Goal: Task Accomplishment & Management: Complete application form

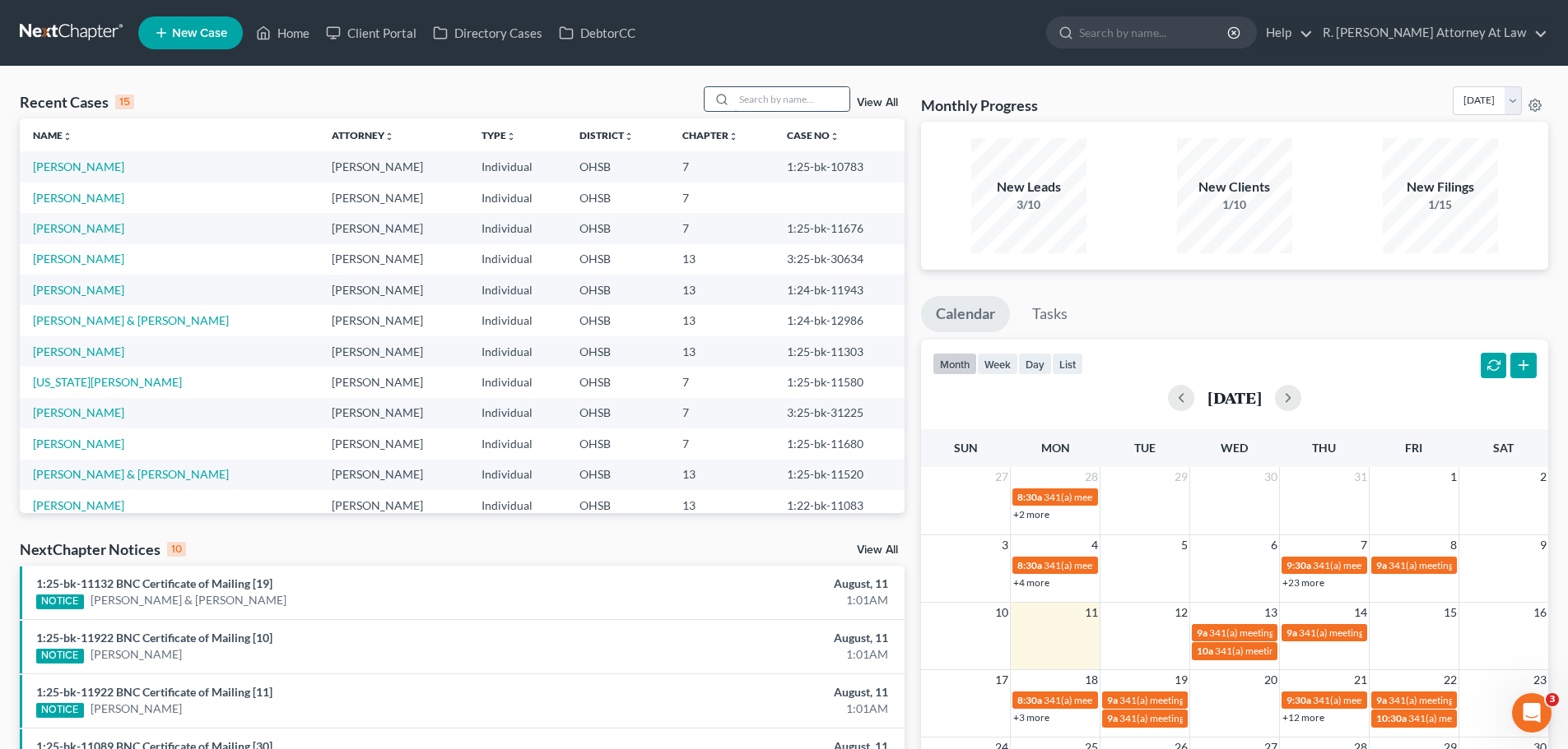
click at [776, 93] on input "search" at bounding box center [791, 99] width 116 height 24
type input "[PERSON_NAME]"
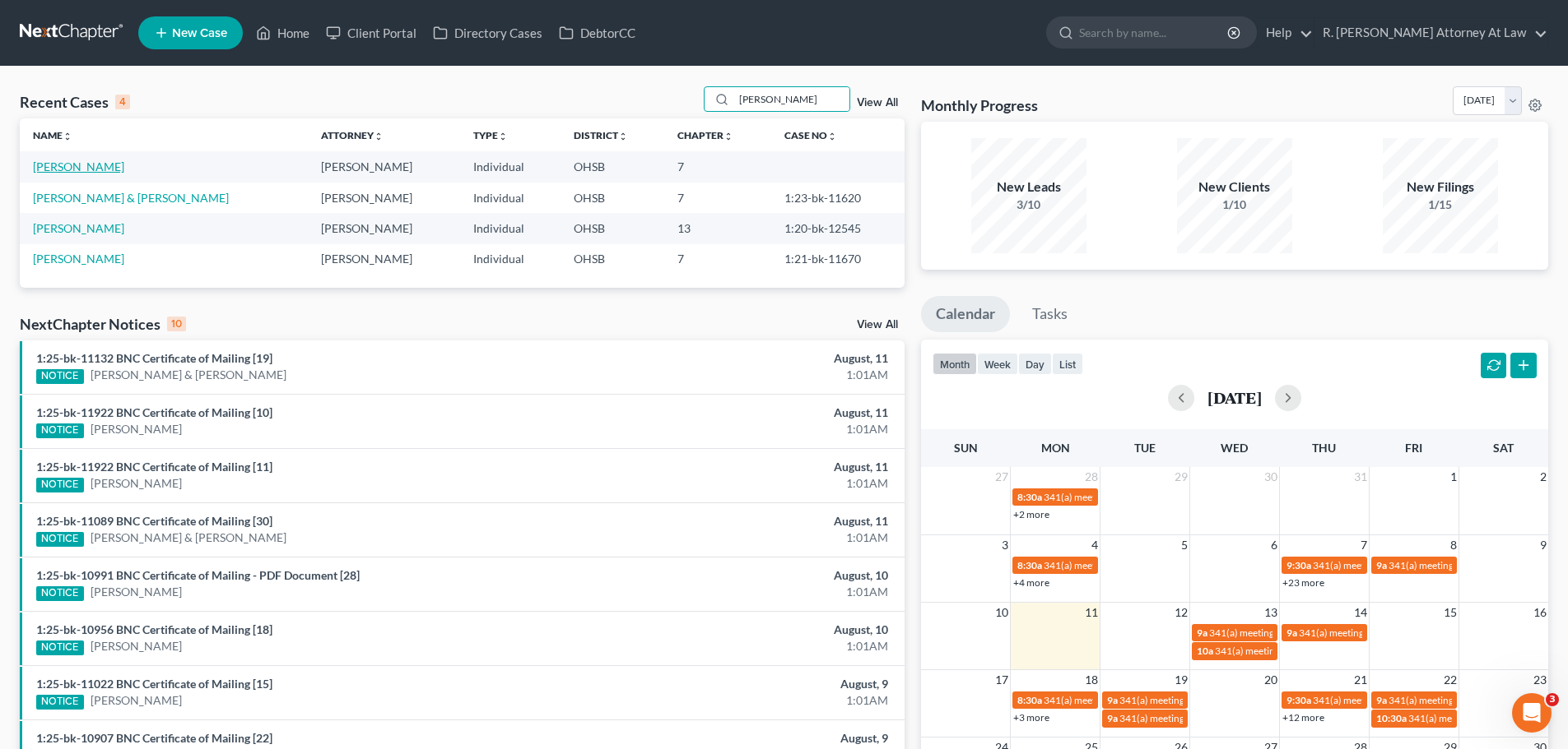
click at [117, 169] on link "[PERSON_NAME]" at bounding box center [78, 166] width 91 height 14
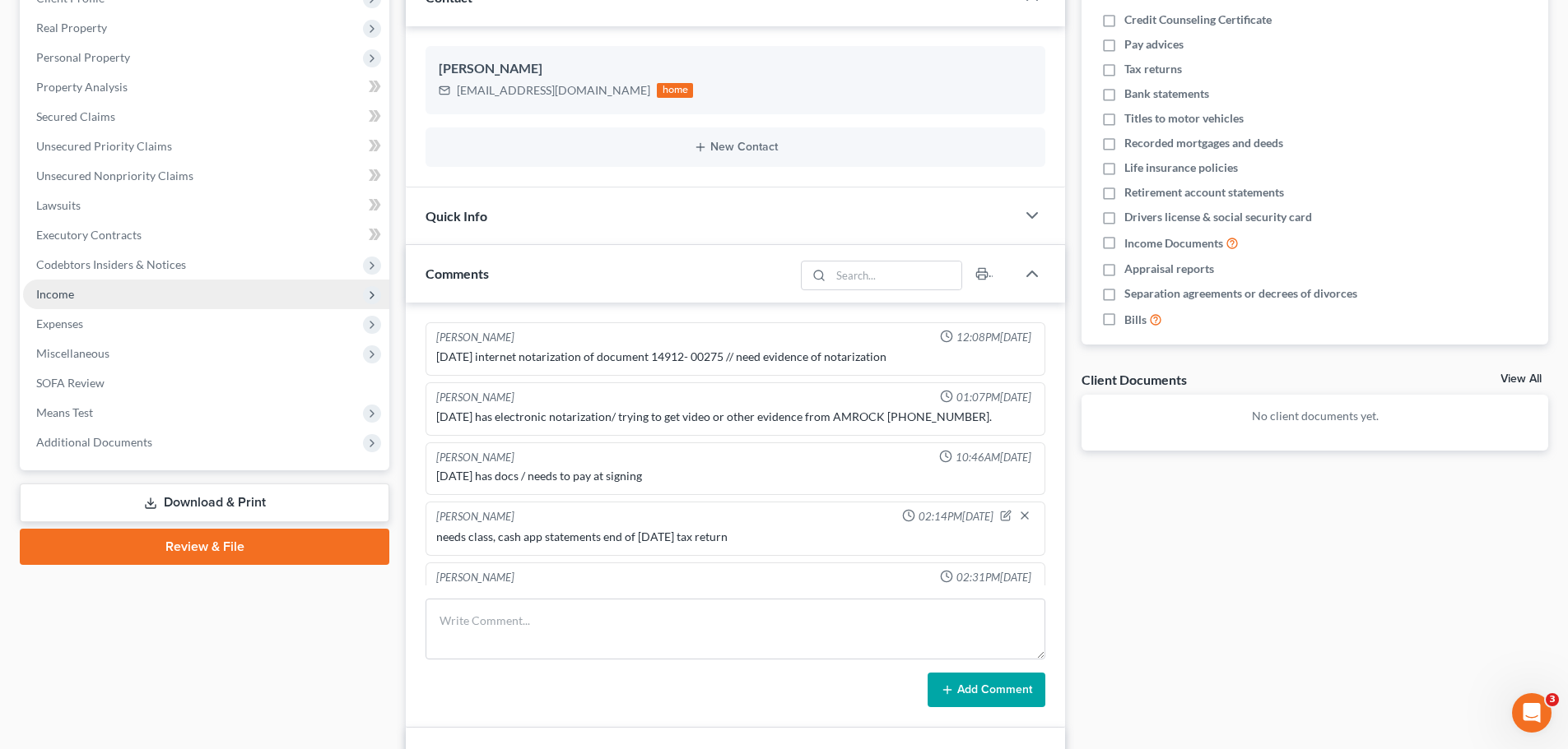
click at [66, 301] on span "Income" at bounding box center [206, 294] width 366 height 30
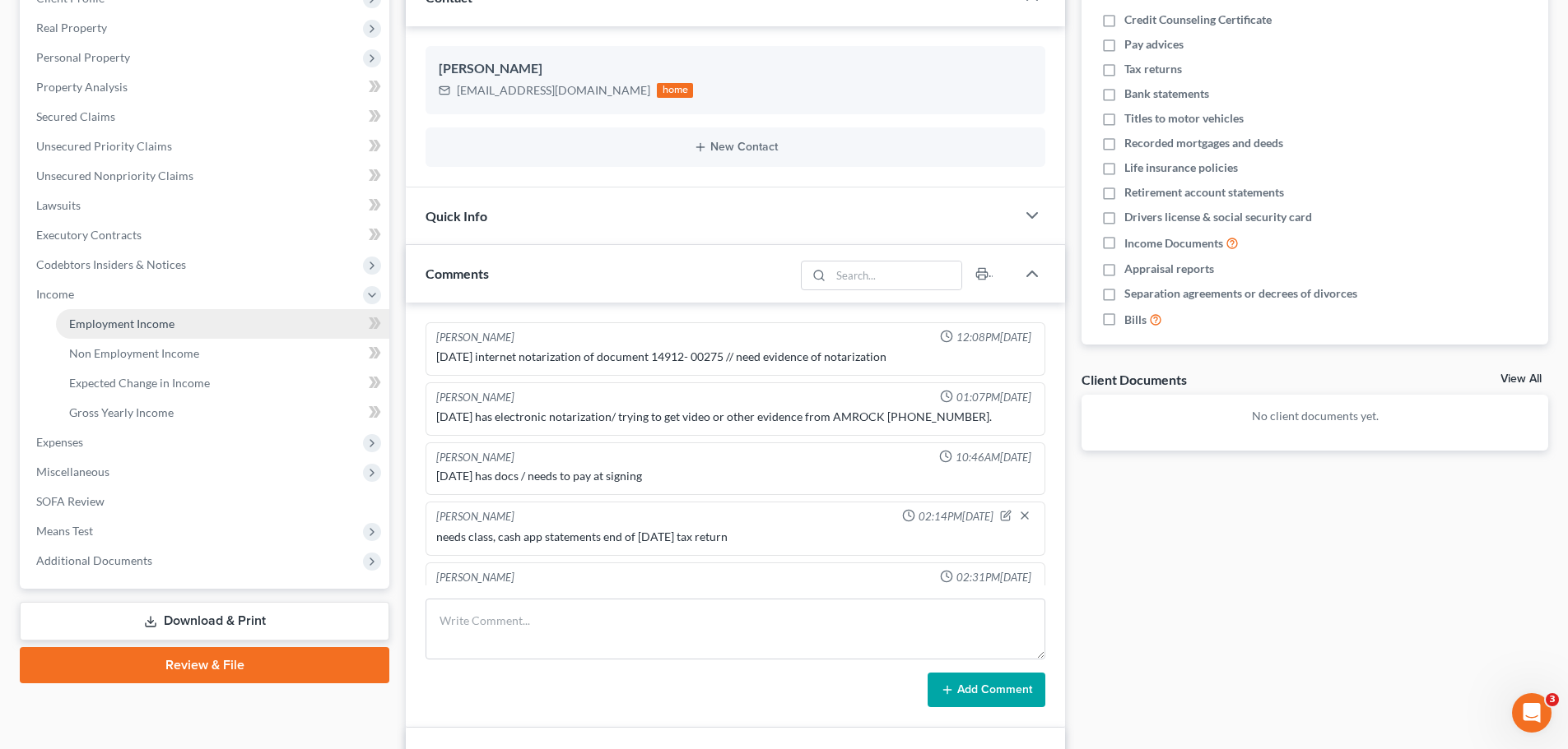
click at [77, 324] on span "Employment Income" at bounding box center [122, 323] width 106 height 14
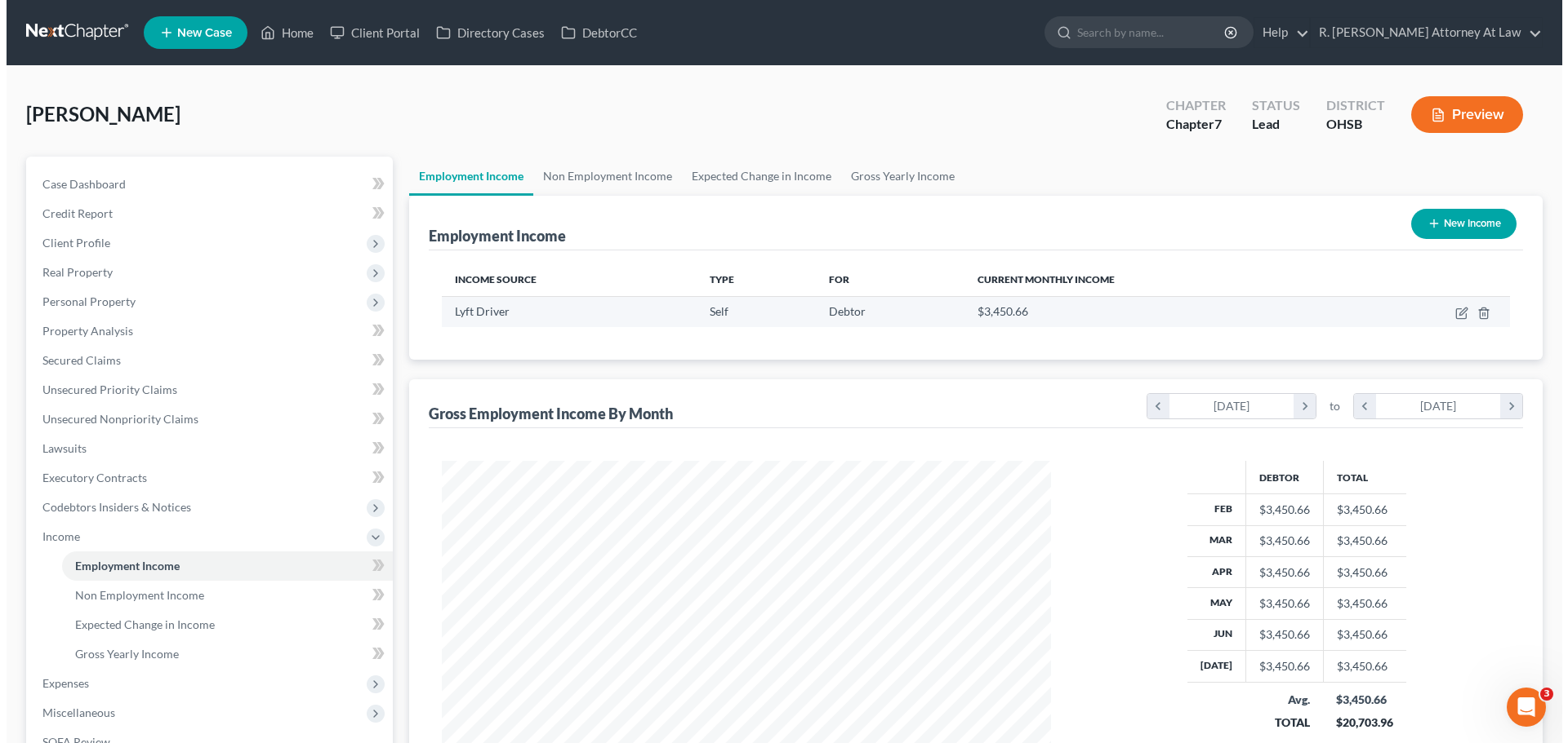
scroll to position [304, 641]
click at [1452, 314] on icon "button" at bounding box center [1455, 313] width 13 height 13
select select "1"
select select "0"
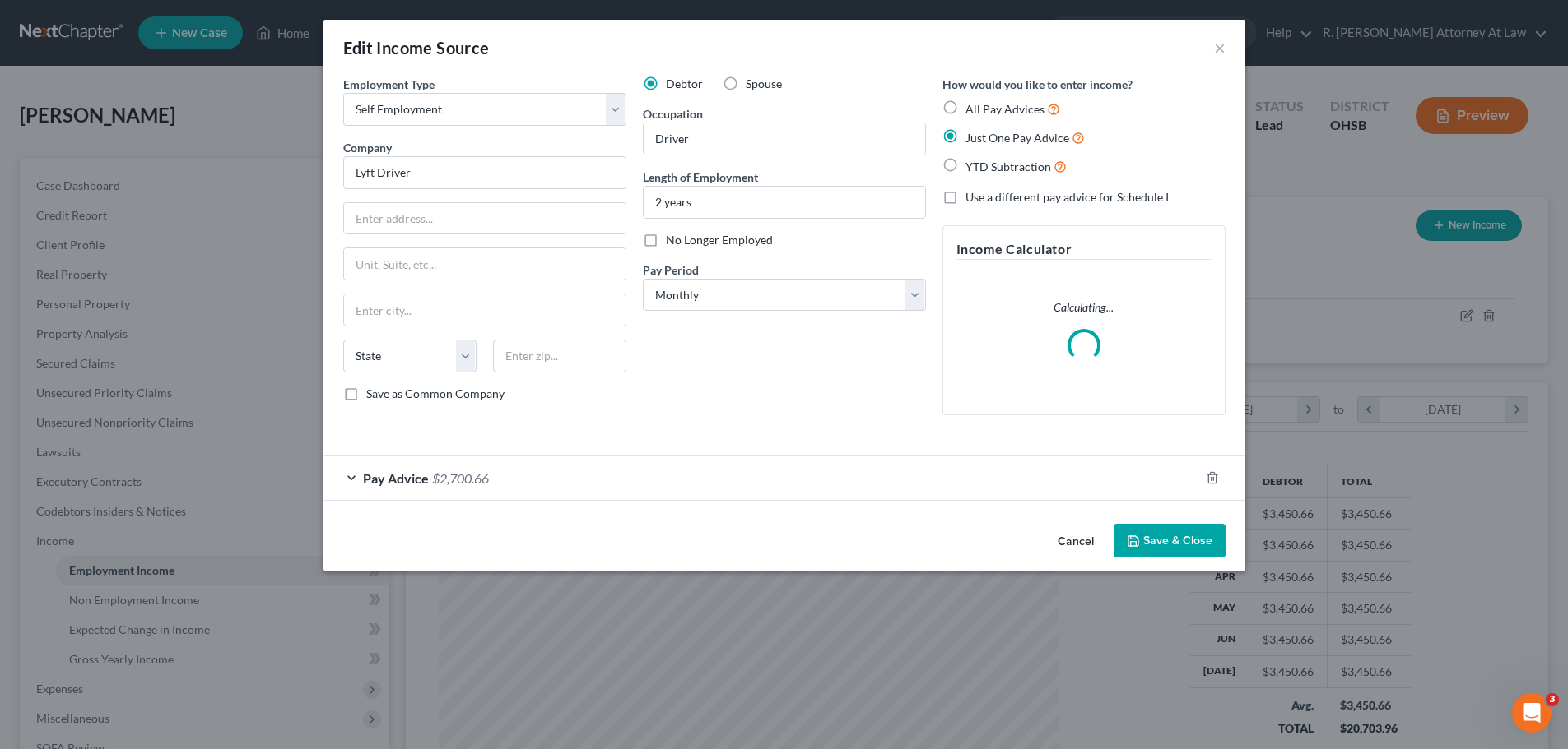
scroll to position [309, 653]
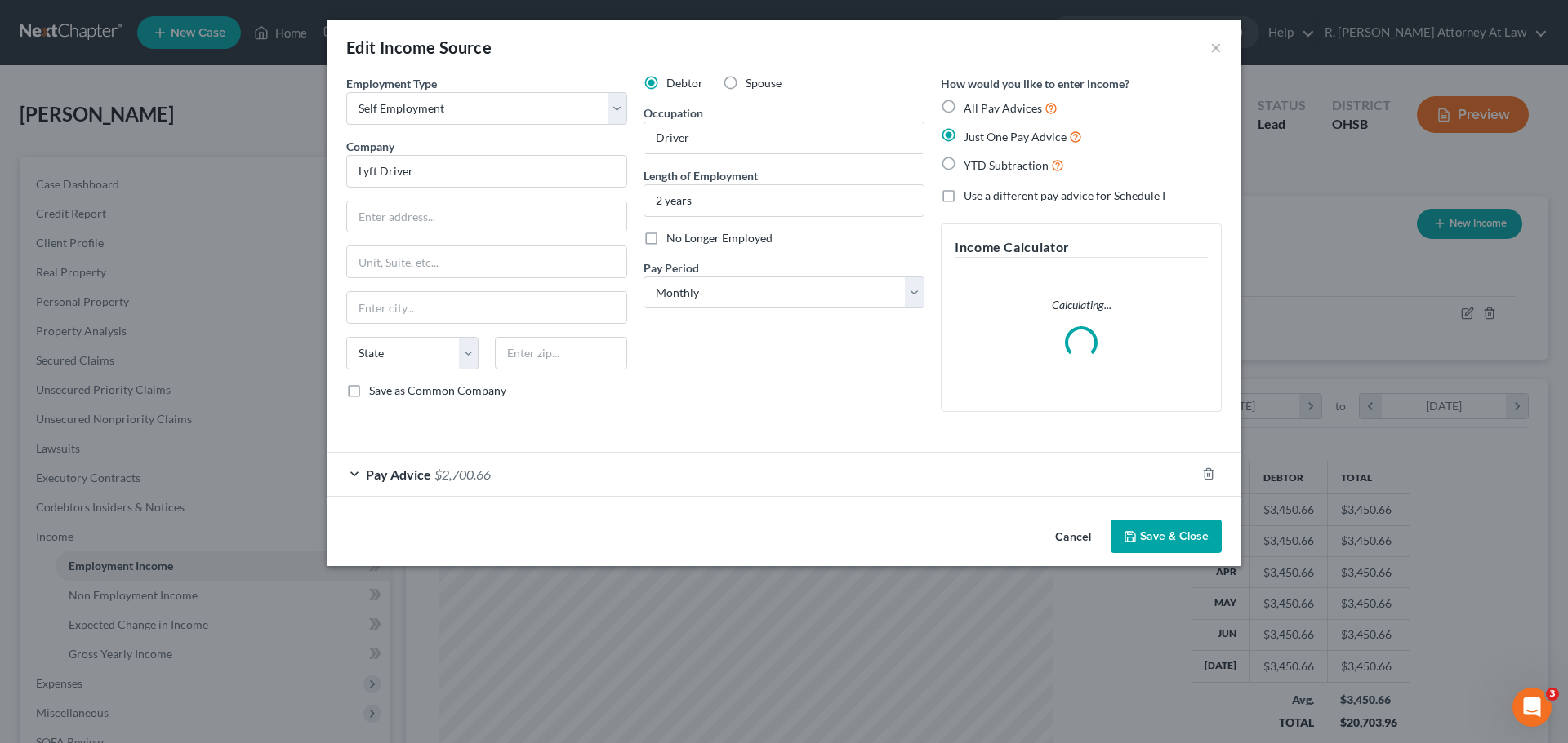
click at [452, 473] on span "$2,700.66" at bounding box center [462, 474] width 56 height 15
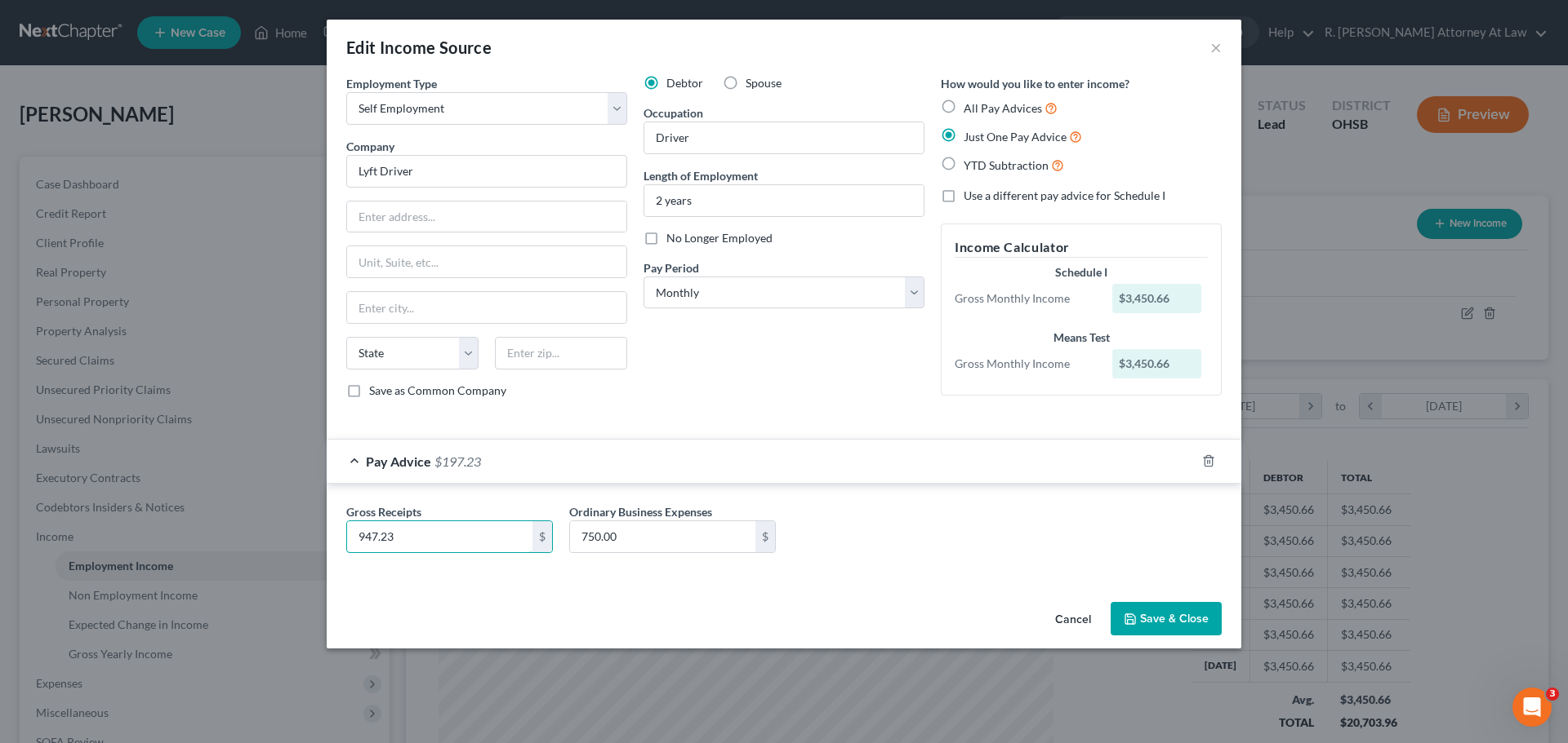
type input "947.23"
click at [1157, 613] on button "Save & Close" at bounding box center [1165, 619] width 111 height 34
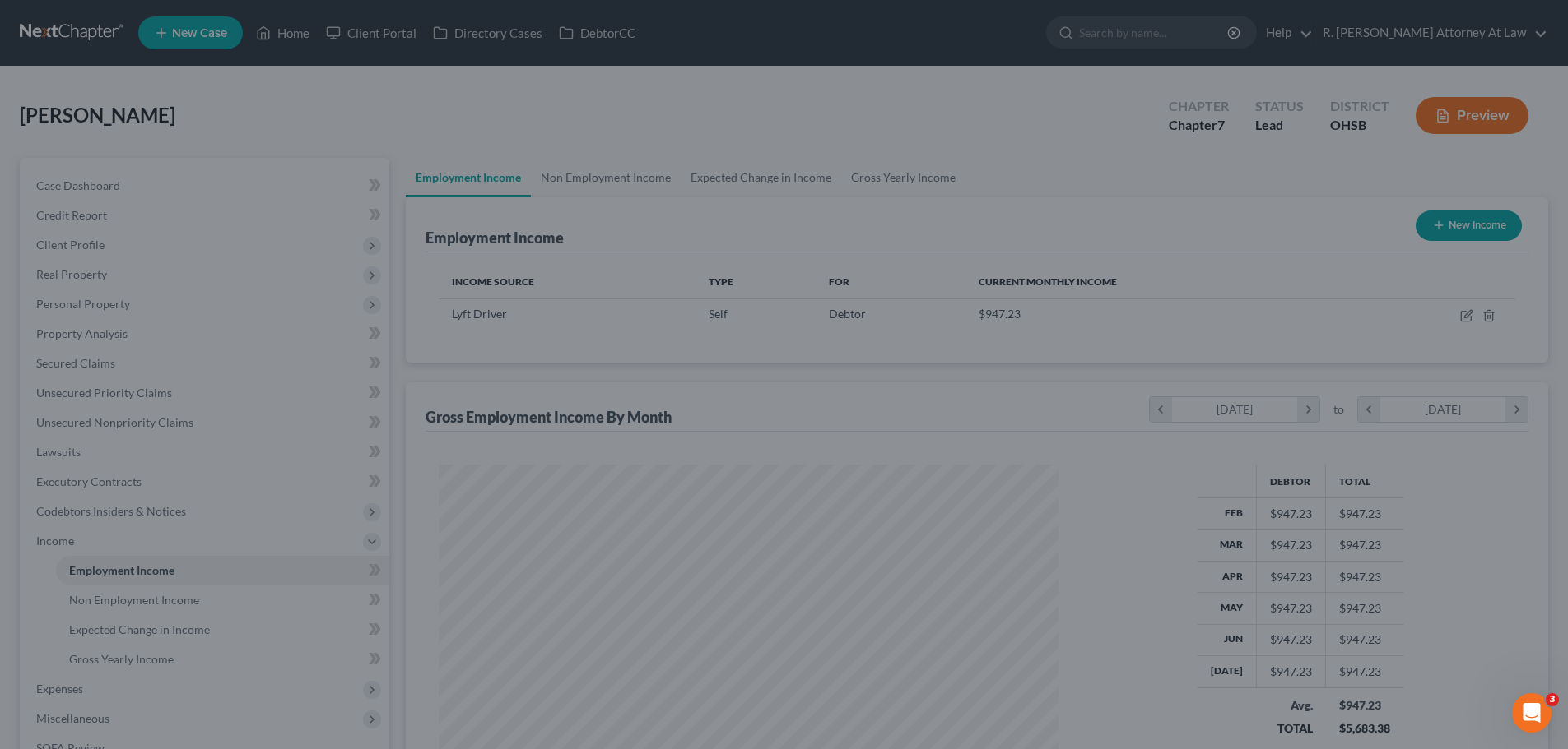
scroll to position [822345, 822442]
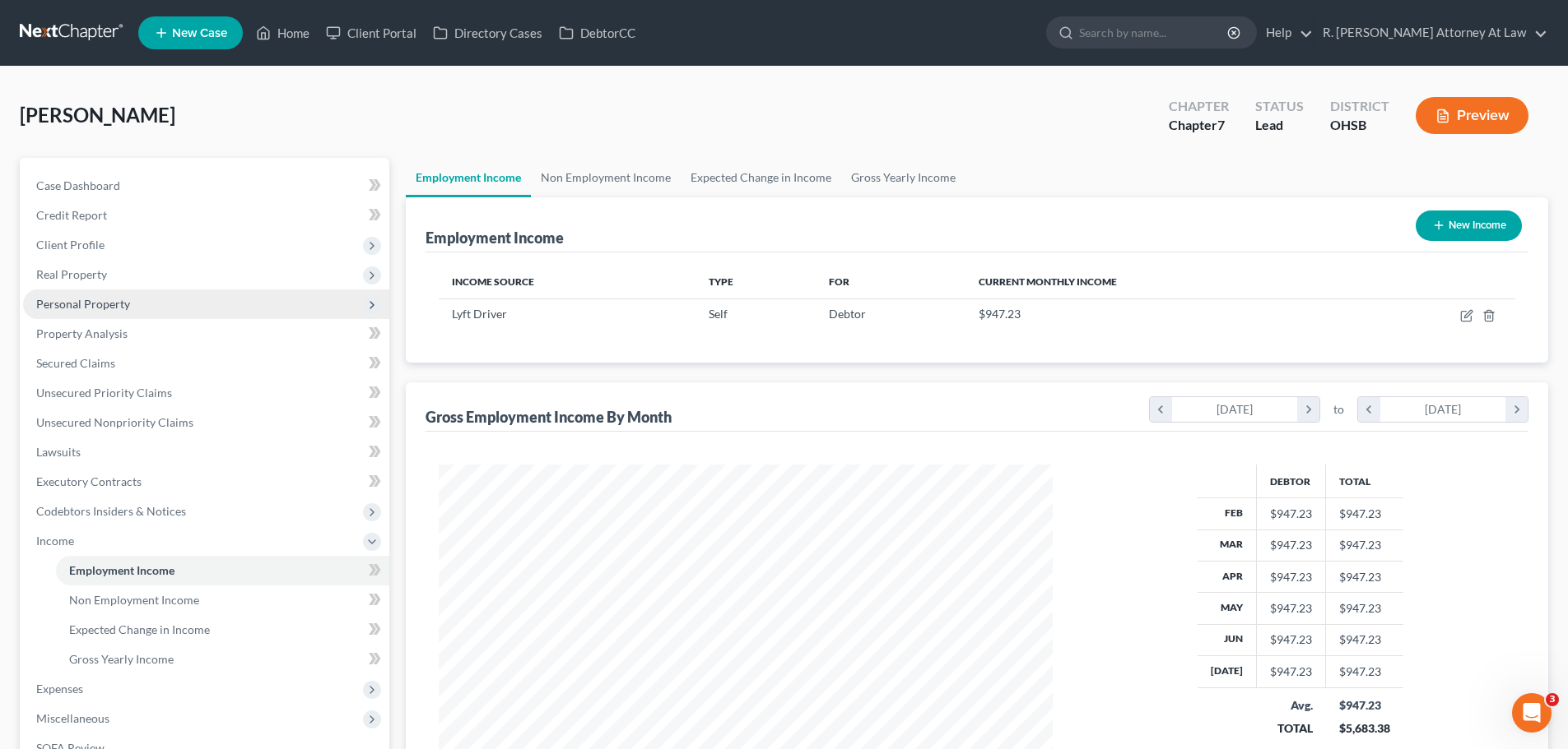
click at [83, 306] on span "Personal Property" at bounding box center [83, 303] width 94 height 14
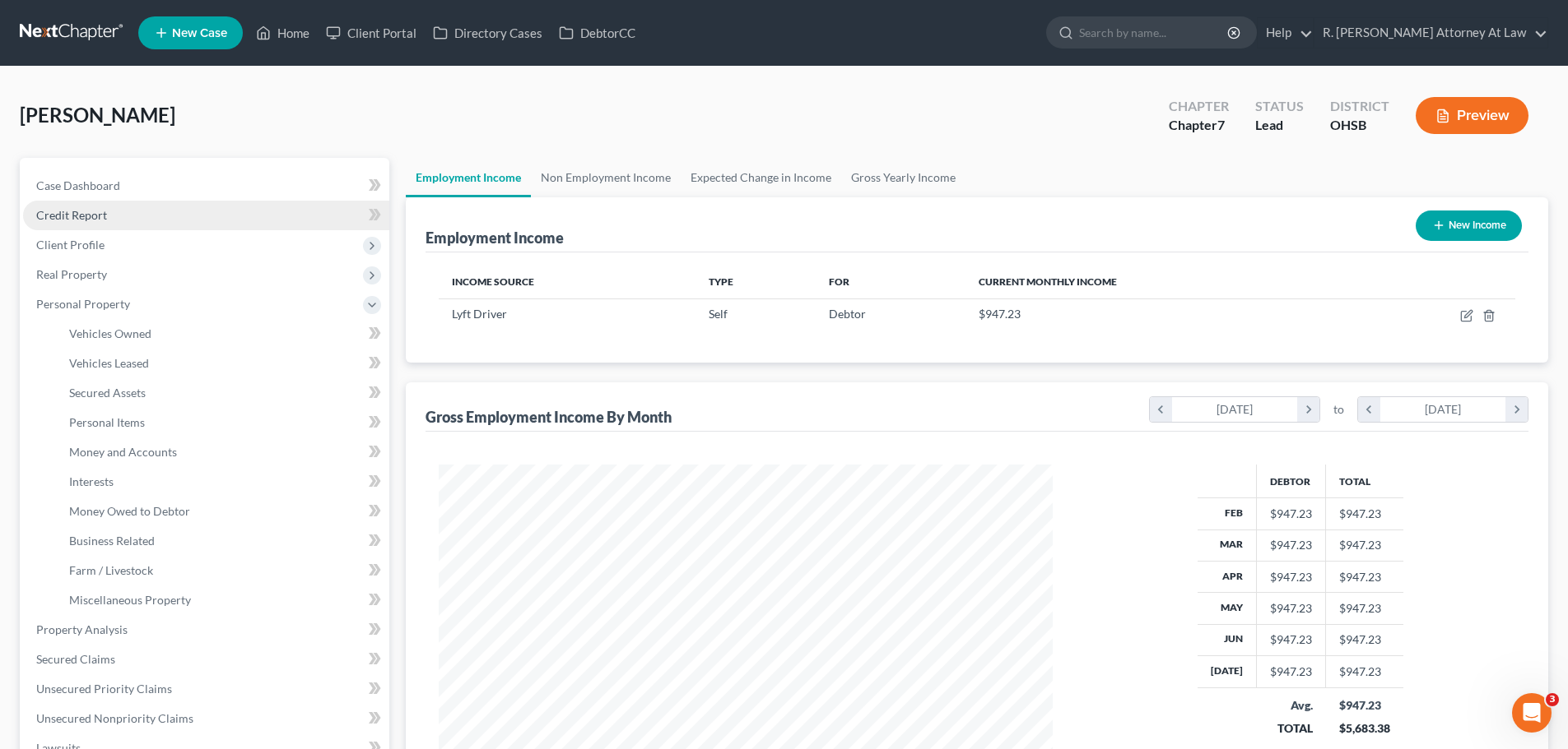
click at [87, 218] on span "Credit Report" at bounding box center [72, 215] width 71 height 14
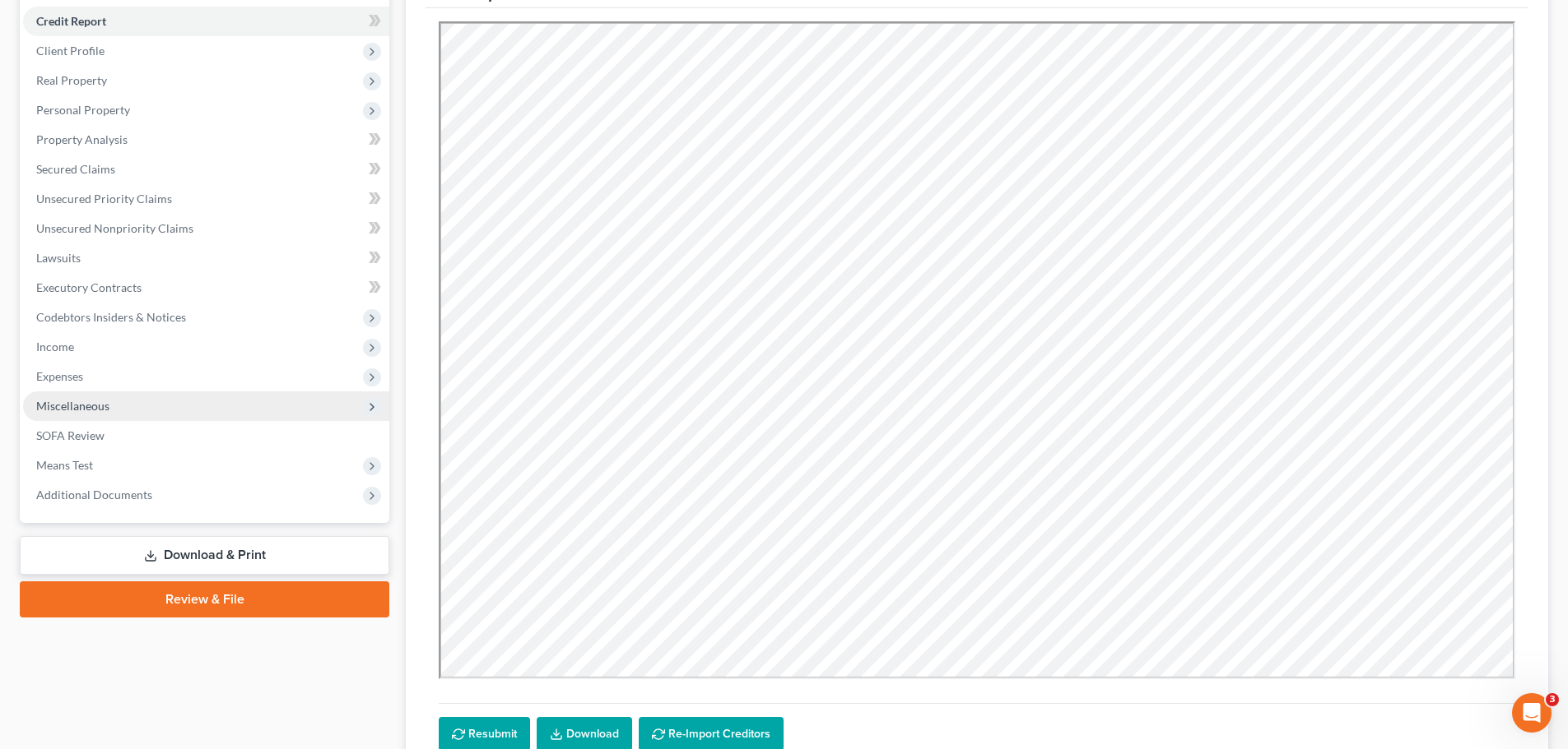
scroll to position [165, 0]
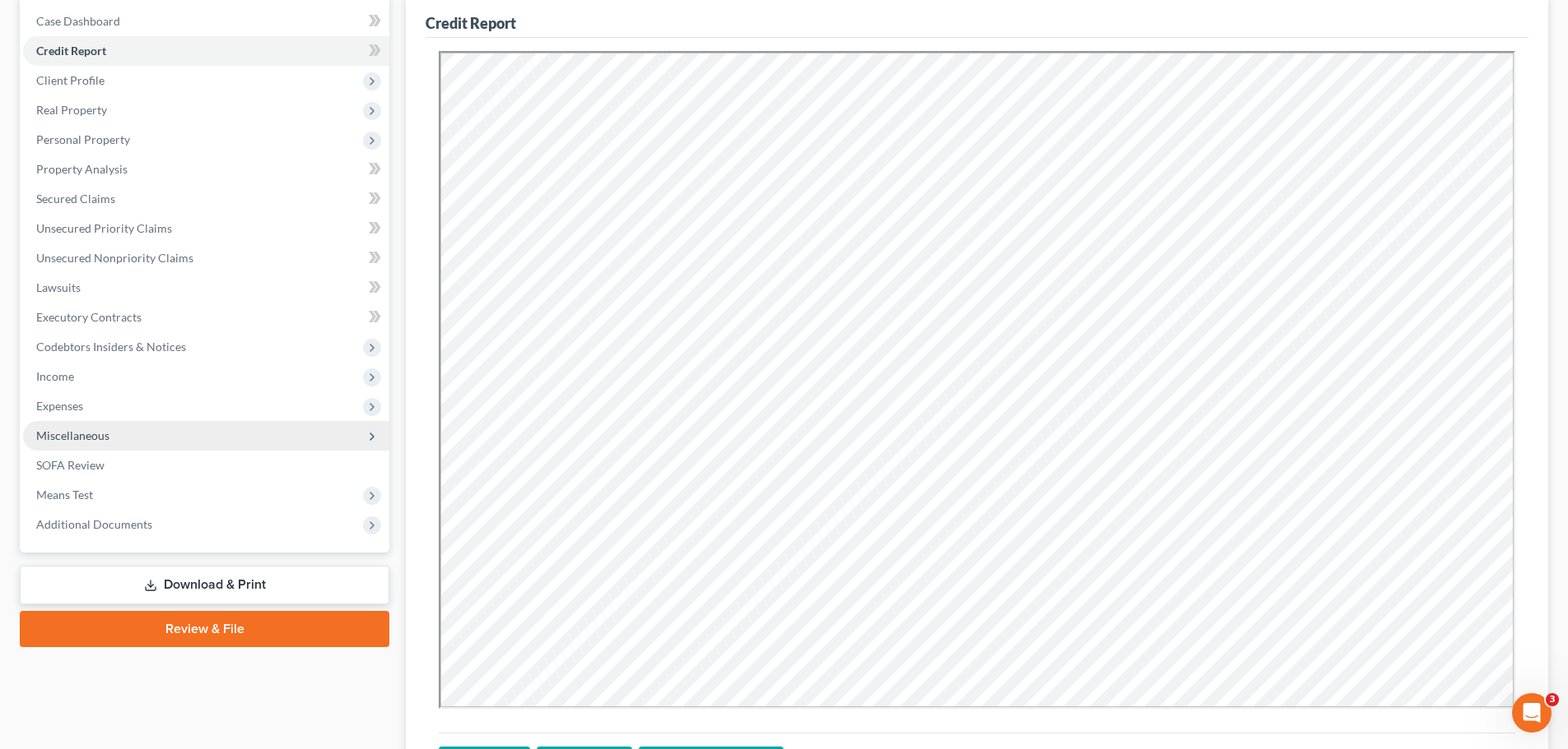
click at [84, 437] on span "Miscellaneous" at bounding box center [73, 435] width 73 height 14
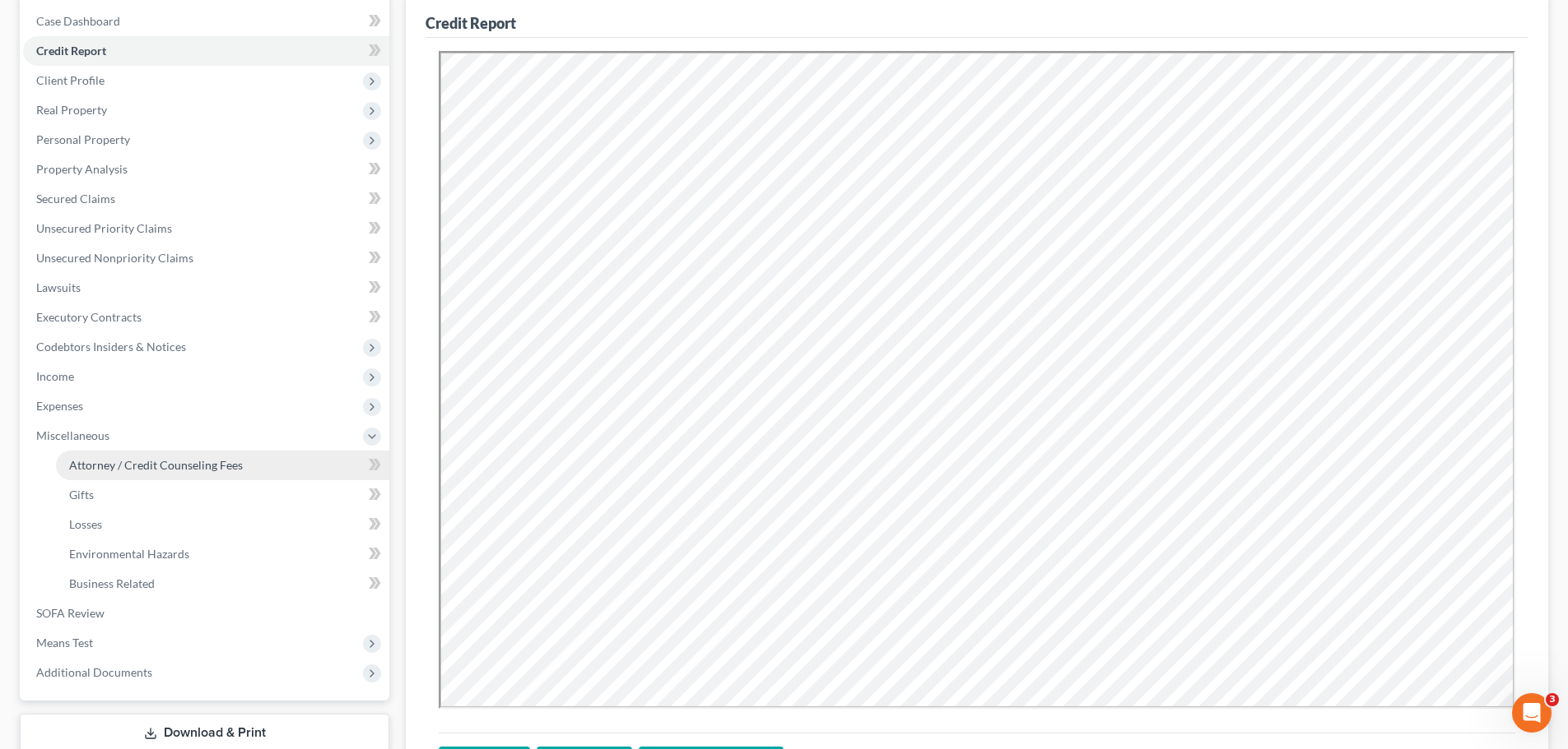
click at [105, 464] on span "Attorney / Credit Counseling Fees" at bounding box center [156, 464] width 174 height 14
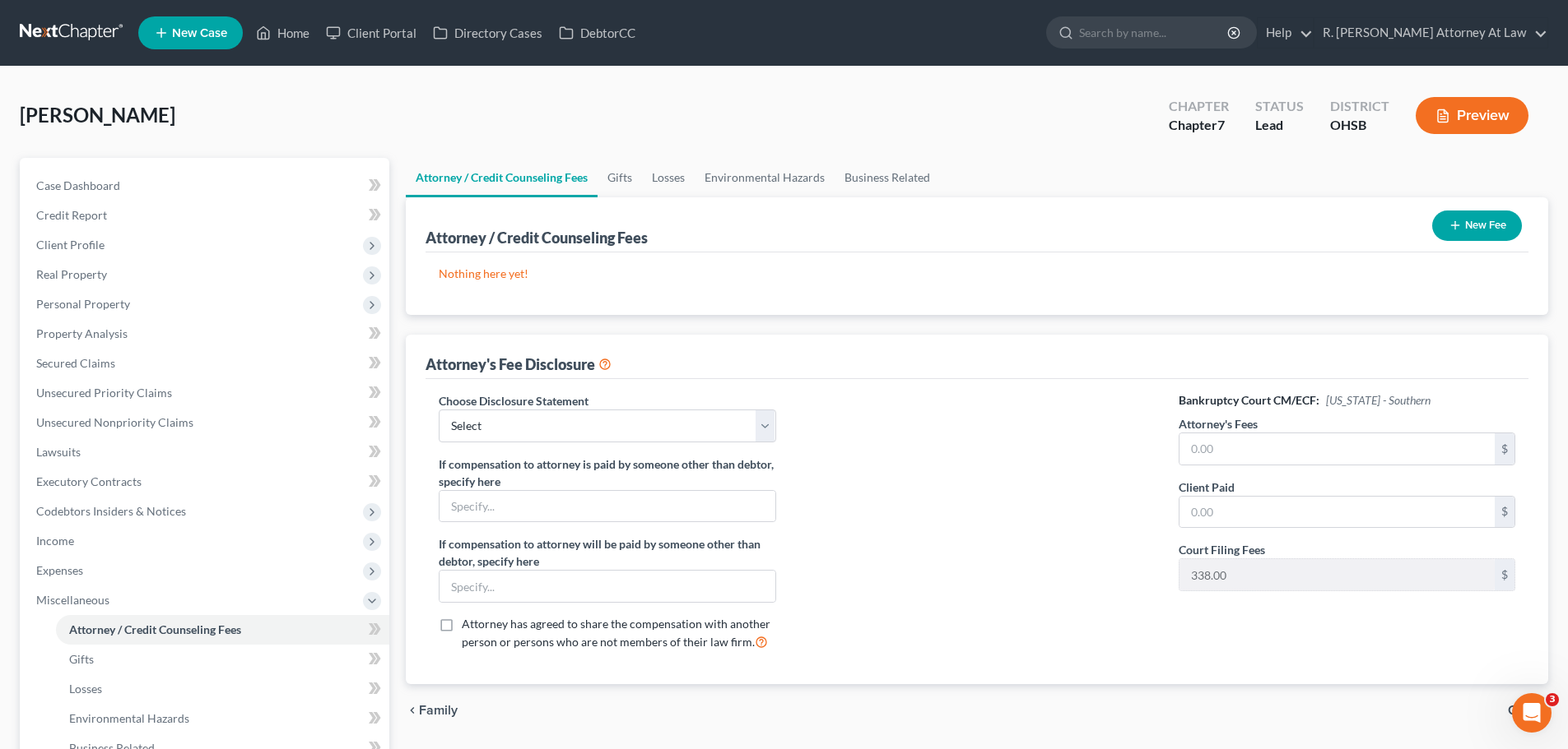
click at [1433, 222] on button "New Fee" at bounding box center [1477, 225] width 90 height 30
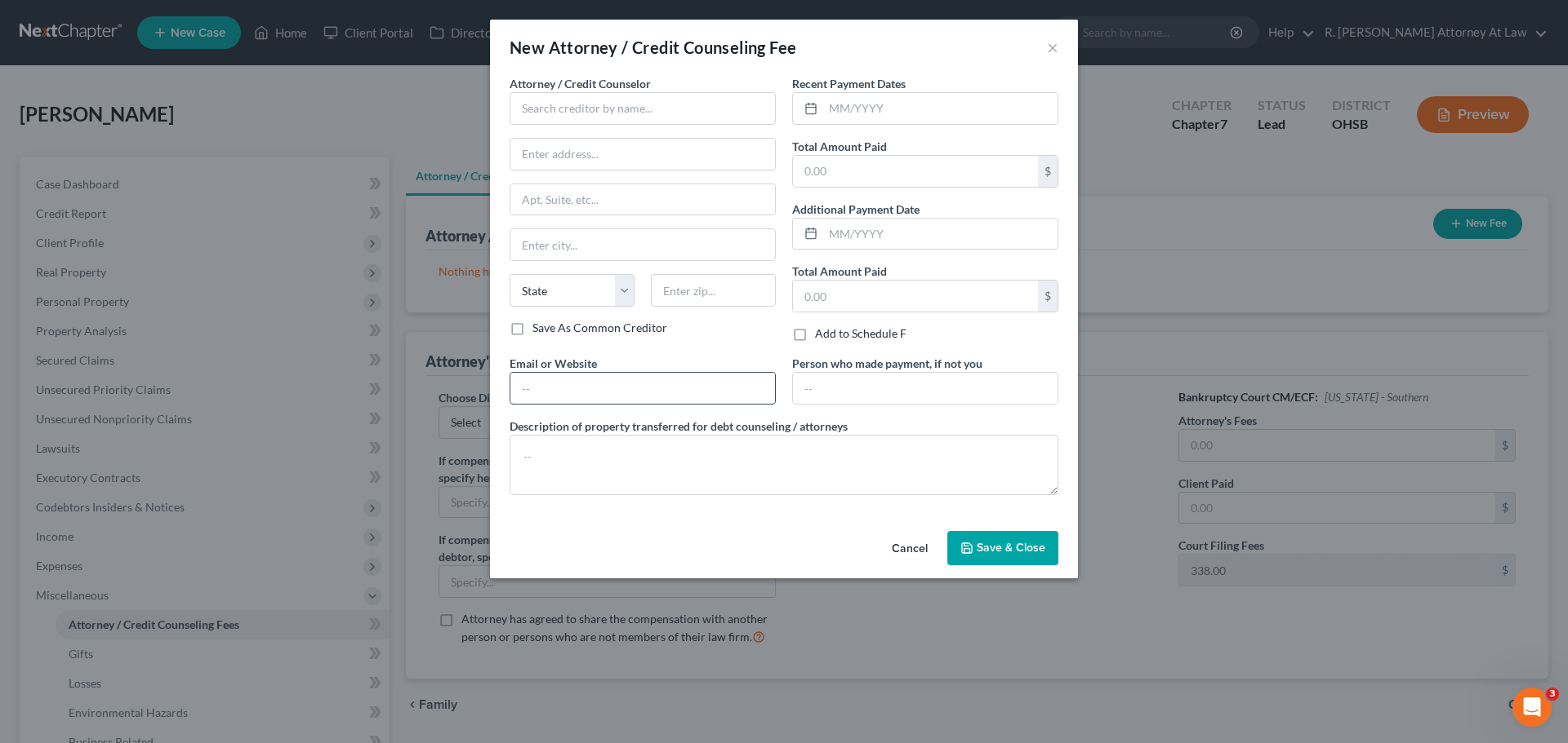
click at [549, 385] on input "text" at bounding box center [642, 388] width 265 height 31
type input "[EMAIL_ADDRESS][DOMAIN_NAME]"
type input "[STREET_ADDRESS]"
type input "[GEOGRAPHIC_DATA]"
select select "36"
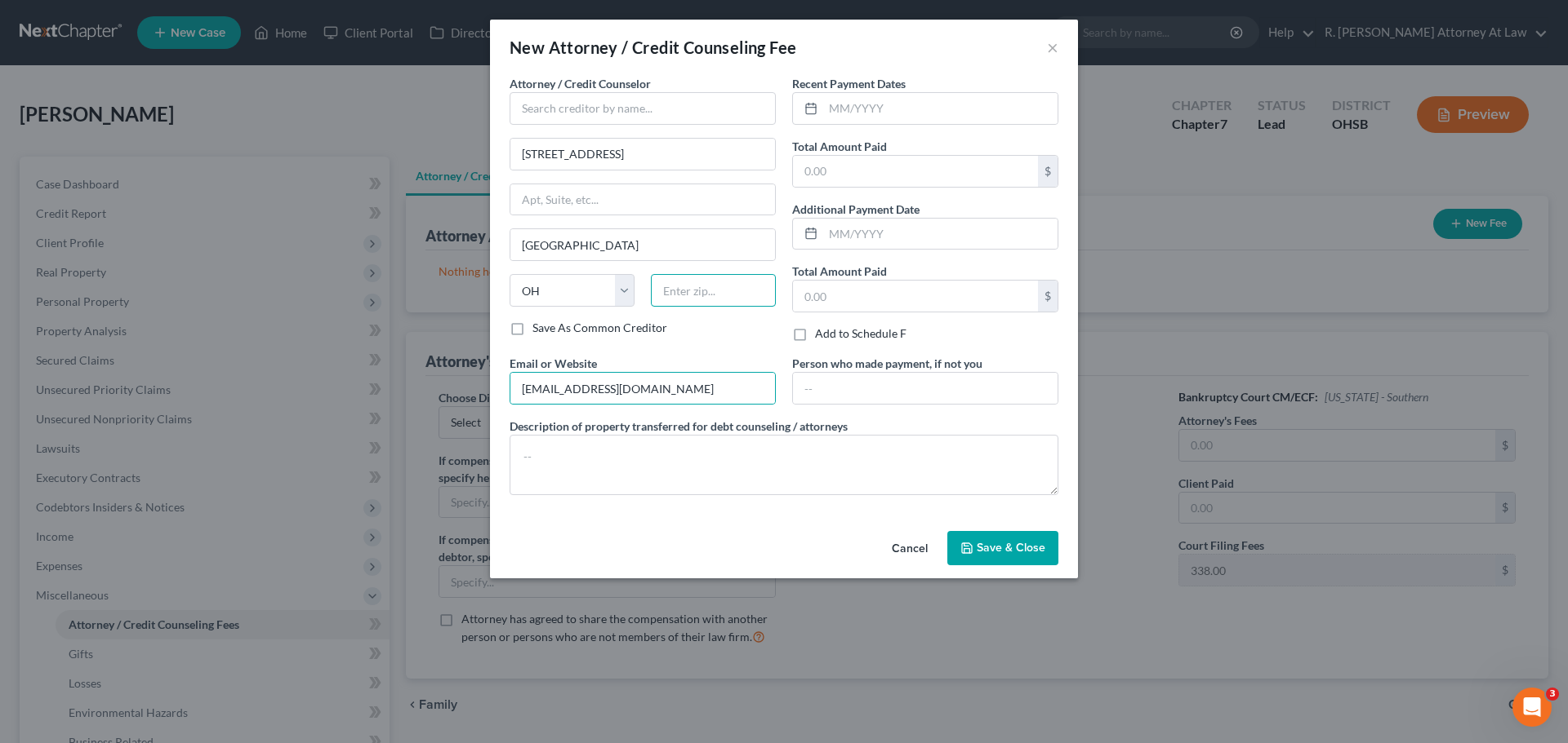
type input "45014"
click at [545, 89] on span "Attorney / Credit Counselor" at bounding box center [580, 83] width 141 height 14
click at [551, 111] on input "text" at bounding box center [642, 108] width 266 height 33
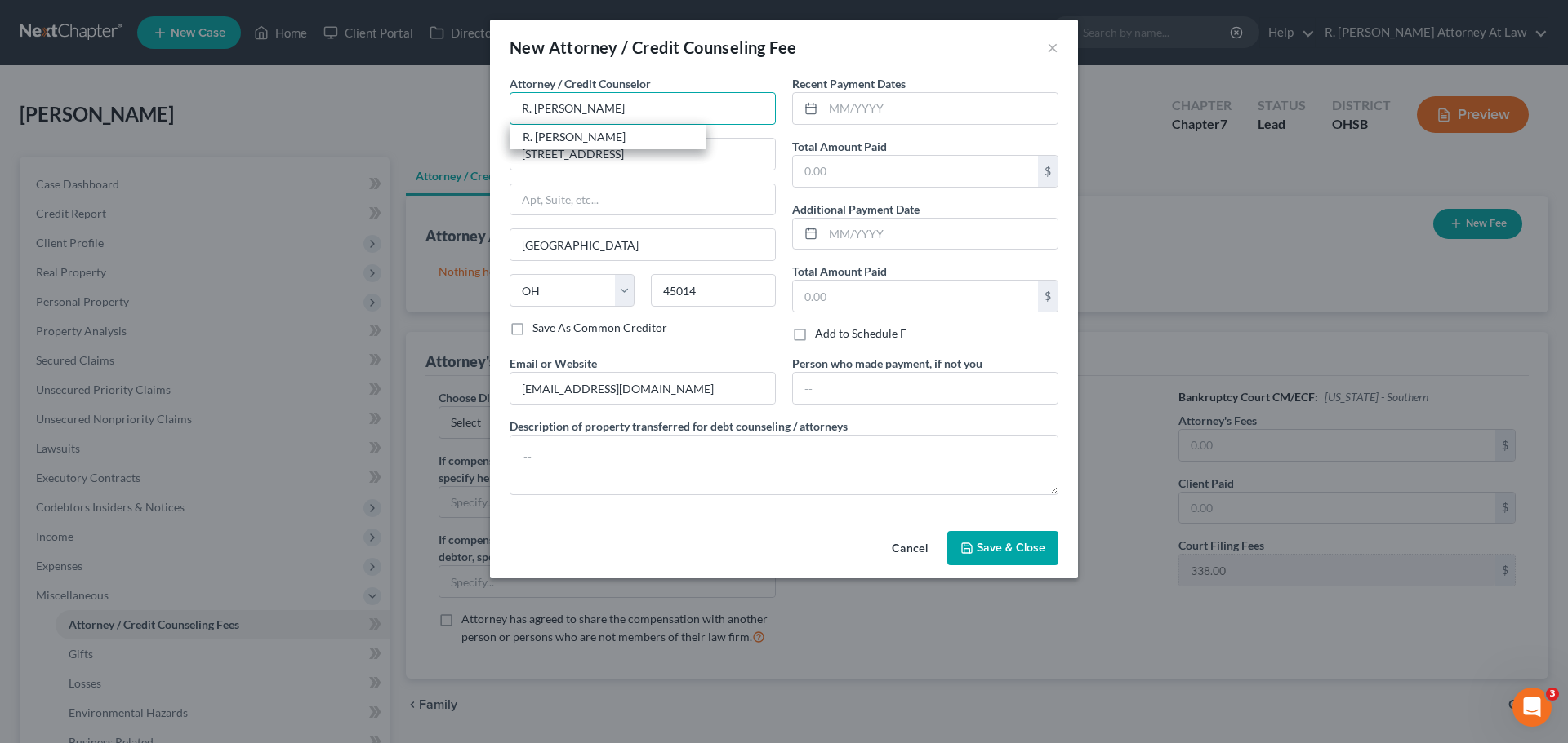
type input "R. [PERSON_NAME]"
click at [1013, 556] on button "Save & Close" at bounding box center [1003, 548] width 111 height 34
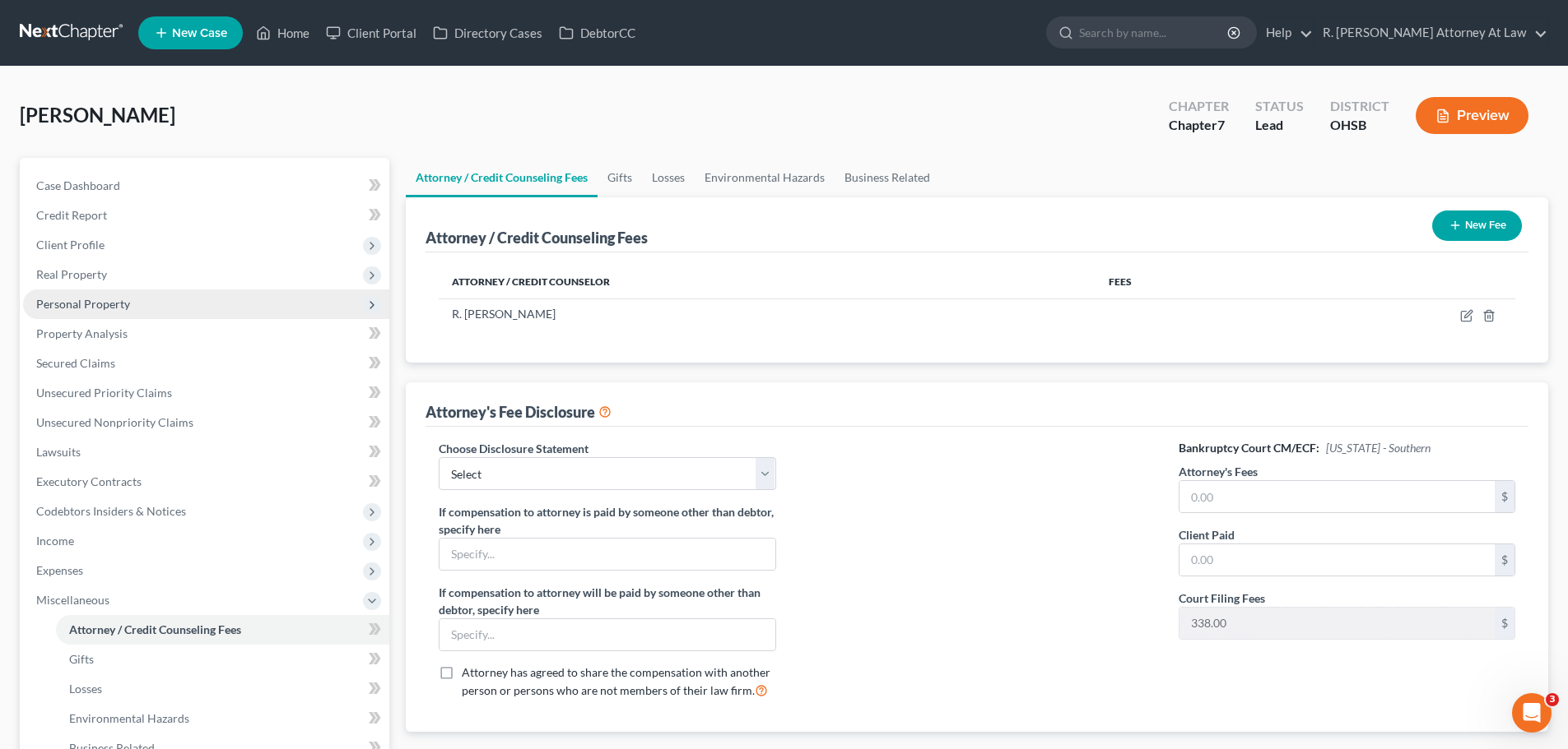
click at [89, 303] on span "Personal Property" at bounding box center [83, 303] width 94 height 14
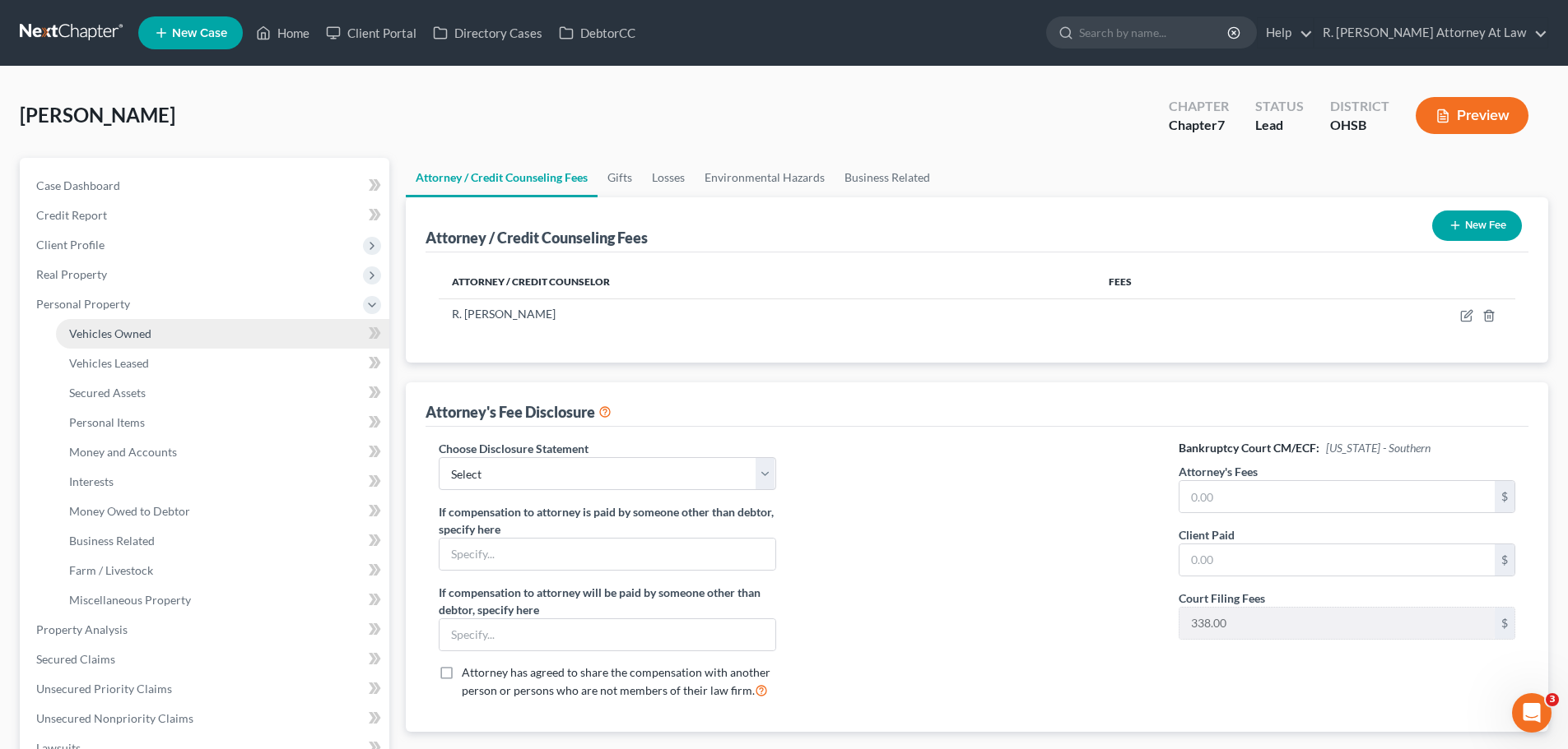
click at [137, 337] on span "Vehicles Owned" at bounding box center [110, 333] width 82 height 14
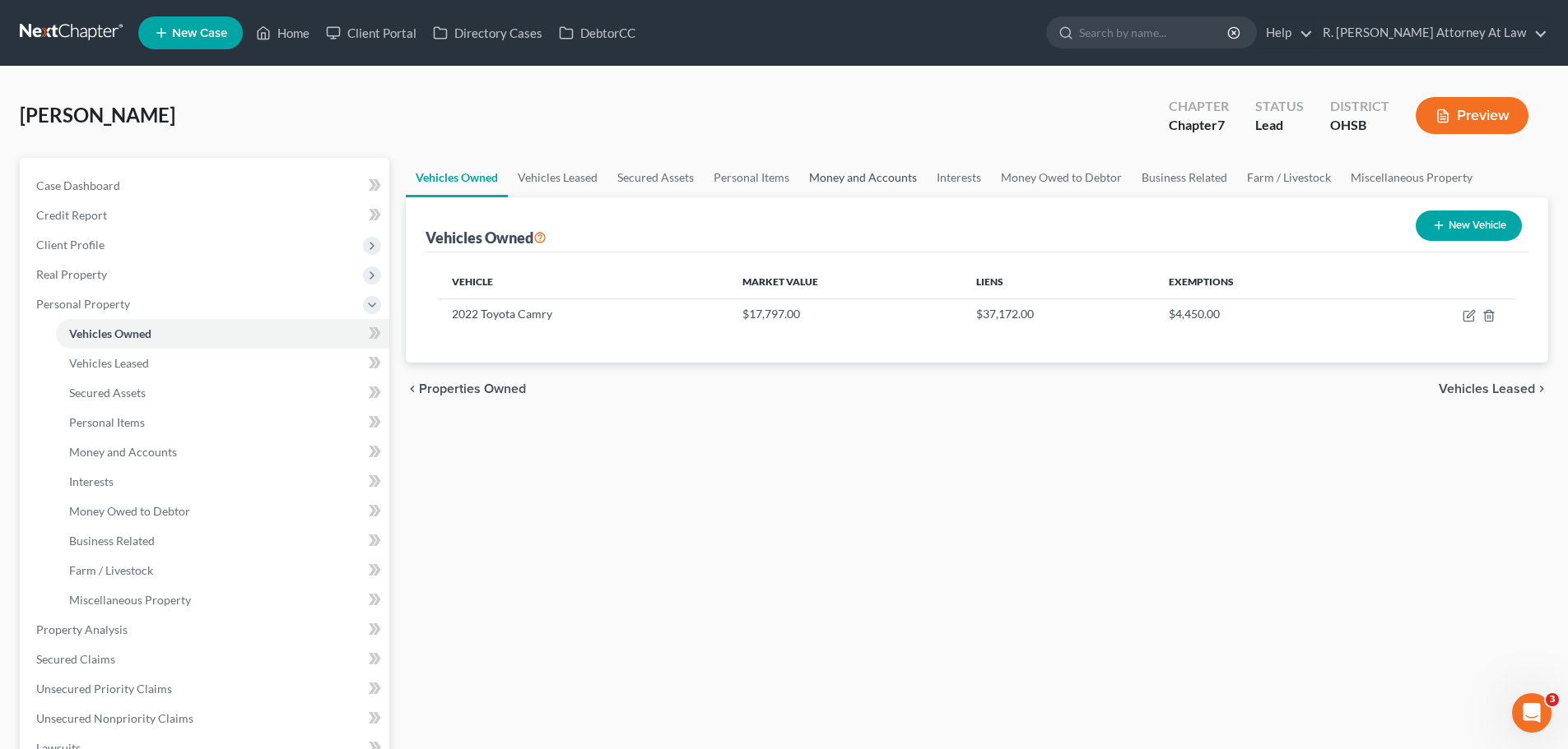
click at [864, 178] on link "Money and Accounts" at bounding box center [863, 177] width 127 height 39
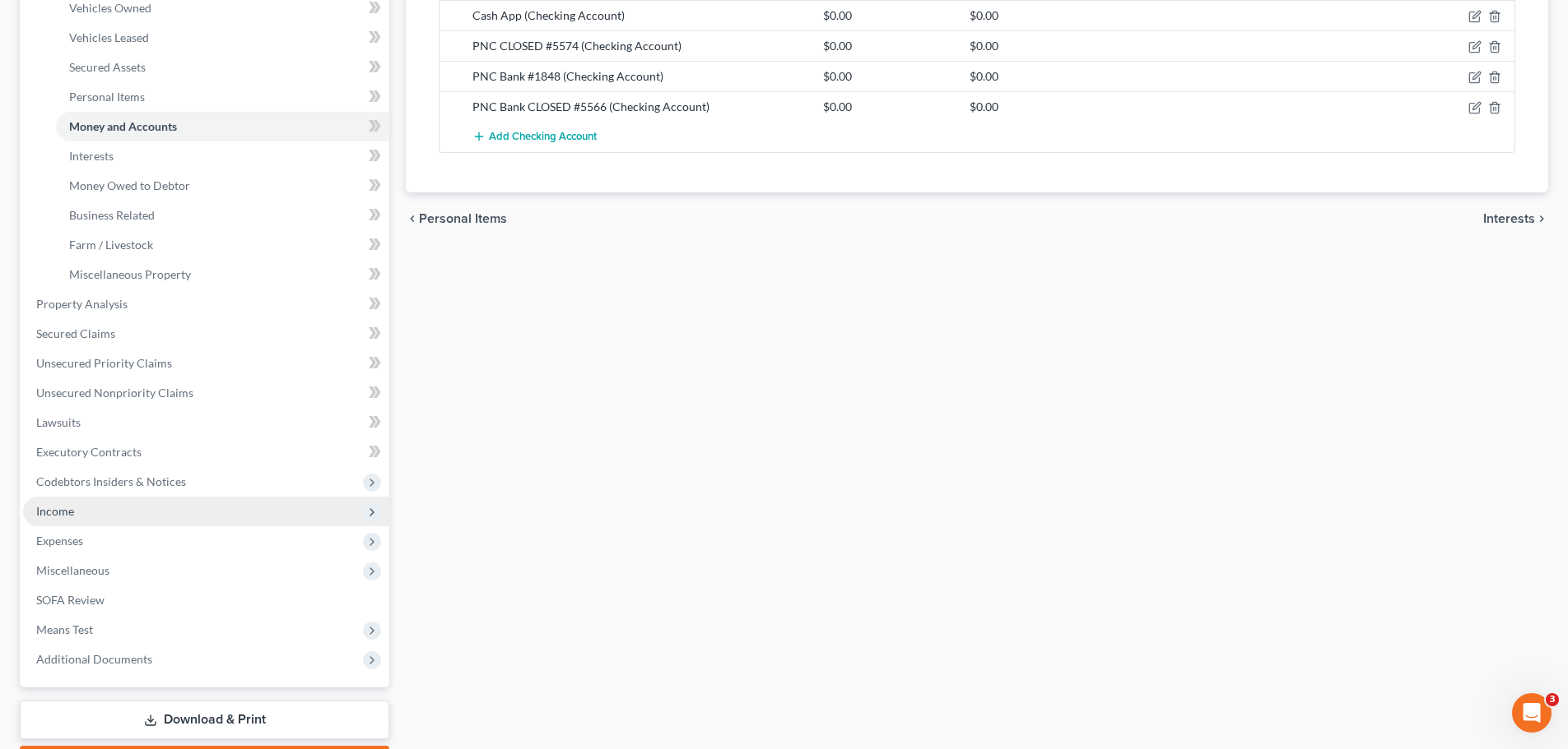
scroll to position [329, 0]
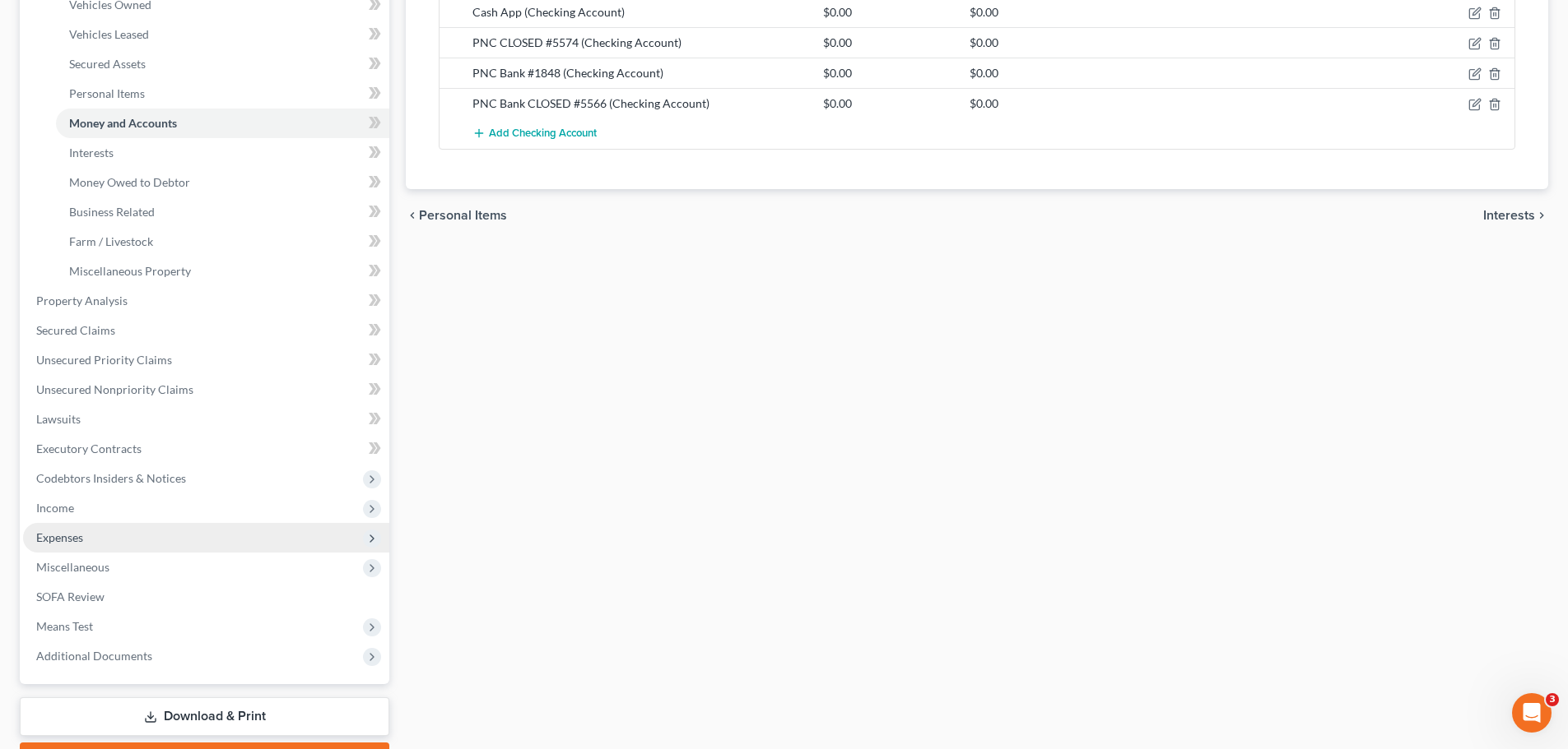
click at [68, 531] on span "Expenses" at bounding box center [60, 537] width 47 height 14
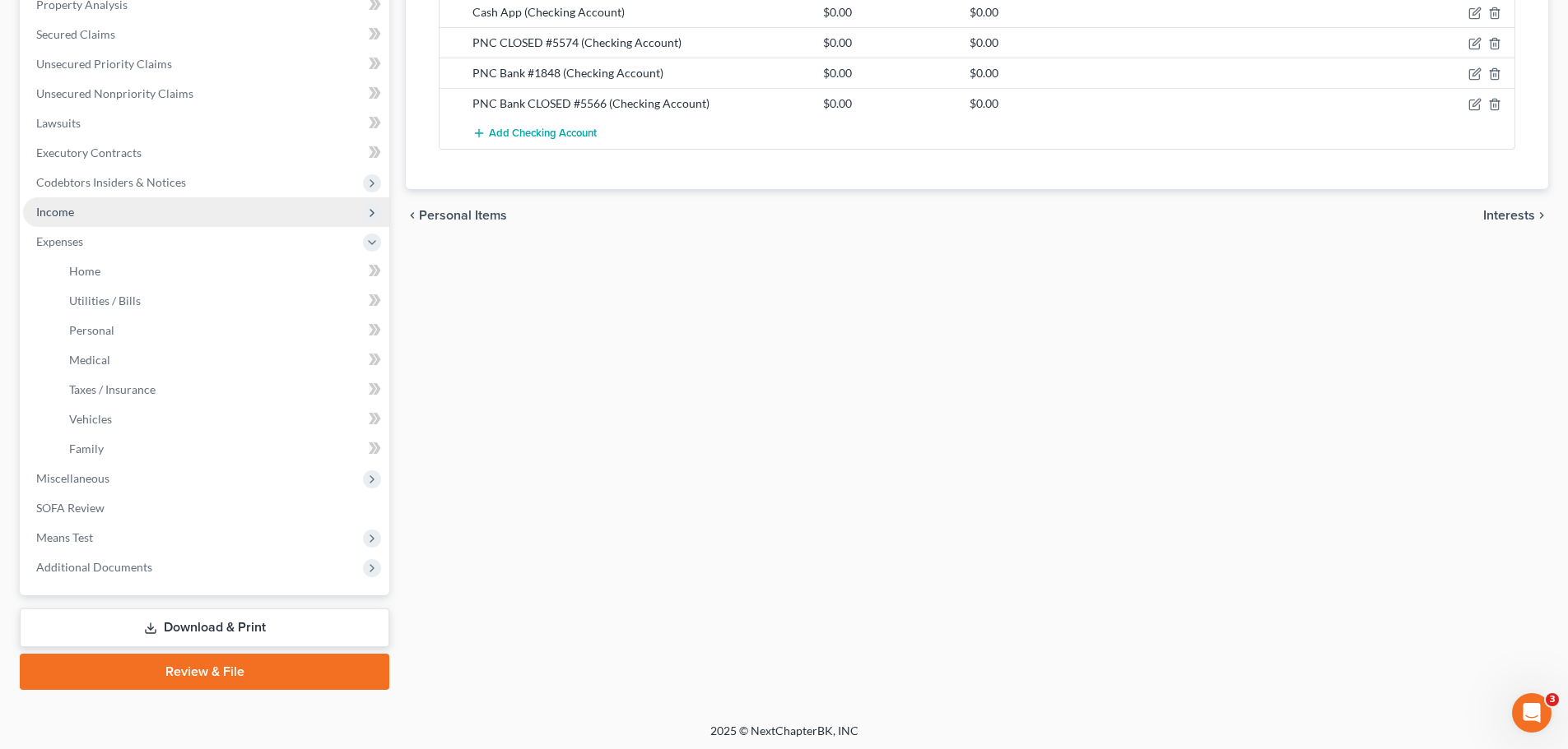
click at [64, 213] on span "Income" at bounding box center [56, 211] width 38 height 14
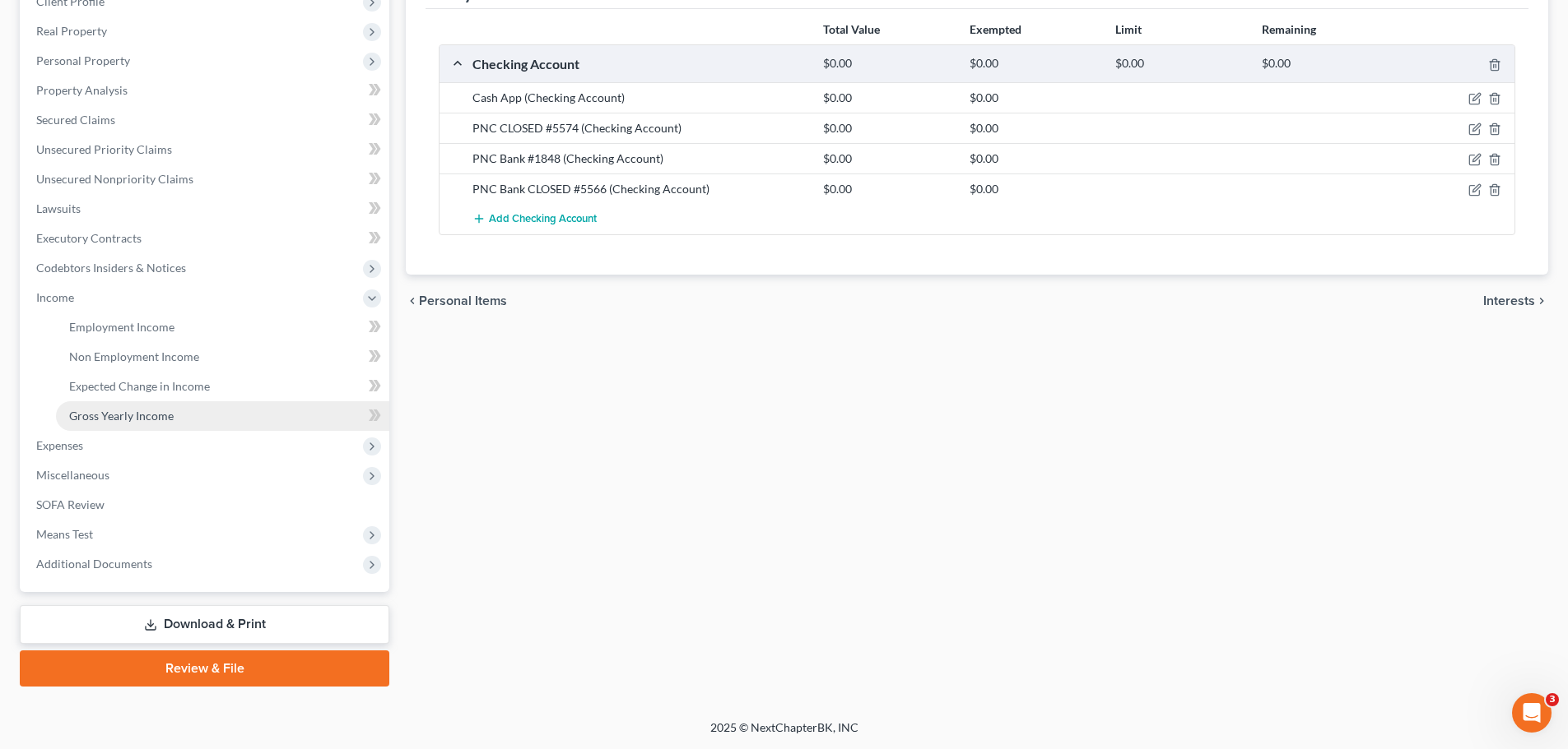
click at [108, 429] on link "Gross Yearly Income" at bounding box center [222, 416] width 333 height 30
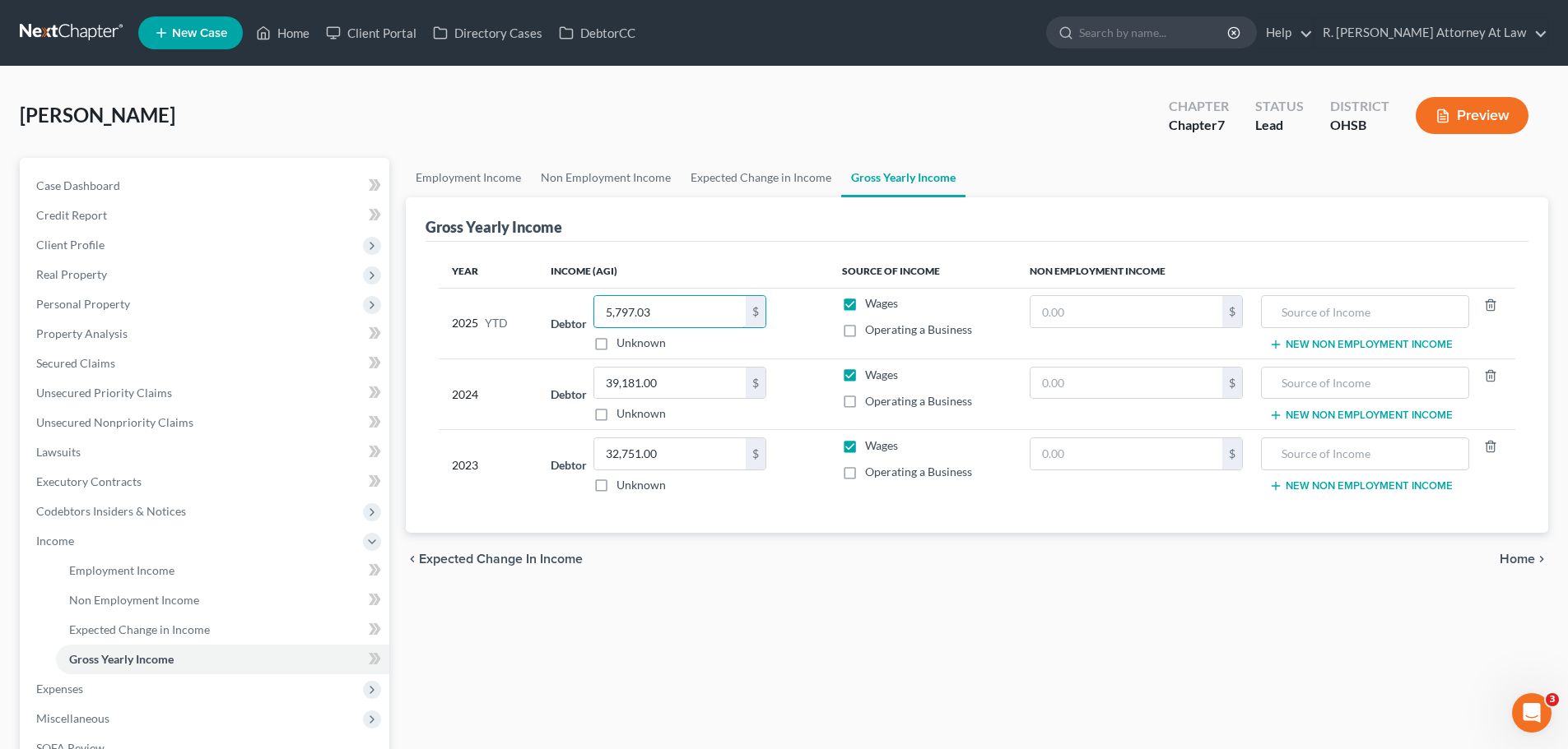
type input "5,797.03"
click at [102, 399] on span "Unsecured Priority Claims" at bounding box center [104, 392] width 136 height 14
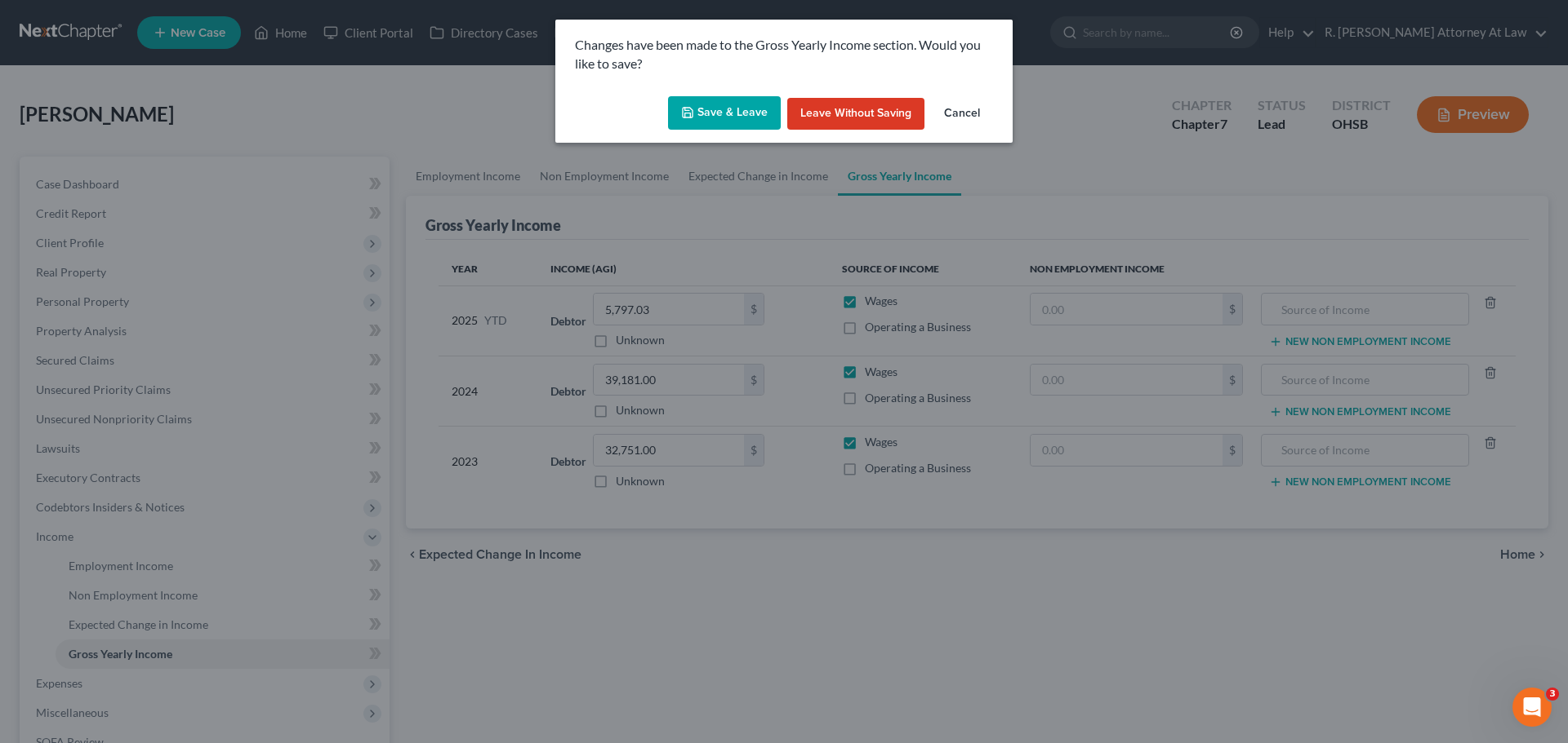
click at [726, 113] on button "Save & Leave" at bounding box center [723, 114] width 113 height 34
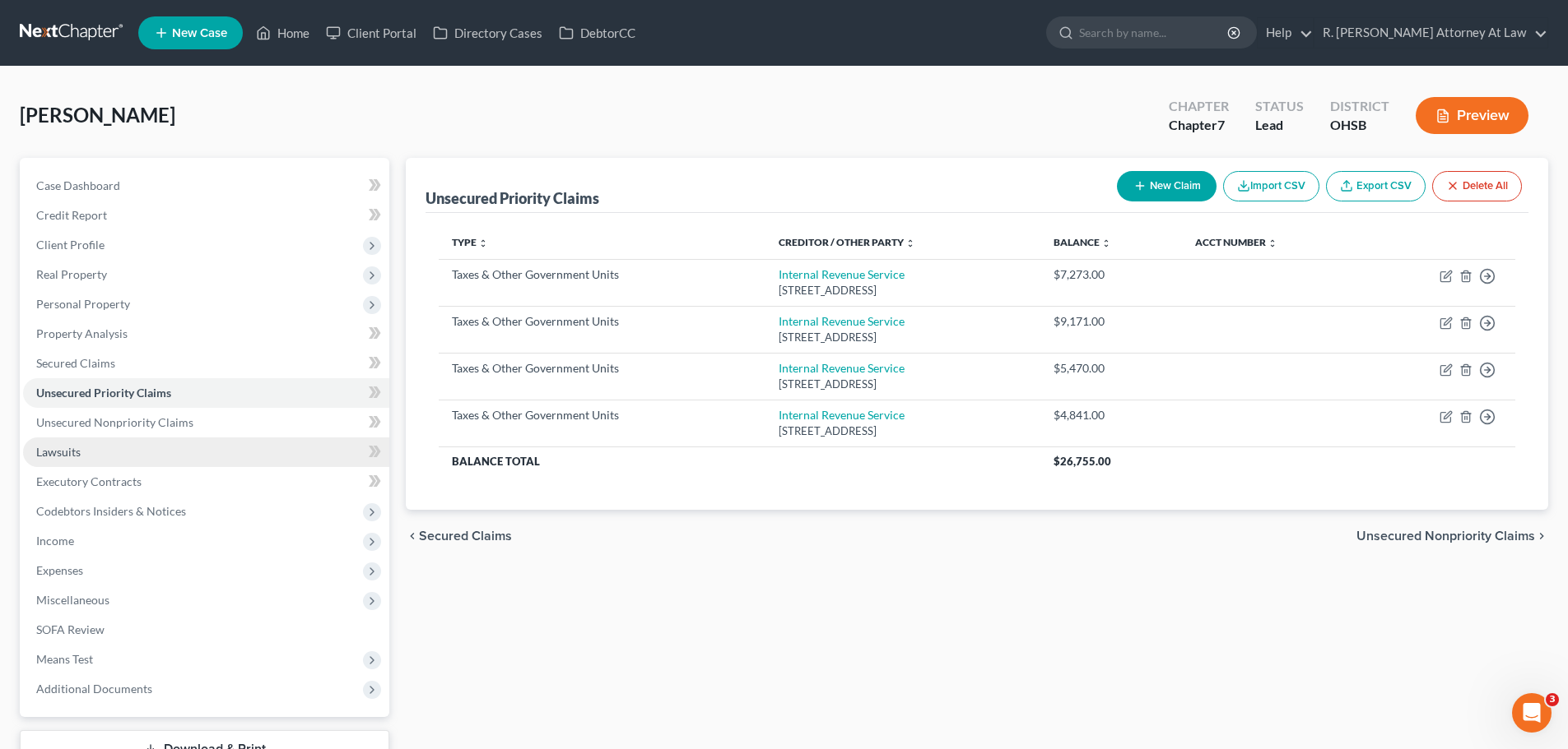
click at [59, 451] on span "Lawsuits" at bounding box center [58, 451] width 45 height 14
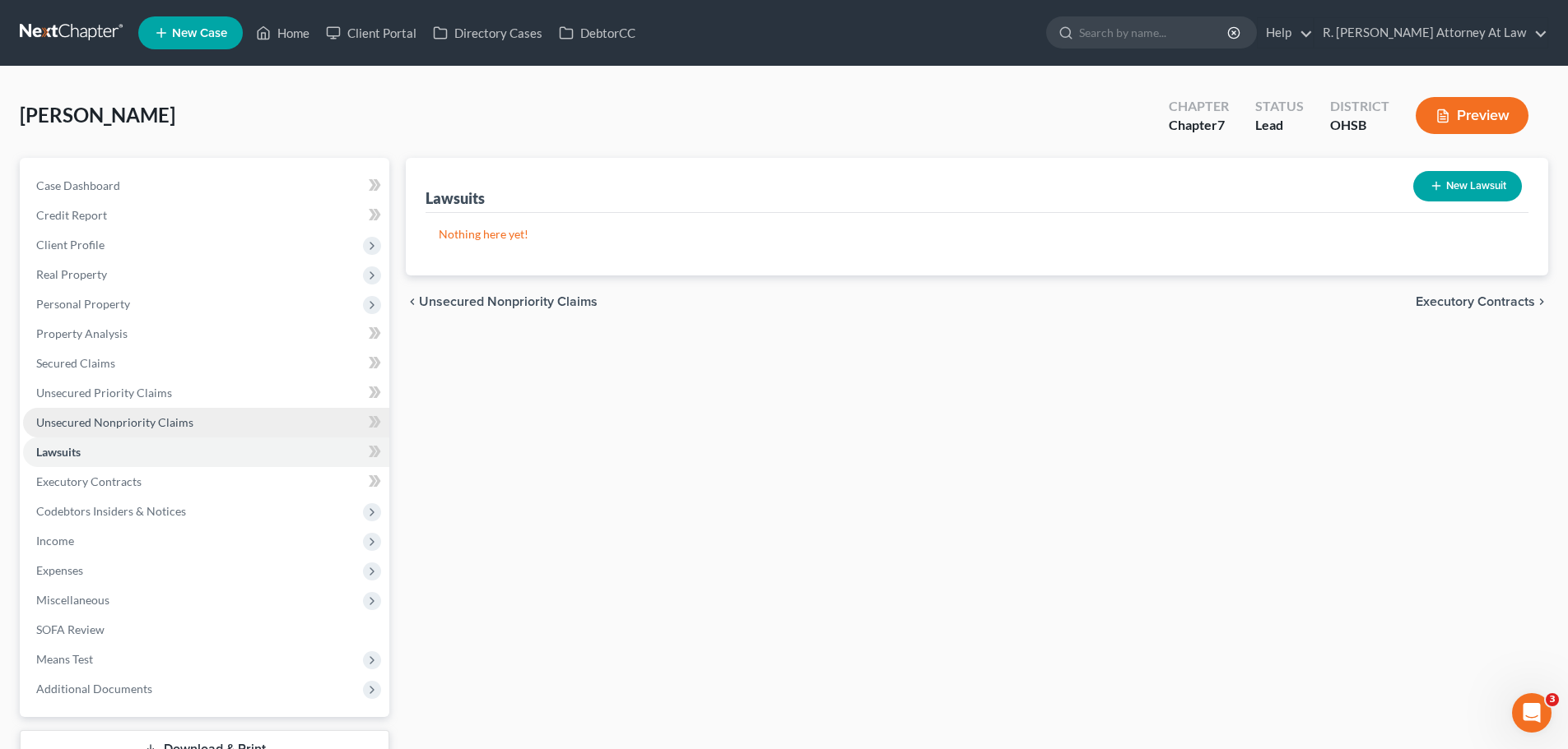
click at [116, 420] on span "Unsecured Nonpriority Claims" at bounding box center [115, 421] width 158 height 14
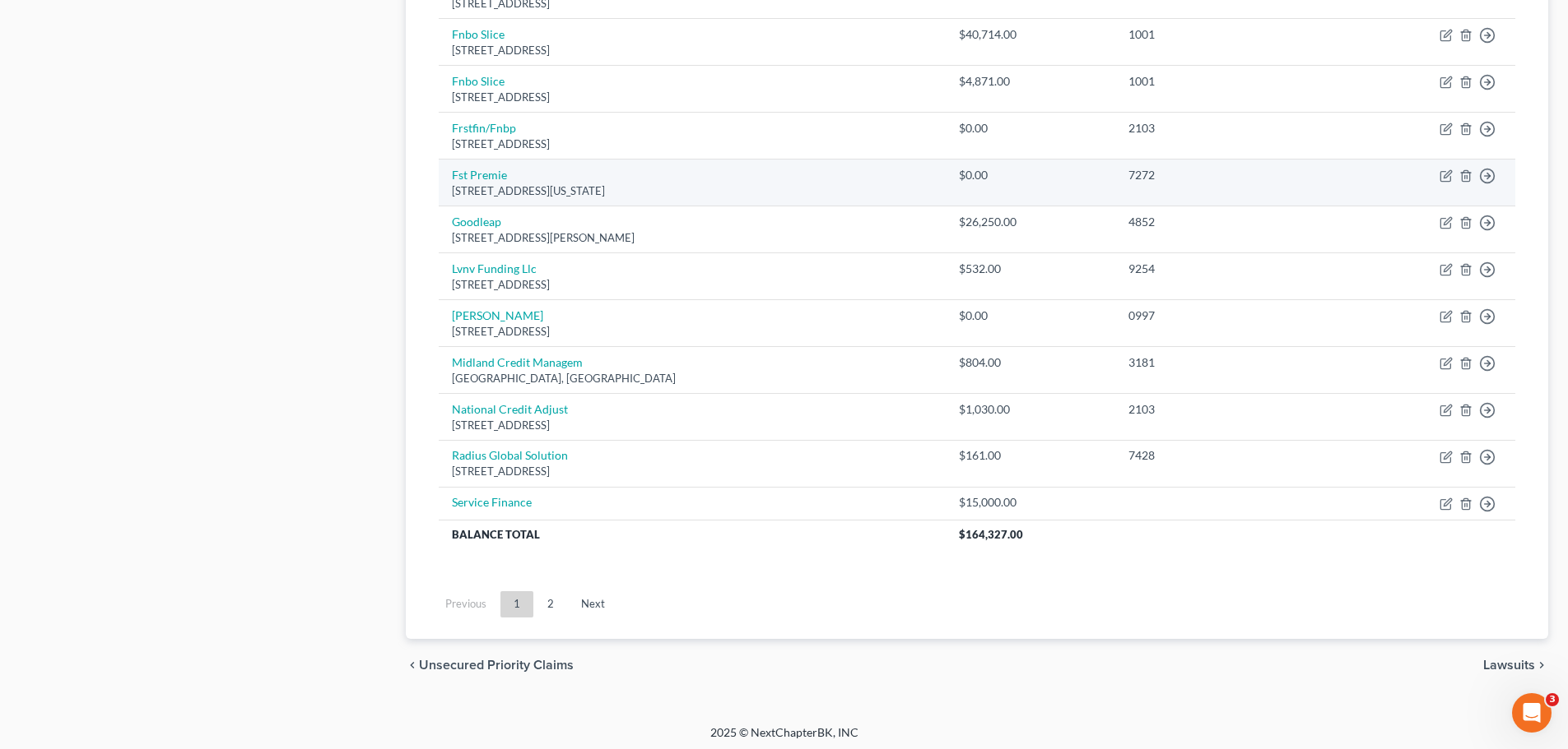
scroll to position [1122, 0]
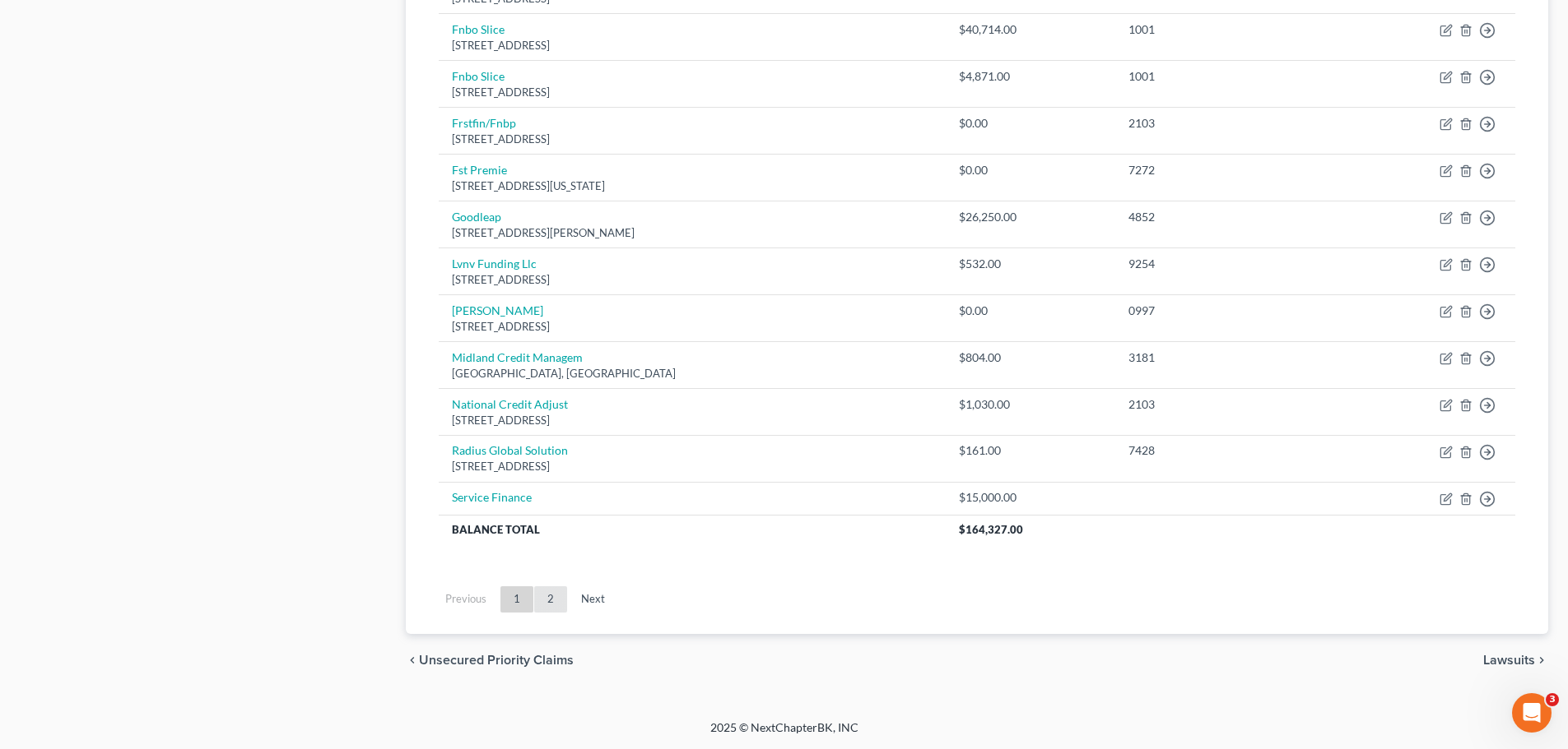
click at [556, 601] on link "2" at bounding box center [551, 600] width 33 height 26
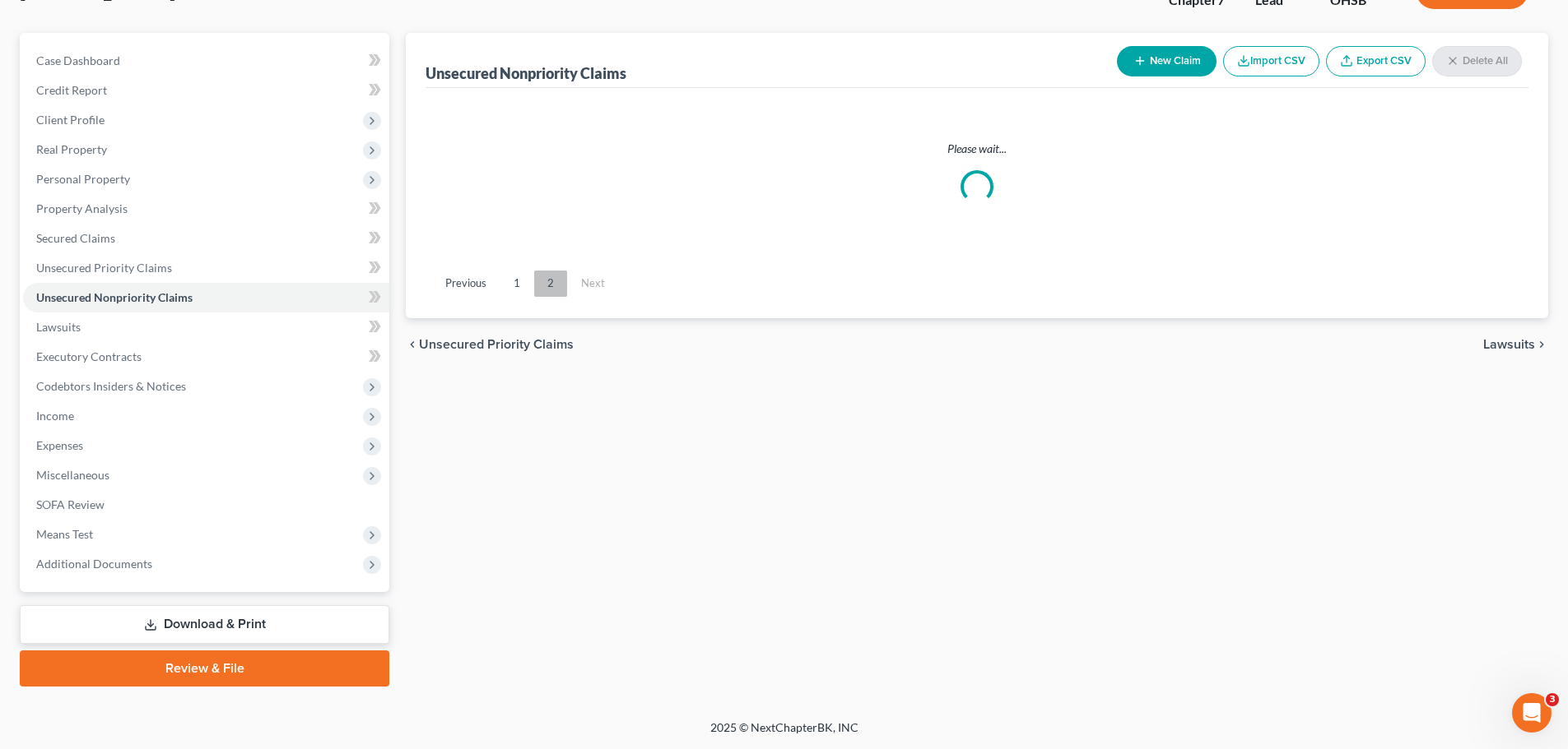
scroll to position [125, 0]
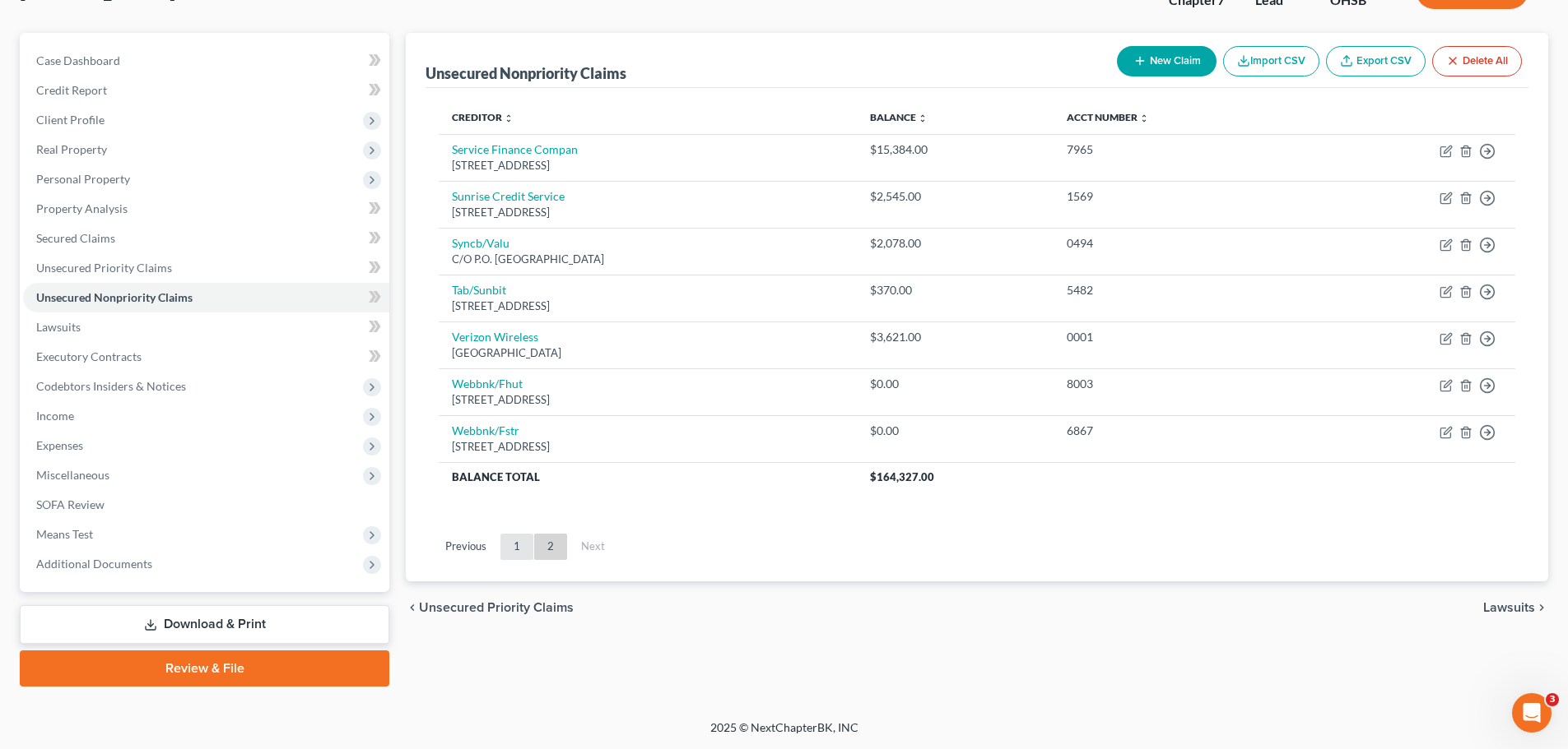
click at [520, 544] on link "1" at bounding box center [517, 547] width 33 height 26
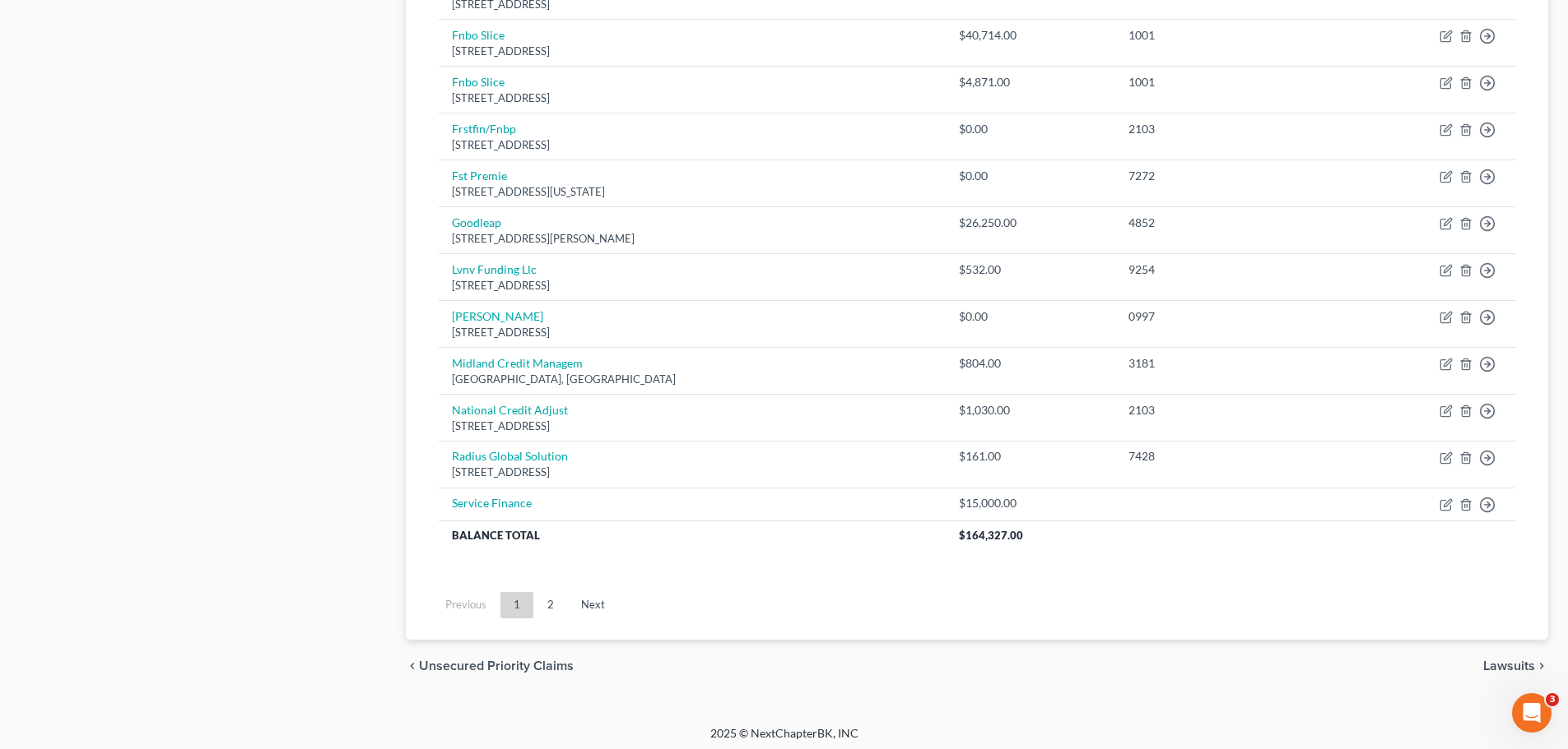
scroll to position [1122, 0]
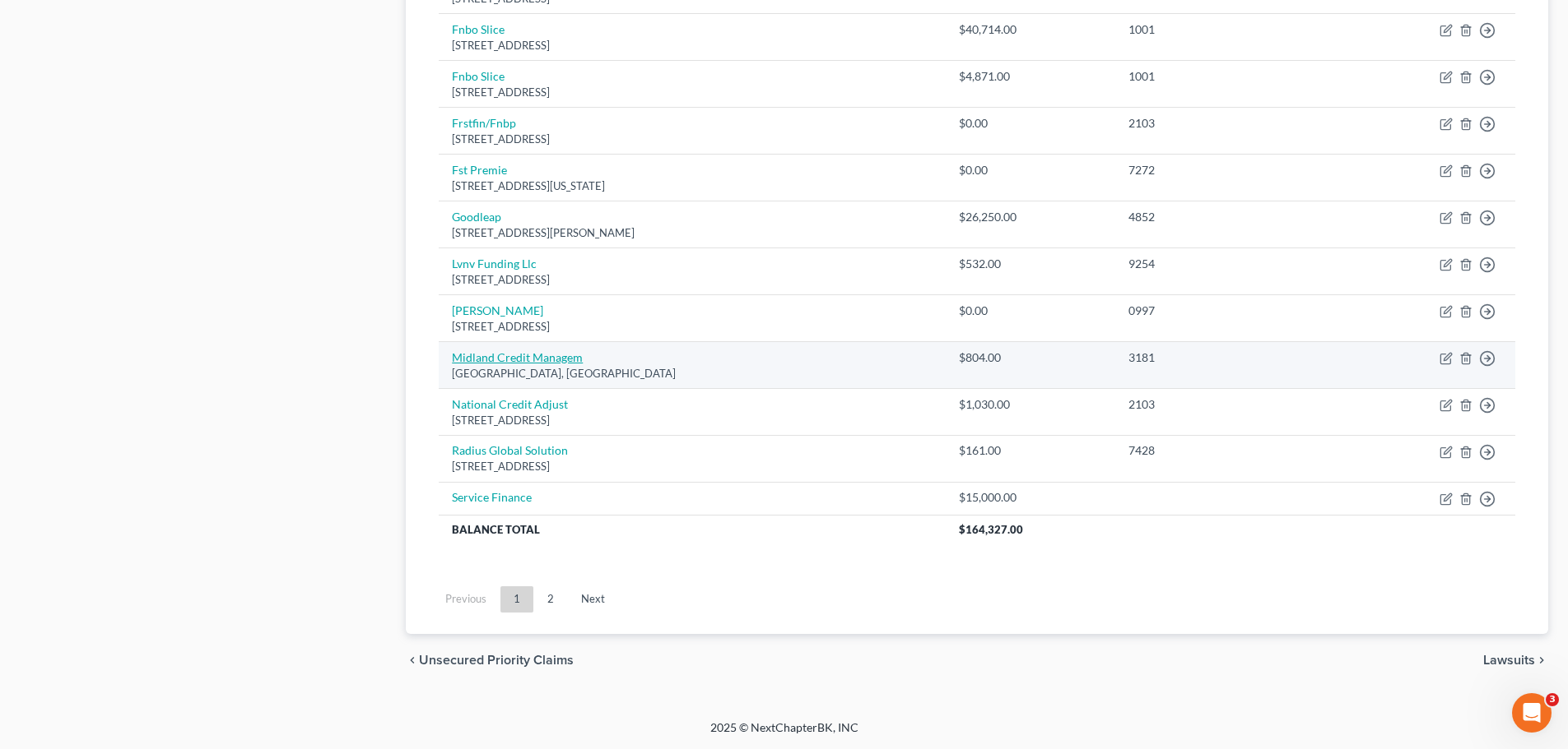
click at [557, 352] on link "Midland Credit Managem" at bounding box center [517, 357] width 131 height 14
select select "4"
select select "0"
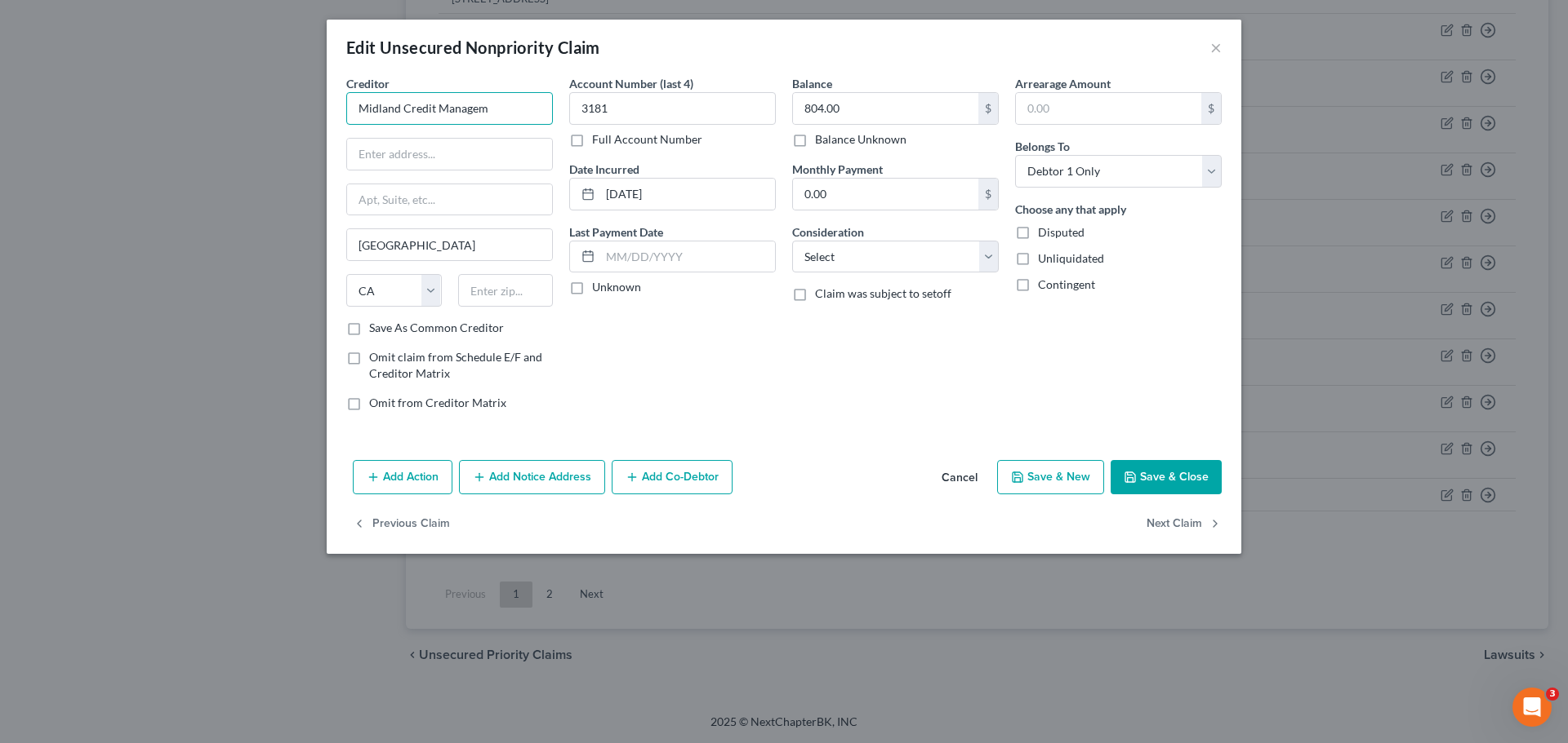
drag, startPoint x: 496, startPoint y: 112, endPoint x: 530, endPoint y: 103, distance: 35.2
click at [497, 112] on input "Midland Credit Managem" at bounding box center [449, 108] width 207 height 33
type input "Midland Credit Management"
click at [463, 150] on div "[STREET_ADDRESS]" at bounding box center [444, 152] width 170 height 14
type input "350 Camino De La Reina"
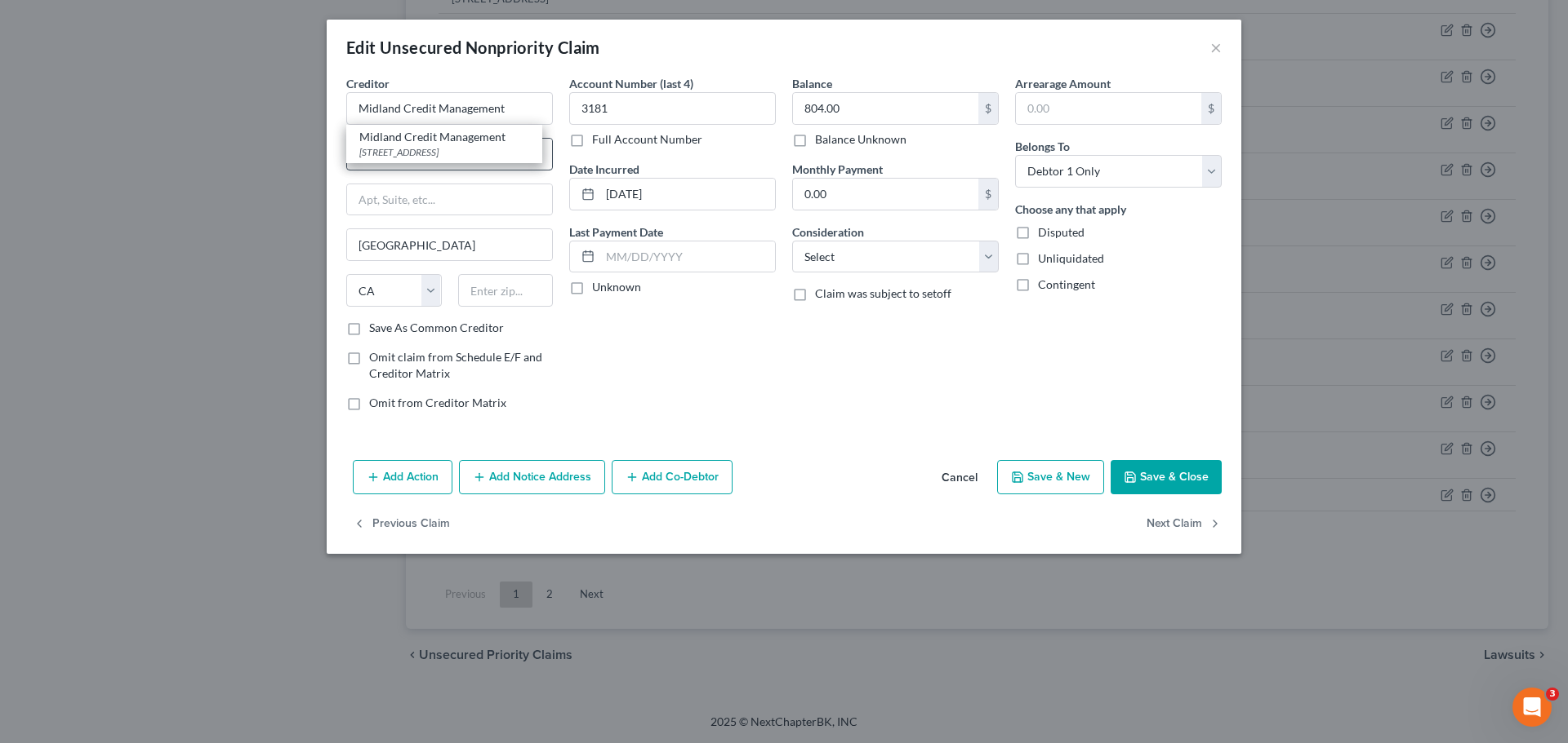
type input "Suite 300"
type input "92108"
click at [1177, 474] on button "Save & Close" at bounding box center [1165, 478] width 111 height 34
type input "0"
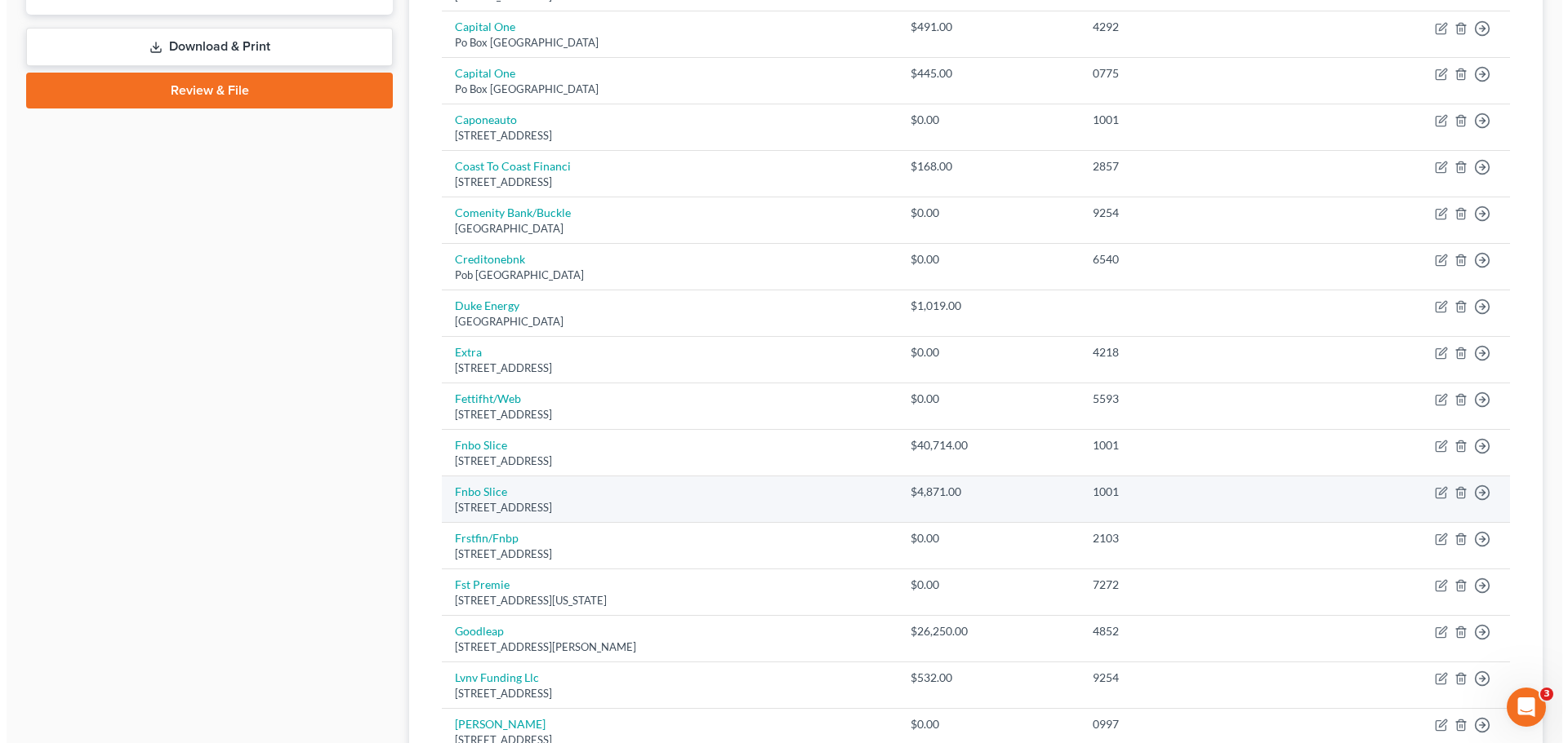
scroll to position [816, 0]
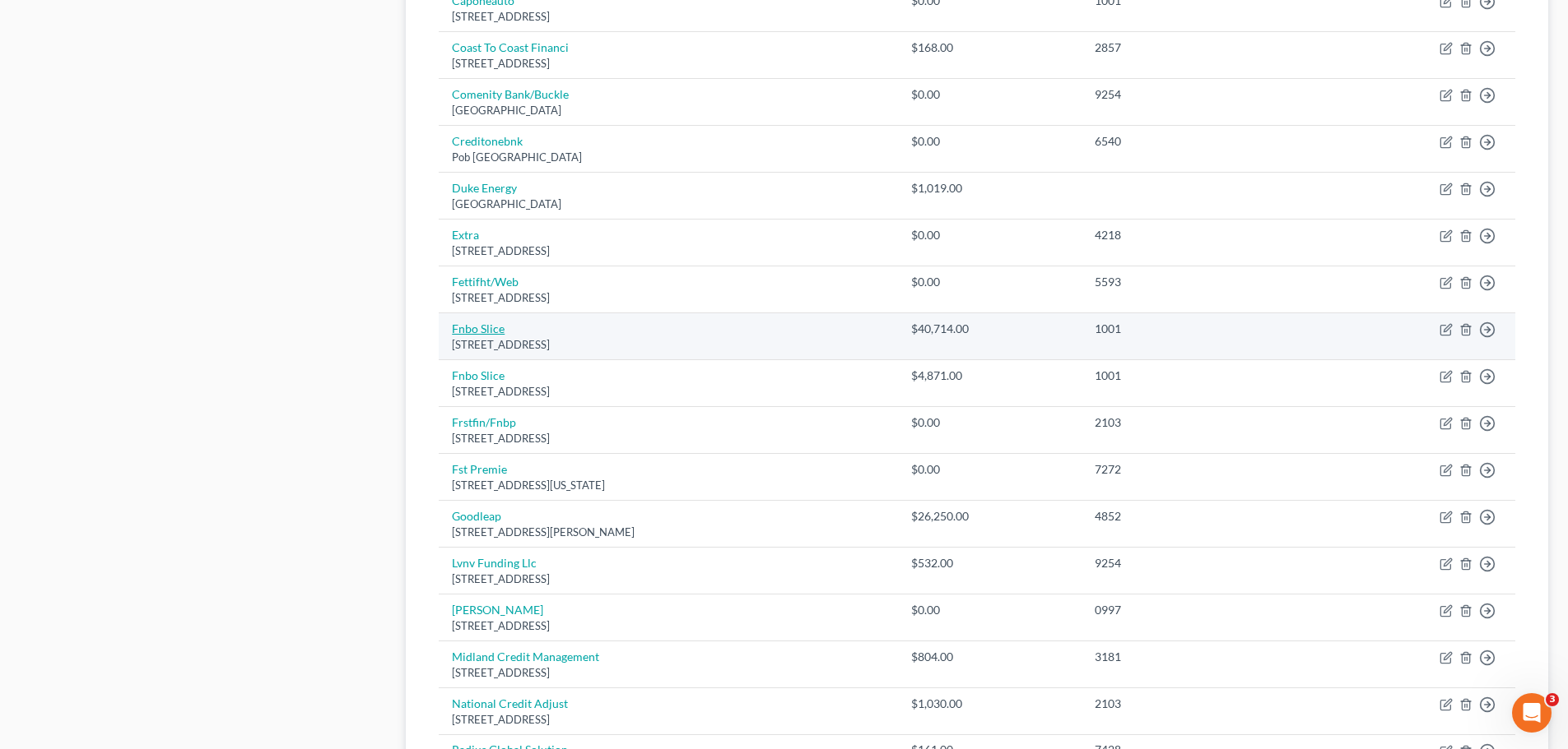
click at [497, 331] on link "Fnbo Slice" at bounding box center [478, 328] width 53 height 14
select select "30"
select select "0"
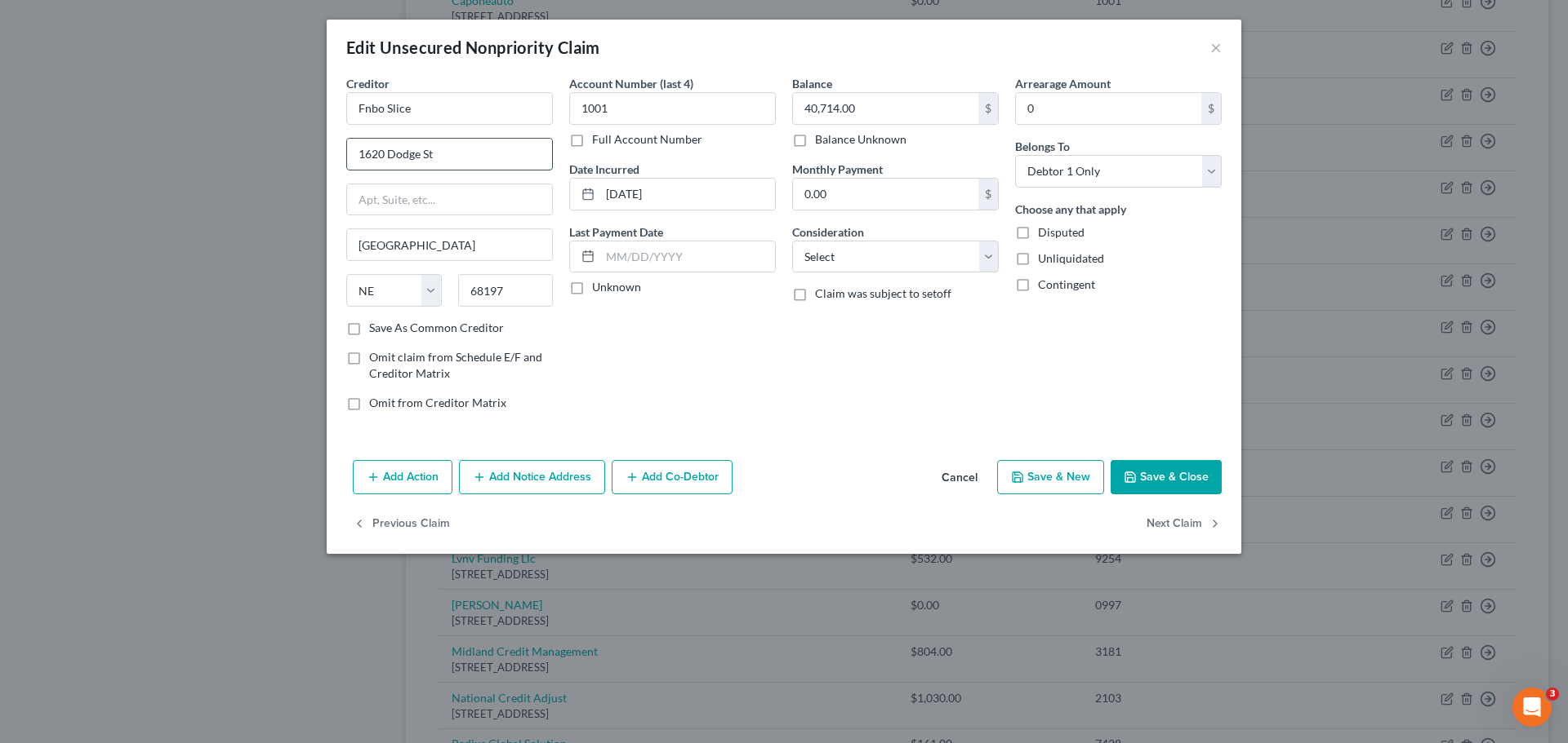
drag, startPoint x: 430, startPoint y: 151, endPoint x: 398, endPoint y: 150, distance: 32.0
click at [398, 150] on input "1620 Dodge St" at bounding box center [449, 154] width 205 height 31
drag, startPoint x: 446, startPoint y: 113, endPoint x: 245, endPoint y: 108, distance: 201.1
click at [243, 111] on div "Edit Unsecured Nonpriority Claim × Creditor * Fnbo Slice 1620 Dodge [GEOGRAPHIC…" at bounding box center [784, 371] width 1568 height 743
type input "First National Bank of Omaha FNBO"
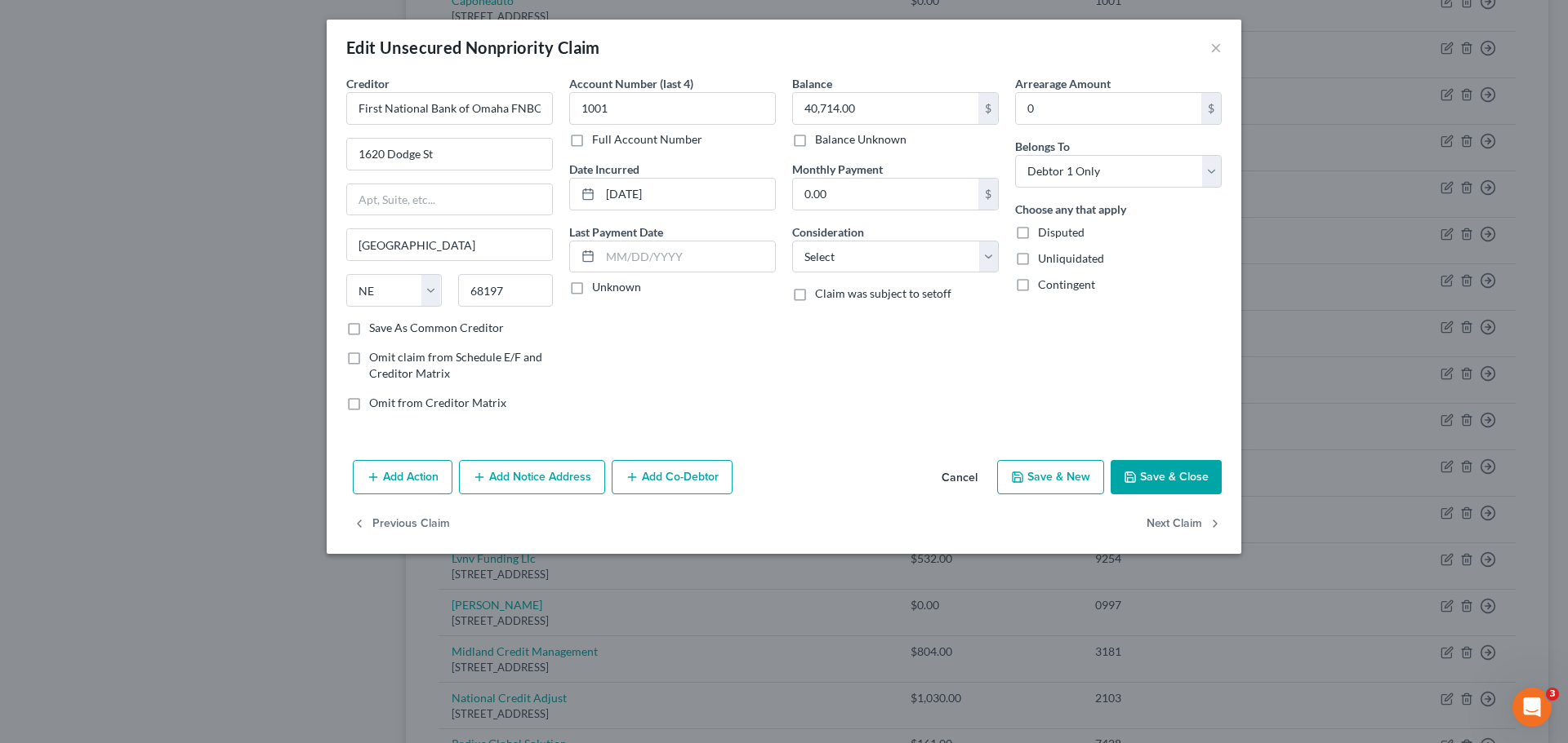
drag, startPoint x: 1199, startPoint y: 472, endPoint x: 1215, endPoint y: 454, distance: 24.1
click at [1198, 472] on button "Save & Close" at bounding box center [1165, 478] width 111 height 34
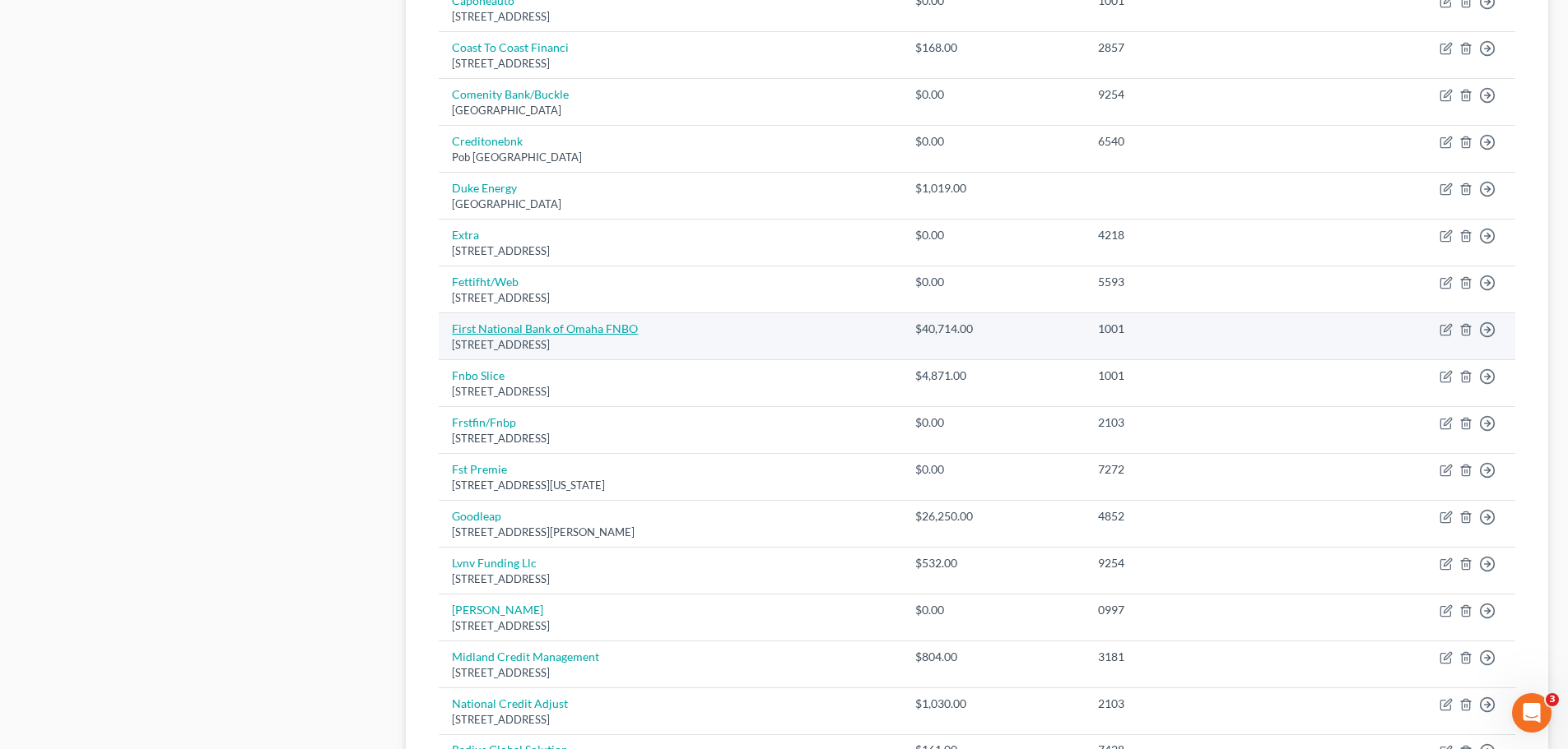
click at [502, 327] on link "First National Bank of Omaha FNBO" at bounding box center [545, 328] width 186 height 14
select select "30"
select select "0"
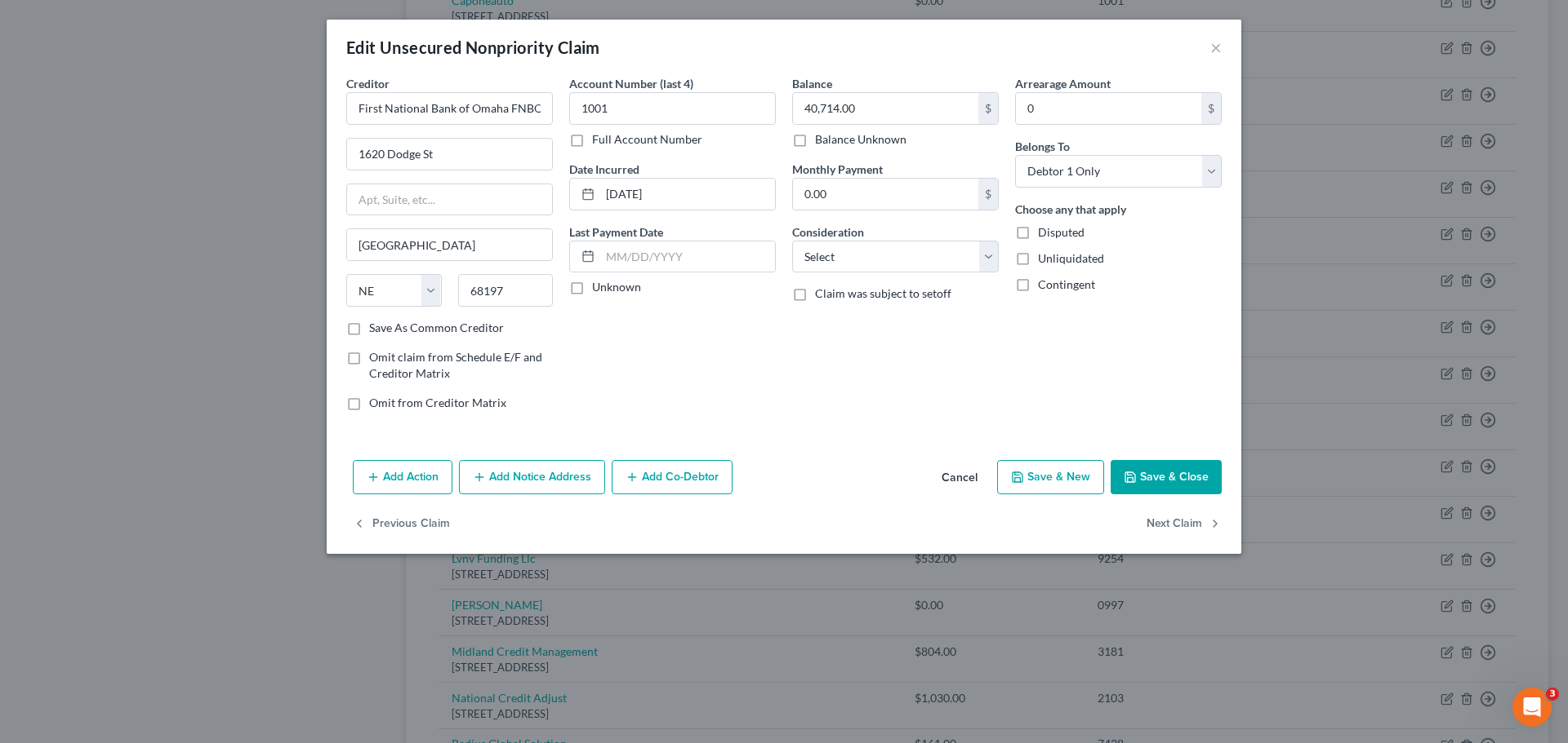
click at [531, 473] on button "Add Notice Address" at bounding box center [532, 478] width 146 height 34
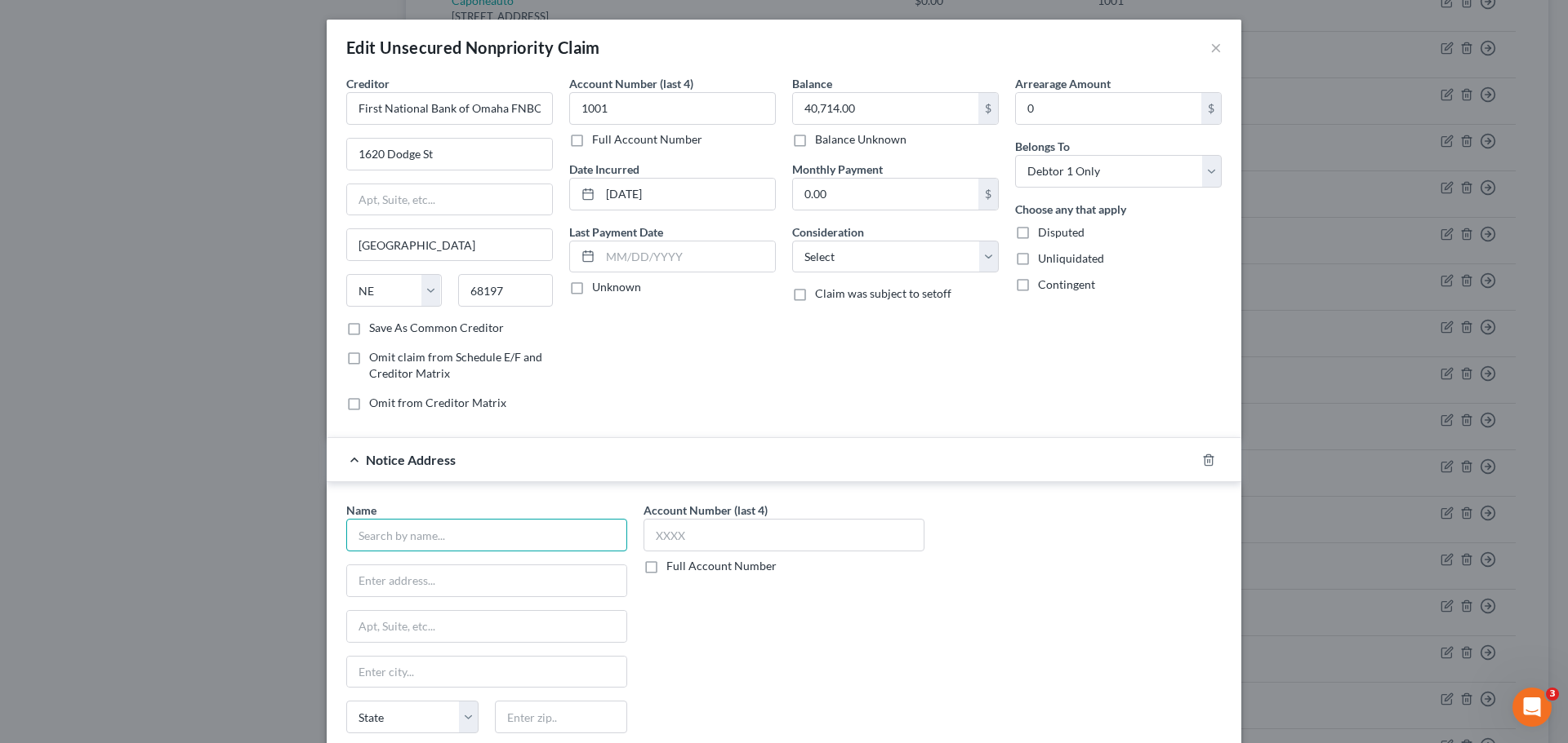
click at [449, 545] on input "text" at bounding box center [486, 535] width 281 height 33
type input "Levy and Associates LLC"
type input "PO Box 182423"
type input "43218"
type input "Columbus"
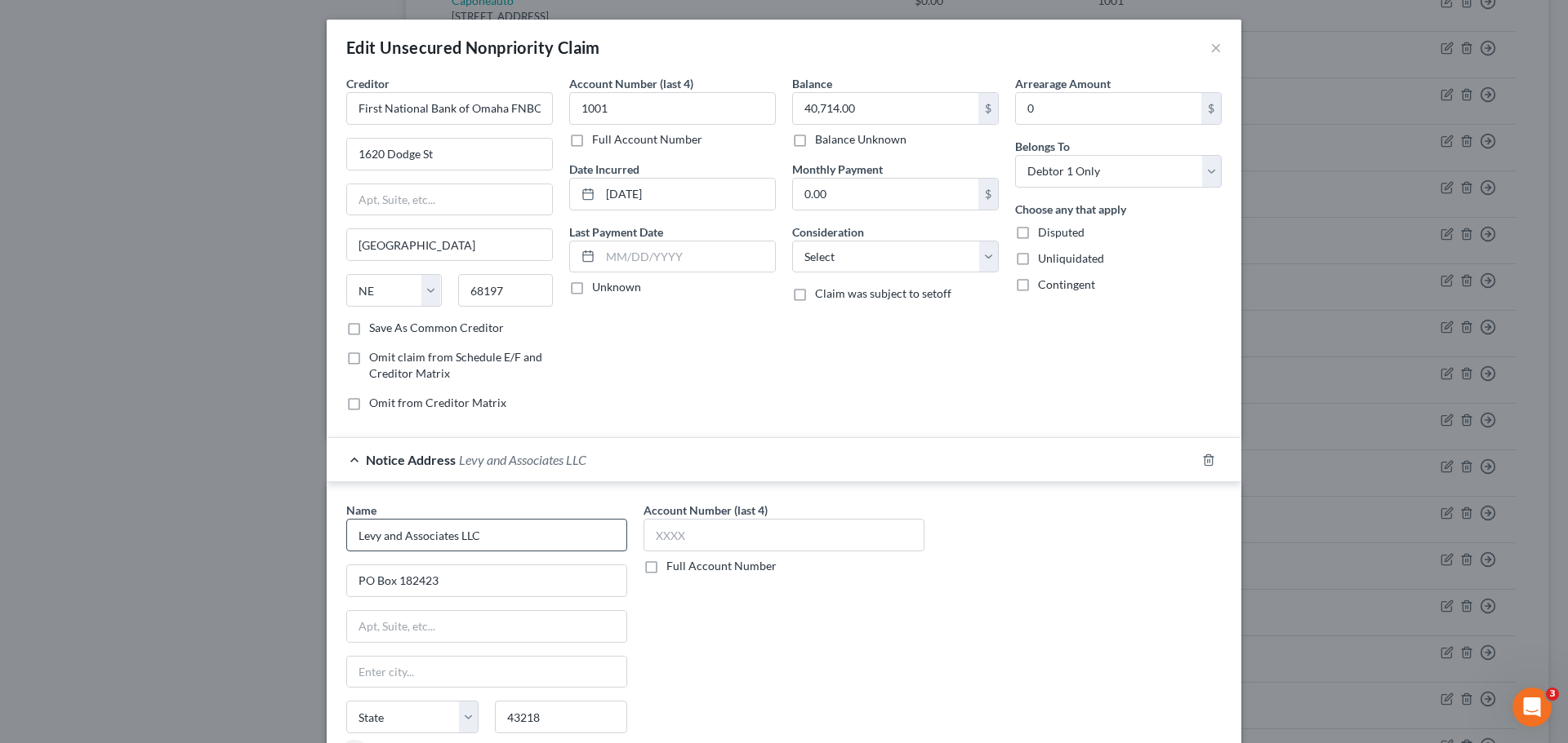
select select "36"
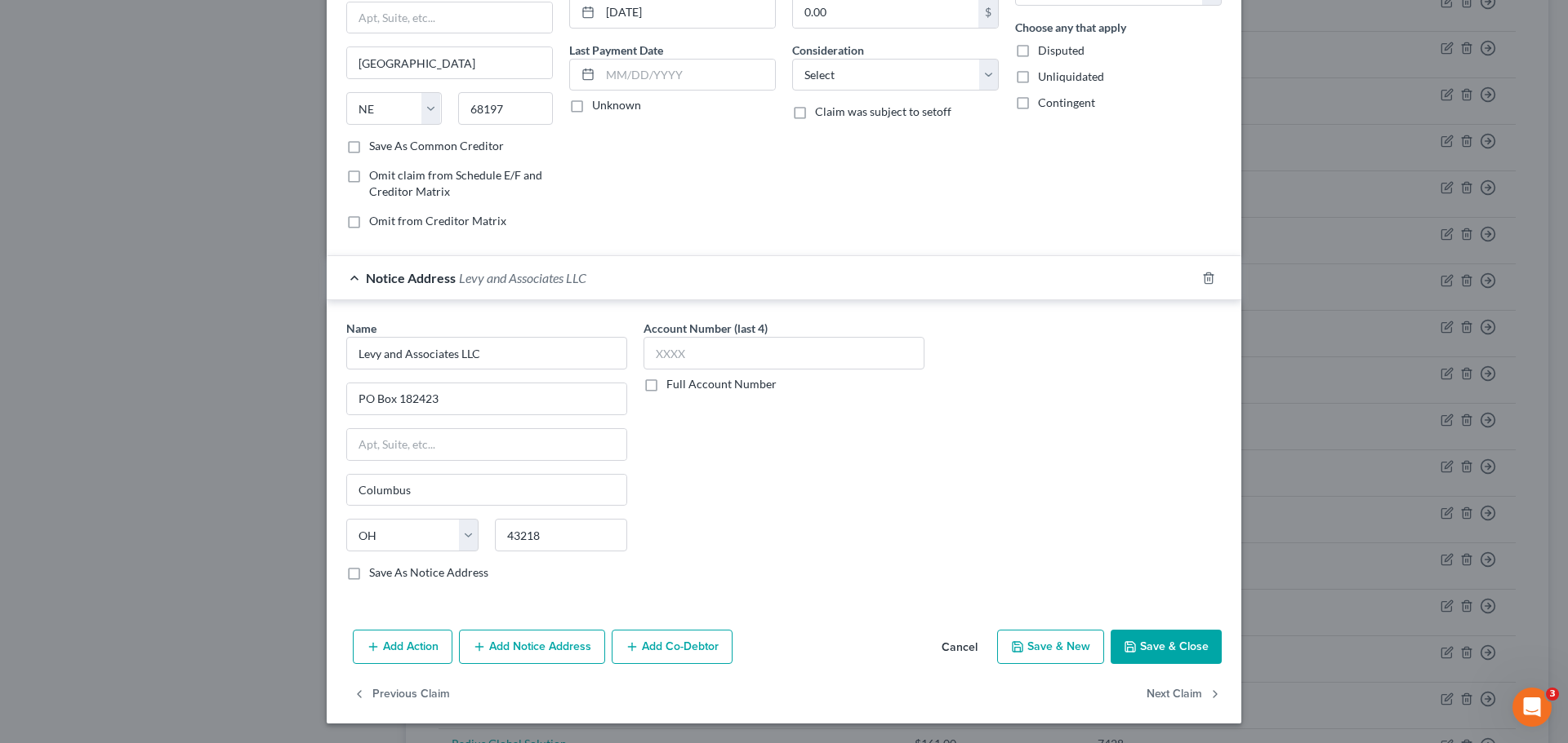
click at [1149, 645] on button "Save & Close" at bounding box center [1165, 647] width 111 height 34
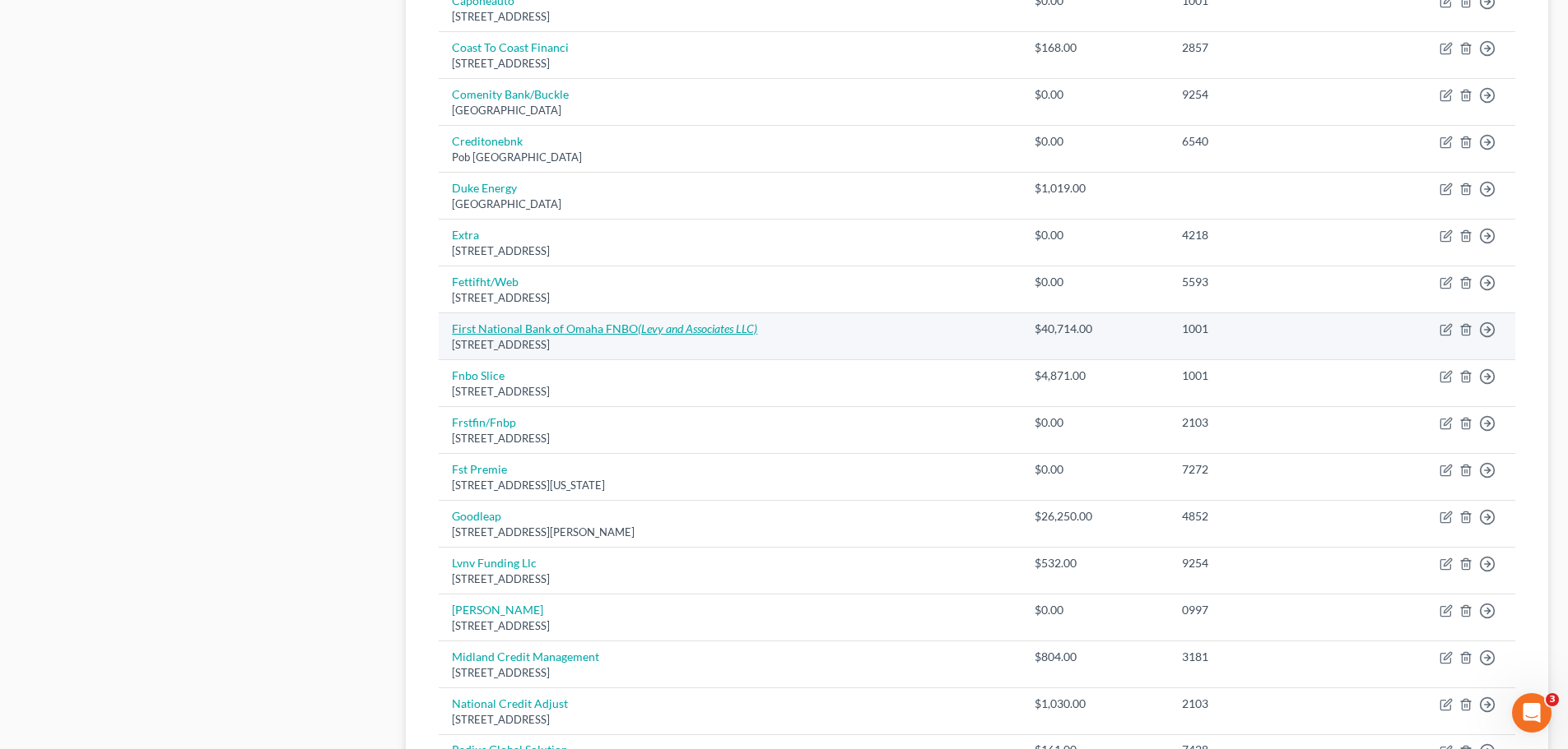
click at [656, 327] on icon "(Levy and Associates LLC)" at bounding box center [697, 328] width 119 height 14
select select "30"
select select "0"
select select "36"
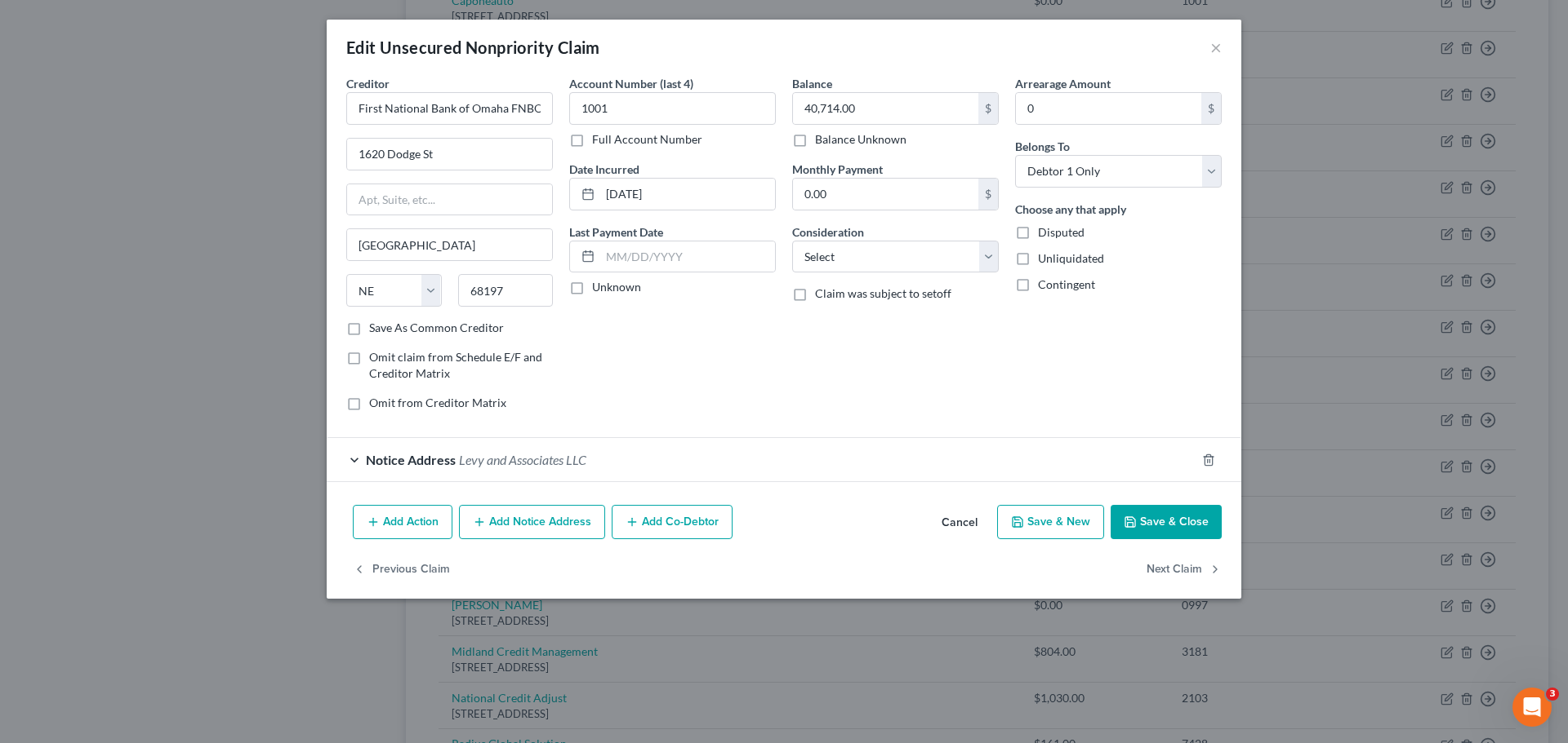
click at [527, 454] on span "Levy and Associates LLC" at bounding box center [522, 460] width 127 height 15
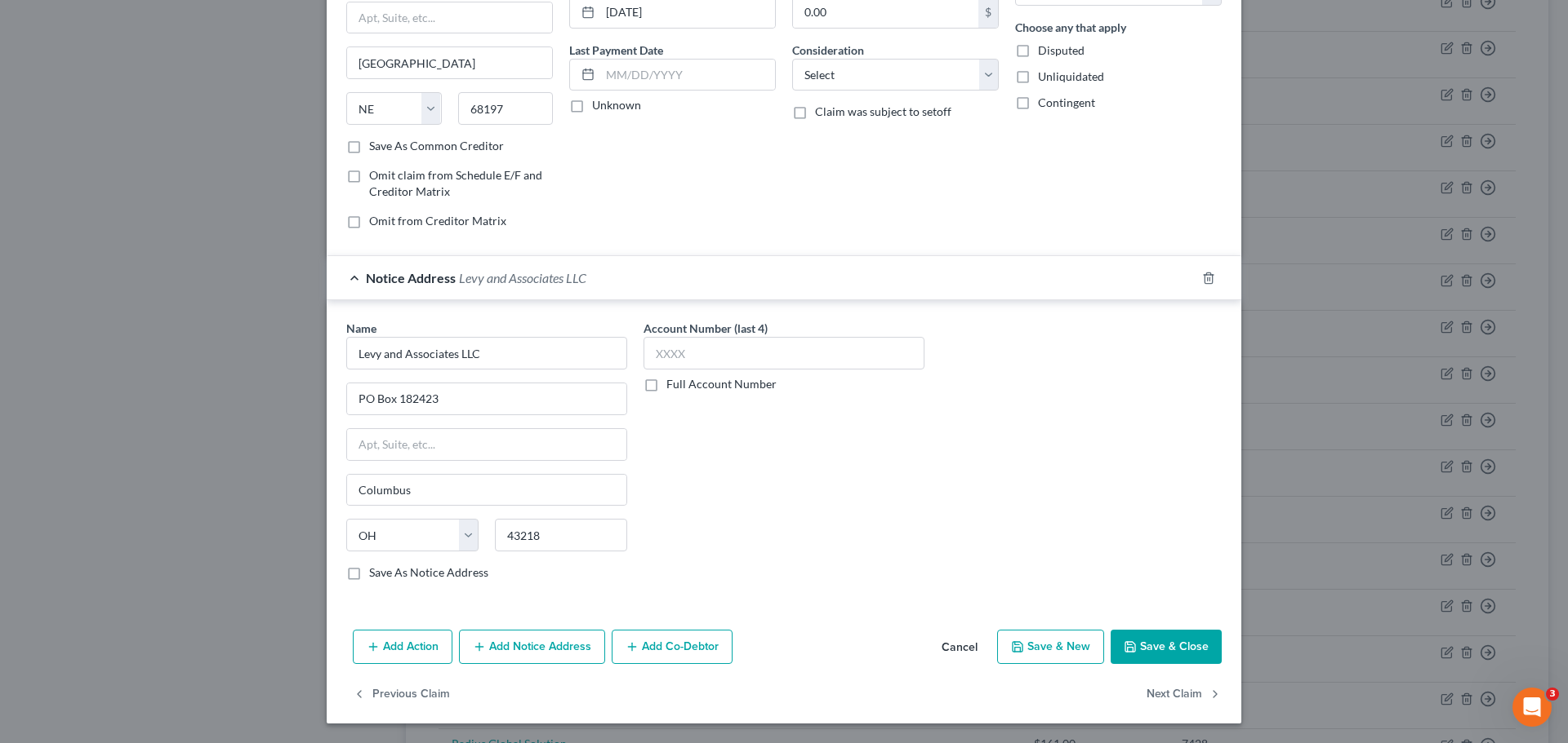
drag, startPoint x: 502, startPoint y: 669, endPoint x: 501, endPoint y: 649, distance: 20.0
click at [501, 668] on div "Add Action Add Notice Address Add Co-Debtor Cancel Save & New Save & Close" at bounding box center [784, 651] width 914 height 54
click at [508, 651] on button "Add Notice Address" at bounding box center [532, 647] width 146 height 34
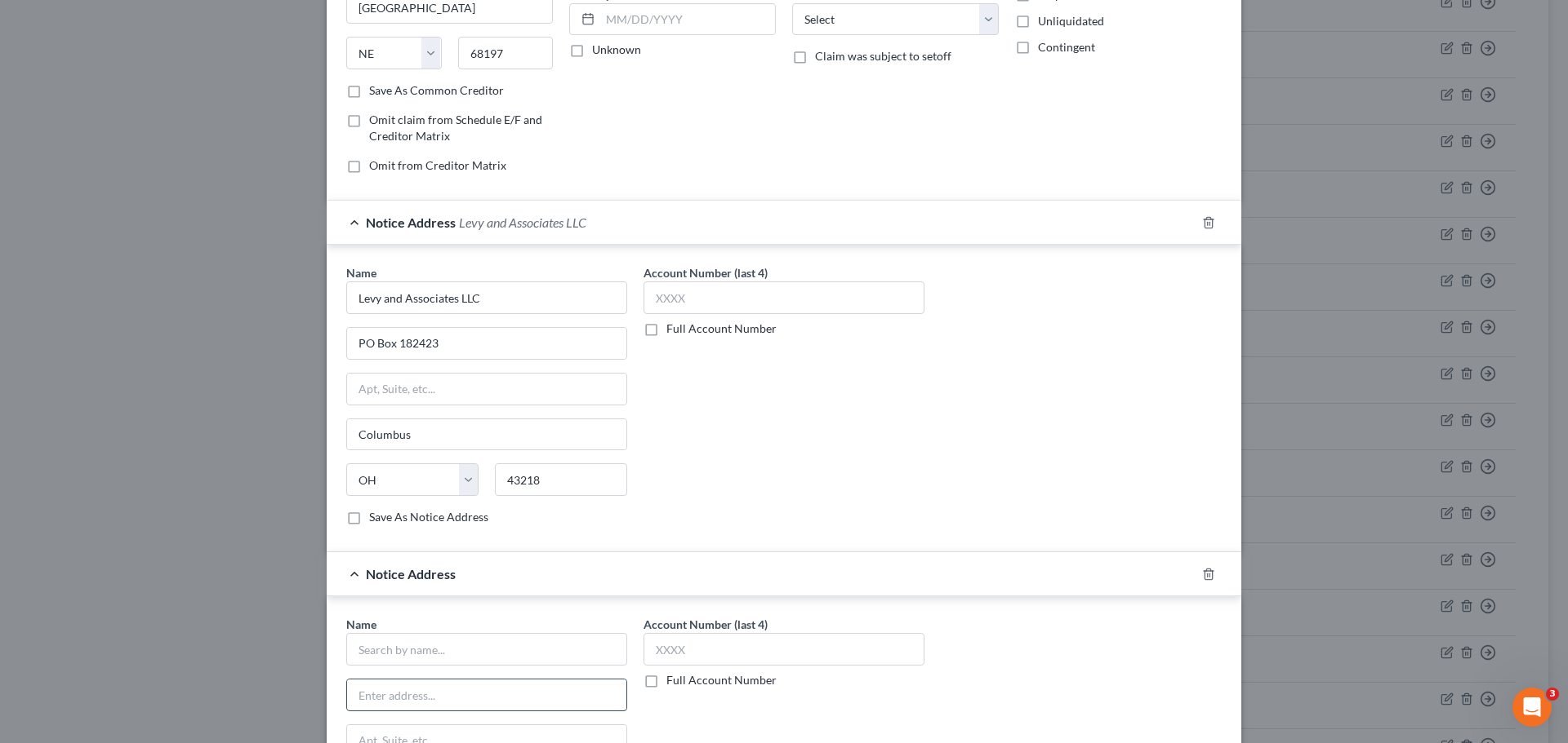
scroll to position [345, 0]
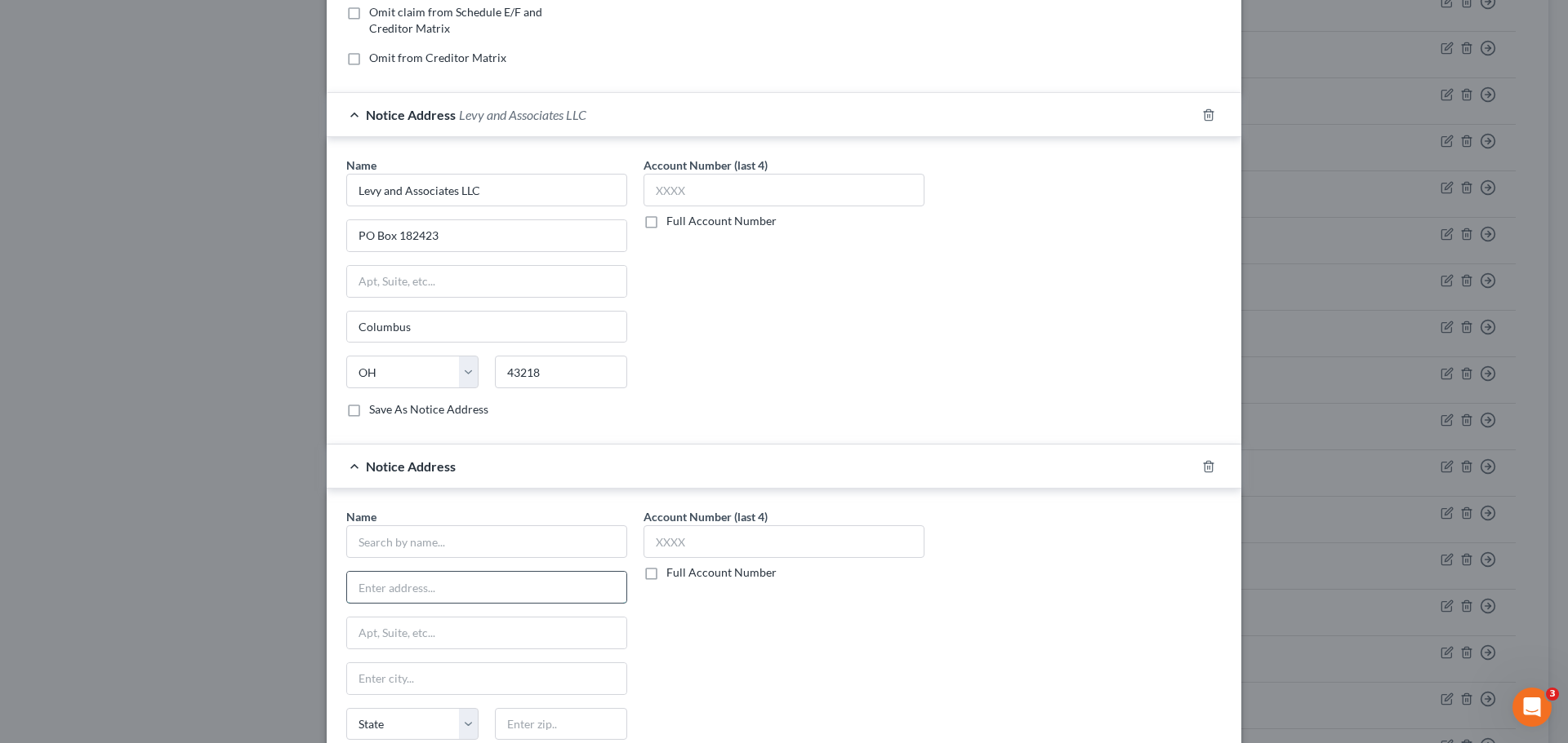
drag, startPoint x: 437, startPoint y: 585, endPoint x: 427, endPoint y: 577, distance: 12.8
click at [434, 585] on input "text" at bounding box center [486, 588] width 279 height 31
click at [406, 548] on input "text" at bounding box center [486, 542] width 281 height 33
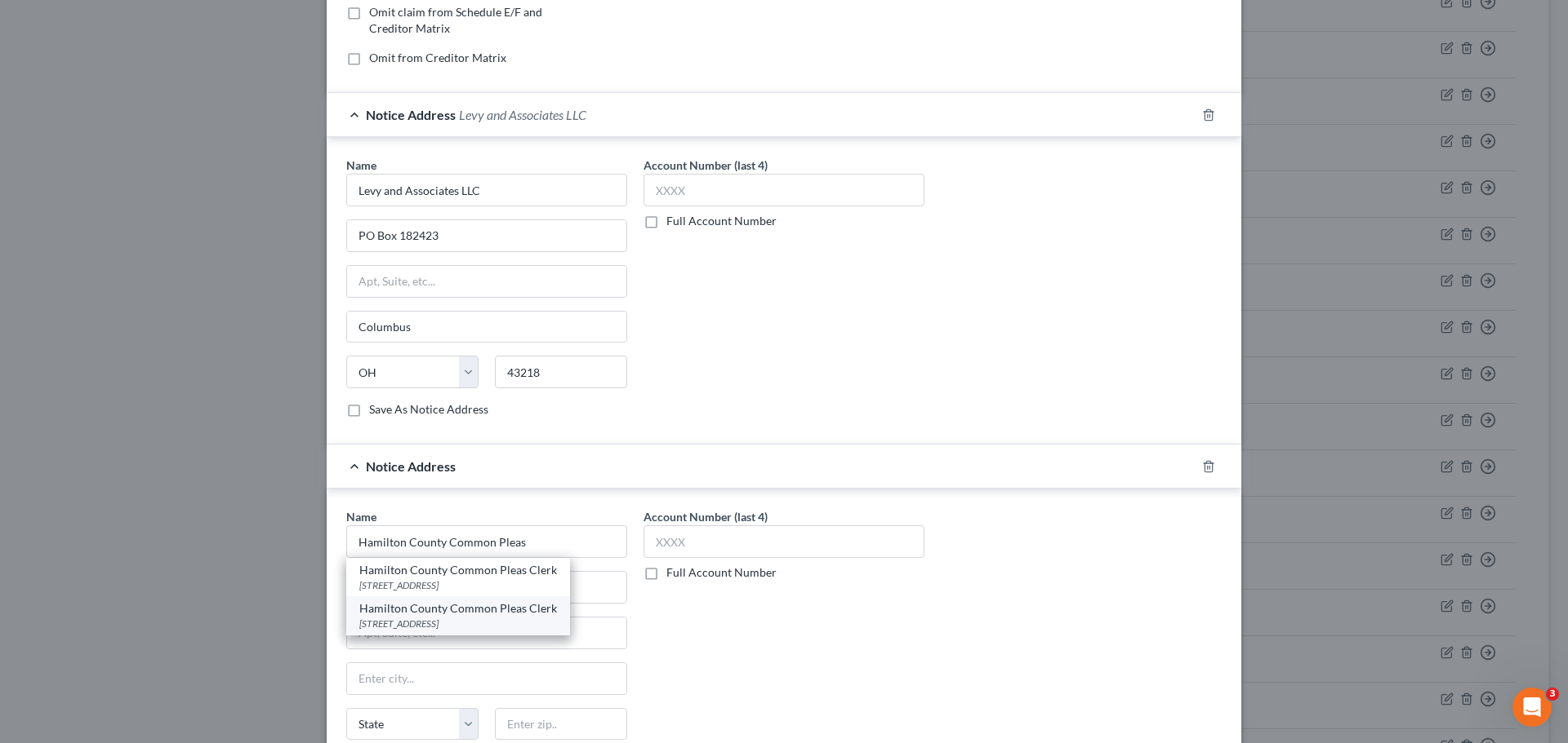
click at [472, 621] on div "[STREET_ADDRESS]" at bounding box center [458, 623] width 198 height 14
type input "Hamilton County Common Pleas Clerk"
type input "[STREET_ADDRESS]"
type input "Midland vs Shakespeare 19CV19383"
type input "[GEOGRAPHIC_DATA]"
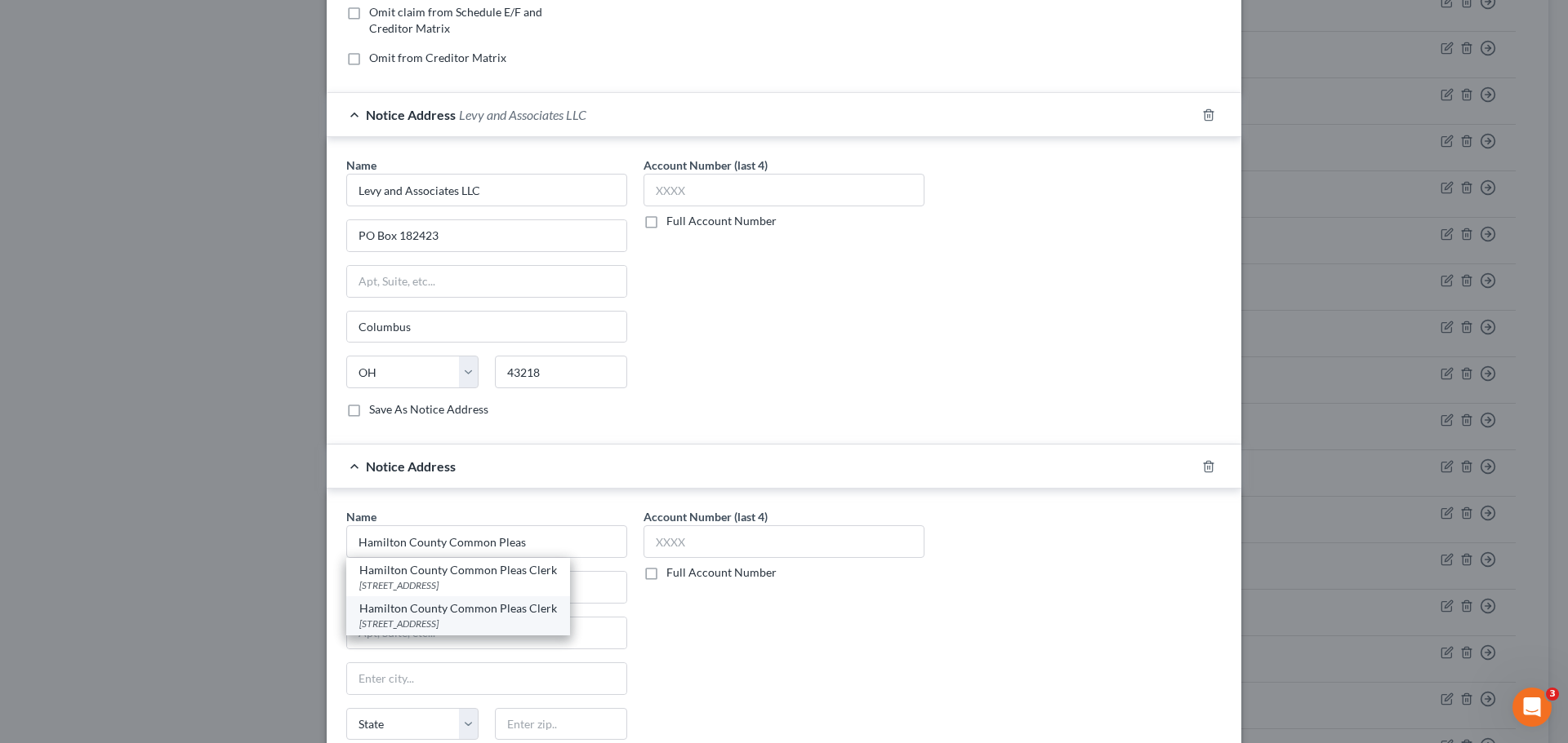
select select "36"
type input "45202"
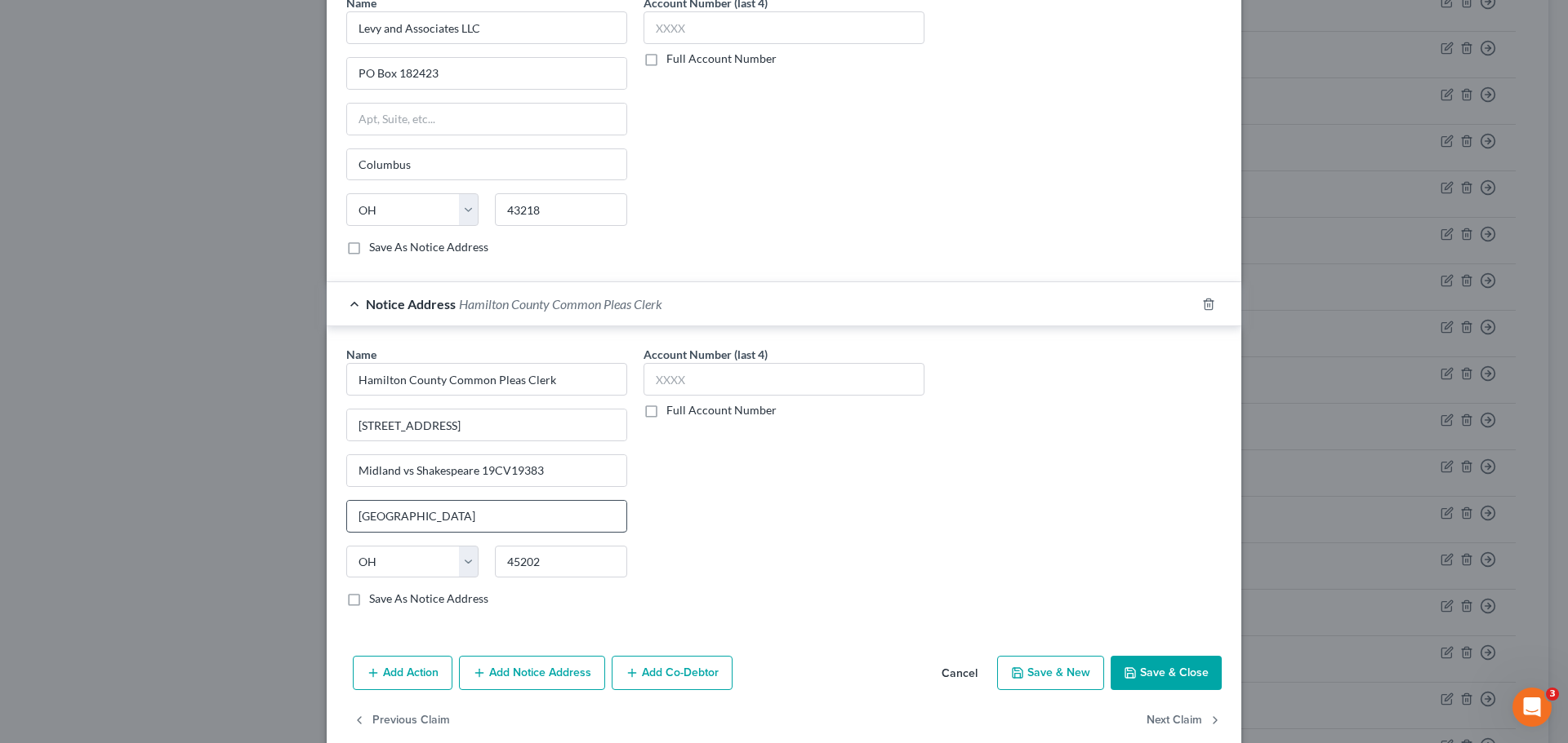
scroll to position [508, 0]
drag, startPoint x: 548, startPoint y: 471, endPoint x: 301, endPoint y: 471, distance: 247.0
click at [301, 471] on div "Edit Unsecured Nonpriority Claim × Creditor * First National Bank of Omaha FNBO…" at bounding box center [784, 371] width 1568 height 743
type input "First National Bank of Omaha vs [PERSON_NAME] A2501550"
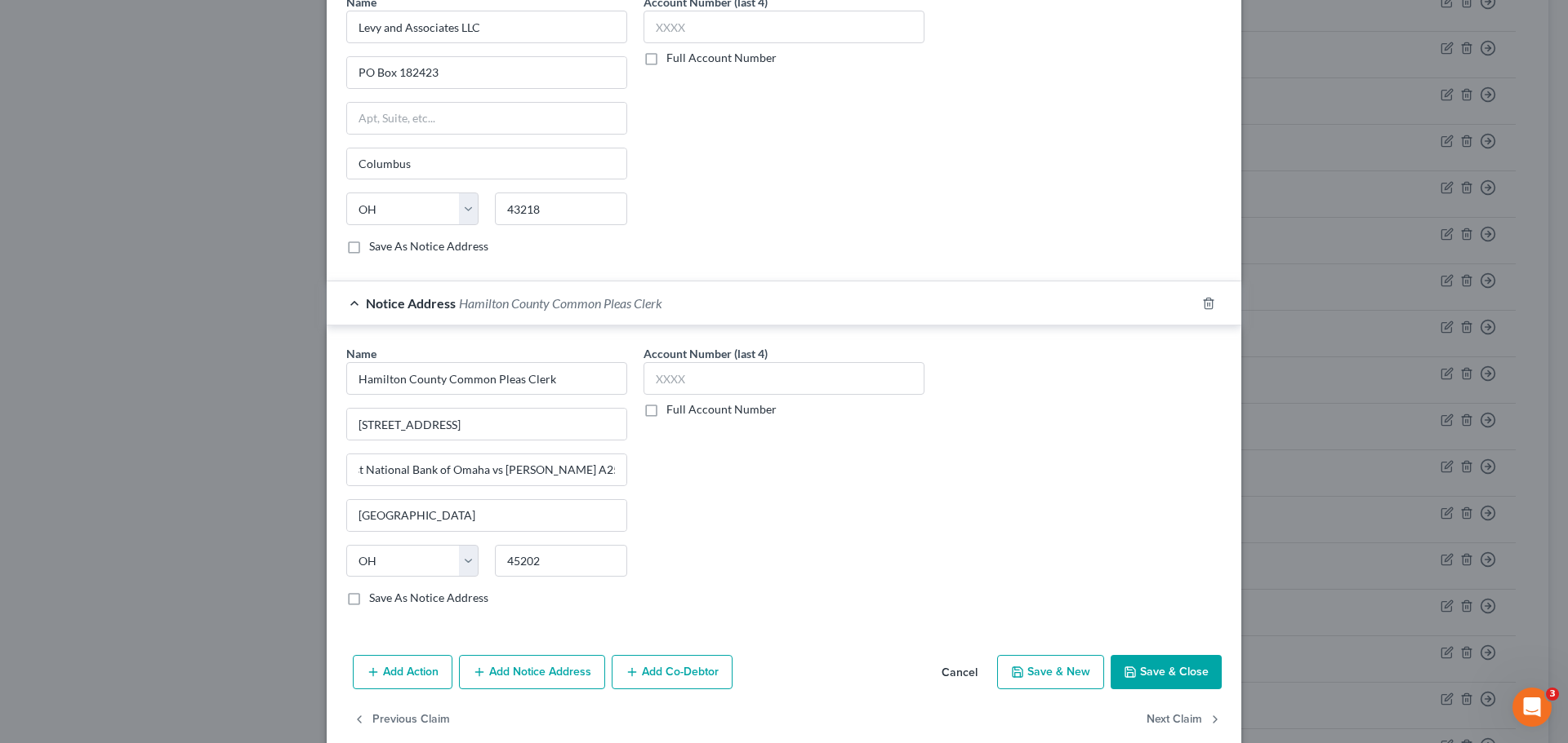
click at [533, 666] on button "Add Notice Address" at bounding box center [532, 673] width 146 height 34
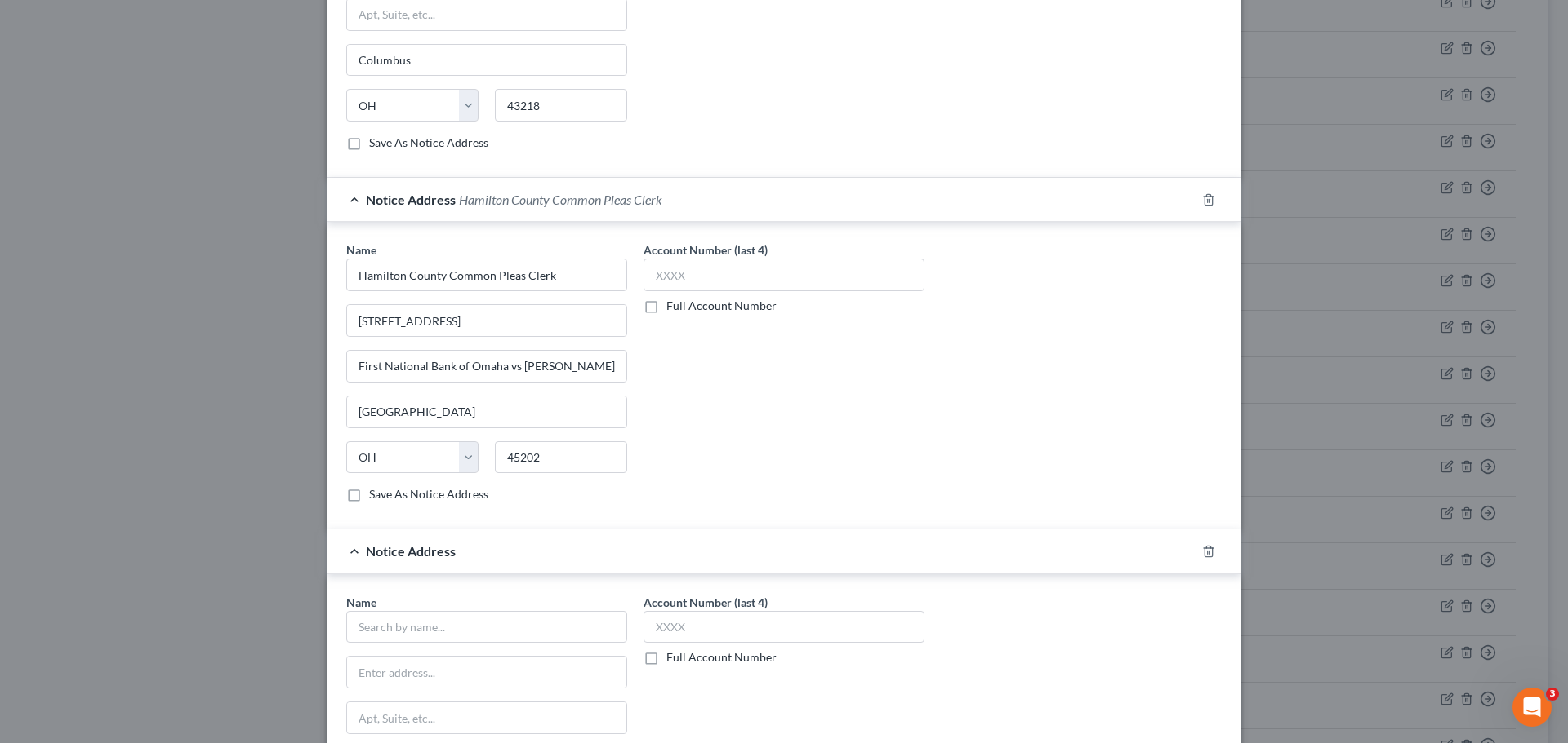
scroll to position [427, 0]
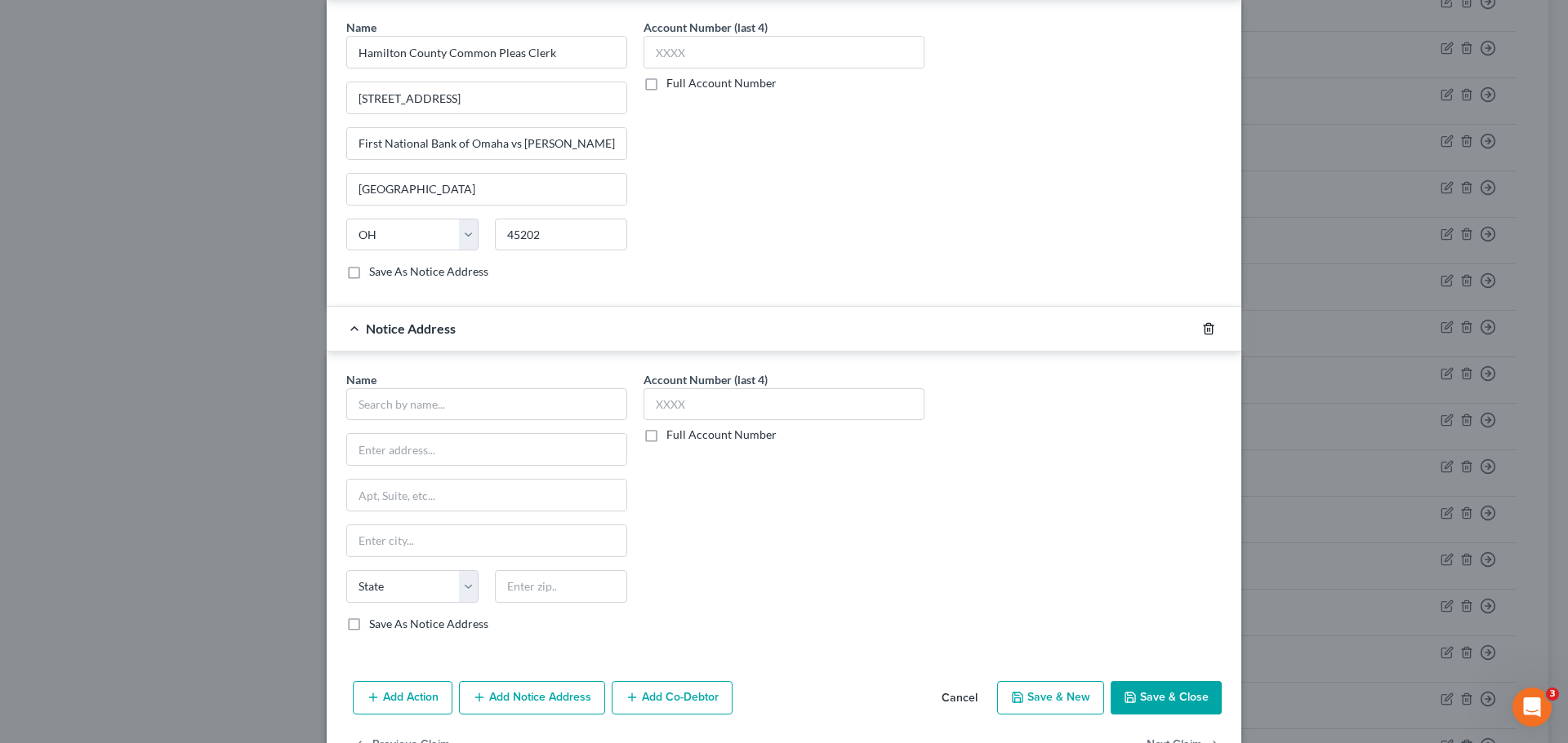
click at [1204, 326] on icon "button" at bounding box center [1208, 329] width 7 height 11
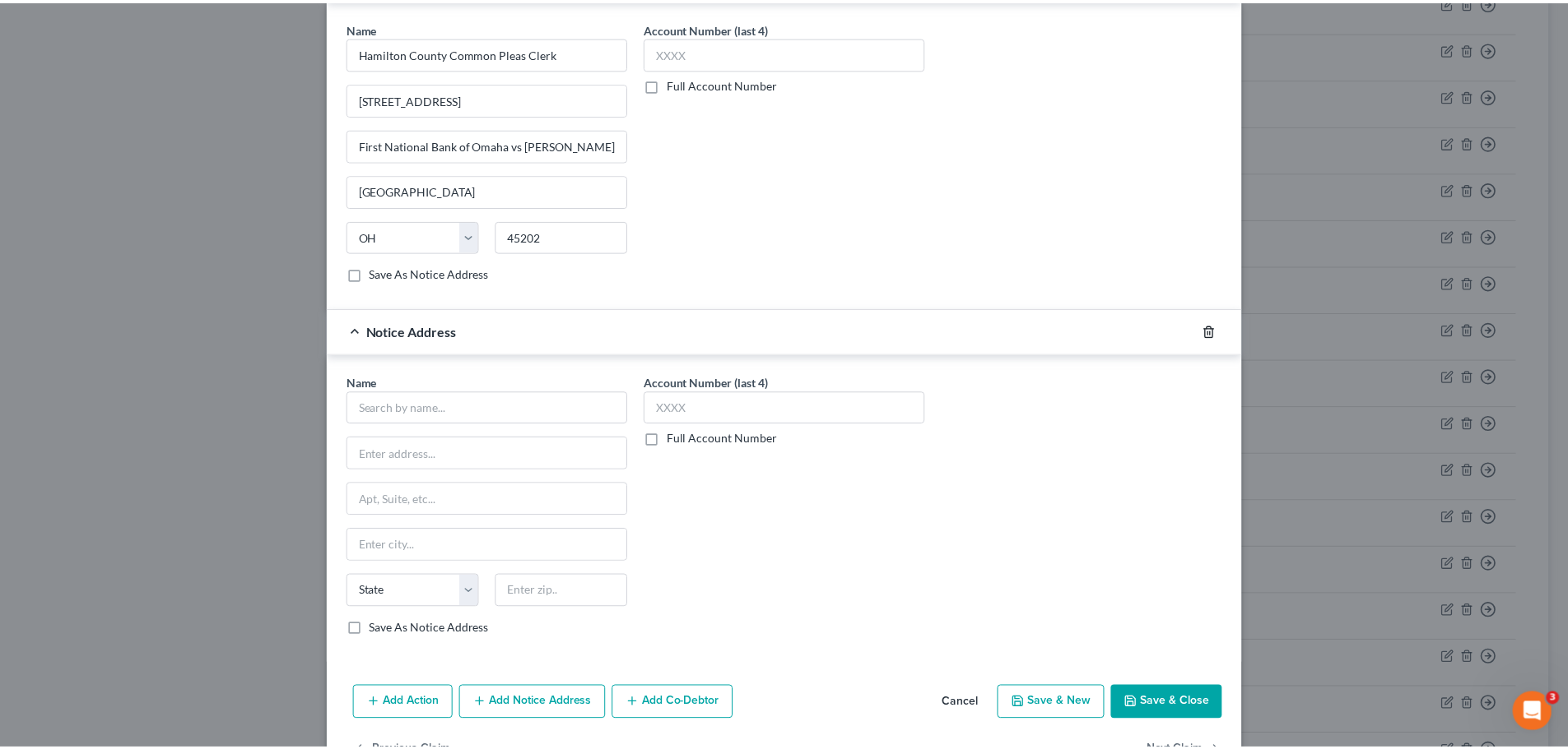
scroll to position [539, 0]
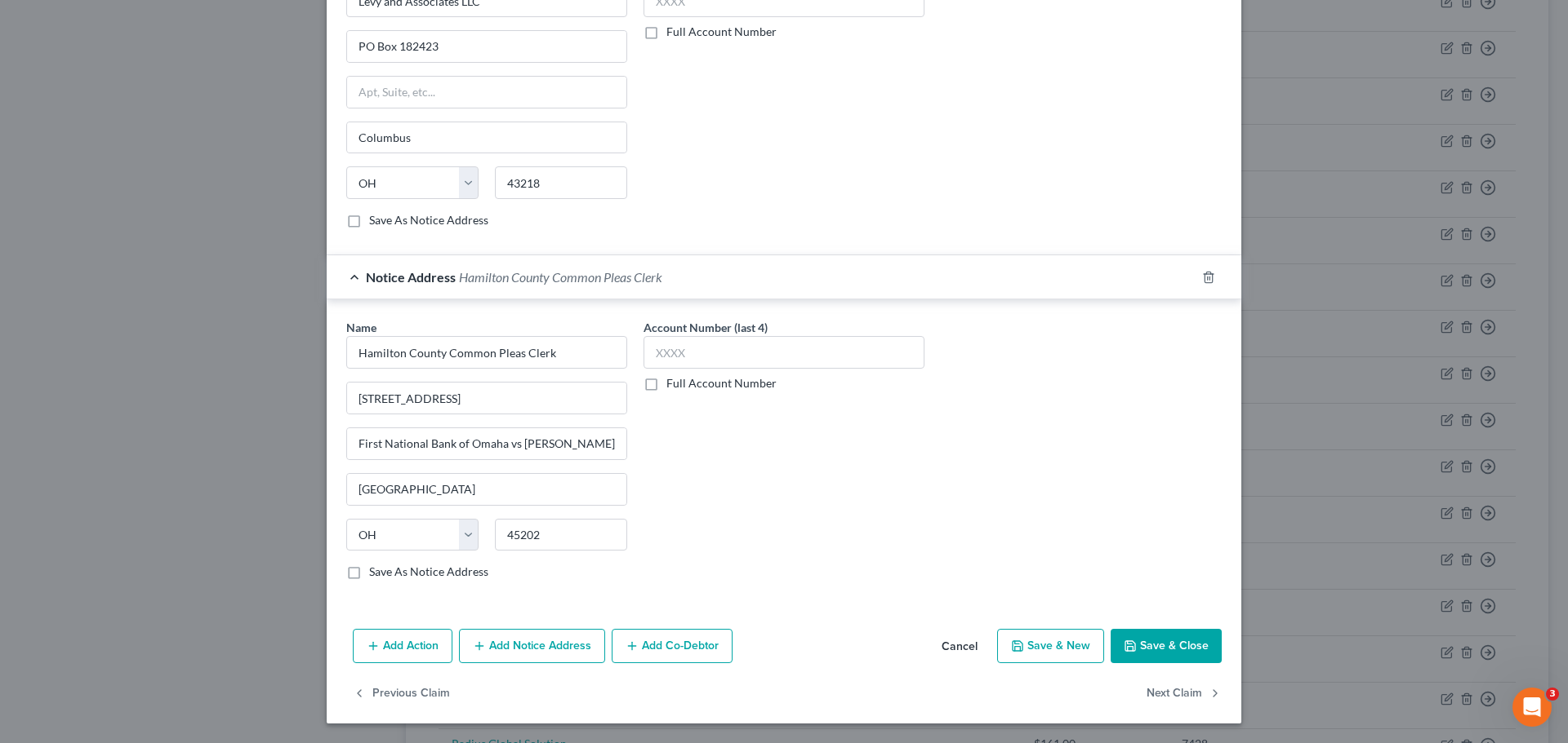
drag, startPoint x: 1171, startPoint y: 647, endPoint x: 1183, endPoint y: 639, distance: 14.4
click at [1171, 646] on button "Save & Close" at bounding box center [1165, 646] width 111 height 34
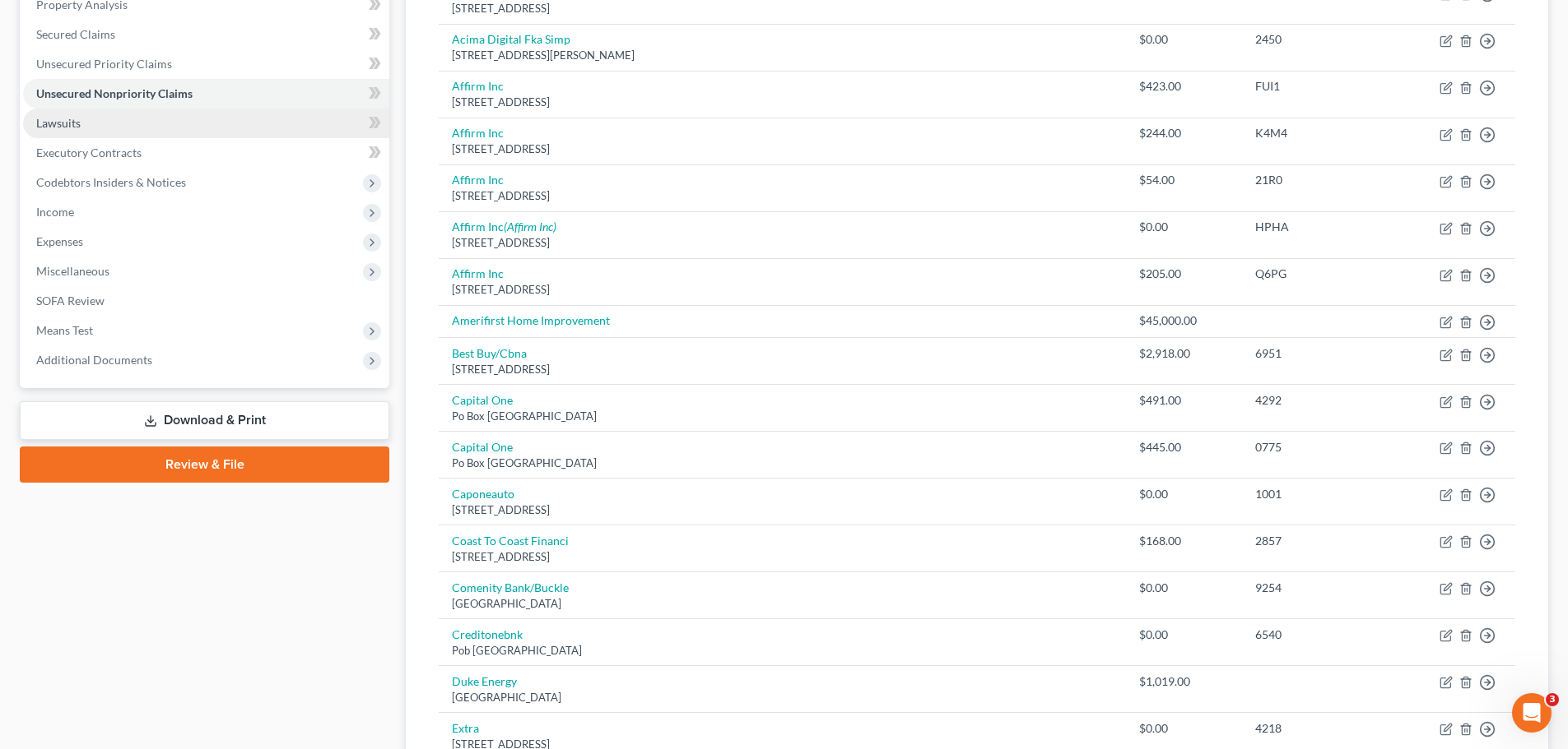
click at [60, 126] on span "Lawsuits" at bounding box center [58, 122] width 45 height 14
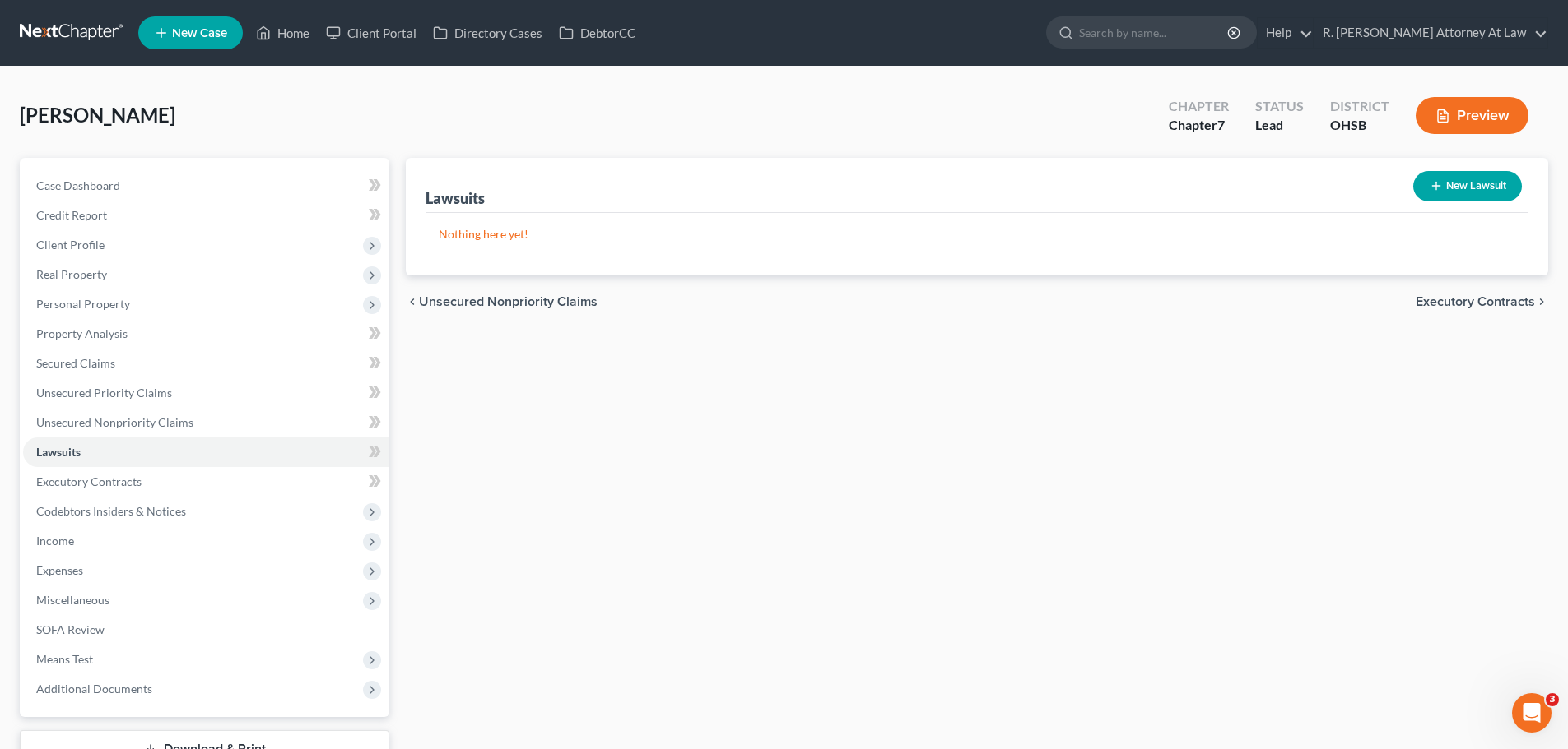
click at [1472, 195] on button "New Lawsuit" at bounding box center [1467, 186] width 108 height 30
select select "0"
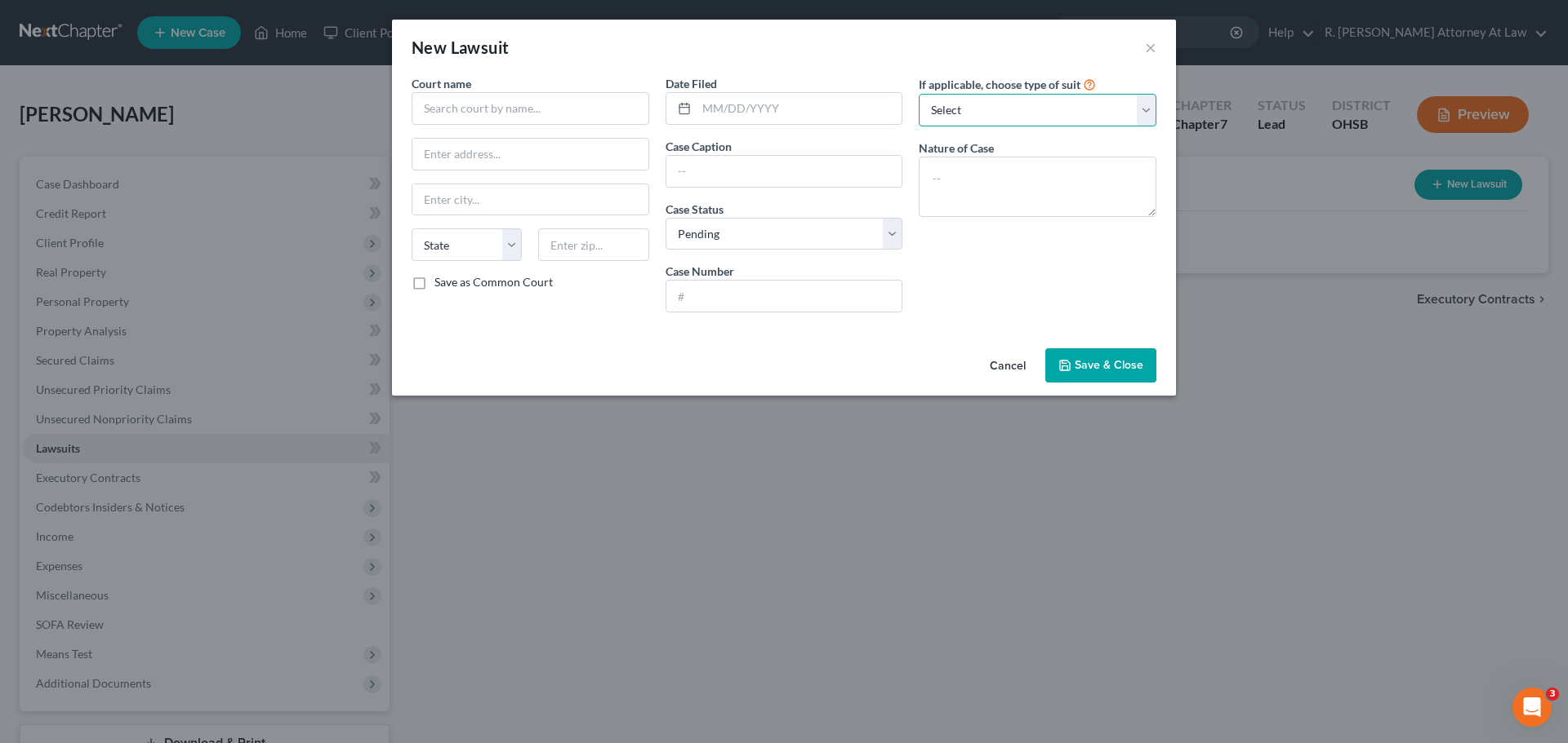
click at [1019, 107] on select "Select Repossession Garnishment Foreclosure Attached, Seized, Or Levied Other" at bounding box center [1037, 110] width 238 height 33
select select "4"
click at [919, 94] on select "Select Repossession Garnishment Foreclosure Attached, Seized, Or Levied Other" at bounding box center [1037, 110] width 238 height 33
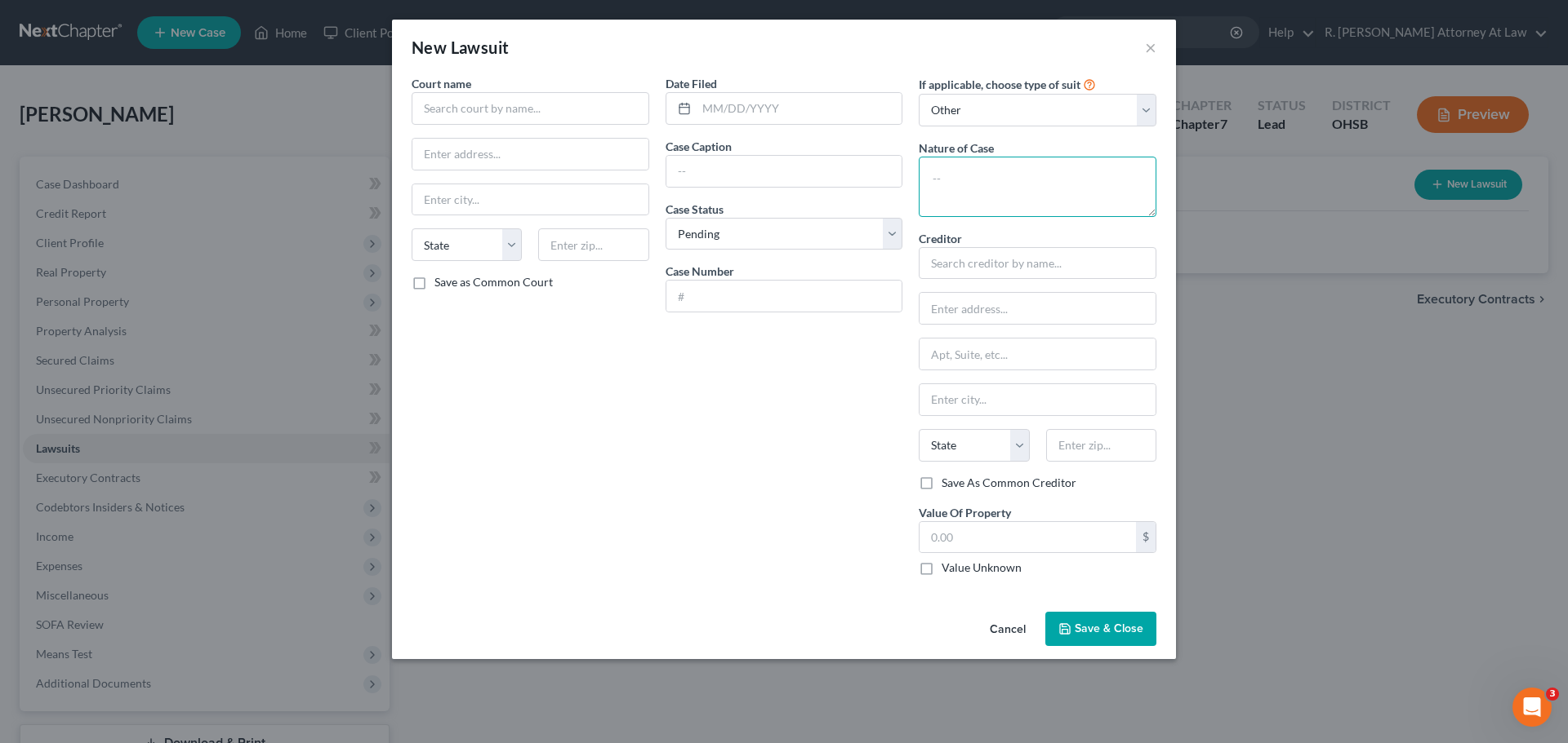
click at [1021, 174] on textarea at bounding box center [1037, 187] width 238 height 60
type textarea "Complaint"
click at [966, 264] on input "text" at bounding box center [1037, 264] width 238 height 33
type input "First National Bank of Omaha"
type input "c/o Levy and Associates"
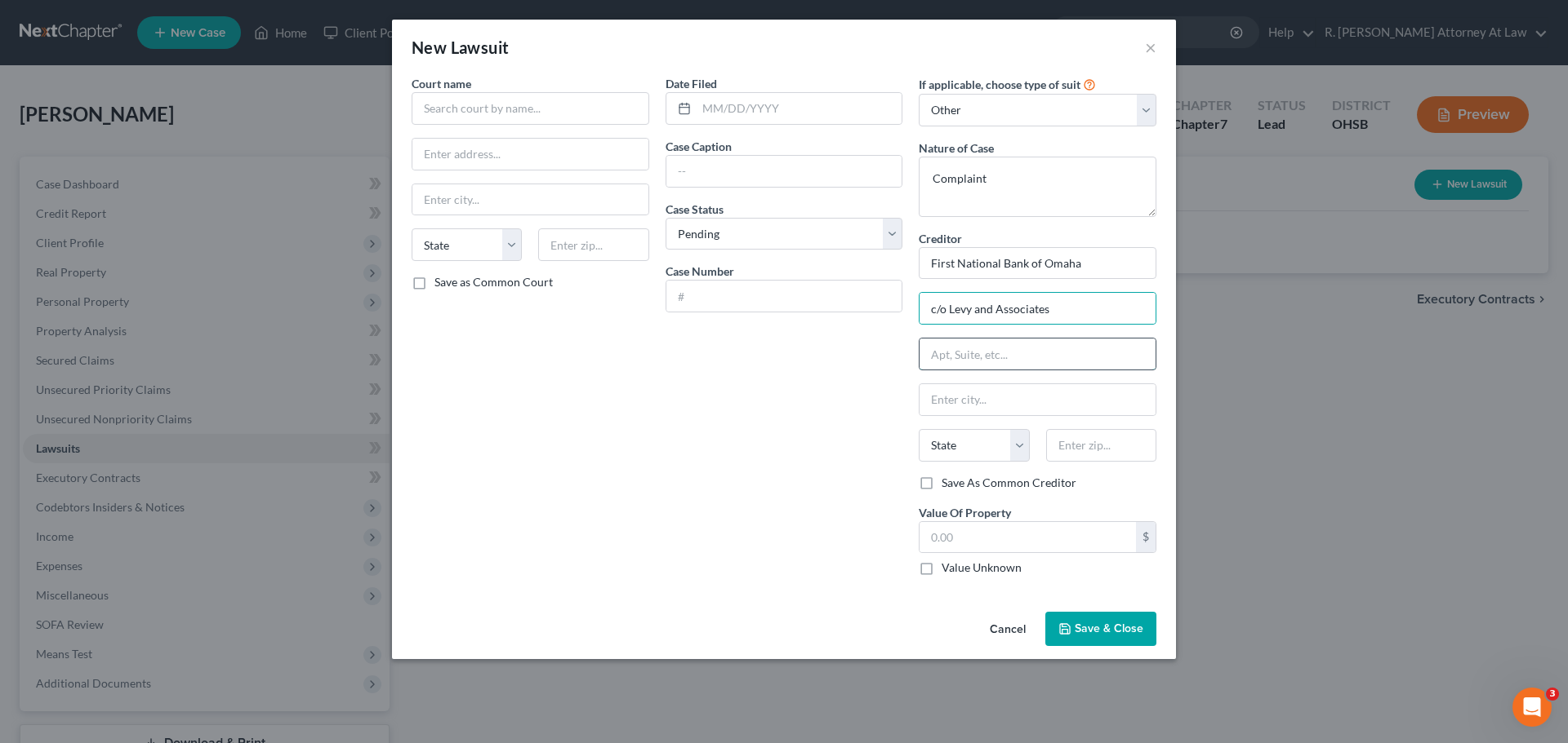
click at [993, 347] on input "text" at bounding box center [1037, 354] width 236 height 31
type input "PO Box 182423"
type input "43218"
type input "Columbus"
select select "36"
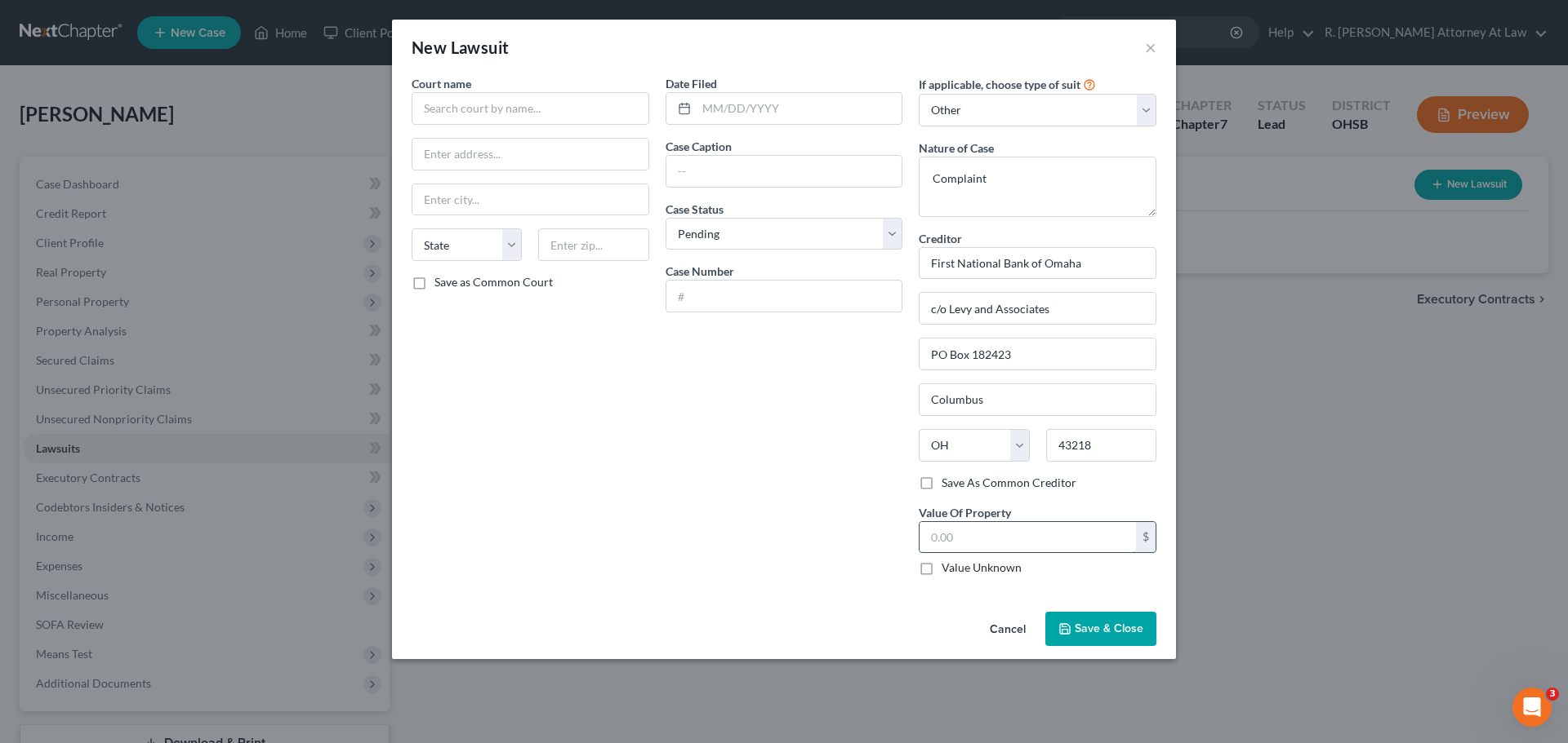
click at [953, 547] on input "text" at bounding box center [1028, 538] width 217 height 31
type input "39,194"
click at [481, 109] on input "text" at bounding box center [530, 108] width 238 height 33
type input "Hamilton County Common Pleas"
click at [481, 132] on div "Hamilton County Common Pleas" at bounding box center [509, 137] width 170 height 16
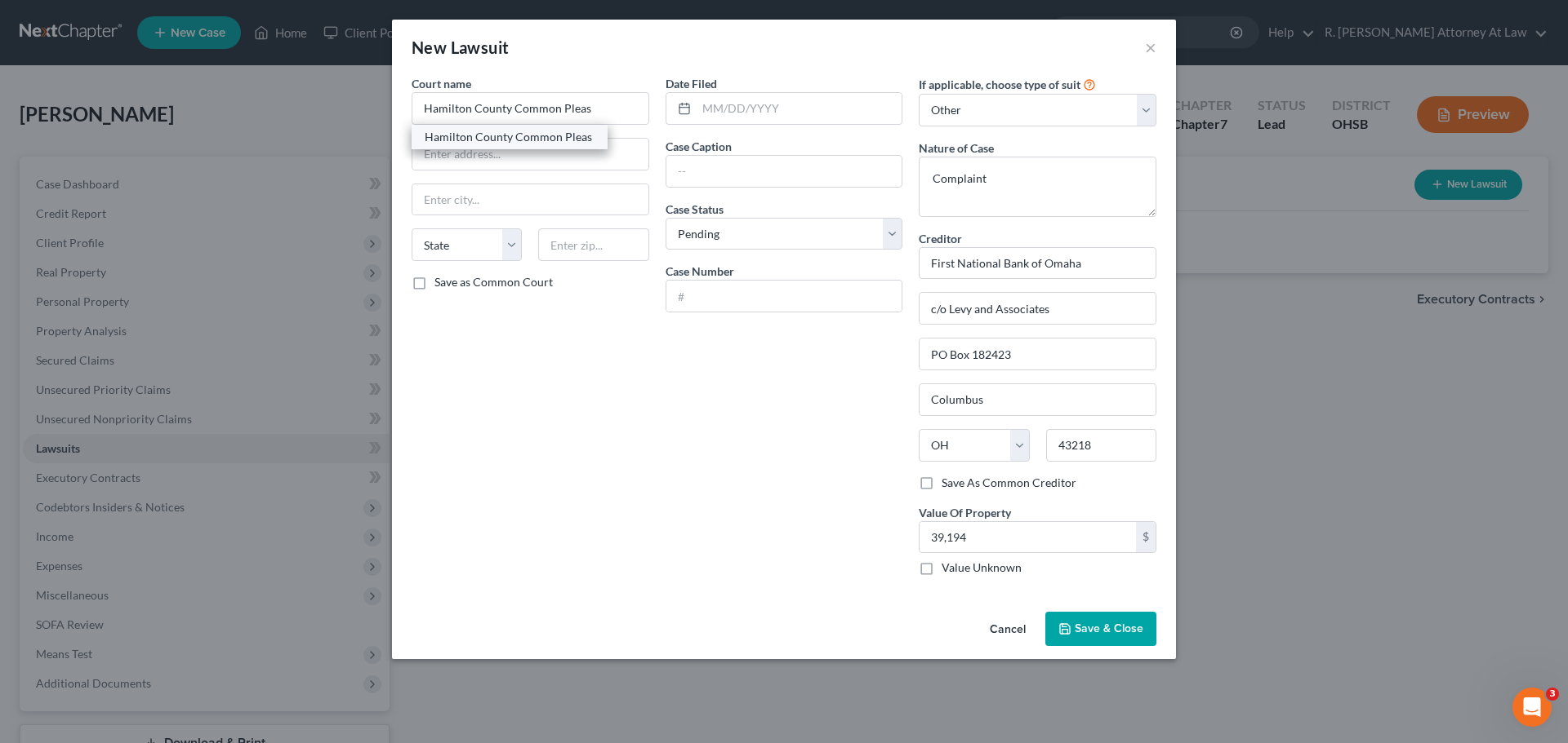
type input "[STREET_ADDRESS]"
type input "[GEOGRAPHIC_DATA]"
select select "36"
type input "45202"
click at [730, 116] on input "text" at bounding box center [799, 108] width 206 height 31
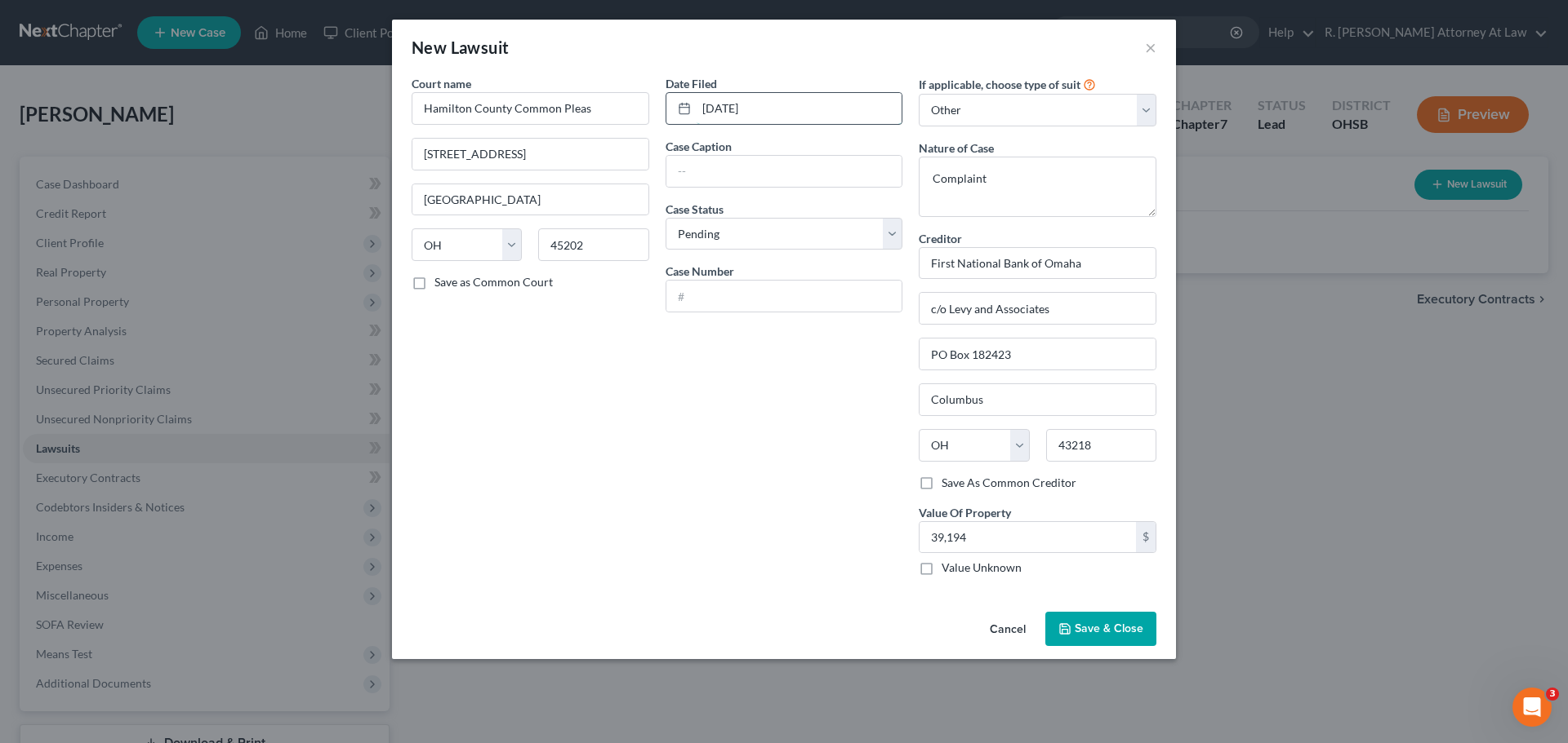
type input "[DATE]"
type input "First National Bank of Omaha vs [PERSON_NAME]"
type input "A2501550"
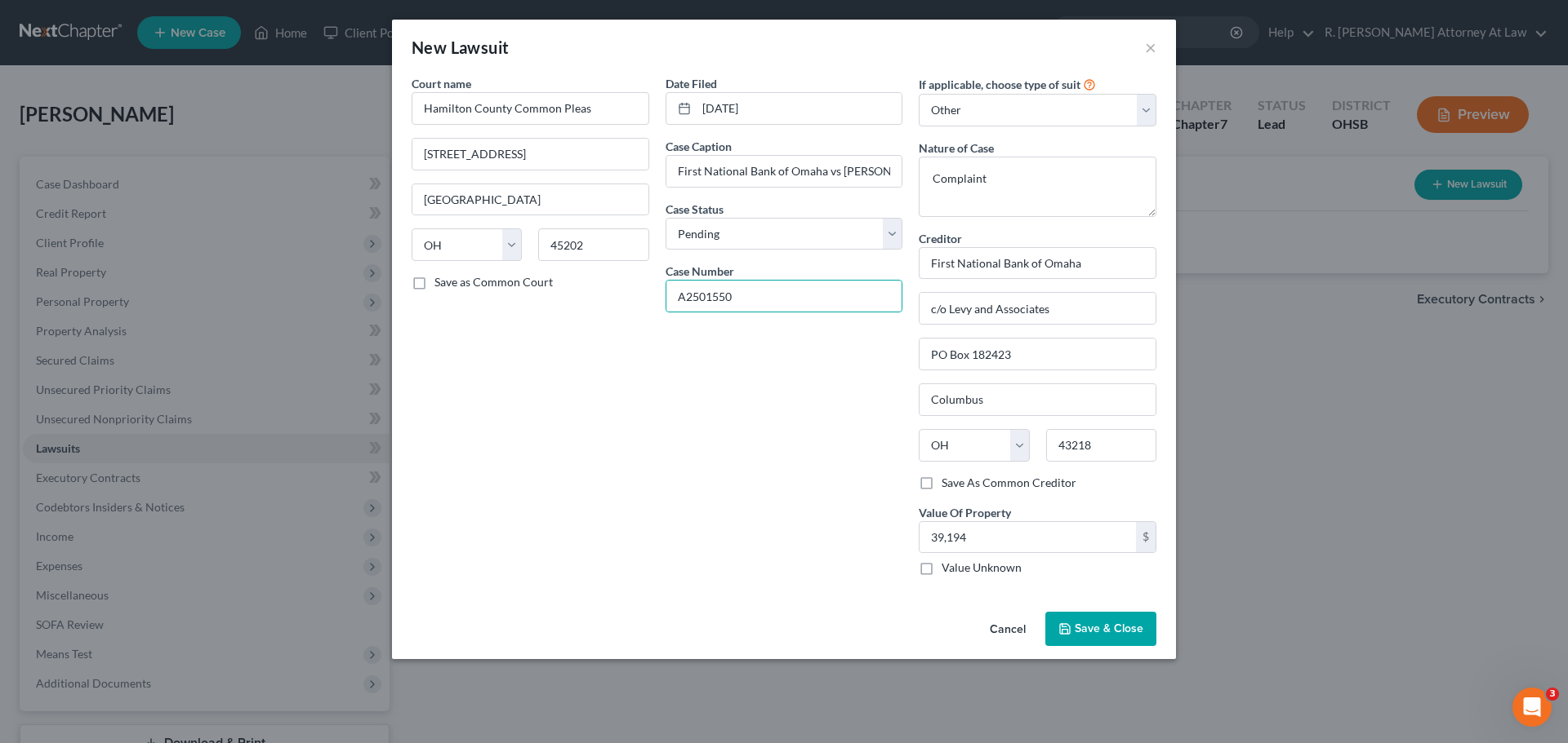
drag, startPoint x: 1107, startPoint y: 636, endPoint x: 1117, endPoint y: 636, distance: 10.0
click at [1109, 636] on button "Save & Close" at bounding box center [1100, 629] width 111 height 34
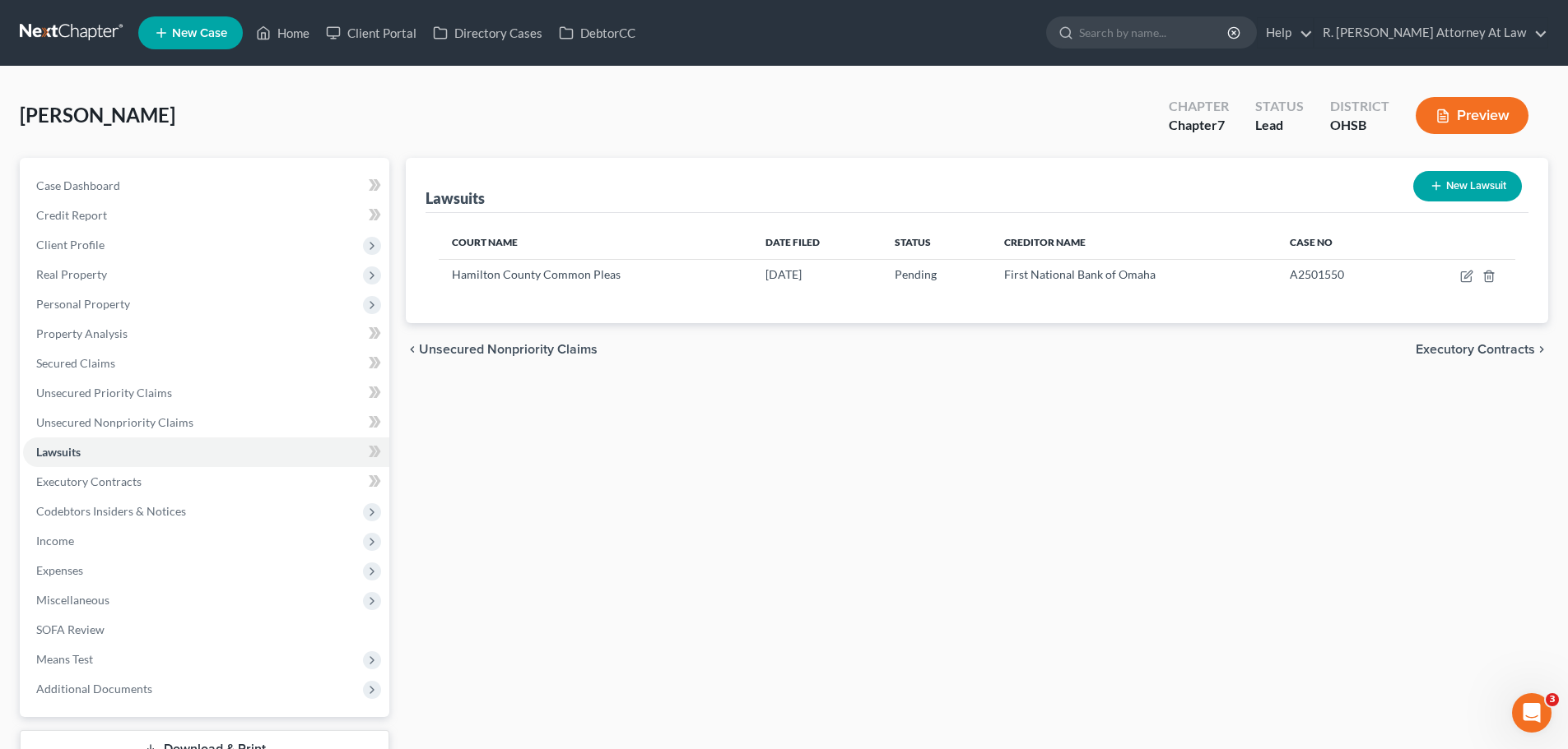
click at [1443, 178] on button "New Lawsuit" at bounding box center [1467, 186] width 108 height 30
select select "0"
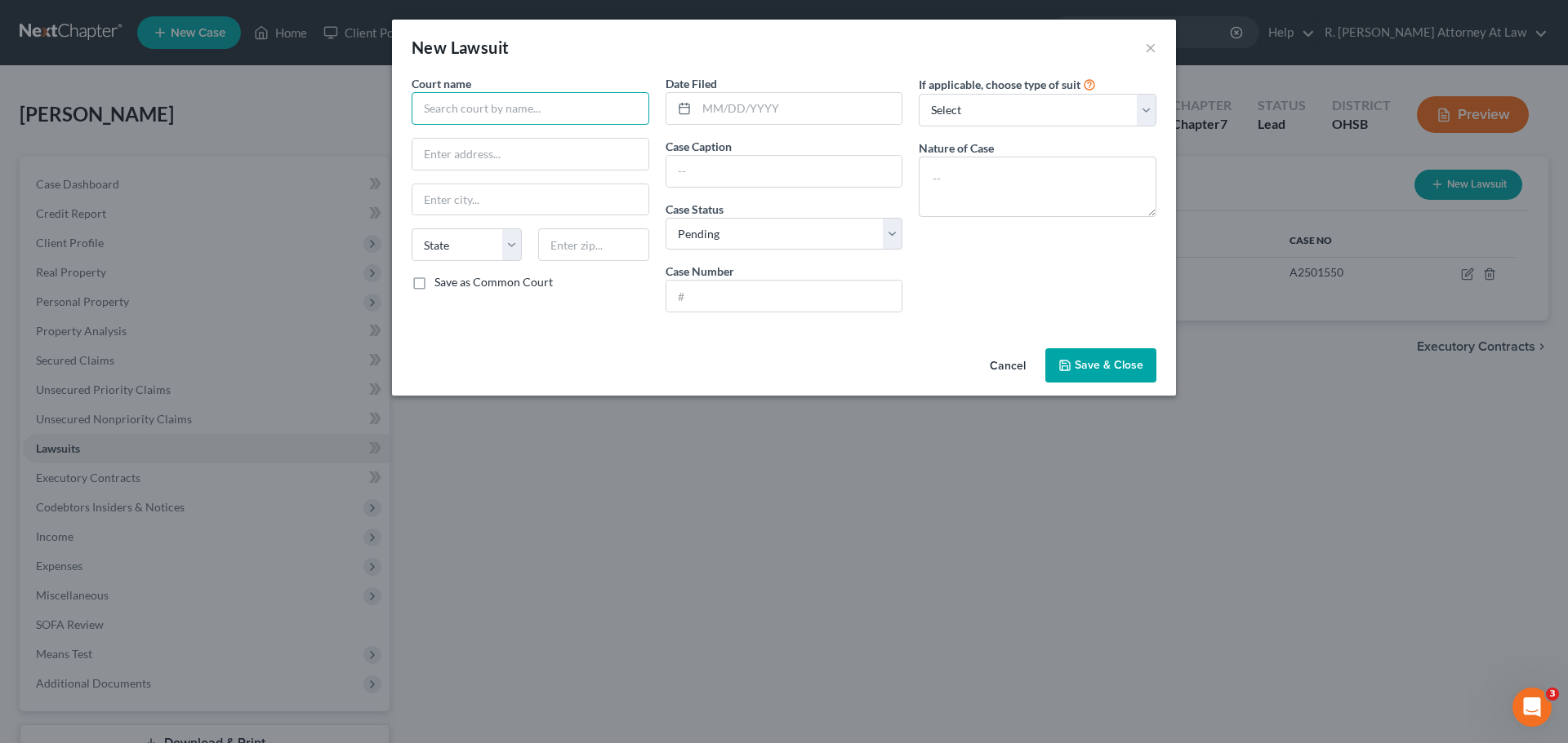
click at [518, 111] on input "text" at bounding box center [530, 108] width 238 height 33
type input "Hamilton County Common Pleas"
drag, startPoint x: 526, startPoint y: 136, endPoint x: 577, endPoint y: 123, distance: 52.6
click at [527, 136] on div "Hamilton County Common Pleas" at bounding box center [509, 137] width 170 height 16
type input "[STREET_ADDRESS]"
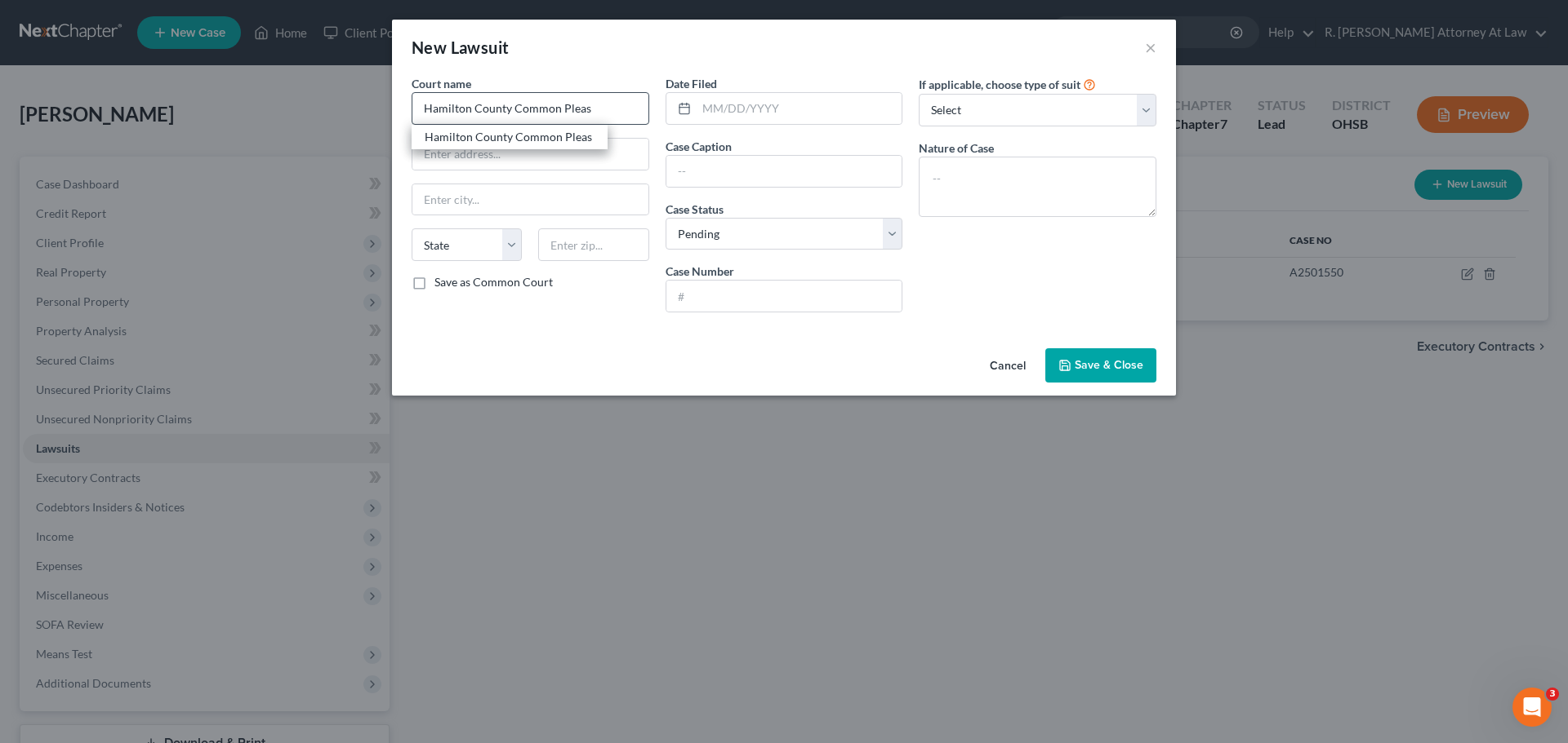
type input "[GEOGRAPHIC_DATA]"
select select "36"
type input "45202"
click at [723, 123] on input "text" at bounding box center [799, 108] width 206 height 31
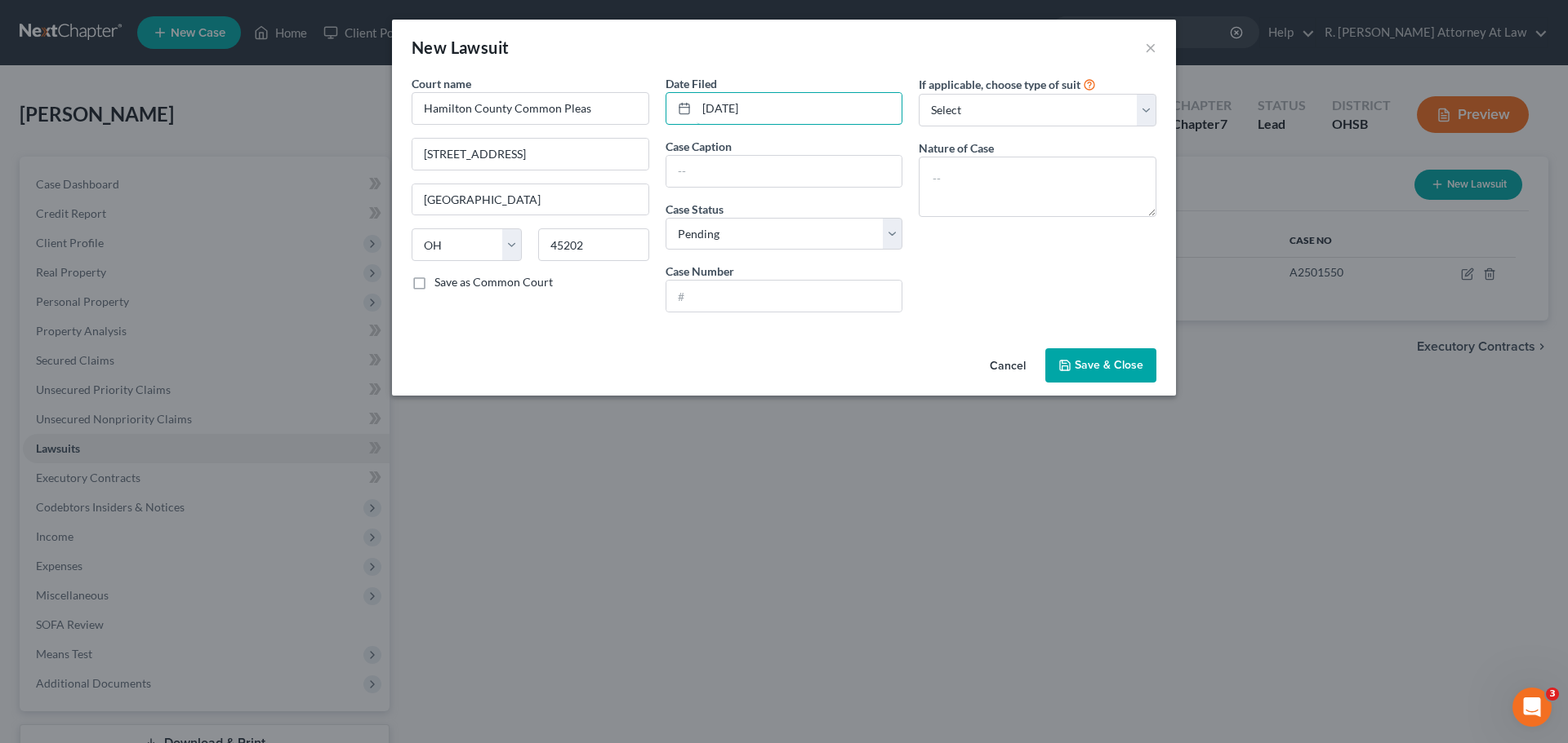
type input "[DATE]"
click at [757, 297] on input "text" at bounding box center [784, 296] width 236 height 31
click at [725, 170] on input "text" at bounding box center [784, 172] width 236 height 31
type input "First National Bank of Omaha vs [PERSON_NAME]"
click at [738, 293] on input "text" at bounding box center [784, 296] width 236 height 31
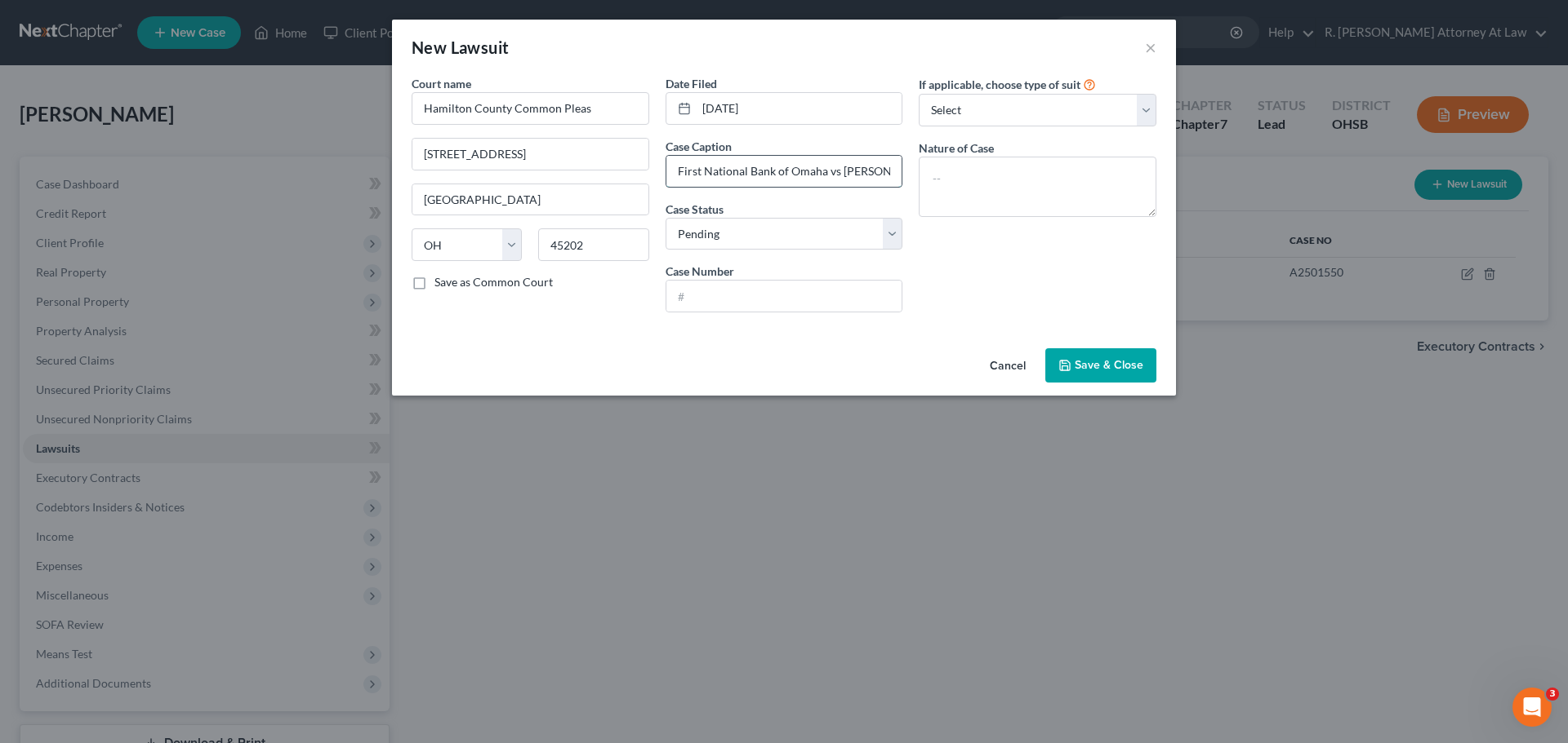
click at [824, 181] on input "First National Bank of Omaha vs [PERSON_NAME]" at bounding box center [784, 172] width 236 height 31
click at [716, 294] on input "text" at bounding box center [784, 296] width 236 height 31
type input "25CV06676"
click at [974, 116] on select "Select Repossession Garnishment Foreclosure Attached, Seized, Or Levied Other" at bounding box center [1037, 110] width 238 height 33
select select "4"
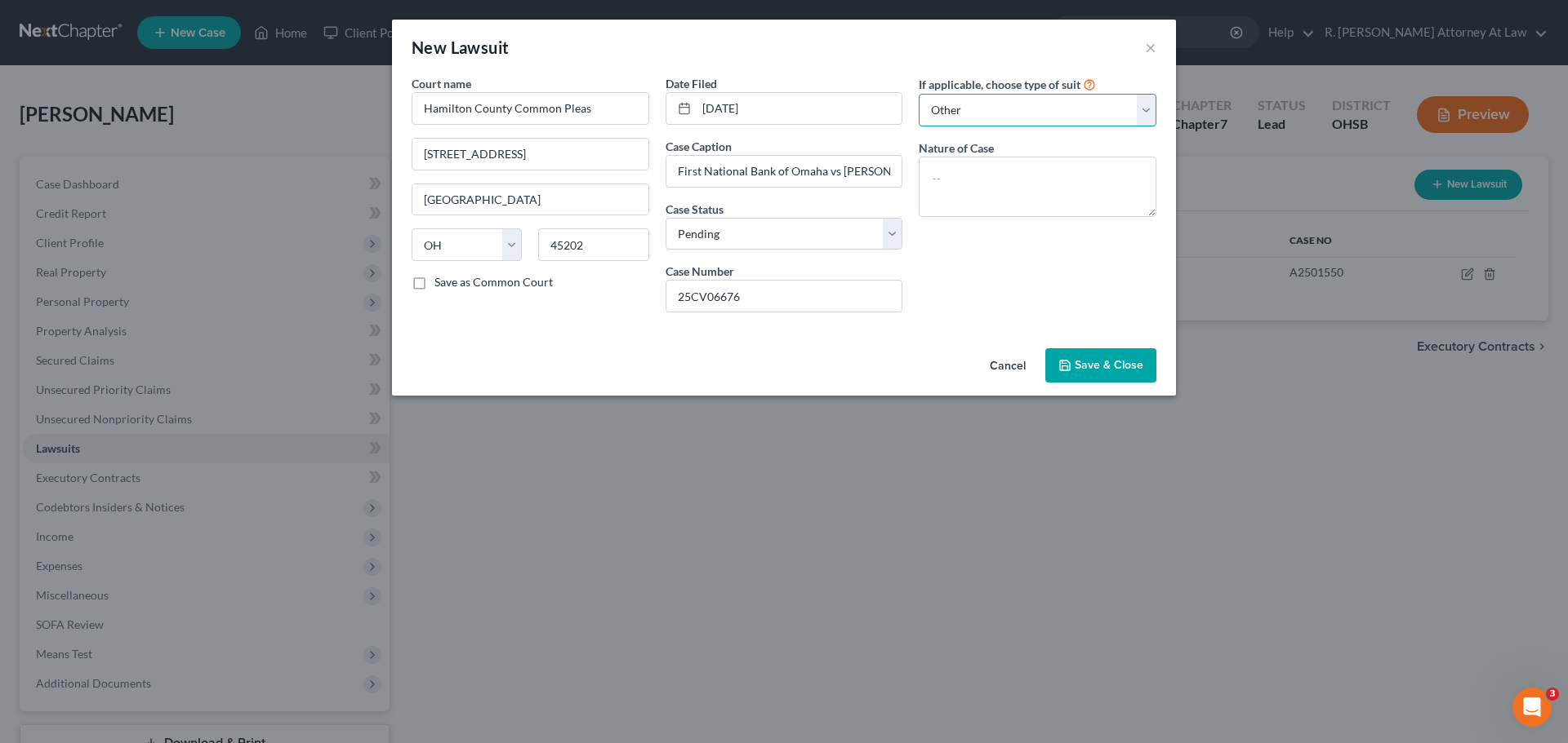
click at [919, 94] on select "Select Repossession Garnishment Foreclosure Attached, Seized, Or Levied Other" at bounding box center [1037, 110] width 238 height 33
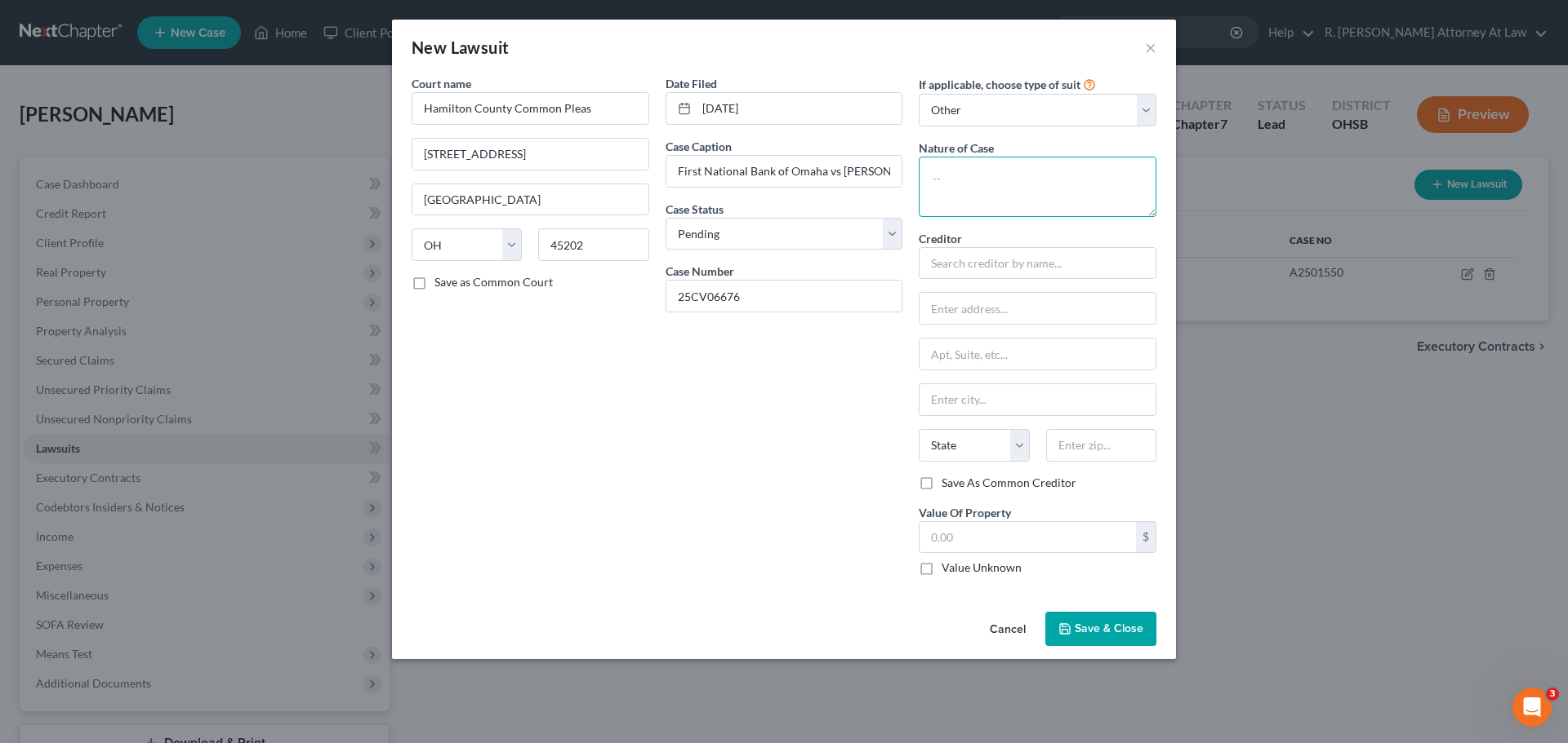
click at [970, 182] on textarea at bounding box center [1037, 187] width 238 height 60
type textarea "Complaint"
type input "First National Bank of Omaha"
type input "c/o Levy and Associates"
click at [985, 347] on input "text" at bounding box center [1037, 354] width 236 height 31
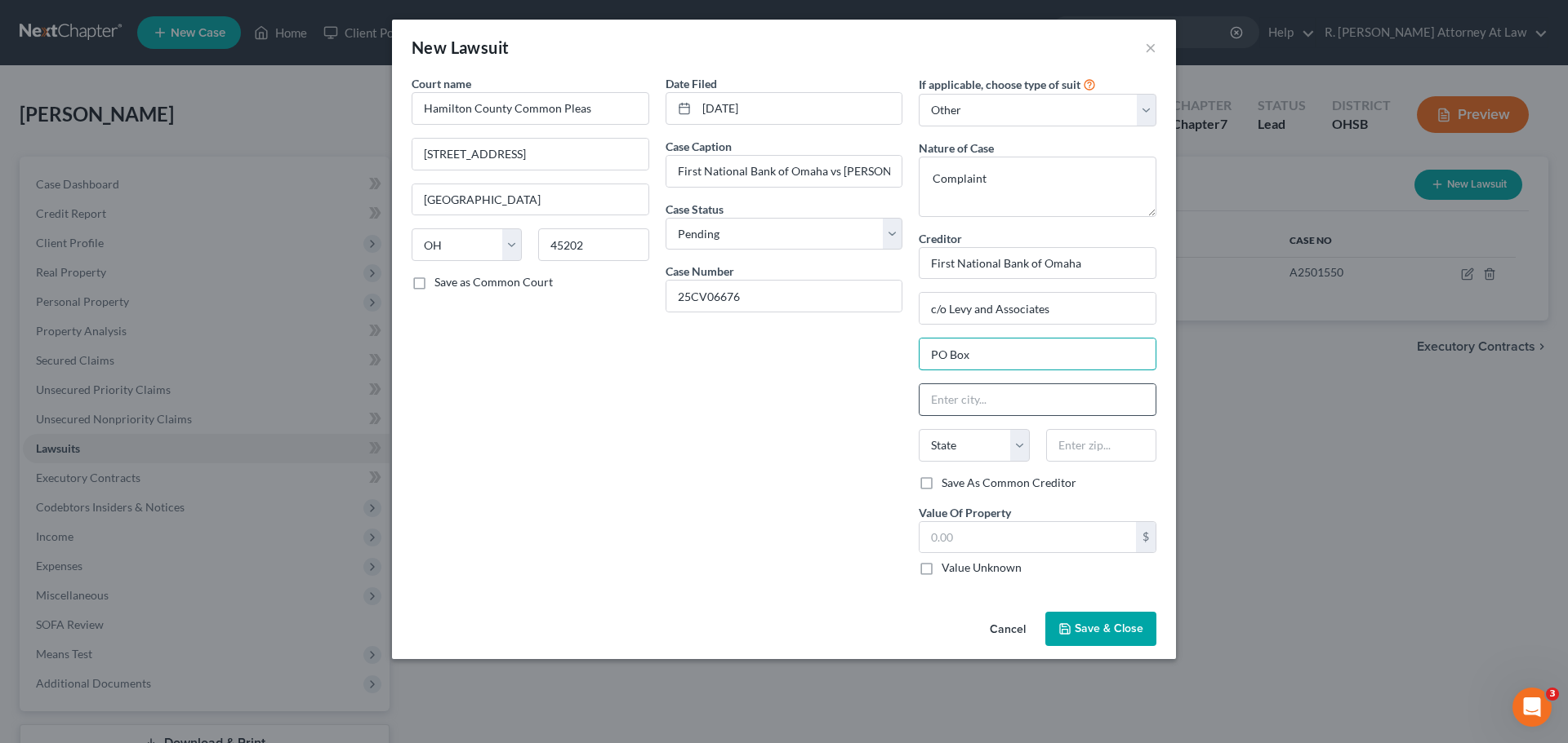
type input "PO Box 182423"
click at [1093, 453] on input "text" at bounding box center [1101, 445] width 110 height 33
type input "43218"
type input "Columbus"
select select "36"
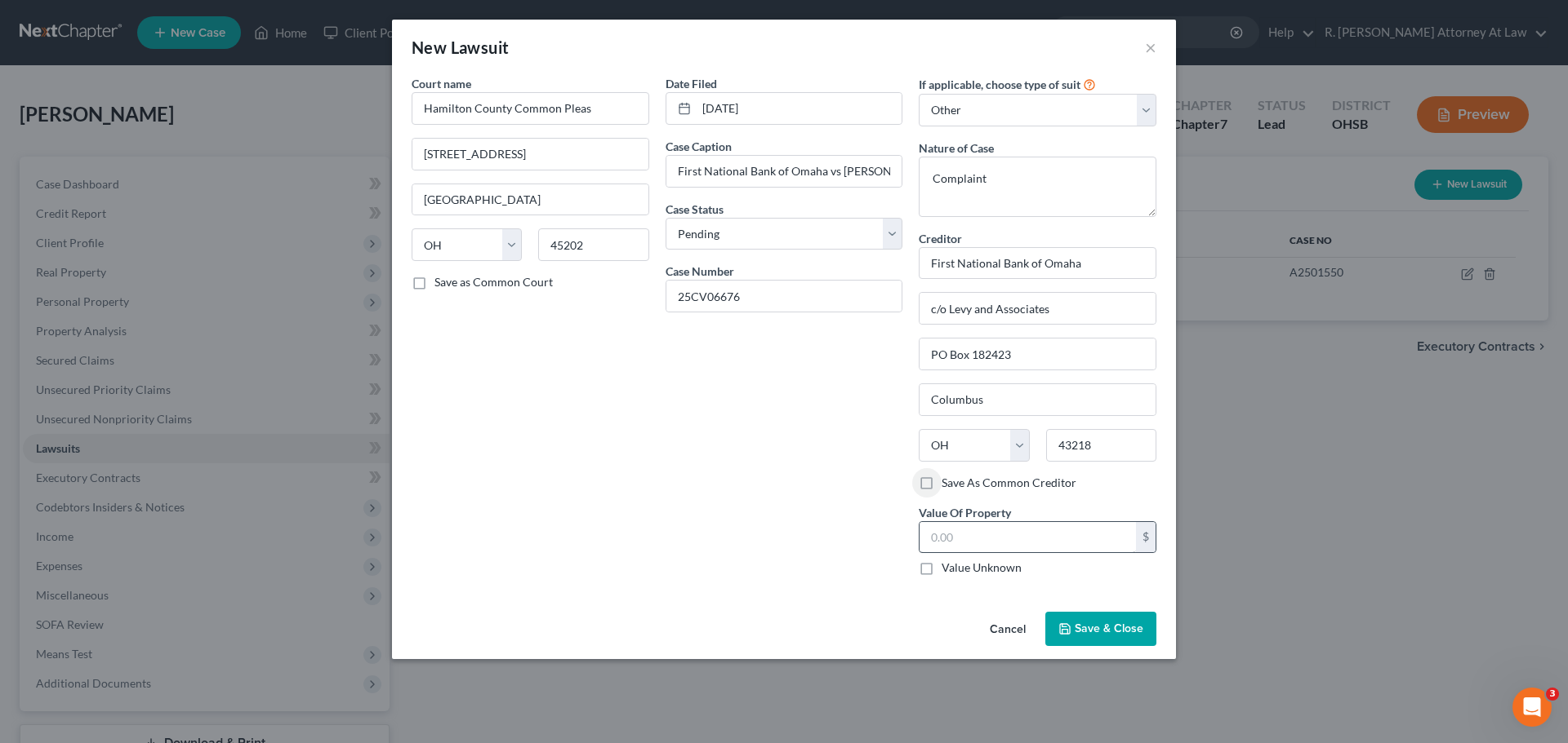
drag, startPoint x: 1013, startPoint y: 554, endPoint x: 992, endPoint y: 545, distance: 22.8
click at [997, 548] on div "$ Value Unknown" at bounding box center [1037, 549] width 238 height 55
click at [890, 547] on div "Date Filed [DATE] Case Caption First National Bank of Omaha vs [PERSON_NAME] Ca…" at bounding box center [784, 331] width 254 height 514
click at [1003, 527] on input "text" at bounding box center [1028, 538] width 217 height 31
type input "4,541"
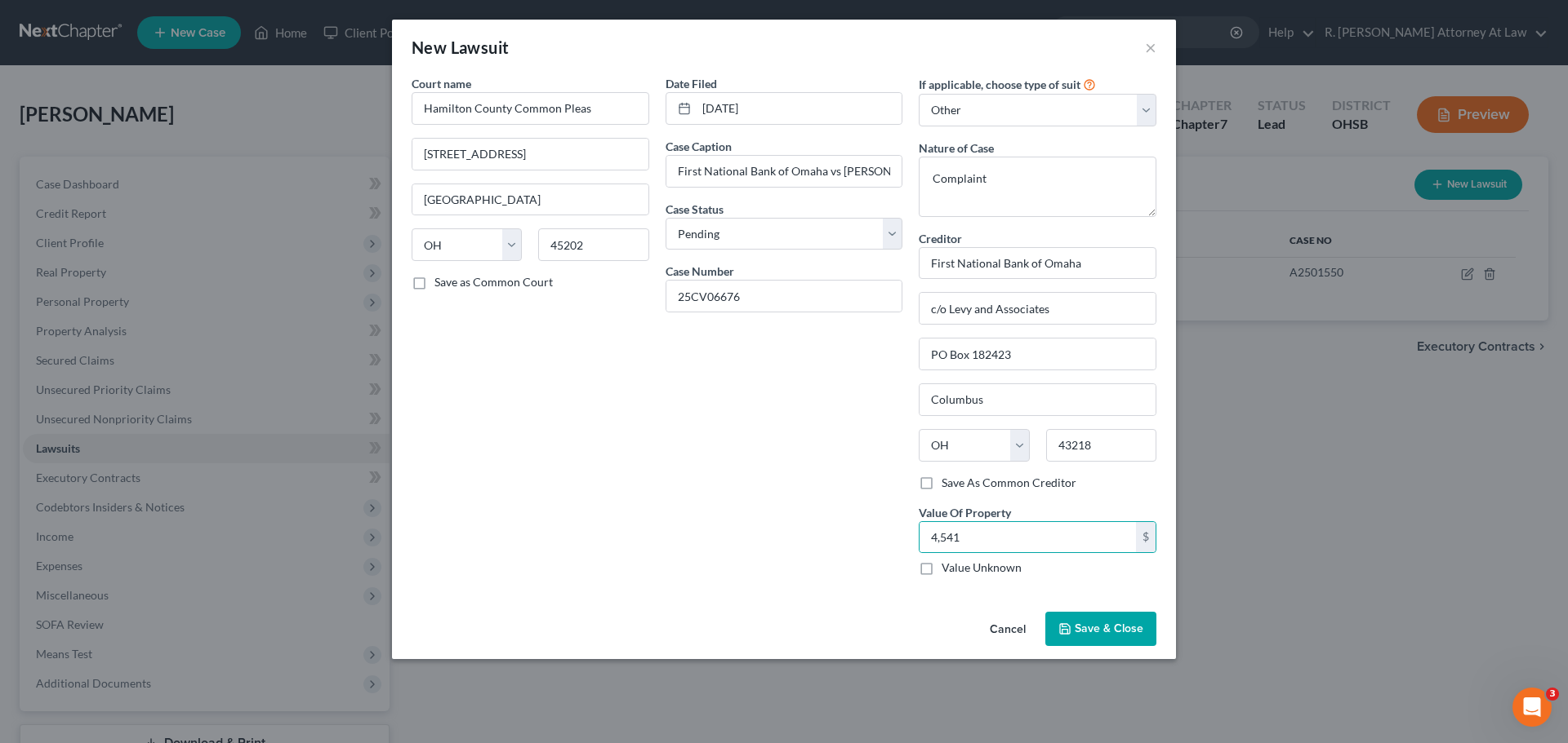
click at [1104, 619] on button "Save & Close" at bounding box center [1100, 629] width 111 height 34
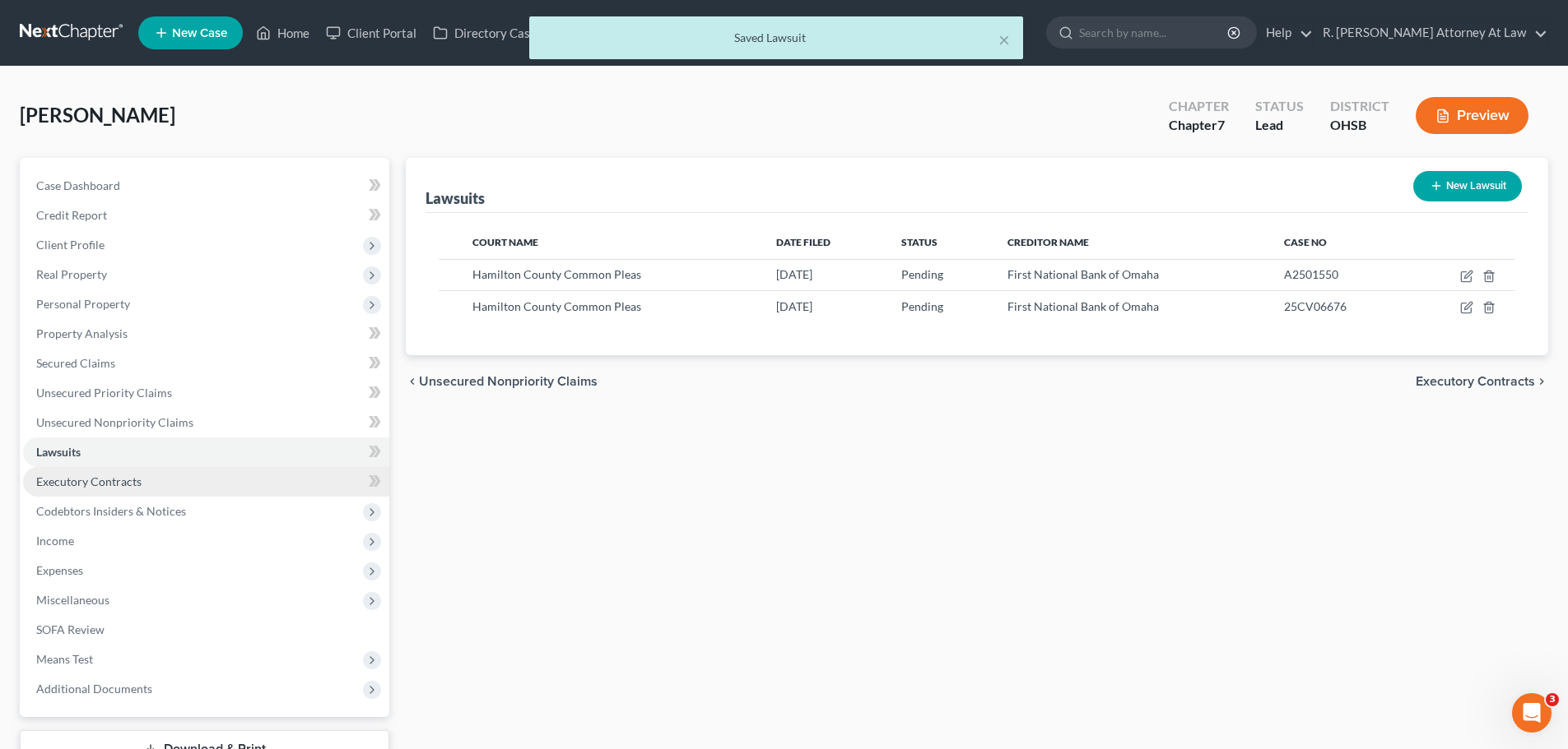
click at [97, 480] on span "Executory Contracts" at bounding box center [89, 481] width 106 height 14
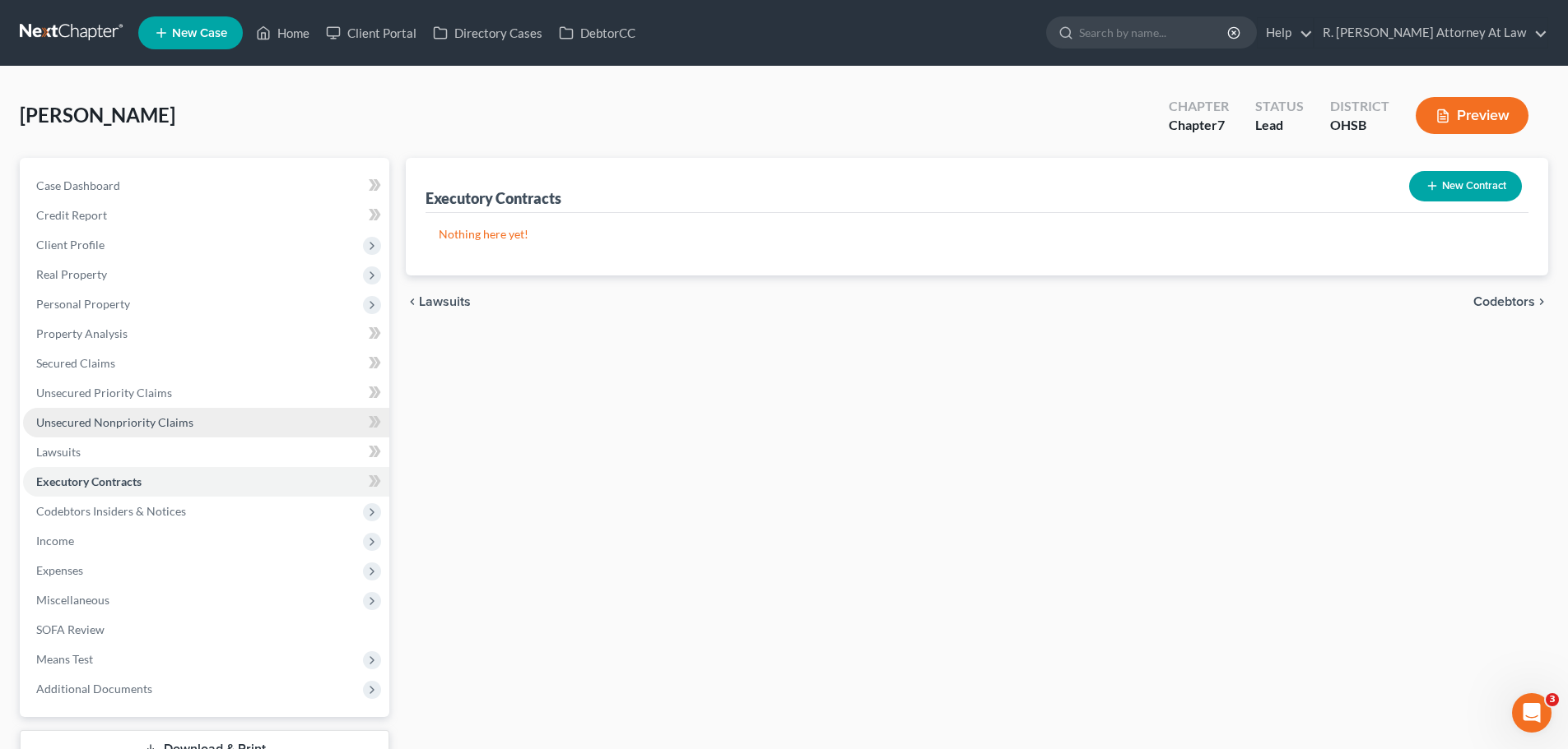
drag, startPoint x: 114, startPoint y: 424, endPoint x: 155, endPoint y: 418, distance: 41.4
click at [115, 424] on span "Unsecured Nonpriority Claims" at bounding box center [115, 421] width 158 height 14
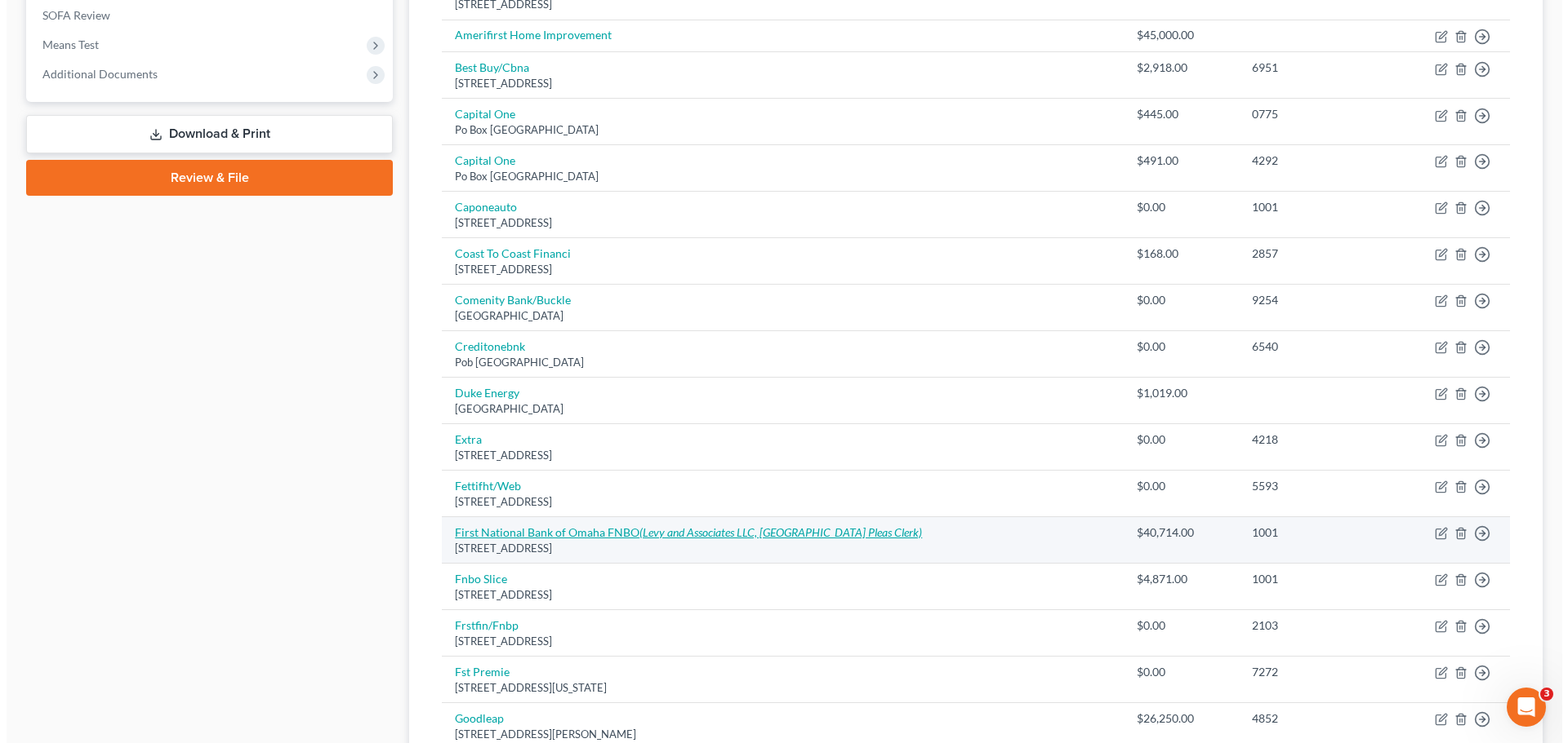
scroll to position [653, 0]
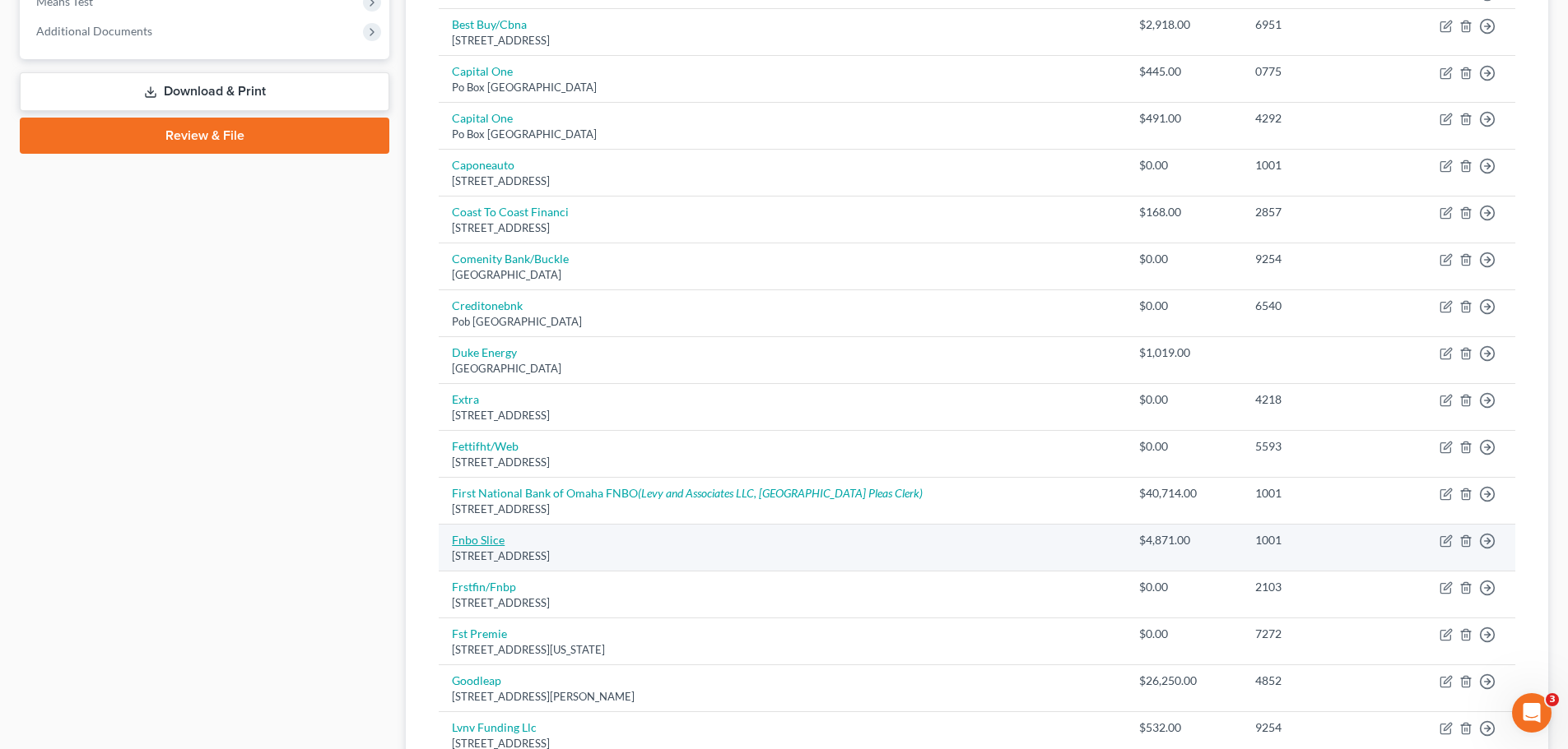
click at [476, 541] on link "Fnbo Slice" at bounding box center [478, 540] width 53 height 14
select select "30"
select select "0"
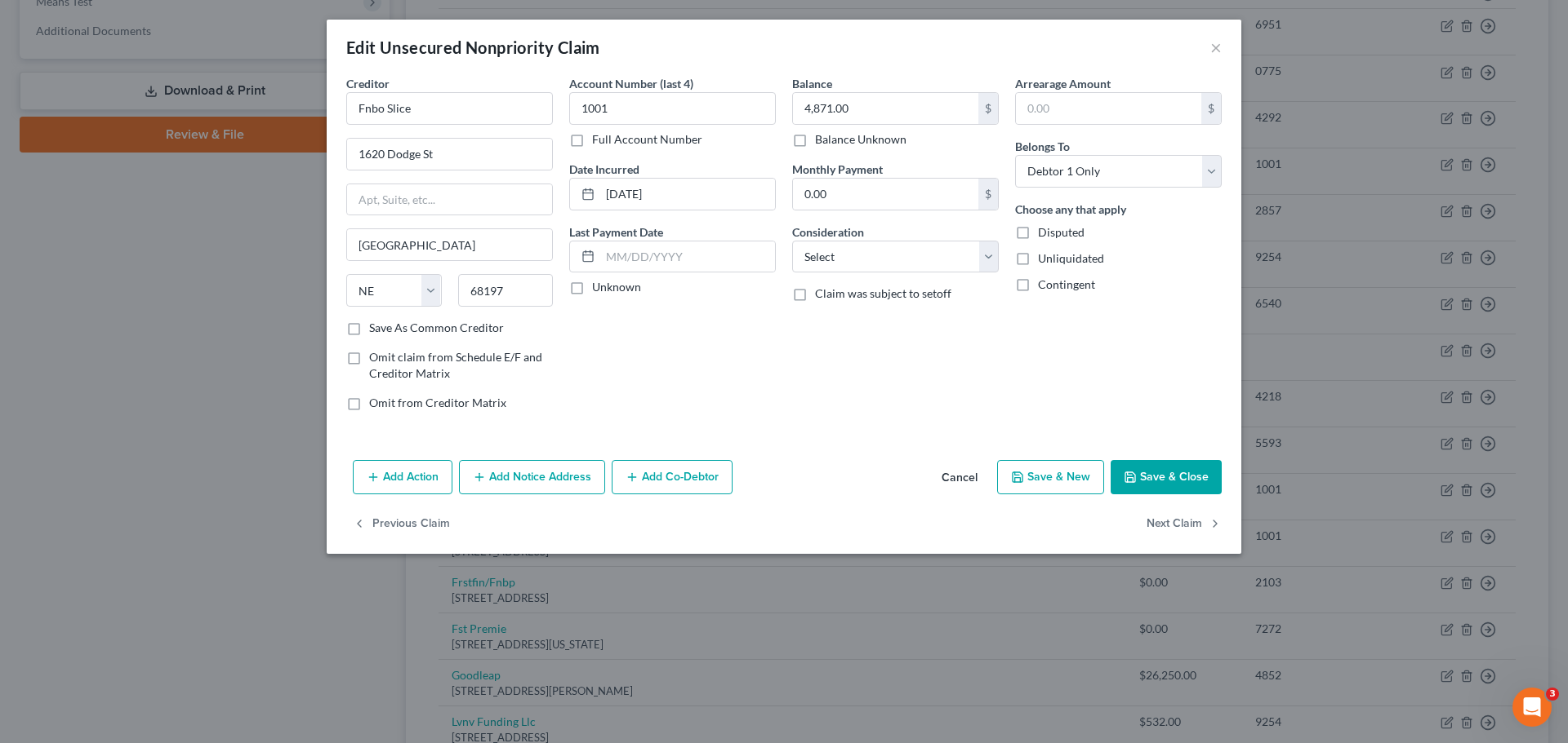
click at [527, 468] on button "Add Notice Address" at bounding box center [532, 478] width 146 height 34
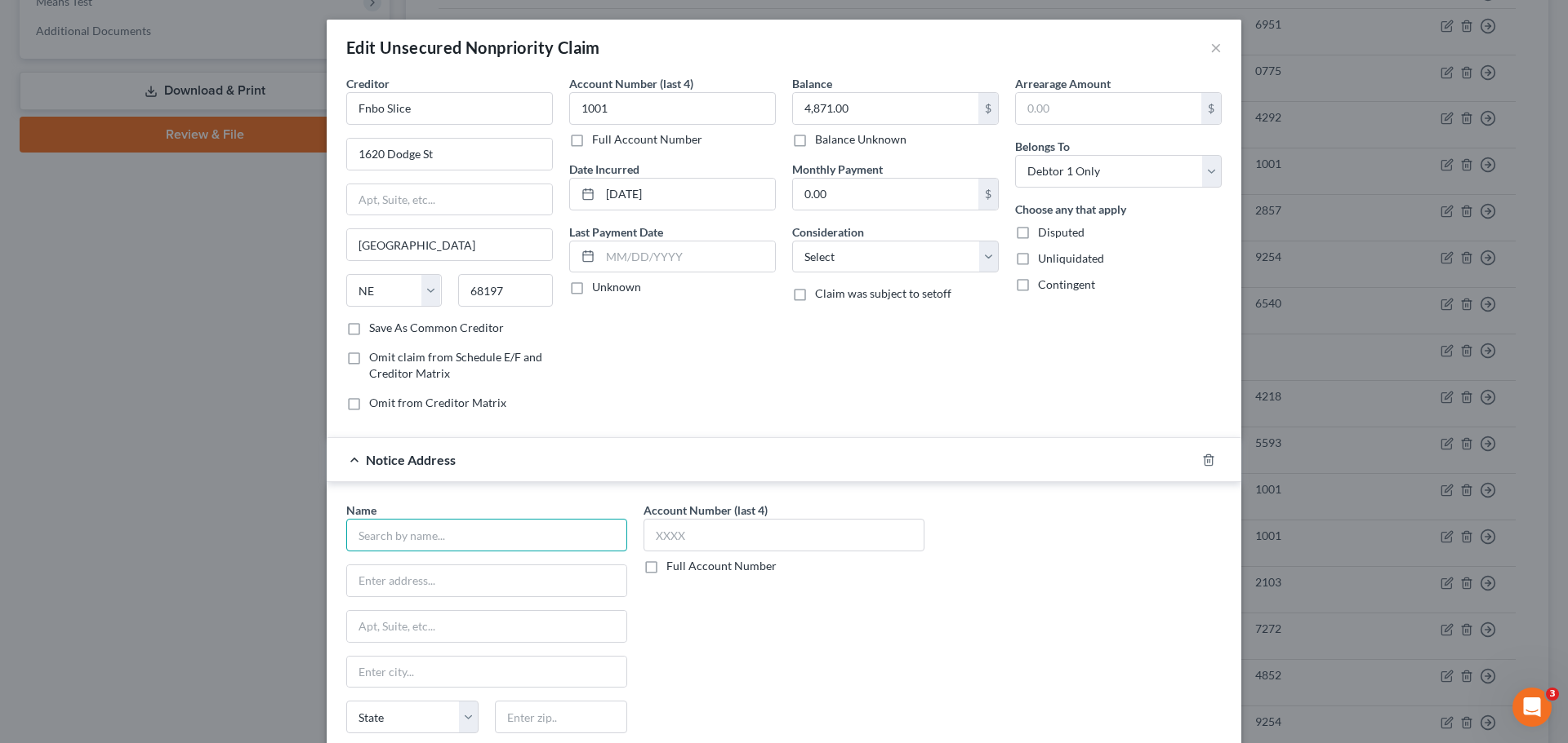
click at [488, 538] on input "text" at bounding box center [486, 535] width 281 height 33
type input "Levy and Associates"
type input "PO Box 182423"
type input "43218"
type input "Columbus"
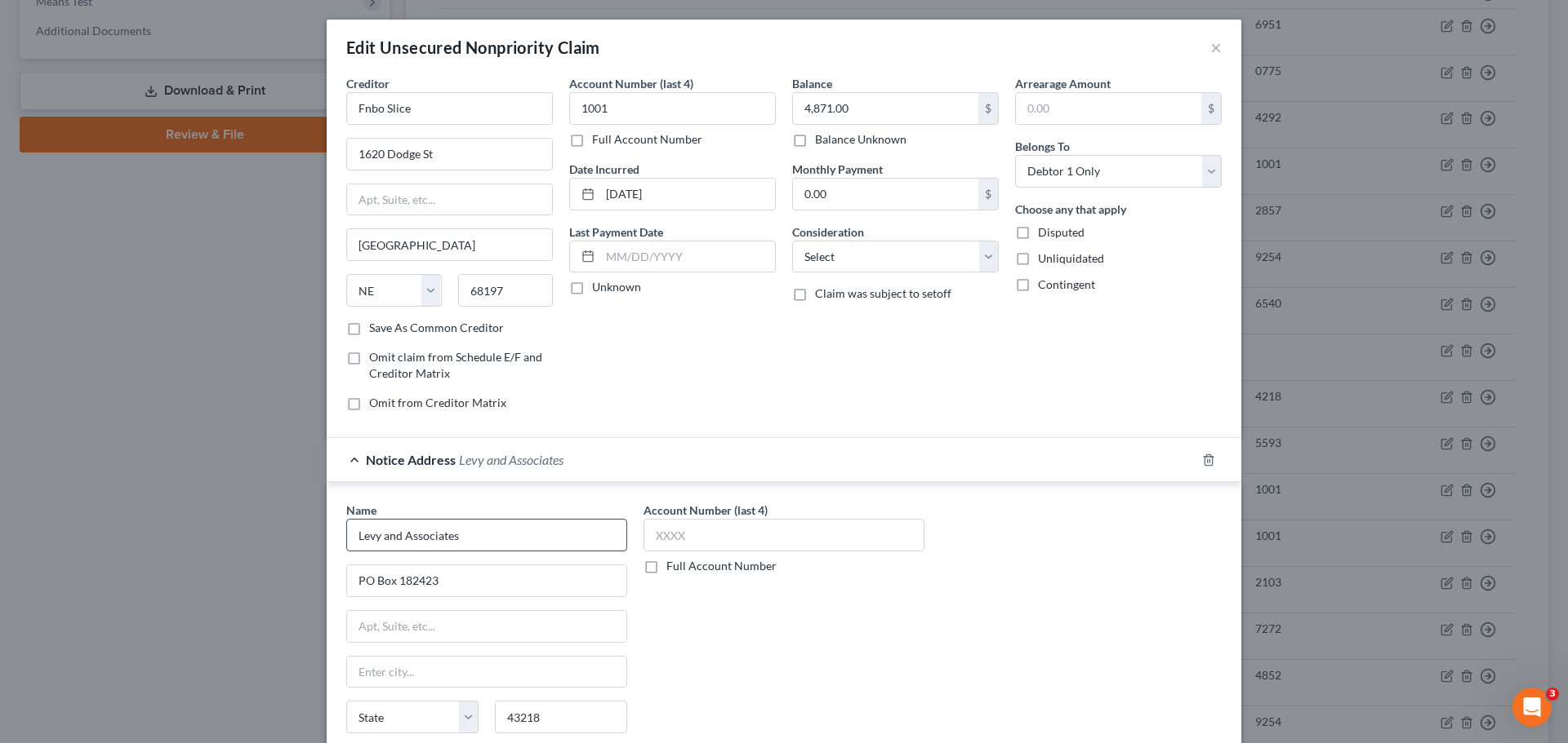
select select "36"
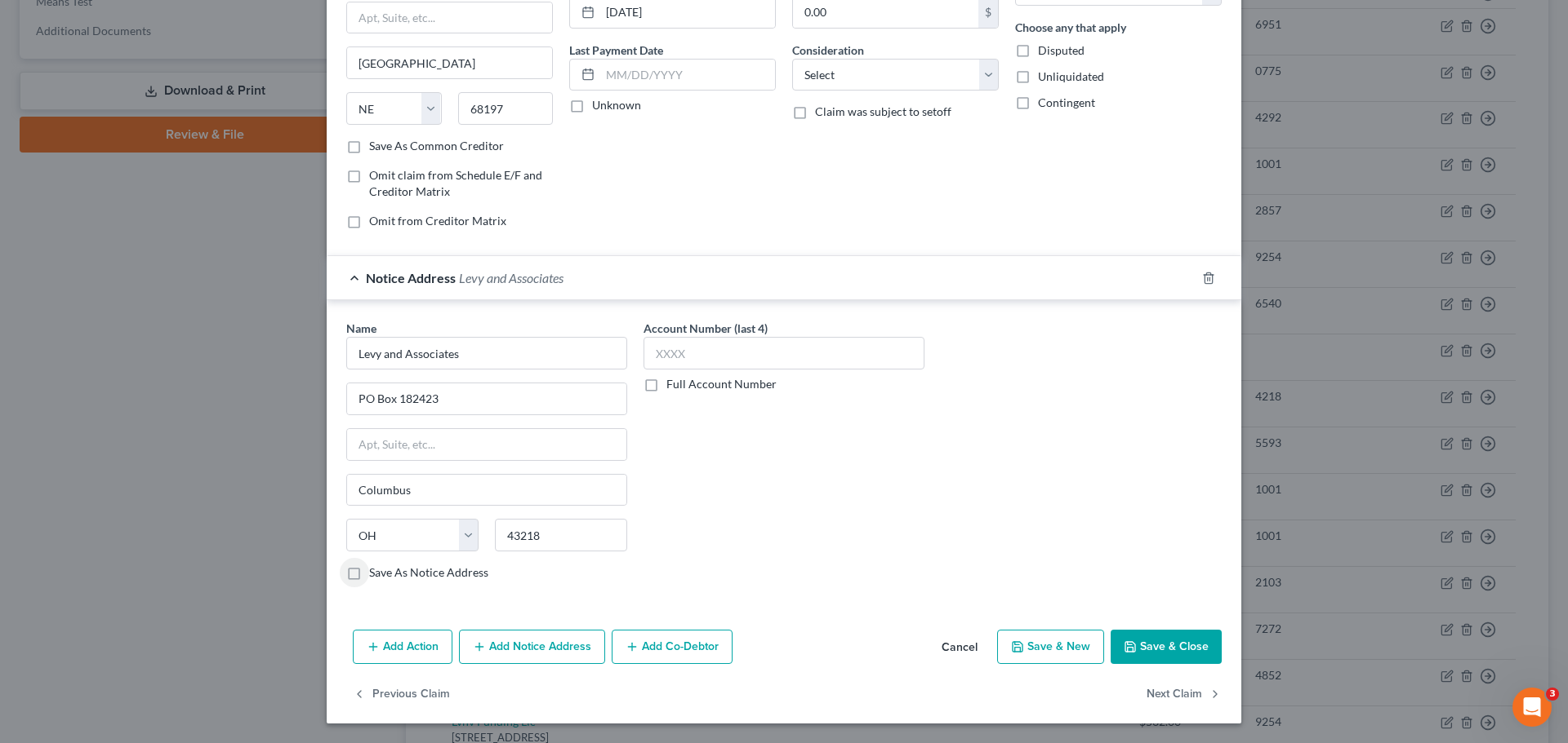
drag, startPoint x: 348, startPoint y: 567, endPoint x: 367, endPoint y: 558, distance: 21.0
click at [369, 566] on label "Save As Notice Address" at bounding box center [429, 573] width 119 height 16
click at [376, 566] on input "Save As Notice Address" at bounding box center [381, 571] width 11 height 11
checkbox input "true"
click at [529, 633] on button "Add Notice Address" at bounding box center [532, 647] width 146 height 34
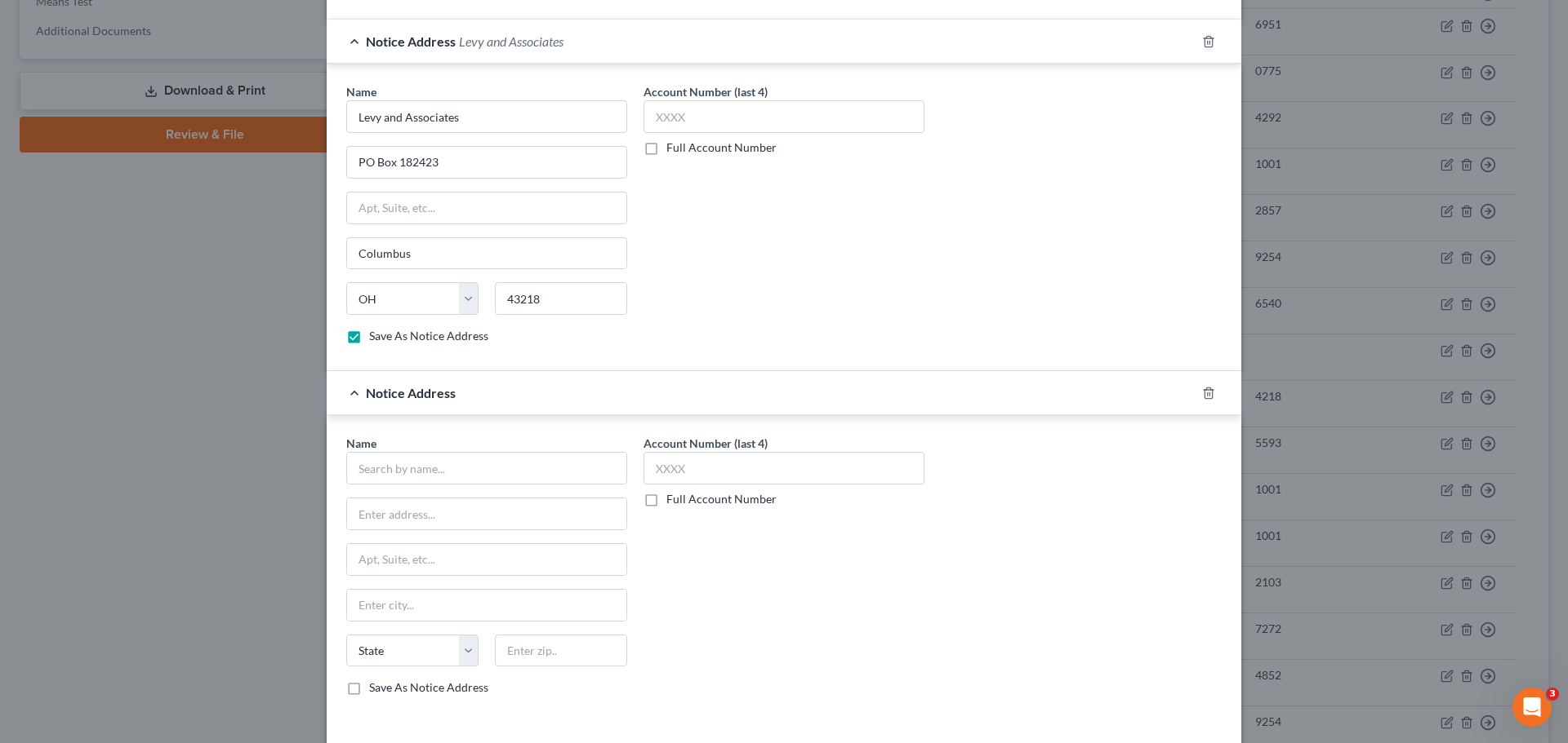
scroll to position [427, 0]
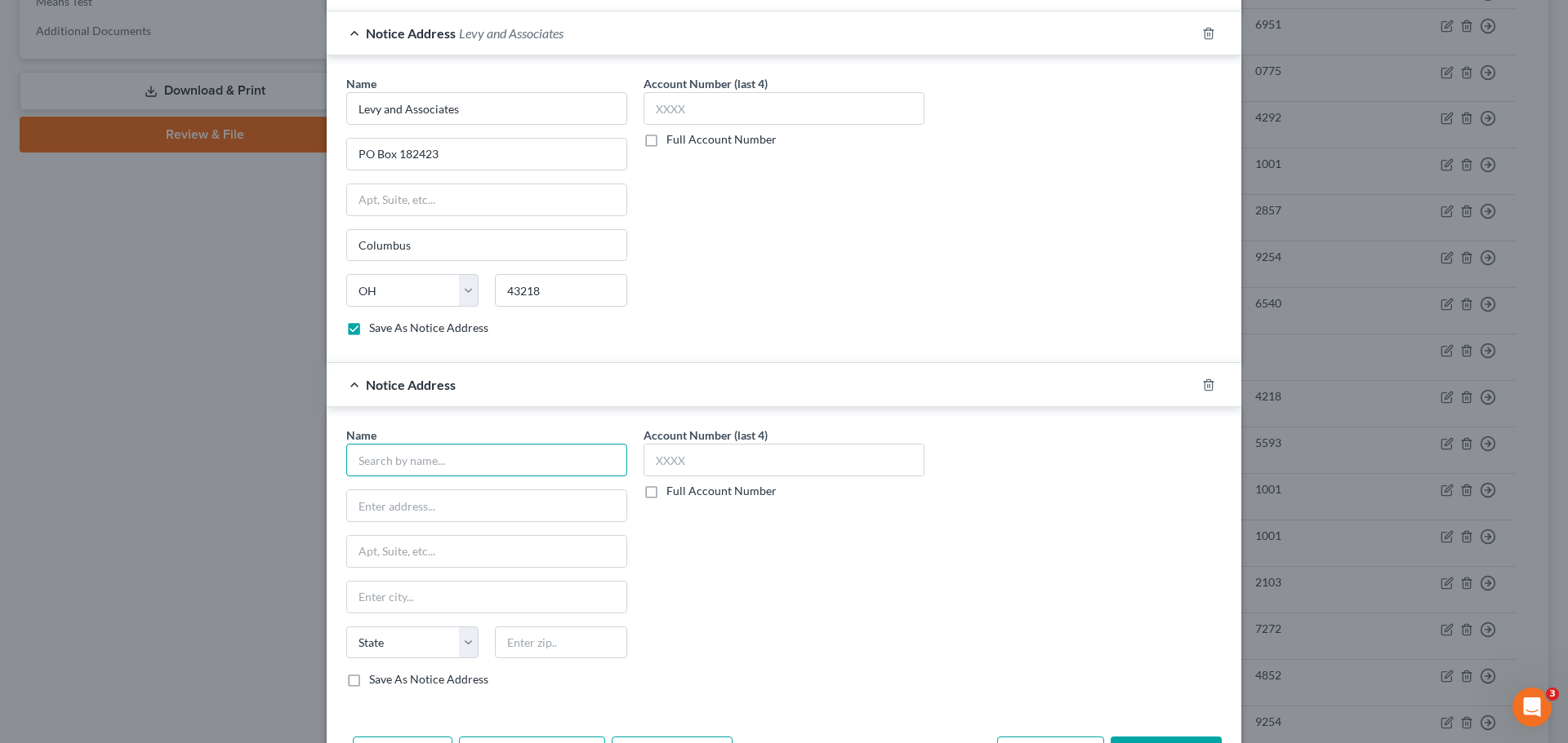
click at [453, 450] on input "text" at bounding box center [486, 460] width 281 height 33
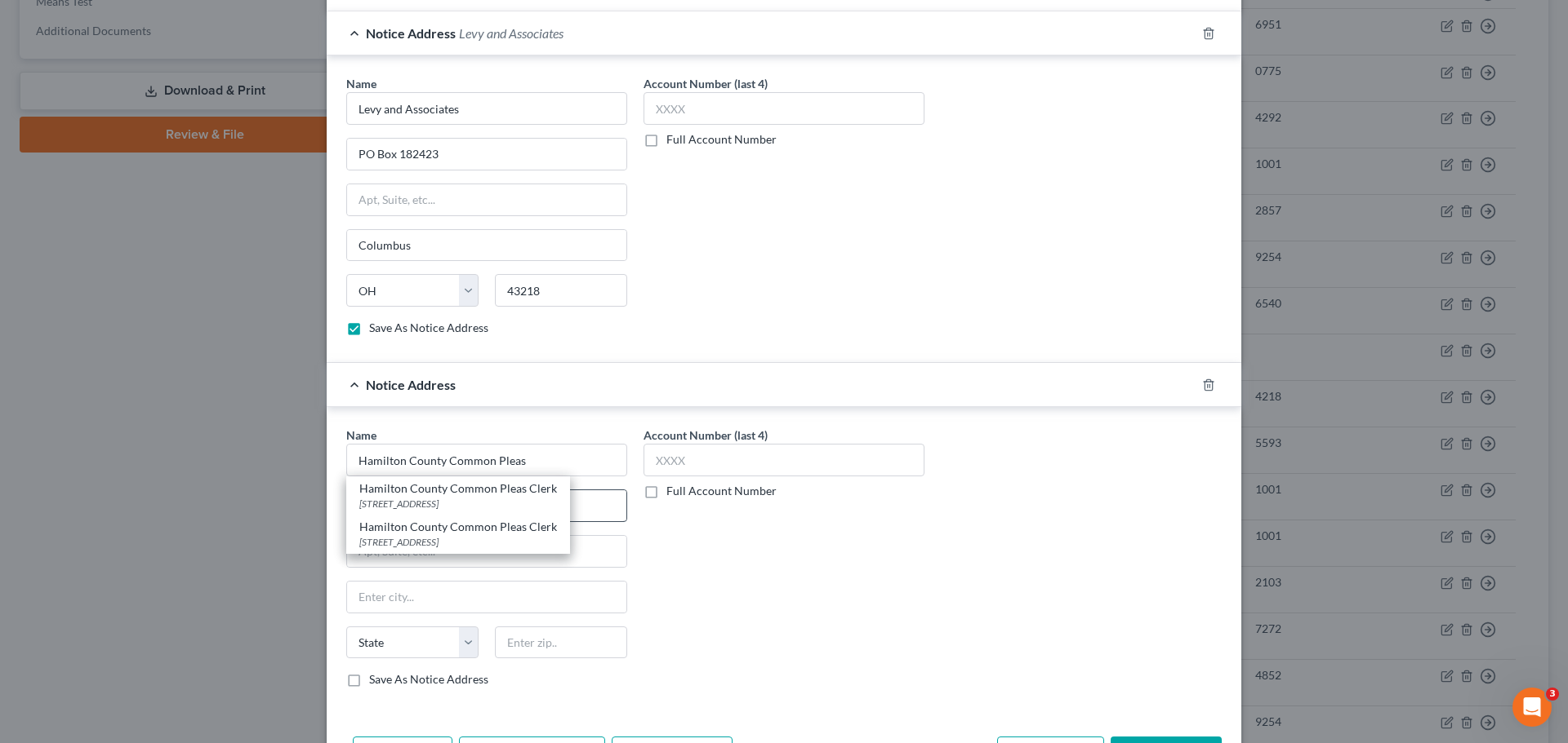
click at [461, 494] on div "Hamilton County Common Pleas Clerk" at bounding box center [458, 488] width 198 height 16
type input "Hamilton County Common Pleas Clerk"
type input "[STREET_ADDRESS]"
type input "5th 3rd v. Glass"
type input "[GEOGRAPHIC_DATA]"
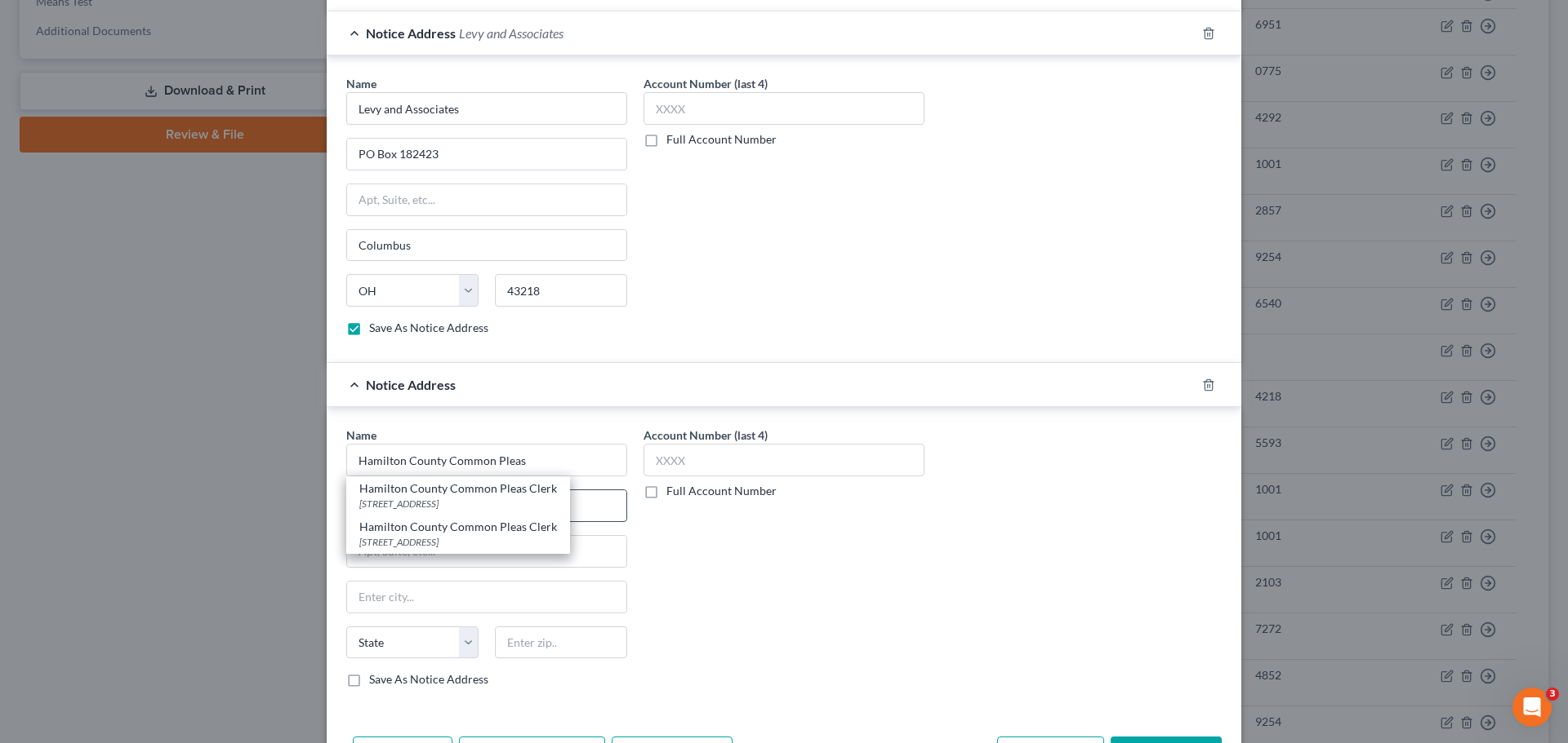
select select "36"
type input "45202"
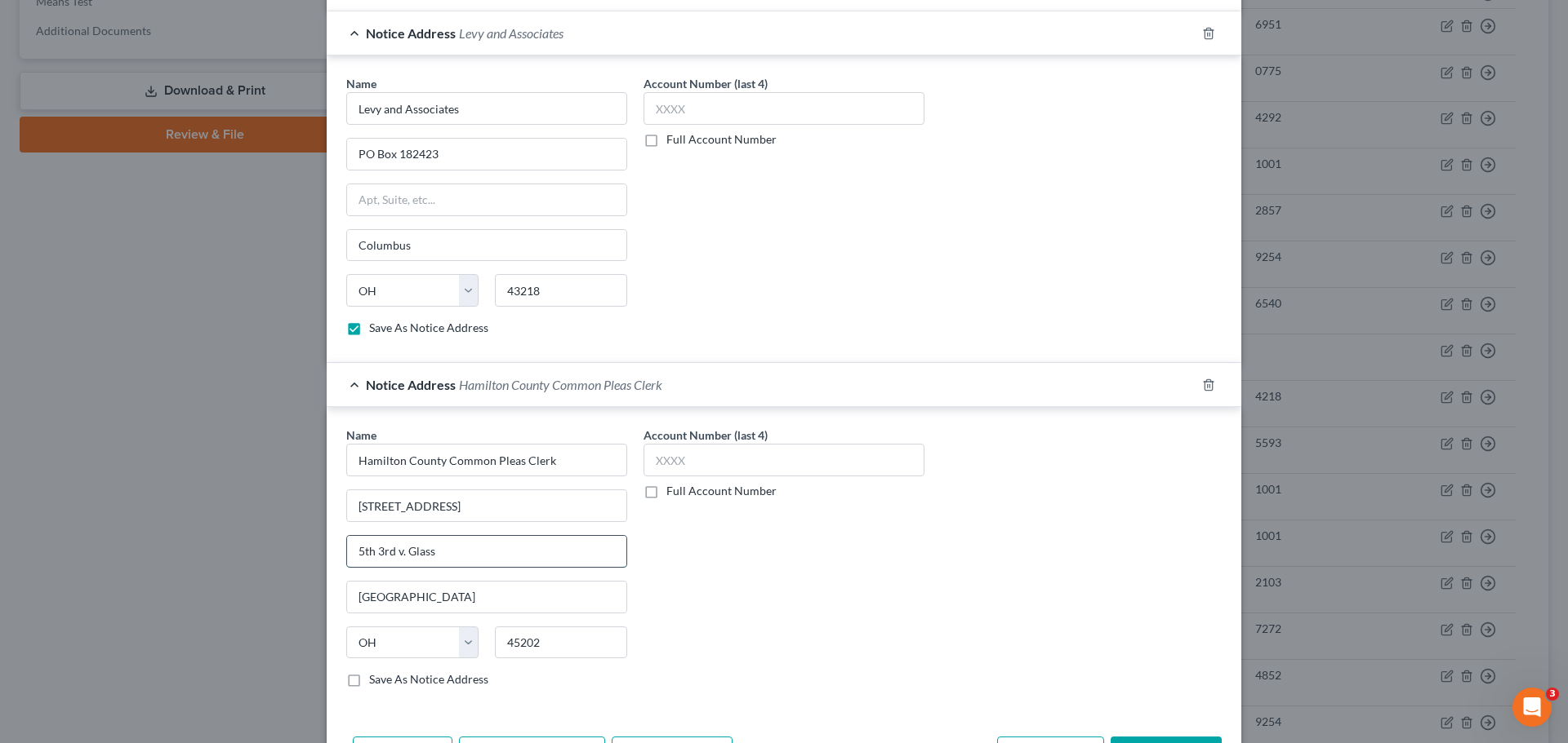
drag, startPoint x: 388, startPoint y: 556, endPoint x: 360, endPoint y: 555, distance: 28.0
click at [361, 556] on input "5th 3rd v. Glass" at bounding box center [486, 552] width 279 height 31
type input "5"
type input "First National Bank of Omaha vs [PERSON_NAME]"
click at [667, 490] on label "Full Account Number" at bounding box center [722, 491] width 110 height 16
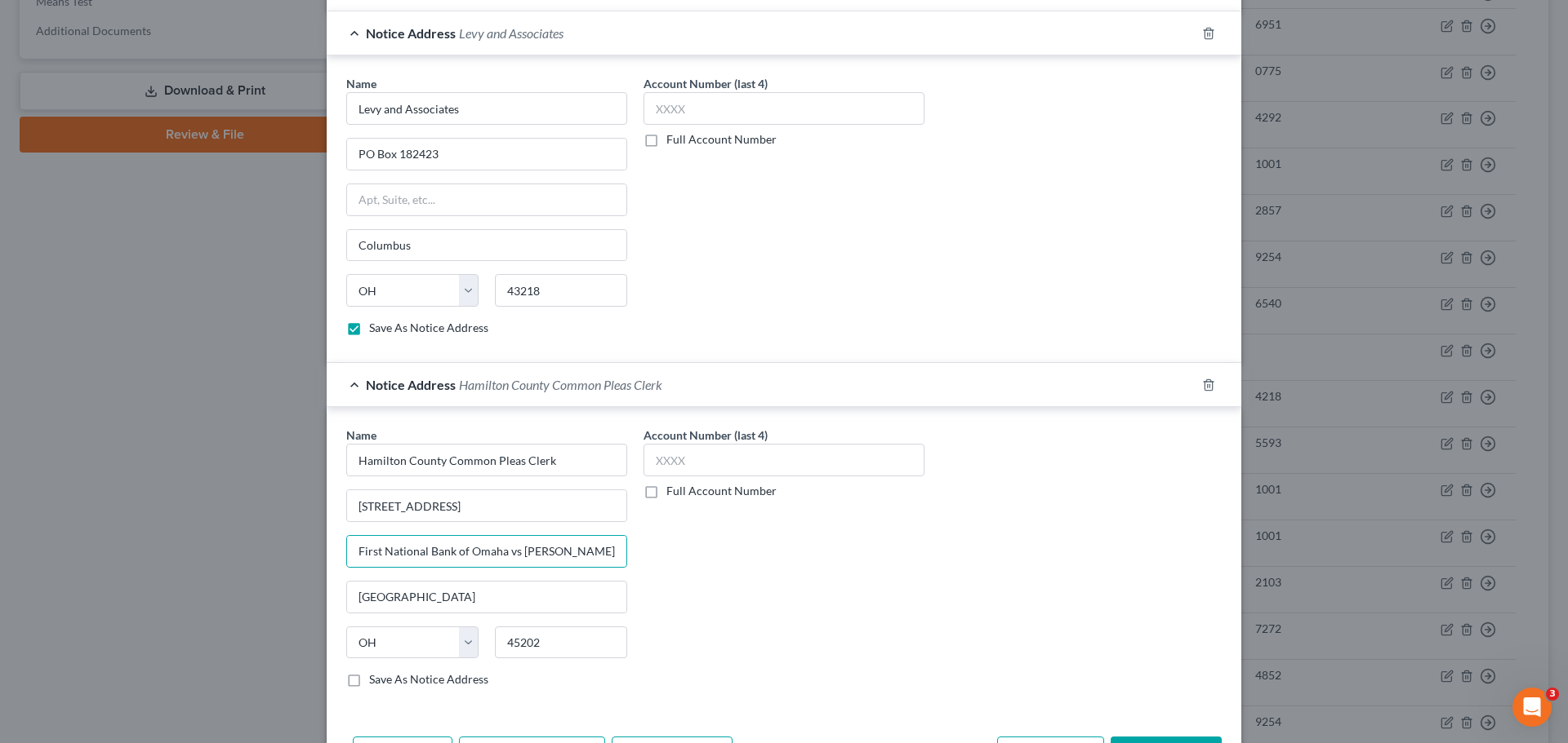
click at [673, 490] on input "Full Account Number" at bounding box center [678, 488] width 11 height 11
drag, startPoint x: 660, startPoint y: 461, endPoint x: 675, endPoint y: 447, distance: 20.5
click at [661, 461] on input "text" at bounding box center [783, 460] width 281 height 33
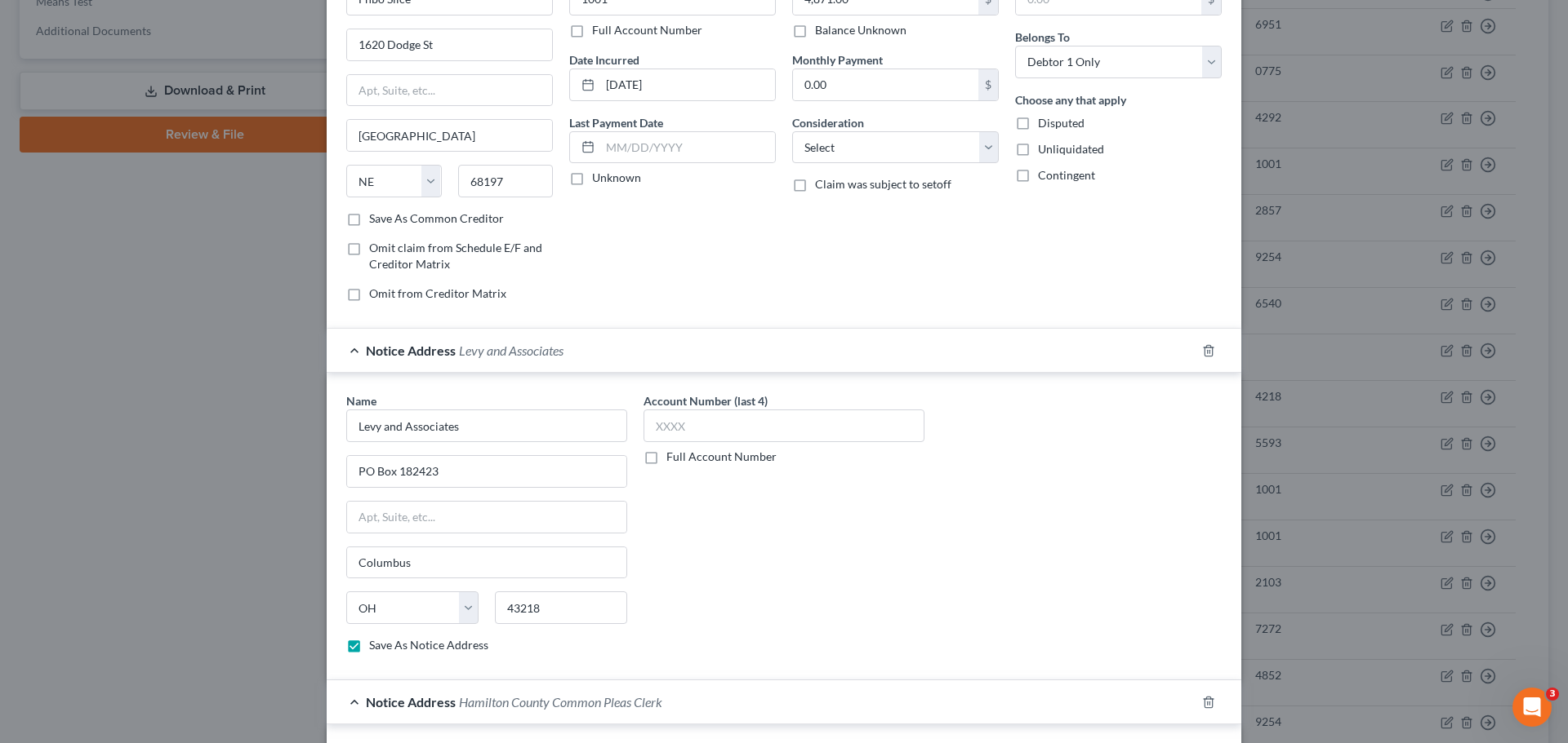
scroll to position [100, 0]
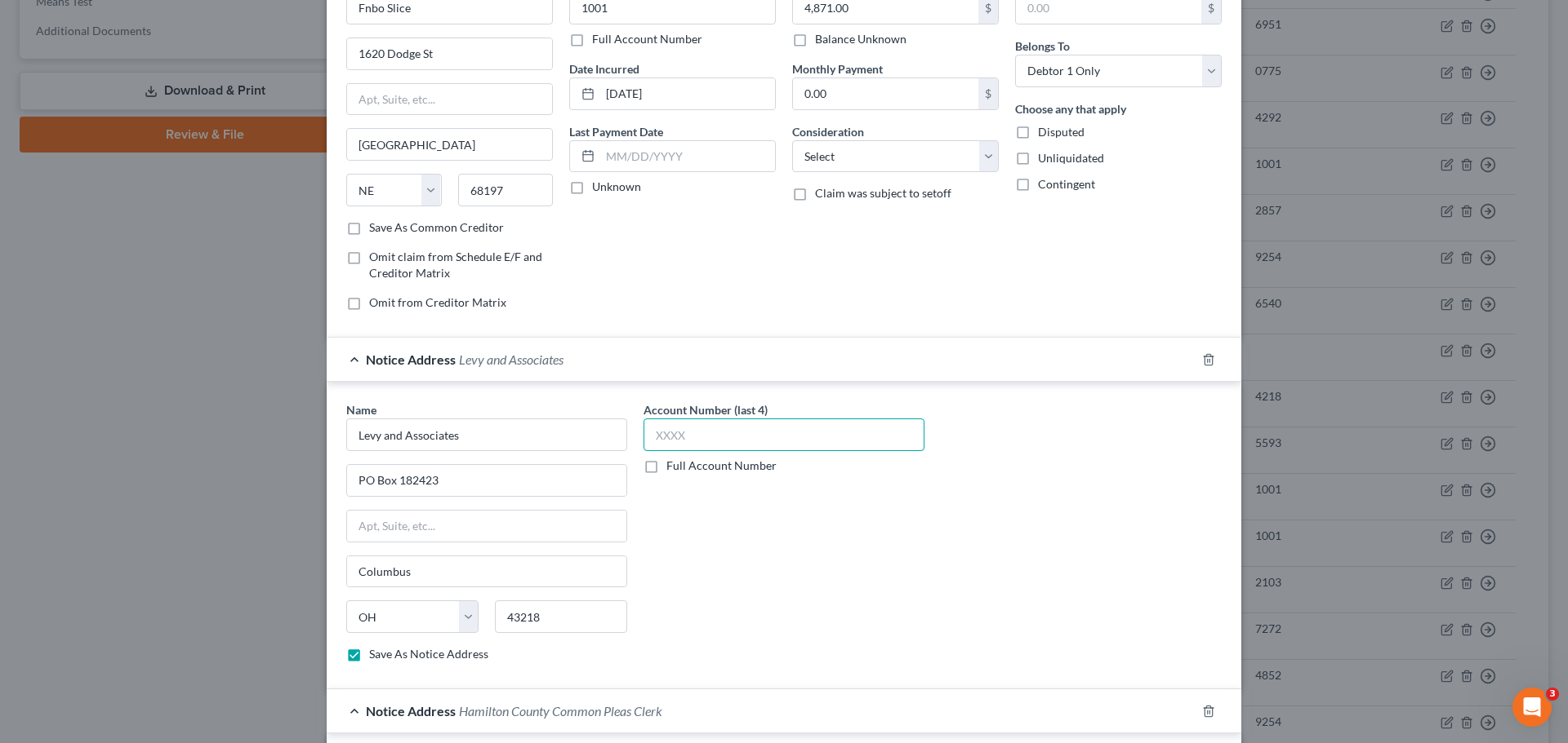
click at [764, 431] on input "text" at bounding box center [783, 435] width 281 height 33
type input "2"
click at [667, 463] on label "Full Account Number" at bounding box center [722, 466] width 110 height 16
click at [673, 463] on input "Full Account Number" at bounding box center [678, 463] width 11 height 11
click at [683, 434] on input "text" at bounding box center [783, 435] width 281 height 33
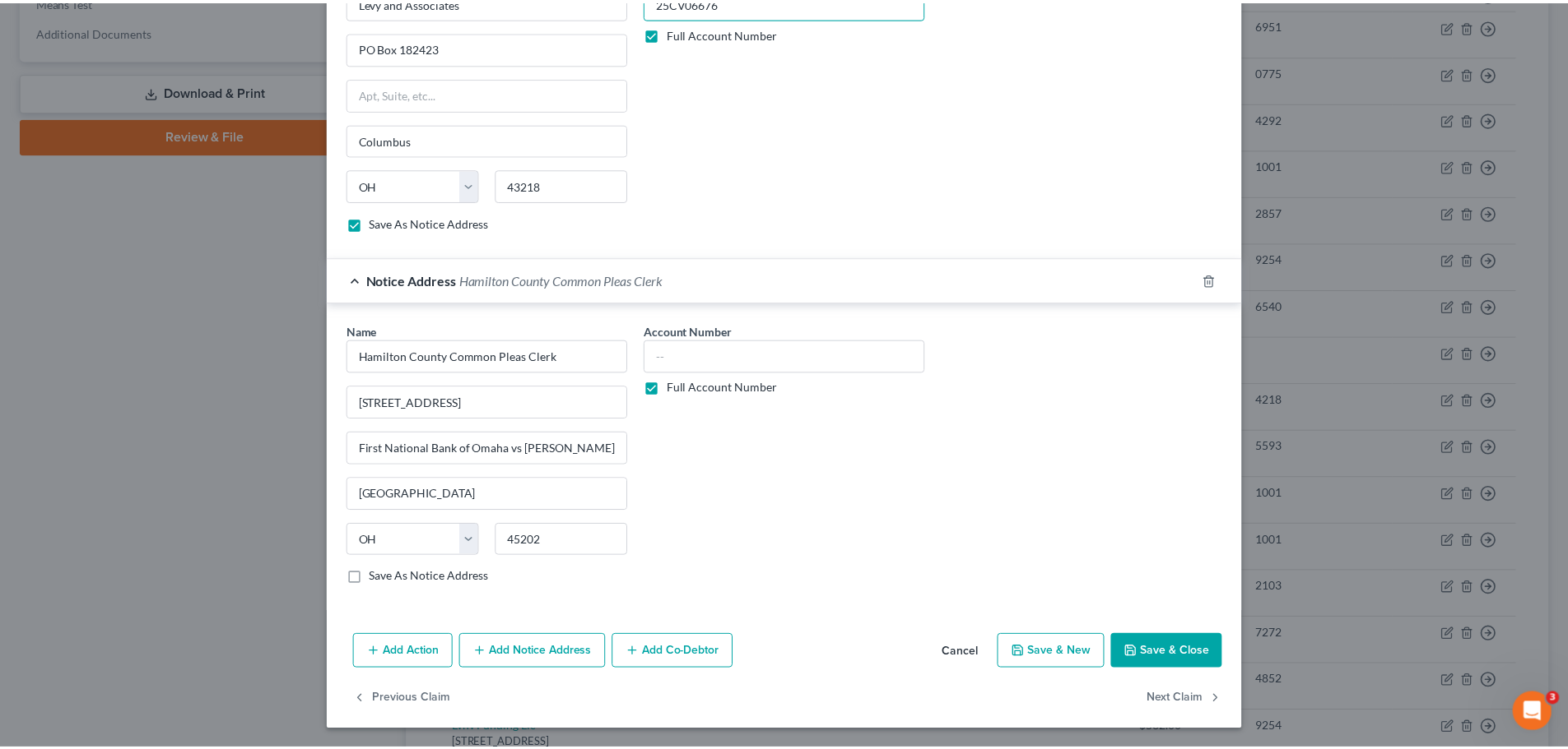
scroll to position [539, 0]
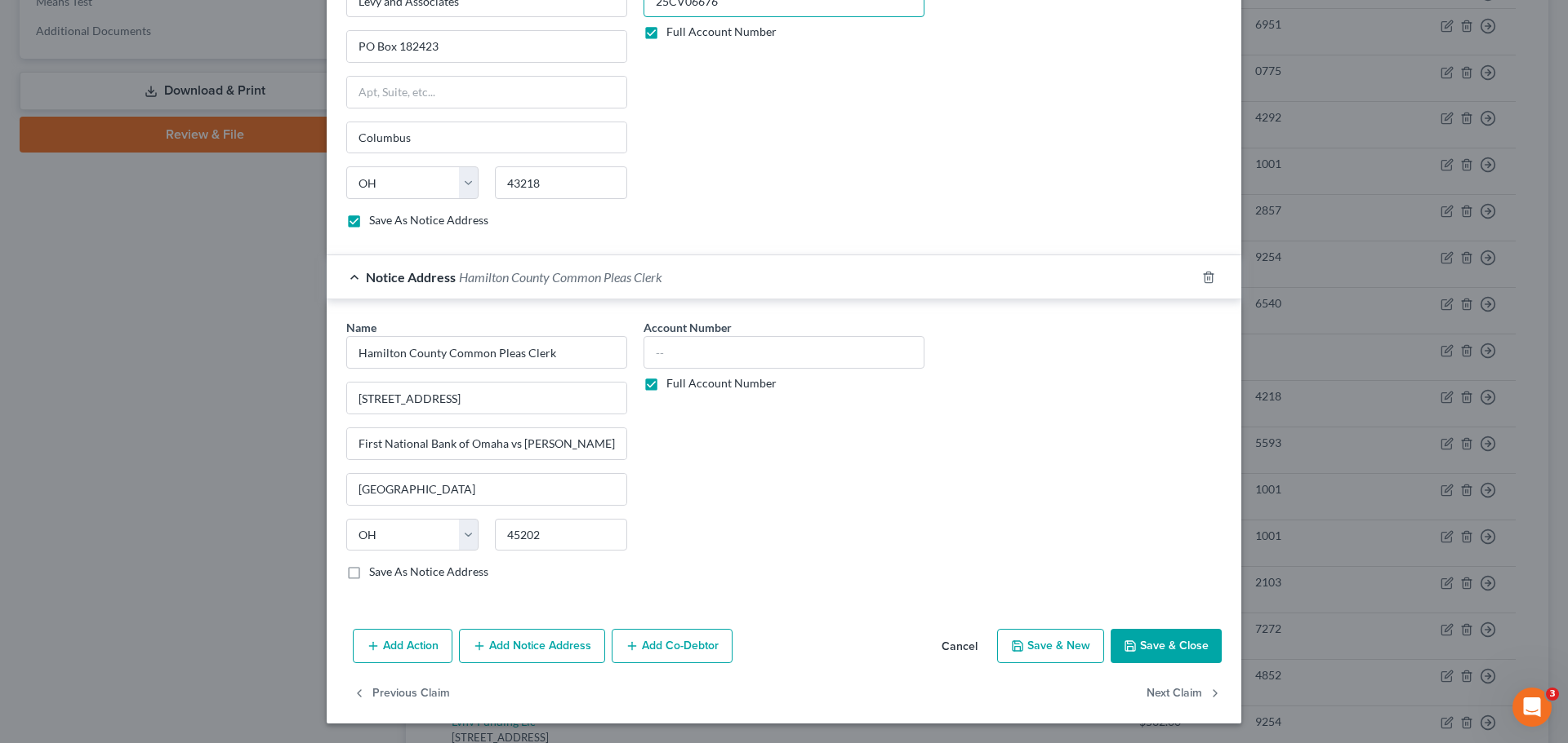
type input "25CV06676"
drag, startPoint x: 1137, startPoint y: 639, endPoint x: 1237, endPoint y: 606, distance: 105.3
click at [1139, 641] on button "Save & Close" at bounding box center [1165, 646] width 111 height 34
checkbox input "false"
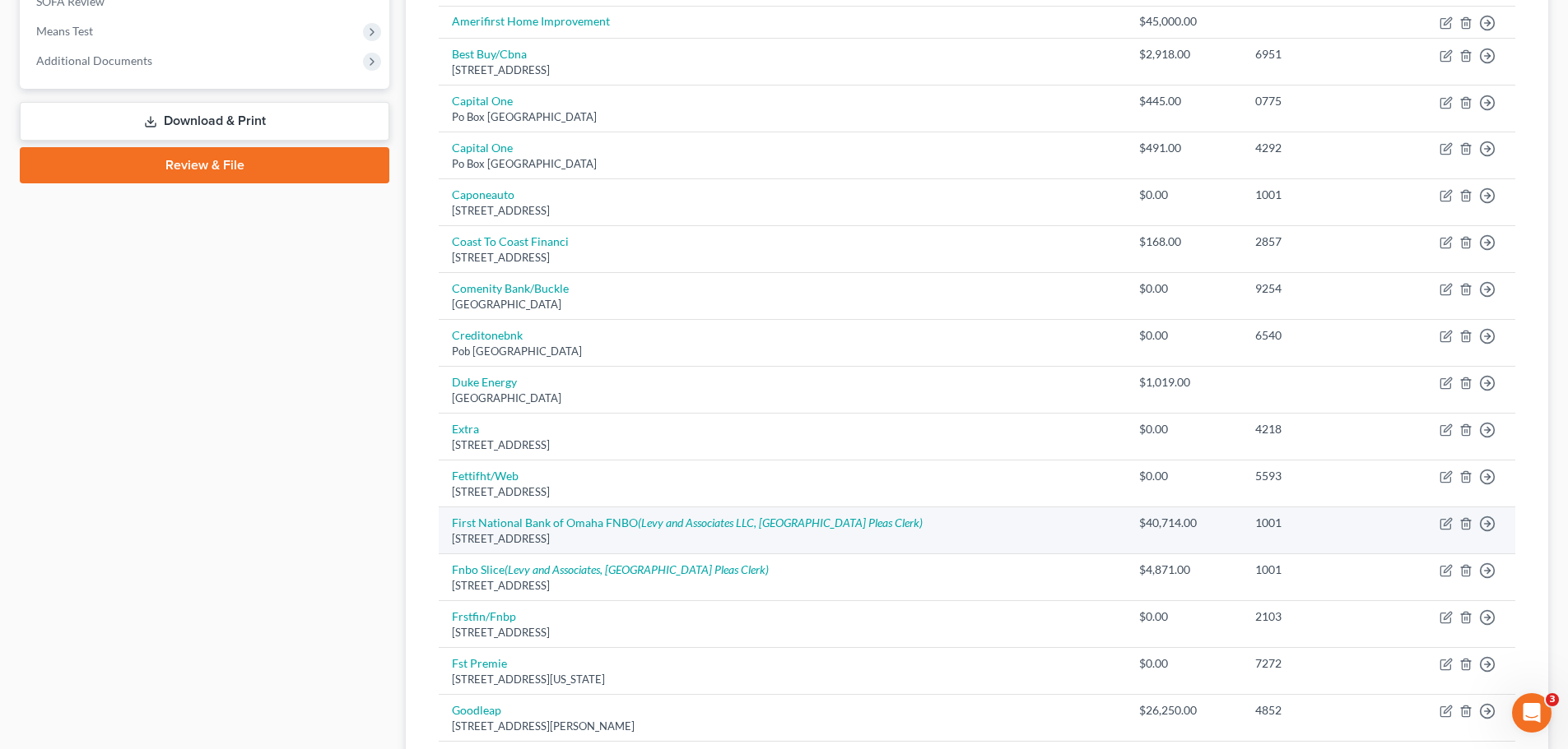
scroll to position [658, 0]
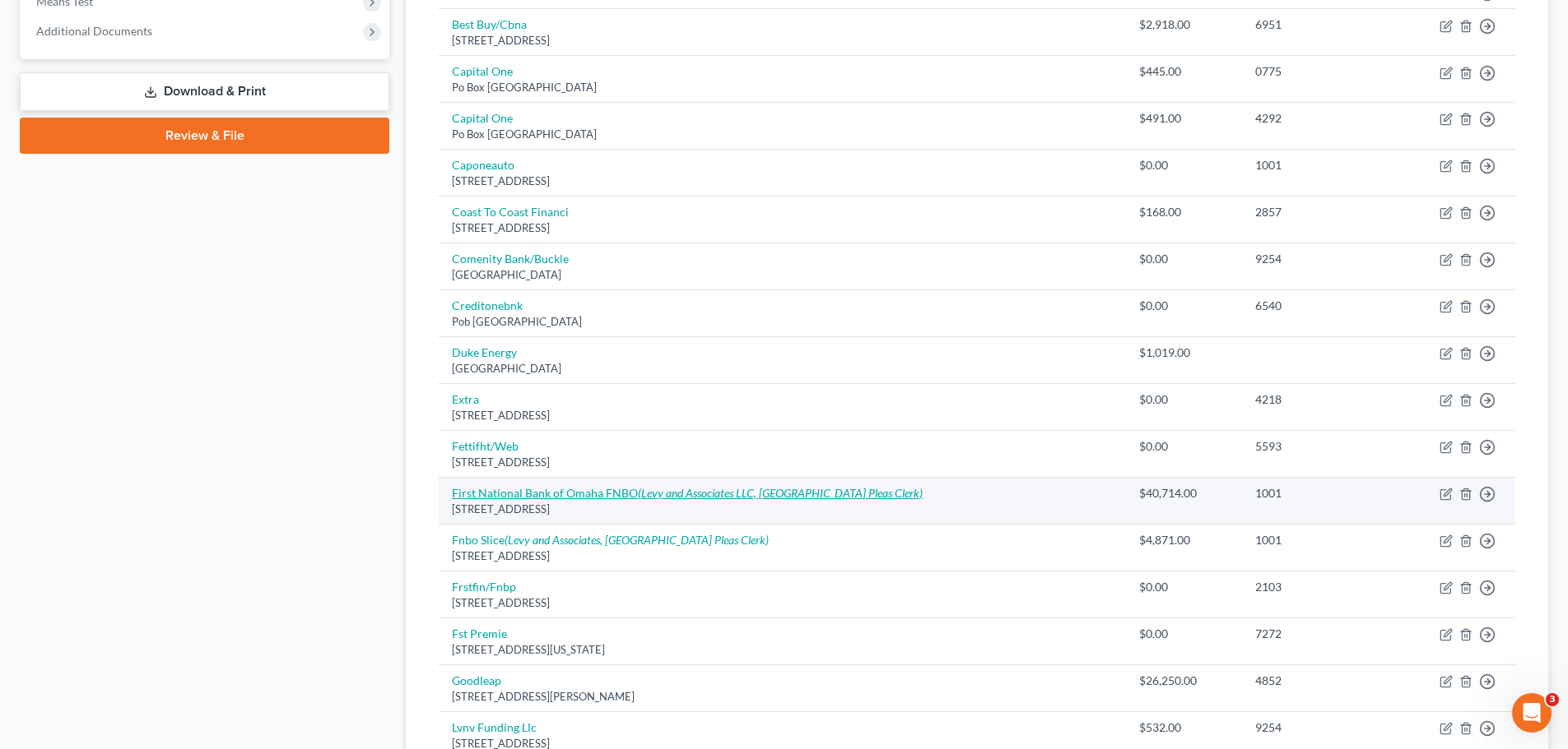
click at [579, 492] on link "First National Bank of Omaha FNBO (Levy and Associates LLC, [GEOGRAPHIC_DATA] P…" at bounding box center [687, 492] width 471 height 14
select select "30"
select select "0"
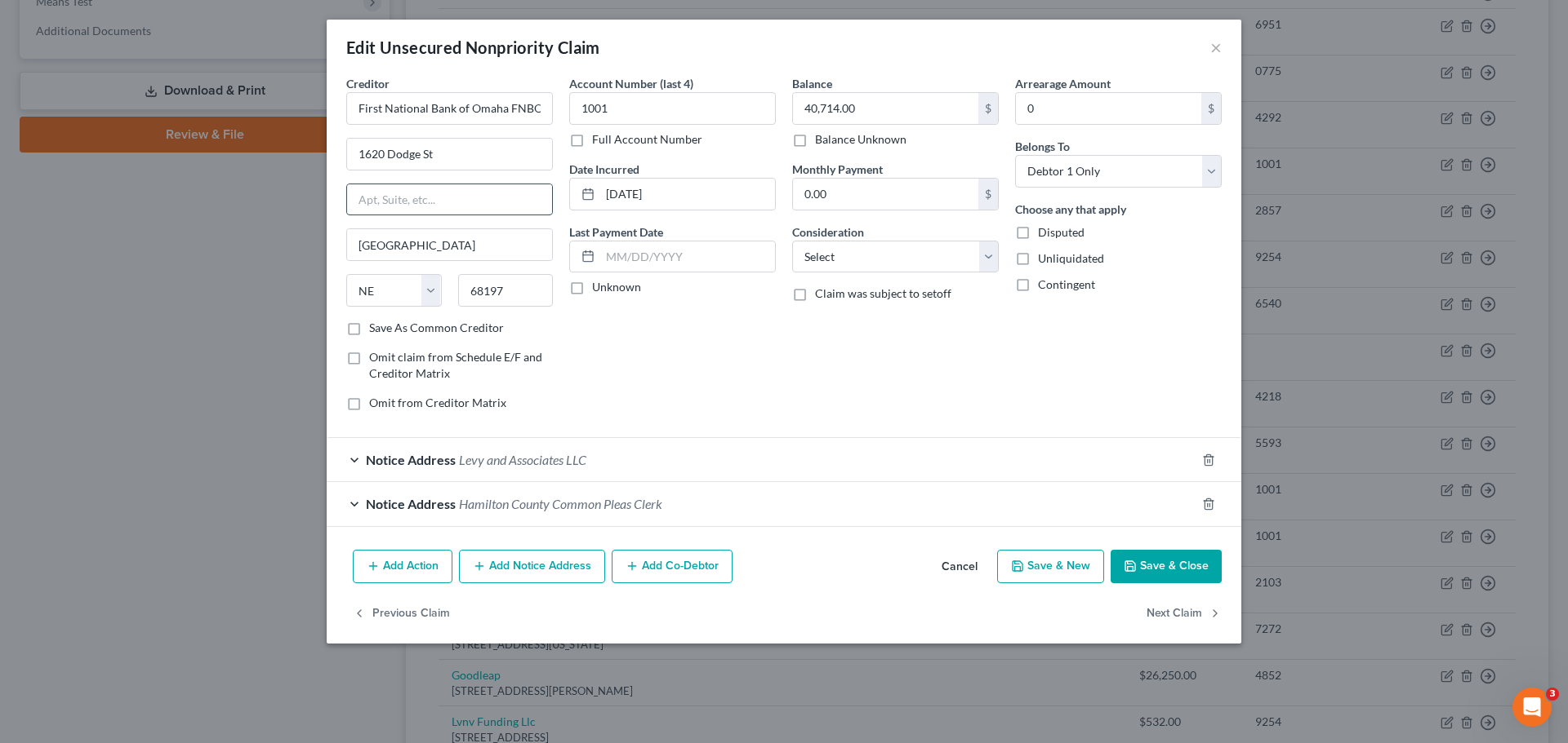
click at [436, 188] on input "text" at bounding box center [449, 200] width 205 height 31
type input "Stop 3113"
click at [1123, 552] on button "Save & Close" at bounding box center [1165, 567] width 111 height 34
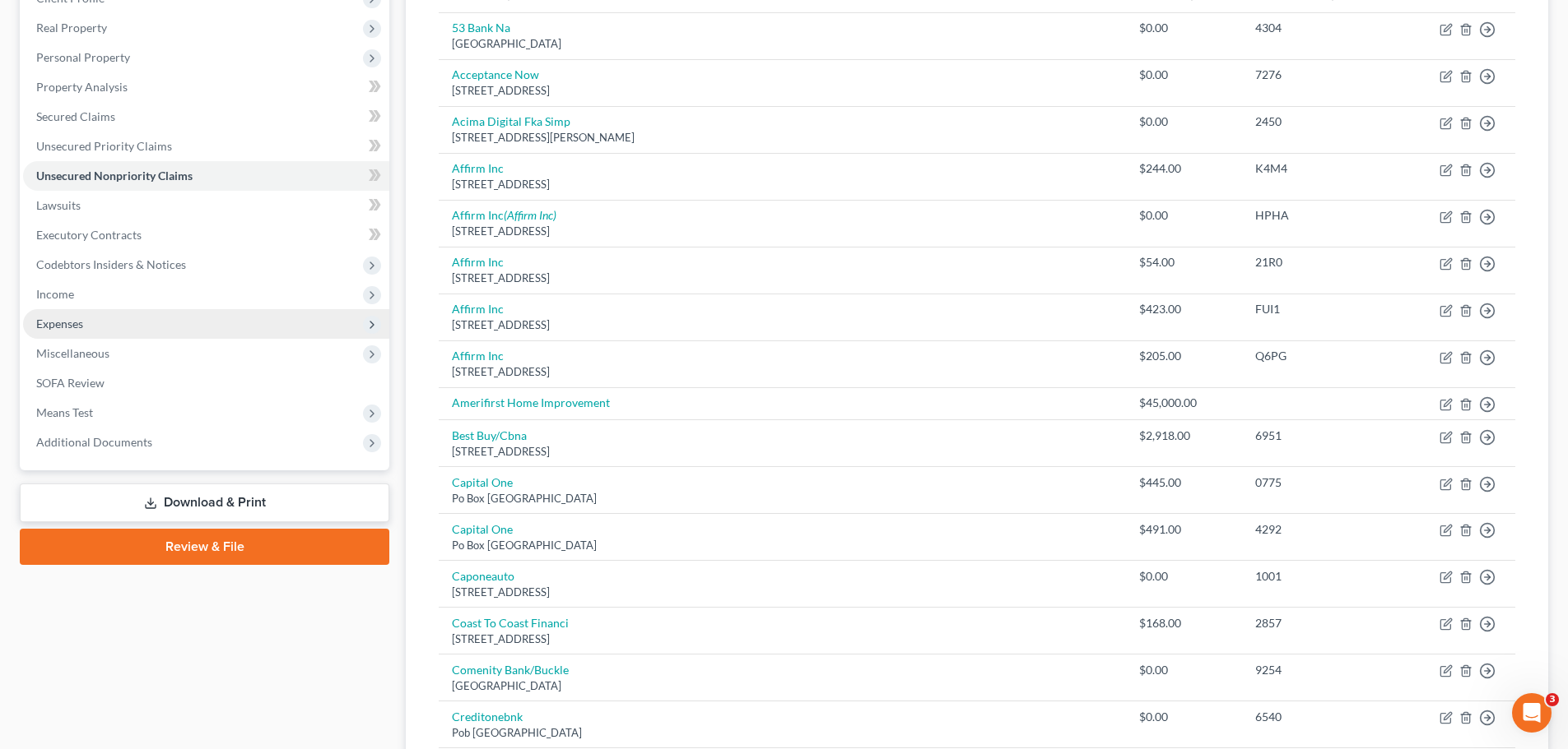
scroll to position [82, 0]
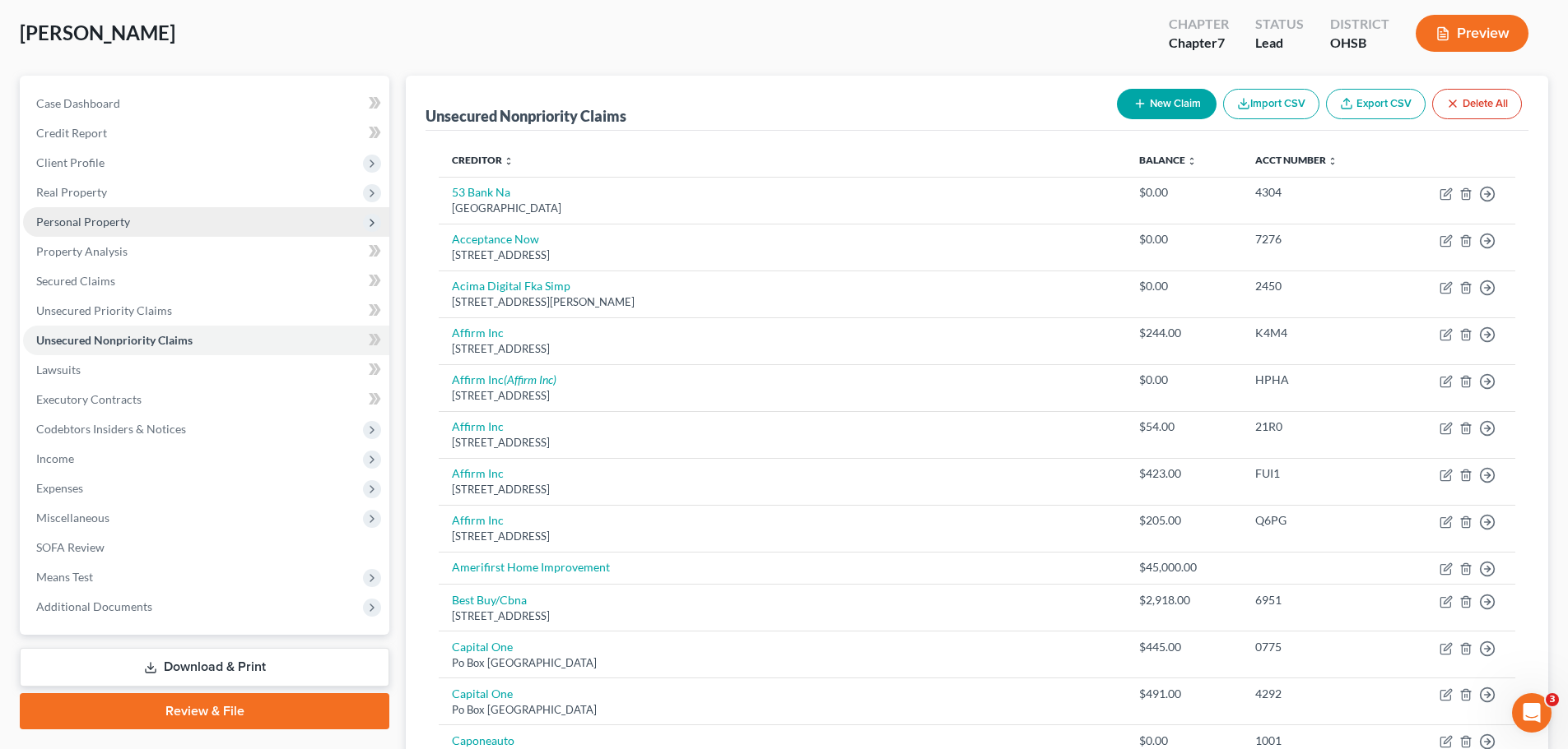
click at [63, 222] on span "Personal Property" at bounding box center [83, 221] width 94 height 14
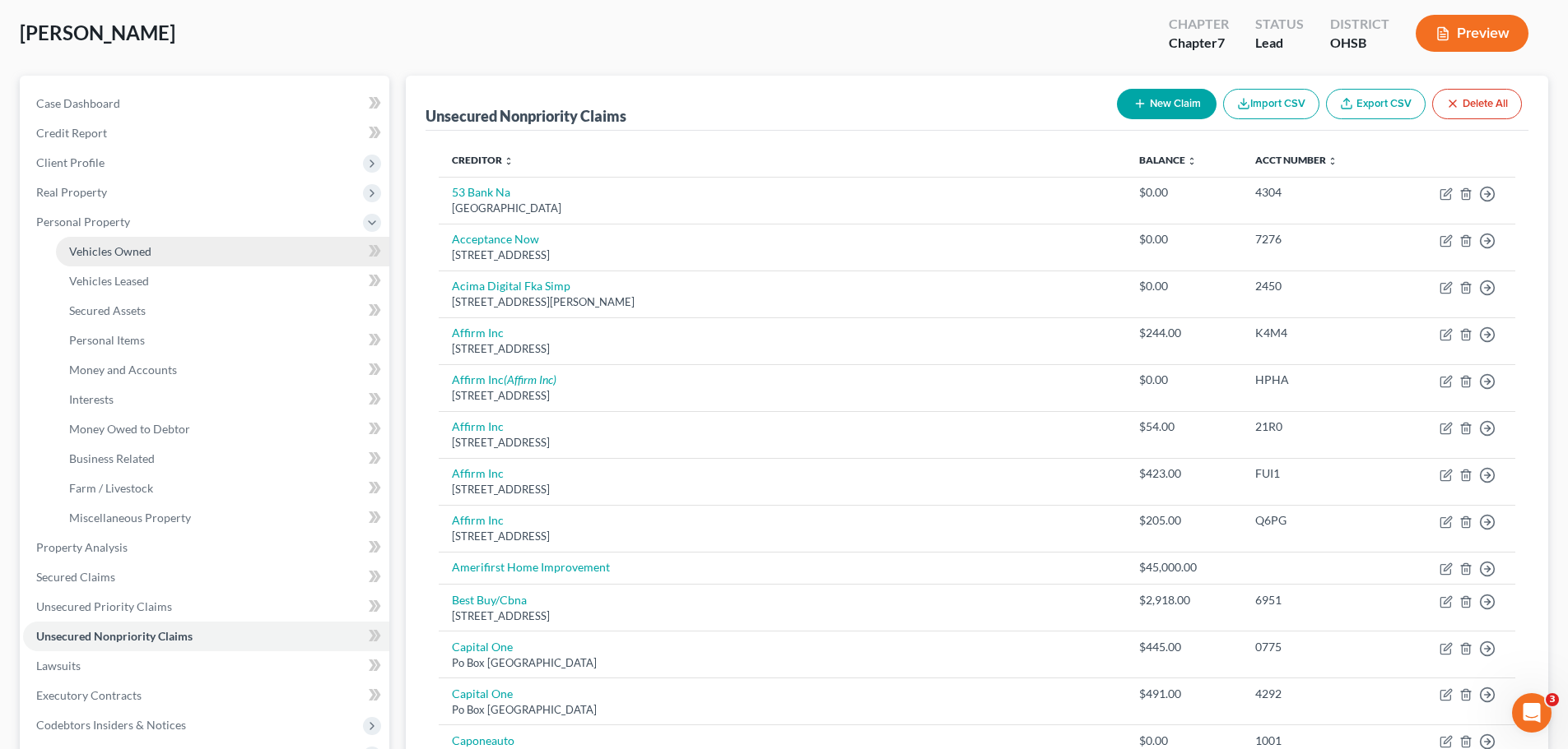
click at [123, 248] on span "Vehicles Owned" at bounding box center [110, 250] width 82 height 14
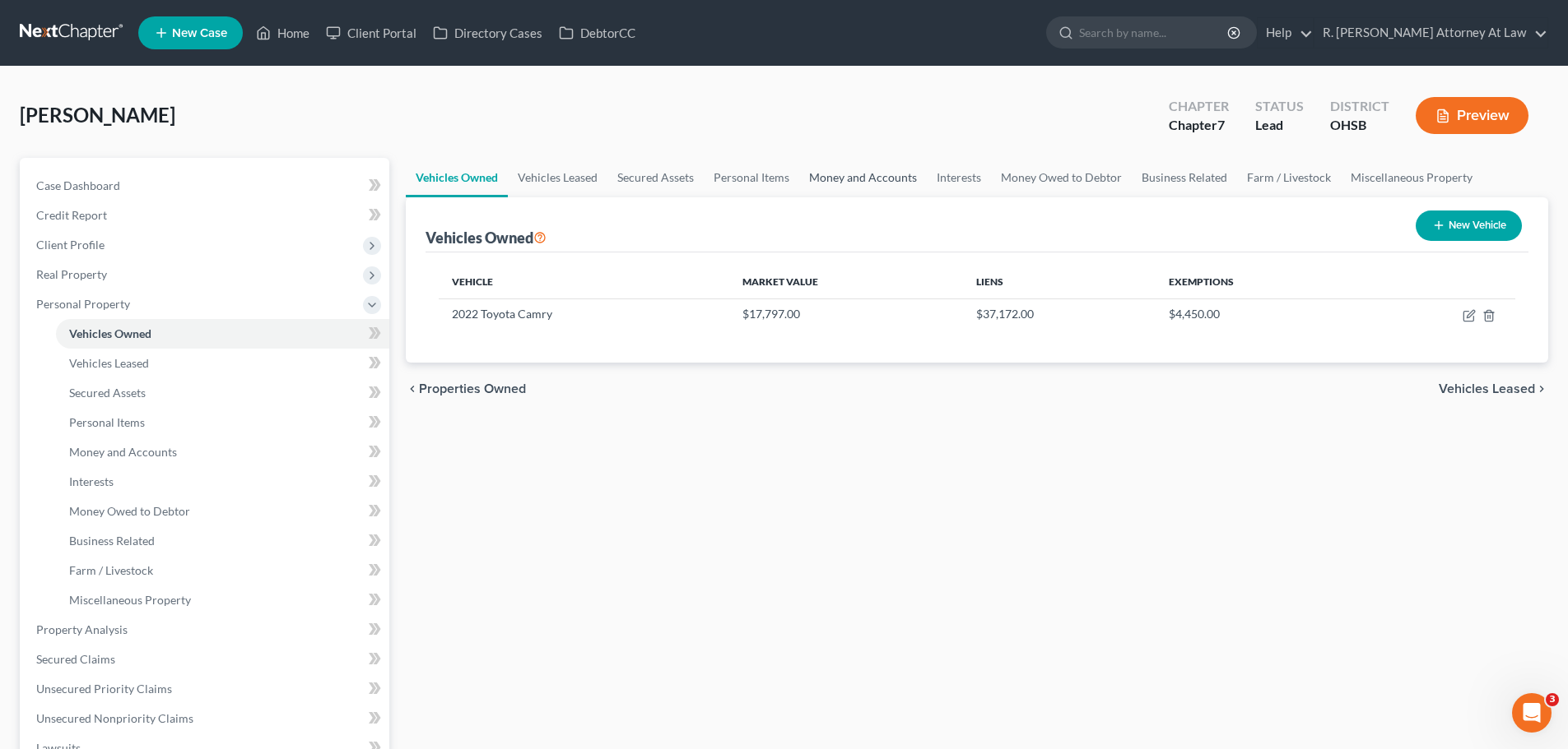
click at [879, 171] on link "Money and Accounts" at bounding box center [863, 177] width 127 height 39
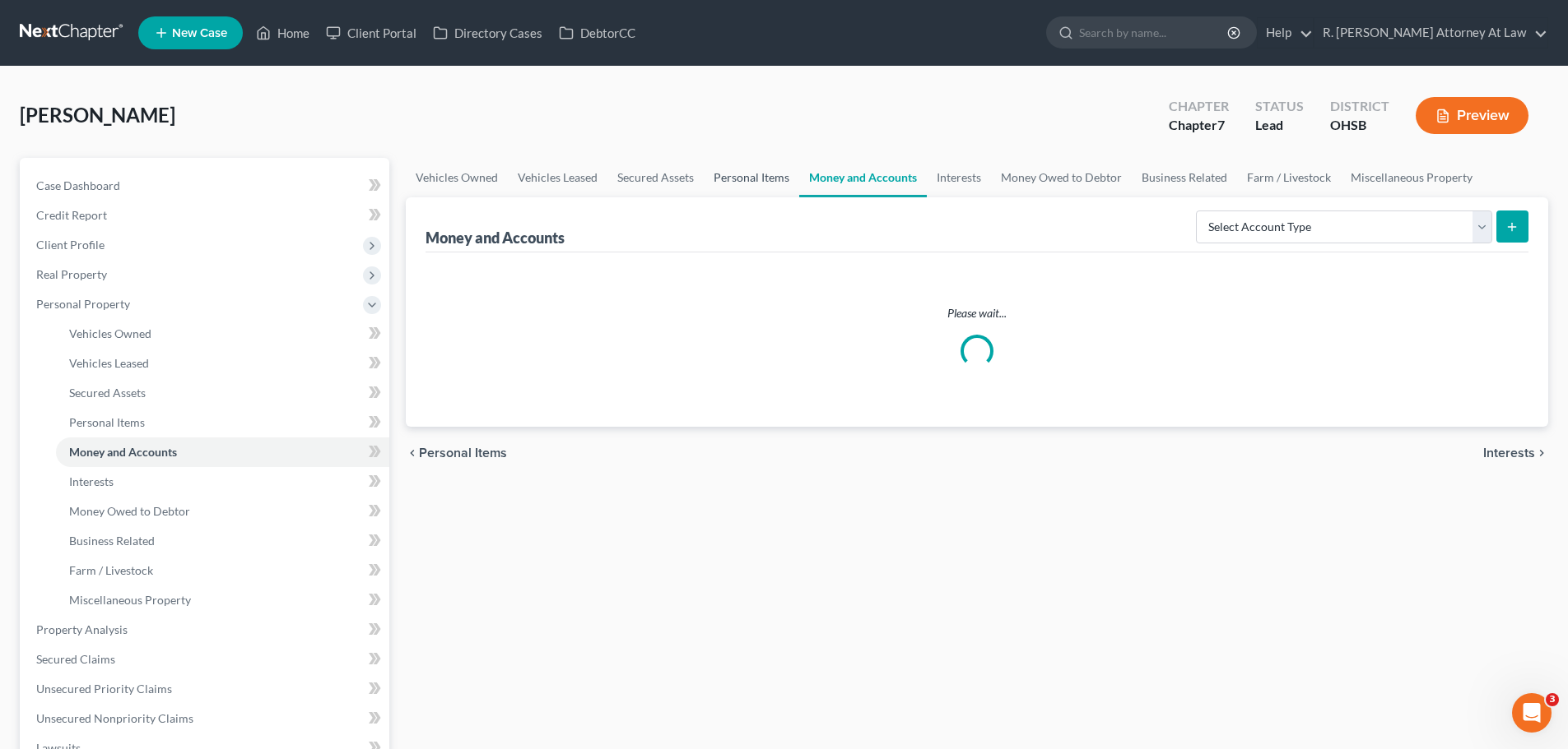
click at [731, 174] on link "Personal Items" at bounding box center [751, 177] width 96 height 39
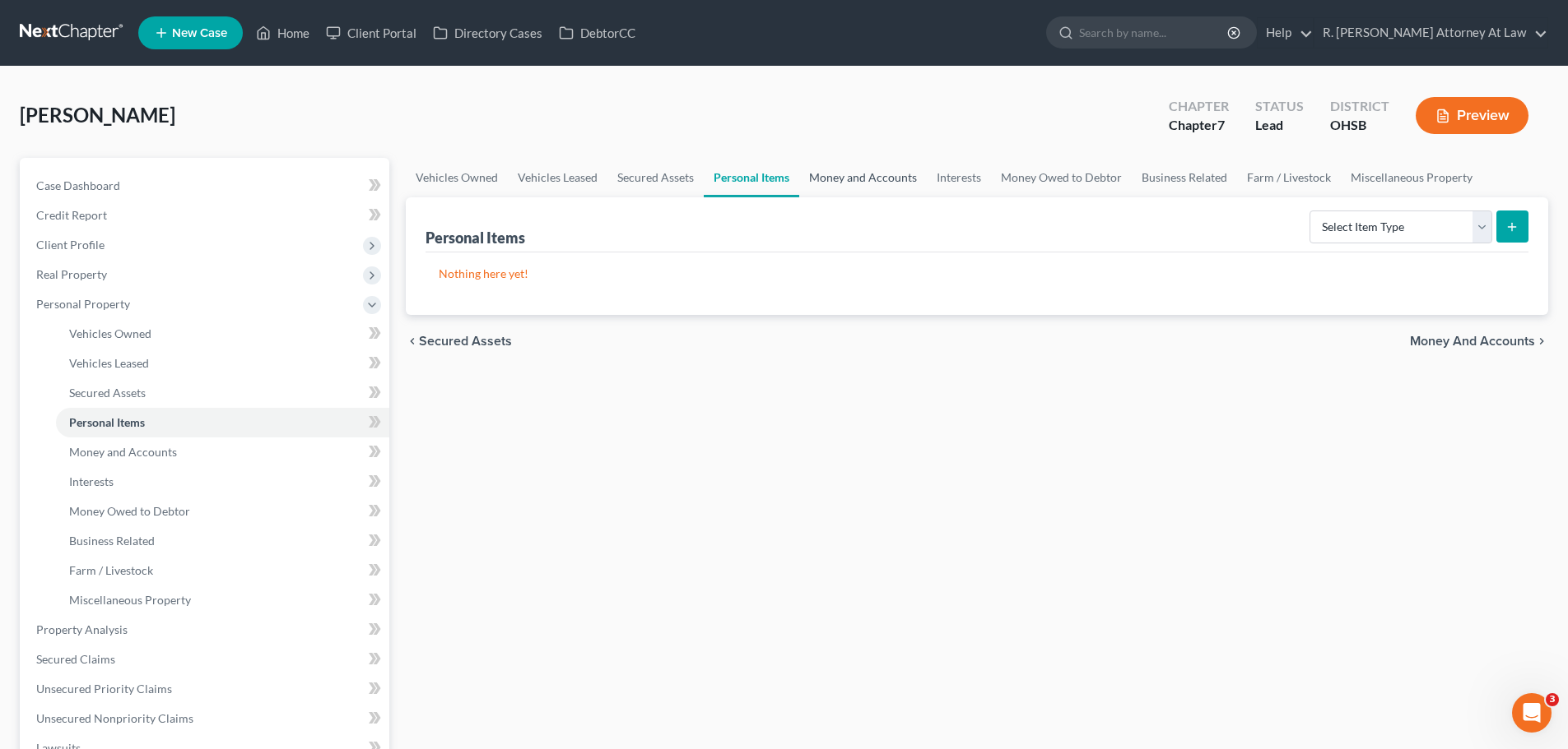
click at [863, 178] on link "Money and Accounts" at bounding box center [863, 177] width 127 height 39
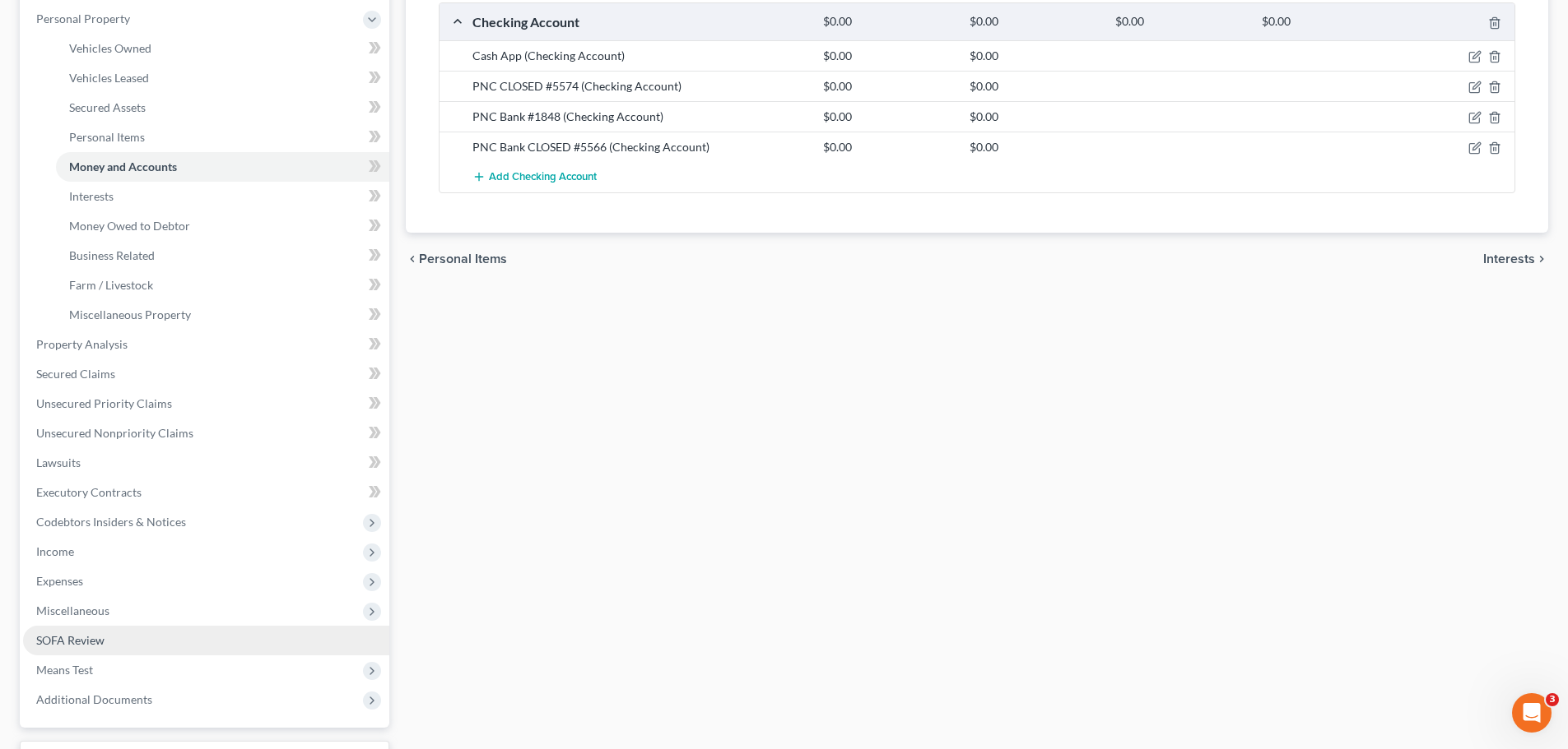
scroll to position [329, 0]
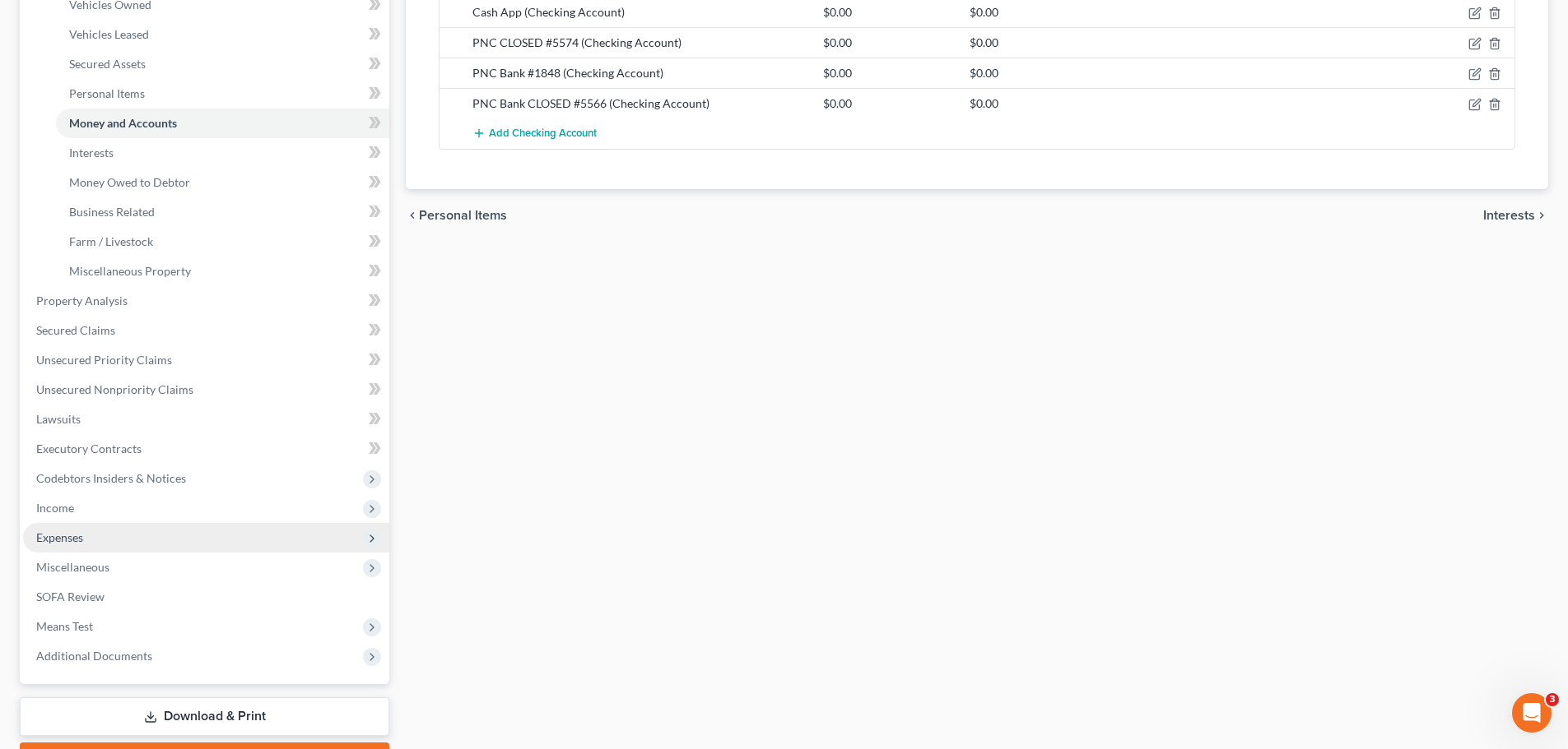
click at [64, 548] on span "Expenses" at bounding box center [206, 538] width 366 height 30
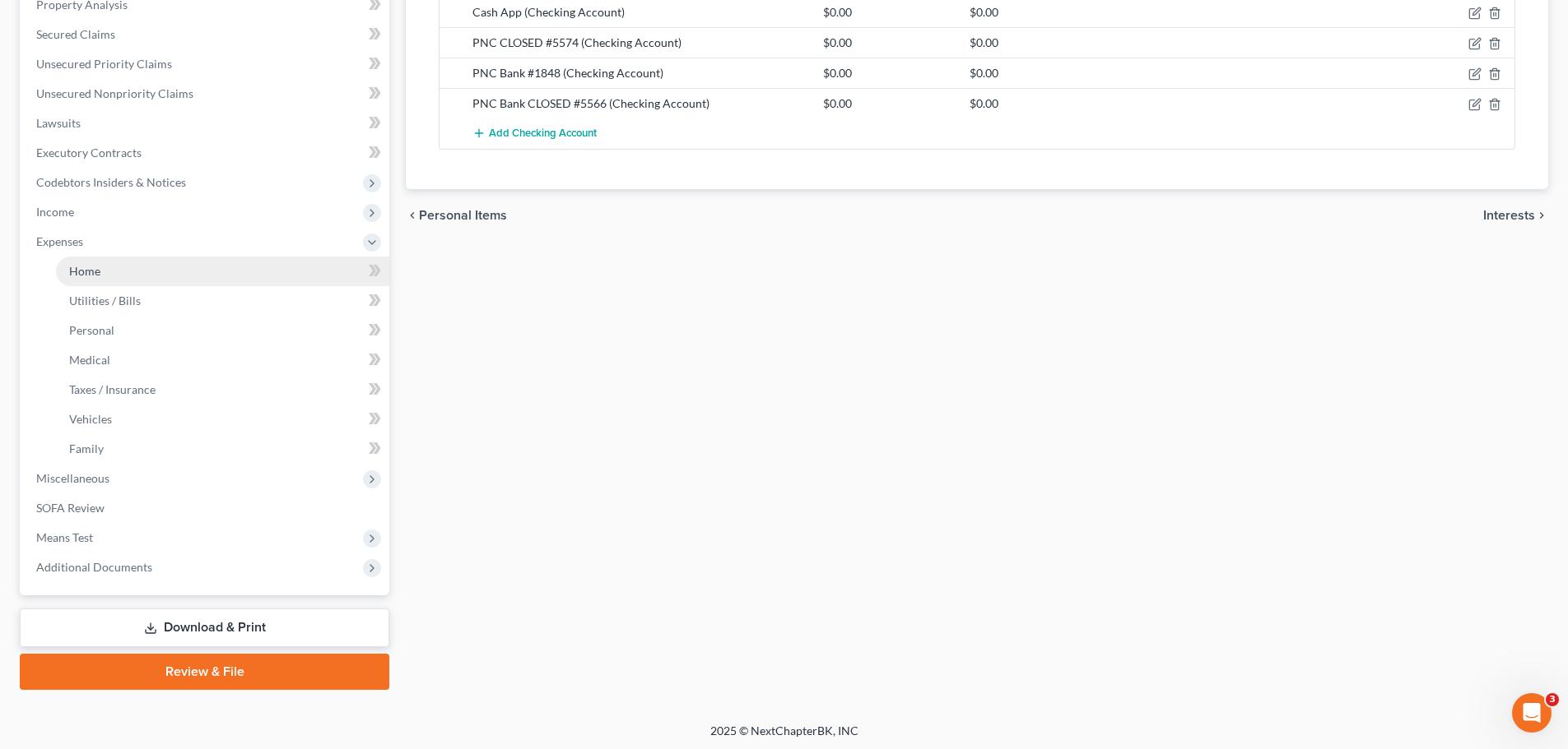
click at [88, 271] on span "Home" at bounding box center [85, 270] width 31 height 14
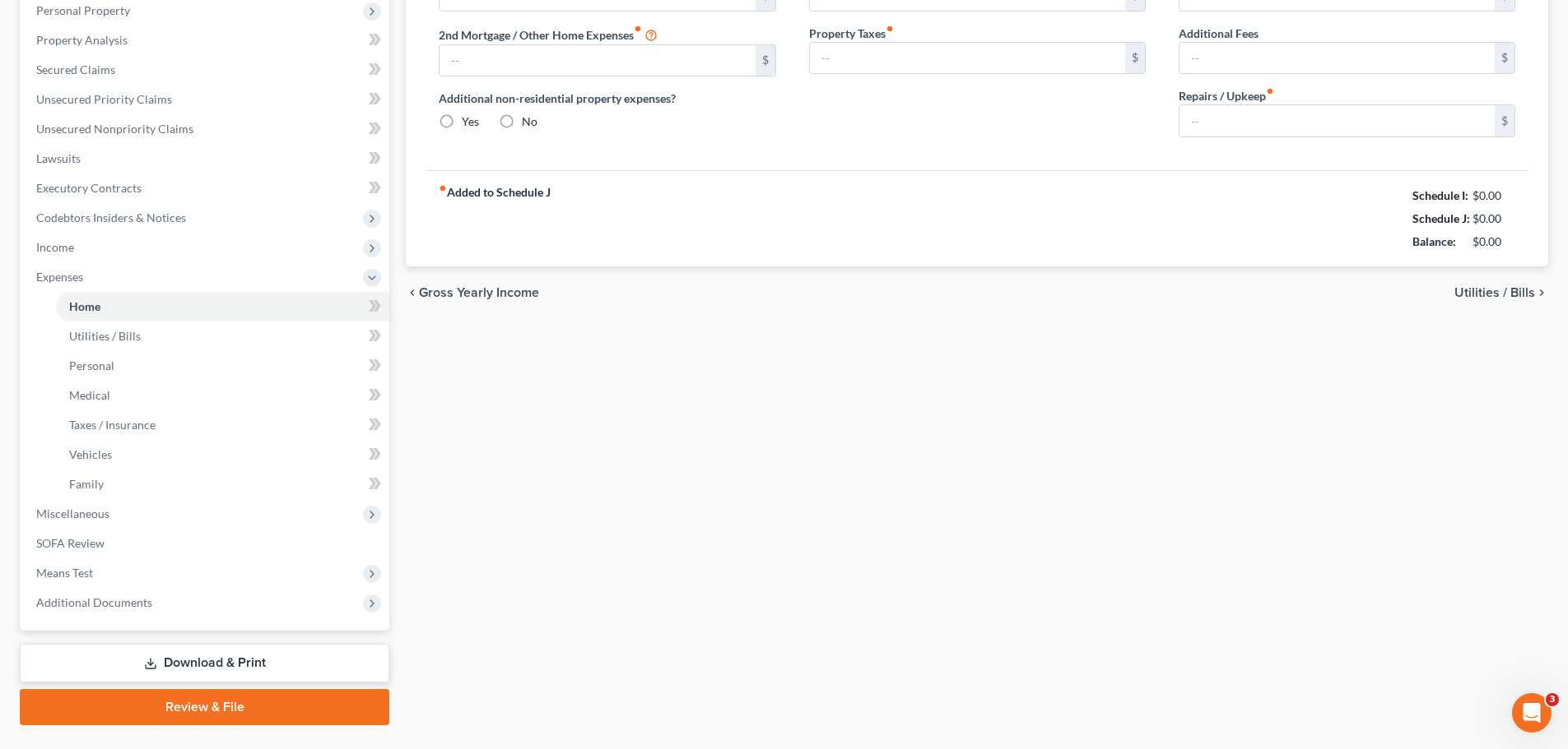
type input "1,119.00"
type input "0.00"
radio input "true"
type input "0.00"
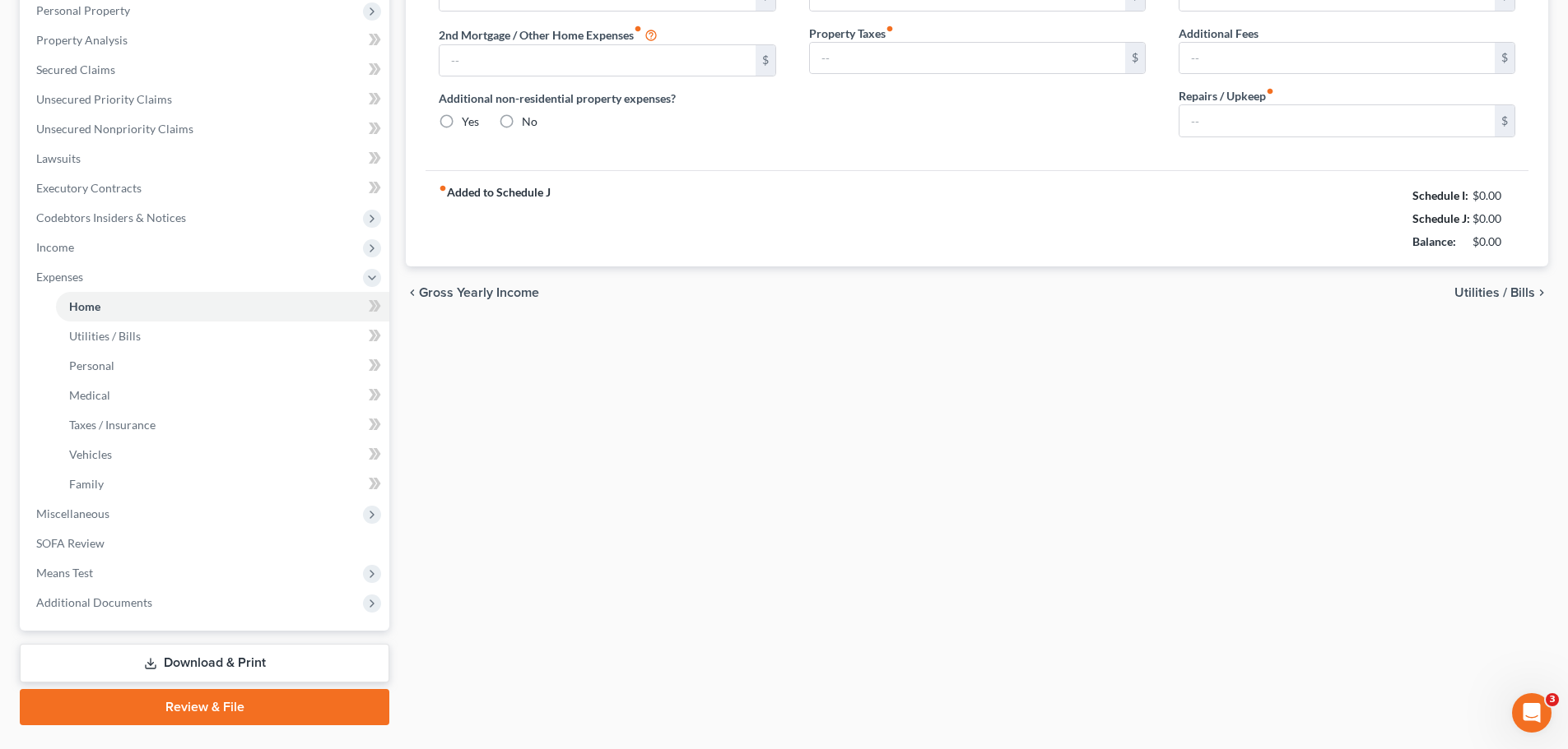
type input "0.00"
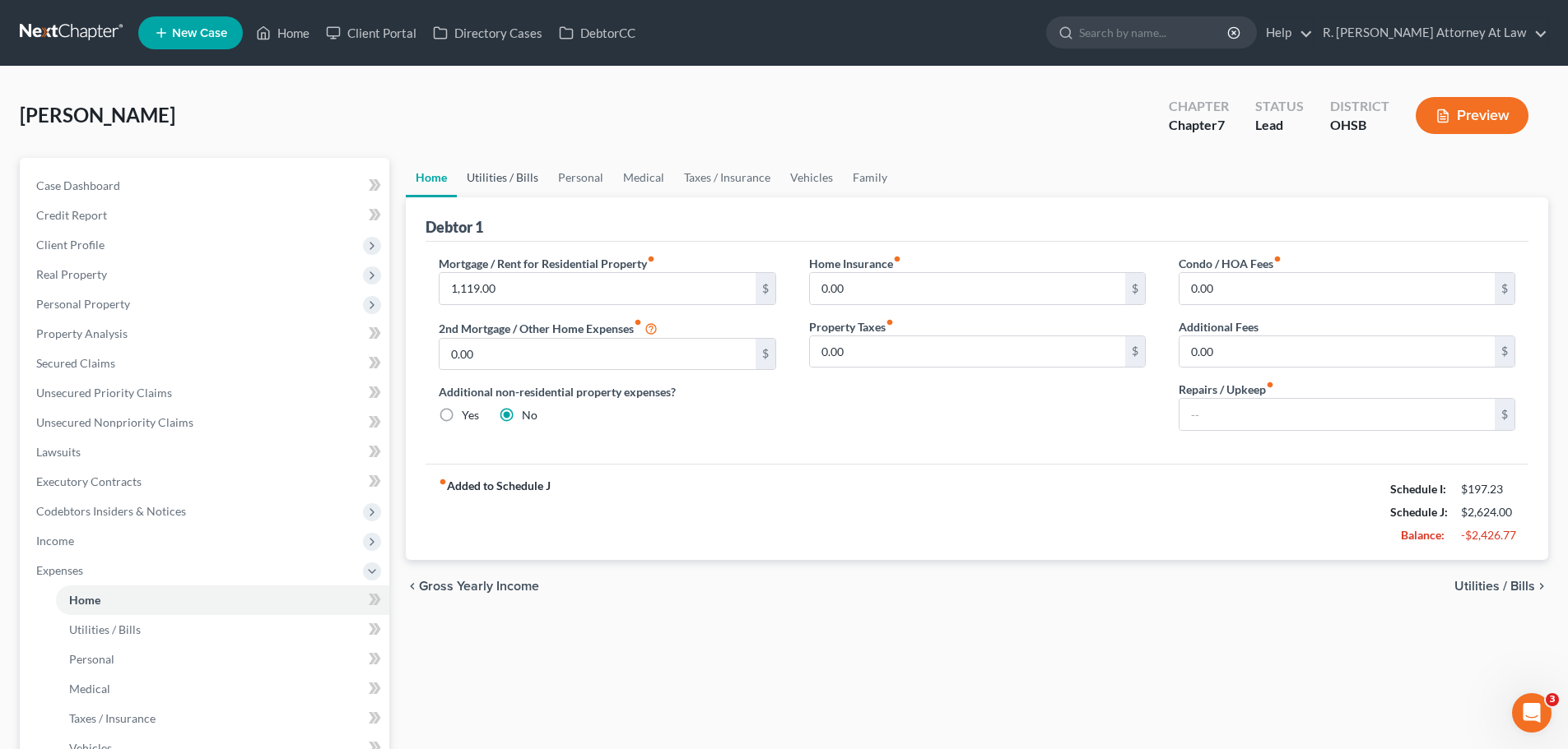
click at [509, 186] on link "Utilities / Bills" at bounding box center [503, 177] width 91 height 39
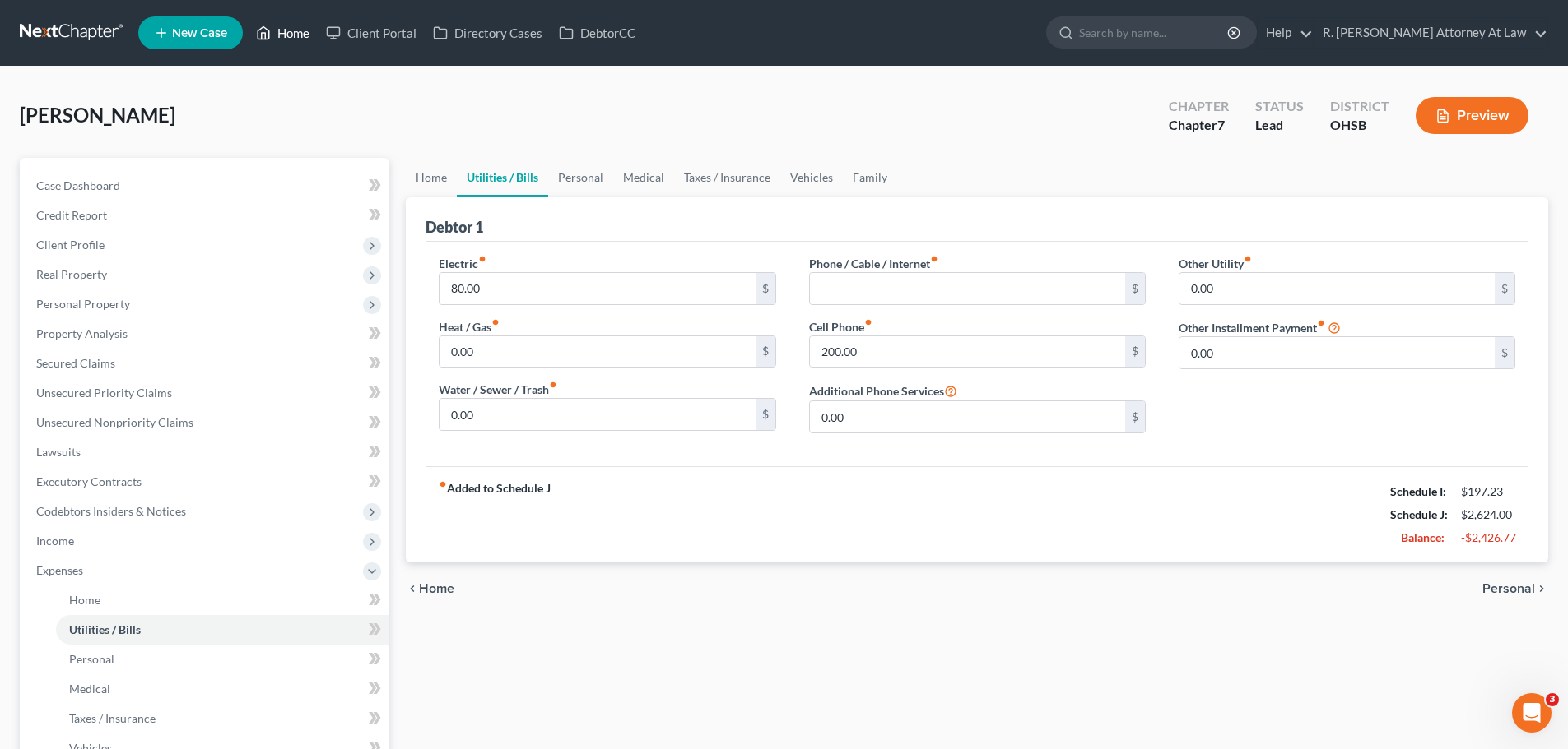
click at [290, 28] on link "Home" at bounding box center [282, 33] width 70 height 30
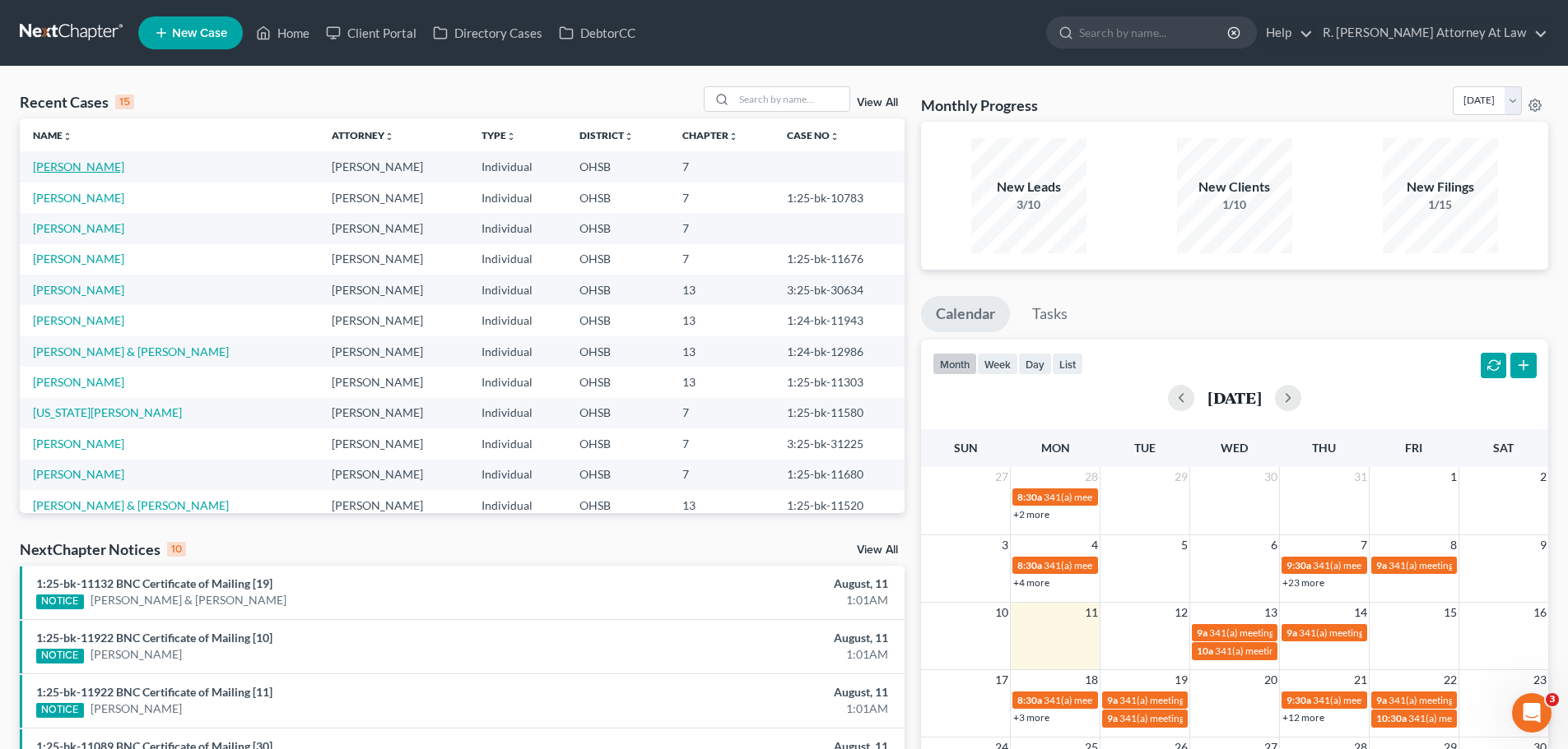
click at [111, 163] on link "[PERSON_NAME]" at bounding box center [78, 166] width 91 height 14
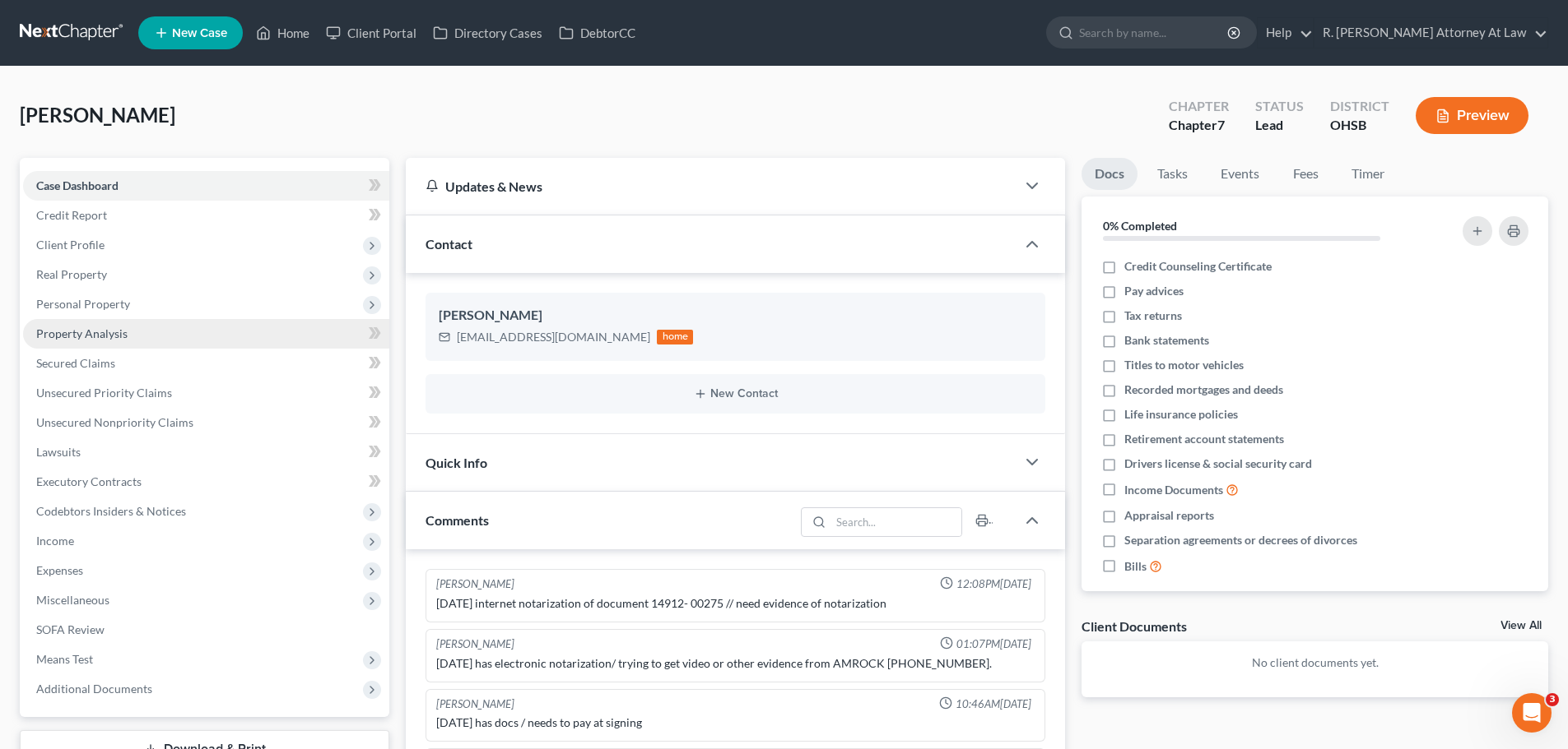
scroll to position [319, 0]
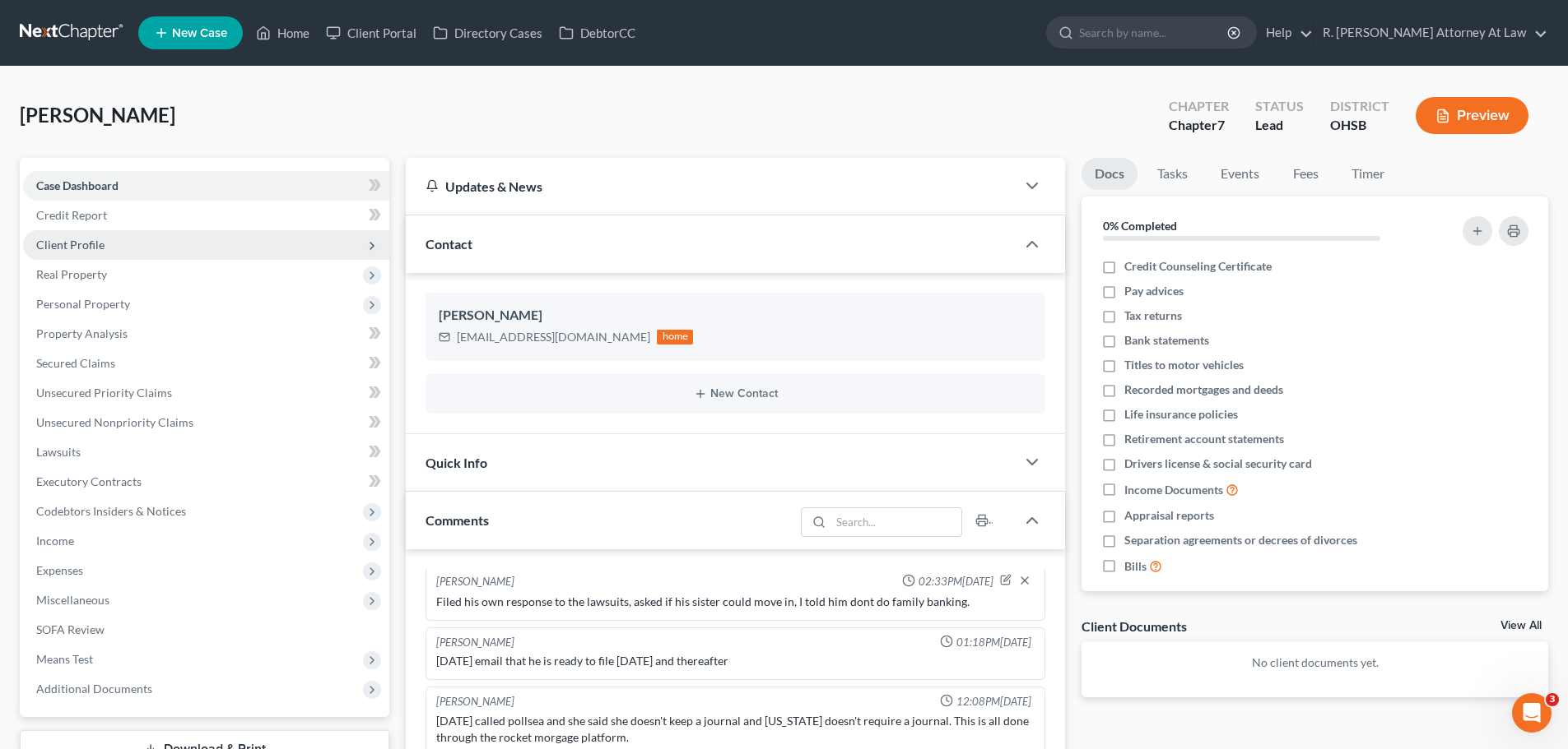
click at [83, 247] on span "Client Profile" at bounding box center [70, 244] width 68 height 14
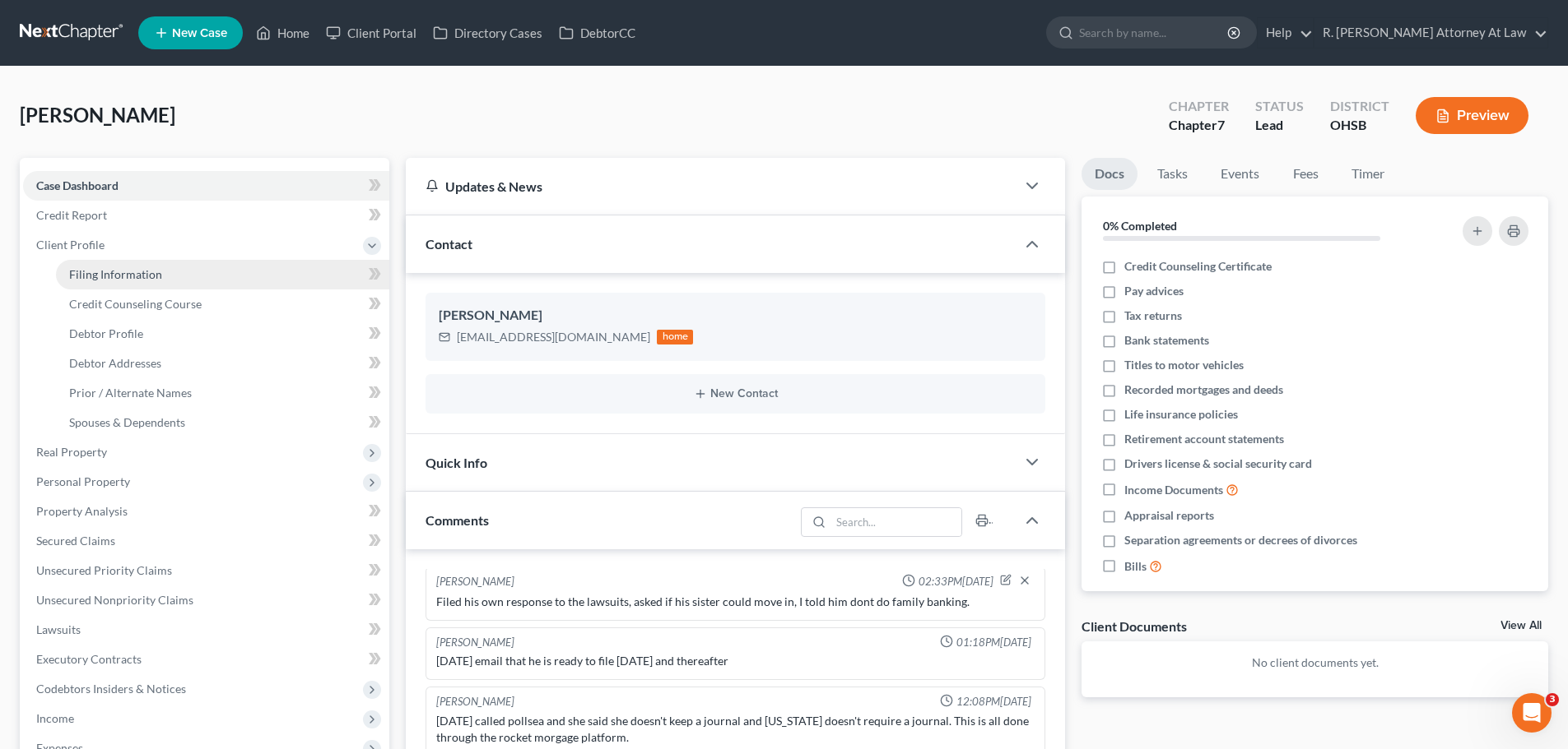
click at [108, 278] on span "Filing Information" at bounding box center [116, 274] width 93 height 14
select select "1"
select select "0"
select select "36"
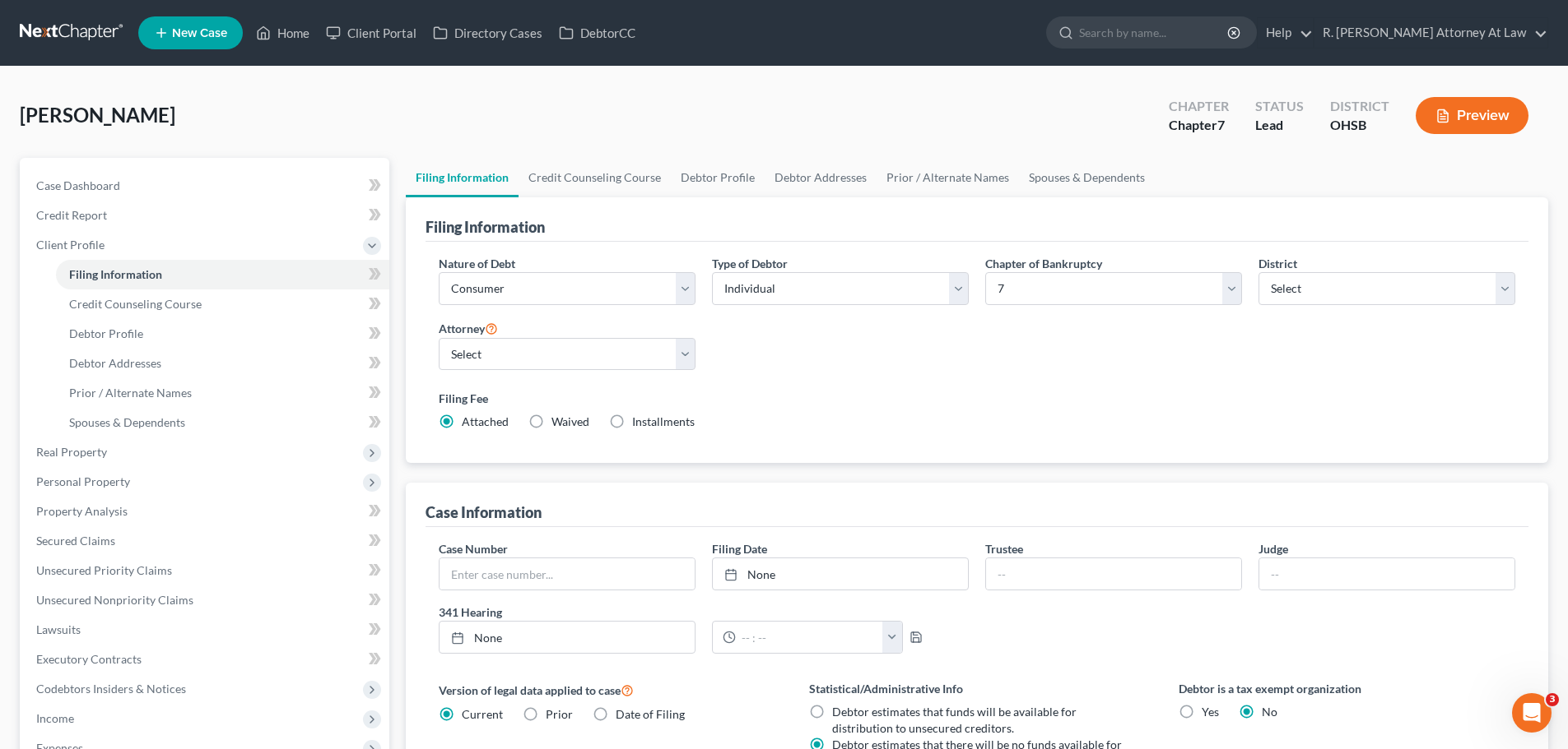
click at [1031, 269] on label "Chapter of Bankruptcy" at bounding box center [1044, 263] width 117 height 17
click at [1033, 284] on select "Select 7 11 12 13" at bounding box center [1114, 288] width 257 height 33
select select "3"
click at [985, 272] on select "Select 7 11 12 13" at bounding box center [1114, 288] width 257 height 33
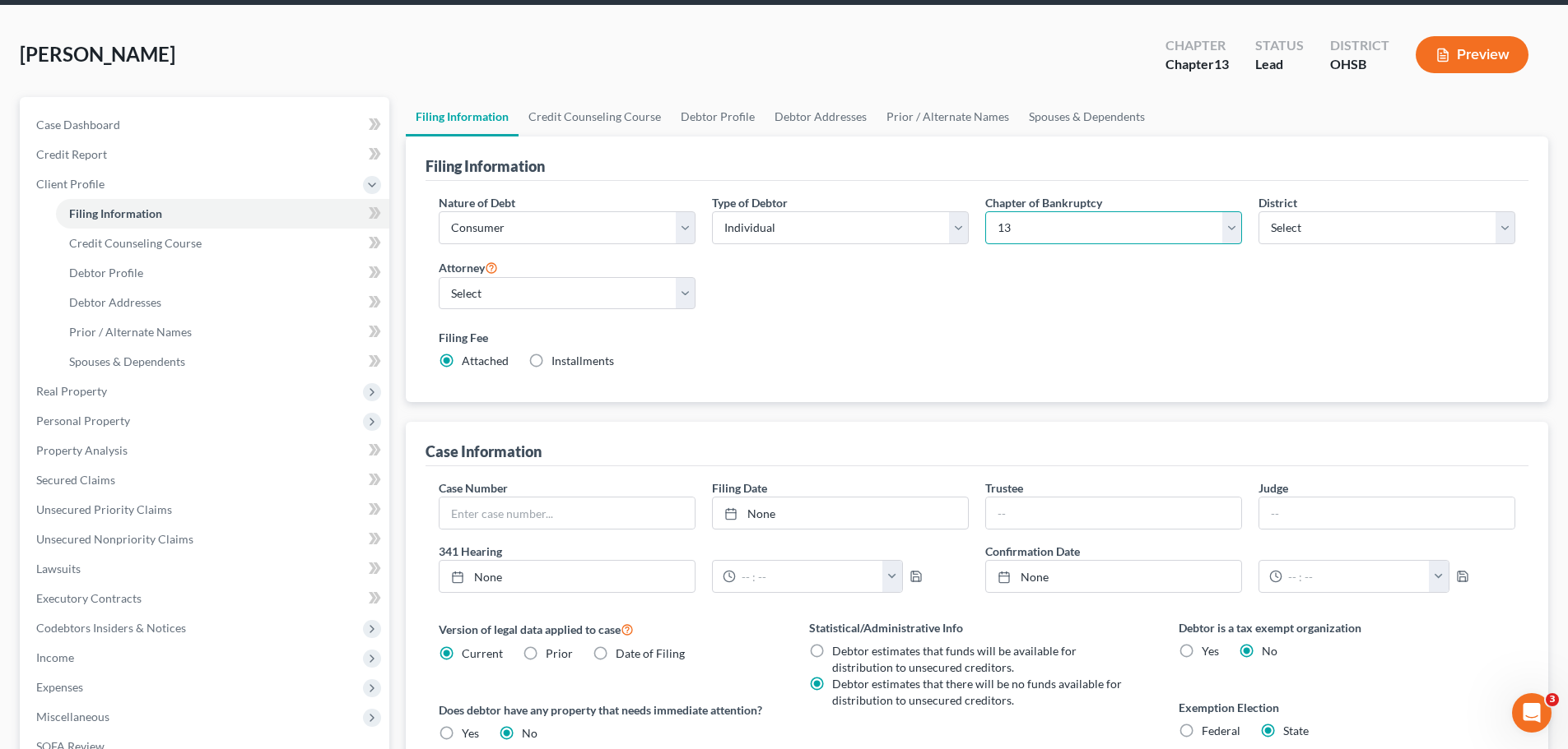
scroll to position [247, 0]
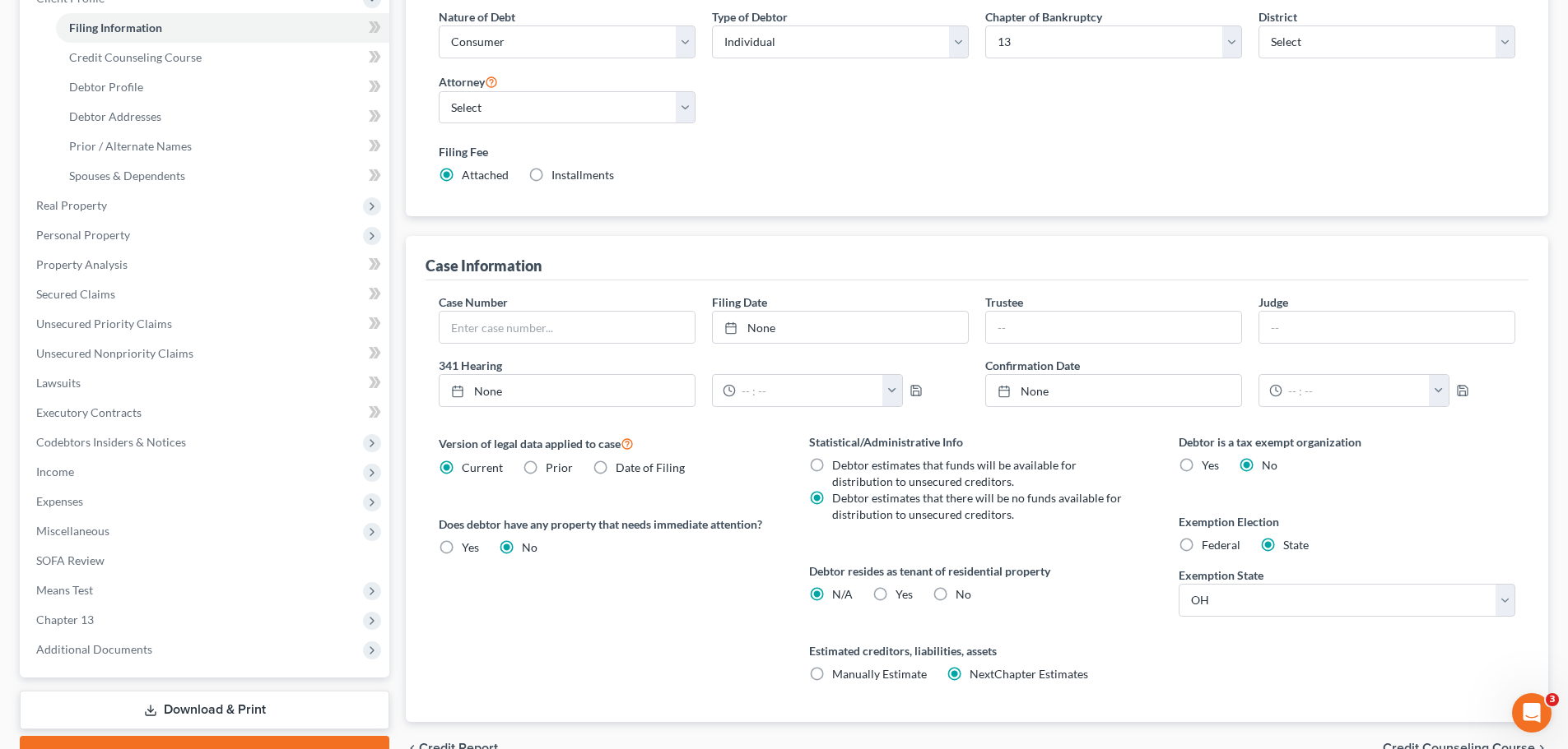
click at [832, 465] on label "Debtor estimates that funds will be available for distribution to unsecured cre…" at bounding box center [979, 474] width 294 height 33
click at [839, 465] on input "Debtor estimates that funds will be available for distribution to unsecured cre…" at bounding box center [844, 463] width 11 height 11
radio input "true"
radio input "false"
click at [895, 593] on label "Yes Yes" at bounding box center [903, 595] width 17 height 16
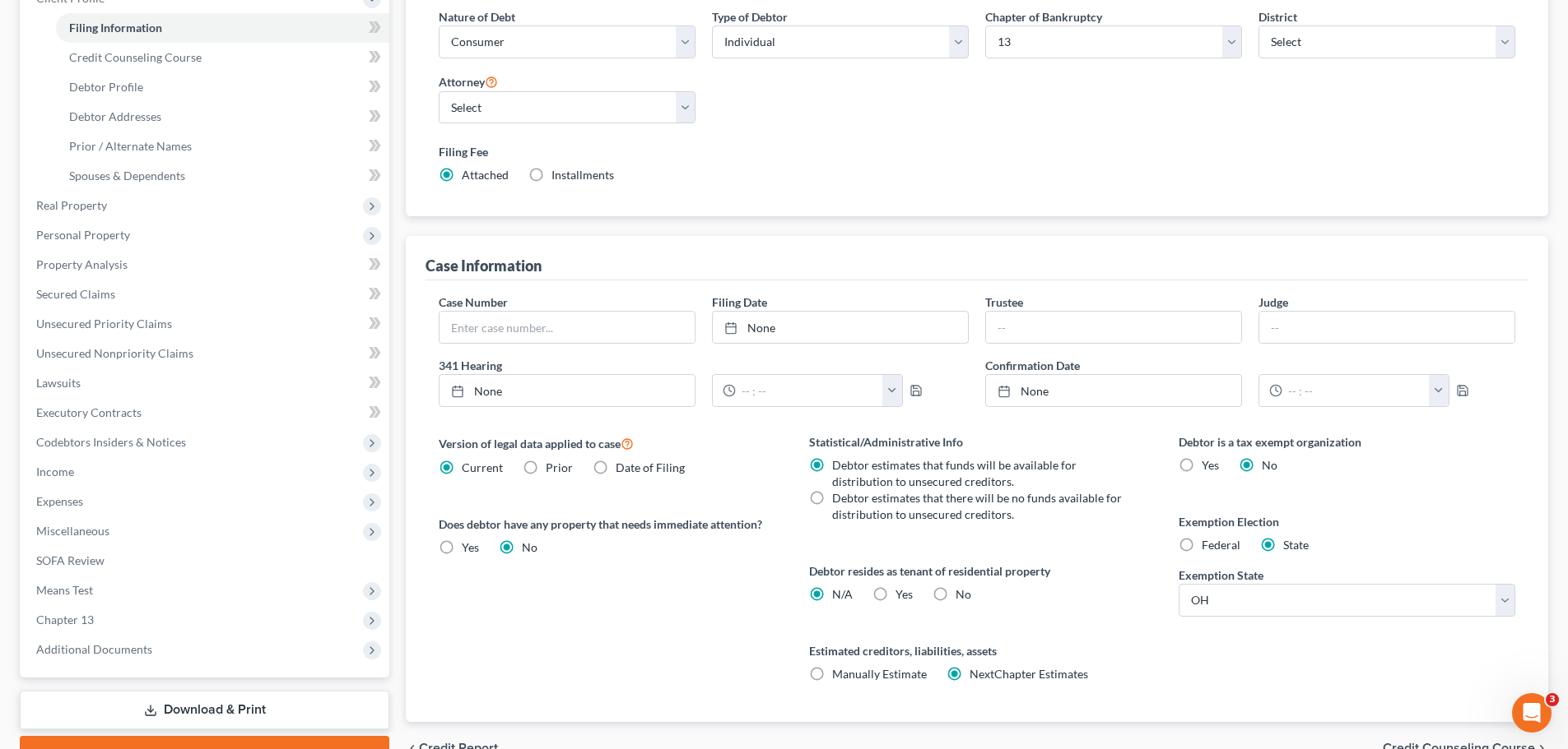
click at [902, 593] on input "Yes Yes" at bounding box center [908, 592] width 11 height 11
radio input "true"
radio input "false"
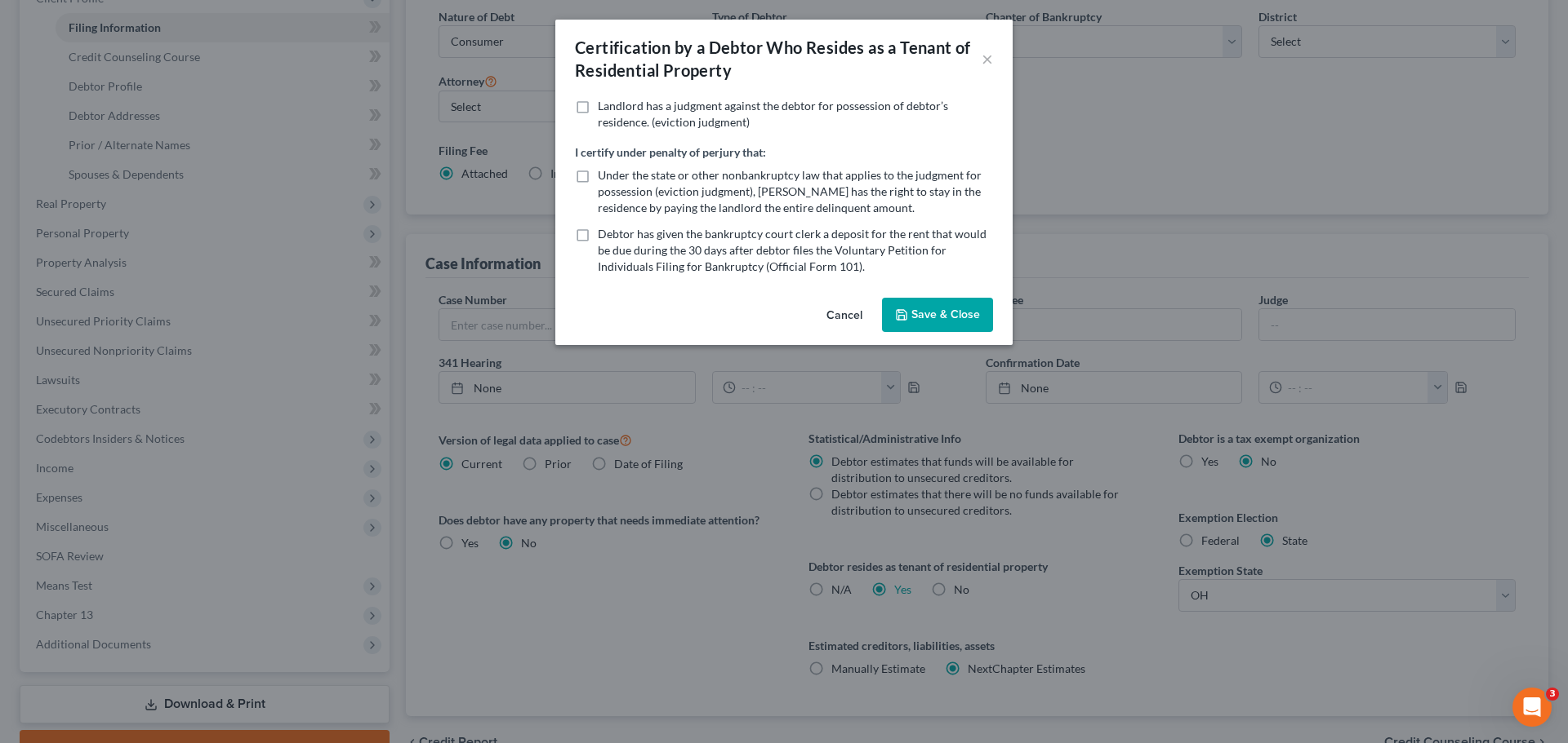
click at [939, 317] on button "Save & Close" at bounding box center [937, 315] width 111 height 34
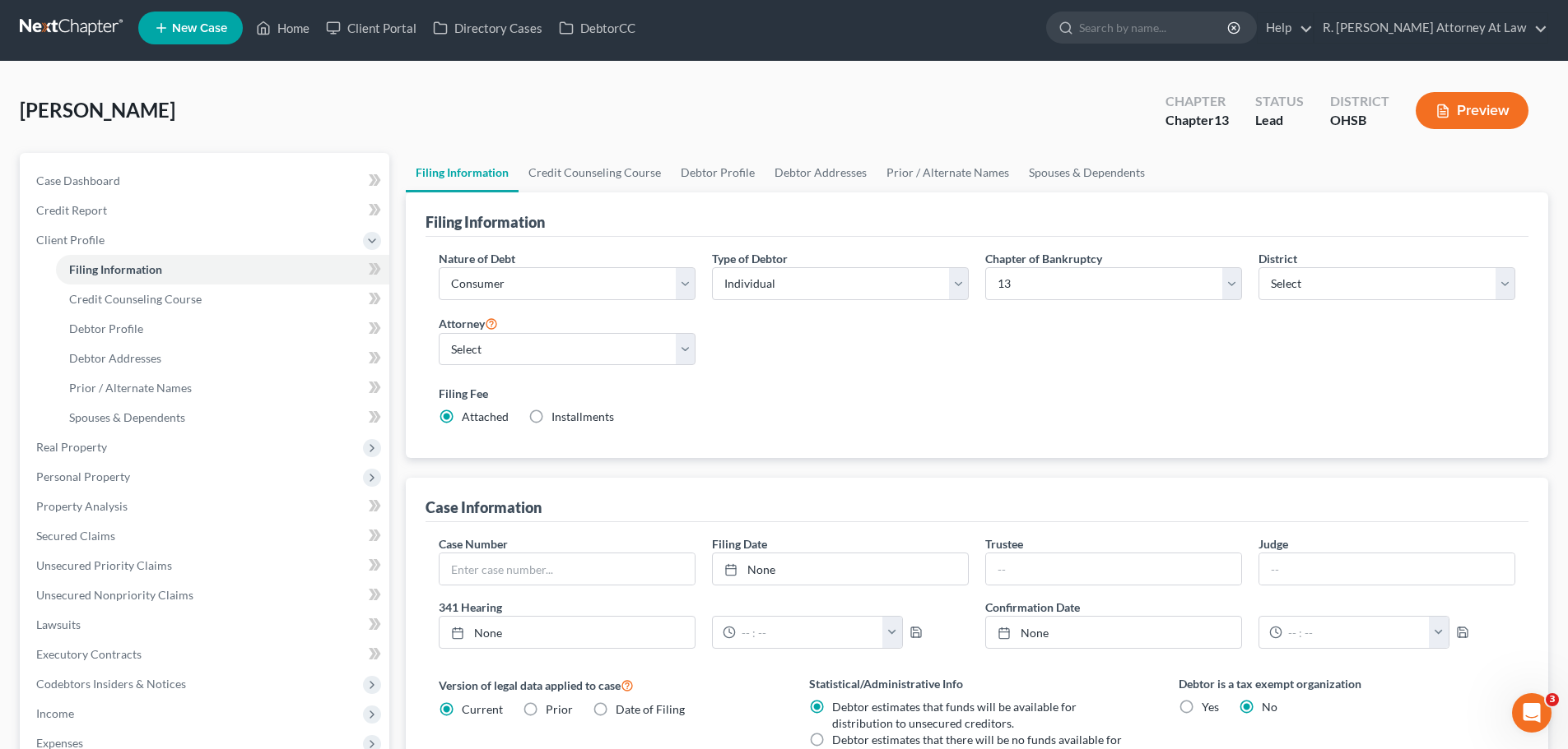
scroll to position [0, 0]
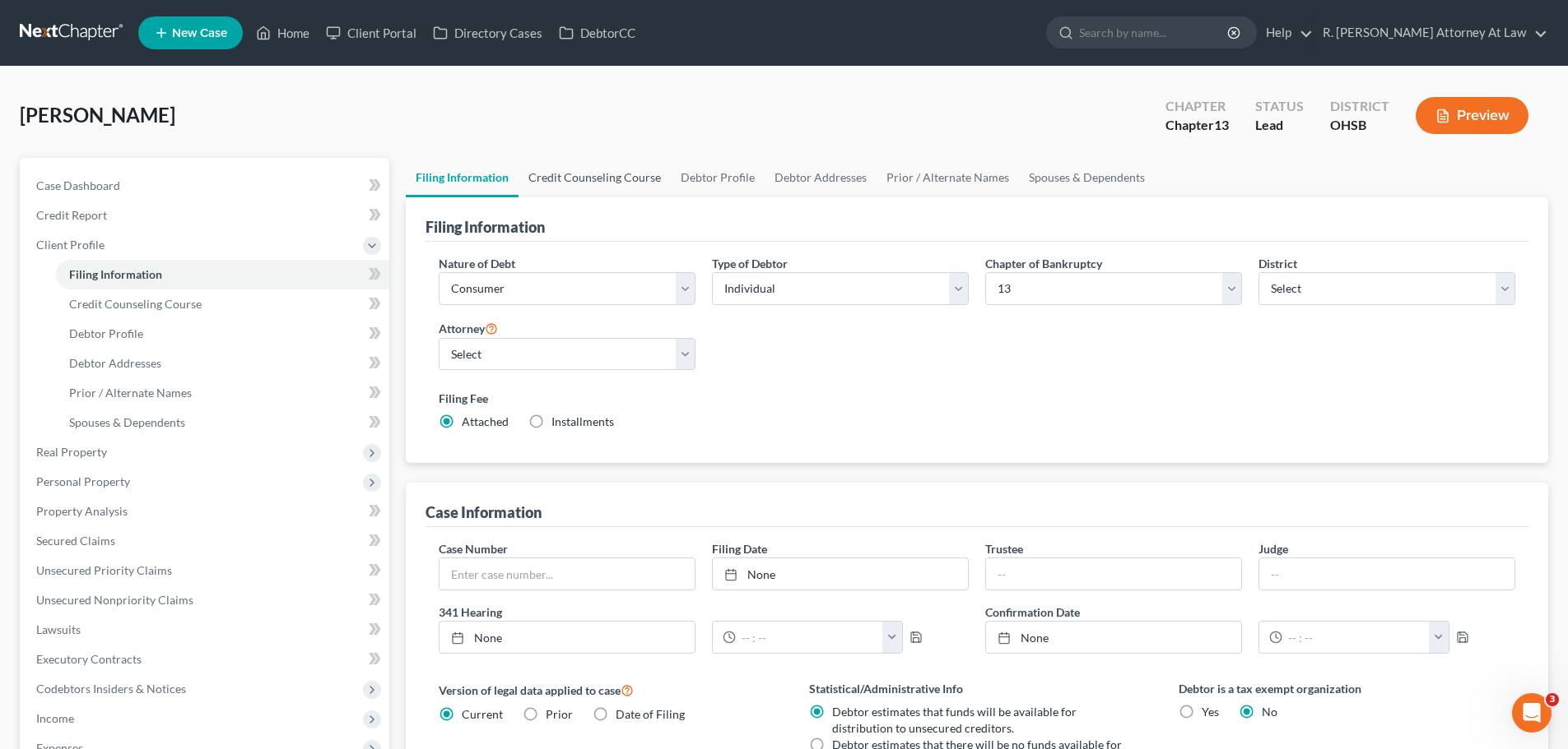
click at [605, 180] on link "Credit Counseling Course" at bounding box center [594, 177] width 152 height 39
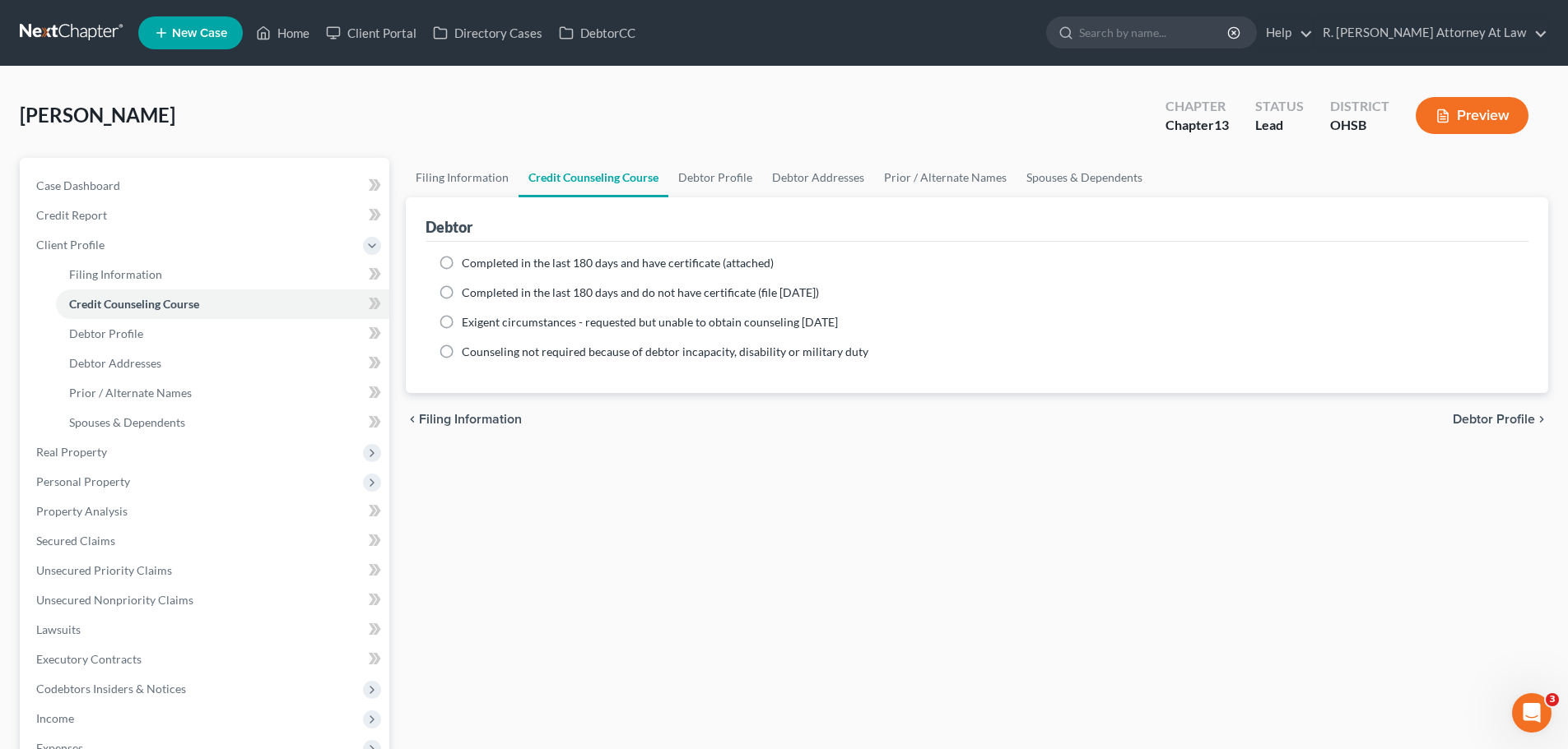
click at [462, 262] on label "Completed in the last 180 days and have certificate (attached)" at bounding box center [617, 263] width 312 height 16
click at [468, 262] on input "Completed in the last 180 days and have certificate (attached)" at bounding box center [473, 260] width 11 height 11
radio input "true"
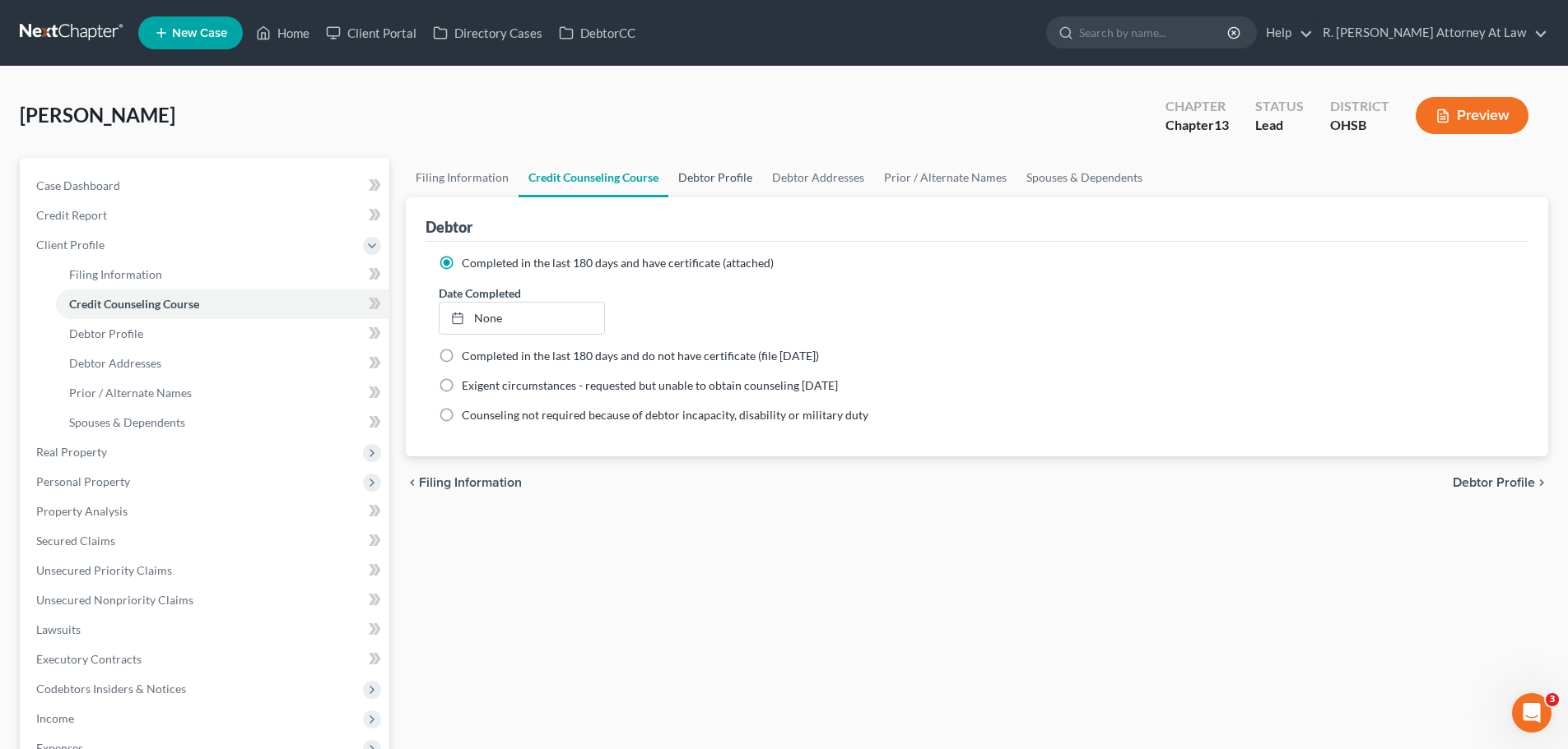
click at [731, 176] on link "Debtor Profile" at bounding box center [715, 177] width 94 height 39
select select "0"
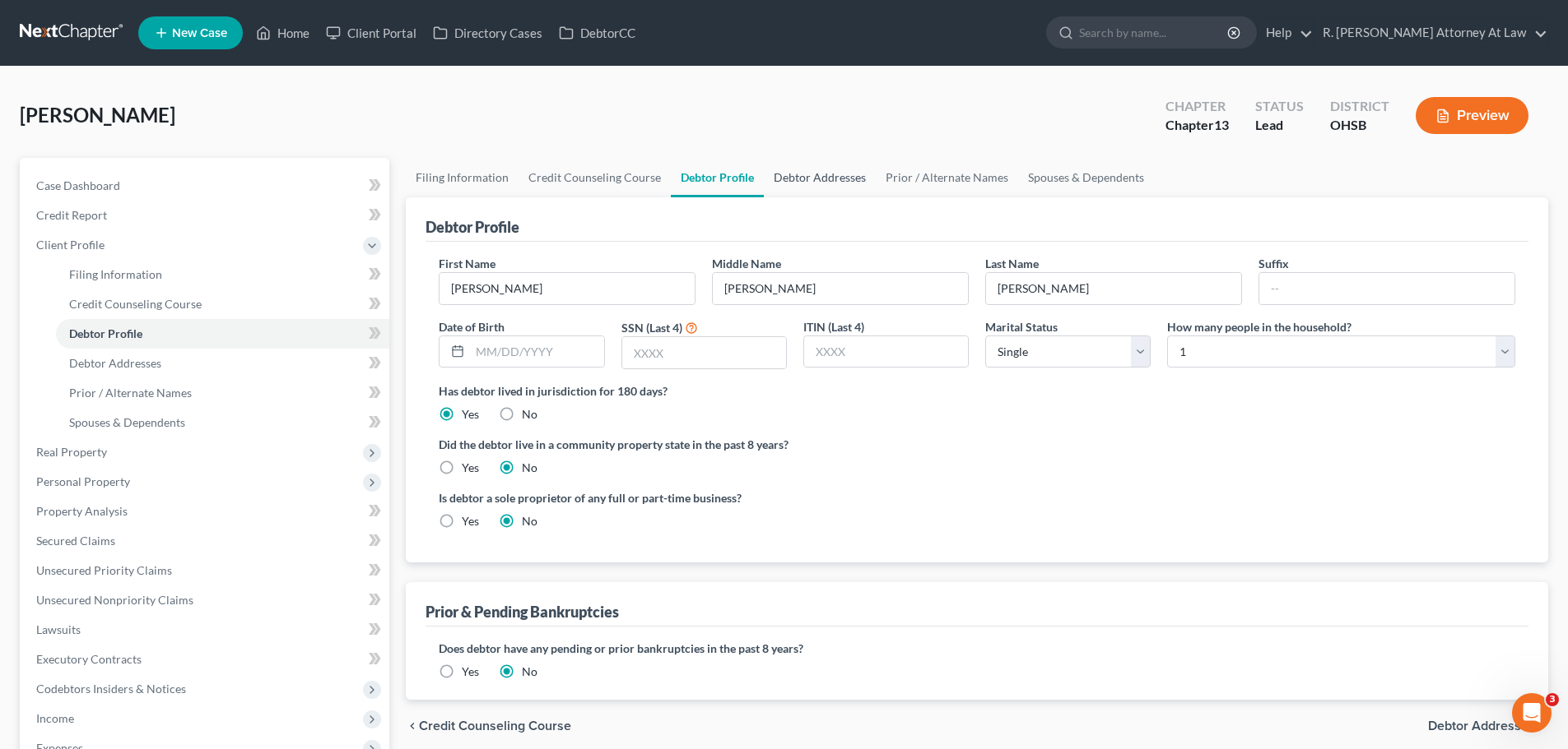
click at [820, 176] on link "Debtor Addresses" at bounding box center [820, 177] width 112 height 39
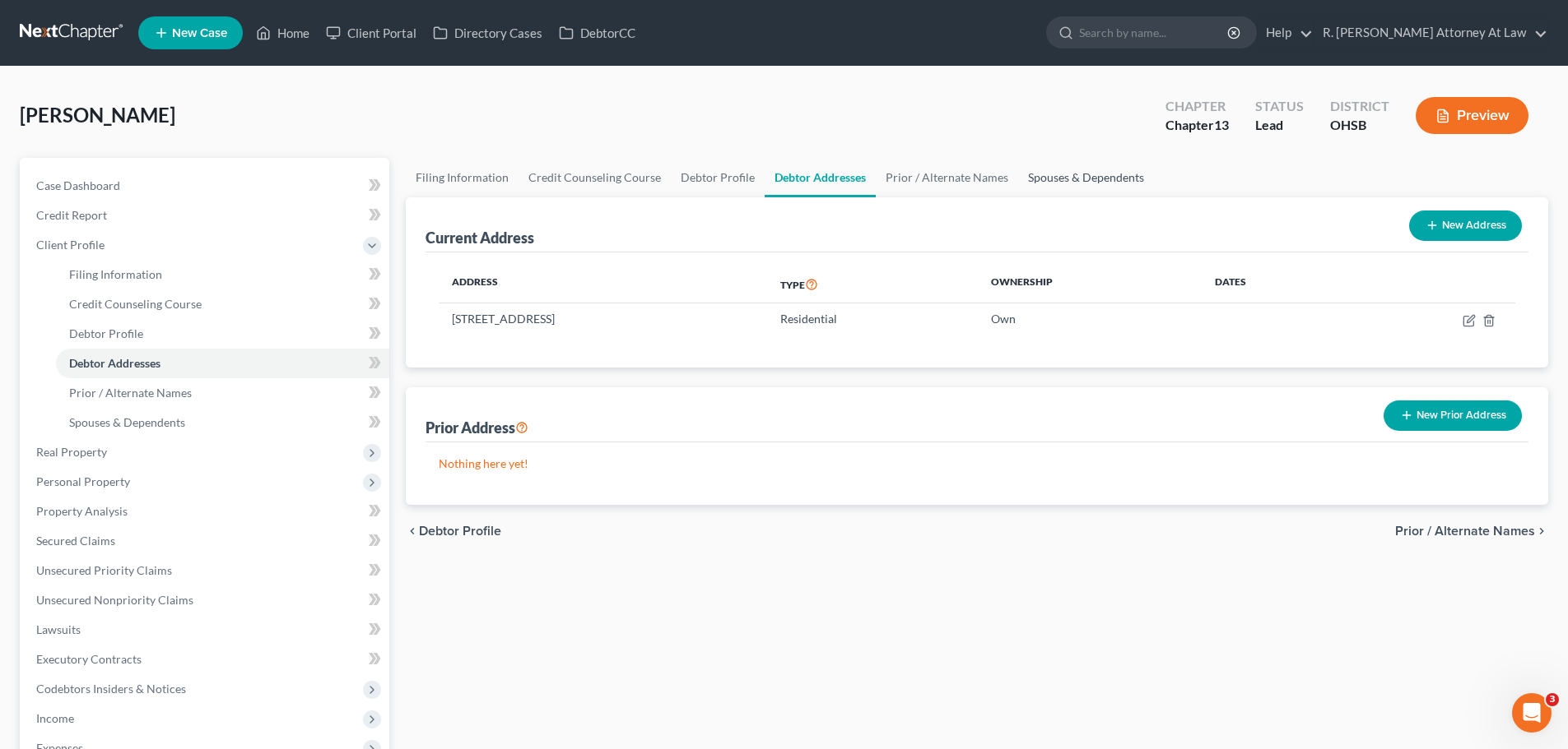
click at [1081, 176] on link "Spouses & Dependents" at bounding box center [1085, 177] width 136 height 39
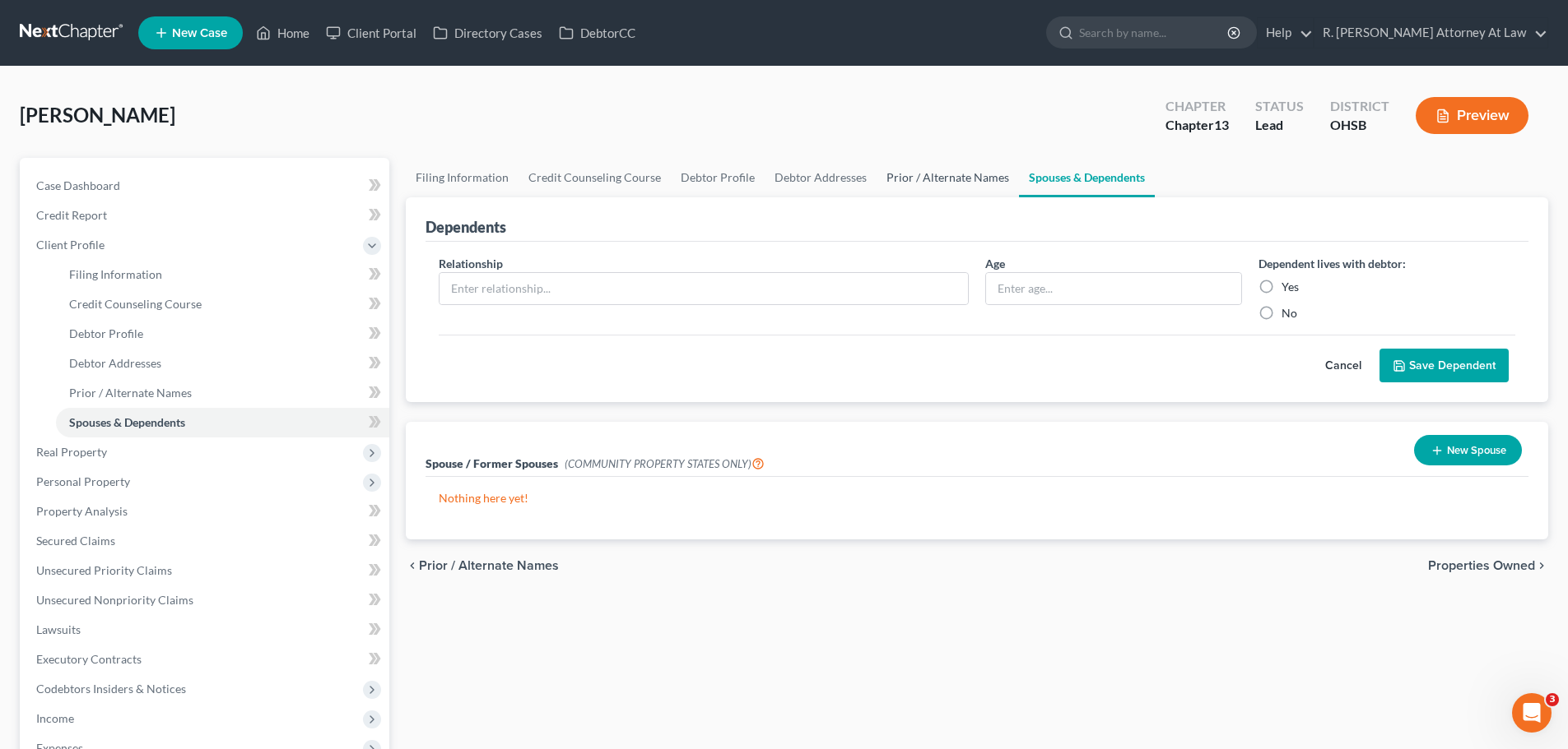
click at [976, 177] on link "Prior / Alternate Names" at bounding box center [948, 177] width 142 height 39
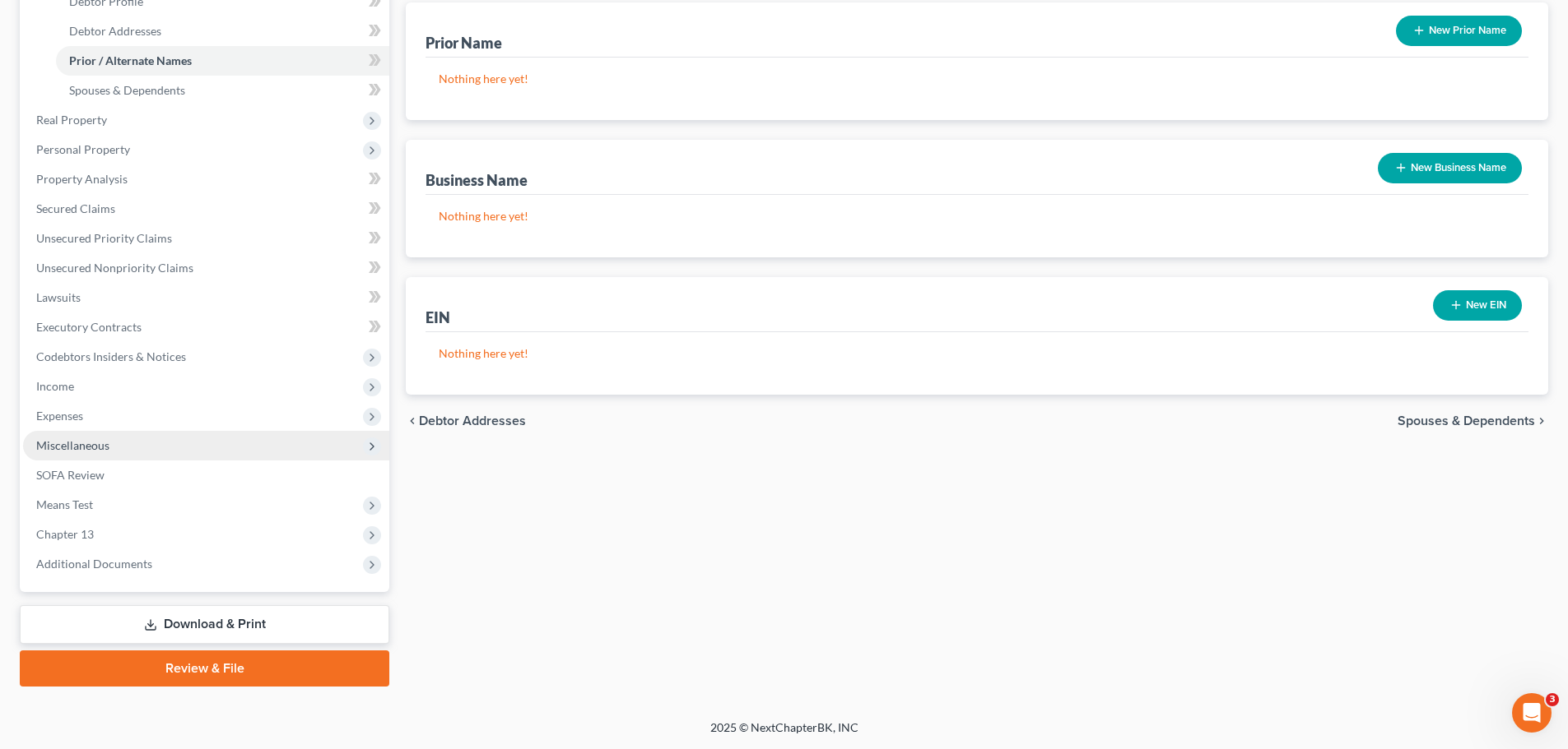
click at [81, 450] on span "Miscellaneous" at bounding box center [73, 445] width 73 height 14
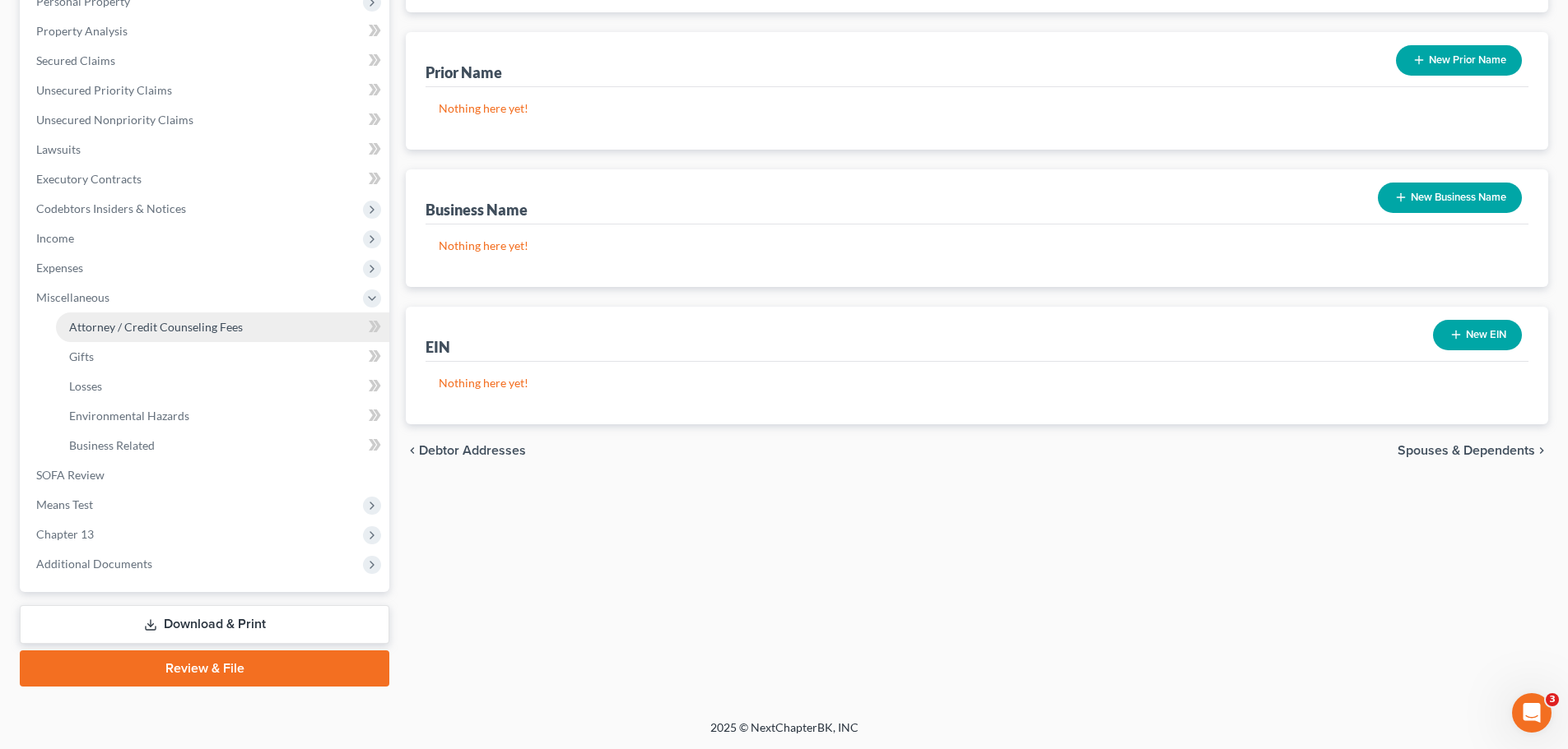
click at [176, 331] on span "Attorney / Credit Counseling Fees" at bounding box center [156, 327] width 174 height 14
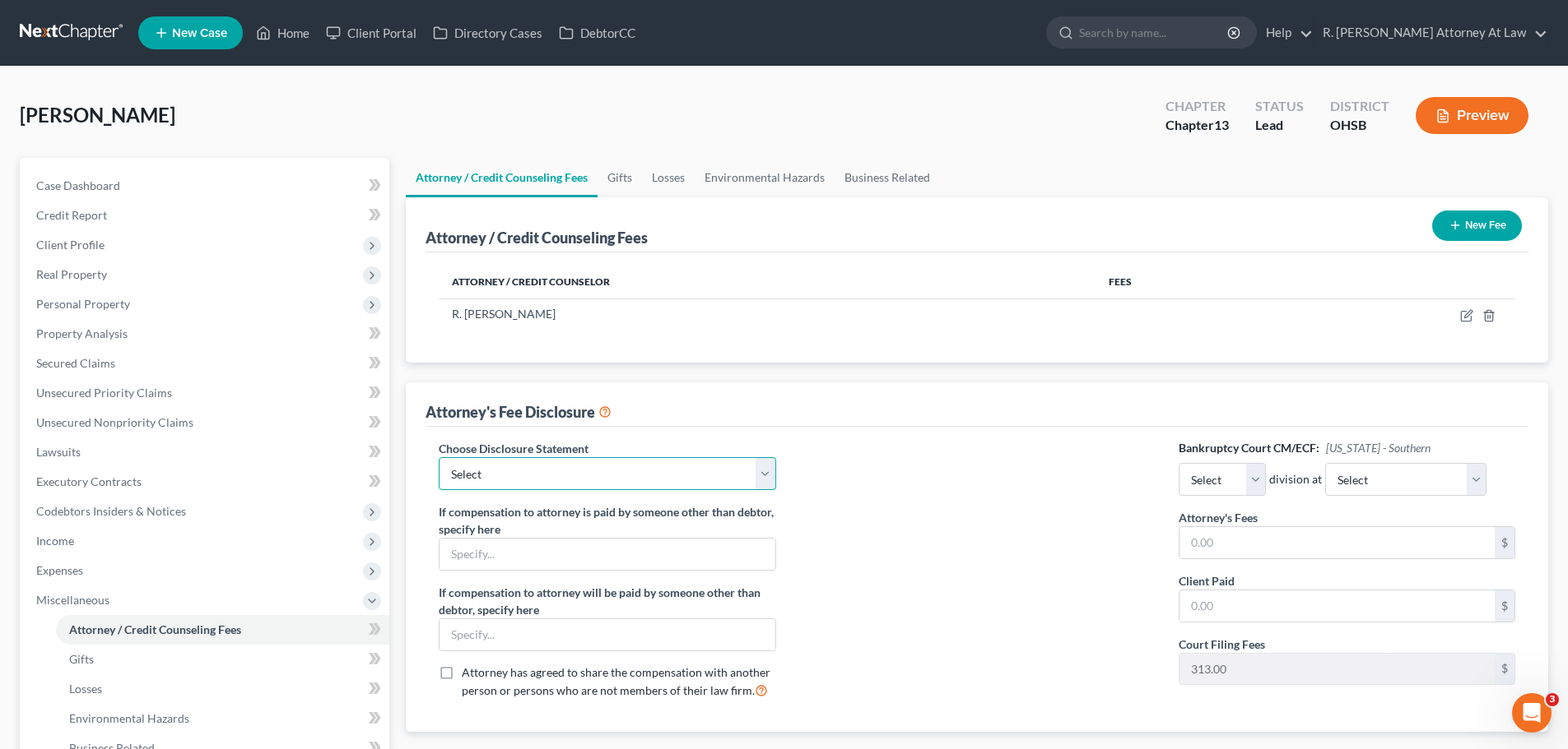
click at [616, 464] on select "Select Hourly Fee Disclosure Disclosure of Compensation of Attorney for Debtor …" at bounding box center [607, 474] width 337 height 33
select select "1"
click at [439, 458] on select "Select Hourly Fee Disclosure Disclosure of Compensation of Attorney for Debtor …" at bounding box center [607, 474] width 337 height 33
click at [288, 35] on link "Home" at bounding box center [282, 33] width 70 height 30
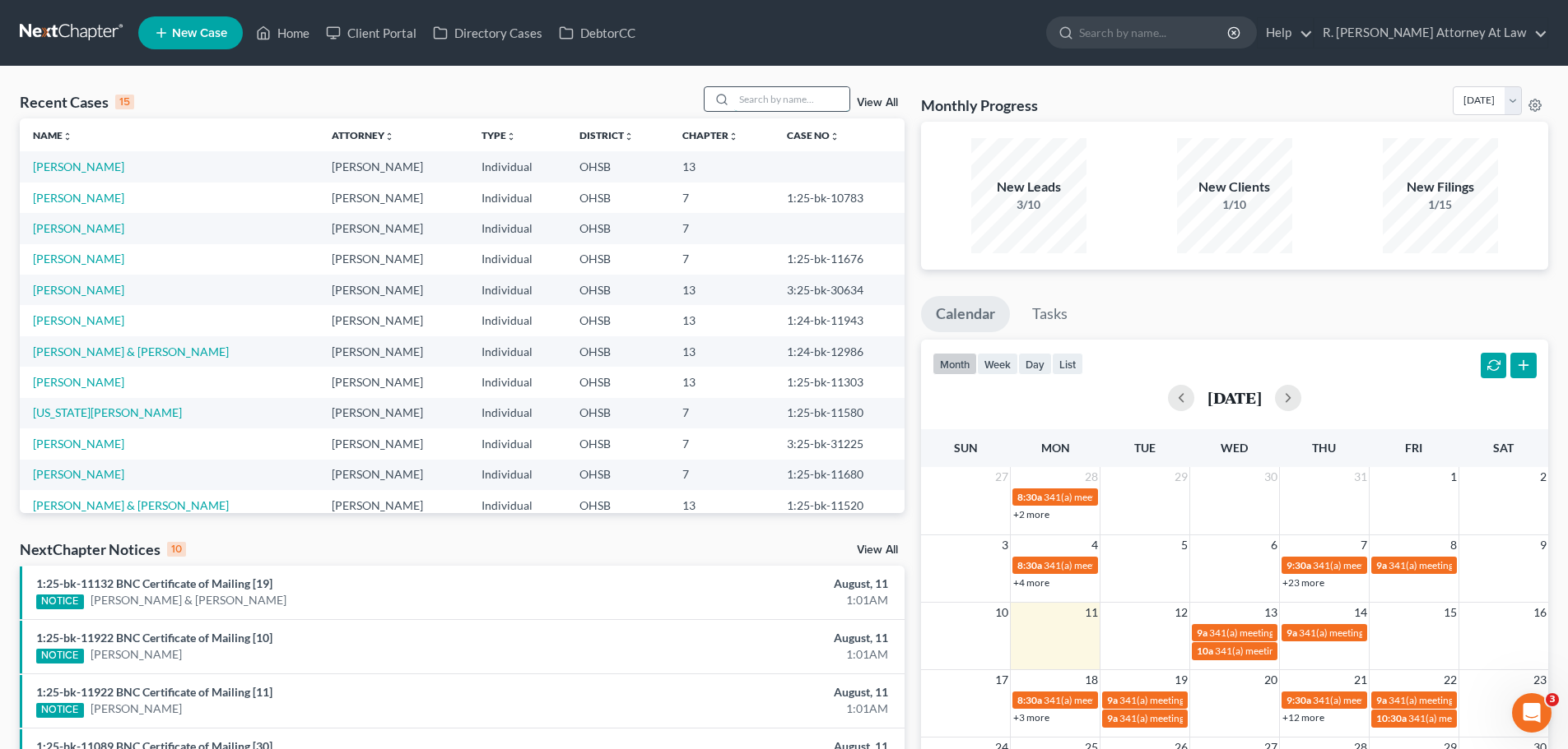
click at [755, 108] on input "search" at bounding box center [791, 99] width 116 height 24
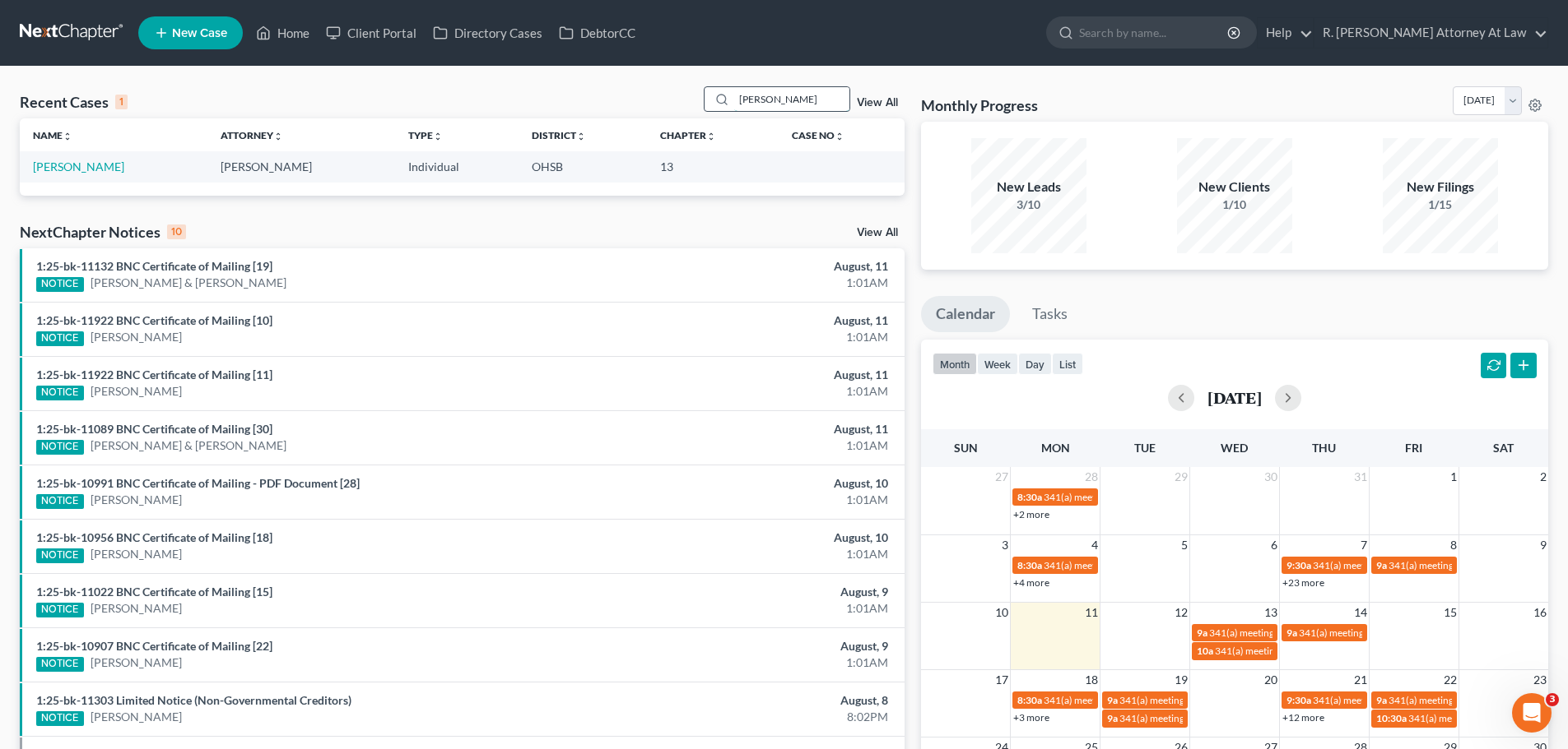
drag, startPoint x: 776, startPoint y: 104, endPoint x: 708, endPoint y: 104, distance: 68.0
click at [708, 104] on div "[PERSON_NAME]" at bounding box center [777, 99] width 147 height 25
type input "bill"
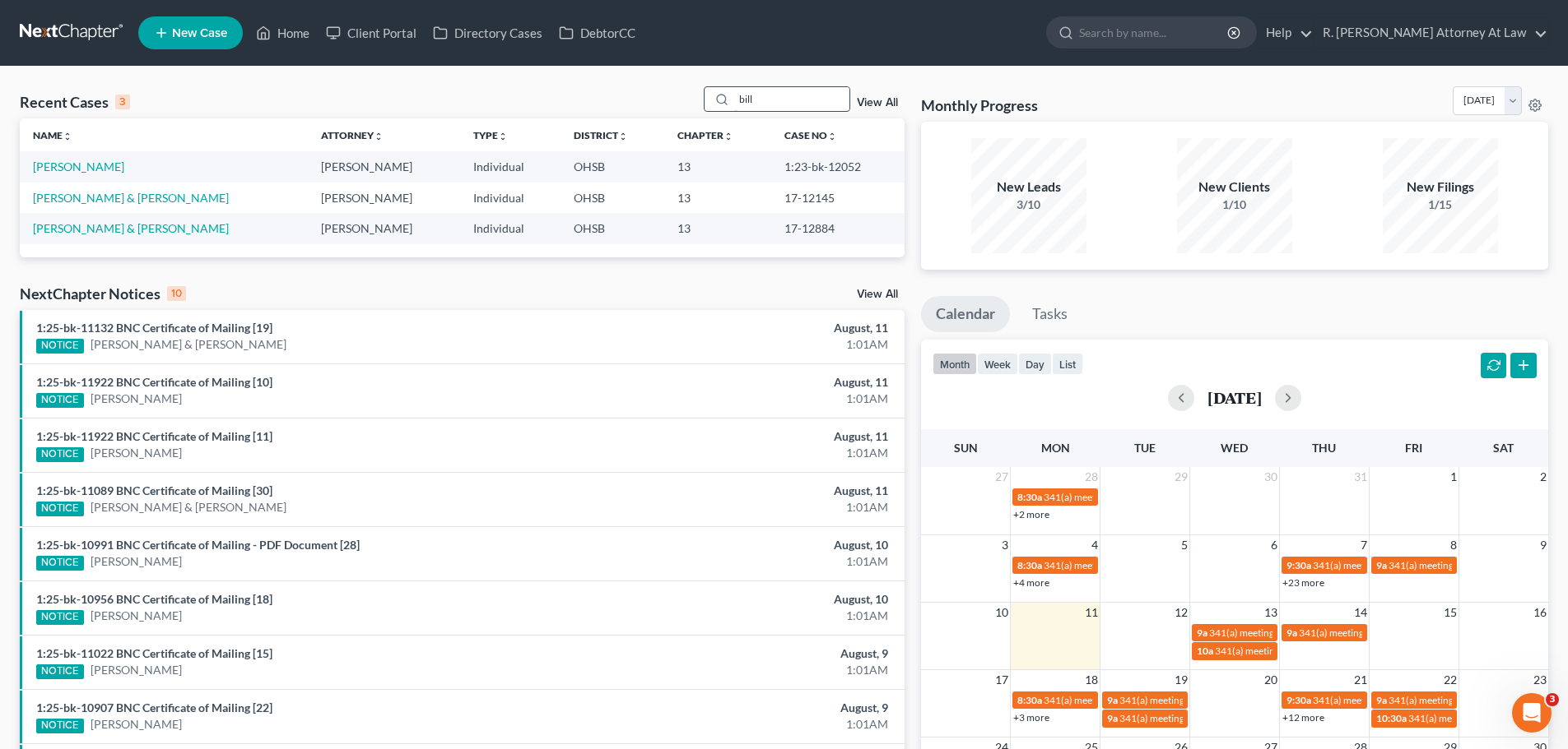
drag, startPoint x: 728, startPoint y: 97, endPoint x: 738, endPoint y: 96, distance: 10.0
click at [727, 97] on div "bill" at bounding box center [777, 99] width 147 height 25
drag, startPoint x: 279, startPoint y: 34, endPoint x: 307, endPoint y: 34, distance: 28.0
click at [278, 34] on link "Home" at bounding box center [282, 33] width 70 height 30
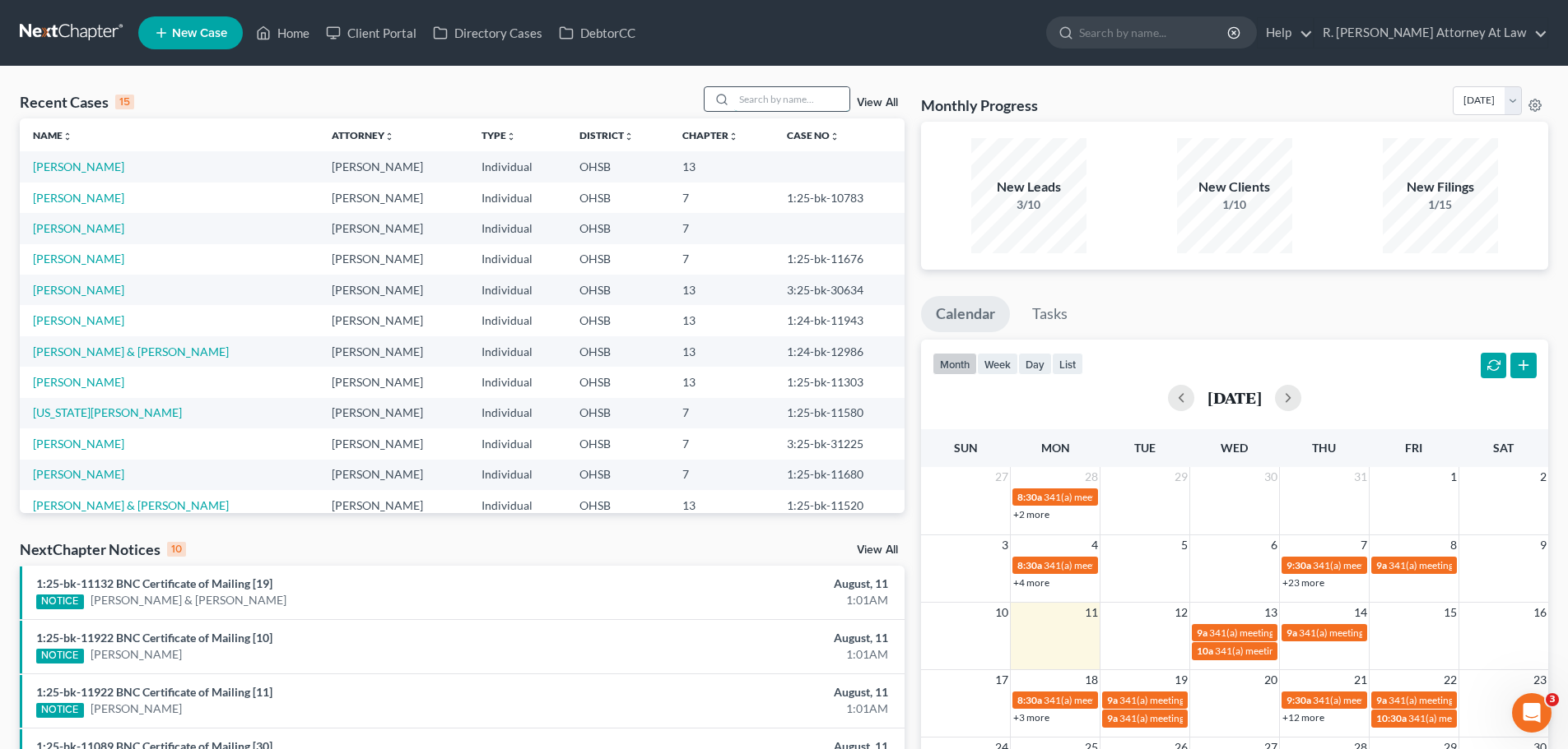
click at [737, 105] on input "search" at bounding box center [791, 99] width 116 height 24
type input "[PERSON_NAME]"
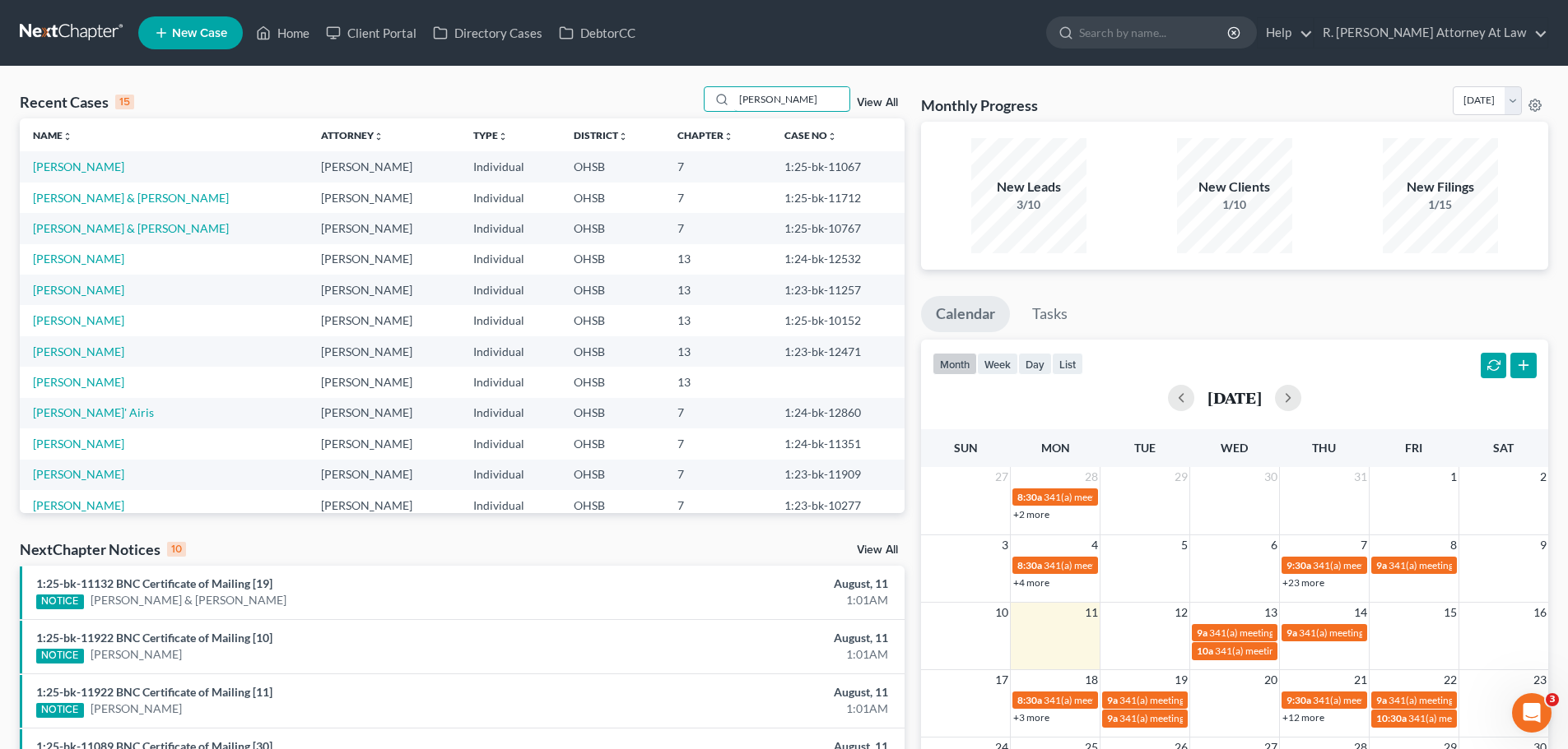
scroll to position [82, 0]
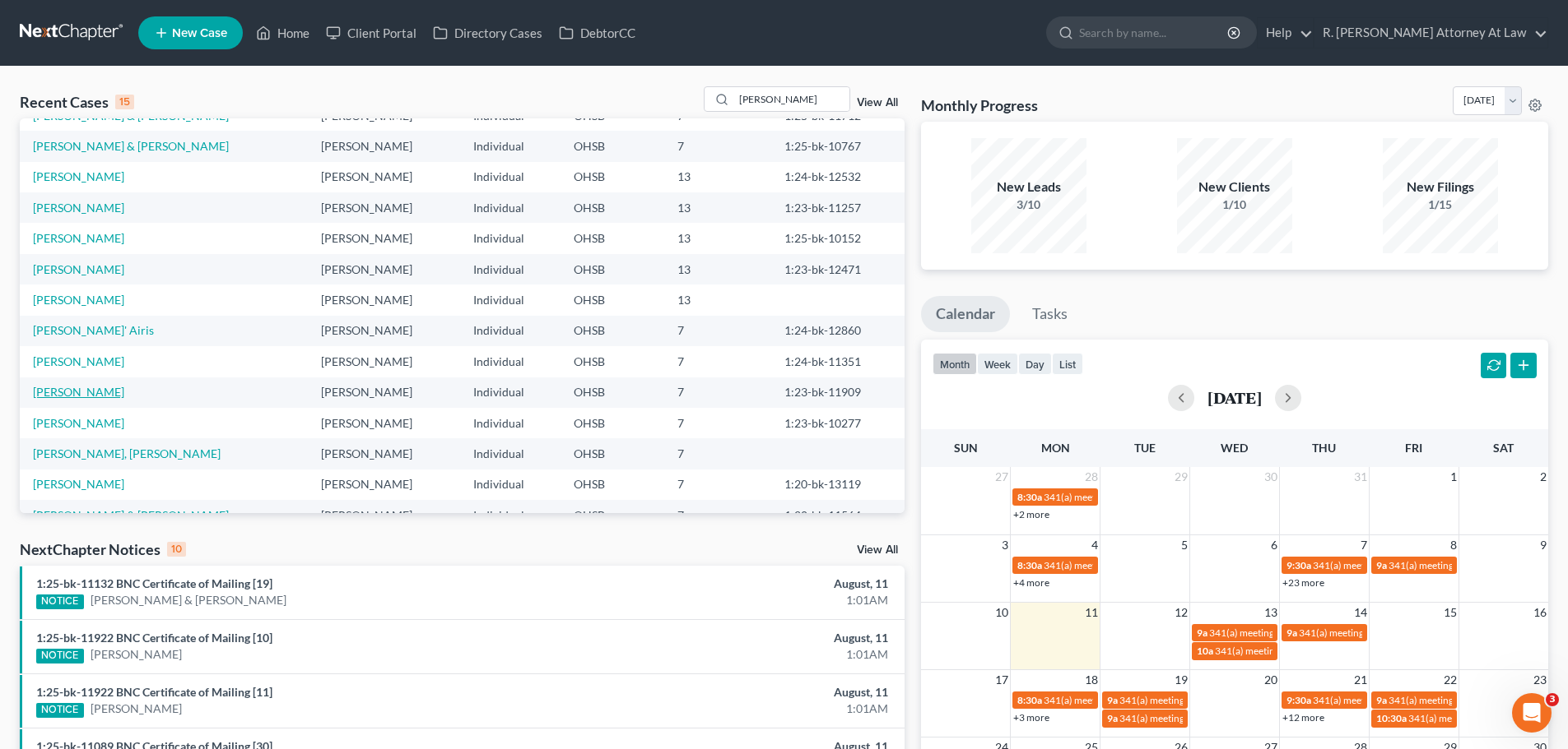
click at [104, 392] on link "[PERSON_NAME]" at bounding box center [78, 391] width 91 height 14
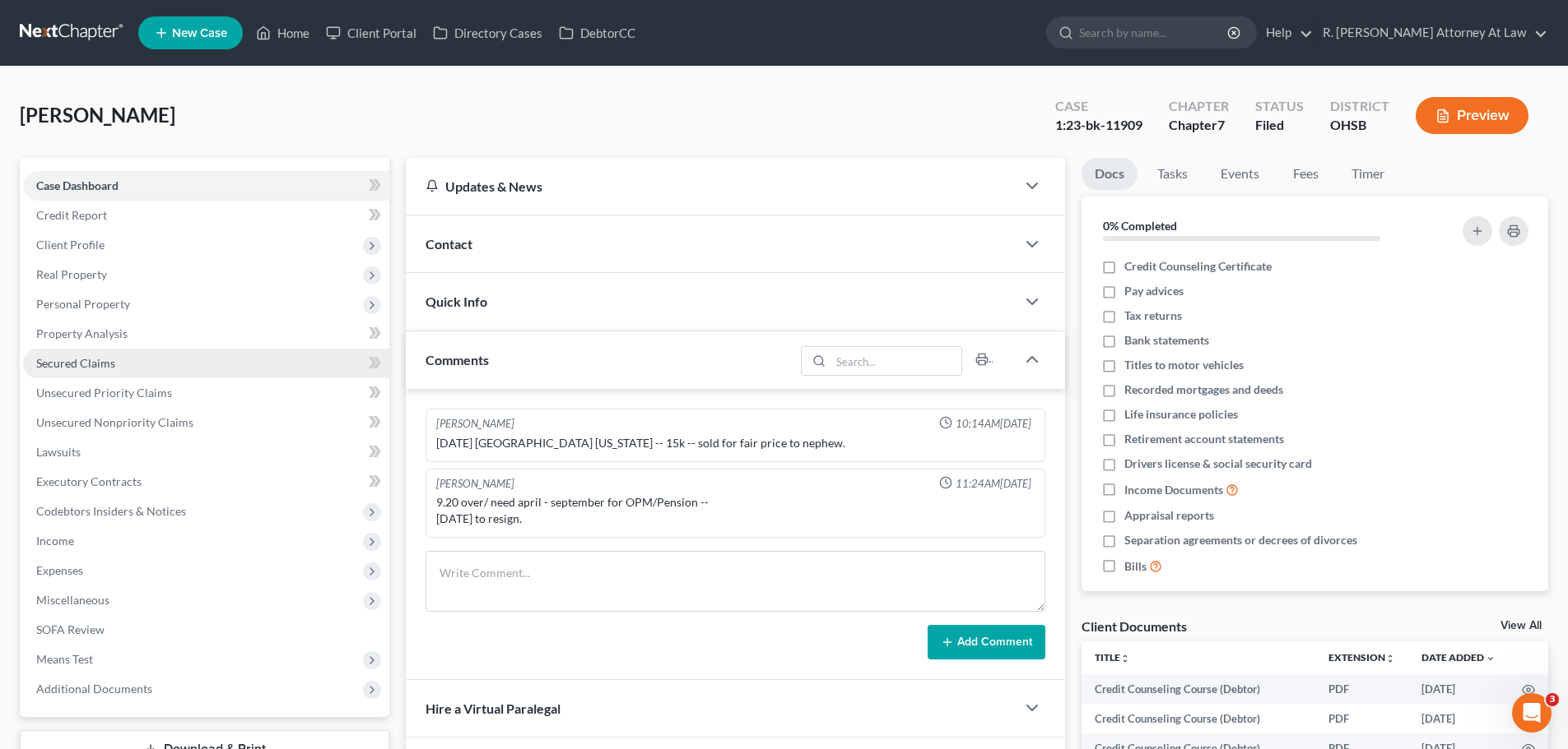
click at [76, 364] on span "Secured Claims" at bounding box center [76, 362] width 79 height 14
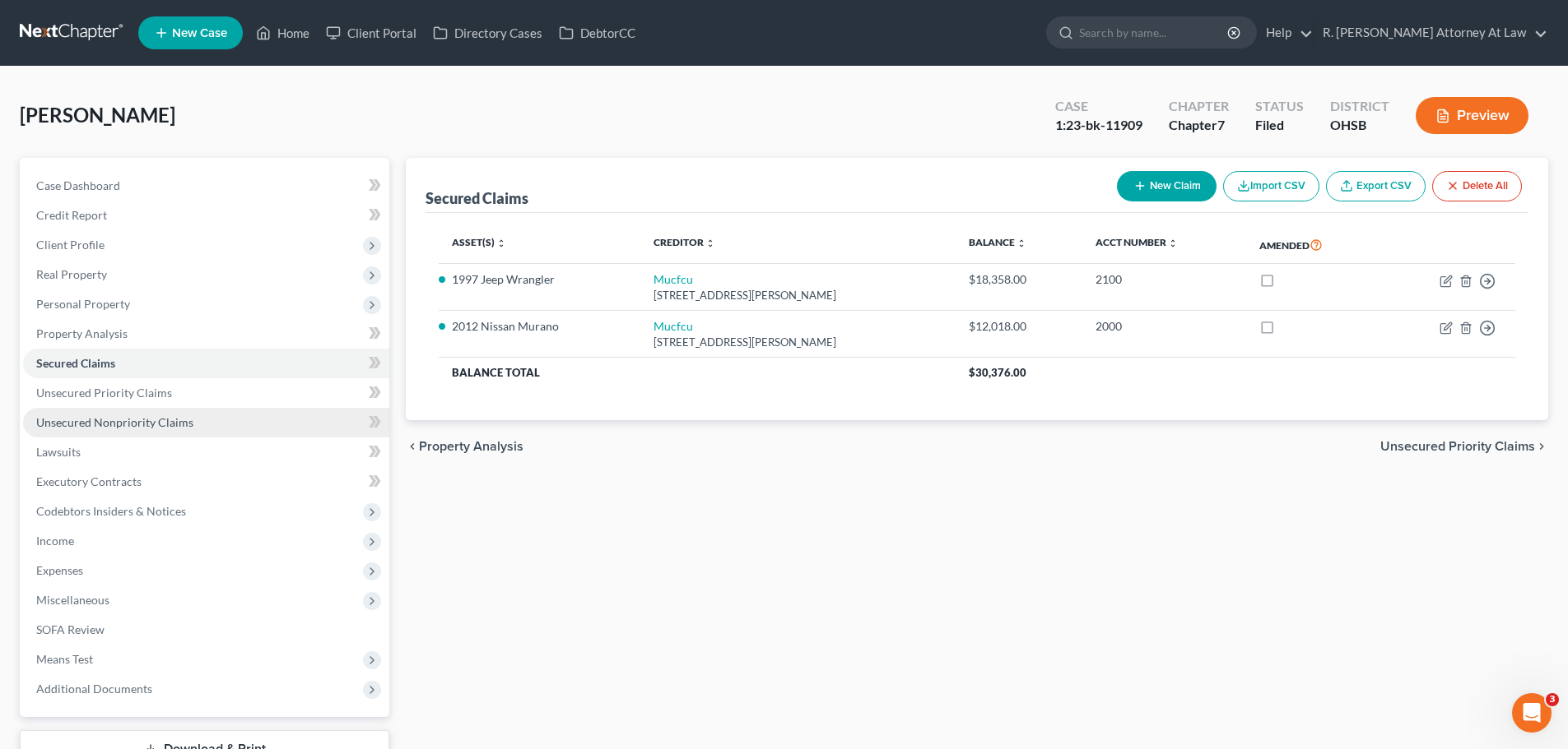
click at [101, 421] on span "Unsecured Nonpriority Claims" at bounding box center [115, 421] width 158 height 14
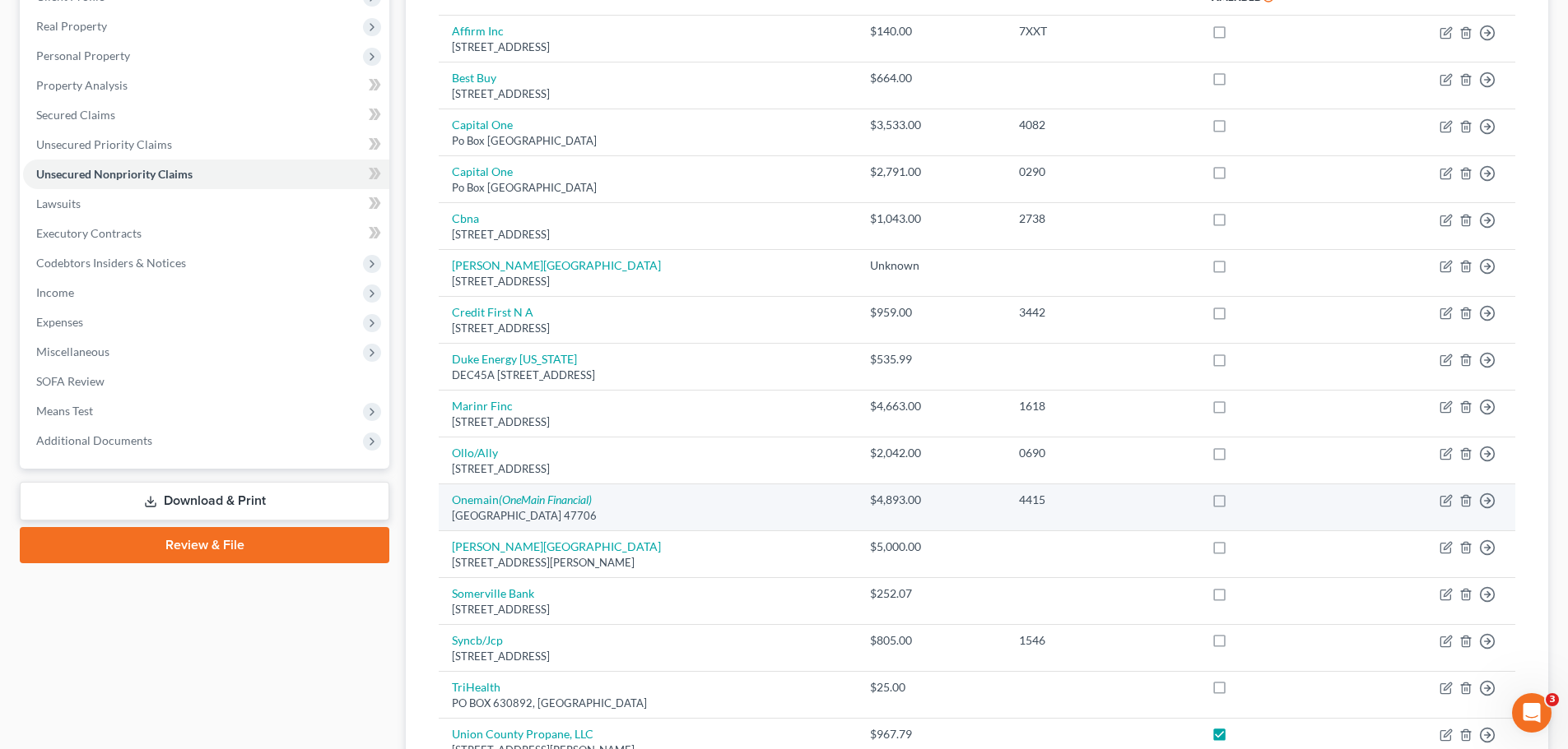
scroll to position [247, 0]
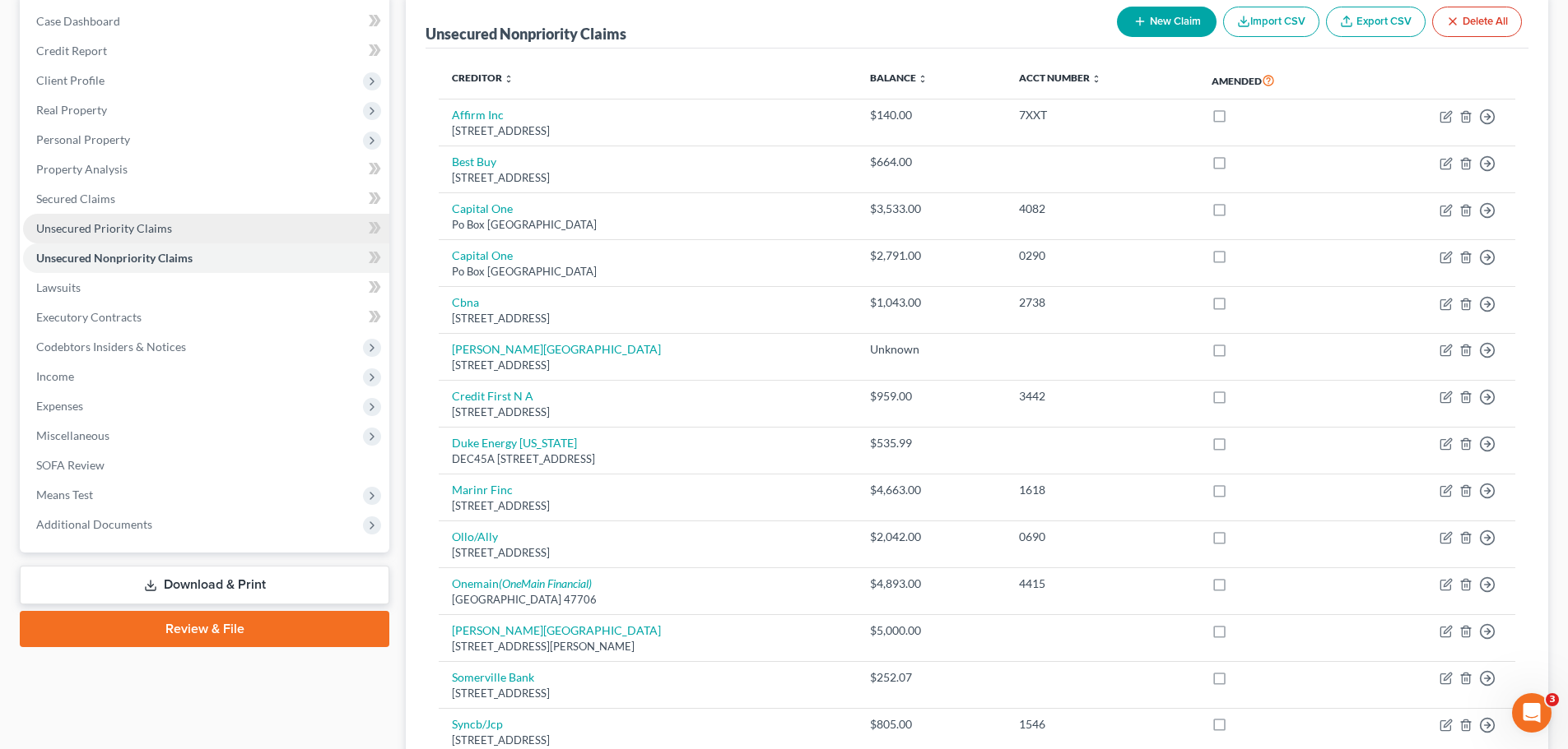
click at [94, 223] on span "Unsecured Priority Claims" at bounding box center [104, 228] width 136 height 14
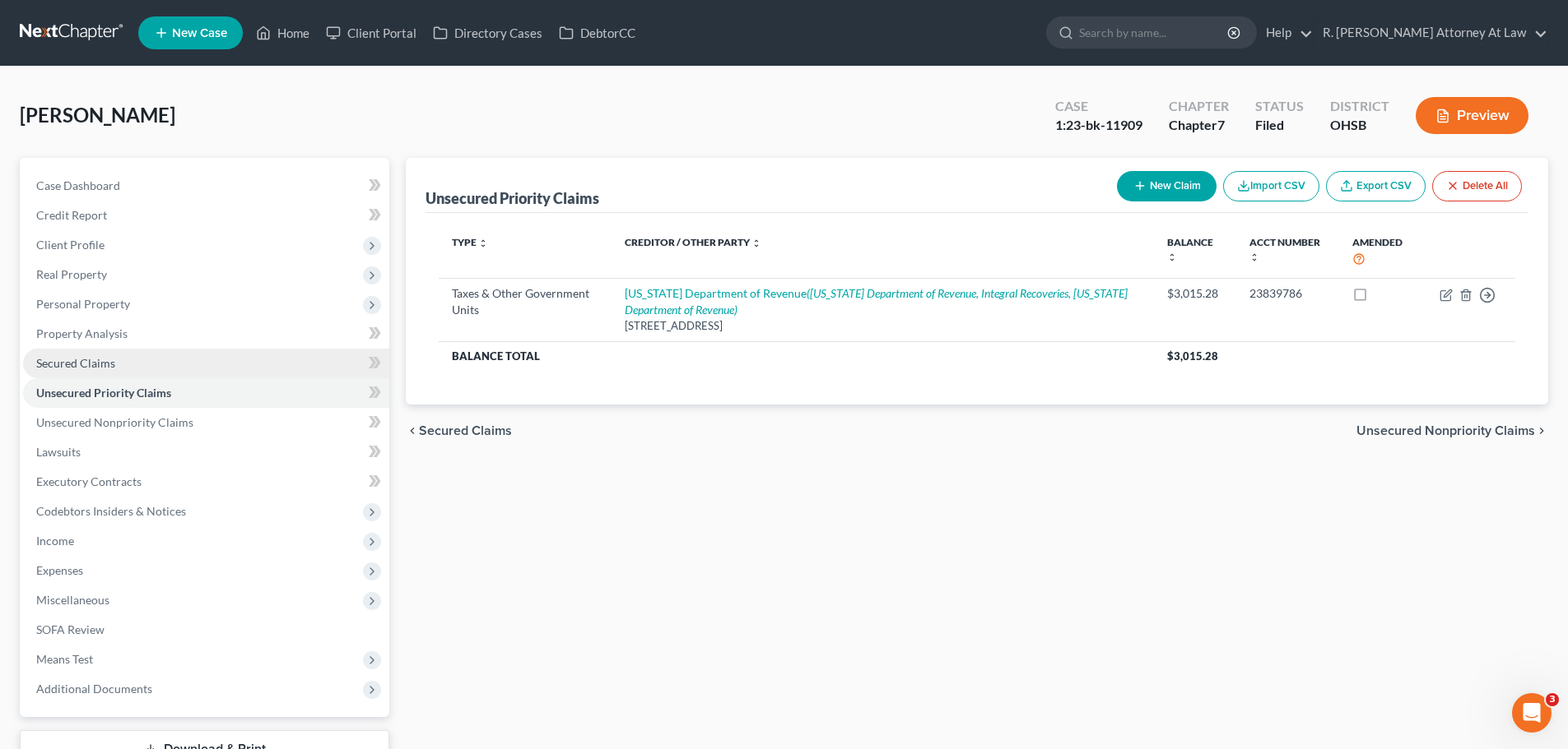
click at [44, 358] on span "Secured Claims" at bounding box center [76, 362] width 79 height 14
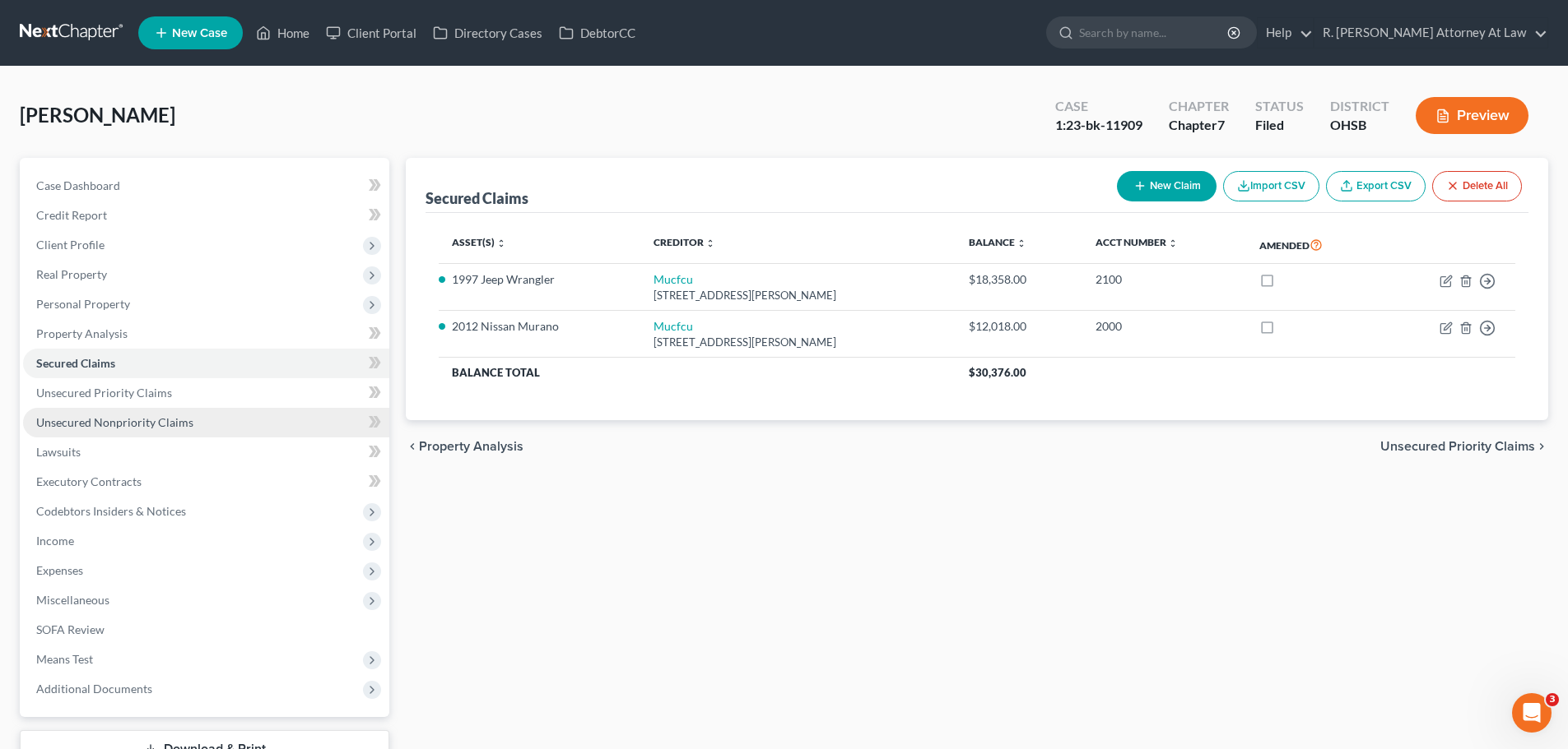
click at [124, 419] on span "Unsecured Nonpriority Claims" at bounding box center [115, 421] width 158 height 14
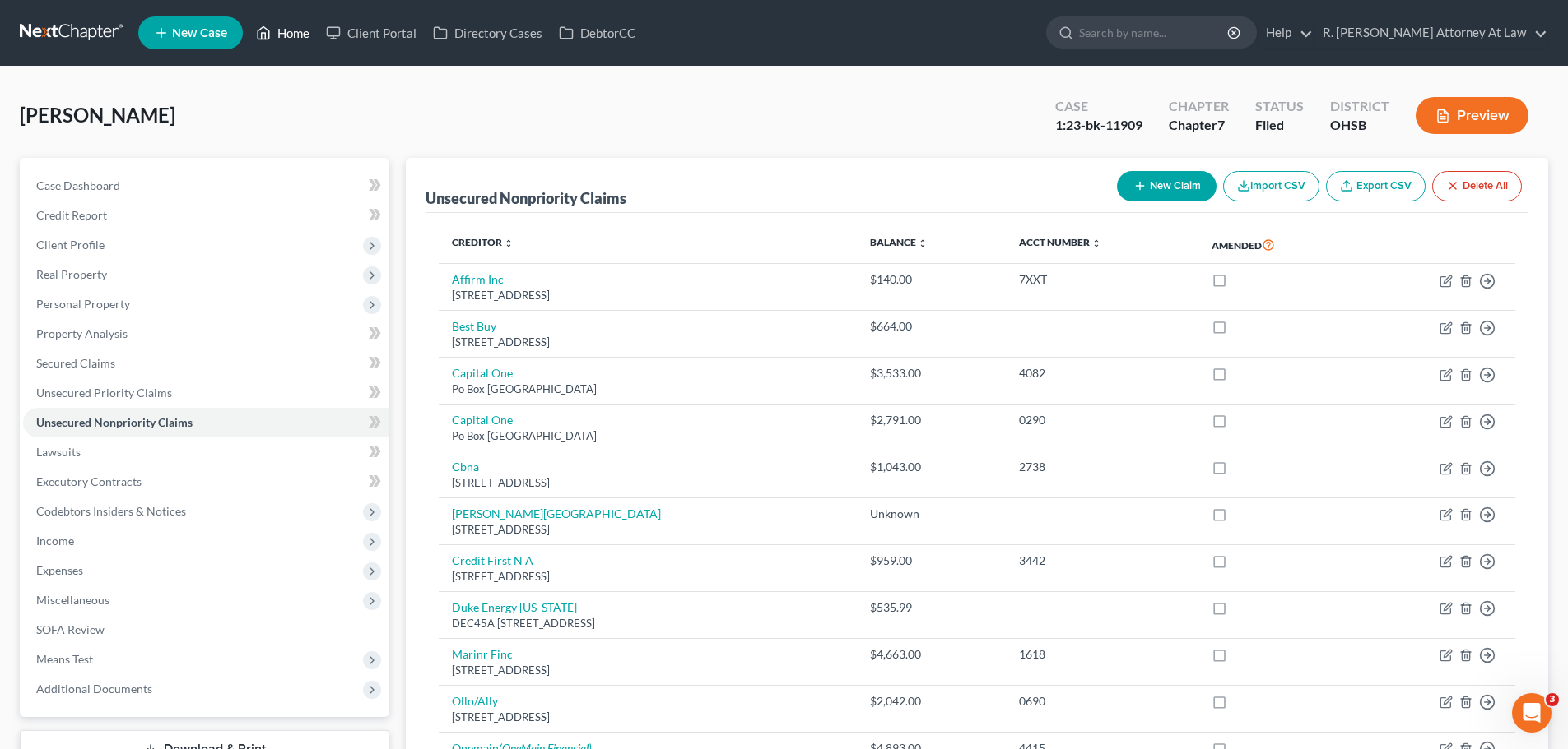
click at [266, 37] on polyline at bounding box center [263, 35] width 5 height 6
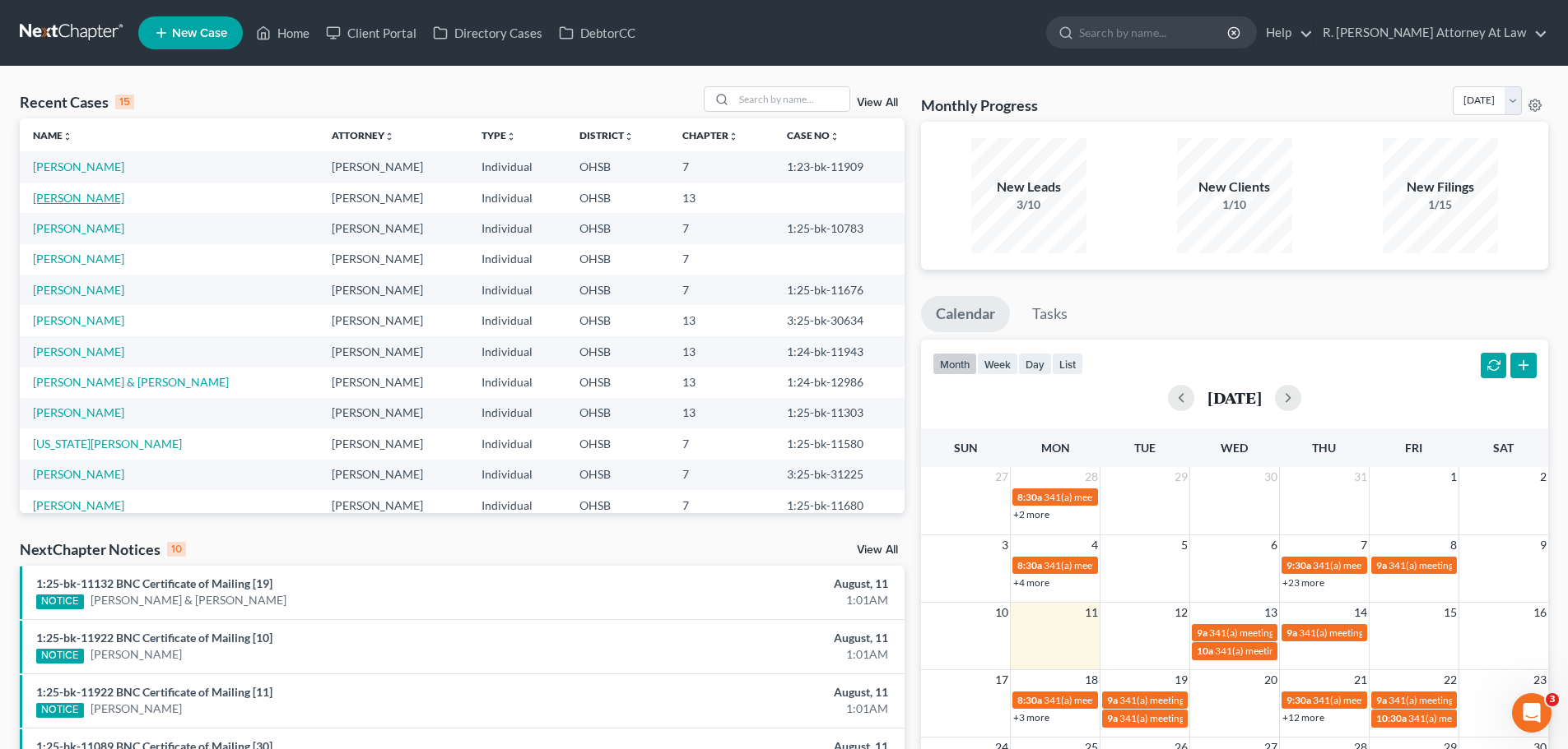
click at [98, 202] on link "[PERSON_NAME]" at bounding box center [78, 197] width 91 height 14
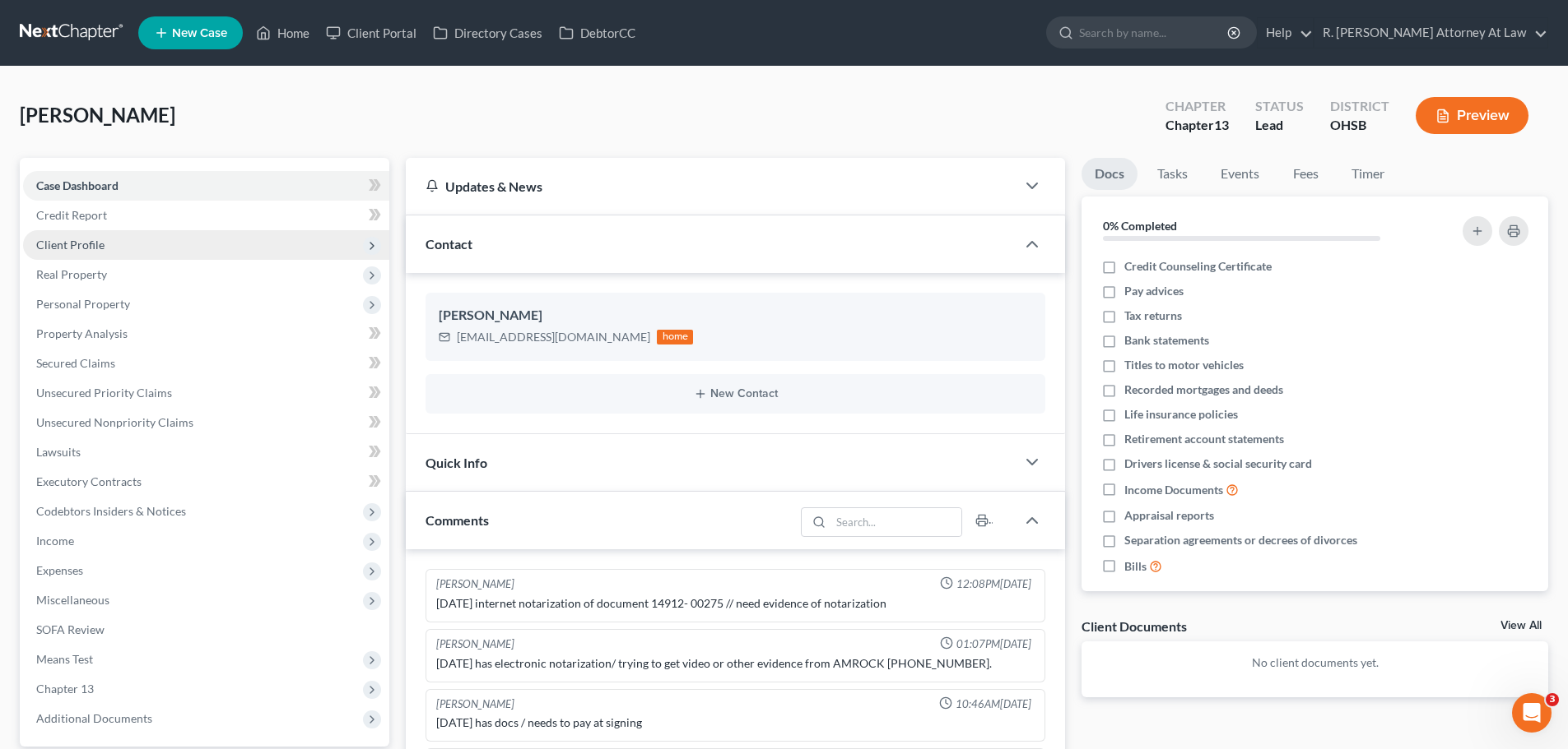
scroll to position [319, 0]
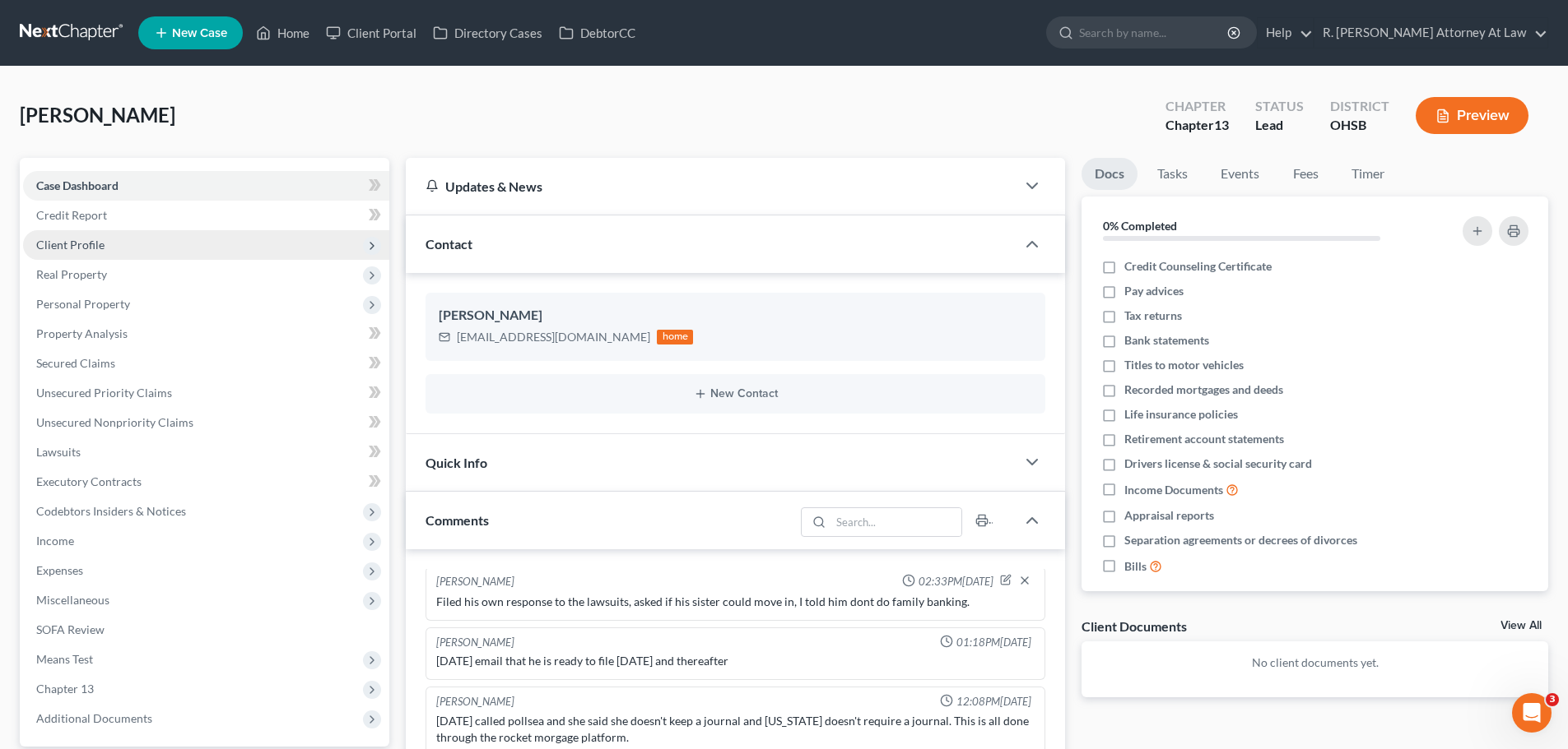
click at [72, 243] on span "Client Profile" at bounding box center [70, 244] width 68 height 14
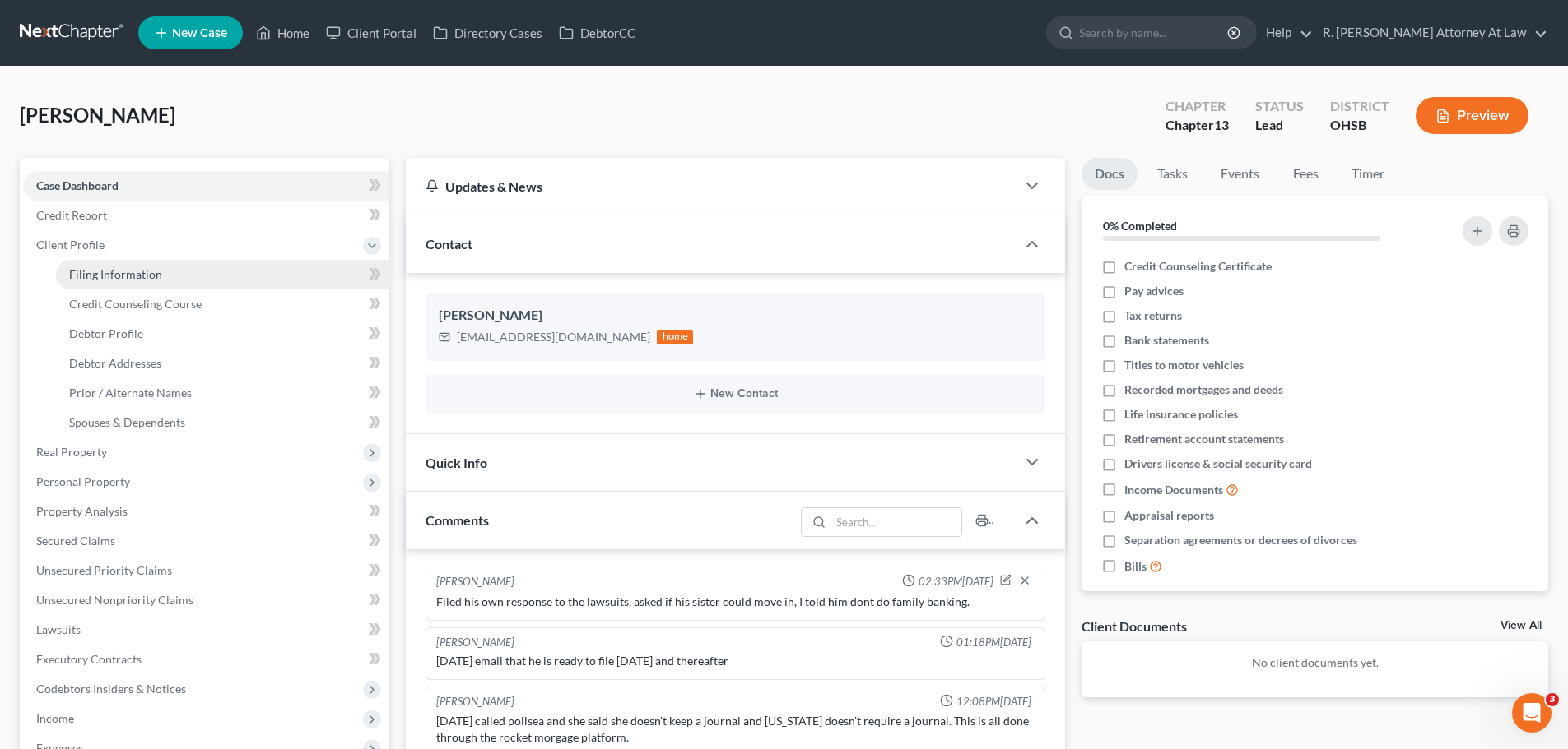
click at [122, 269] on span "Filing Information" at bounding box center [116, 274] width 93 height 14
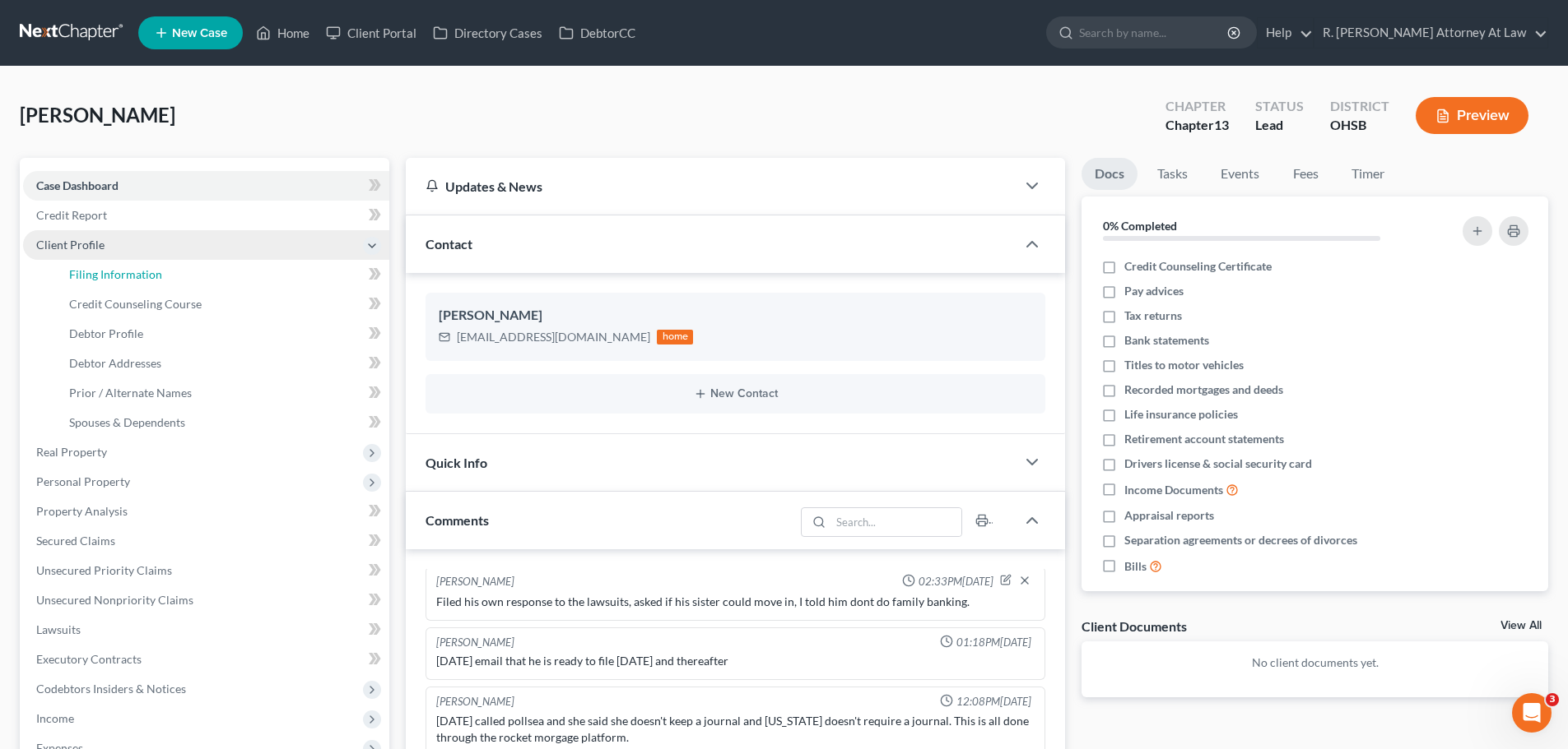
select select "1"
select select "0"
select select "3"
select select "62"
select select "0"
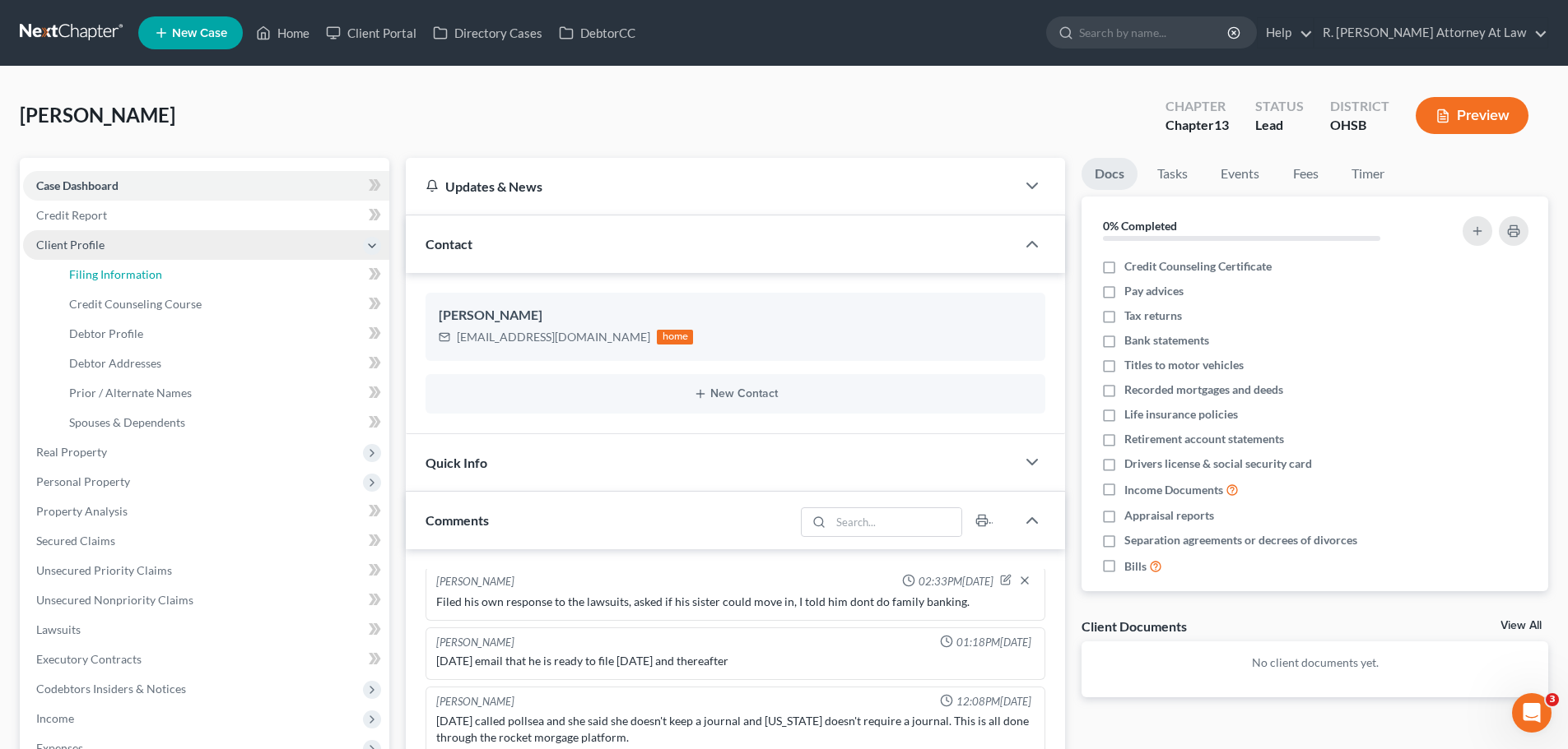
select select "36"
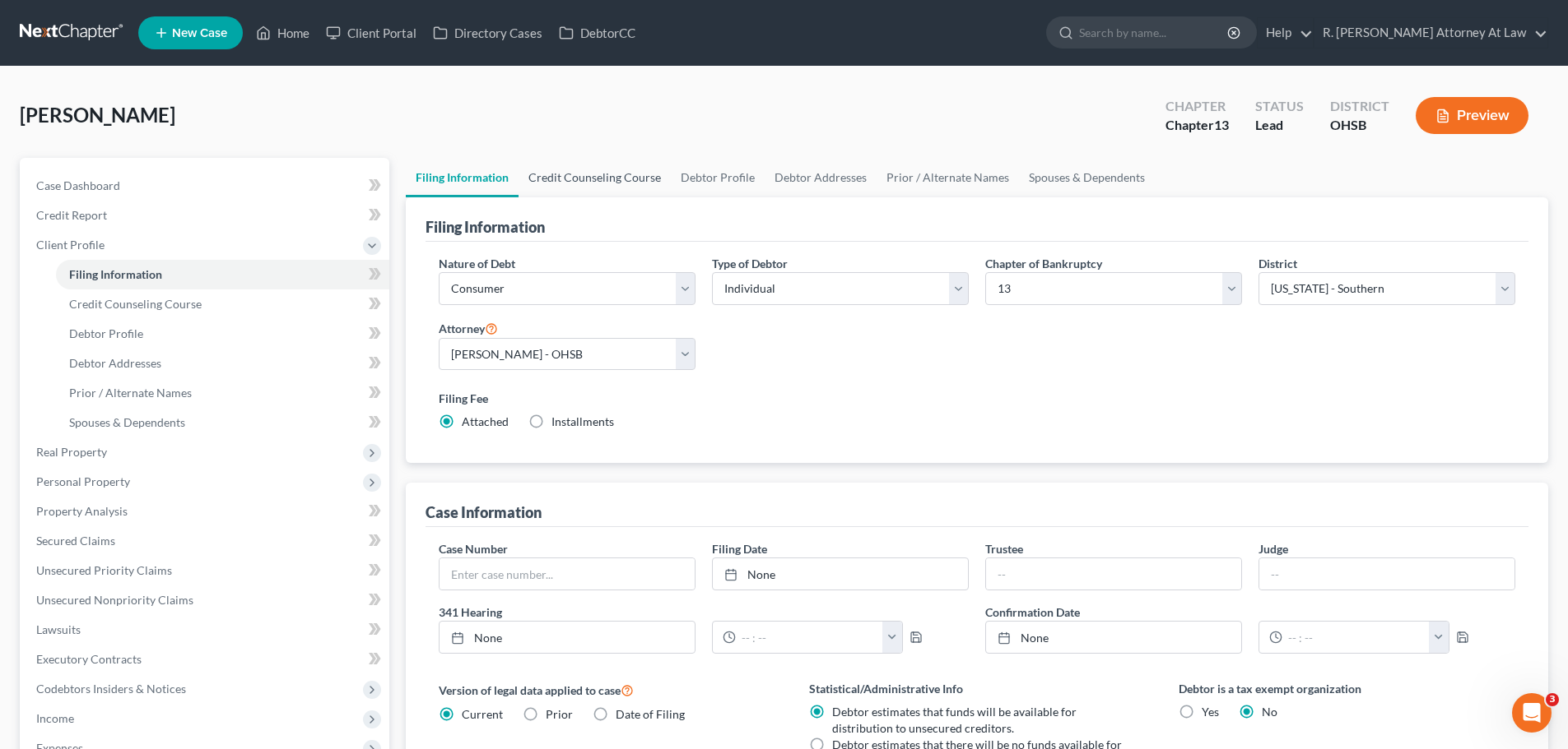
click at [589, 185] on link "Credit Counseling Course" at bounding box center [594, 177] width 152 height 39
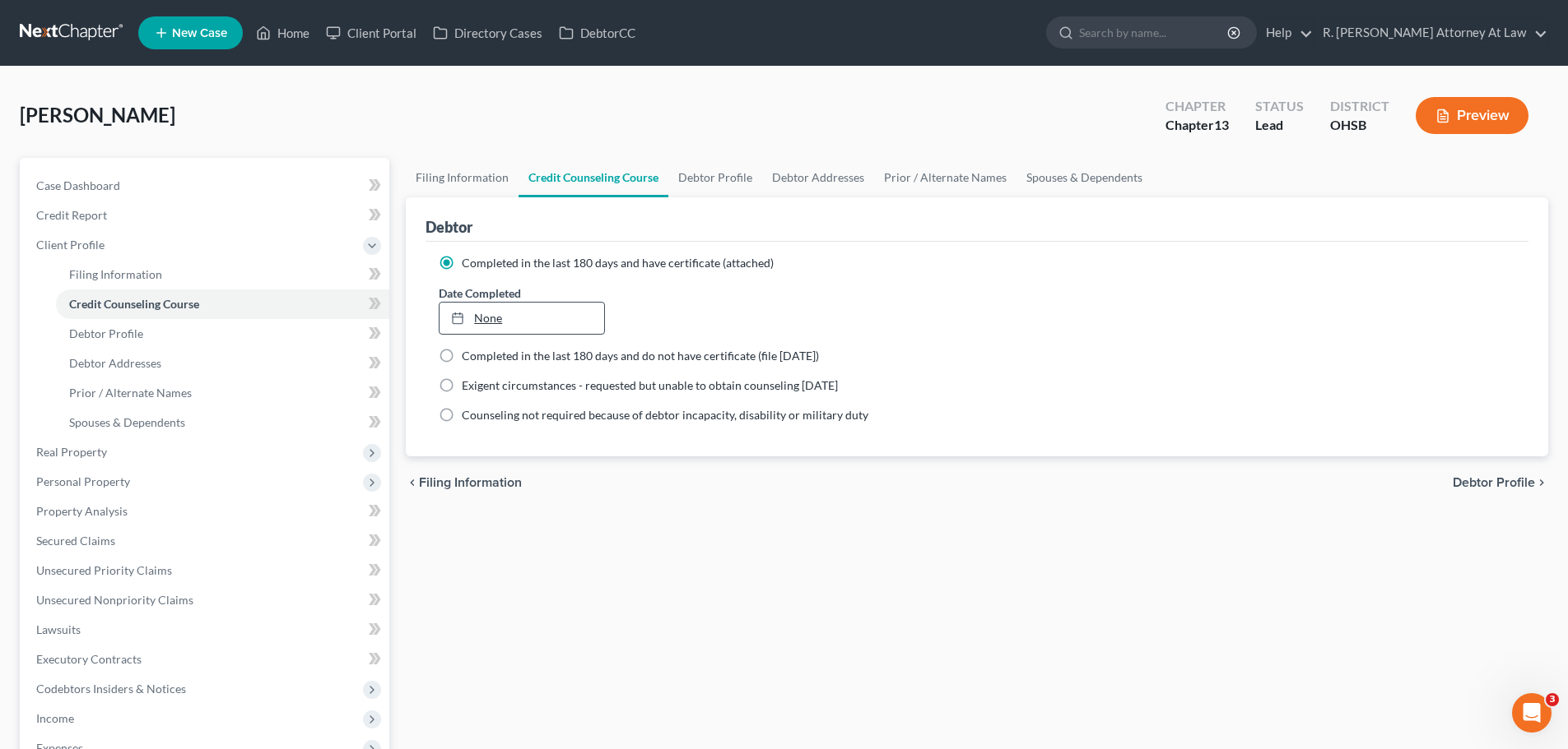
type input "[DATE]"
click at [484, 309] on link "None" at bounding box center [522, 319] width 164 height 31
click at [284, 44] on link "Home" at bounding box center [282, 33] width 70 height 30
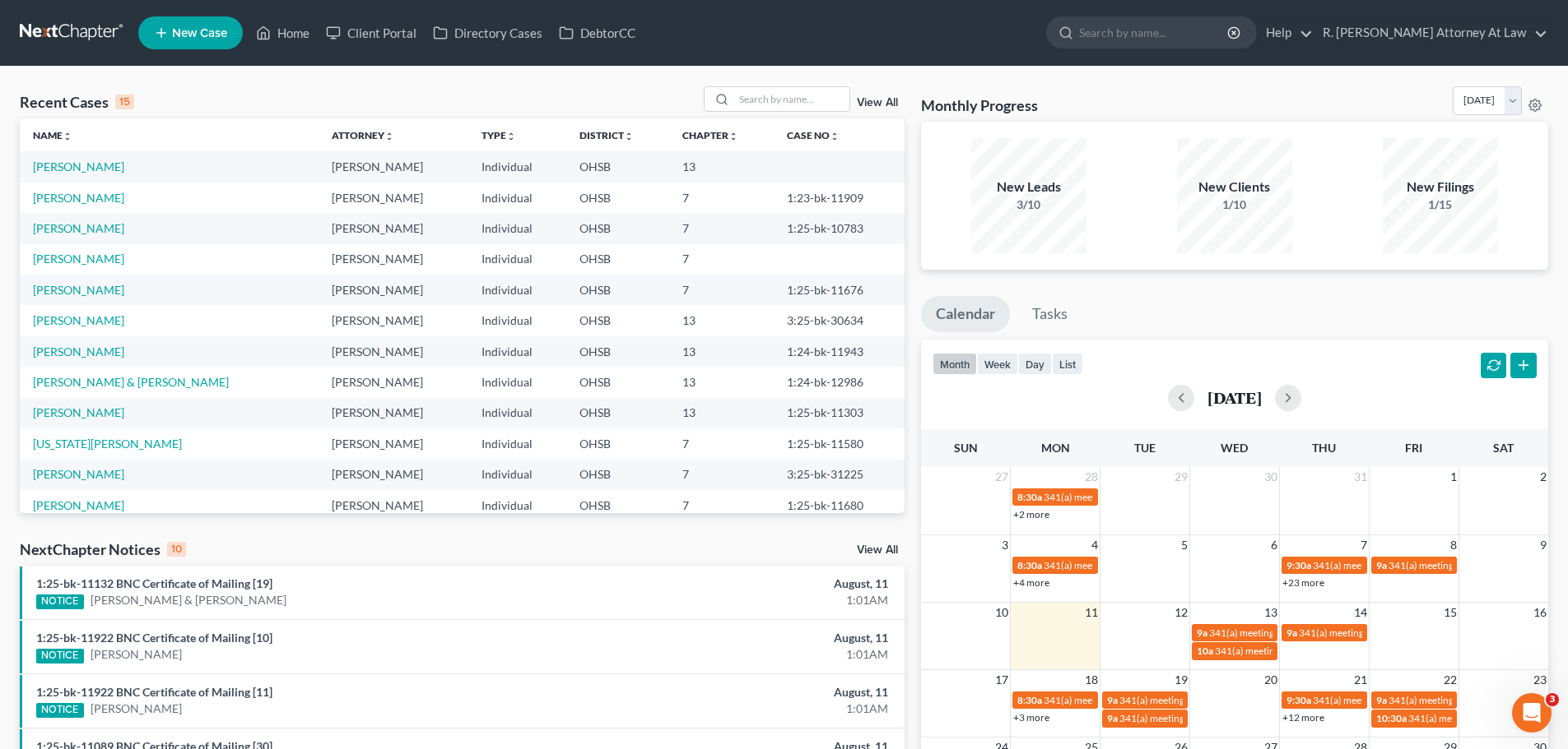
drag, startPoint x: 647, startPoint y: 86, endPoint x: 656, endPoint y: 85, distance: 9.1
click at [647, 85] on div "Recent Cases 15 View All Name unfold_more expand_more expand_less Attorney unfo…" at bounding box center [784, 610] width 1568 height 1088
click at [795, 100] on input "search" at bounding box center [791, 99] width 116 height 24
type input "[PERSON_NAME]"
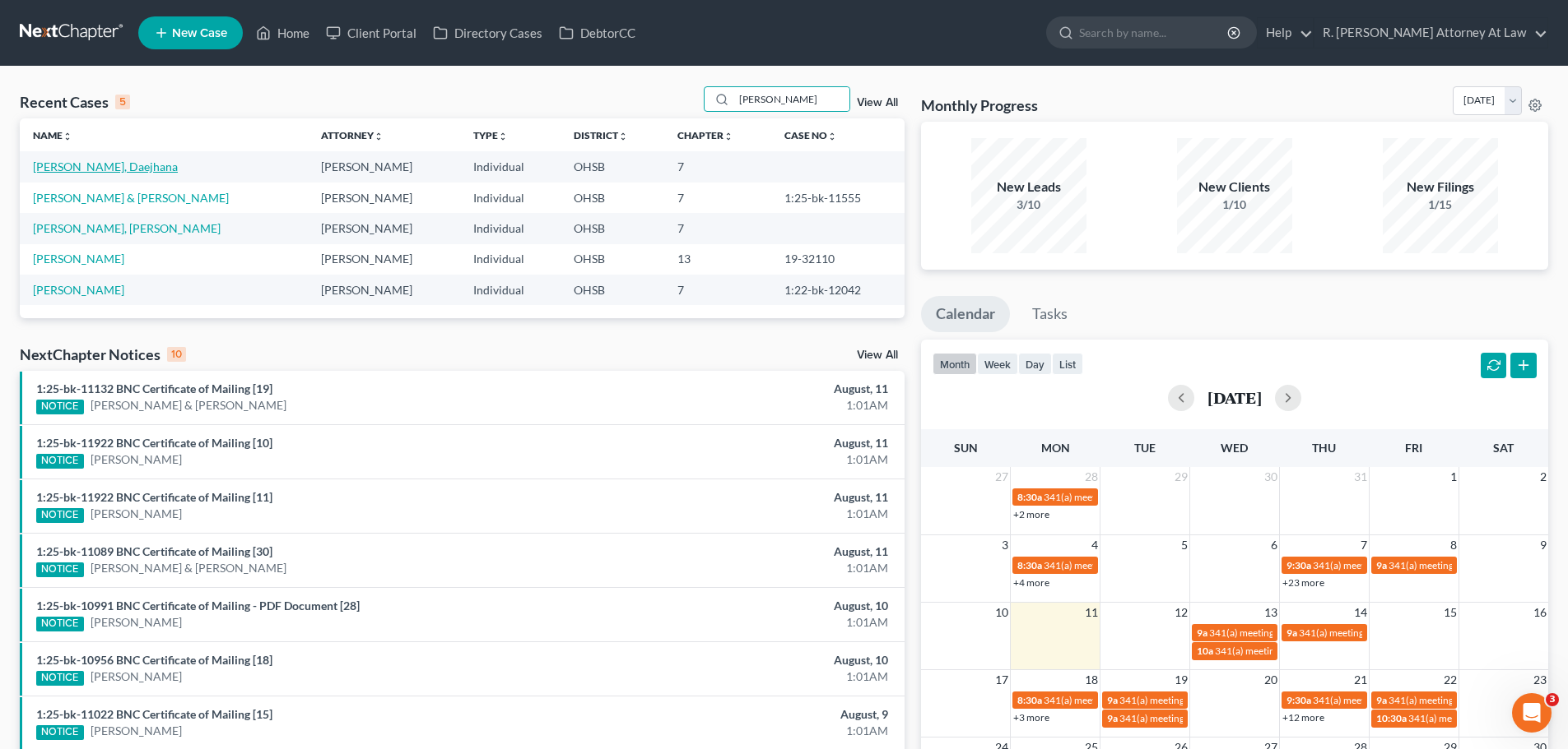
click at [55, 166] on link "[PERSON_NAME], Daejhana" at bounding box center [105, 166] width 145 height 14
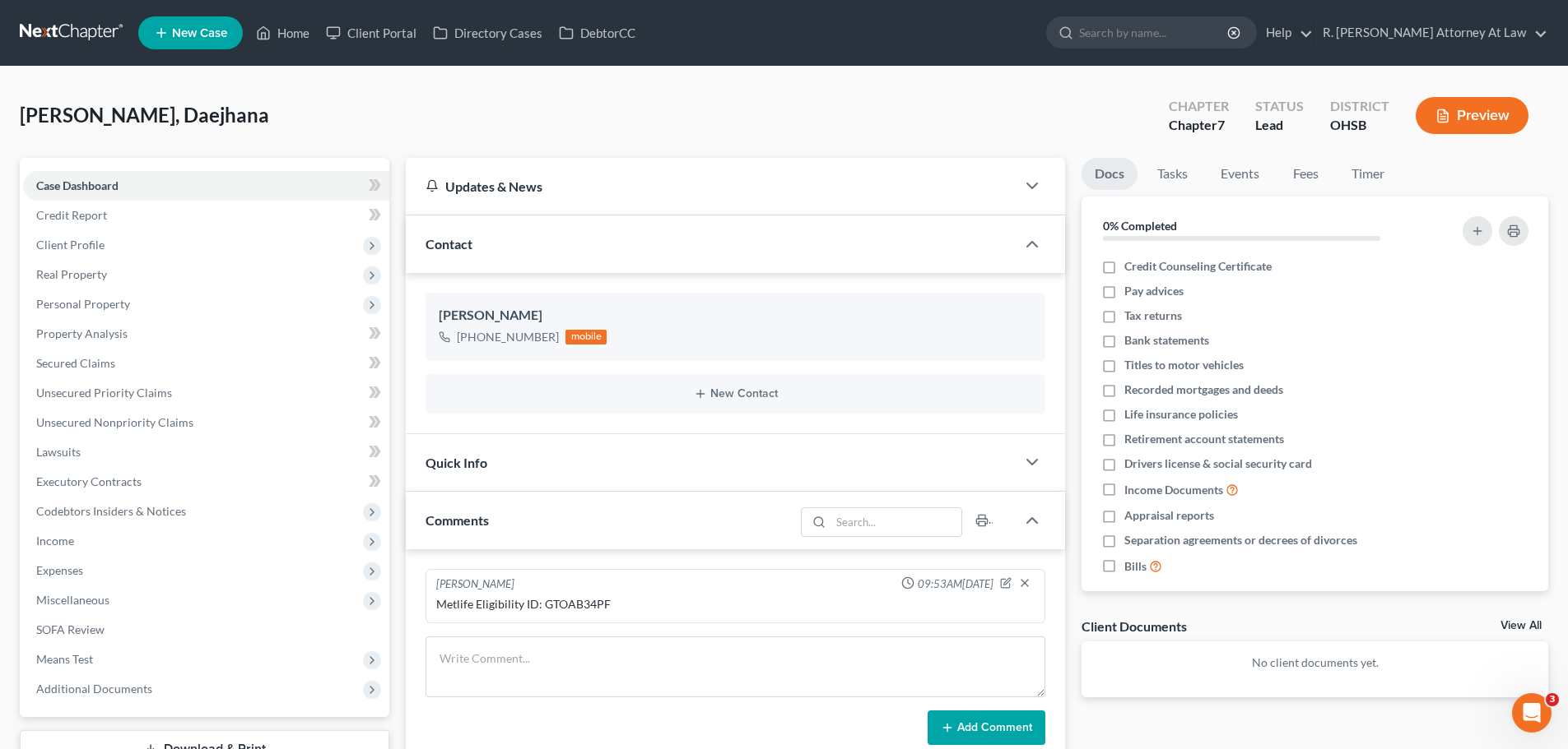
drag, startPoint x: 809, startPoint y: 90, endPoint x: 808, endPoint y: 162, distance: 72.0
click at [809, 90] on div "[PERSON_NAME], Daejhana Upgraded Chapter Chapter 7 Status Lead District [GEOGRA…" at bounding box center [784, 122] width 1529 height 72
click at [1125, 269] on label "Credit Counseling Certificate" at bounding box center [1198, 267] width 148 height 16
click at [1131, 269] on input "Credit Counseling Certificate" at bounding box center [1136, 264] width 11 height 11
checkbox input "true"
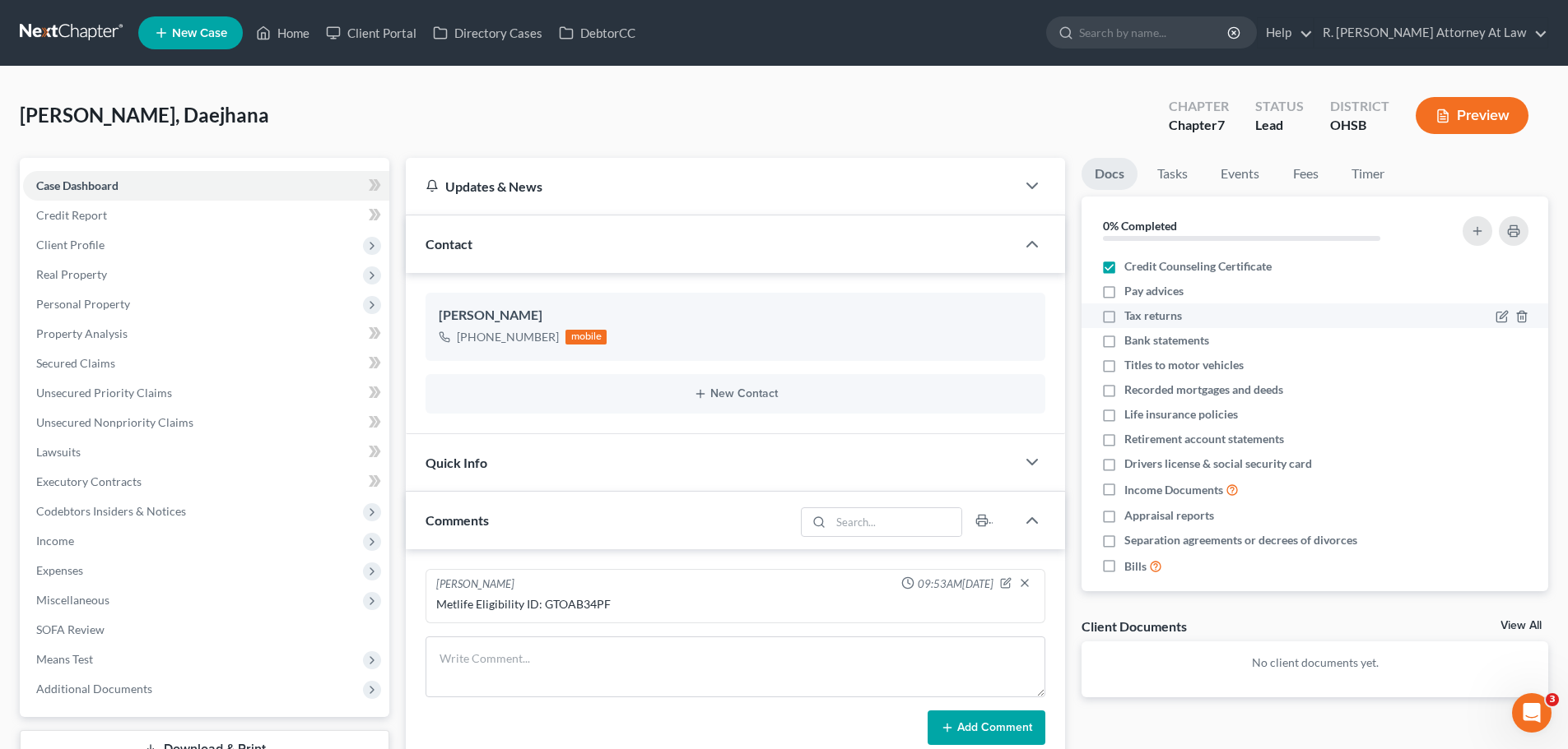
click at [1125, 288] on label "Pay advices" at bounding box center [1154, 291] width 59 height 16
click at [1131, 288] on input "Pay advices" at bounding box center [1136, 288] width 11 height 11
checkbox input "true"
click at [1125, 308] on label "Tax returns" at bounding box center [1153, 316] width 57 height 16
click at [1131, 308] on input "Tax returns" at bounding box center [1136, 313] width 11 height 11
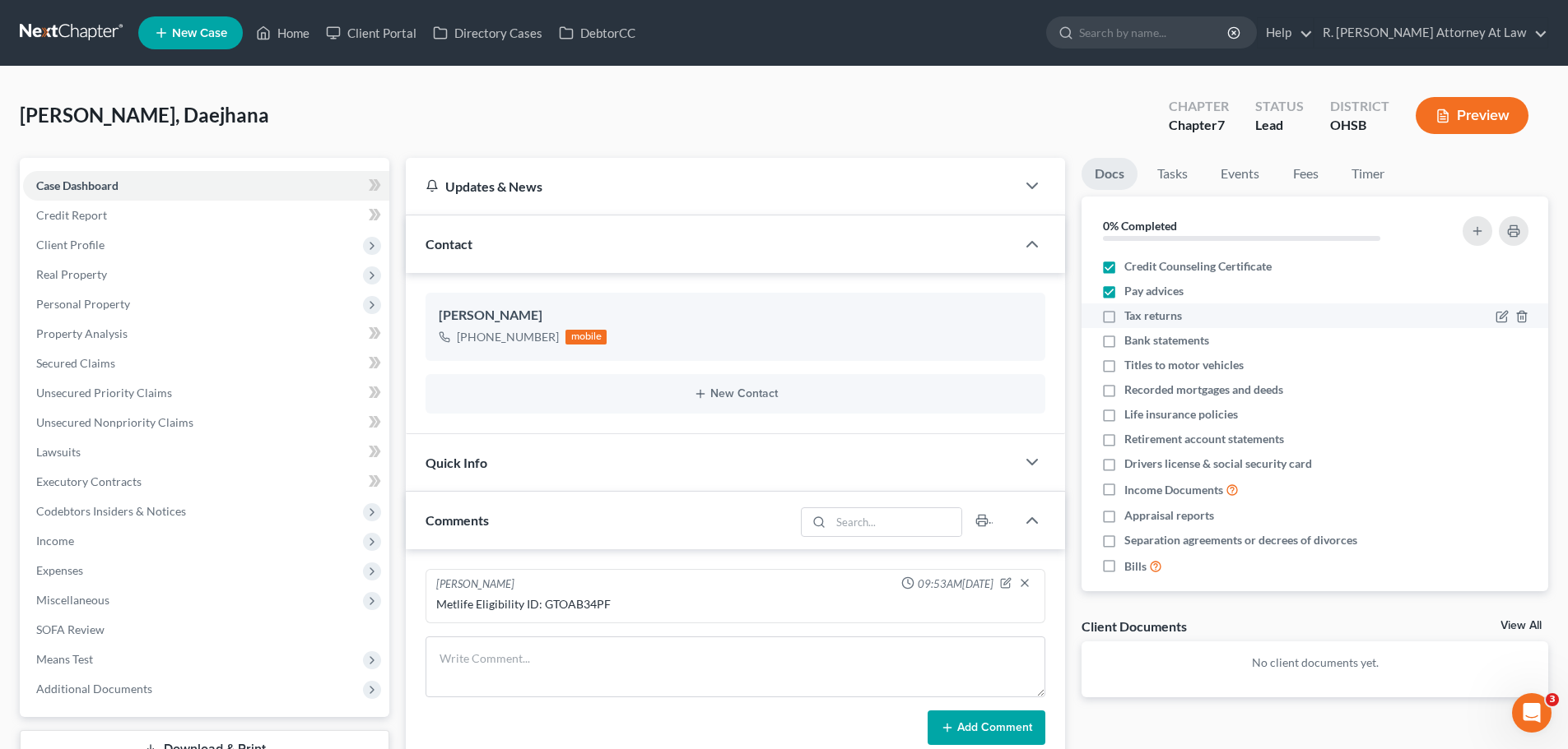
checkbox input "true"
drag, startPoint x: 1111, startPoint y: 347, endPoint x: 1115, endPoint y: 366, distance: 19.4
click at [1125, 347] on label "Bank statements" at bounding box center [1166, 340] width 85 height 16
click at [1131, 343] on input "Bank statements" at bounding box center [1136, 338] width 11 height 11
checkbox input "true"
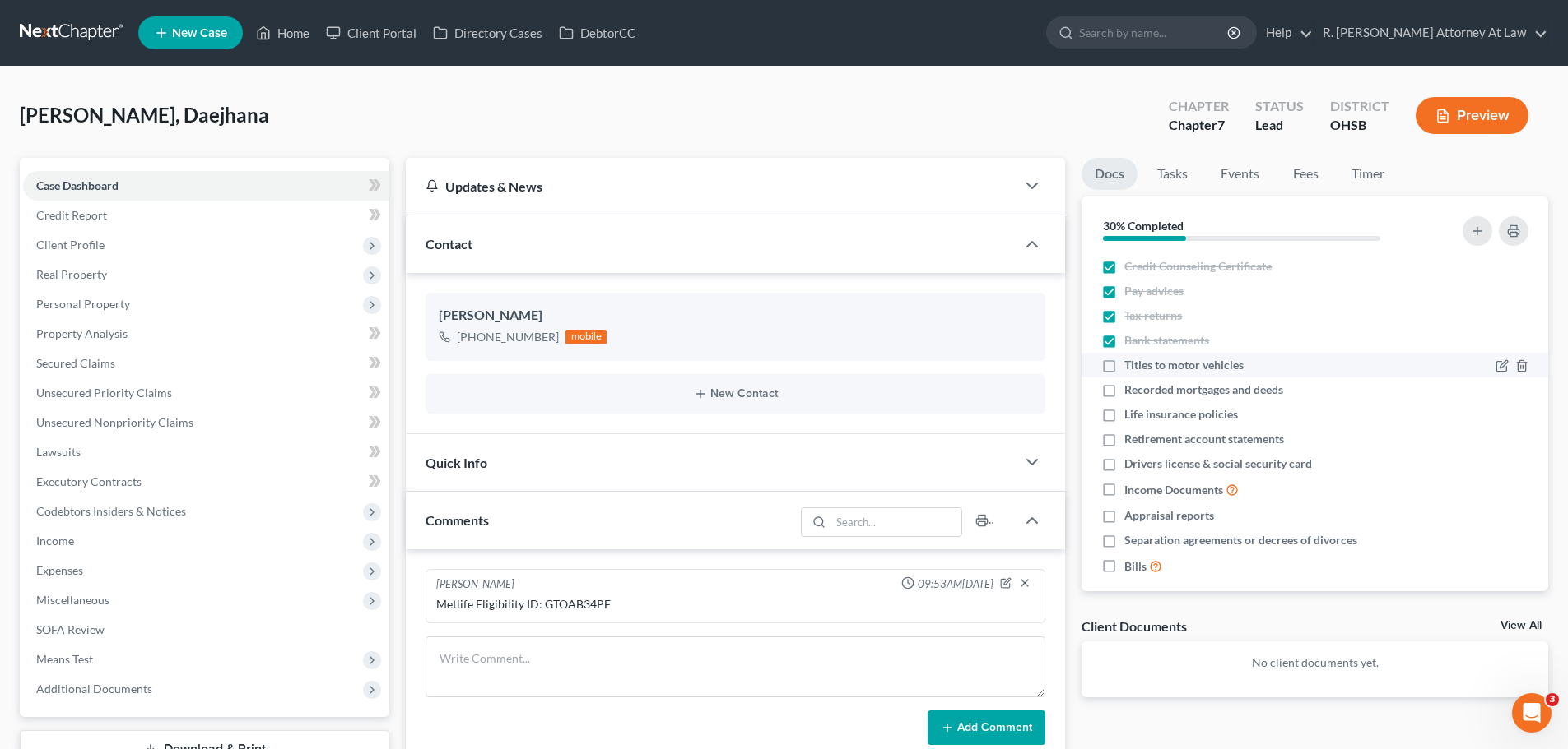
click at [1125, 362] on label "Titles to motor vehicles" at bounding box center [1184, 365] width 119 height 16
click at [1131, 362] on input "Titles to motor vehicles" at bounding box center [1136, 362] width 11 height 11
checkbox input "true"
click at [1125, 461] on label "Drivers license & social security card" at bounding box center [1218, 464] width 188 height 16
click at [1131, 461] on input "Drivers license & social security card" at bounding box center [1136, 461] width 11 height 11
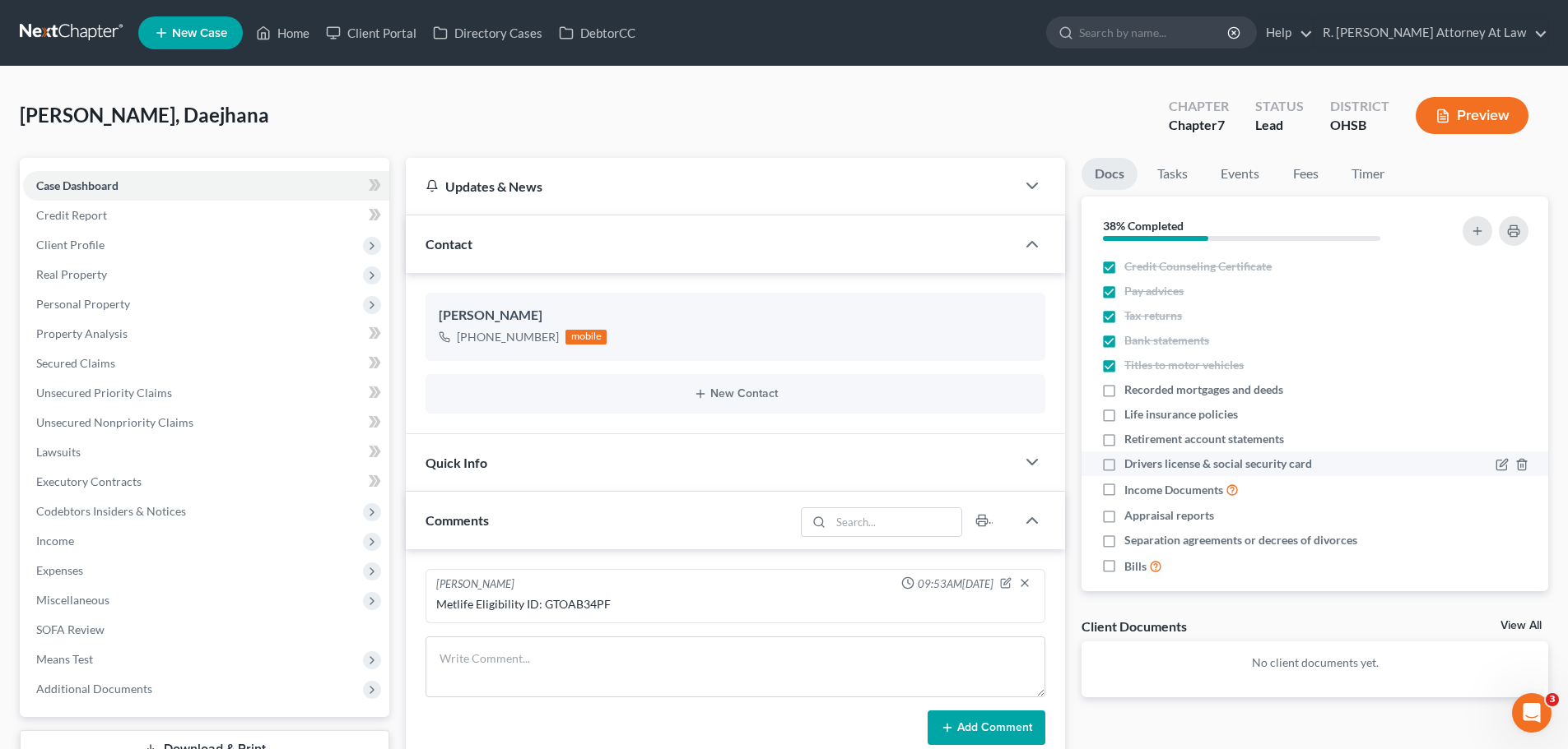
checkbox input "true"
click at [1125, 444] on label "Retirement account statements" at bounding box center [1204, 440] width 159 height 16
click at [1131, 441] on input "Retirement account statements" at bounding box center [1136, 437] width 11 height 11
checkbox input "true"
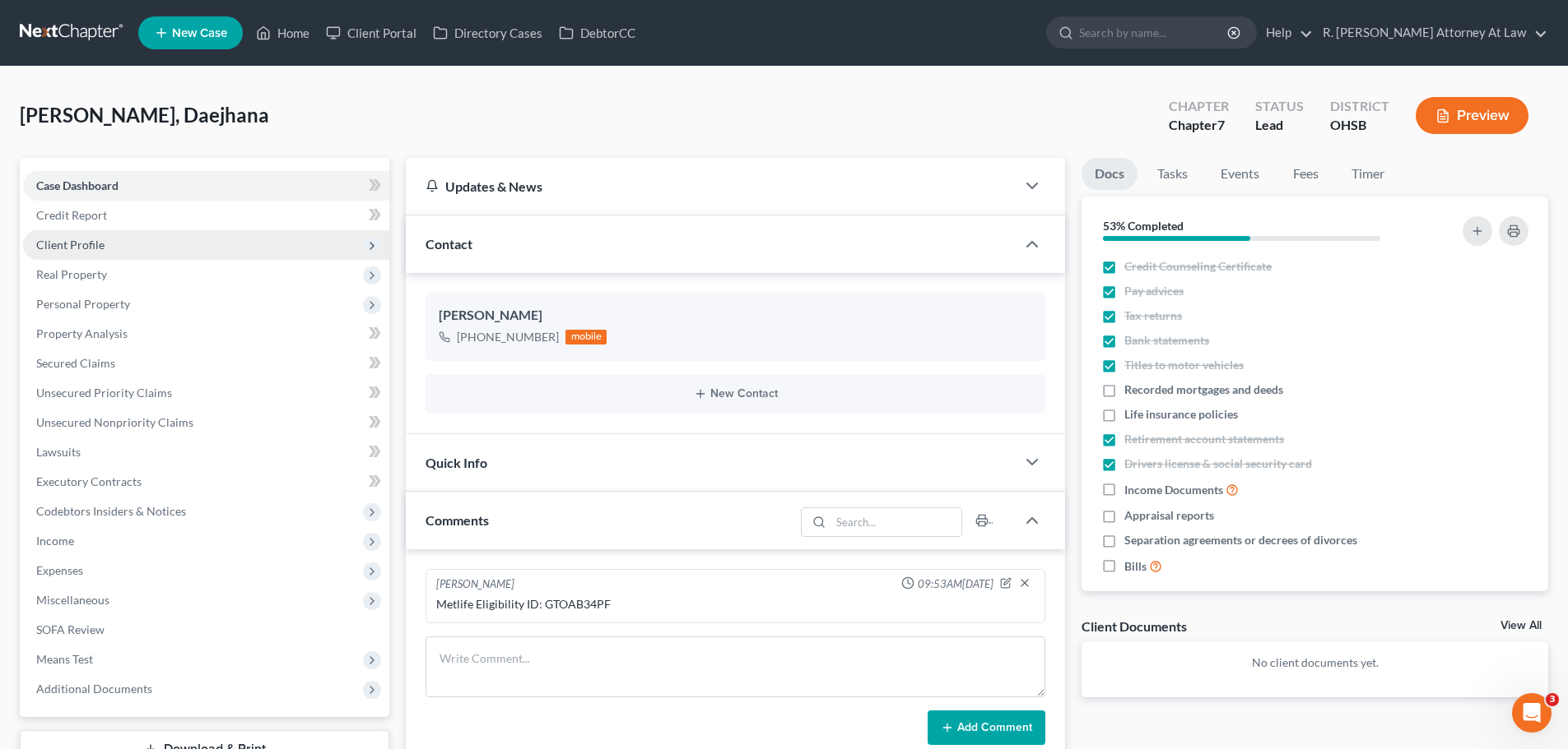
click at [62, 240] on span "Client Profile" at bounding box center [70, 244] width 68 height 14
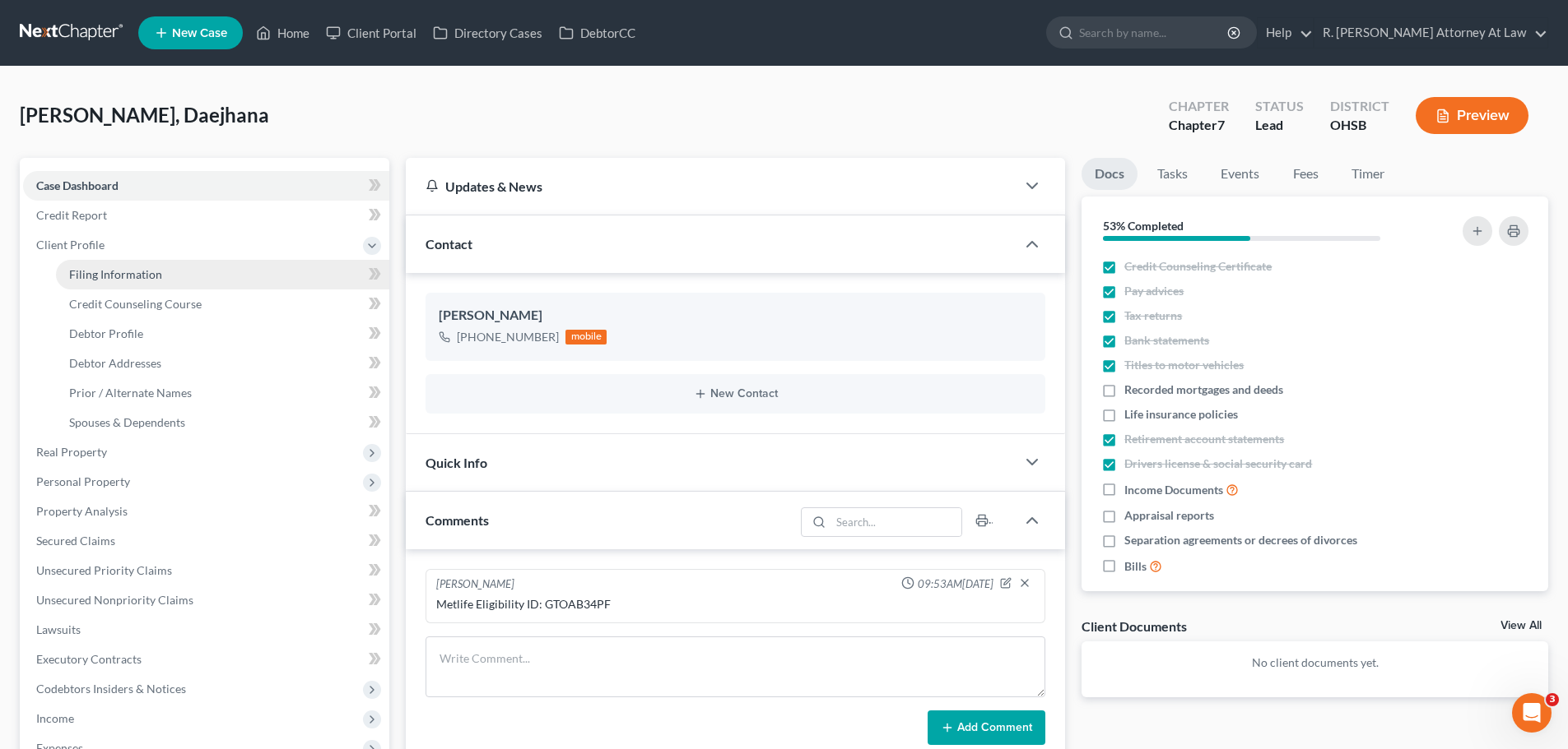
click at [103, 272] on span "Filing Information" at bounding box center [116, 274] width 93 height 14
select select "1"
select select "0"
select select "62"
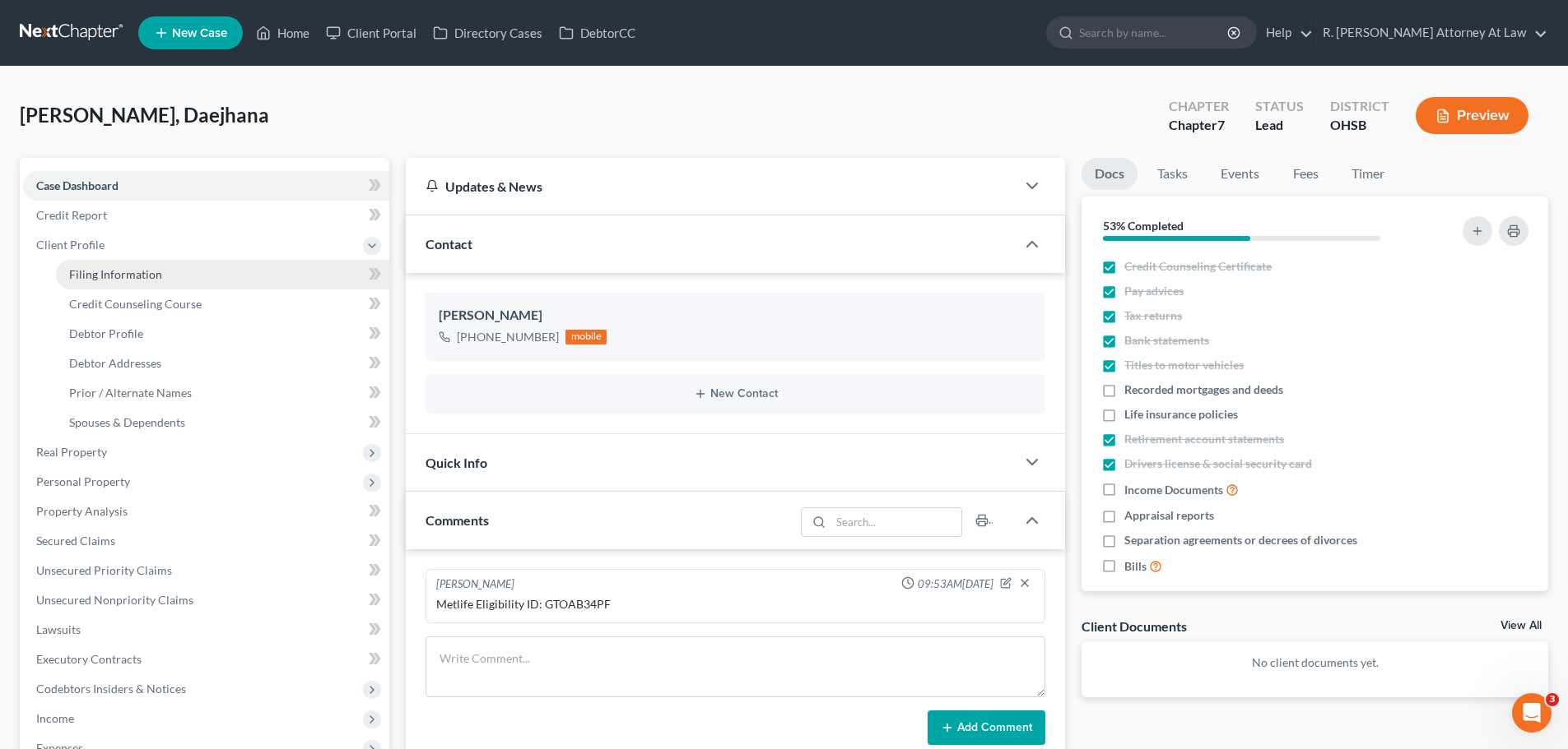
select select "0"
select select "36"
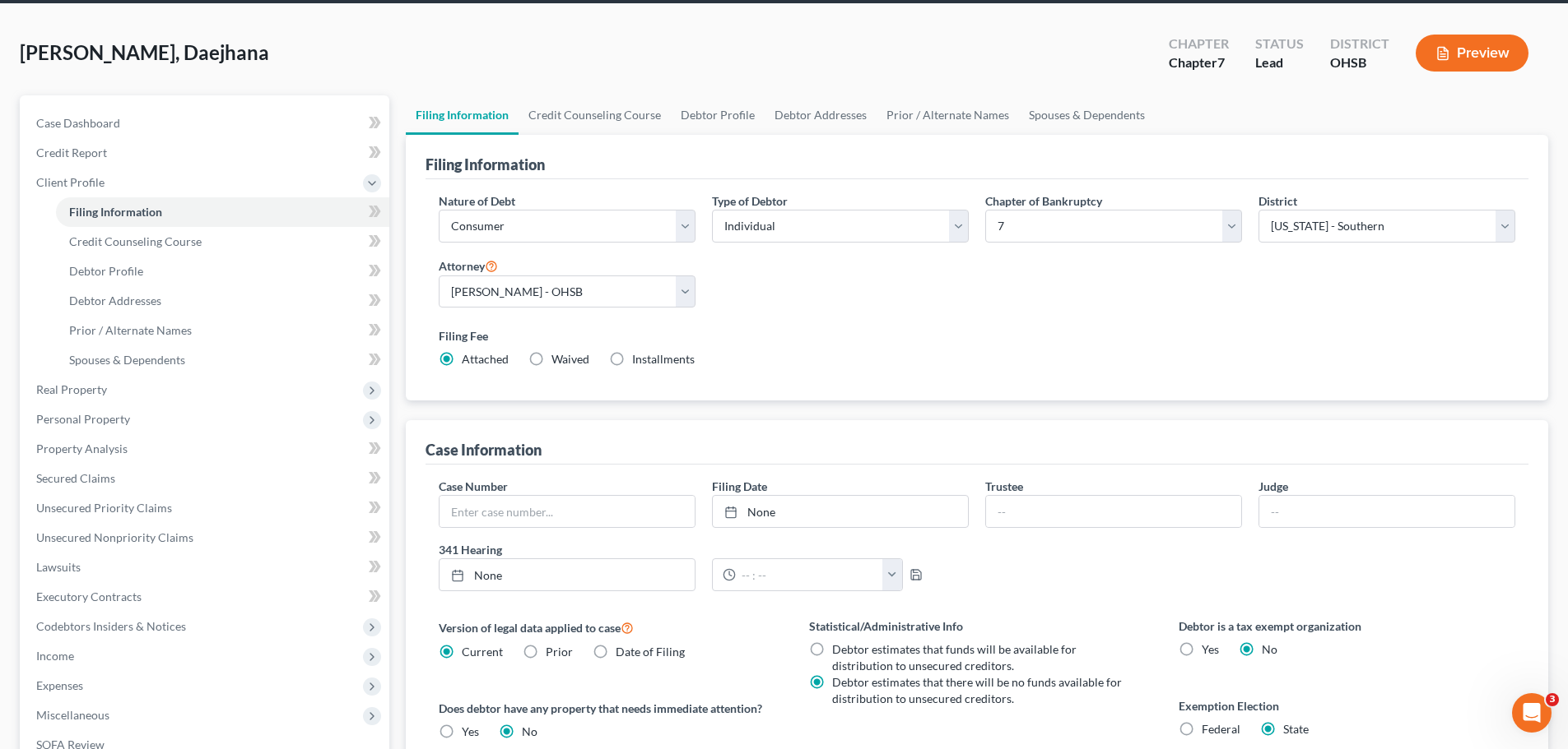
scroll to position [247, 0]
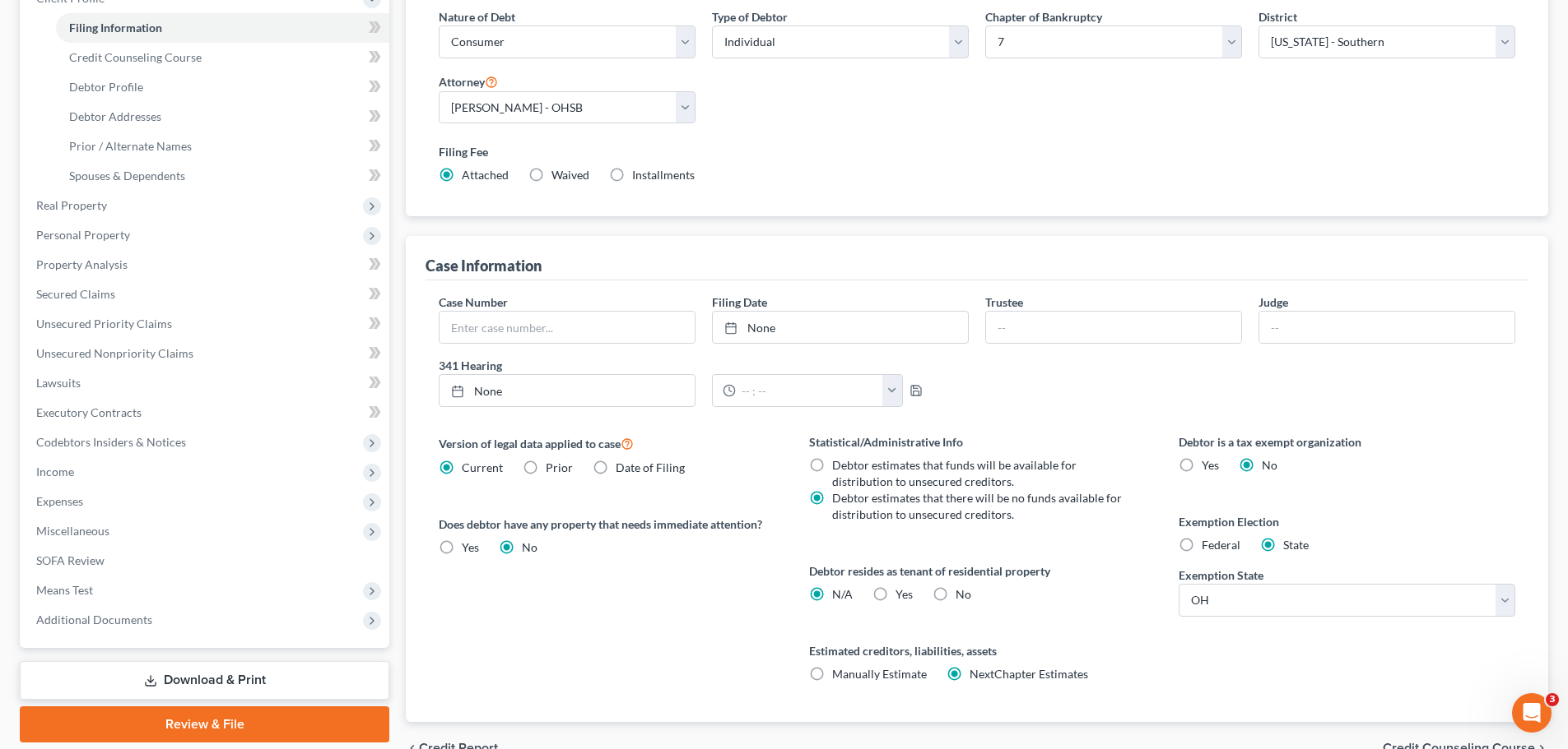
click at [895, 587] on label "Yes Yes" at bounding box center [903, 595] width 17 height 16
click at [902, 587] on input "Yes Yes" at bounding box center [908, 592] width 11 height 11
radio input "true"
radio input "false"
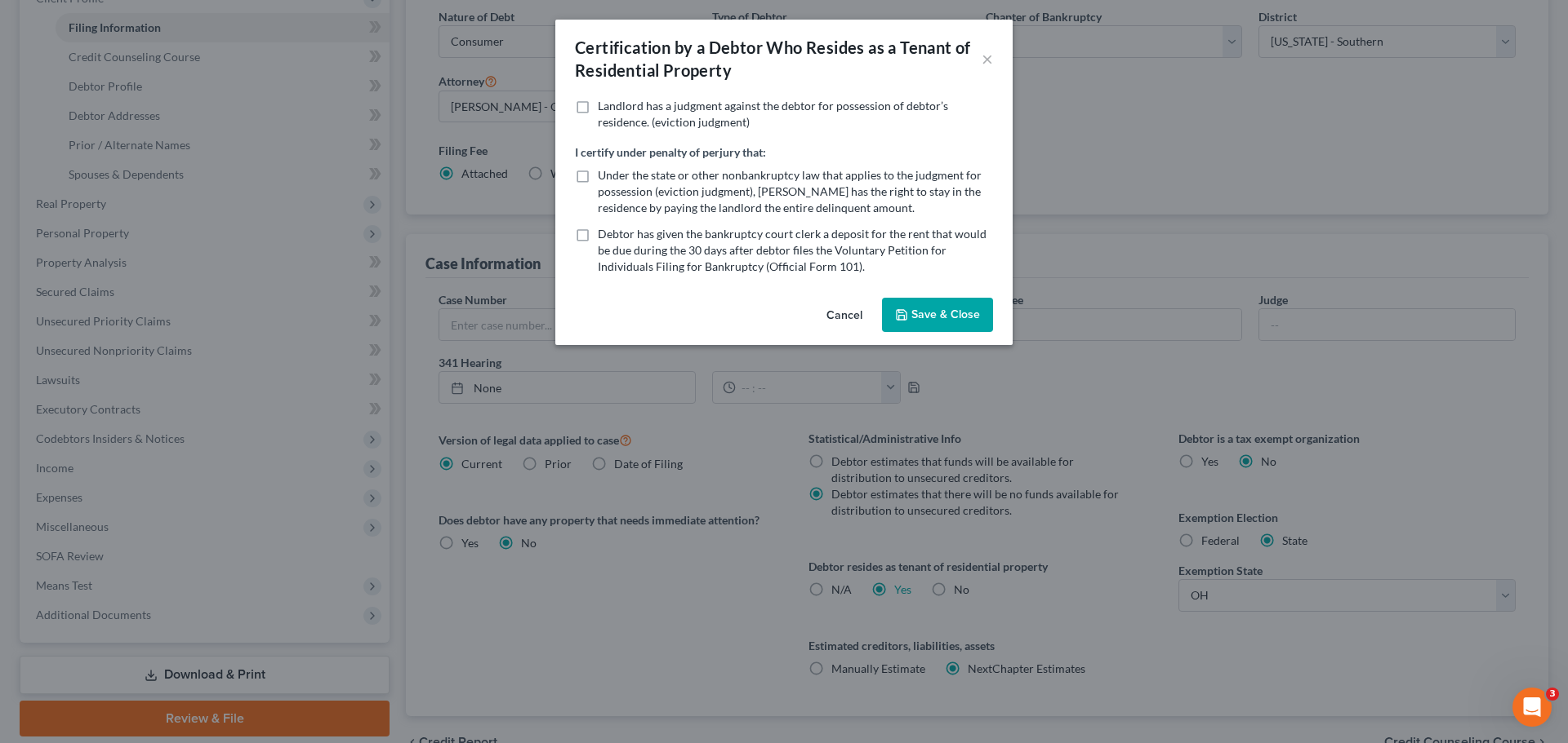
click at [937, 320] on button "Save & Close" at bounding box center [937, 315] width 111 height 34
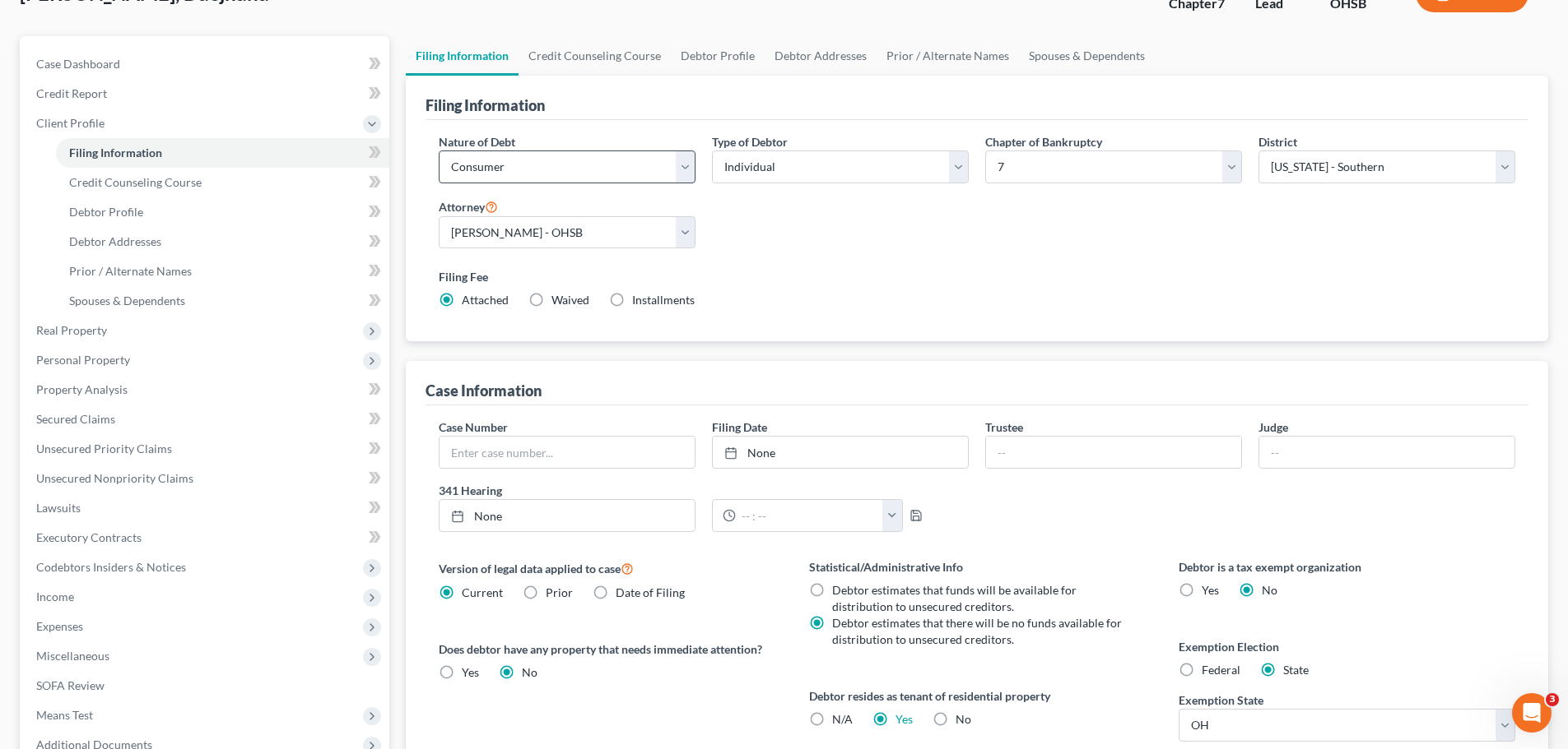
scroll to position [82, 0]
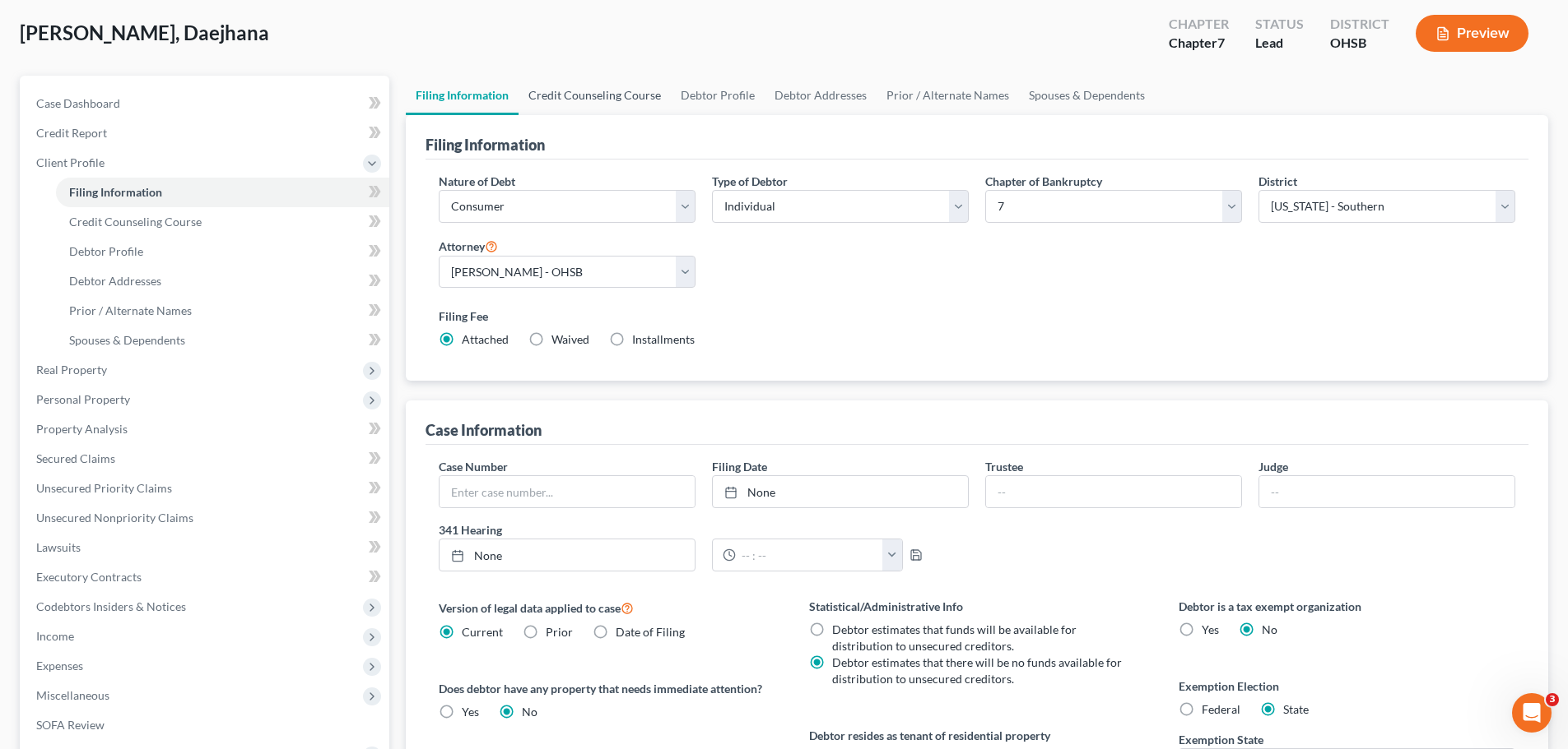
click at [579, 96] on link "Credit Counseling Course" at bounding box center [594, 95] width 152 height 39
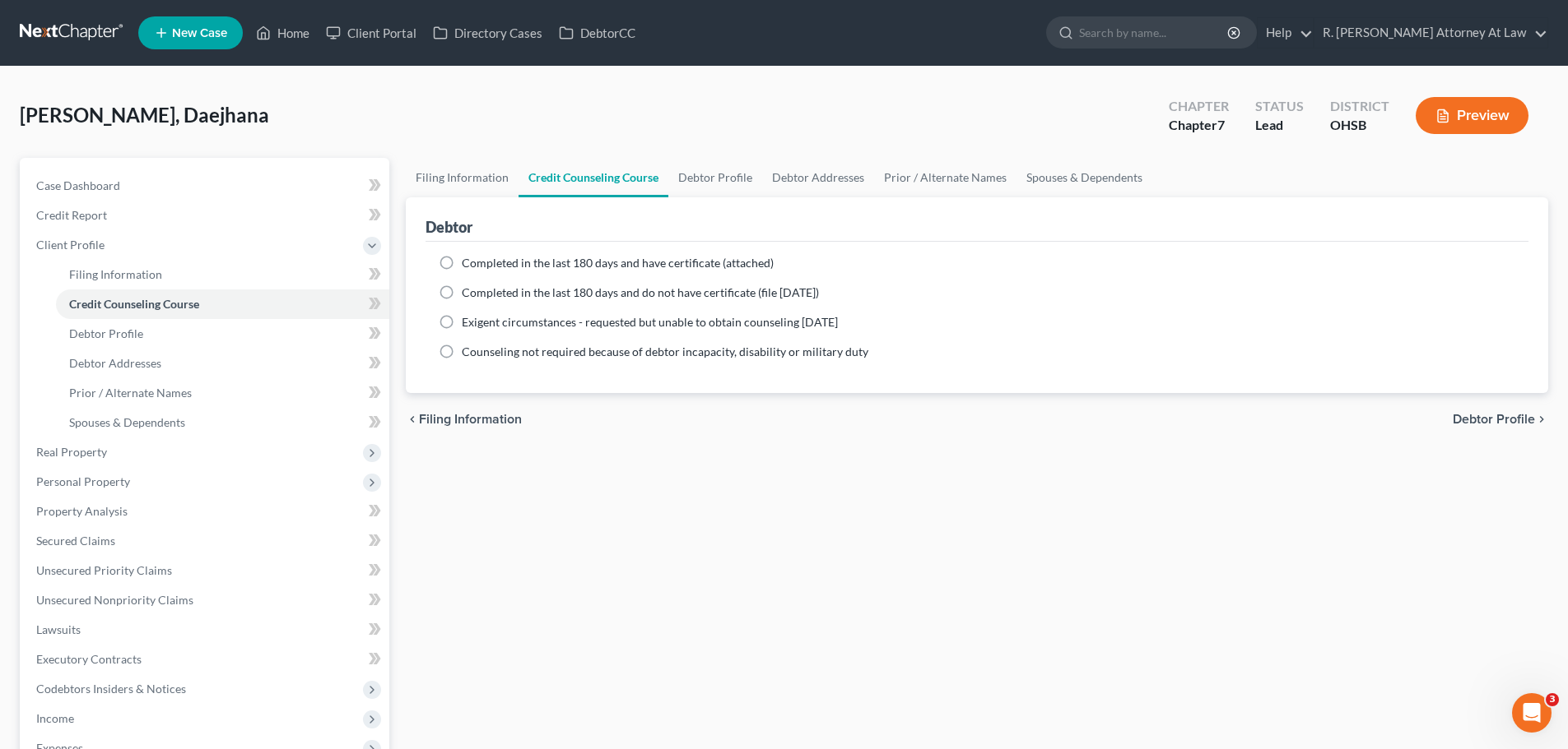
drag, startPoint x: 447, startPoint y: 264, endPoint x: 502, endPoint y: 245, distance: 58.2
click at [462, 265] on label "Completed in the last 180 days and have certificate (attached)" at bounding box center [617, 263] width 312 height 16
click at [468, 265] on input "Completed in the last 180 days and have certificate (attached)" at bounding box center [473, 260] width 11 height 11
radio input "true"
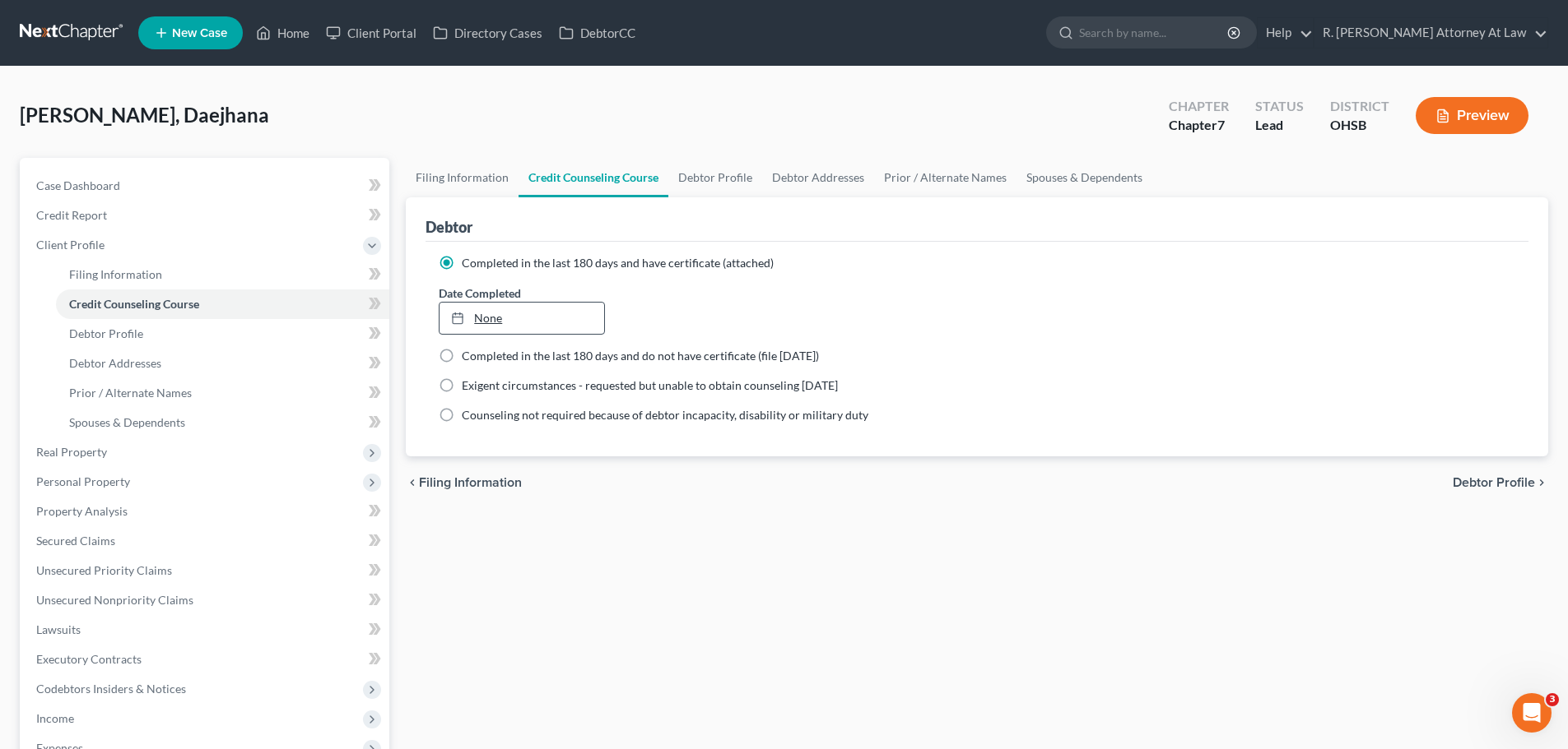
type input "[DATE]"
drag, startPoint x: 486, startPoint y: 315, endPoint x: 486, endPoint y: 327, distance: 12.0
click at [486, 315] on link "None" at bounding box center [522, 319] width 164 height 31
click at [717, 194] on link "Debtor Profile" at bounding box center [715, 177] width 94 height 39
select select "0"
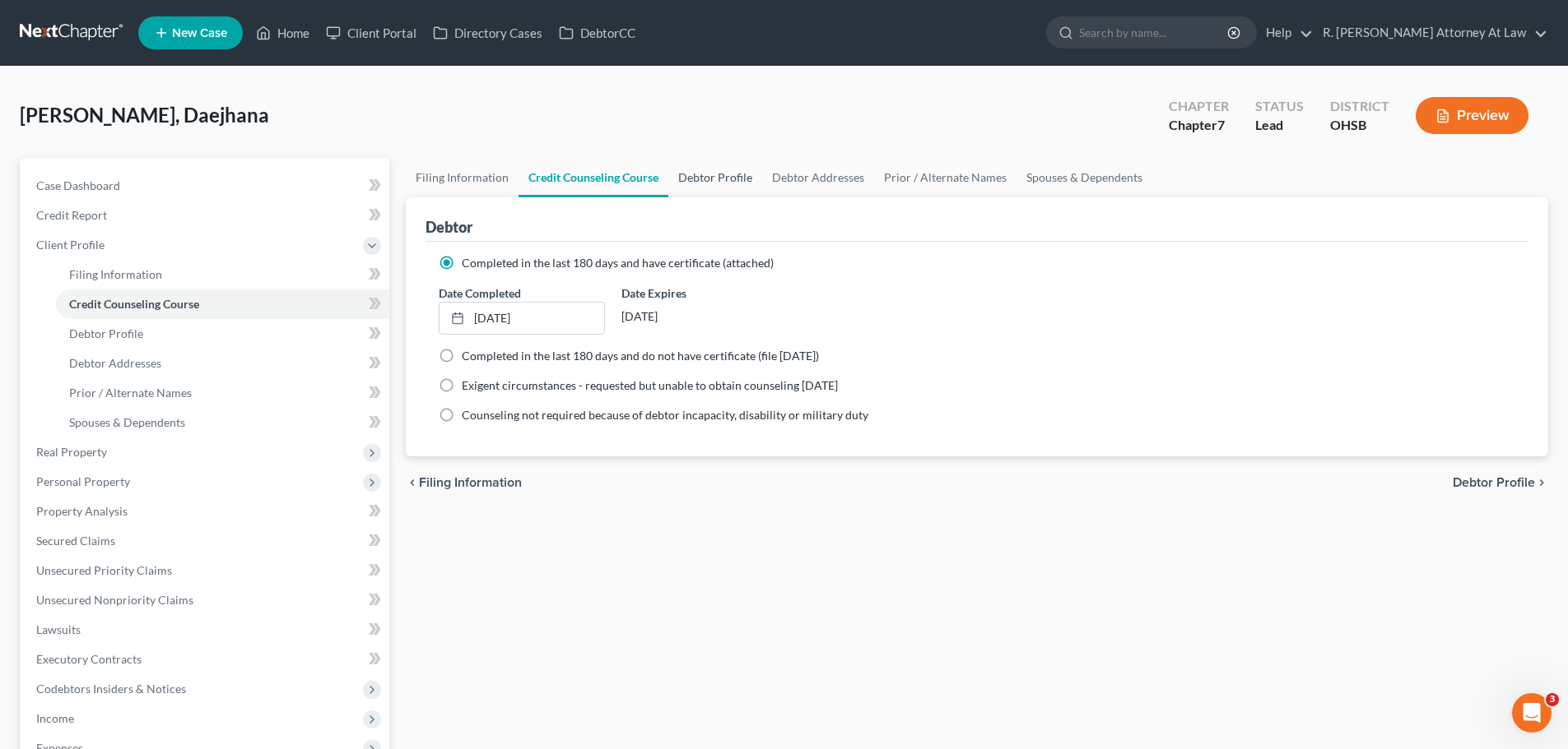
select select "0"
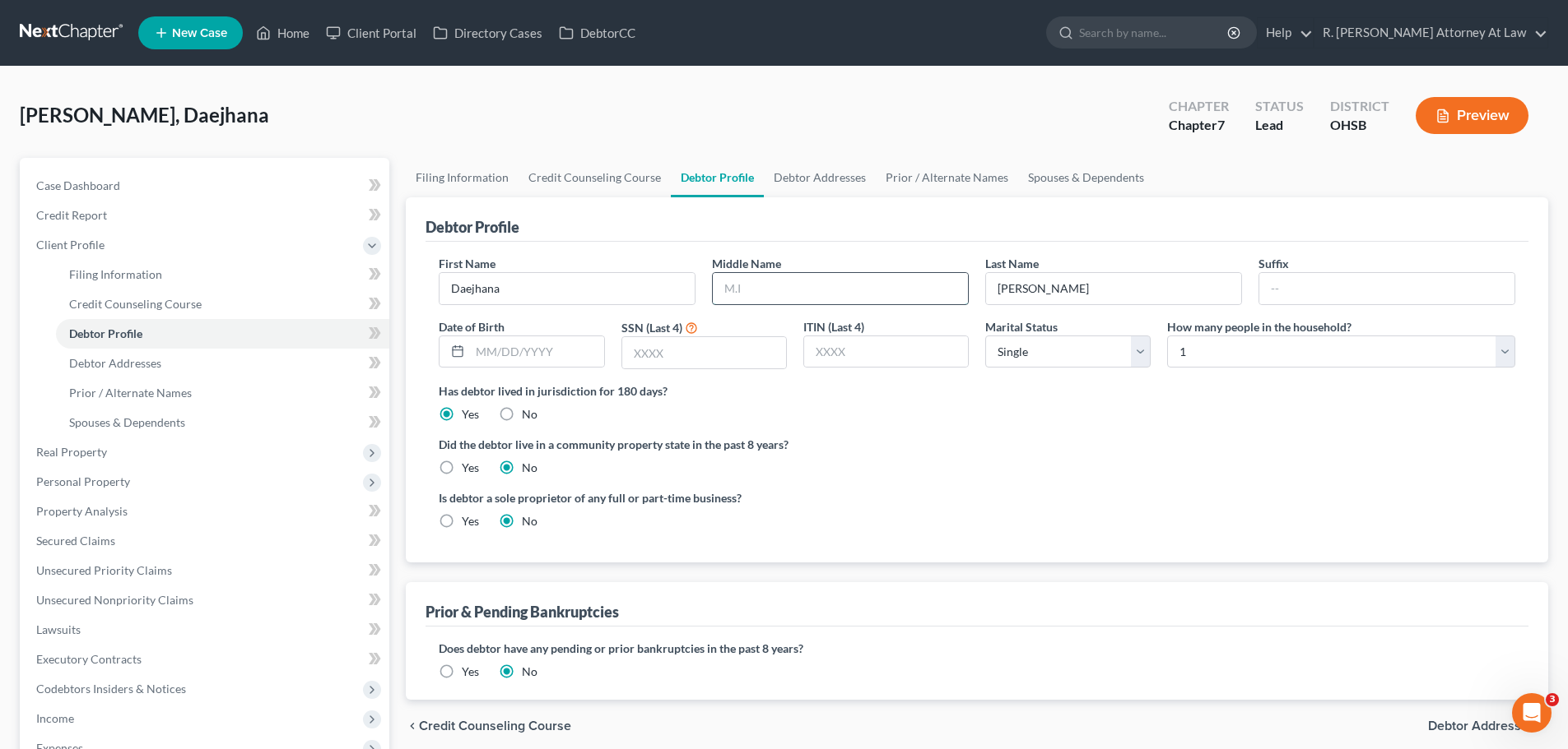
drag, startPoint x: 746, startPoint y: 292, endPoint x: 783, endPoint y: 280, distance: 38.9
click at [747, 290] on input "text" at bounding box center [840, 288] width 255 height 31
type input "[PERSON_NAME]"
type input "[DATE]"
type input "4977"
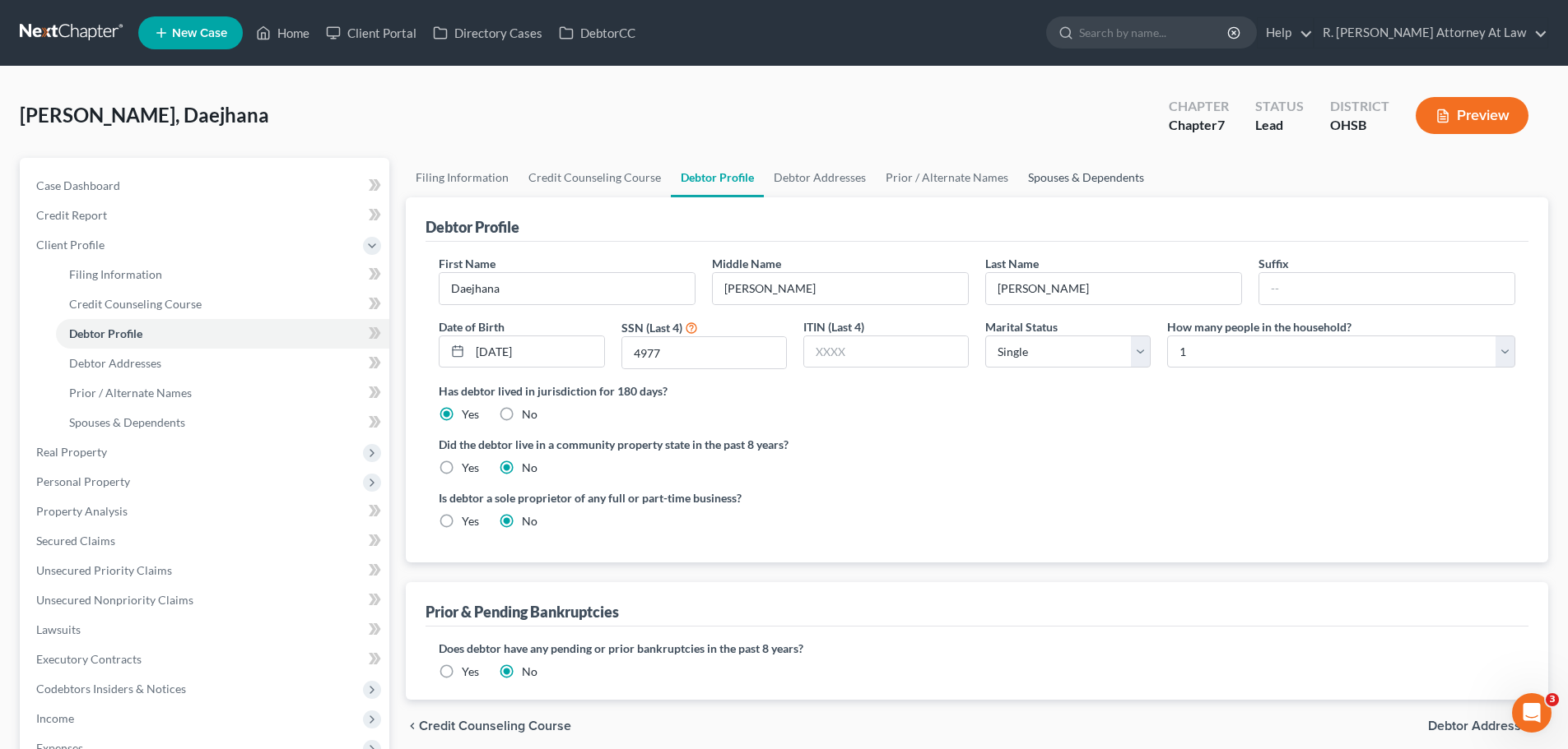
click at [1054, 185] on link "Spouses & Dependents" at bounding box center [1085, 177] width 136 height 39
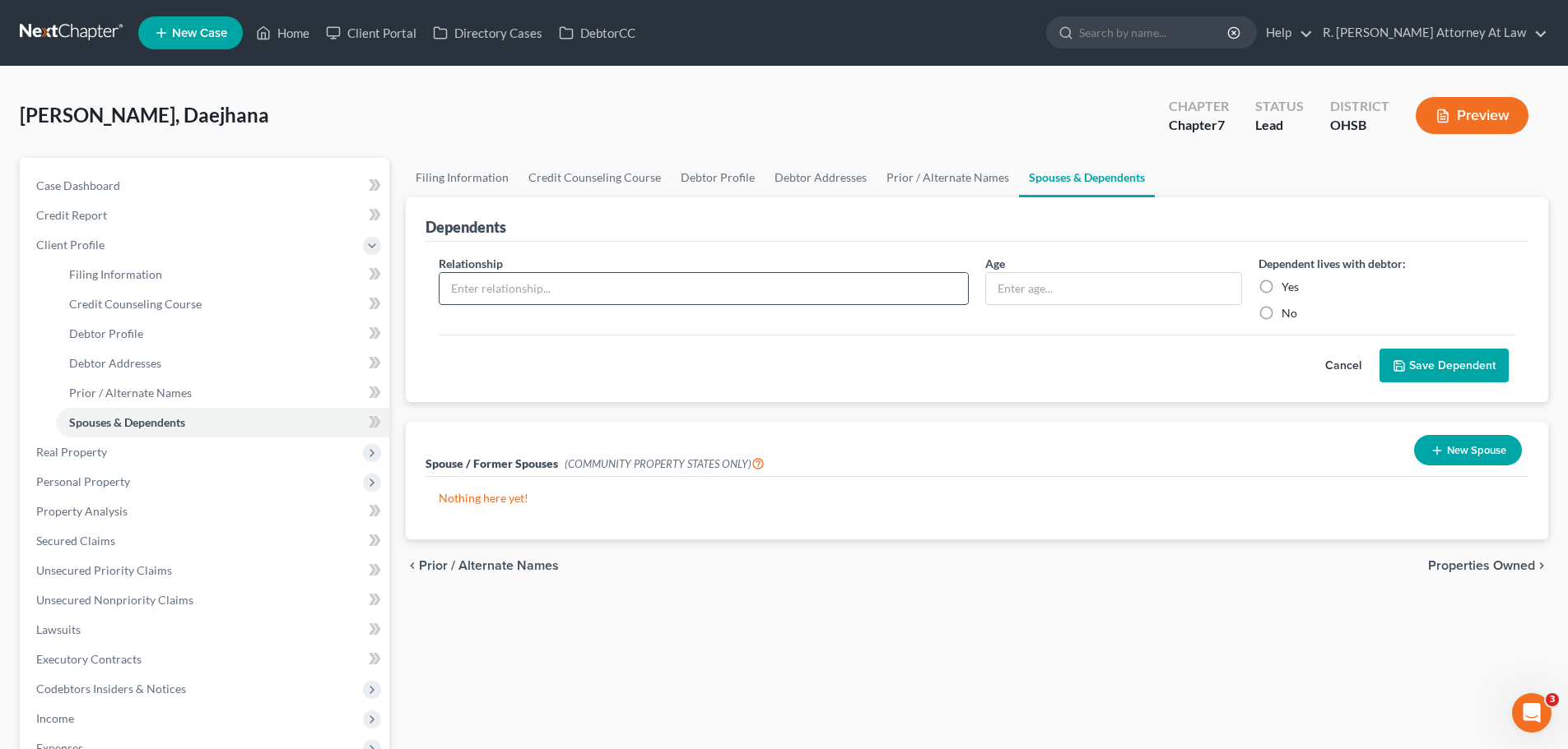
click at [694, 298] on input "text" at bounding box center [704, 288] width 528 height 31
type input "Daughter"
click at [1281, 287] on label "Yes" at bounding box center [1289, 287] width 17 height 16
click at [1288, 287] on input "Yes" at bounding box center [1294, 284] width 11 height 11
radio input "true"
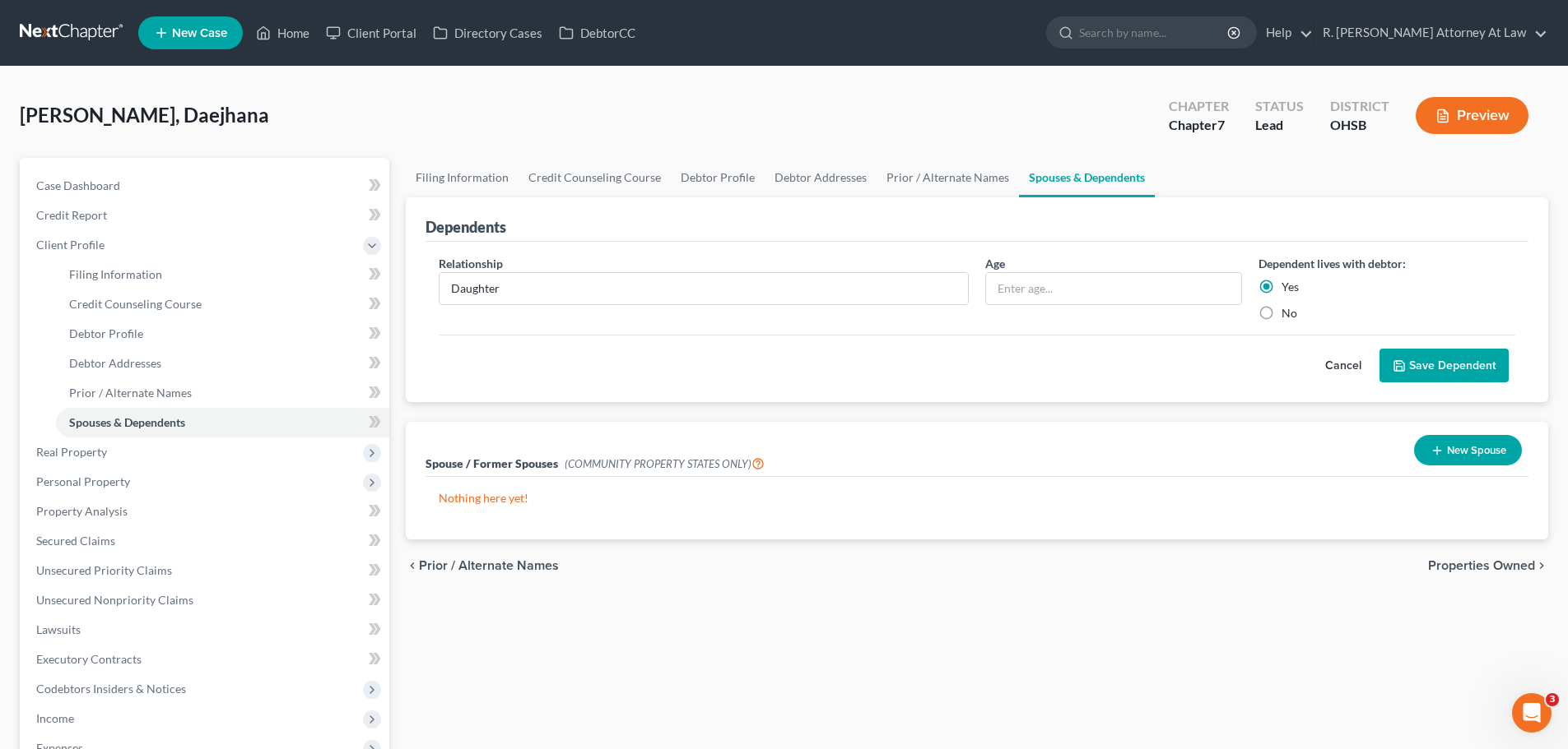
click at [1406, 359] on button "Save Dependent" at bounding box center [1444, 366] width 129 height 35
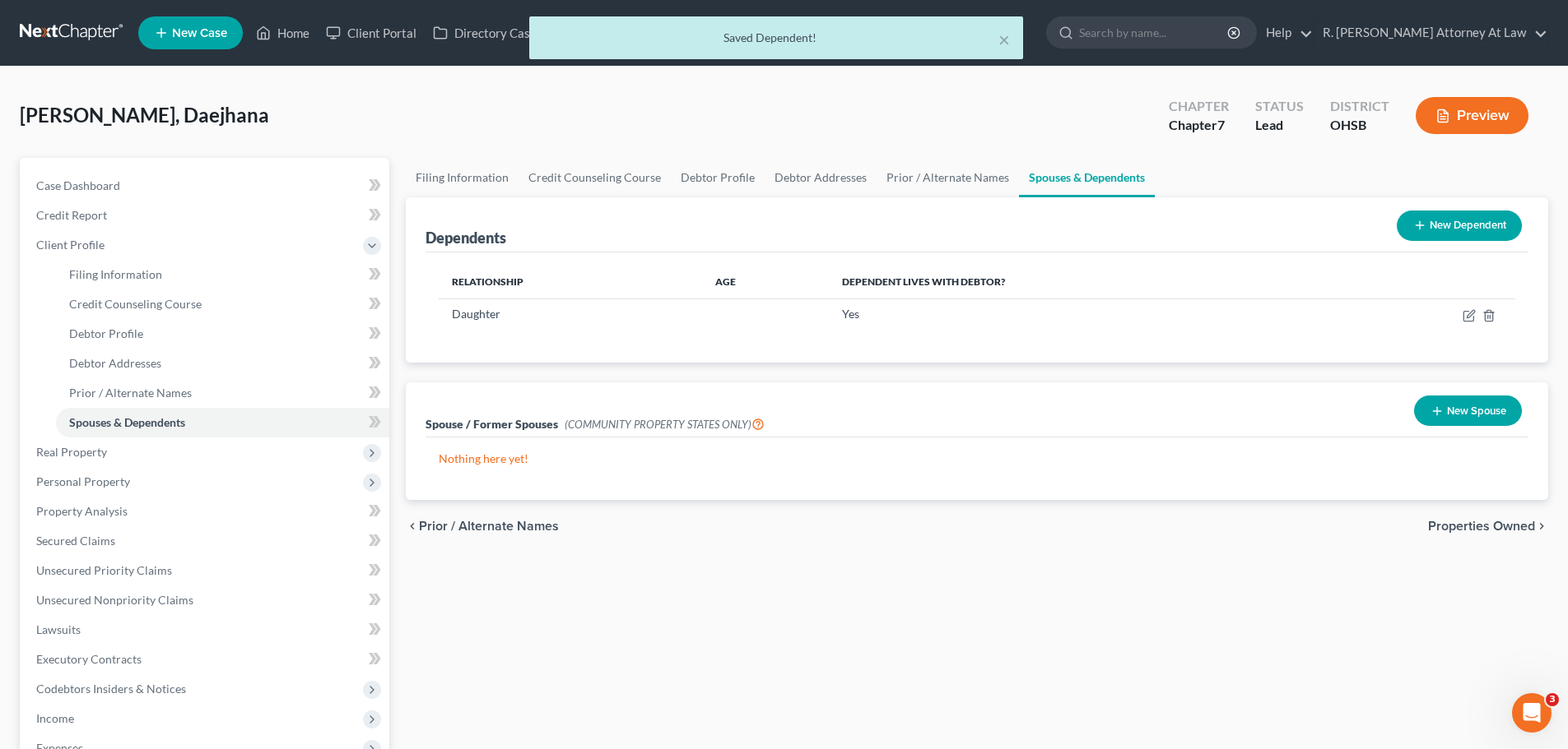
drag, startPoint x: 1458, startPoint y: 218, endPoint x: 1158, endPoint y: 223, distance: 300.0
click at [1451, 218] on button "New Dependent" at bounding box center [1459, 225] width 125 height 30
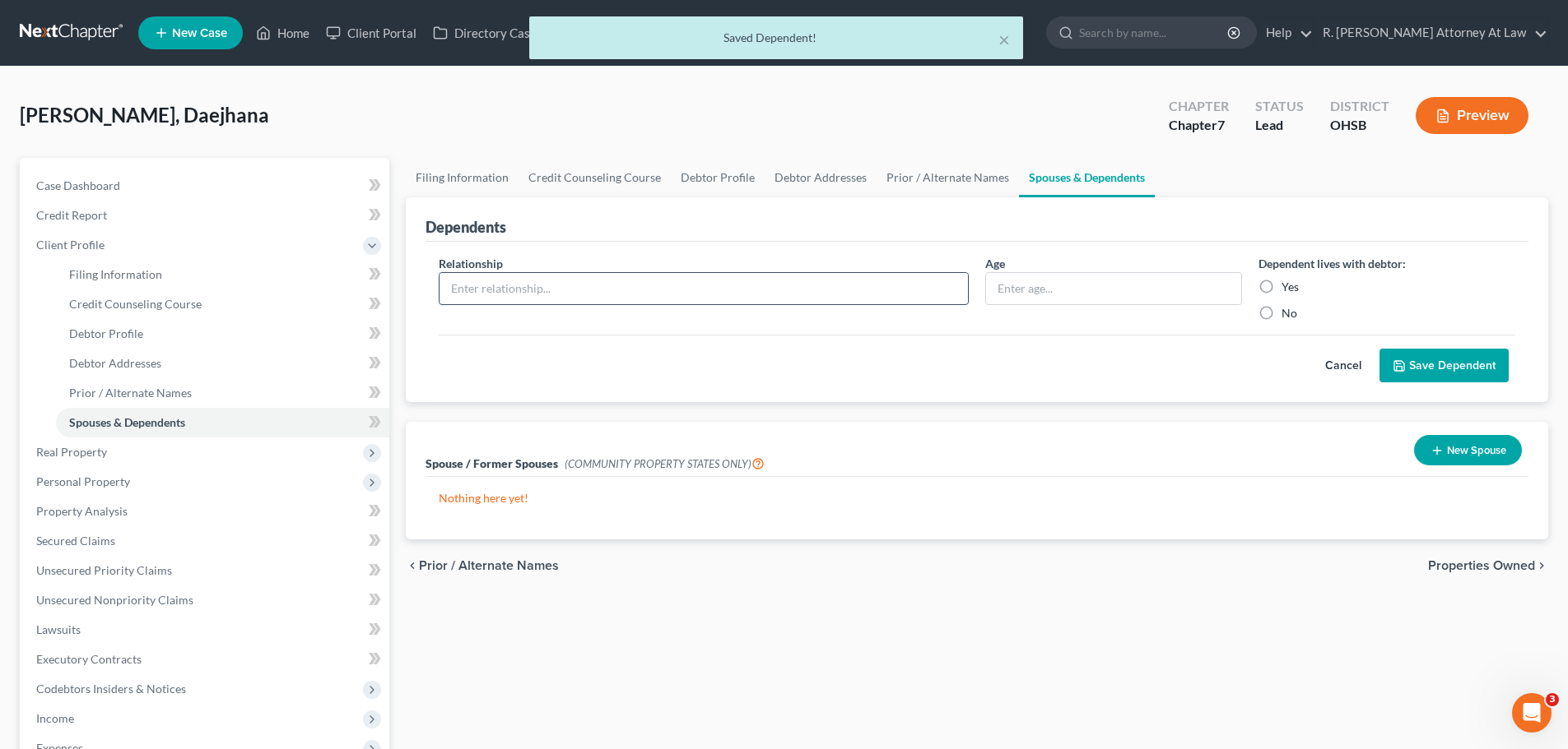
click at [613, 270] on div "Relationship *" at bounding box center [704, 288] width 546 height 66
click at [587, 289] on input "text" at bounding box center [704, 288] width 528 height 31
type input "Daughter"
drag, startPoint x: 1263, startPoint y: 289, endPoint x: 1278, endPoint y: 292, distance: 15.3
click at [1281, 292] on label "Yes" at bounding box center [1289, 287] width 17 height 16
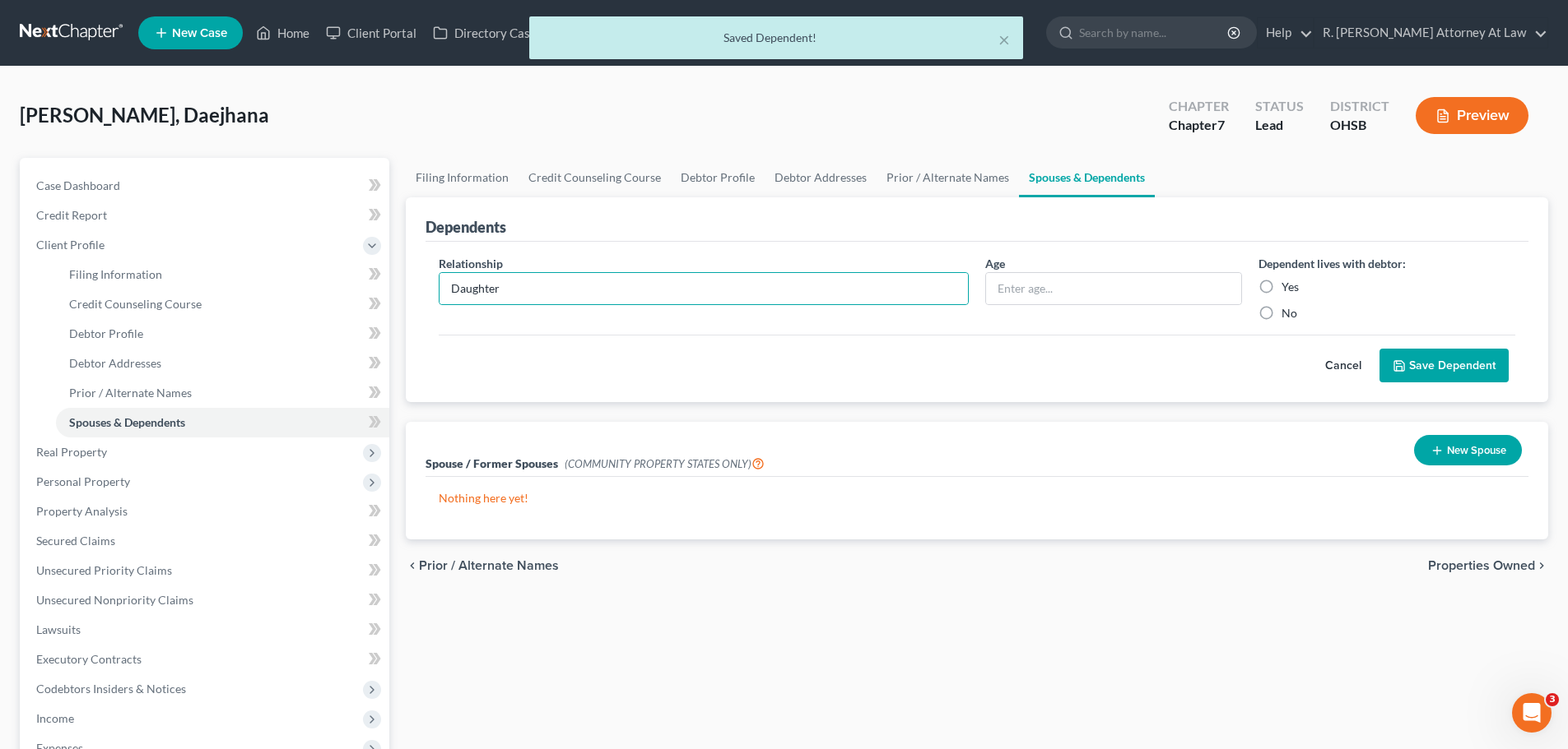
click at [1288, 289] on input "Yes" at bounding box center [1294, 284] width 11 height 11
radio input "true"
click at [1428, 363] on button "Save Dependent" at bounding box center [1444, 366] width 129 height 35
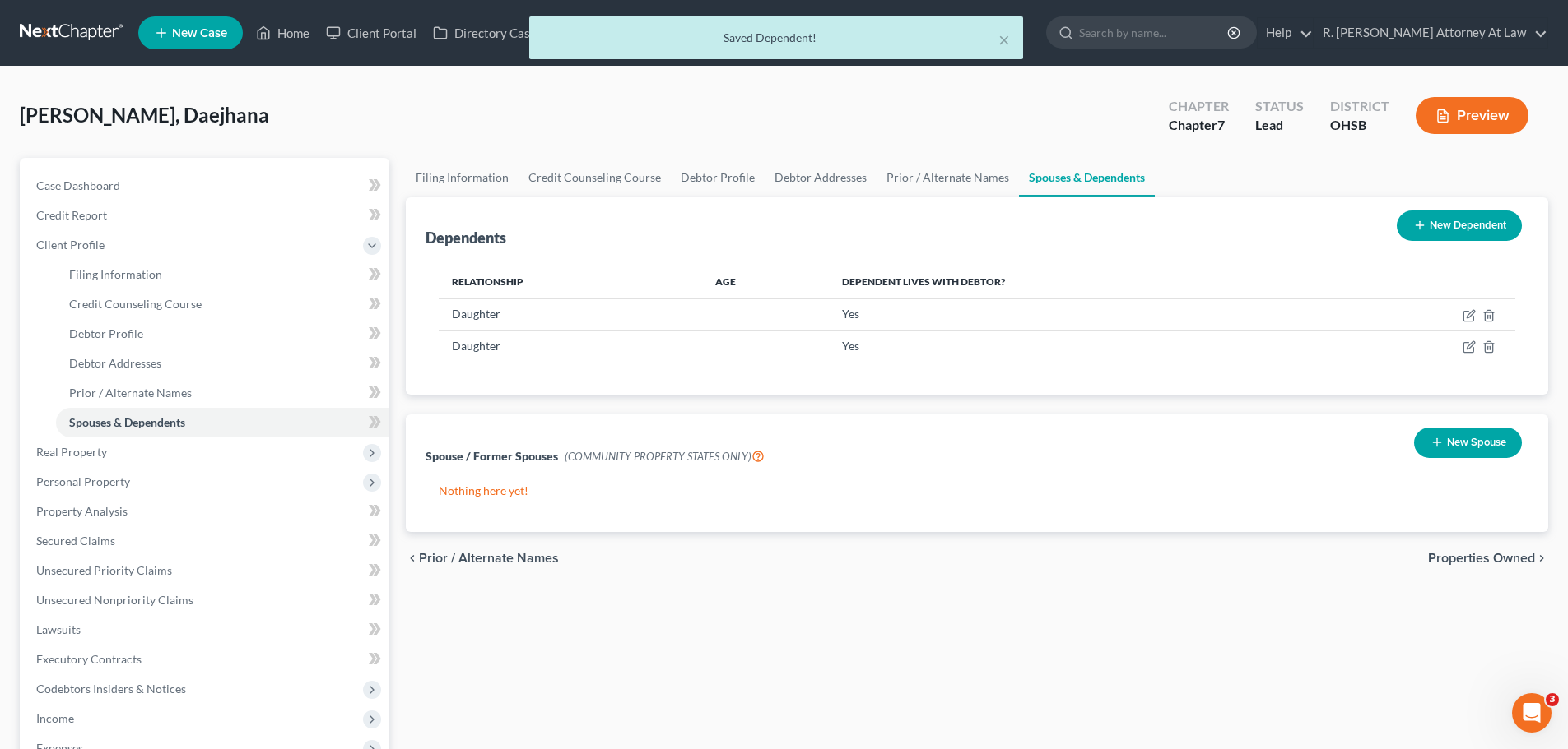
drag, startPoint x: 1452, startPoint y: 214, endPoint x: 1359, endPoint y: 220, distance: 93.2
click at [1452, 215] on button "New Dependent" at bounding box center [1459, 225] width 125 height 30
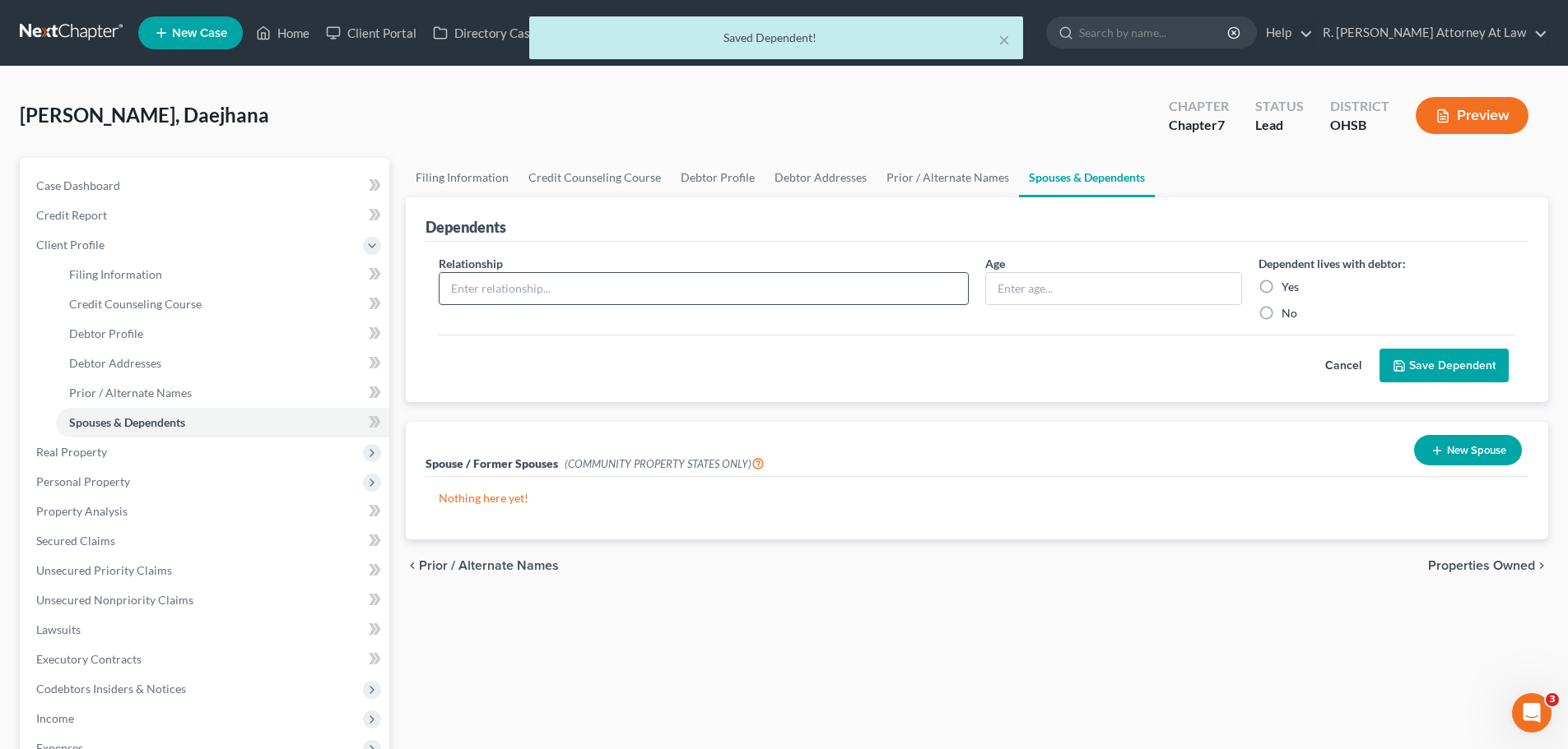
click at [526, 285] on input "text" at bounding box center [704, 288] width 528 height 31
type input "Son"
click at [1281, 287] on label "Yes" at bounding box center [1289, 287] width 17 height 16
click at [1288, 287] on input "Yes" at bounding box center [1294, 284] width 11 height 11
radio input "true"
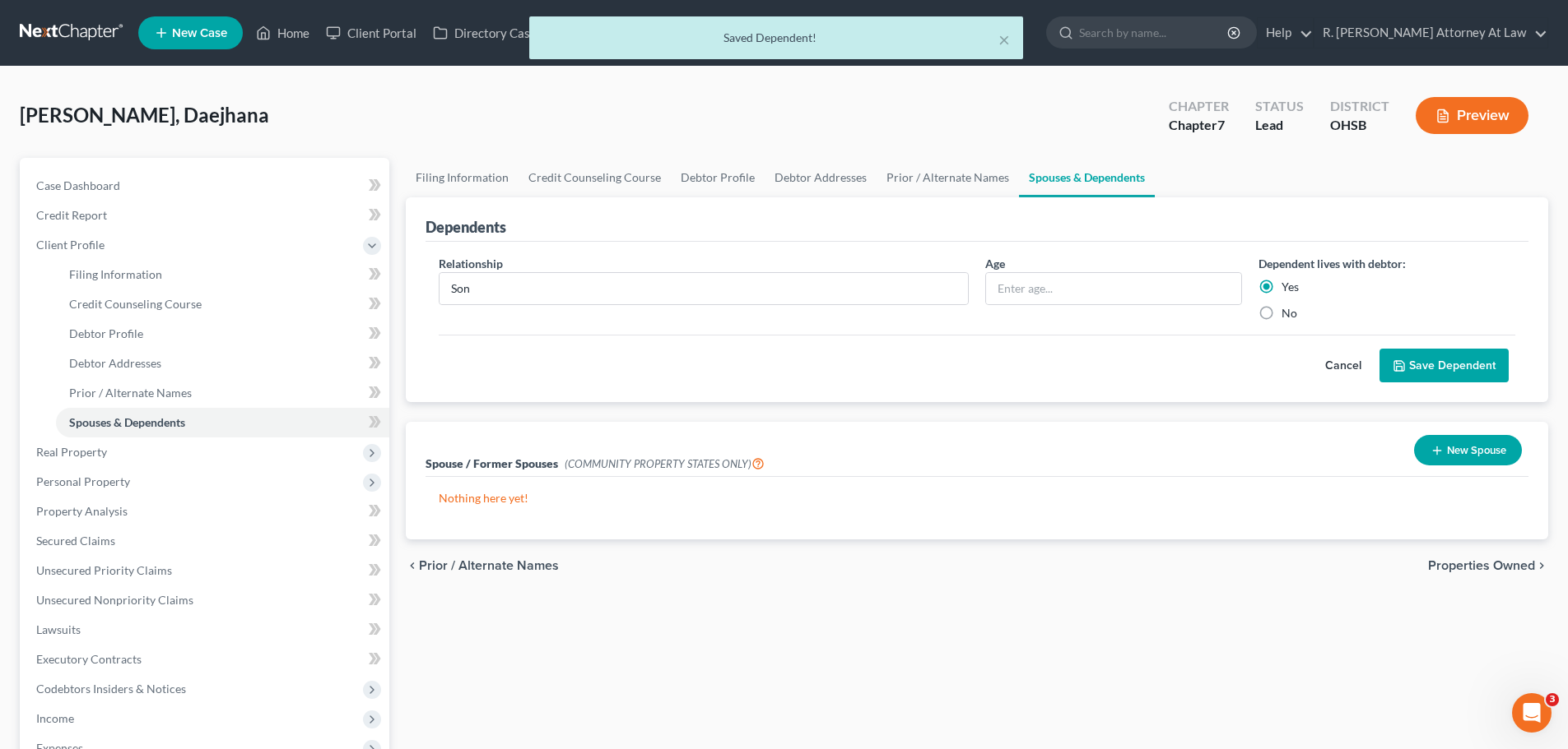
click at [1389, 355] on button "Save Dependent" at bounding box center [1444, 366] width 129 height 35
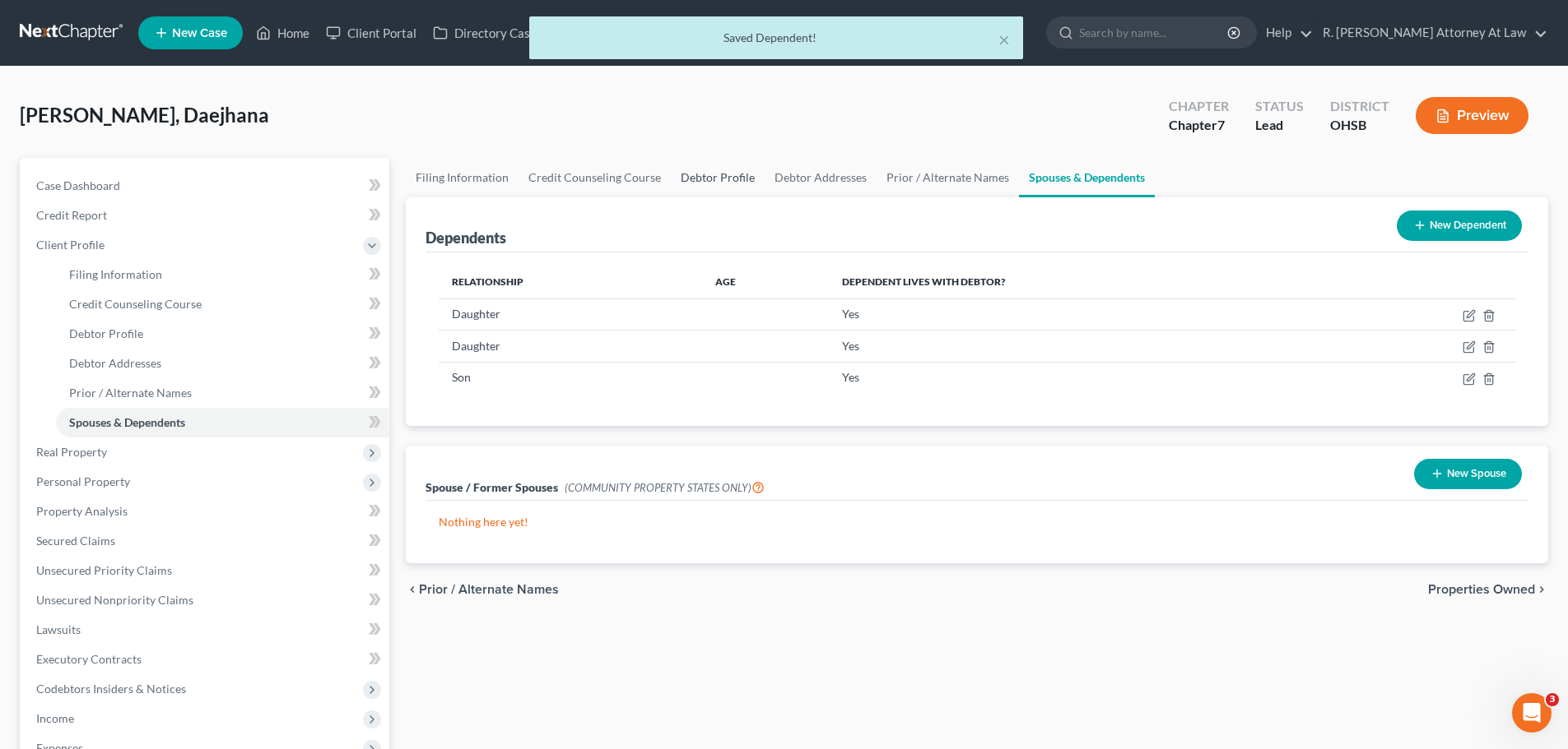
click at [707, 172] on link "Debtor Profile" at bounding box center [718, 177] width 94 height 39
select select "0"
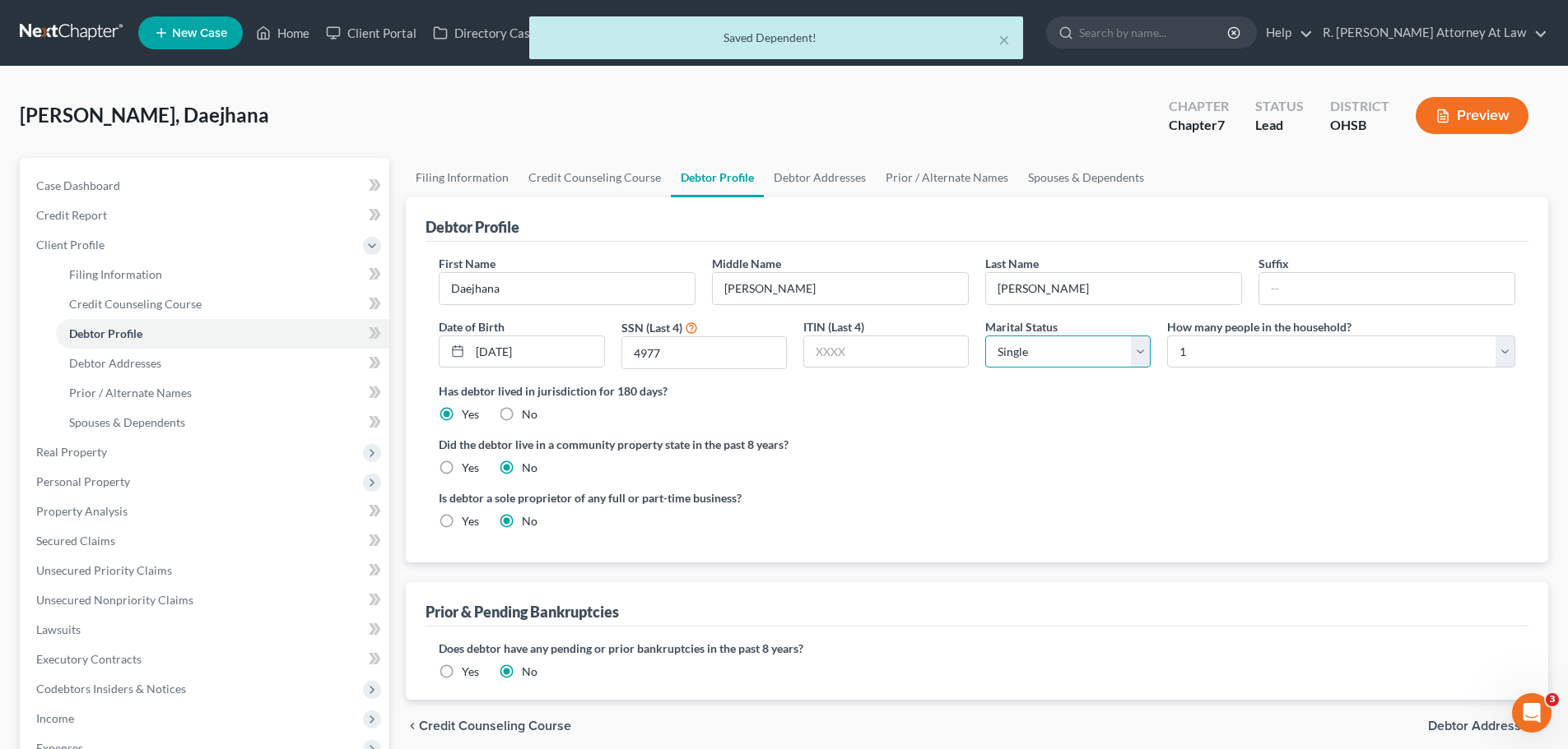
click at [1108, 351] on select "Select Single Married Separated Divorced Widowed" at bounding box center [1068, 352] width 166 height 33
click at [1199, 352] on select "Select 1 2 3 4 5 6 7 8 9 10 11 12 13 14 15 16 17 18 19 20" at bounding box center [1341, 352] width 348 height 33
select select "3"
click at [1167, 336] on select "Select 1 2 3 4 5 6 7 8 9 10 11 12 13 14 15 16 17 18 19 20" at bounding box center [1341, 352] width 348 height 33
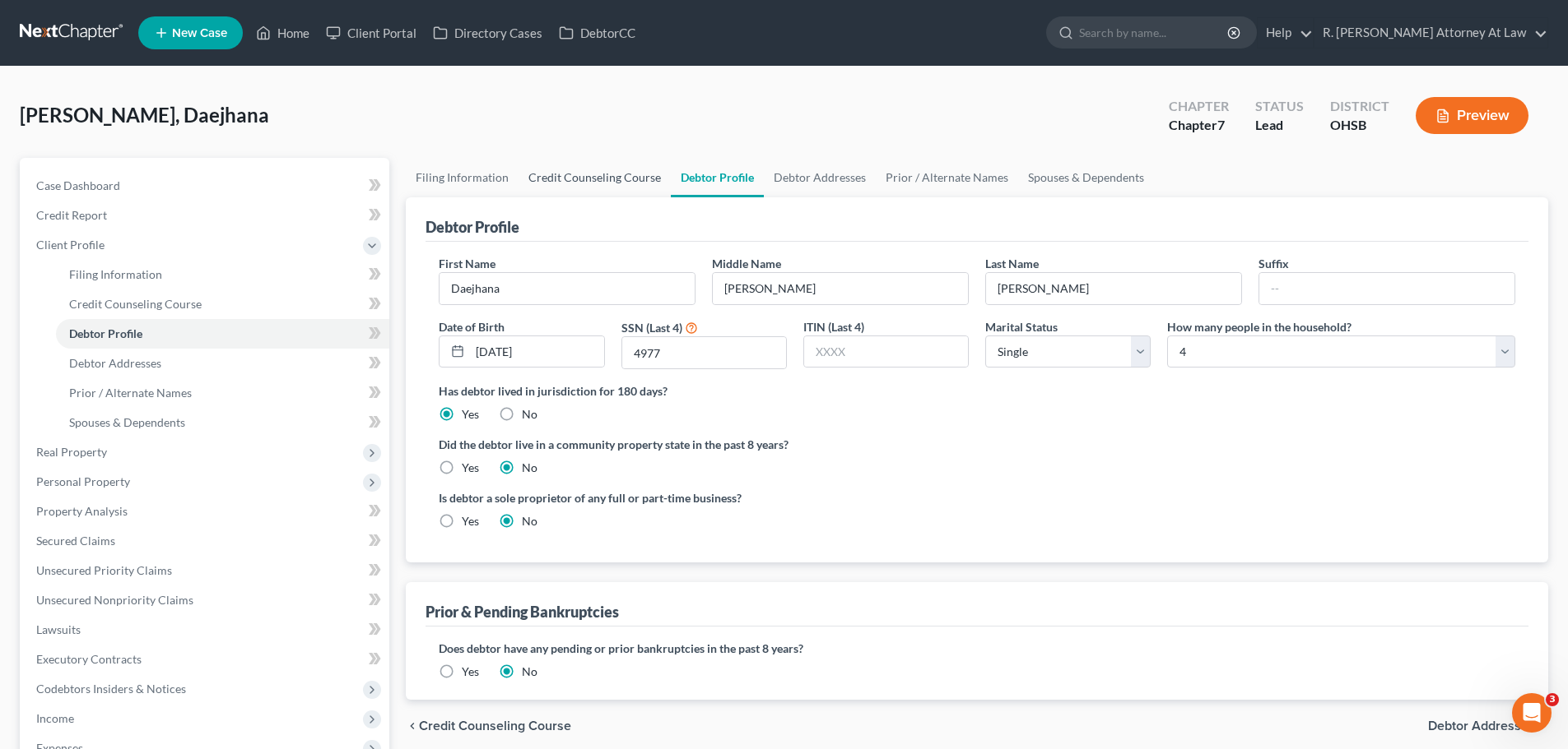
click at [599, 185] on link "Credit Counseling Course" at bounding box center [594, 177] width 152 height 39
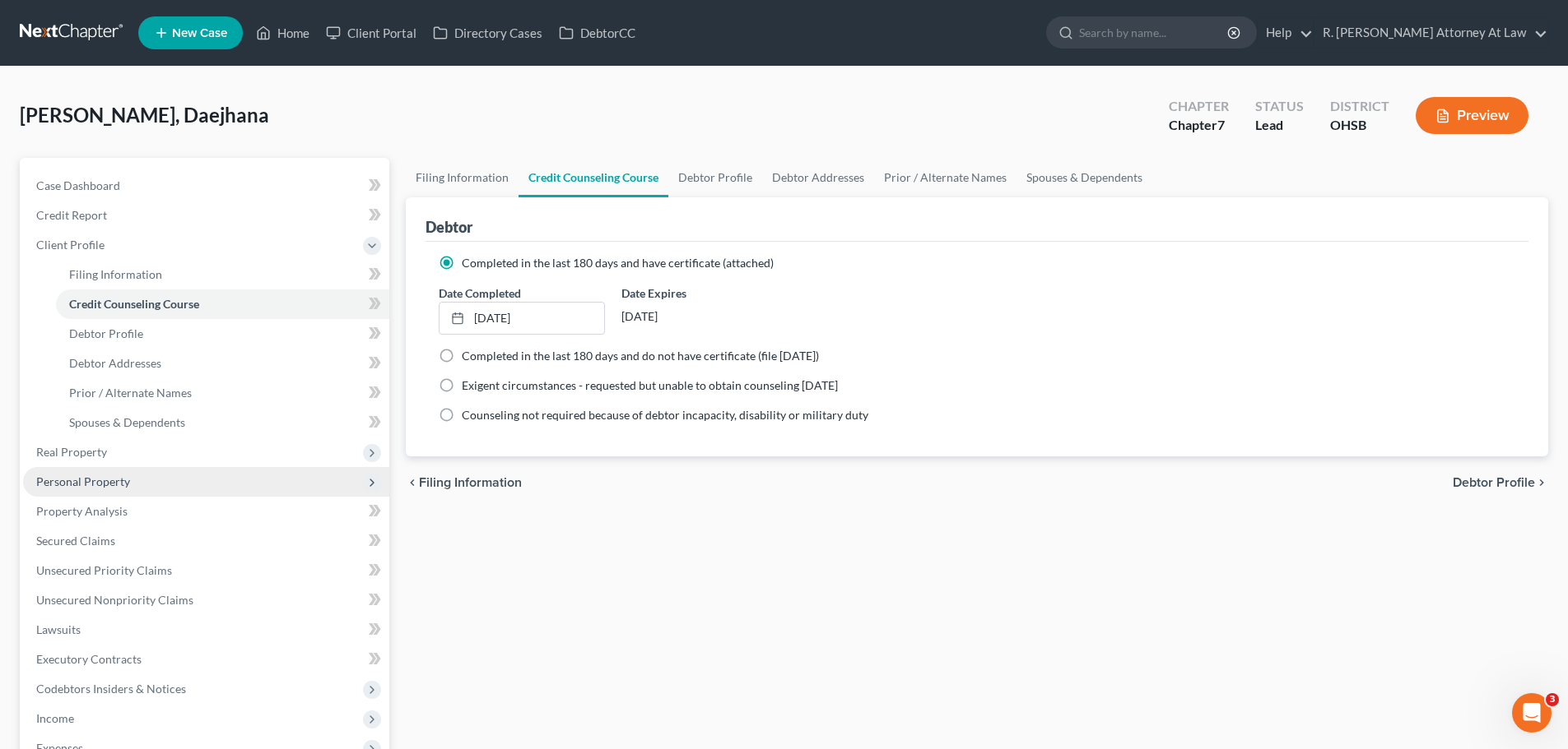
click at [91, 479] on span "Personal Property" at bounding box center [83, 481] width 94 height 14
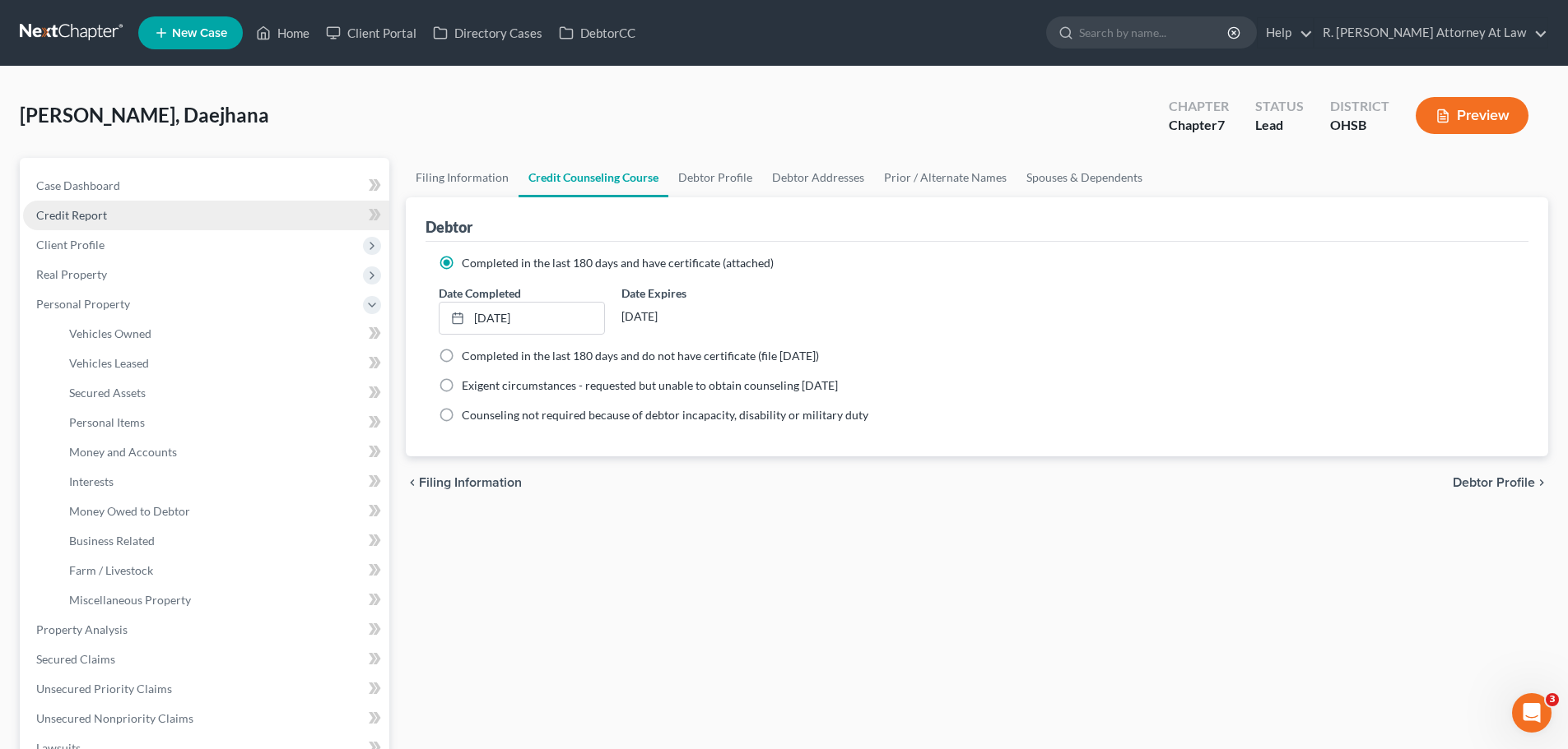
click at [98, 221] on span "Credit Report" at bounding box center [72, 215] width 71 height 14
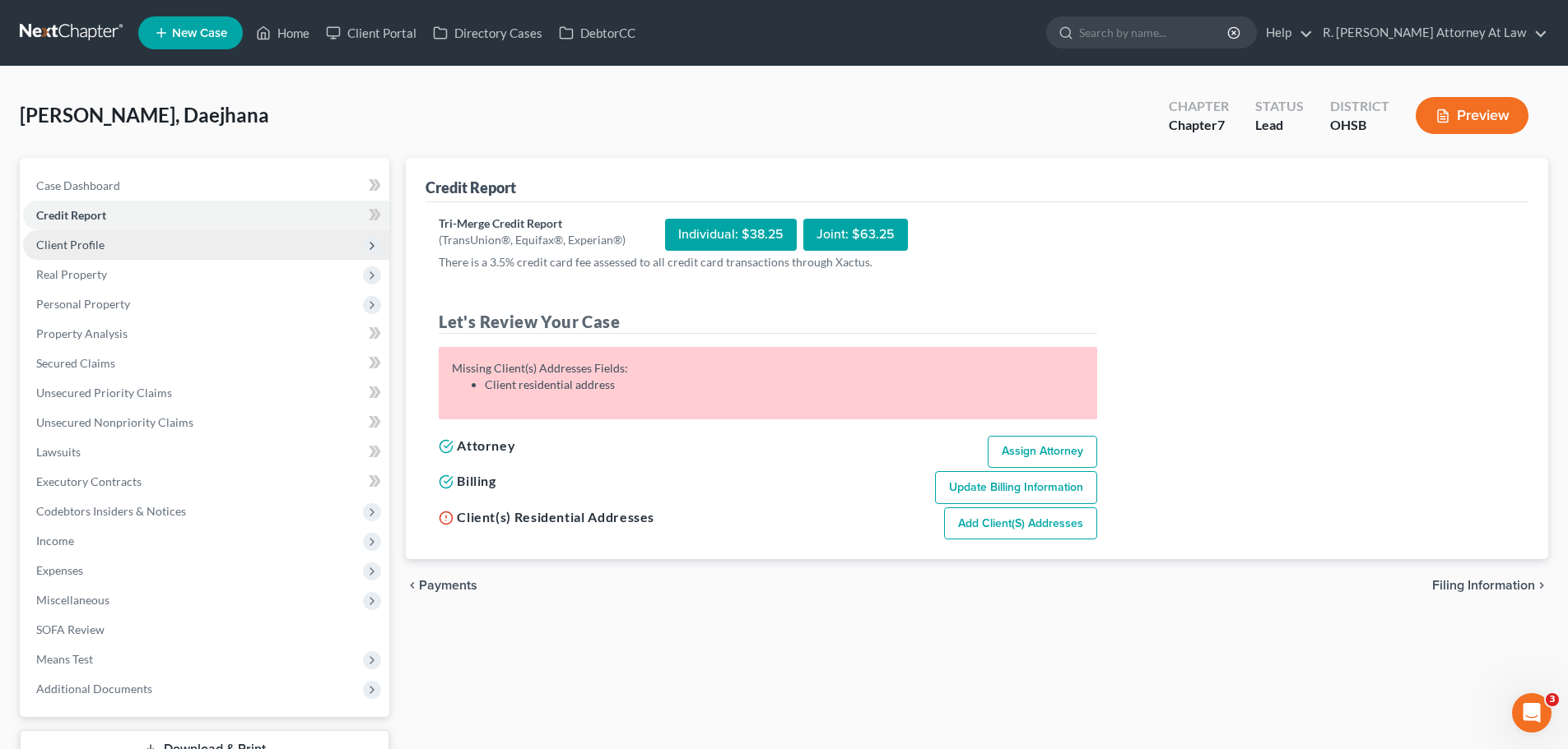
click at [81, 252] on span "Client Profile" at bounding box center [206, 245] width 366 height 30
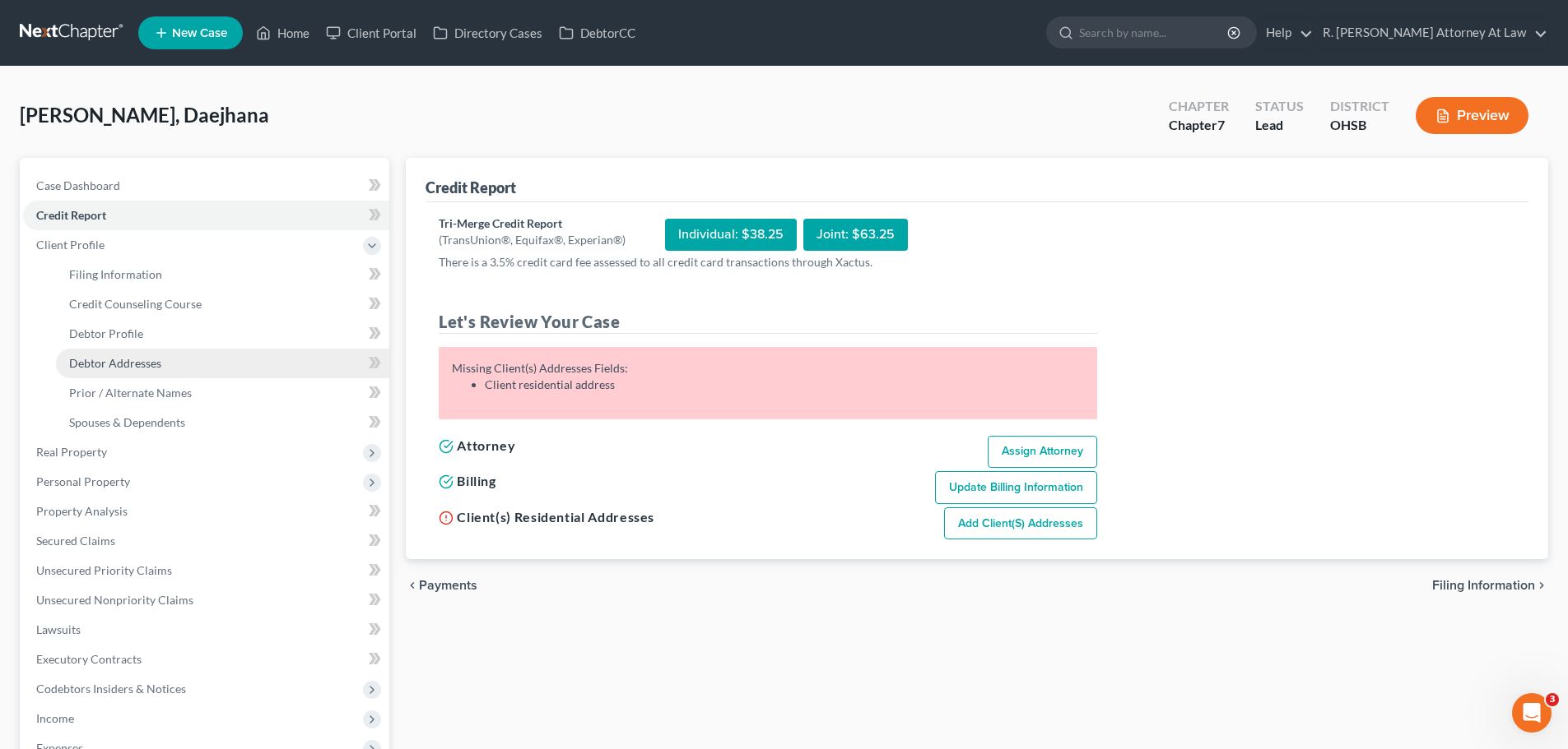
click at [128, 364] on span "Debtor Addresses" at bounding box center [115, 362] width 92 height 14
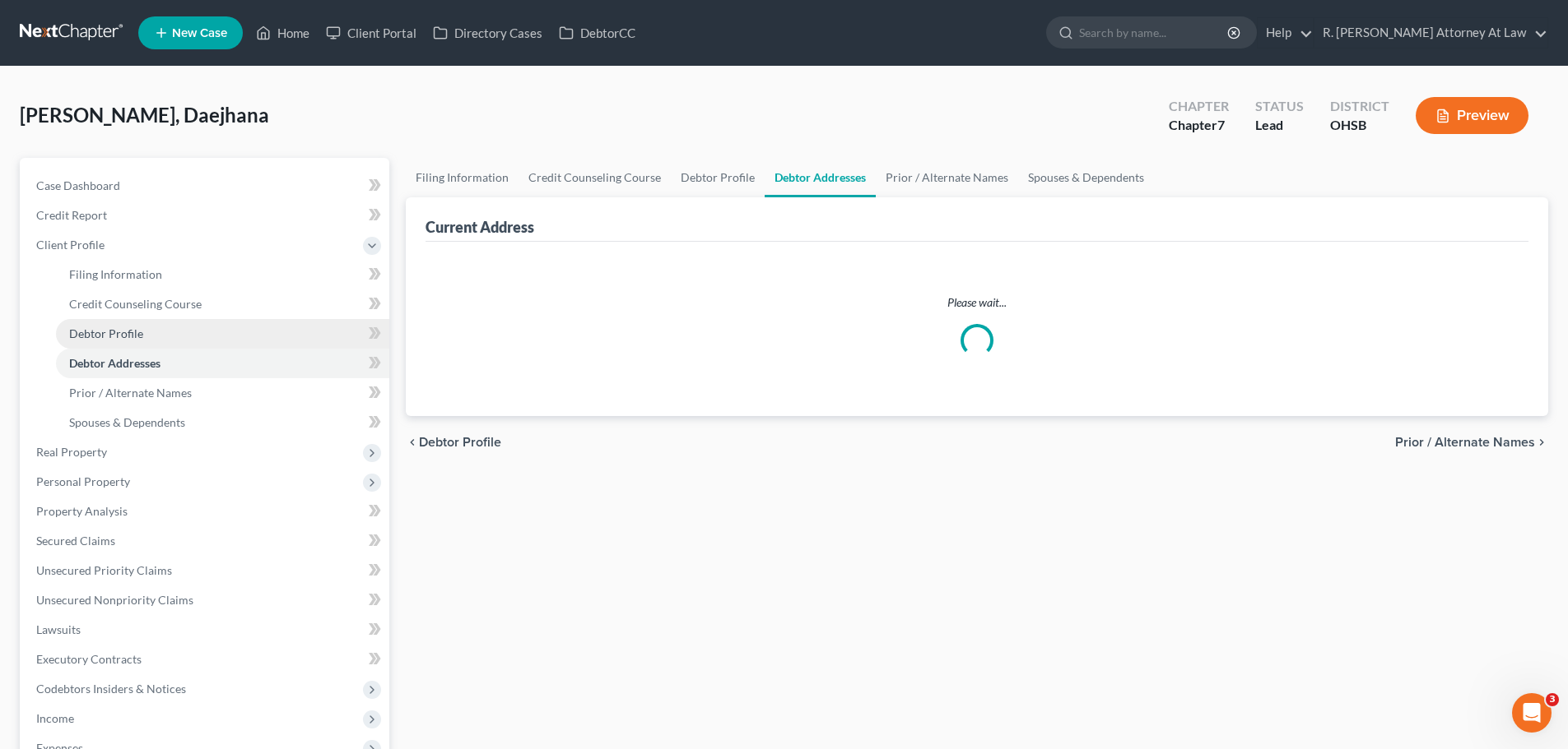
select select "0"
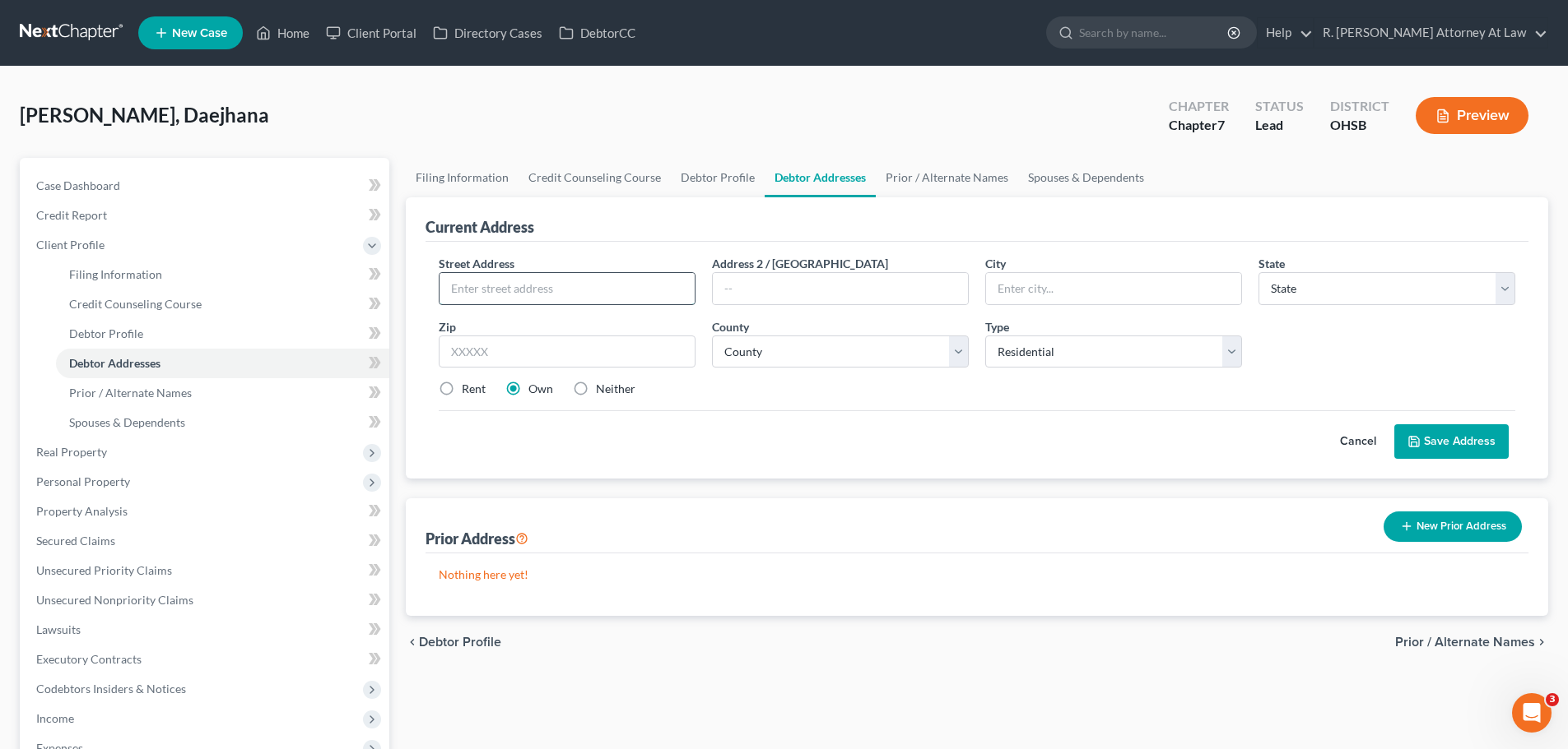
click at [582, 283] on input "text" at bounding box center [567, 288] width 255 height 31
click at [491, 287] on input "text" at bounding box center [567, 288] width 255 height 31
type input "[STREET_ADDRESS]"
type input "45231"
type input "[GEOGRAPHIC_DATA]"
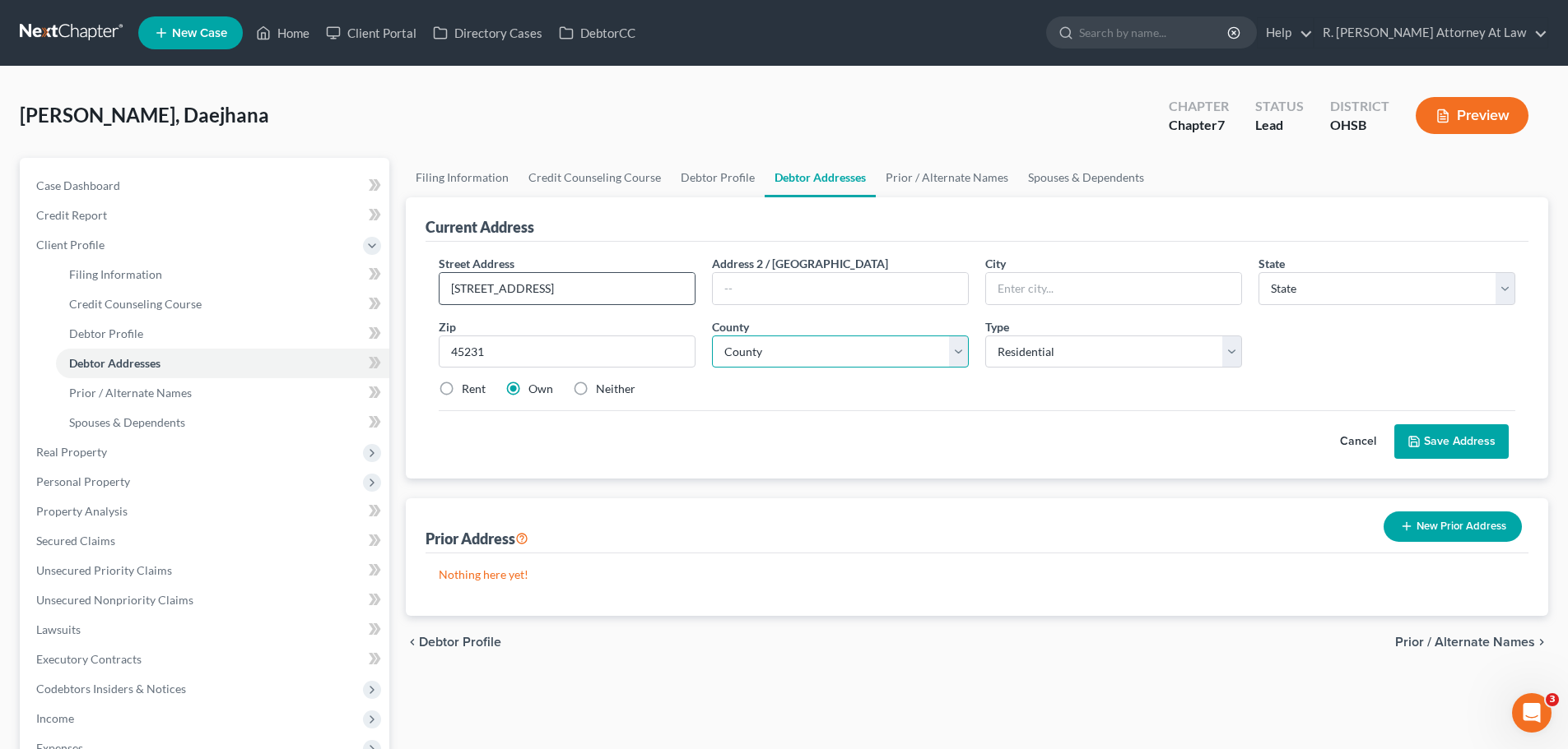
select select "36"
select select "30"
drag, startPoint x: 1432, startPoint y: 434, endPoint x: 1394, endPoint y: 411, distance: 44.4
click at [1432, 435] on button "Save Address" at bounding box center [1451, 441] width 115 height 35
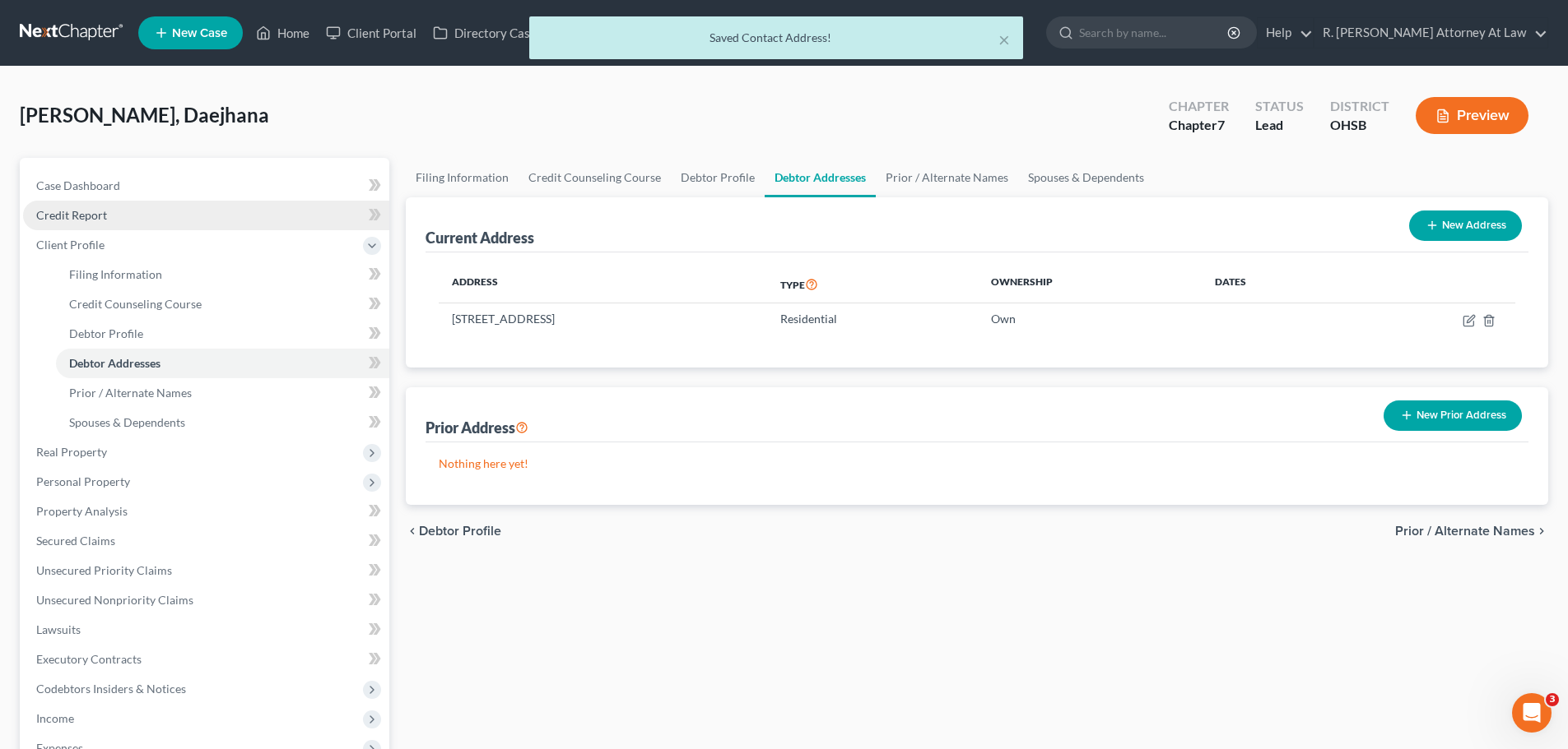
click at [84, 212] on span "Credit Report" at bounding box center [72, 215] width 71 height 14
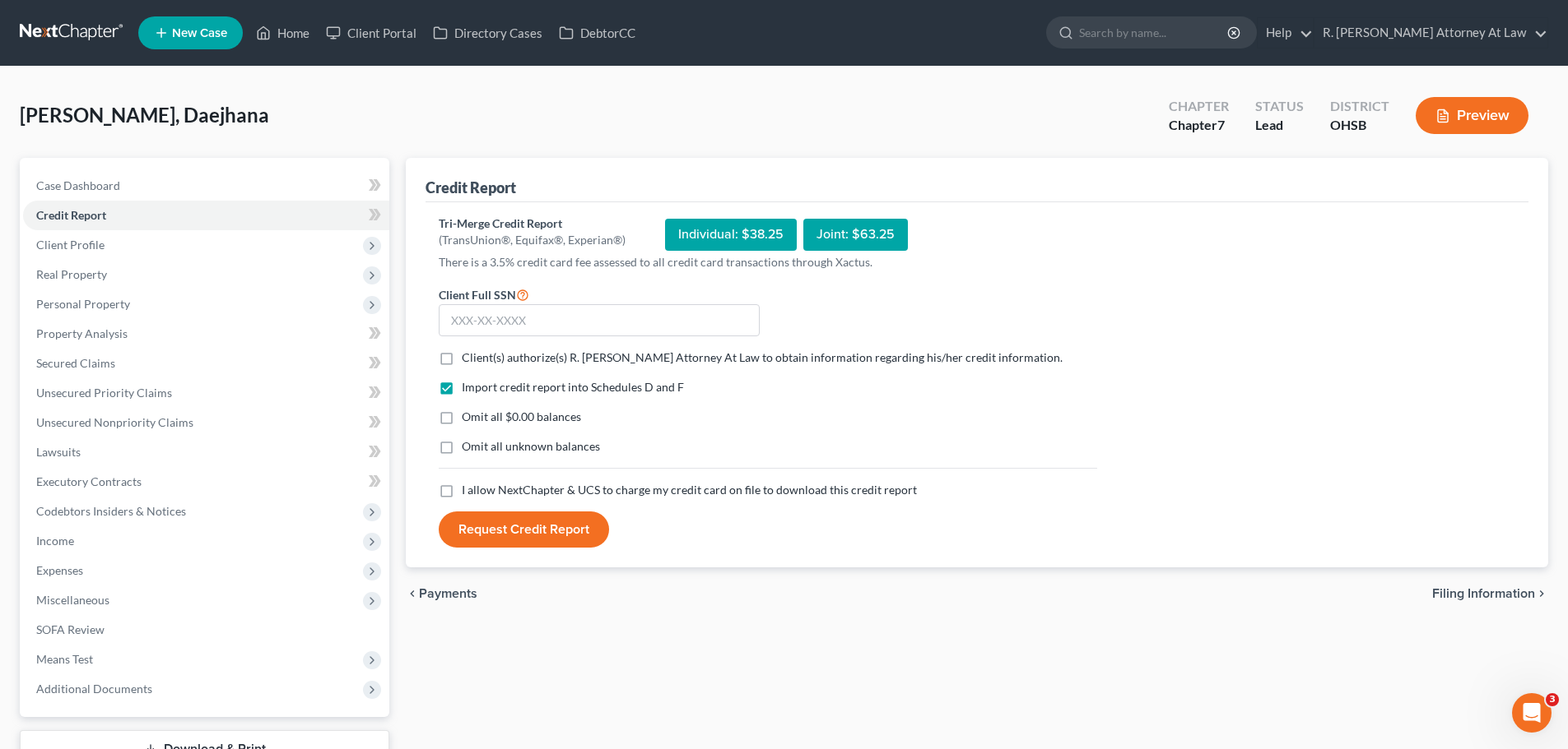
click at [462, 360] on label "Client(s) authorize(s) R. [PERSON_NAME] Attorney At Law to obtain information r…" at bounding box center [762, 358] width 601 height 16
click at [468, 360] on input "Client(s) authorize(s) R. [PERSON_NAME] Attorney At Law to obtain information r…" at bounding box center [473, 355] width 11 height 11
checkbox input "true"
click at [462, 484] on label "I allow NextChapter & UCS to charge my credit card on file to download this cre…" at bounding box center [689, 491] width 455 height 16
click at [468, 484] on input "I allow NextChapter & UCS to charge my credit card on file to download this cre…" at bounding box center [473, 488] width 11 height 11
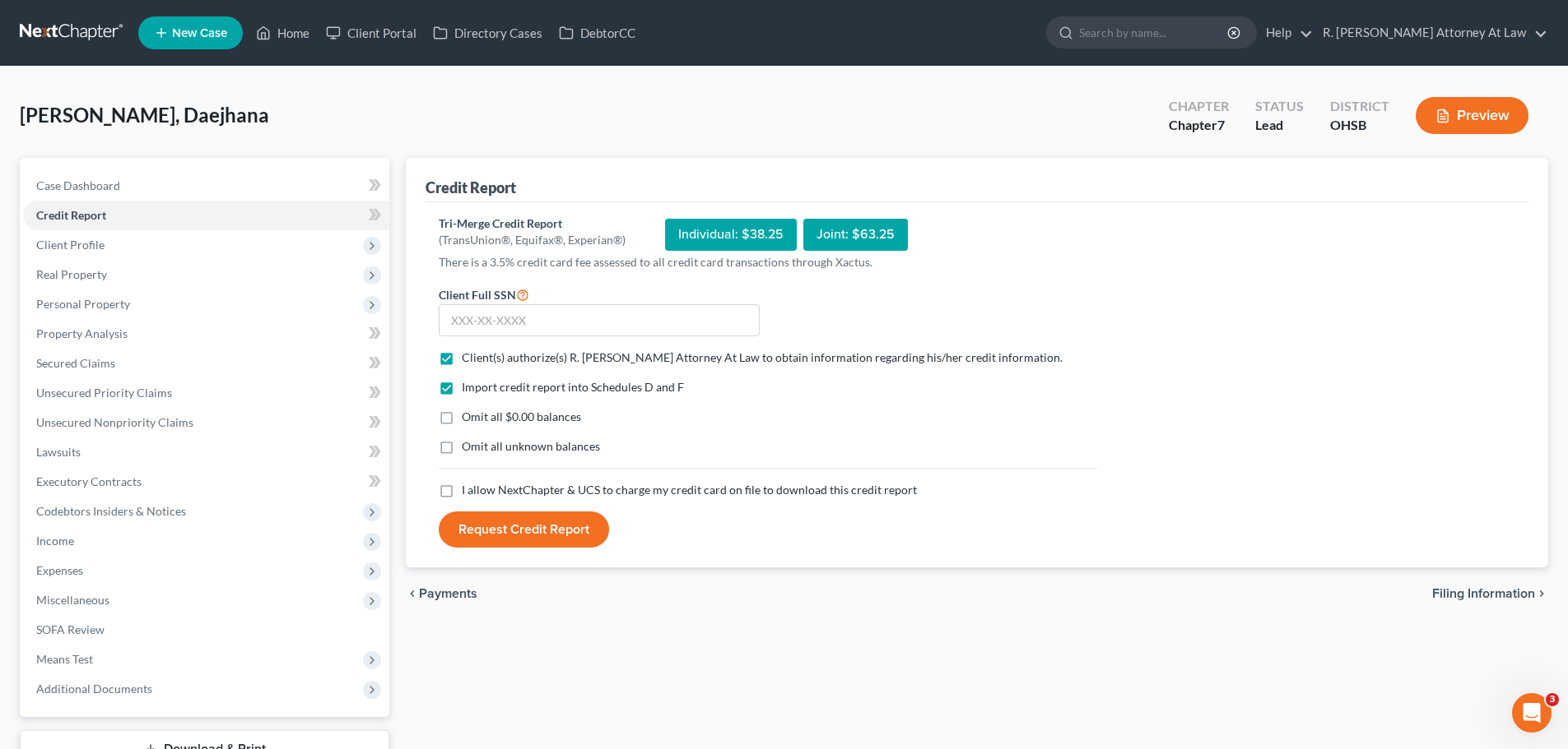
checkbox input "true"
drag, startPoint x: 535, startPoint y: 327, endPoint x: 599, endPoint y: 301, distance: 69.1
click at [545, 326] on input "text" at bounding box center [599, 320] width 321 height 33
type input "268-98-4977"
click at [544, 518] on button "Request Credit Report" at bounding box center [524, 530] width 170 height 36
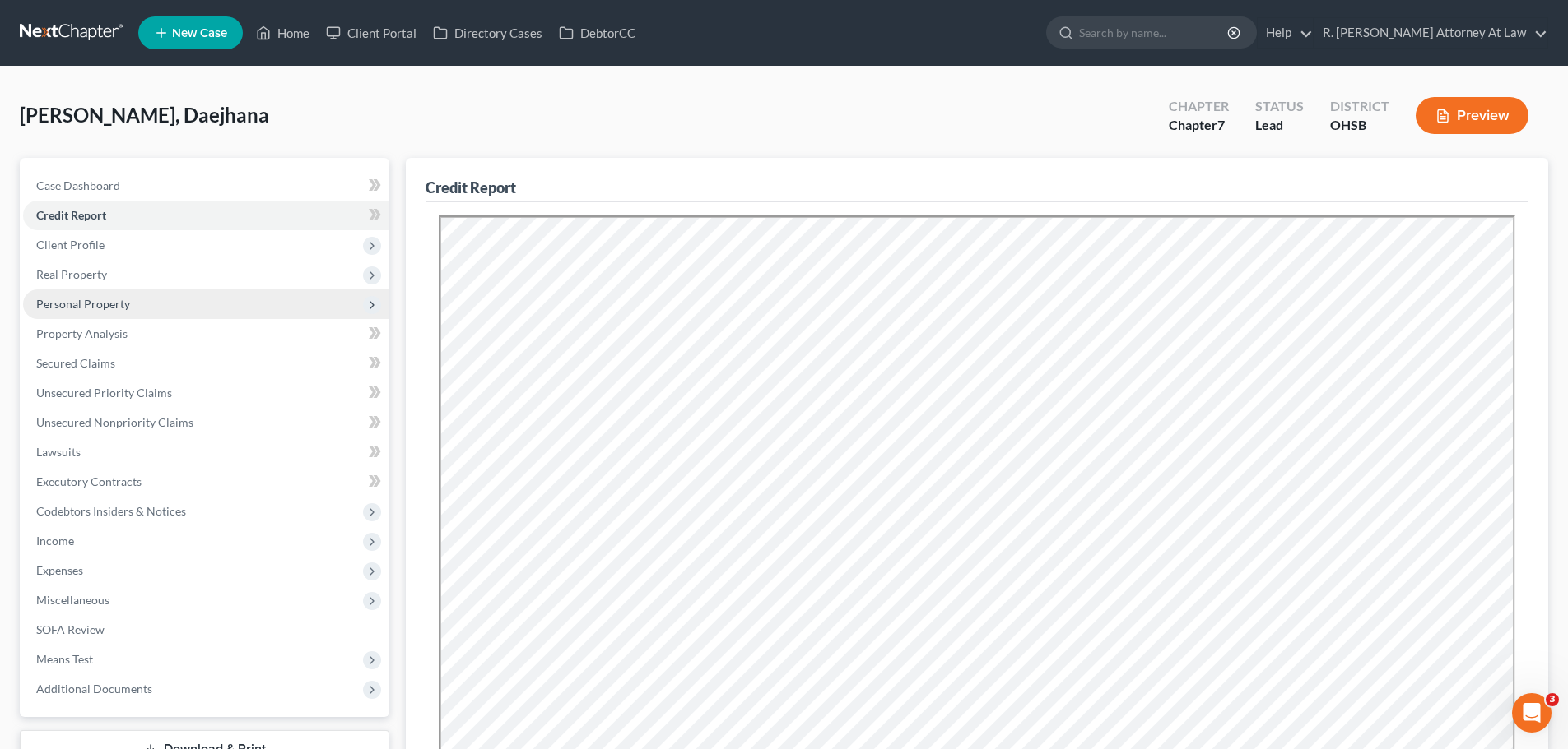
click at [103, 299] on span "Personal Property" at bounding box center [83, 303] width 94 height 14
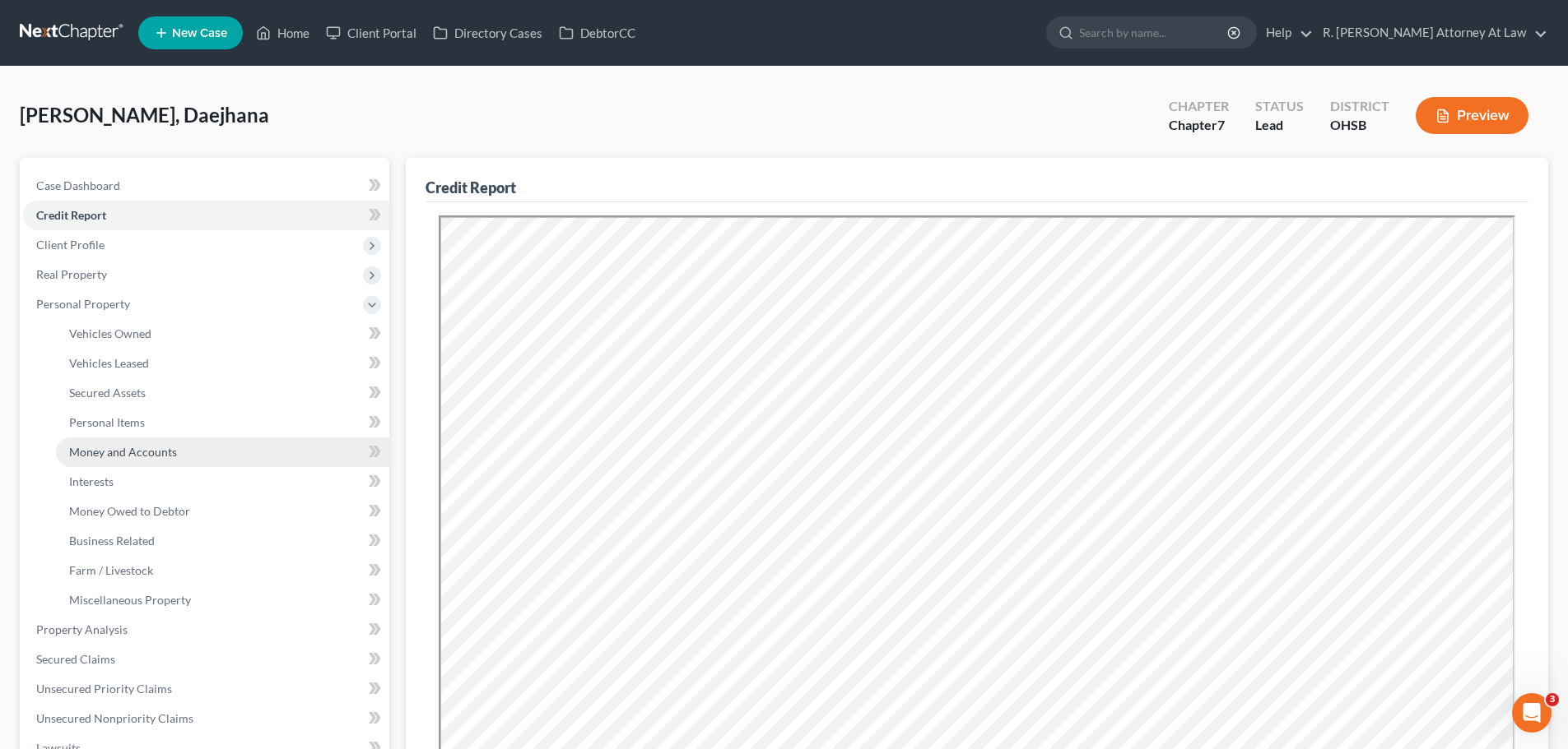
click at [128, 441] on link "Money and Accounts" at bounding box center [222, 452] width 333 height 30
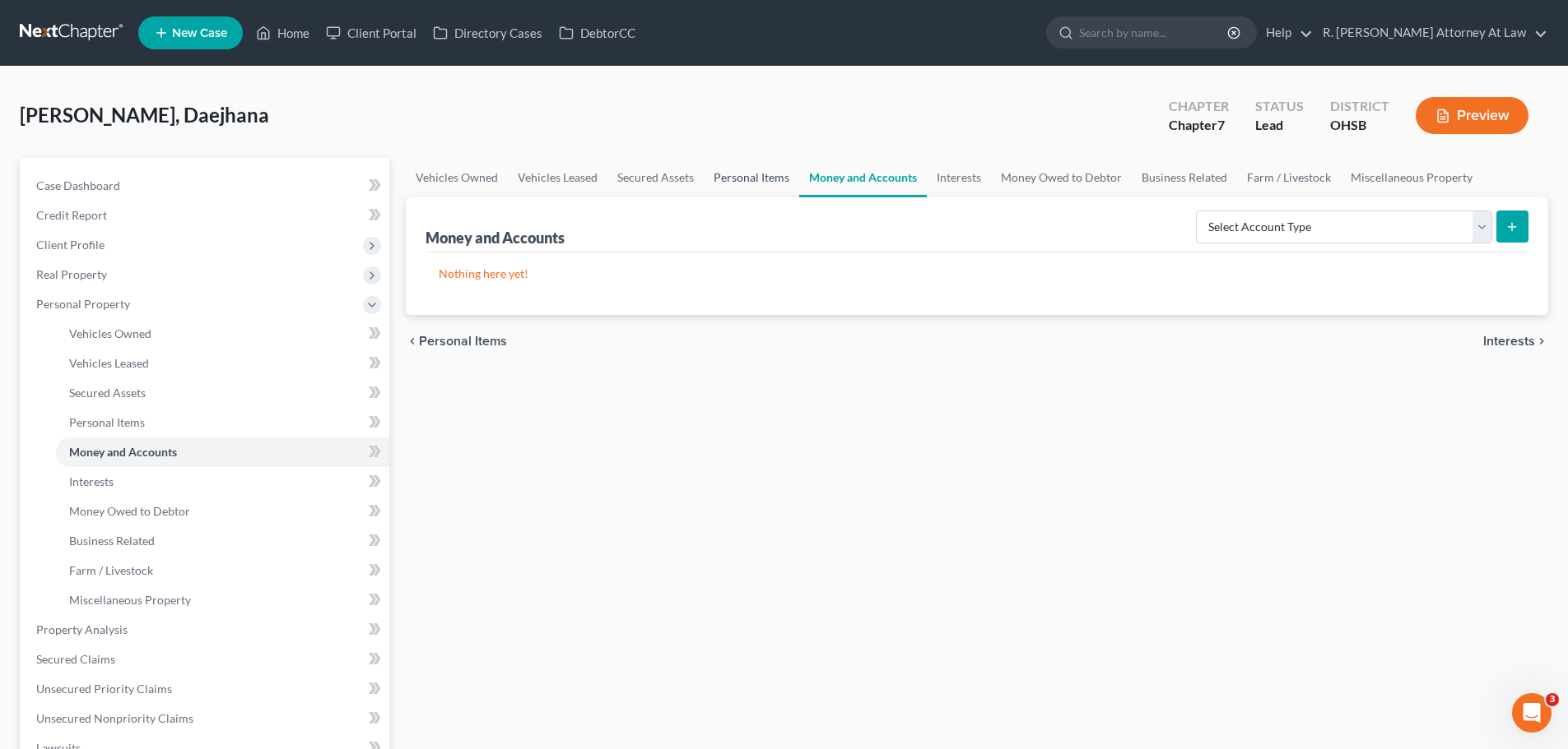
drag, startPoint x: 736, startPoint y: 178, endPoint x: 749, endPoint y: 177, distance: 13.0
click at [738, 178] on link "Personal Items" at bounding box center [751, 177] width 96 height 39
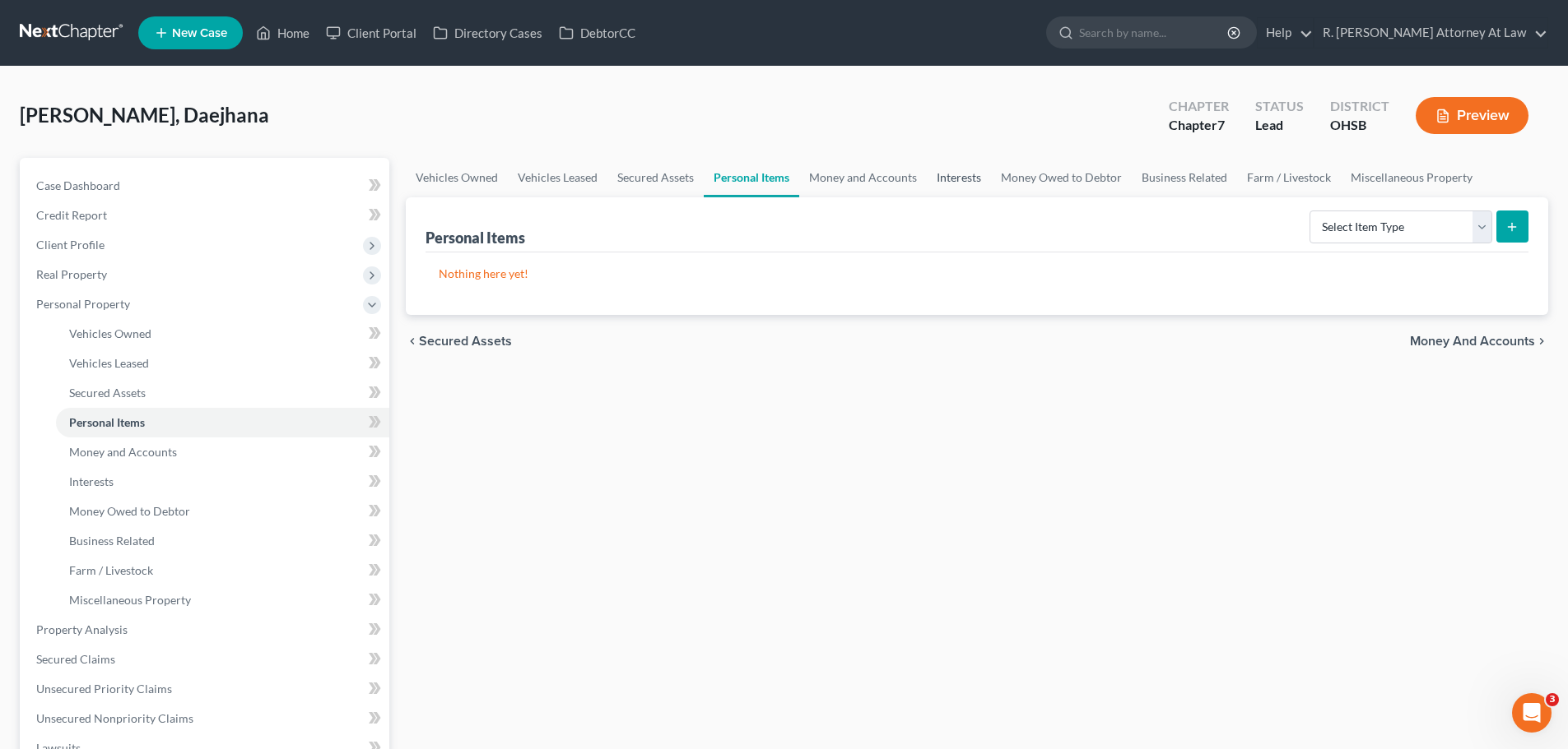
click at [944, 176] on link "Interests" at bounding box center [959, 177] width 65 height 39
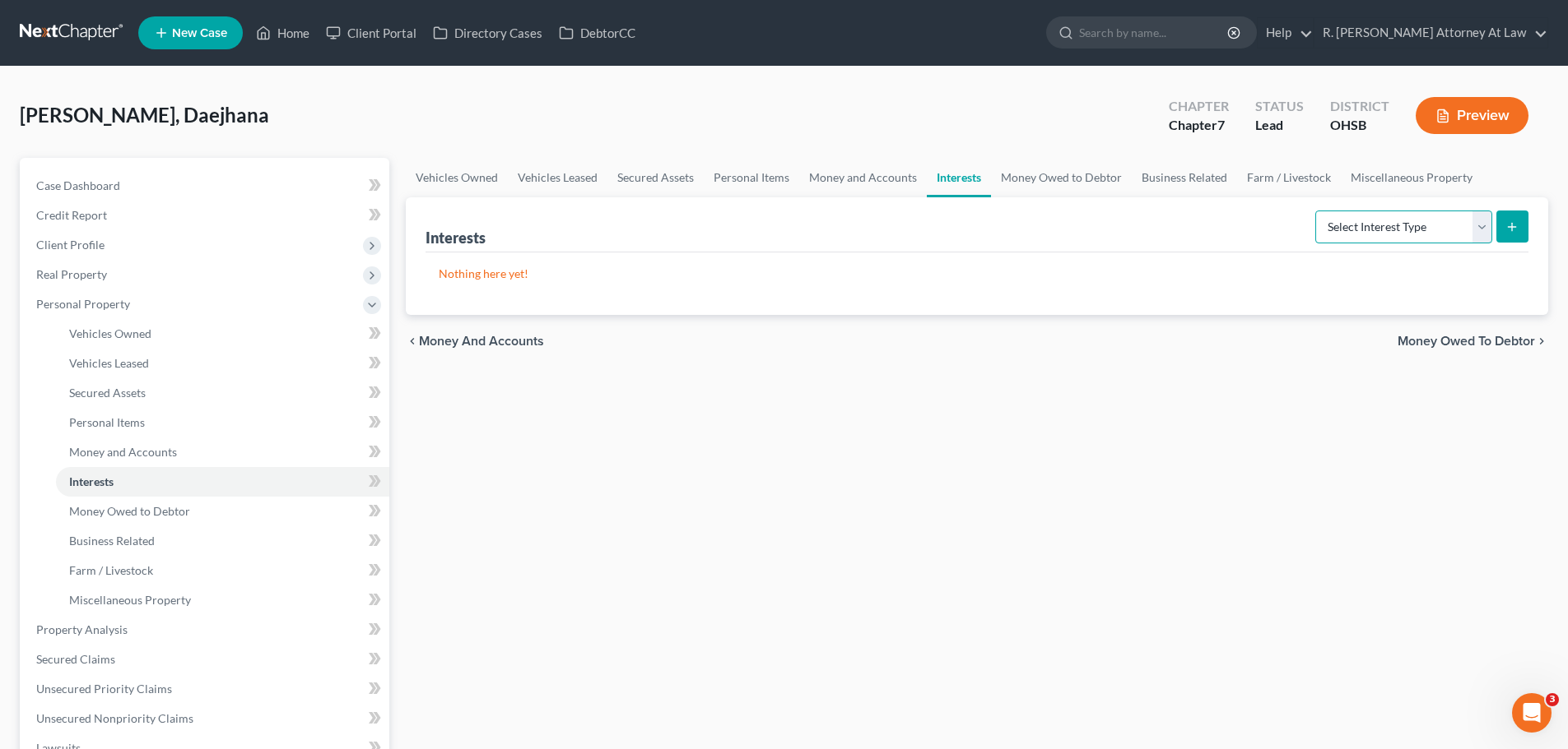
click at [1350, 234] on select "Select Interest Type 401K Annuity Bond Education IRA Government Bond Government…" at bounding box center [1403, 227] width 177 height 33
select select "401k"
click at [1317, 210] on select "Select Interest Type 401K Annuity Bond Education IRA Government Bond Government…" at bounding box center [1403, 227] width 177 height 33
click at [1511, 218] on button "submit" at bounding box center [1512, 226] width 32 height 32
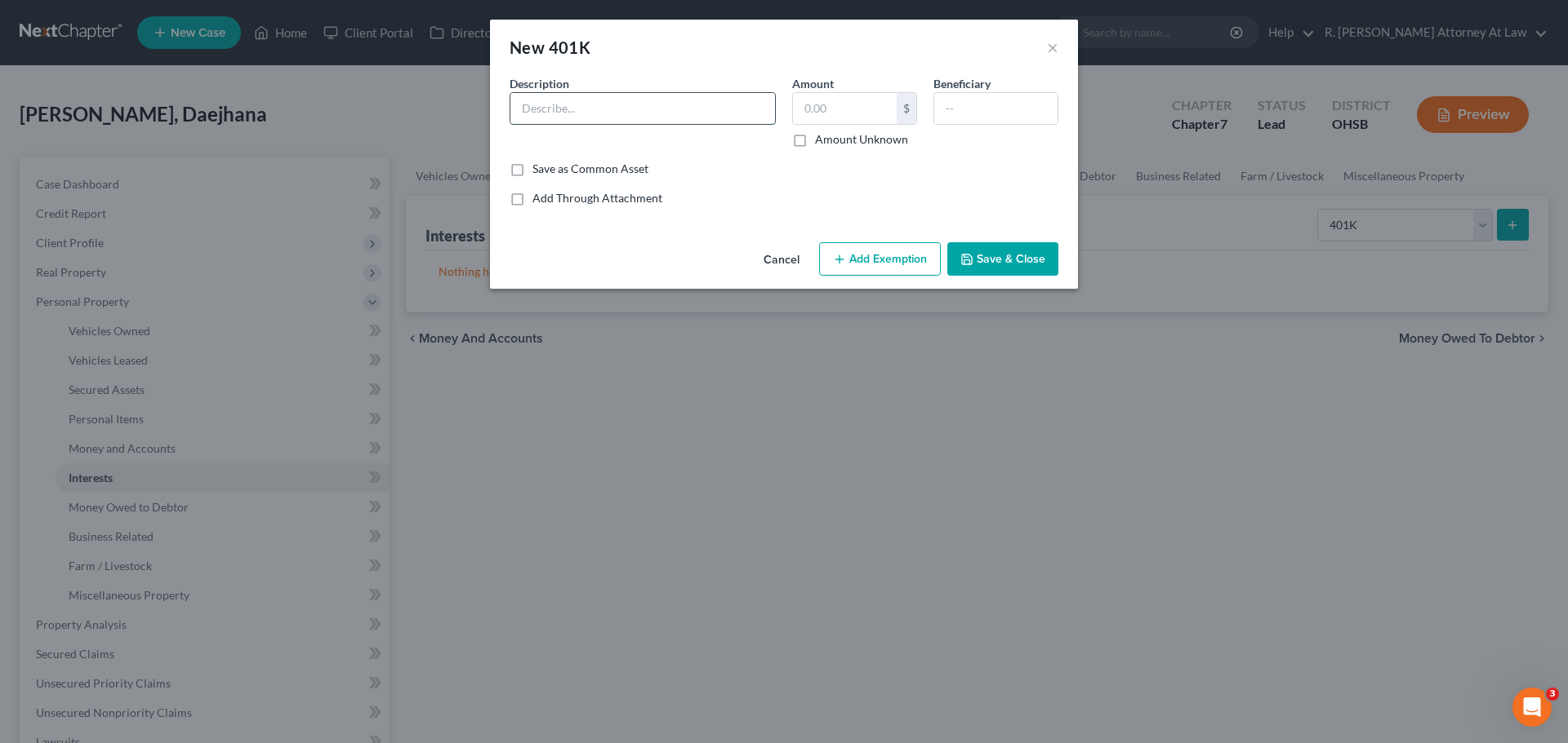
drag, startPoint x: 701, startPoint y: 101, endPoint x: 693, endPoint y: 119, distance: 19.7
click at [701, 104] on input "text" at bounding box center [642, 108] width 265 height 31
type input "401k"
click at [1031, 262] on button "Save & Close" at bounding box center [1003, 259] width 111 height 34
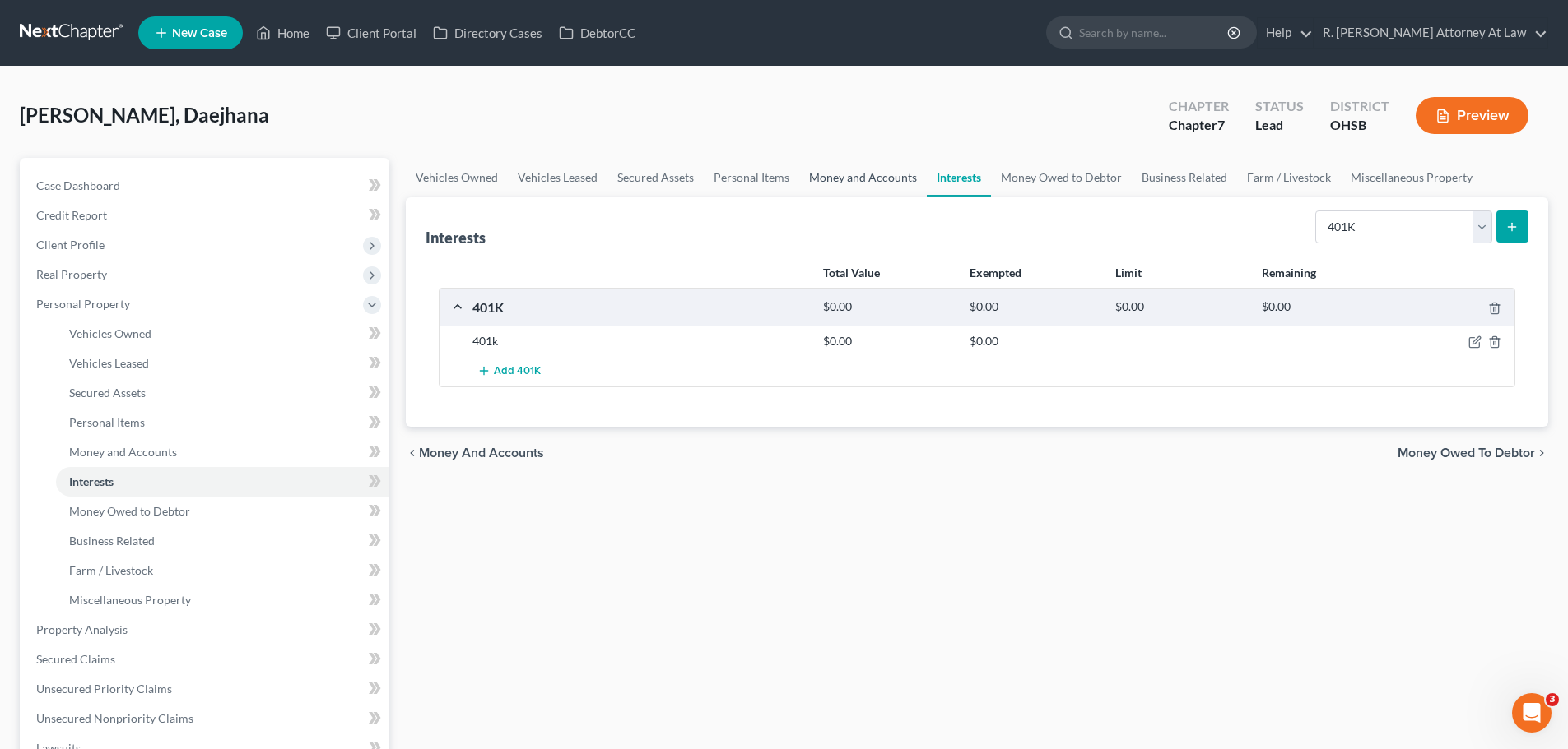
click at [862, 184] on link "Money and Accounts" at bounding box center [863, 177] width 127 height 39
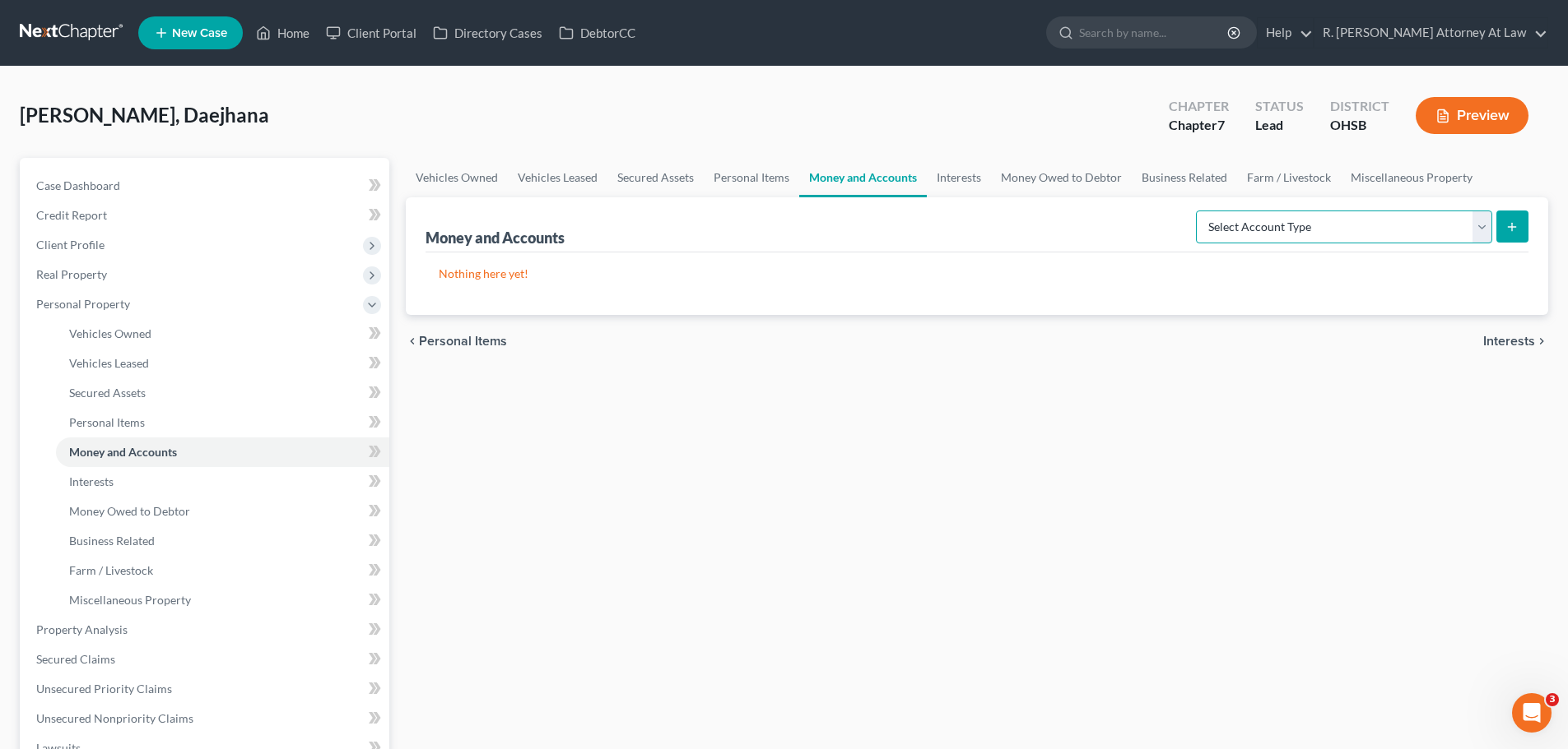
drag, startPoint x: 1253, startPoint y: 210, endPoint x: 1247, endPoint y: 241, distance: 31.6
click at [1252, 211] on select "Select Account Type Brokerage Cash on Hand Certificates of Deposit Checking Acc…" at bounding box center [1343, 227] width 296 height 33
click at [1199, 210] on select "Select Account Type Brokerage Cash on Hand Certificates of Deposit Checking Acc…" at bounding box center [1343, 227] width 296 height 33
click at [1393, 229] on select "Select Account Type Brokerage Cash on Hand Certificates of Deposit Checking Acc…" at bounding box center [1343, 227] width 296 height 33
select select "checking"
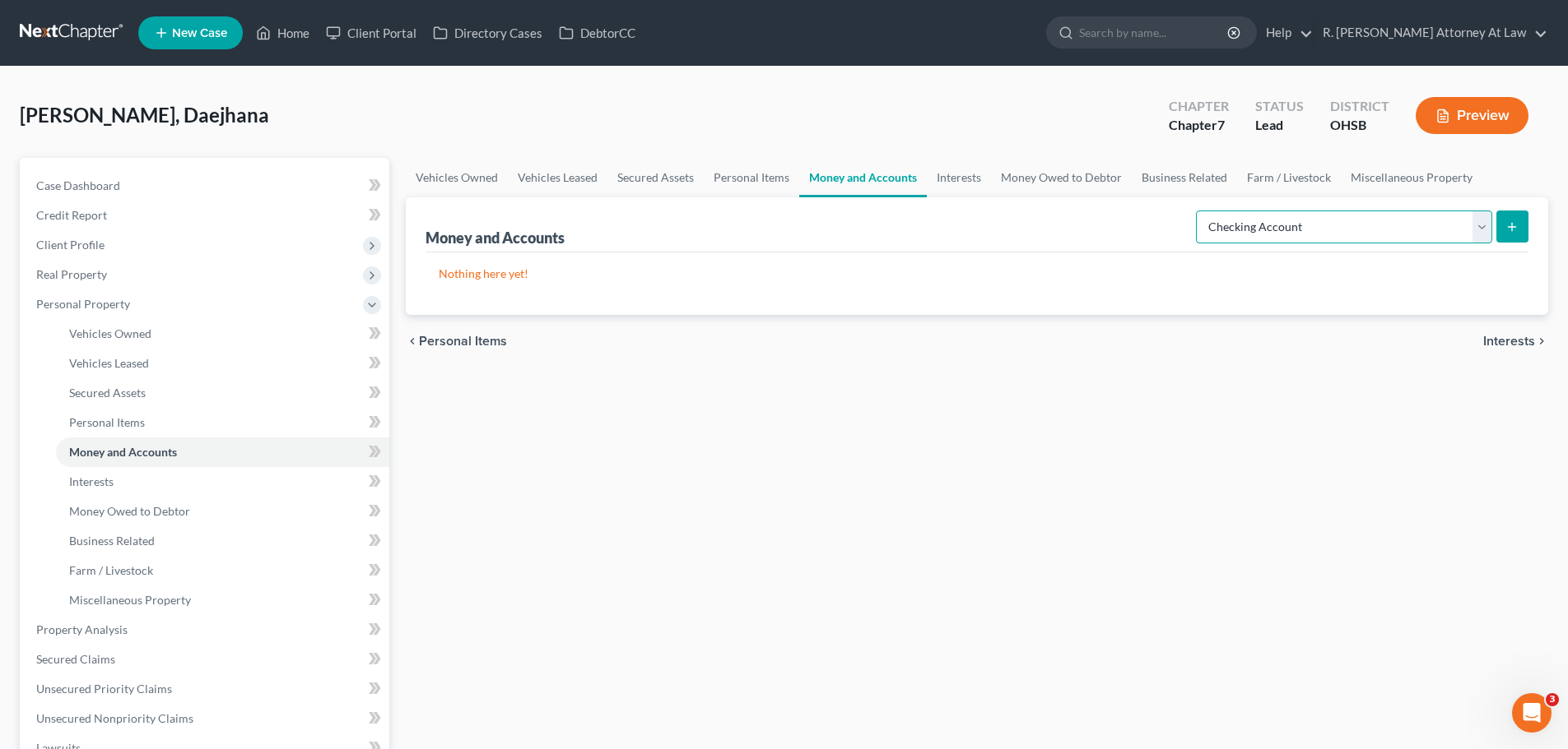
click at [1199, 210] on select "Select Account Type Brokerage Cash on Hand Certificates of Deposit Checking Acc…" at bounding box center [1343, 227] width 296 height 33
click at [1493, 232] on form "Select Account Type Brokerage Cash on Hand Certificates of Deposit Checking Acc…" at bounding box center [1361, 227] width 332 height 34
click at [1510, 227] on line "submit" at bounding box center [1512, 227] width 7 height 0
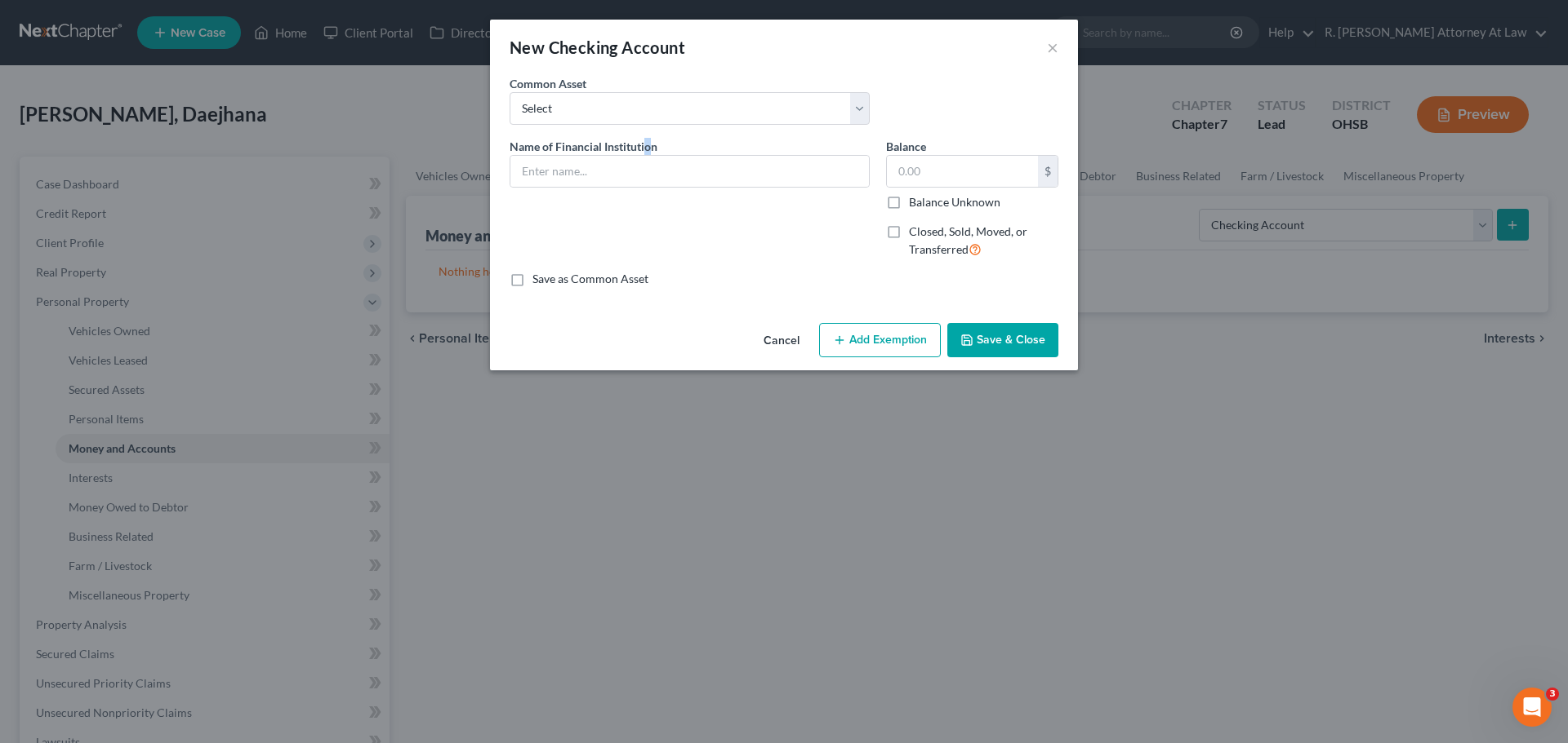
drag, startPoint x: 646, startPoint y: 143, endPoint x: 637, endPoint y: 152, distance: 12.7
click at [647, 144] on span "Name of Financial Institution" at bounding box center [583, 146] width 148 height 14
click at [611, 176] on input "text" at bounding box center [689, 172] width 359 height 31
type input "Cash App"
click at [1001, 334] on button "Save & Close" at bounding box center [1003, 340] width 111 height 34
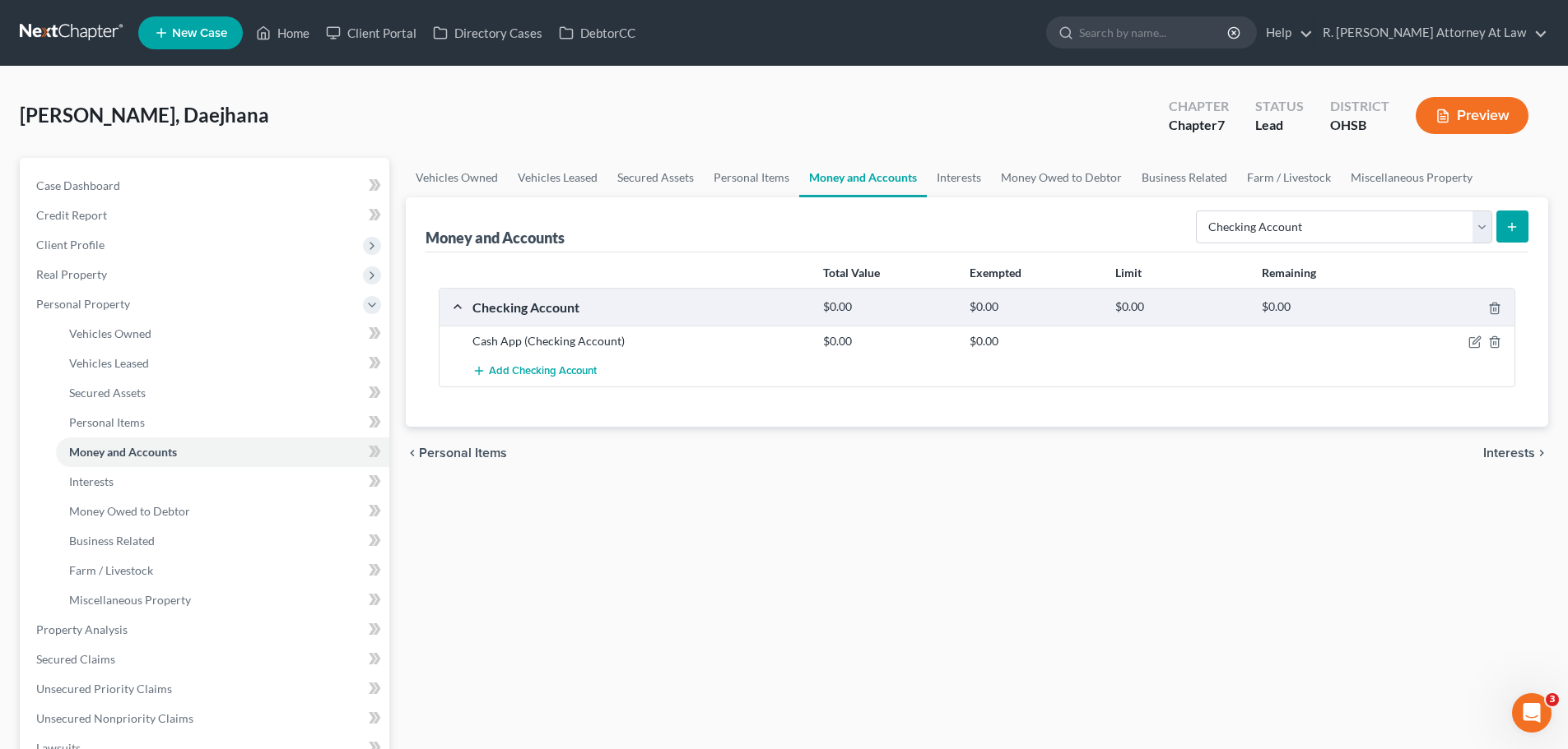
click at [1519, 228] on button "submit" at bounding box center [1512, 226] width 32 height 32
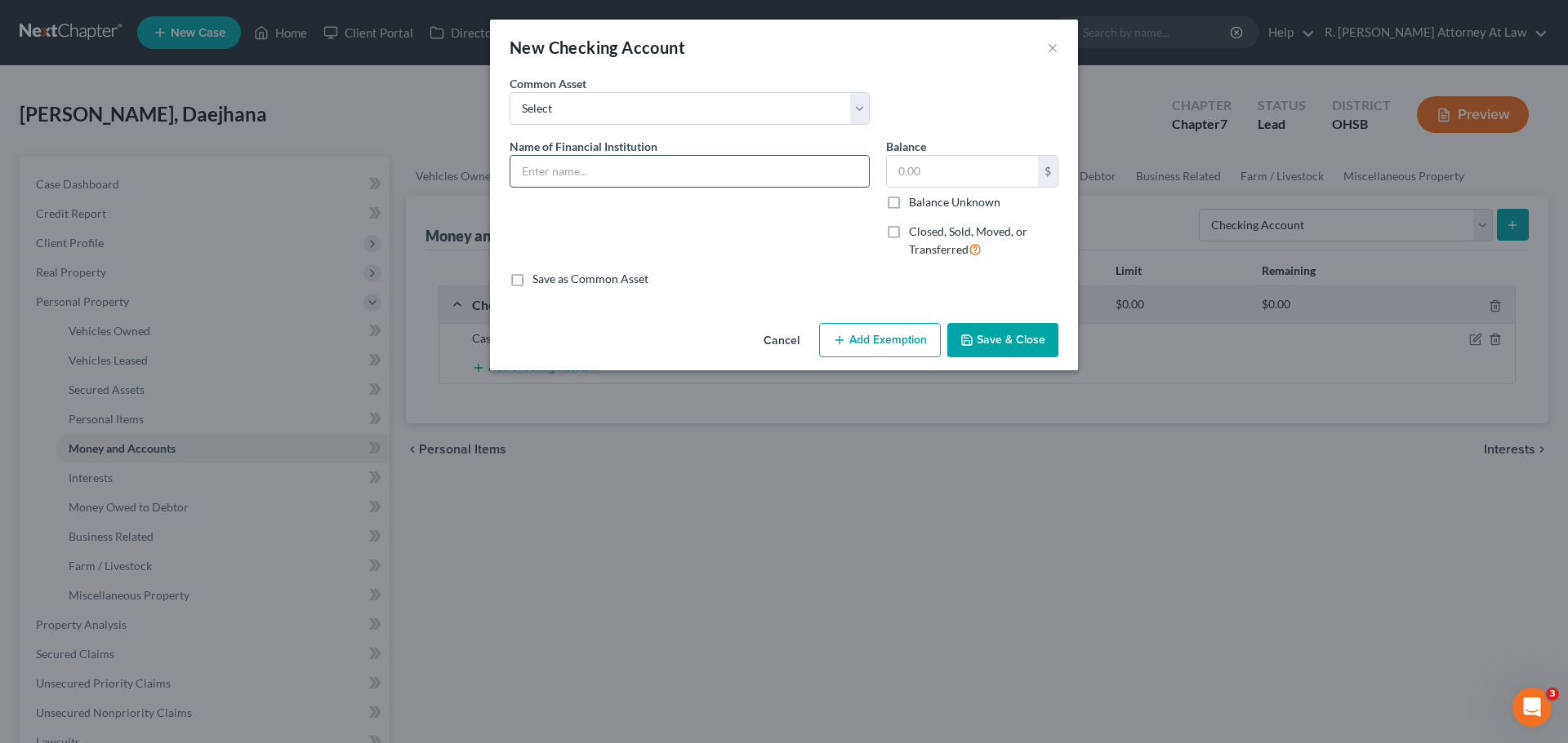
click at [621, 181] on input "text" at bounding box center [689, 172] width 359 height 31
type input "PayPal"
click at [987, 350] on button "Save & Close" at bounding box center [1003, 340] width 111 height 34
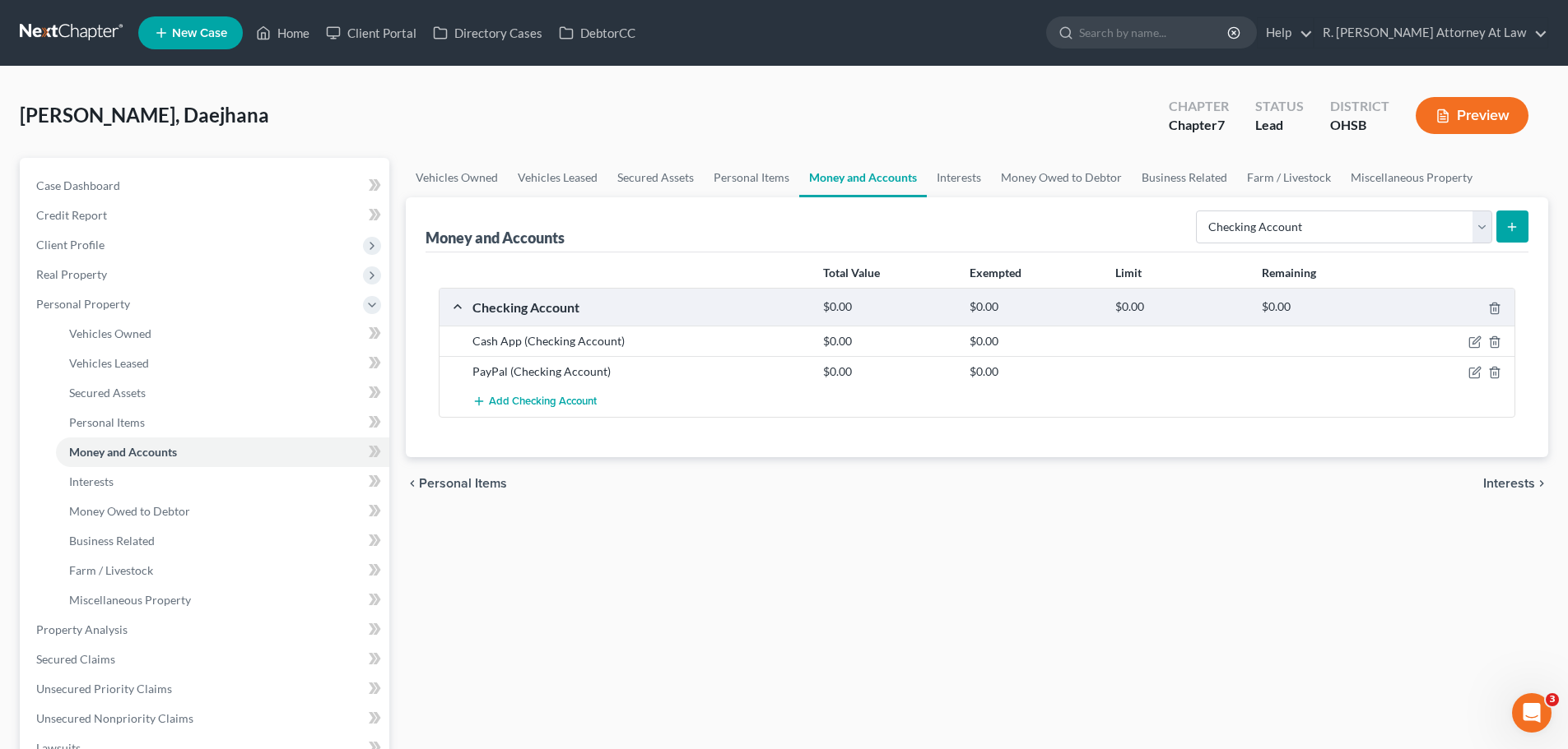
click at [1512, 225] on line "submit" at bounding box center [1512, 227] width 0 height 7
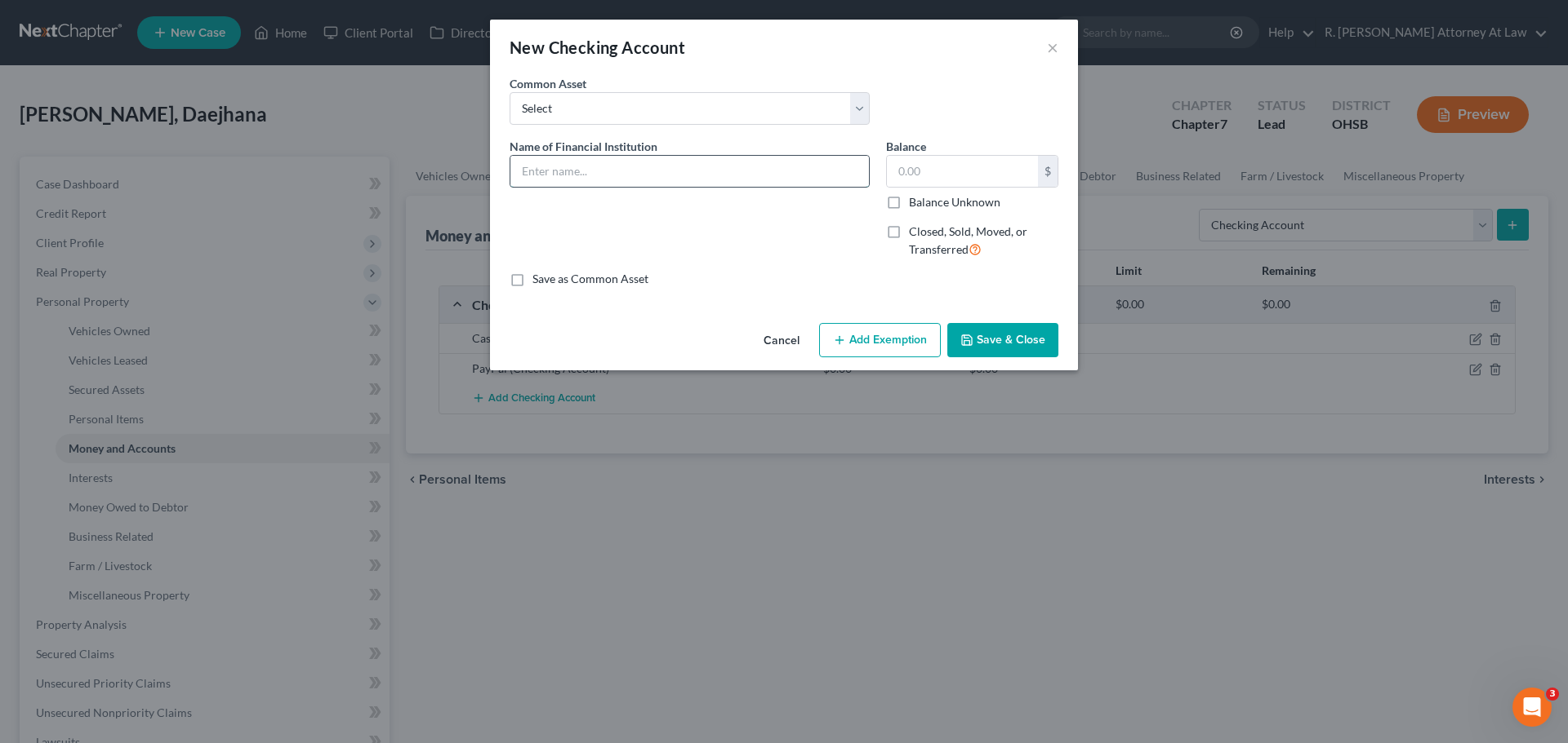
click at [662, 163] on input "text" at bounding box center [689, 172] width 359 height 31
drag, startPoint x: 707, startPoint y: 173, endPoint x: 735, endPoint y: 156, distance: 32.8
click at [705, 172] on input "Navy Federal Credit Union Checking 1913" at bounding box center [689, 172] width 359 height 31
type input "Navy Federal Credit Union Checking #1913"
click at [989, 336] on button "Save & Close" at bounding box center [1003, 340] width 111 height 34
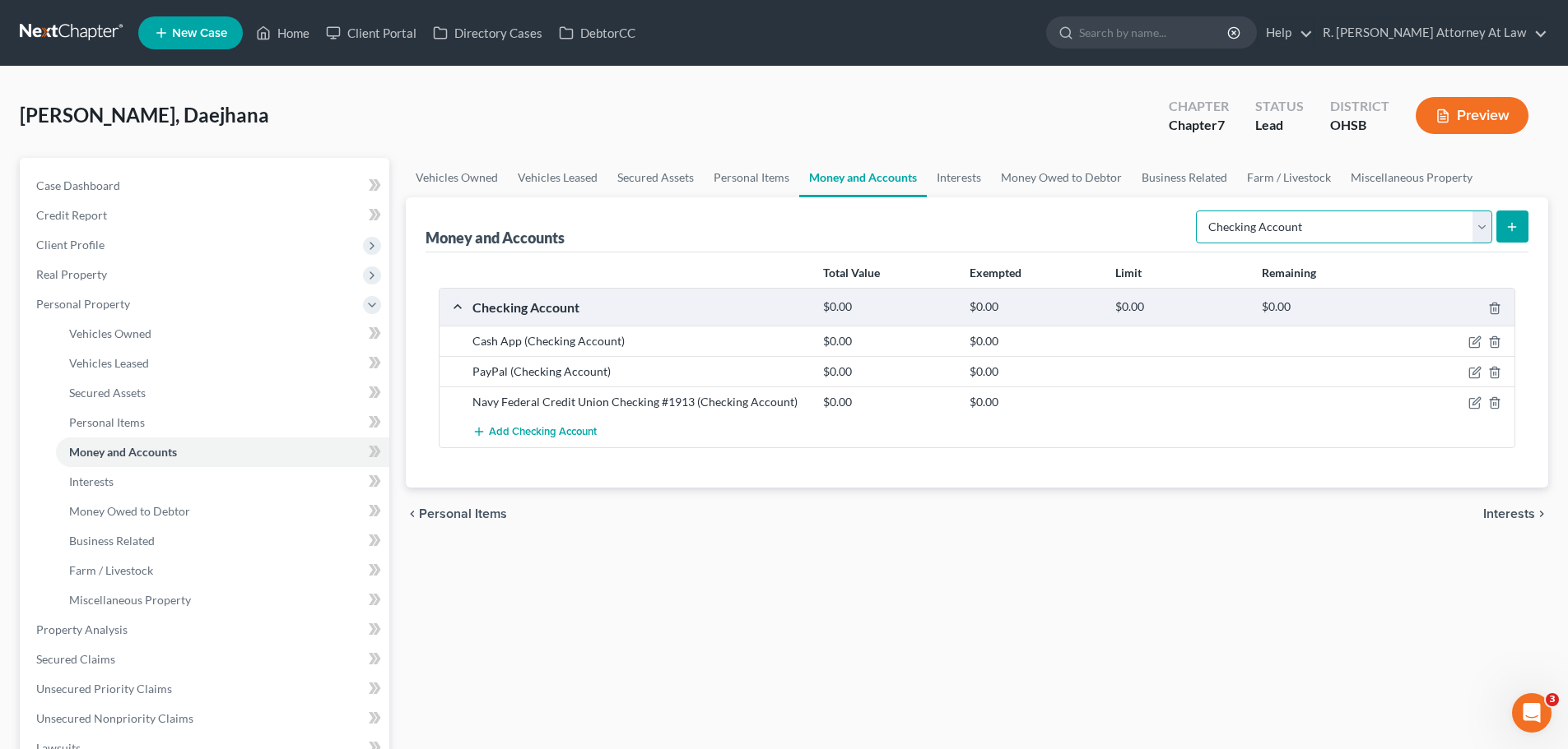
drag, startPoint x: 1342, startPoint y: 212, endPoint x: 1330, endPoint y: 243, distance: 33.2
click at [1339, 219] on select "Select Account Type Brokerage Cash on Hand Certificates of Deposit Checking Acc…" at bounding box center [1343, 227] width 296 height 33
select select "savings"
click at [1199, 210] on select "Select Account Type Brokerage Cash on Hand Certificates of Deposit Checking Acc…" at bounding box center [1343, 227] width 296 height 33
click at [1514, 230] on icon "submit" at bounding box center [1512, 227] width 13 height 13
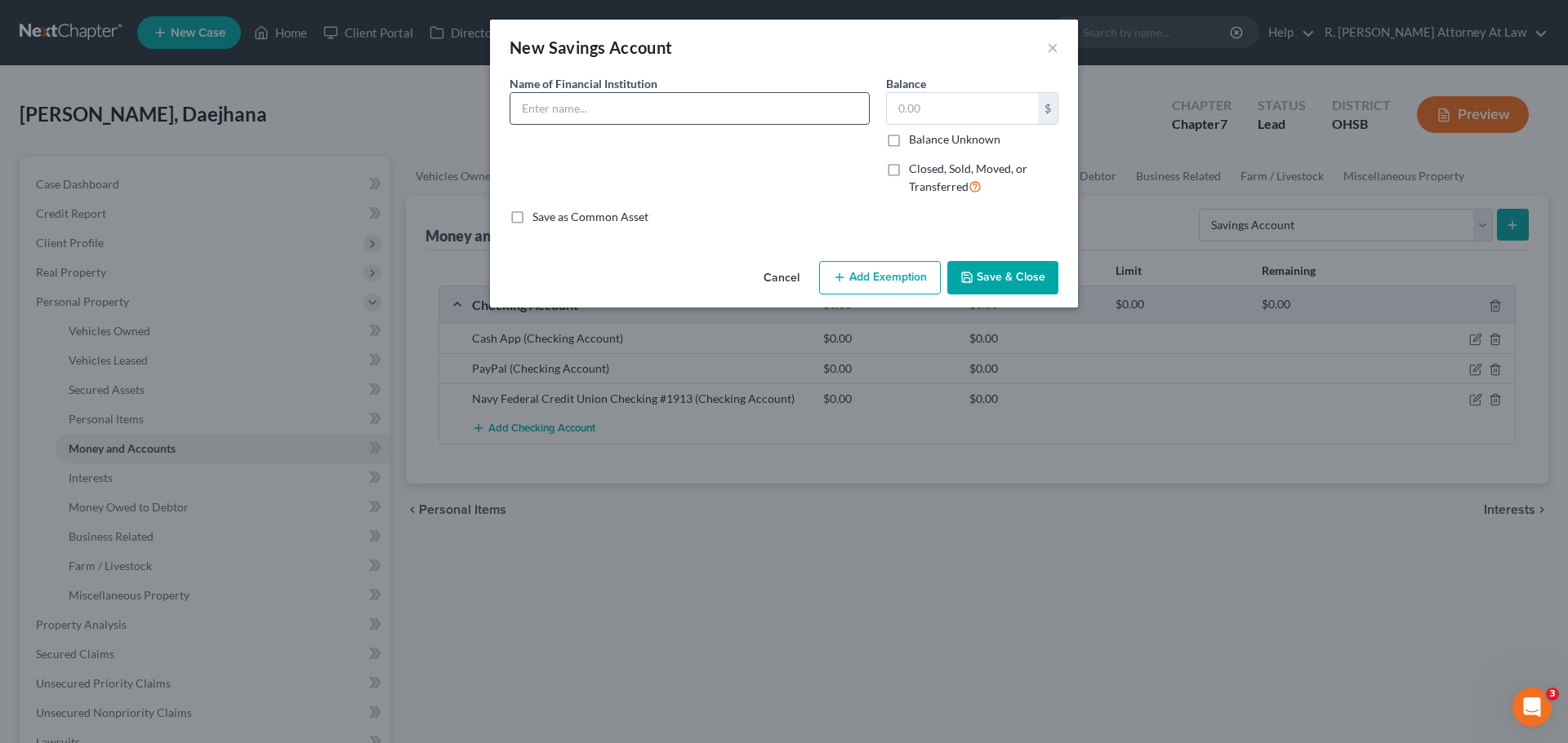
click at [591, 102] on input "text" at bounding box center [689, 108] width 359 height 31
type input "Navy Federal Credit Union #7758"
click at [986, 275] on button "Save & Close" at bounding box center [1003, 278] width 111 height 34
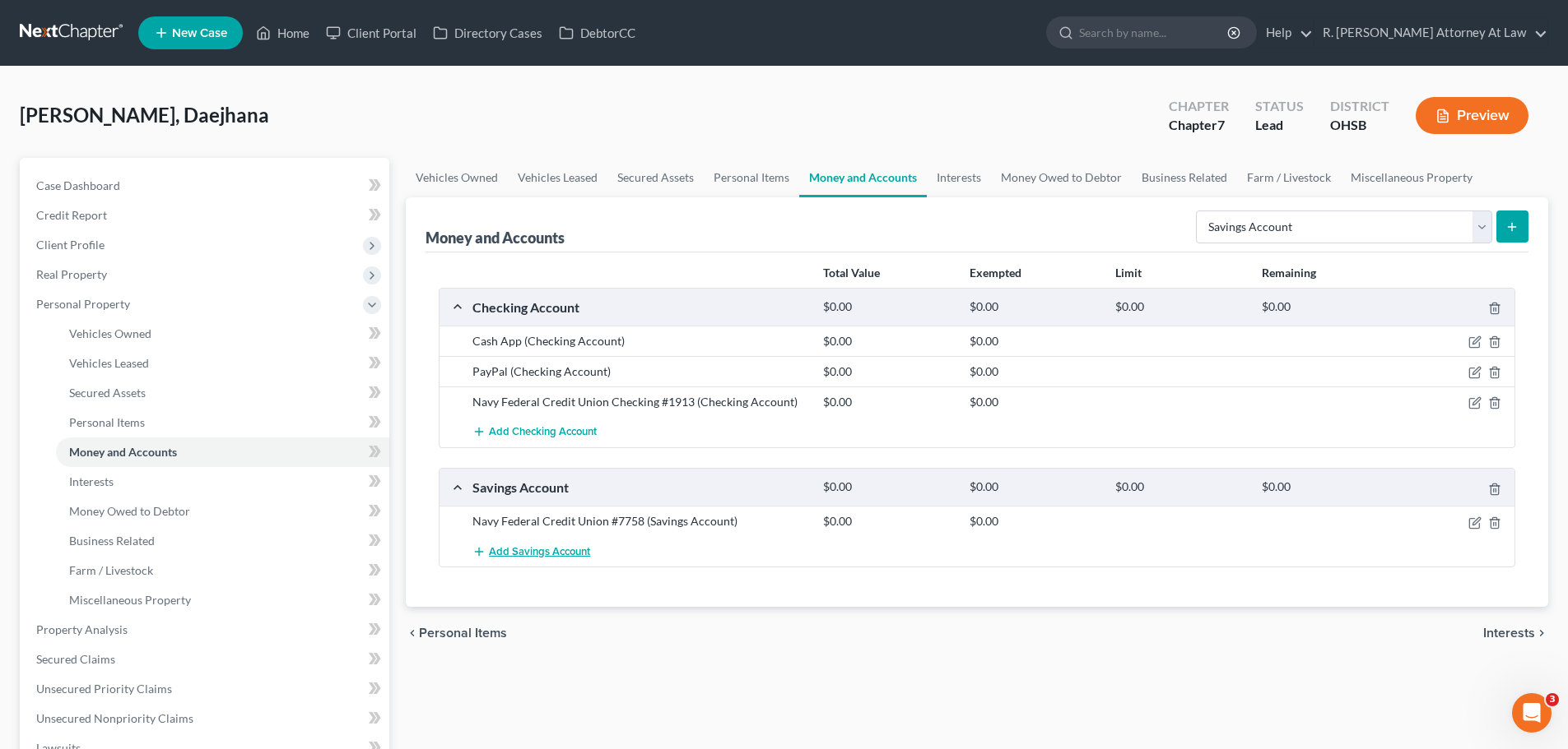
click at [544, 552] on span "Add Savings Account" at bounding box center [539, 552] width 101 height 13
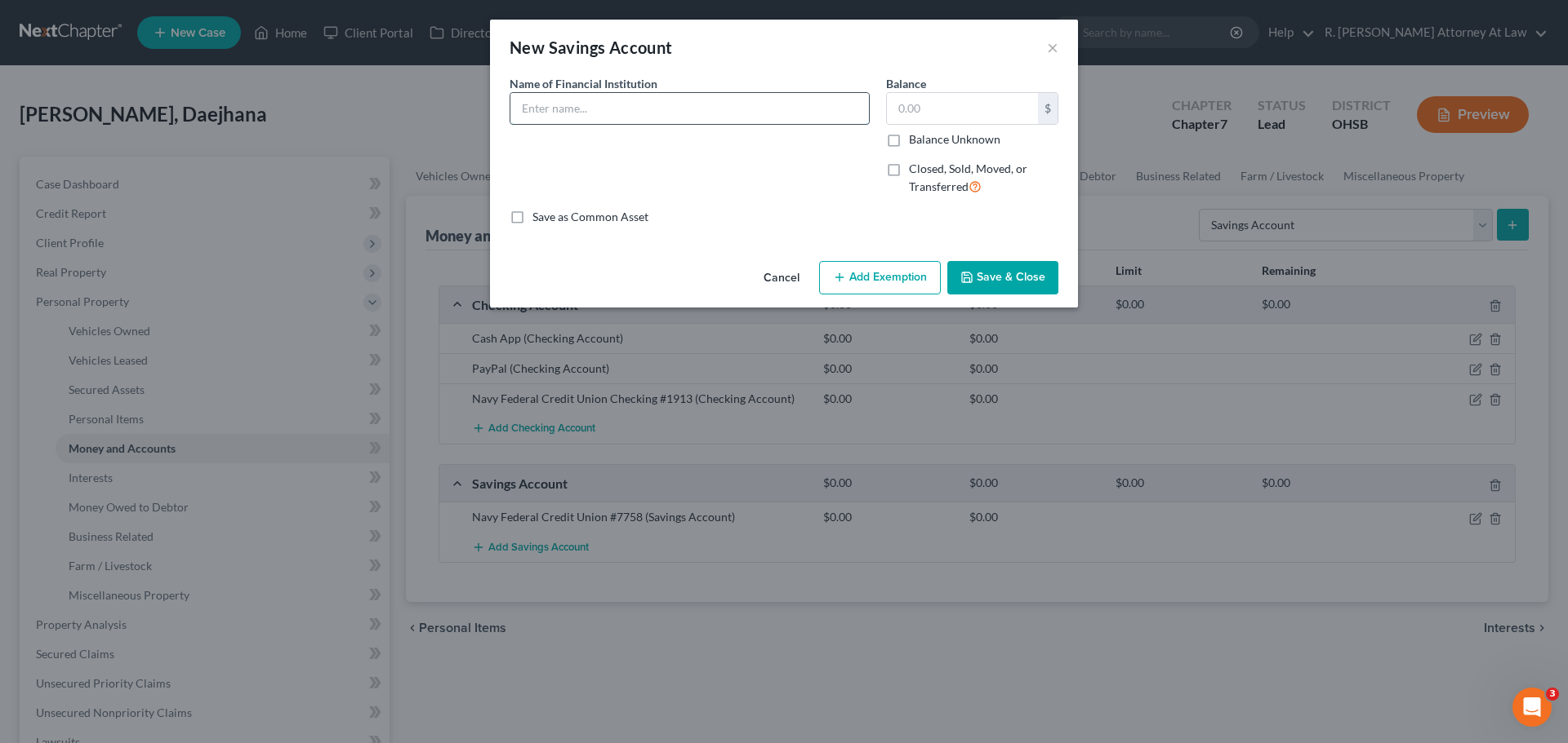
click at [587, 106] on input "text" at bounding box center [689, 108] width 359 height 31
type input "Navy Federal Credit Union #9421"
click at [975, 276] on button "Save & Close" at bounding box center [1003, 278] width 111 height 34
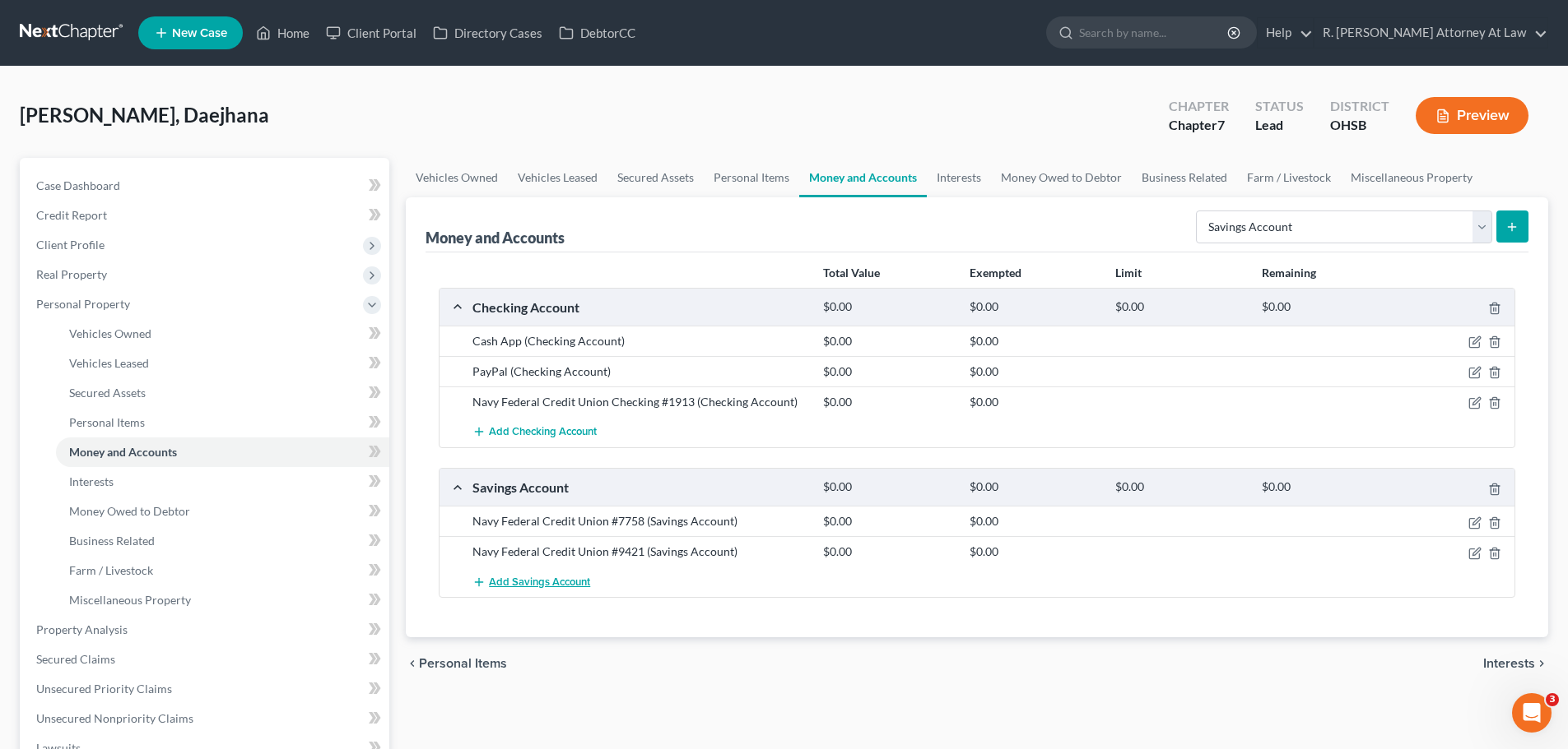
click at [534, 580] on span "Add Savings Account" at bounding box center [539, 582] width 101 height 13
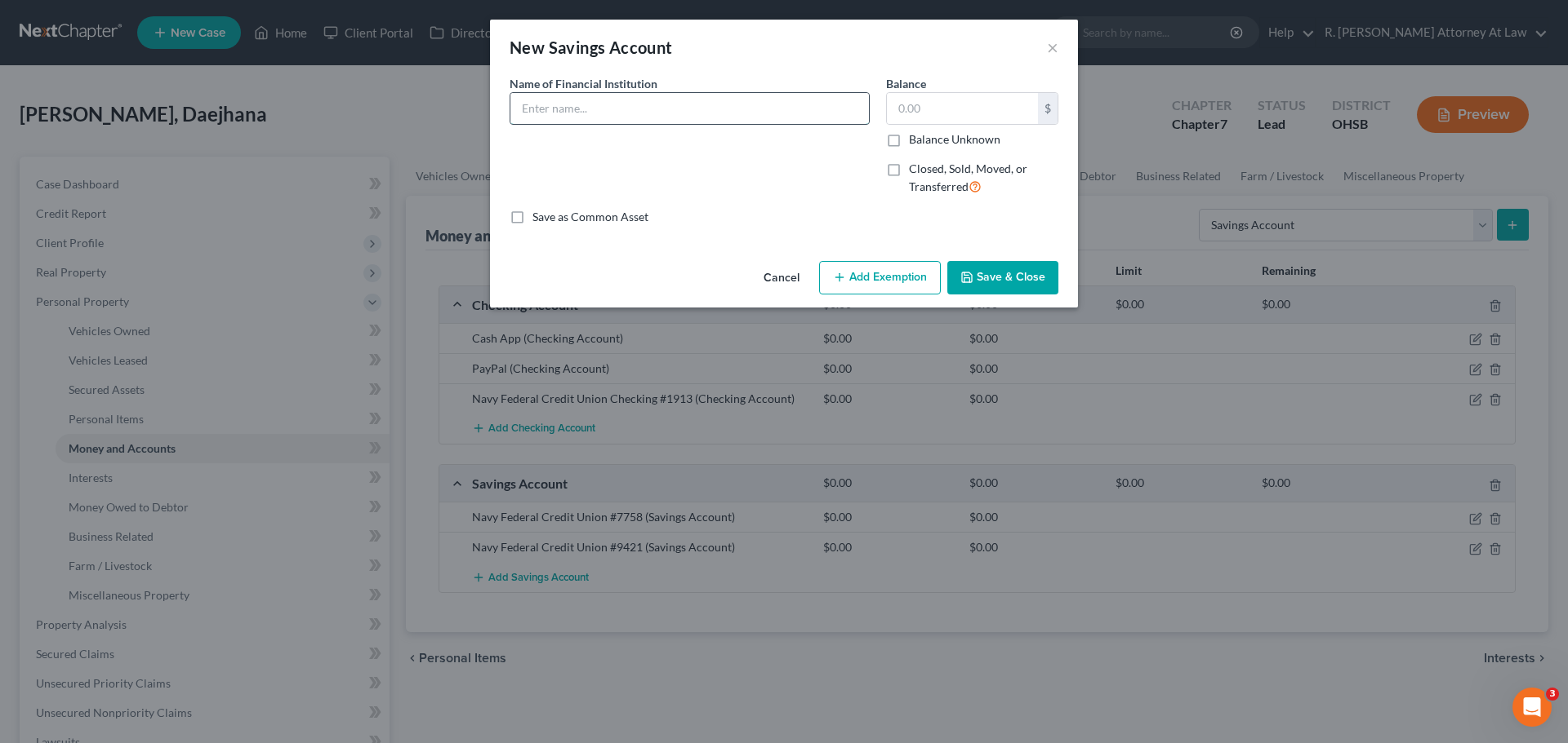
click at [609, 107] on input "text" at bounding box center [689, 108] width 359 height 31
type input "Navy Federal Credit Union #9595"
click at [1013, 278] on button "Save & Close" at bounding box center [1003, 278] width 111 height 34
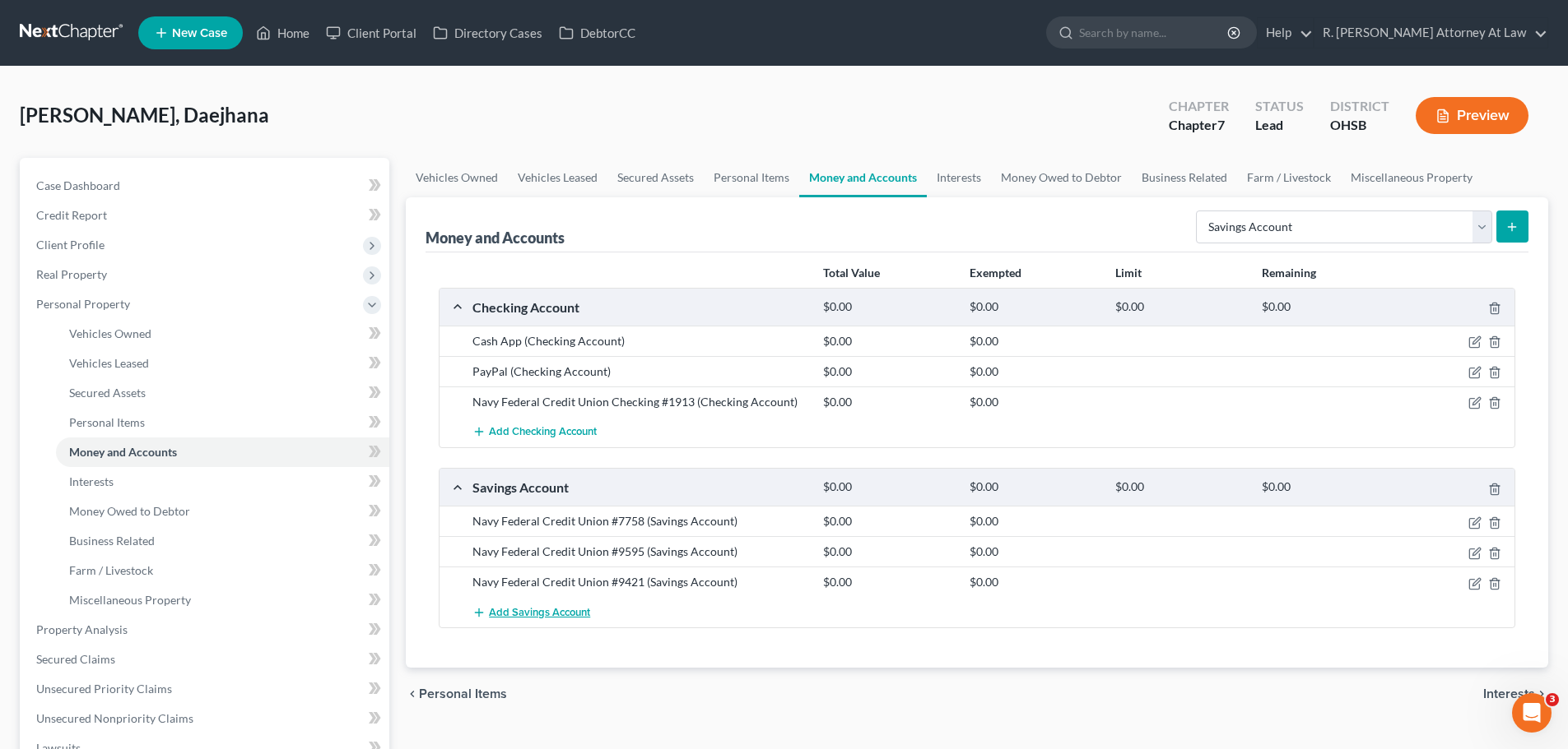
click at [548, 607] on span "Add Savings Account" at bounding box center [539, 612] width 101 height 13
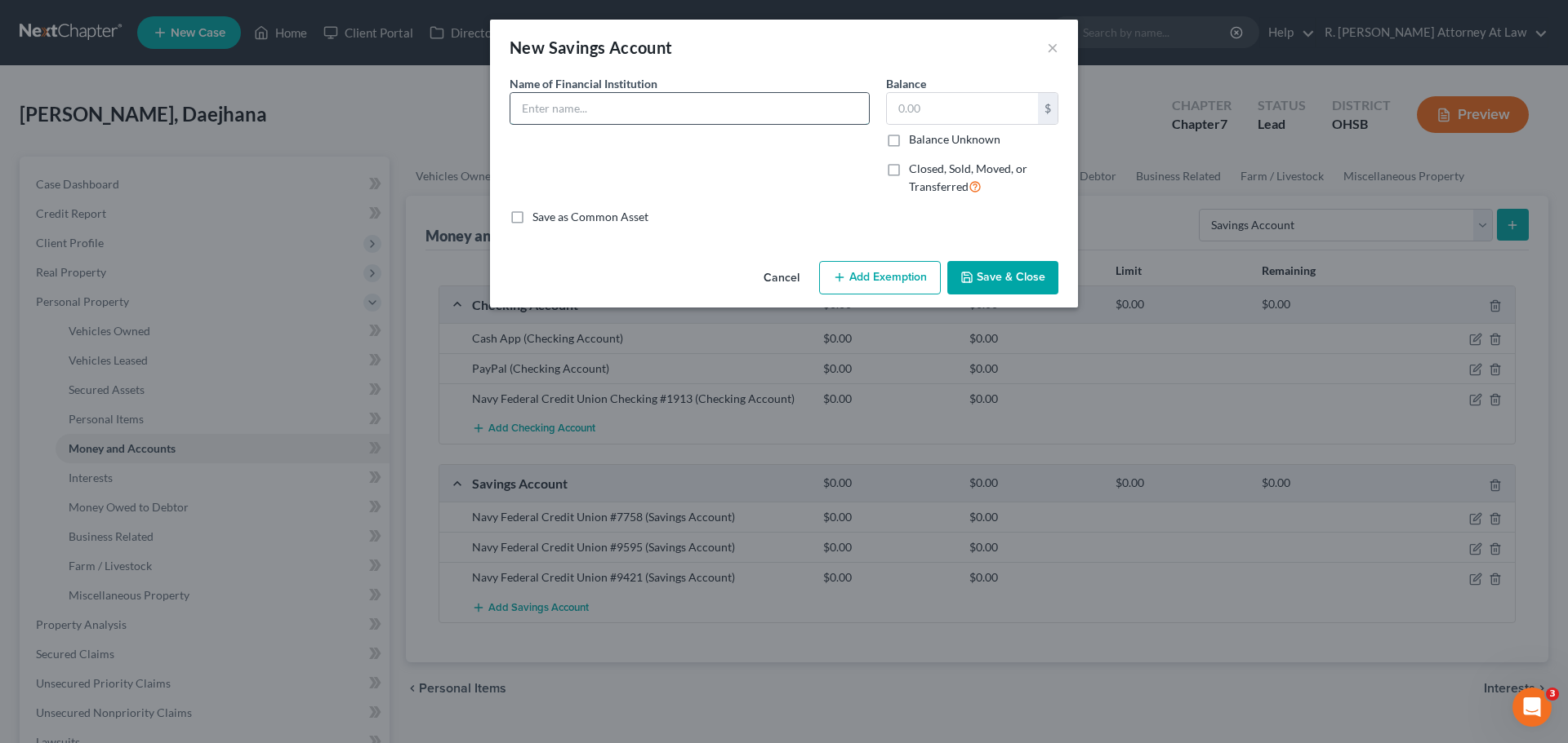
drag, startPoint x: 595, startPoint y: 98, endPoint x: 593, endPoint y: 107, distance: 9.2
click at [595, 98] on input "text" at bounding box center [689, 108] width 359 height 31
type input "Navy Federal Credit Union #9660"
click at [1018, 269] on button "Save & Close" at bounding box center [1003, 278] width 111 height 34
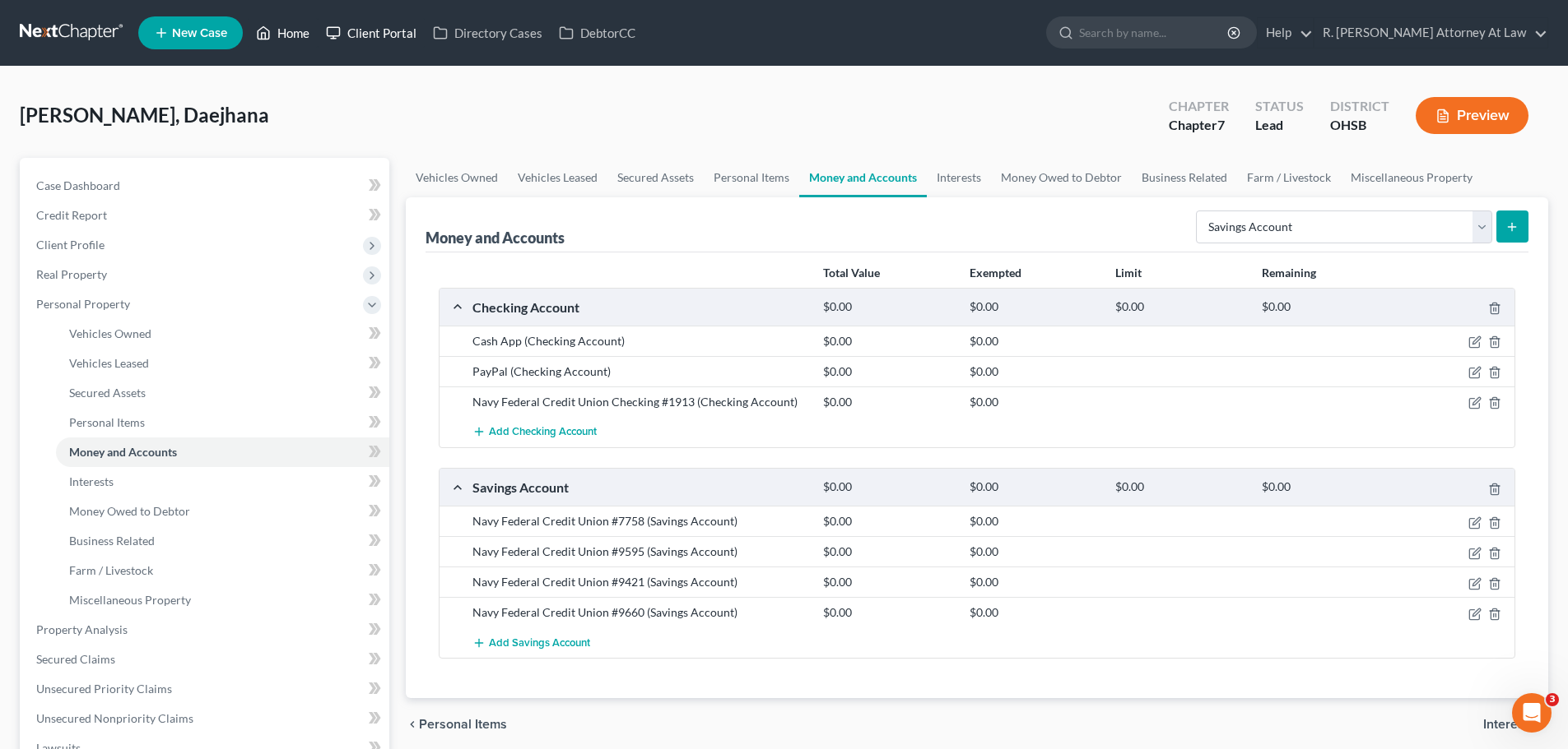
drag, startPoint x: 259, startPoint y: 35, endPoint x: 347, endPoint y: 35, distance: 88.0
click at [260, 35] on icon at bounding box center [263, 33] width 15 height 20
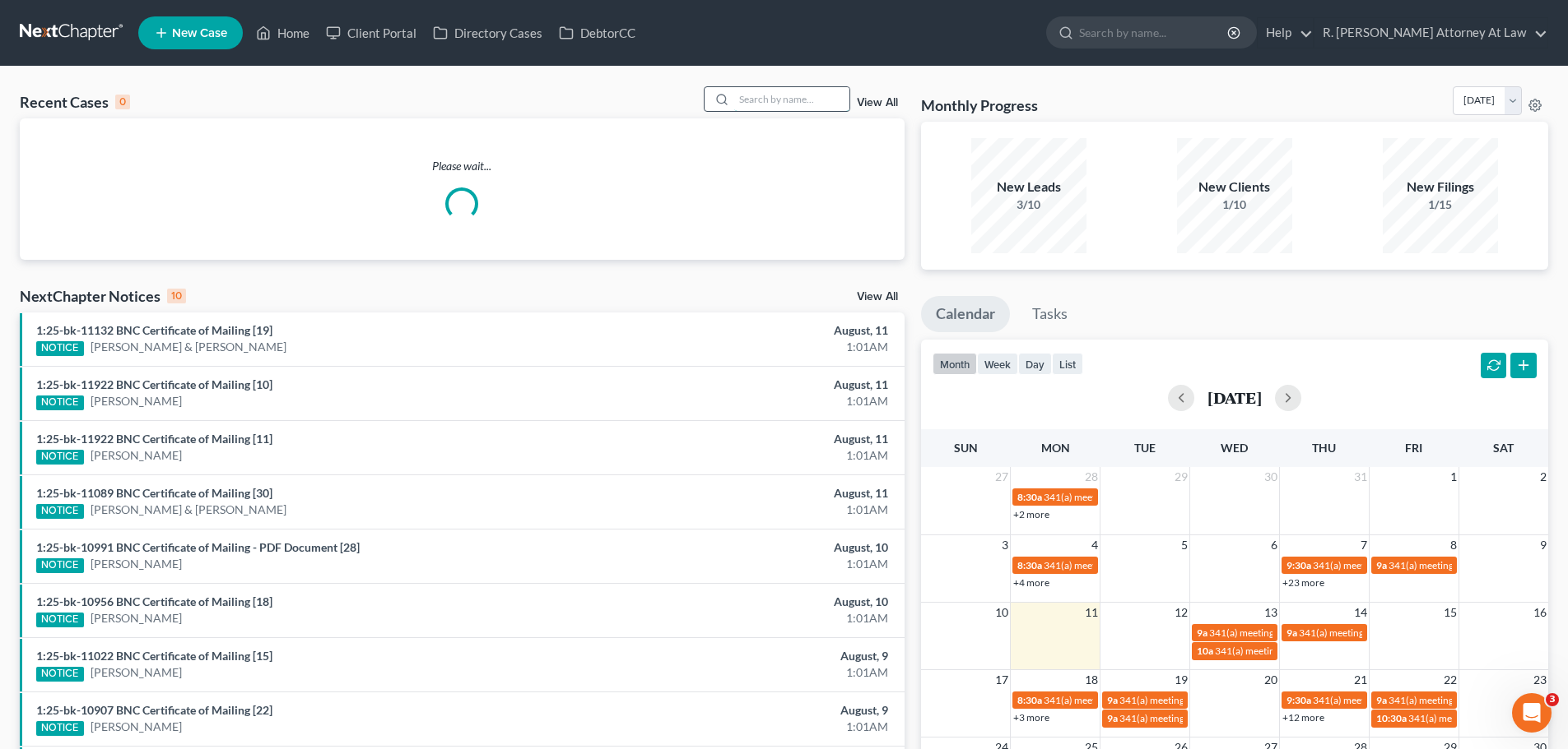
click at [767, 100] on input "search" at bounding box center [791, 99] width 116 height 24
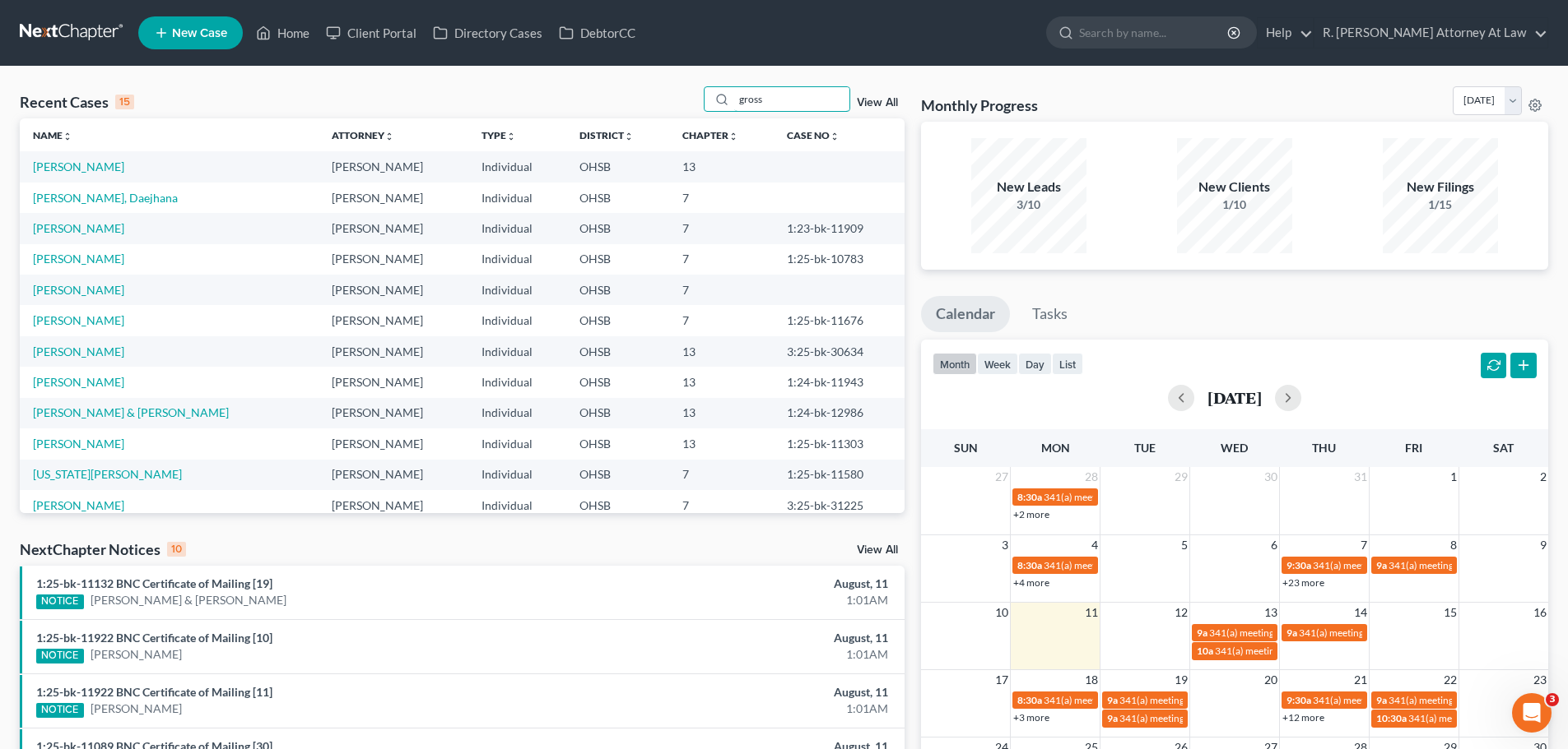
type input "gross"
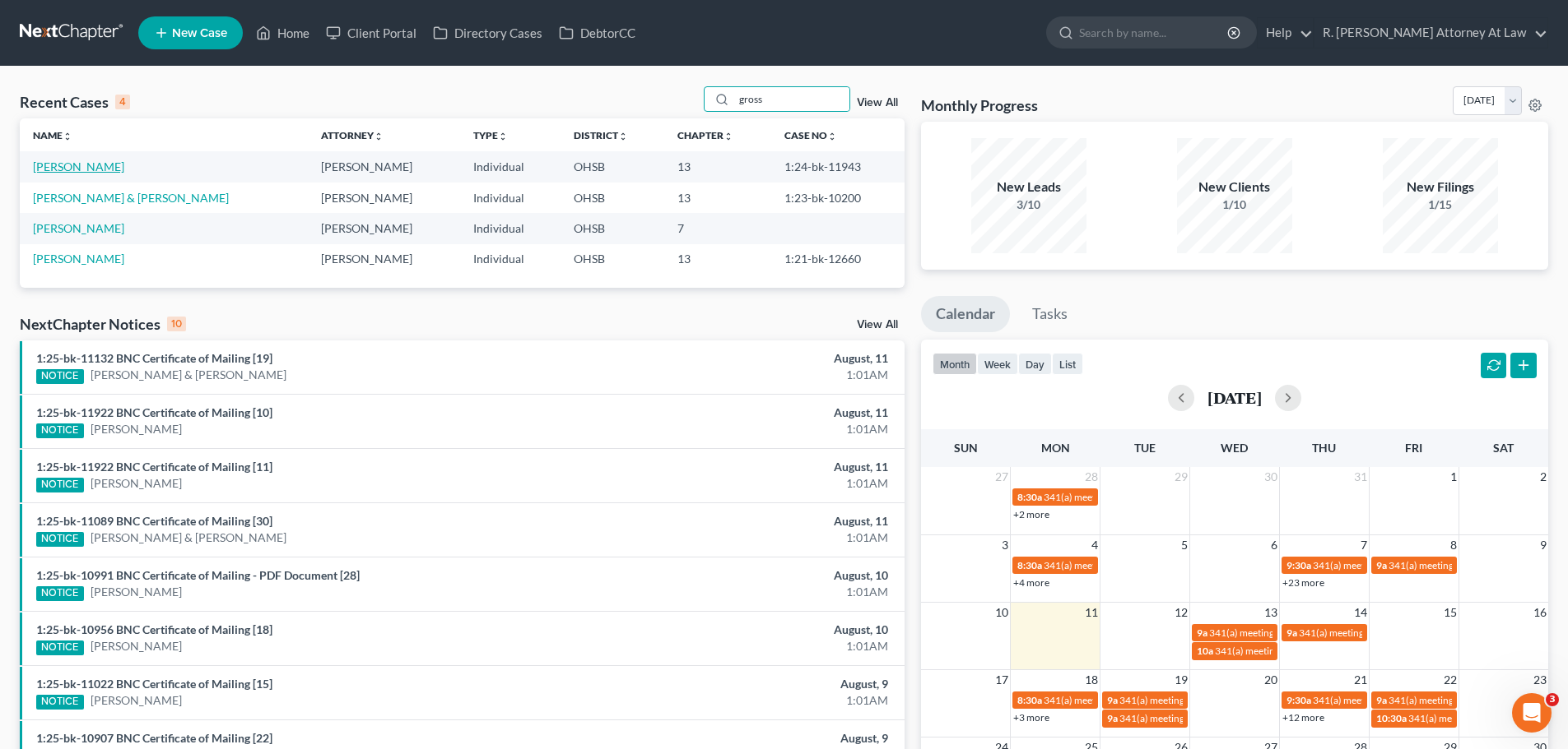
click at [66, 164] on link "[PERSON_NAME]" at bounding box center [78, 166] width 91 height 14
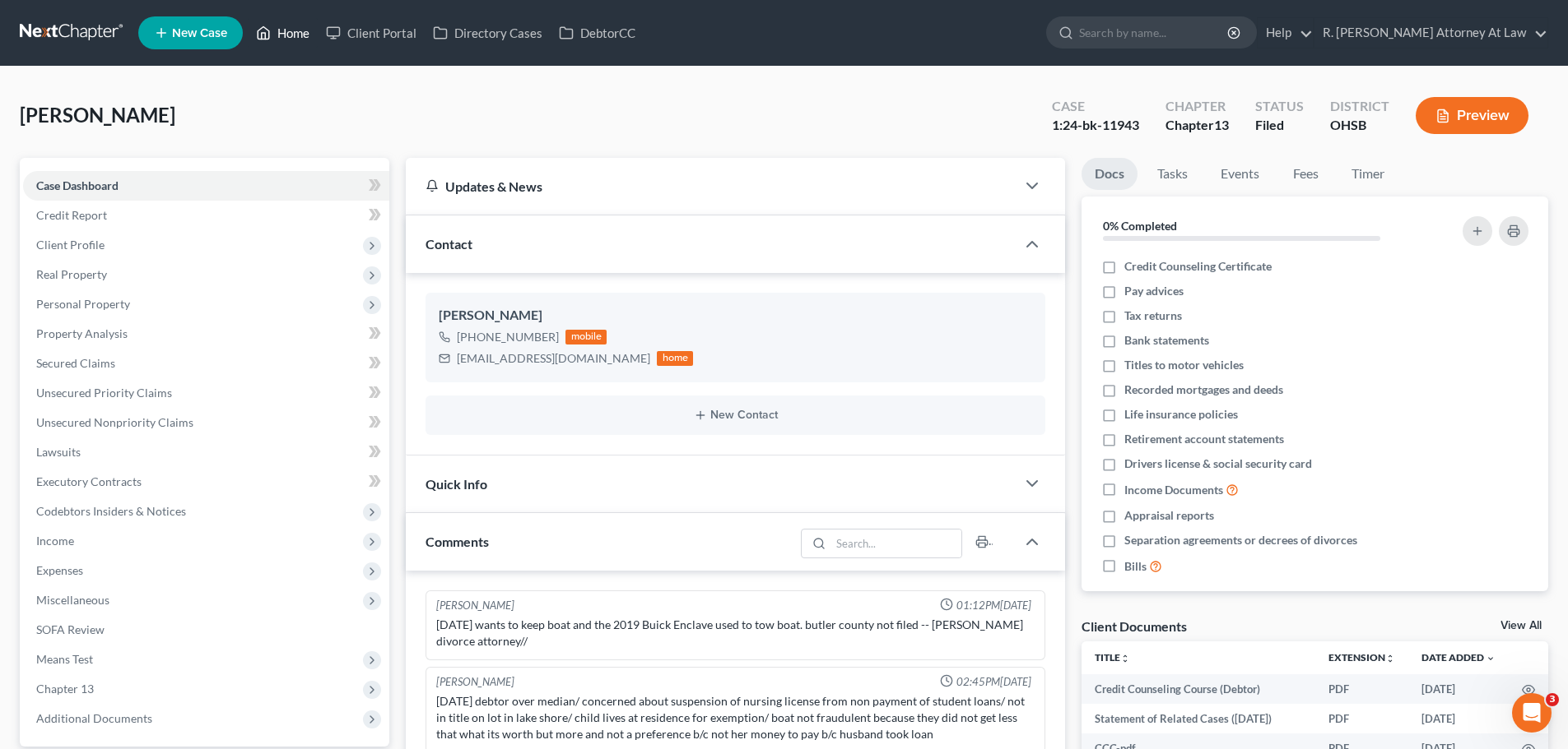
click at [278, 38] on link "Home" at bounding box center [282, 33] width 70 height 30
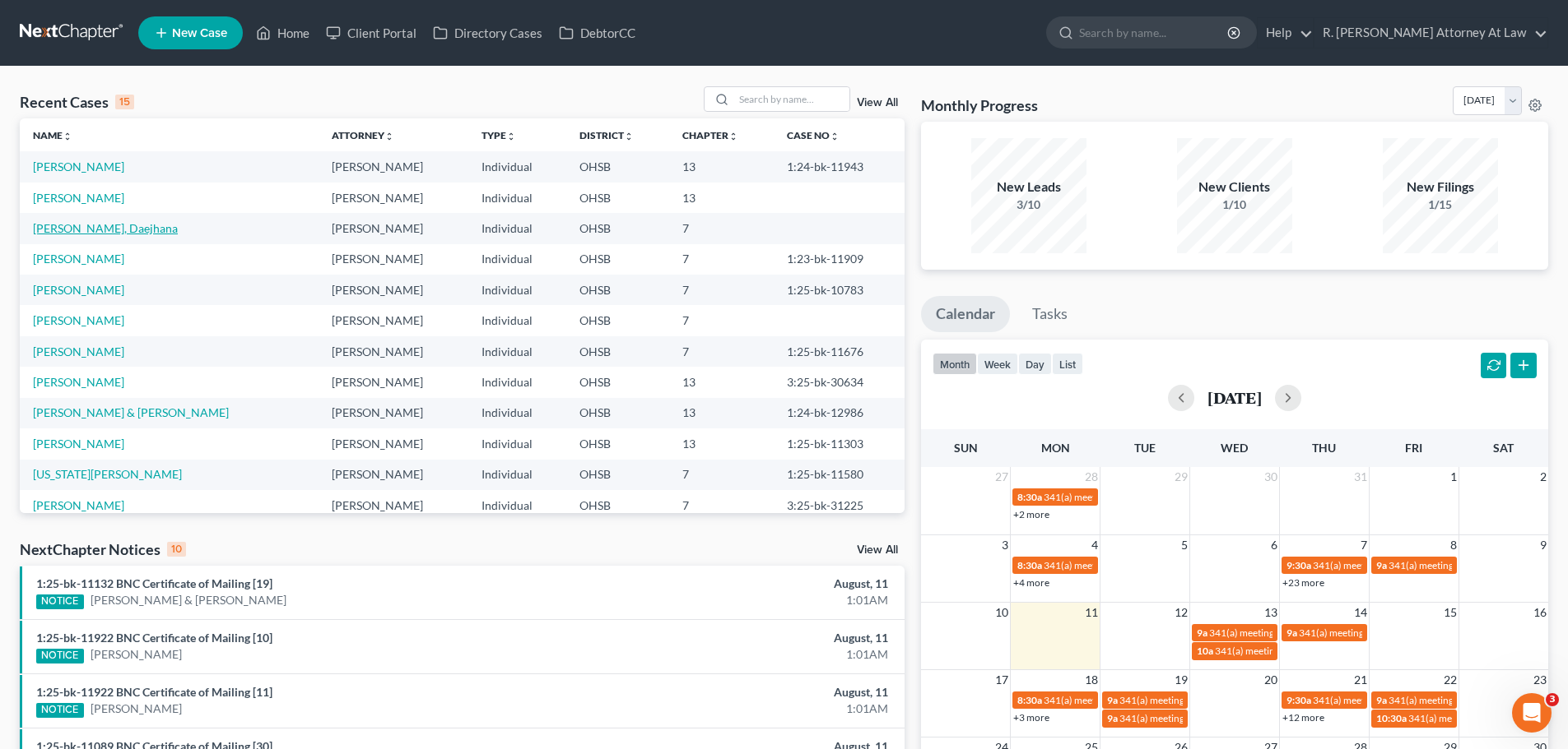
click at [73, 231] on link "[PERSON_NAME], Daejhana" at bounding box center [105, 228] width 145 height 14
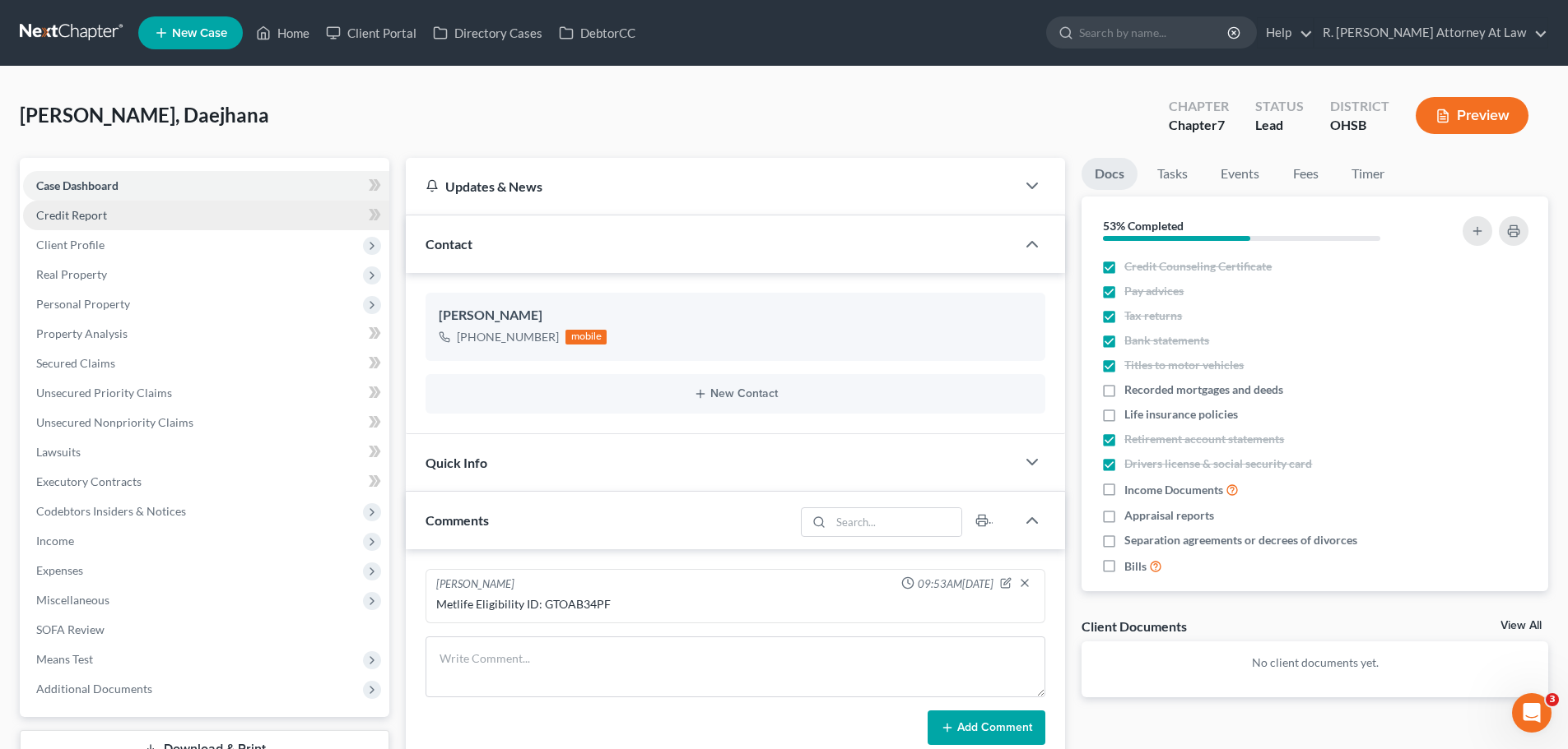
drag, startPoint x: 65, startPoint y: 219, endPoint x: 103, endPoint y: 228, distance: 39.1
click at [66, 219] on span "Credit Report" at bounding box center [72, 215] width 71 height 14
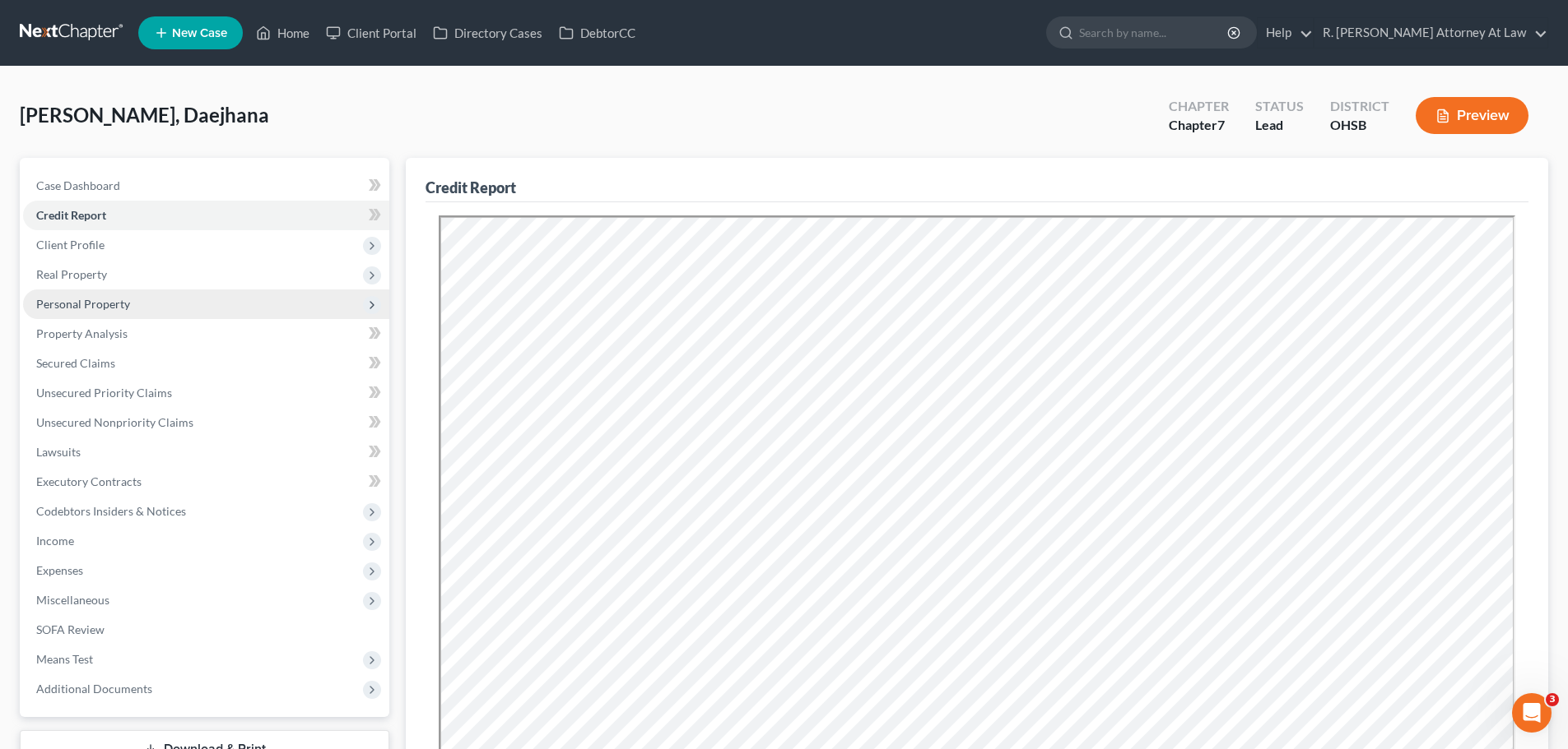
click at [81, 305] on span "Personal Property" at bounding box center [83, 303] width 94 height 14
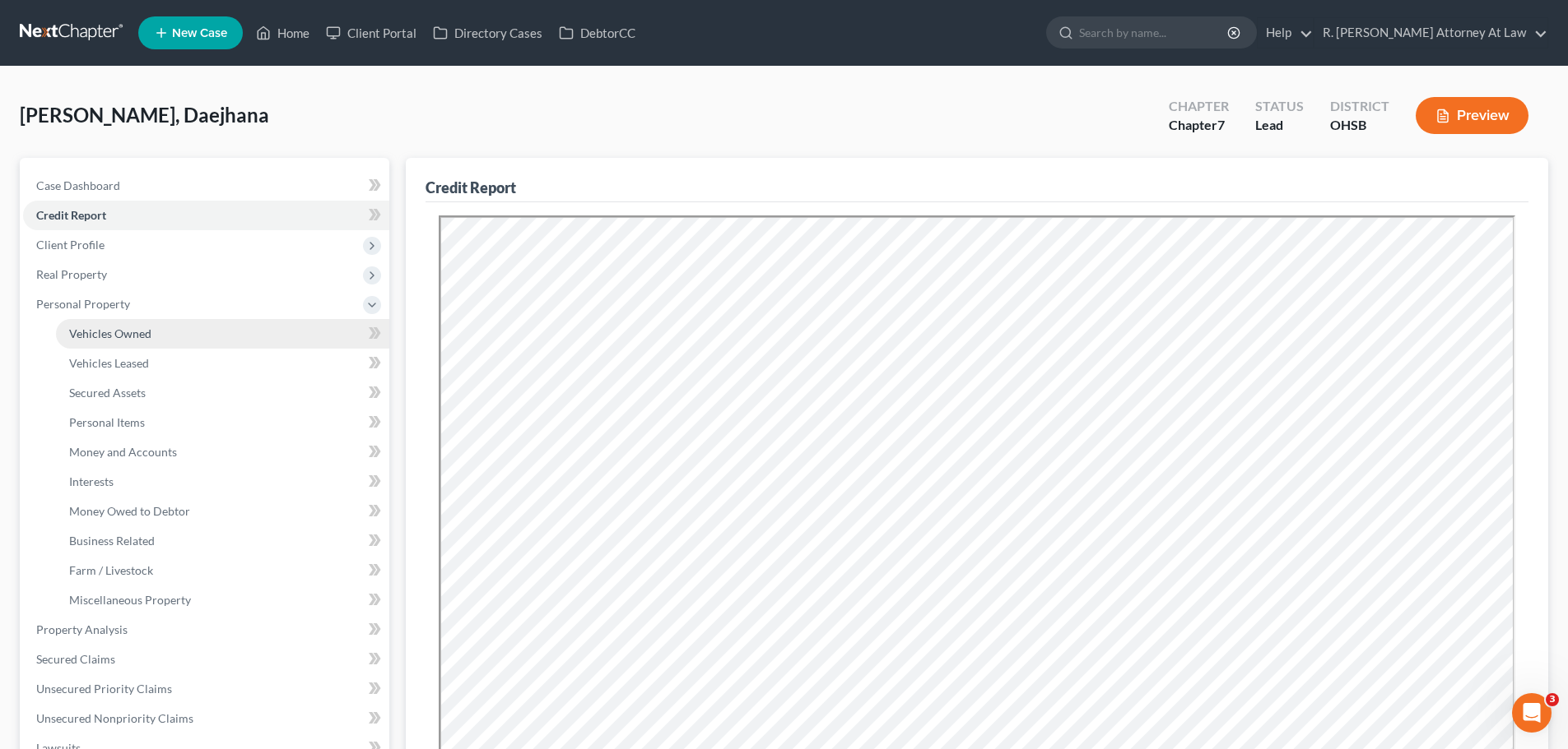
click at [163, 339] on link "Vehicles Owned" at bounding box center [222, 334] width 333 height 30
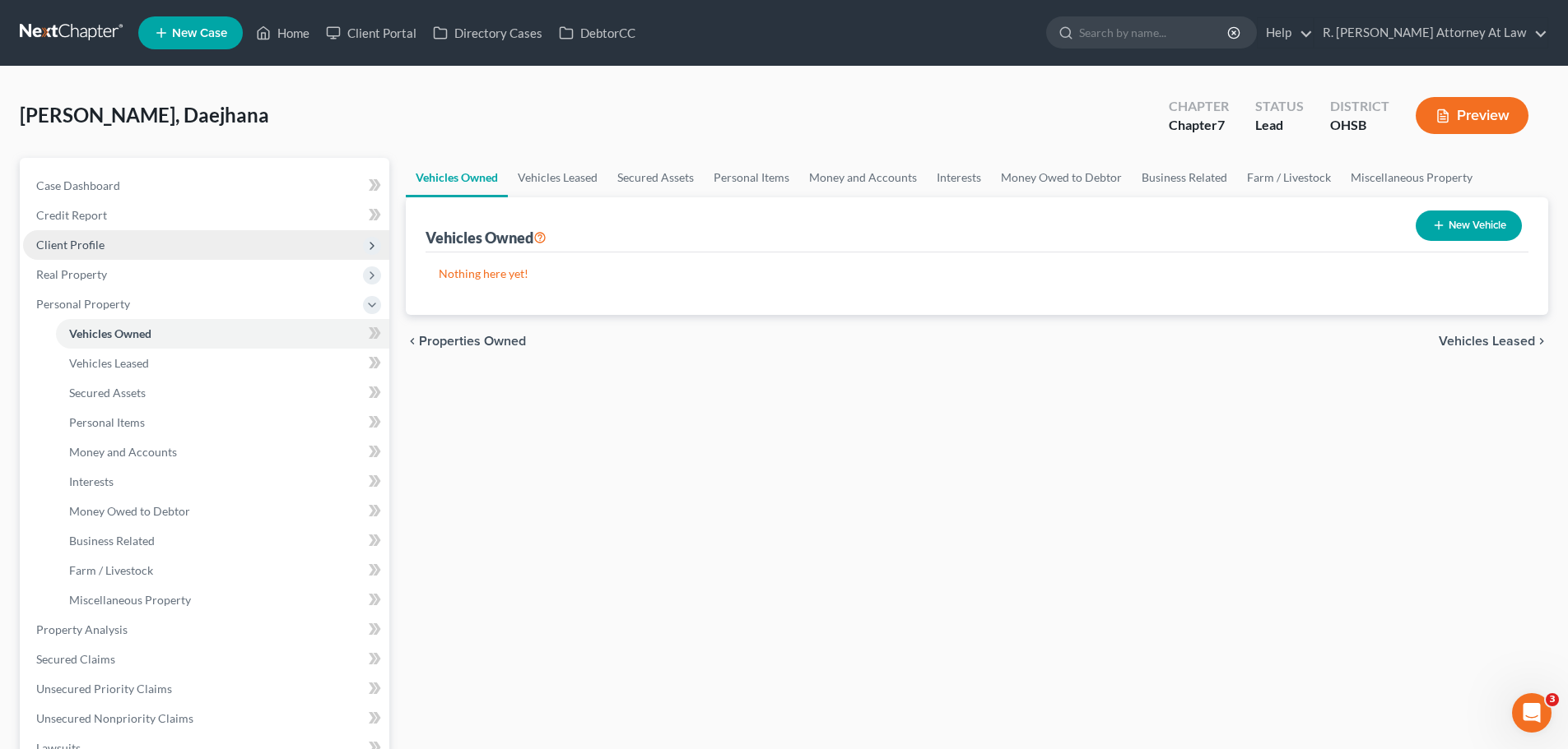
click at [69, 244] on span "Client Profile" at bounding box center [70, 244] width 68 height 14
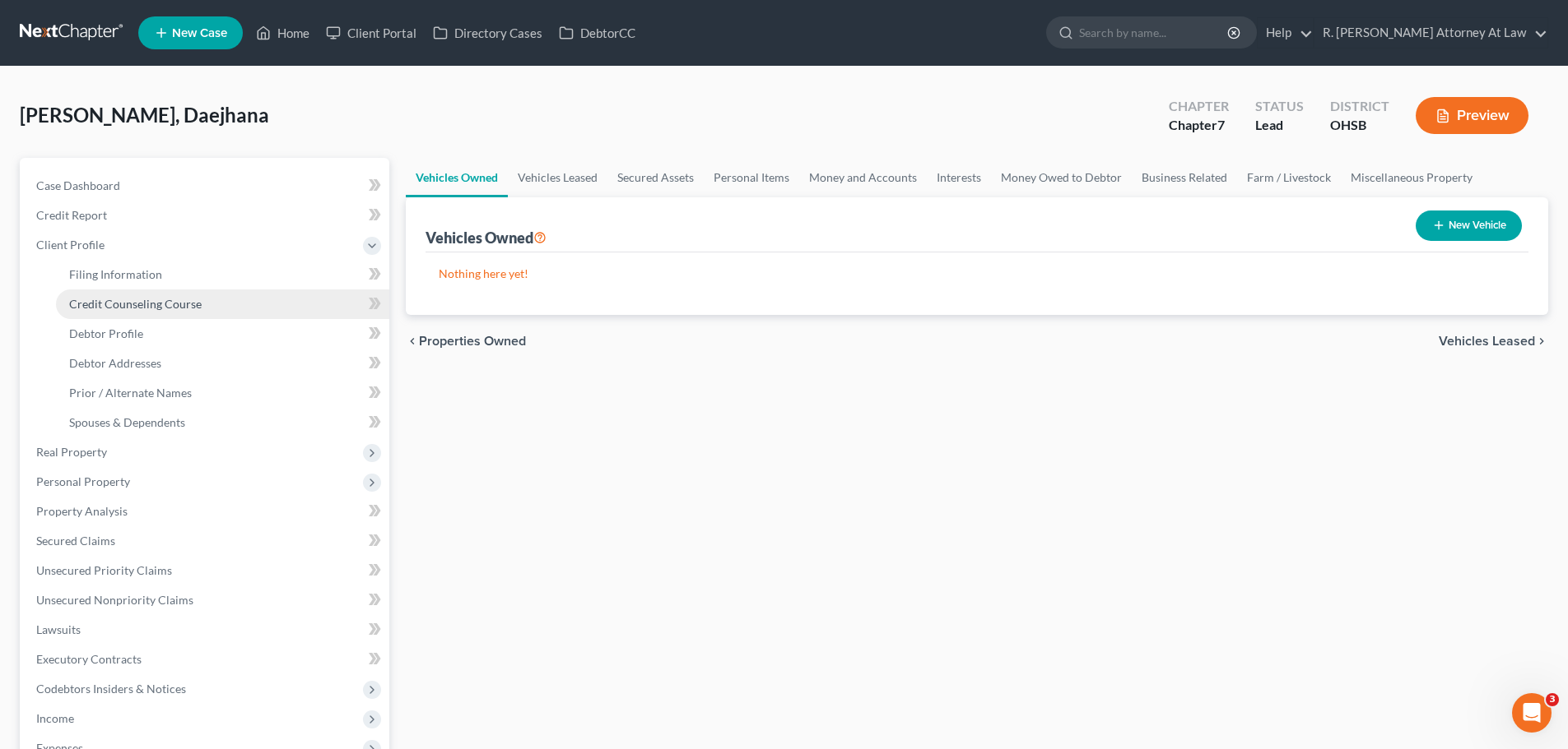
drag, startPoint x: 142, startPoint y: 308, endPoint x: 171, endPoint y: 304, distance: 29.3
click at [142, 307] on span "Credit Counseling Course" at bounding box center [136, 303] width 133 height 14
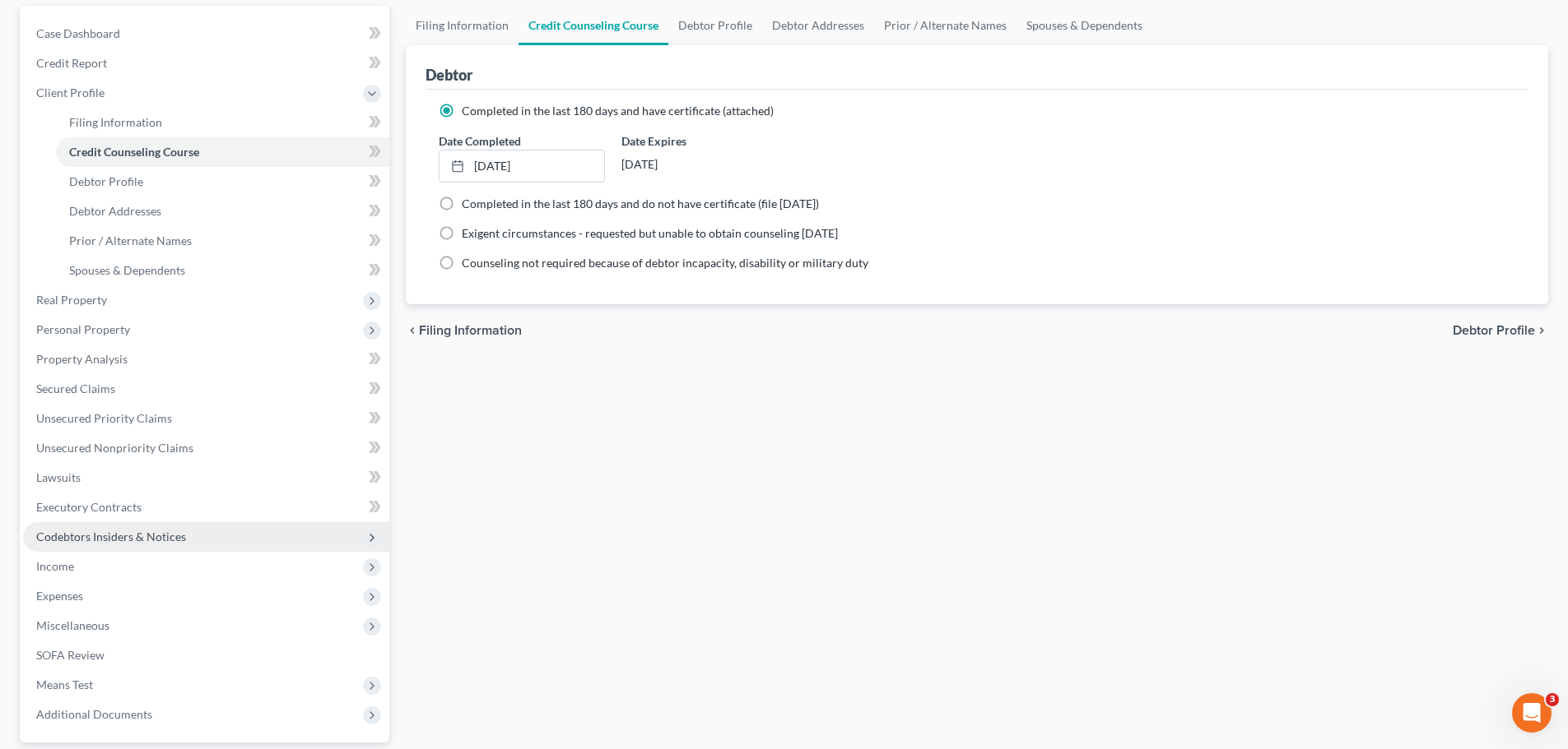
scroll to position [165, 0]
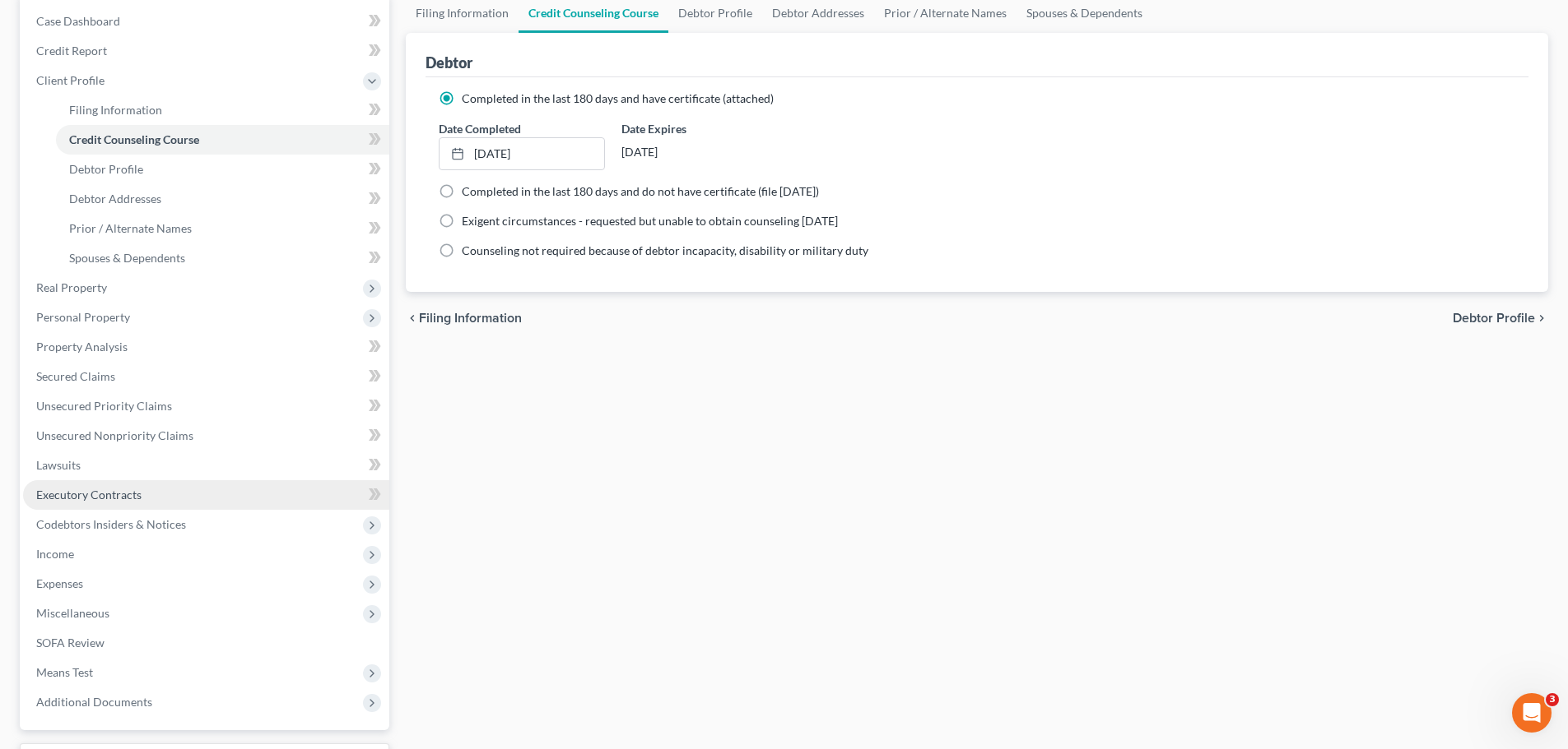
drag, startPoint x: 90, startPoint y: 500, endPoint x: 104, endPoint y: 498, distance: 14.1
click at [90, 500] on span "Executory Contracts" at bounding box center [89, 494] width 106 height 14
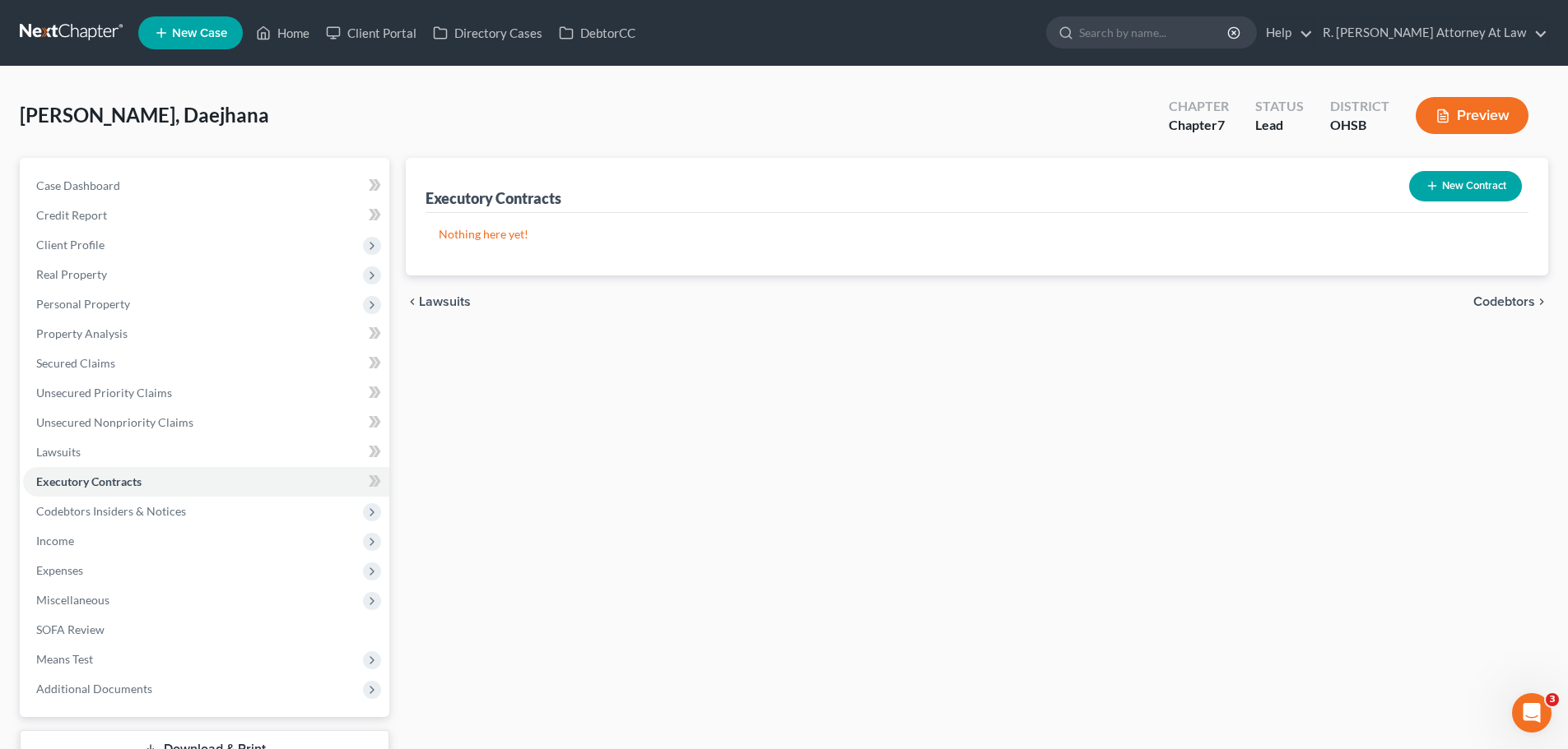
click at [1449, 198] on button "New Contract" at bounding box center [1466, 186] width 113 height 30
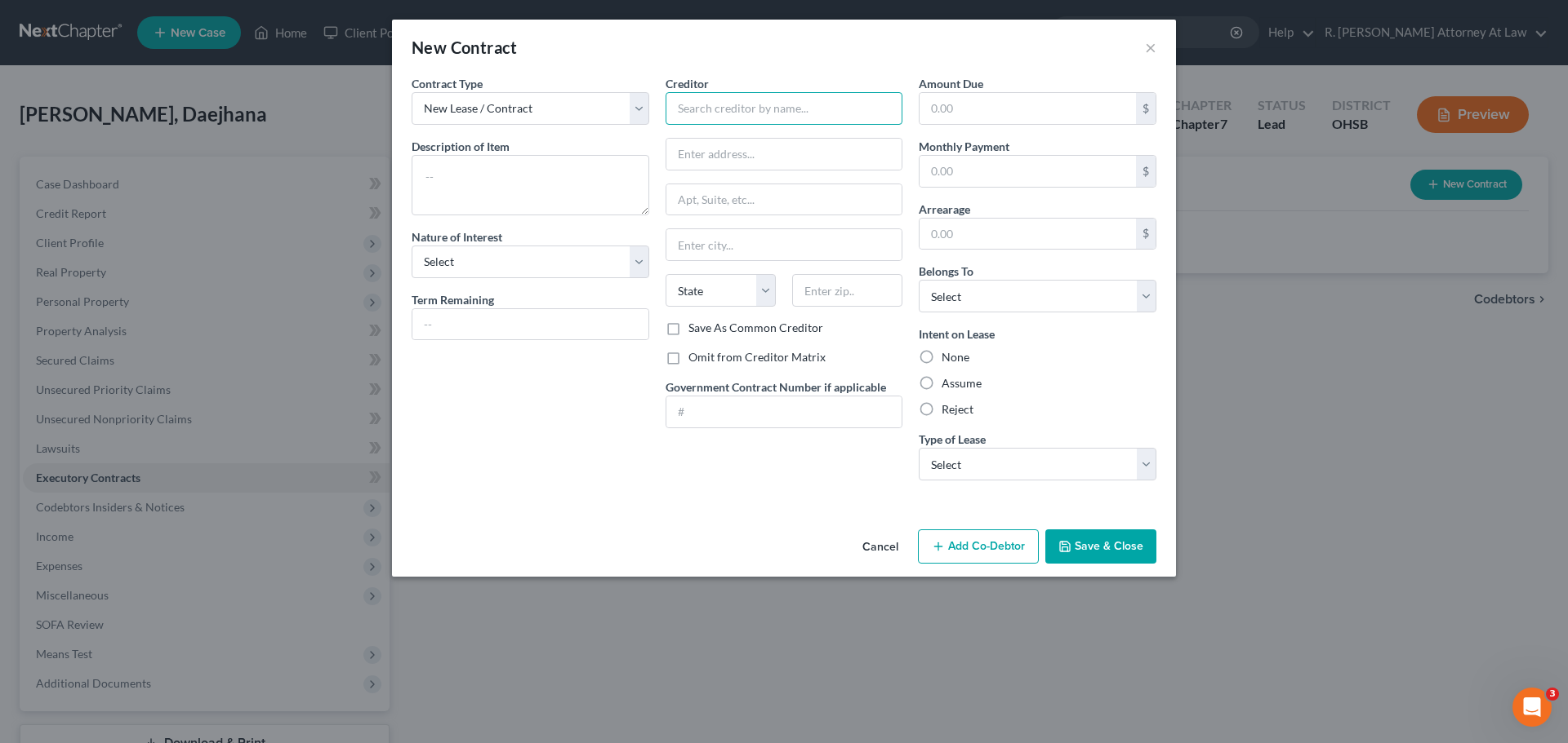
click at [761, 119] on input "text" at bounding box center [784, 108] width 238 height 33
click at [1147, 45] on button "×" at bounding box center [1150, 48] width 12 height 20
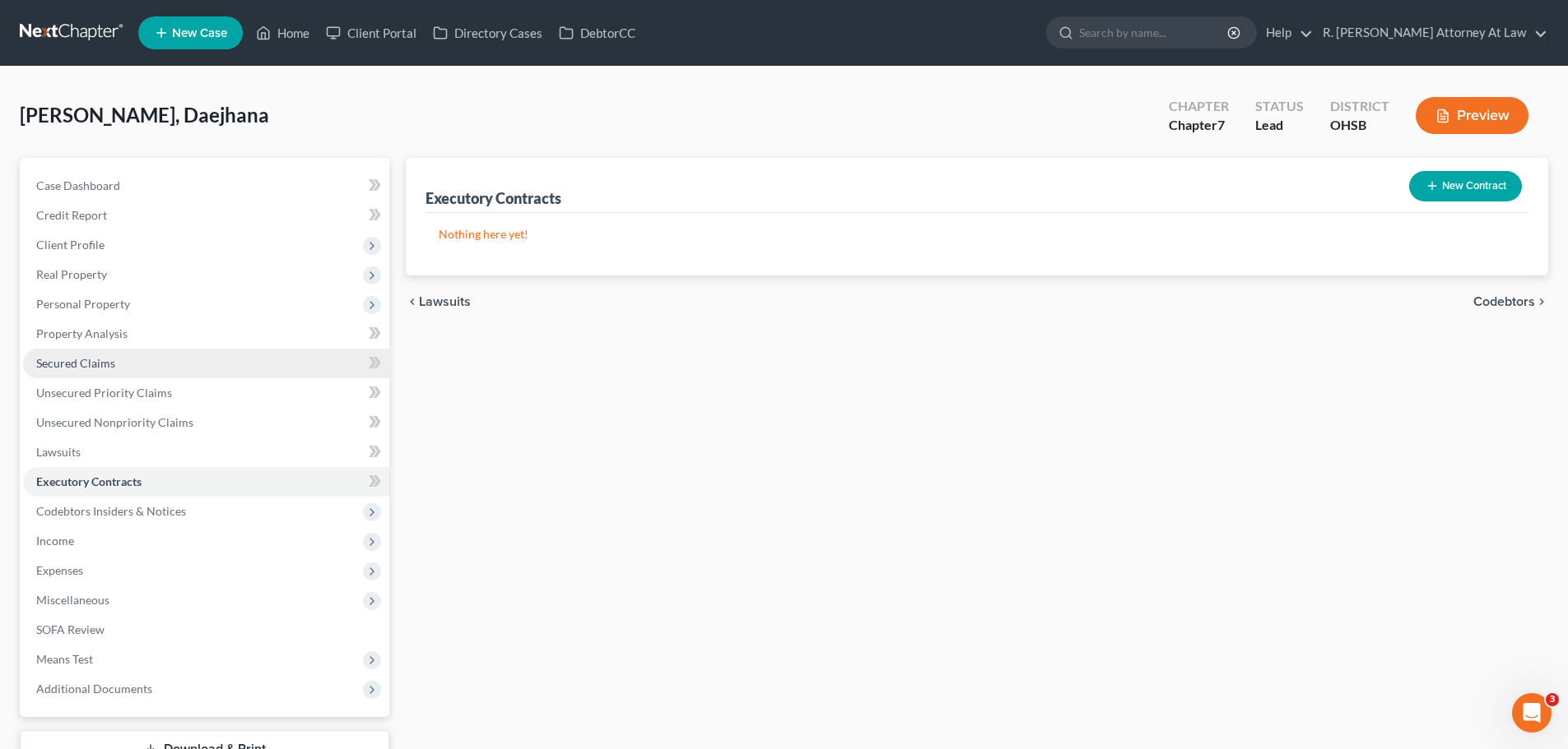
click at [116, 368] on link "Secured Claims" at bounding box center [206, 363] width 366 height 30
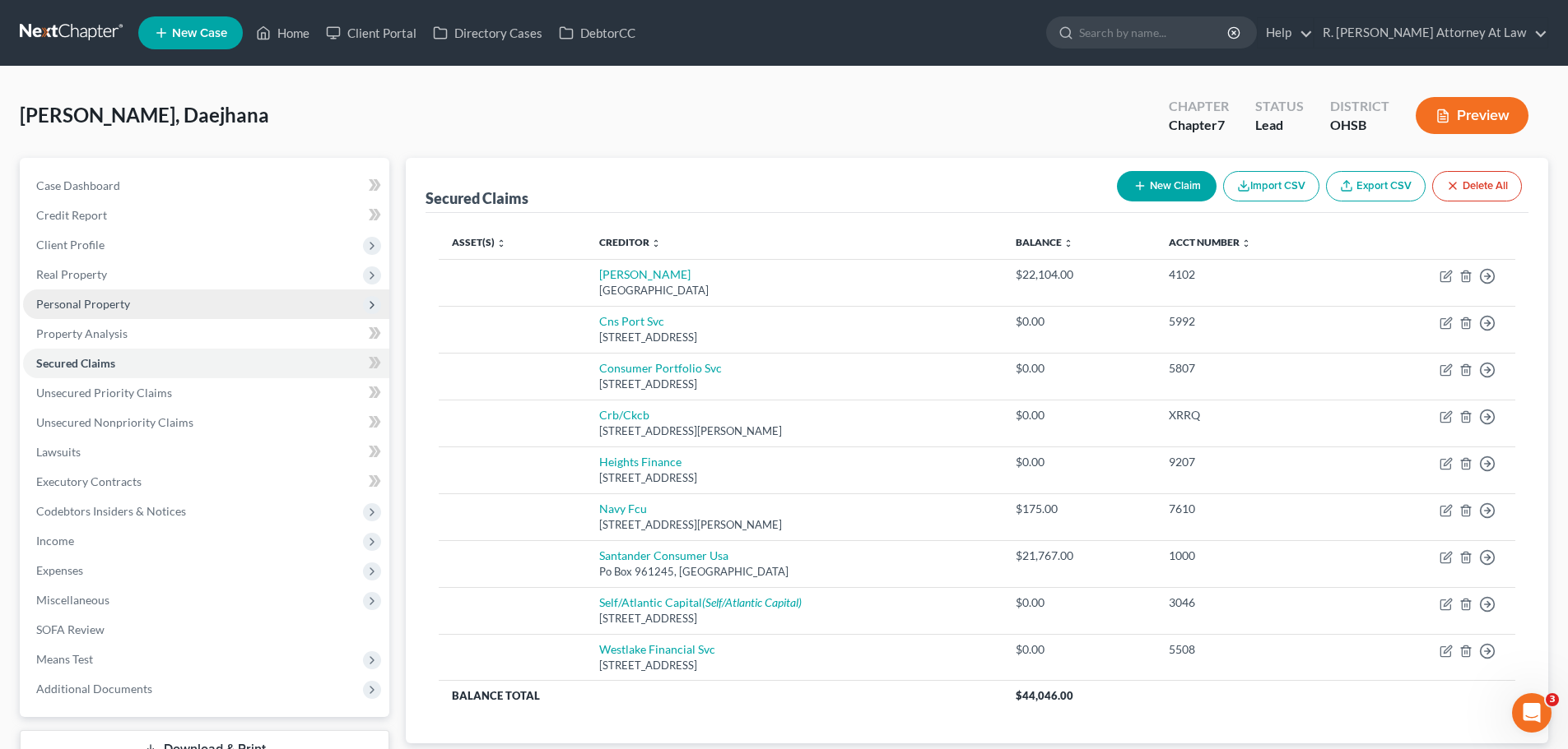
click at [85, 299] on span "Personal Property" at bounding box center [83, 303] width 94 height 14
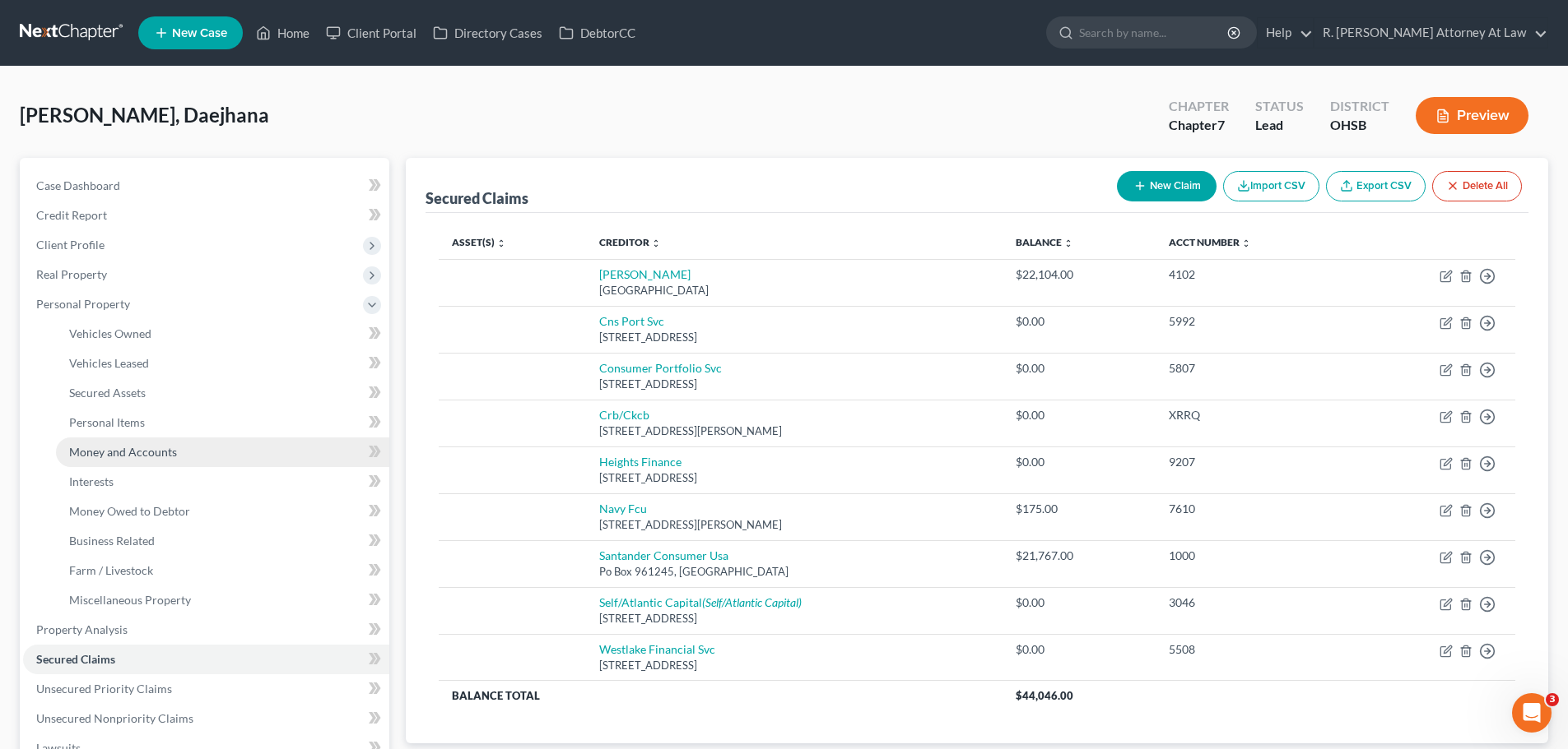
click at [132, 446] on span "Money and Accounts" at bounding box center [123, 451] width 107 height 14
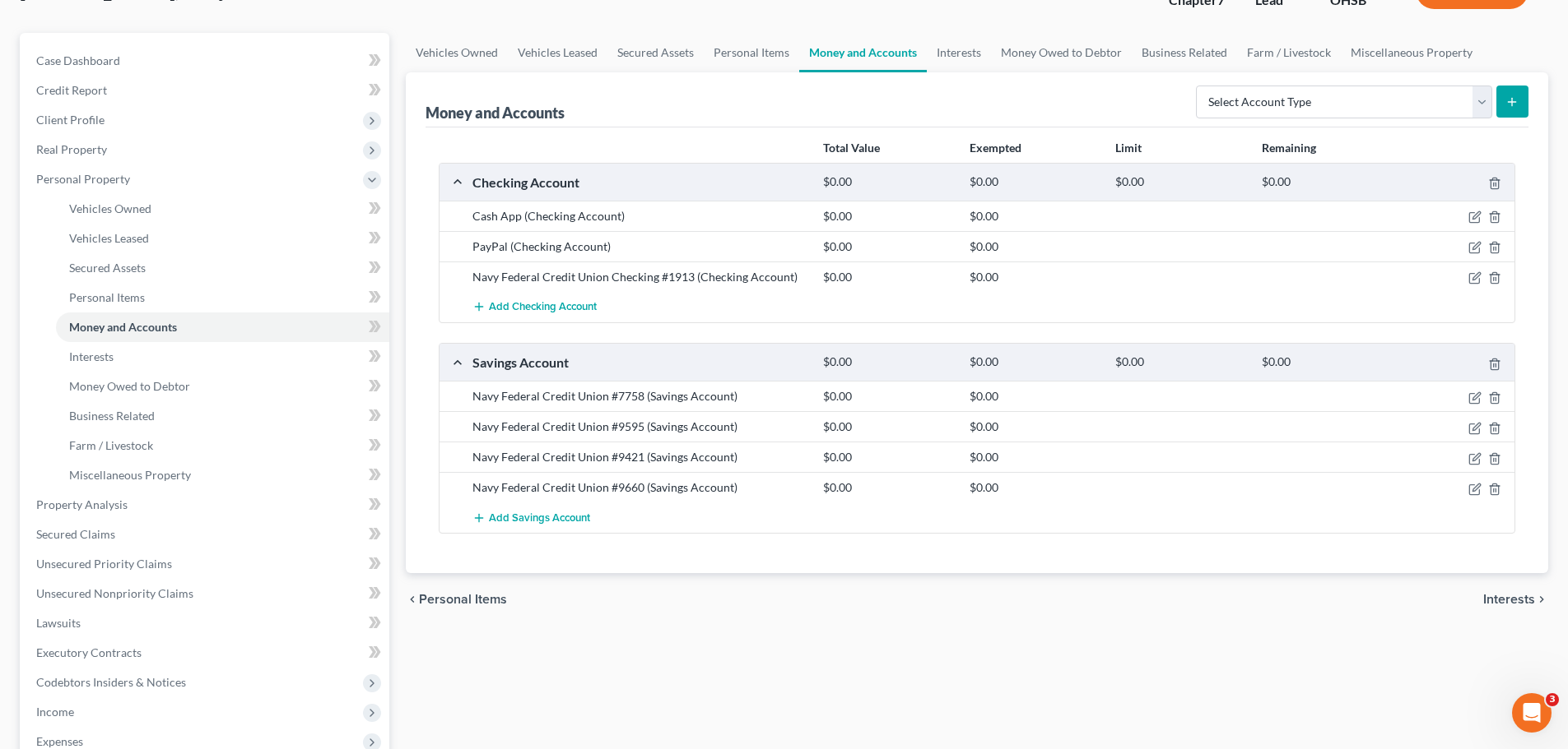
scroll to position [411, 0]
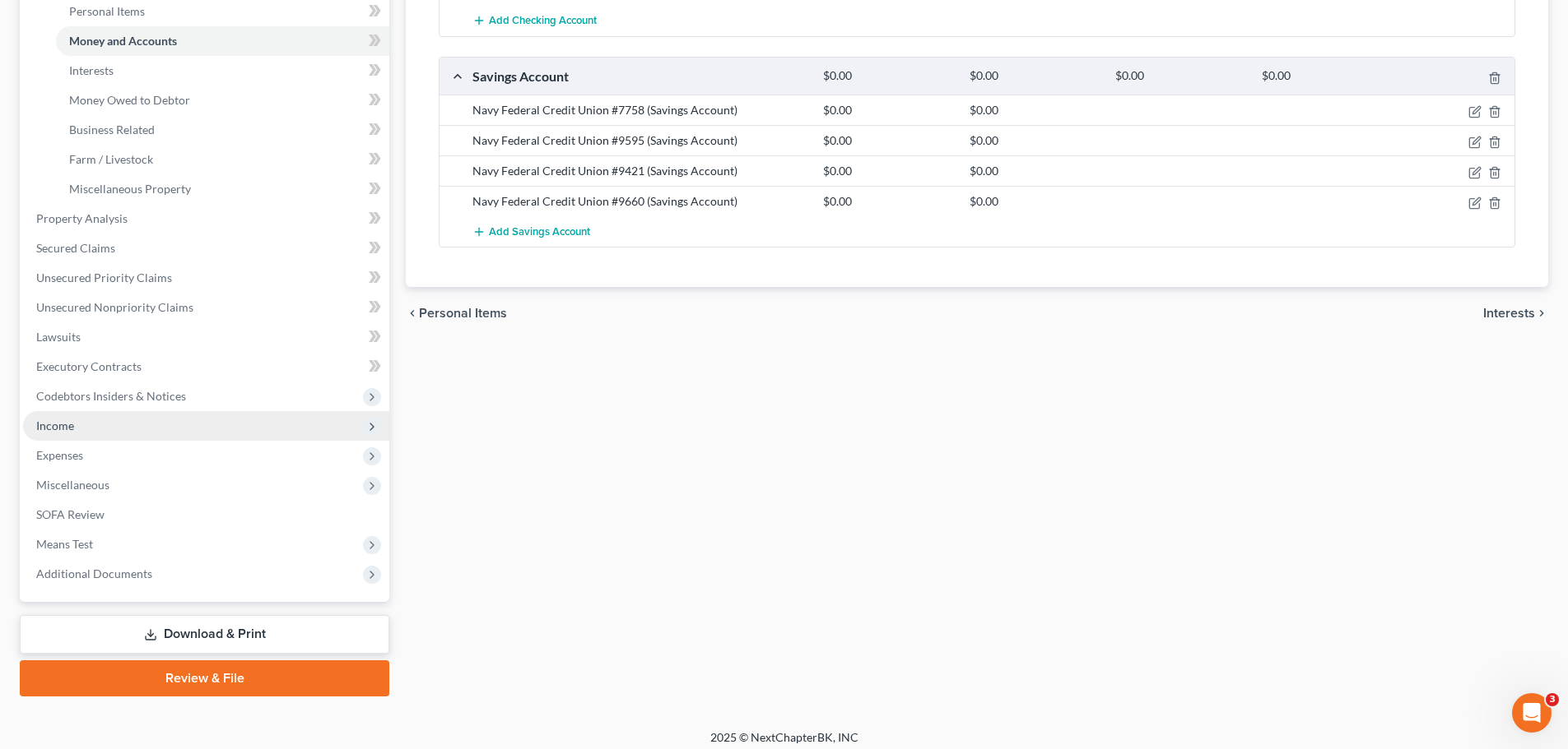
drag, startPoint x: 53, startPoint y: 430, endPoint x: 75, endPoint y: 433, distance: 22.2
click at [53, 430] on span "Income" at bounding box center [56, 425] width 38 height 14
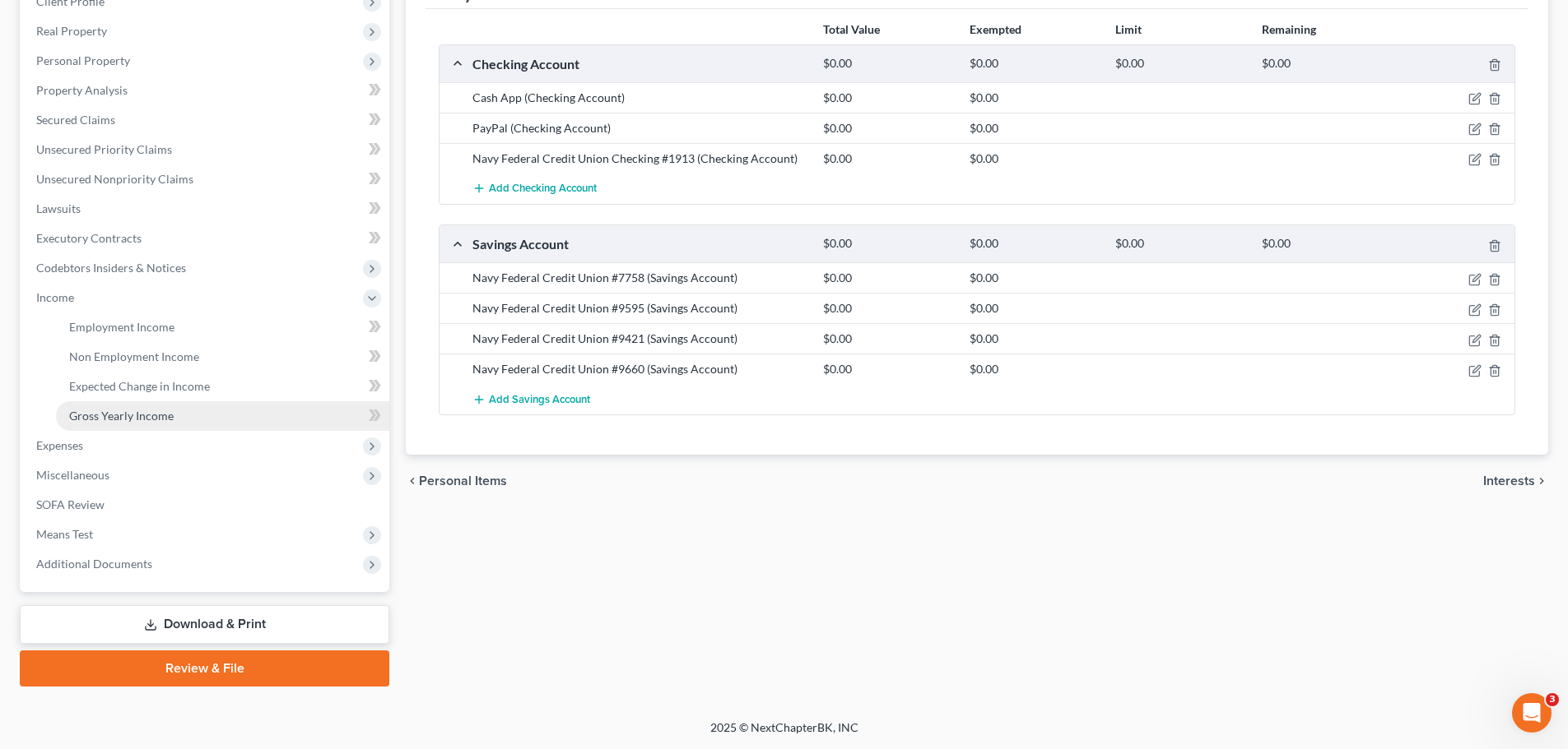
click at [110, 421] on span "Gross Yearly Income" at bounding box center [121, 415] width 105 height 14
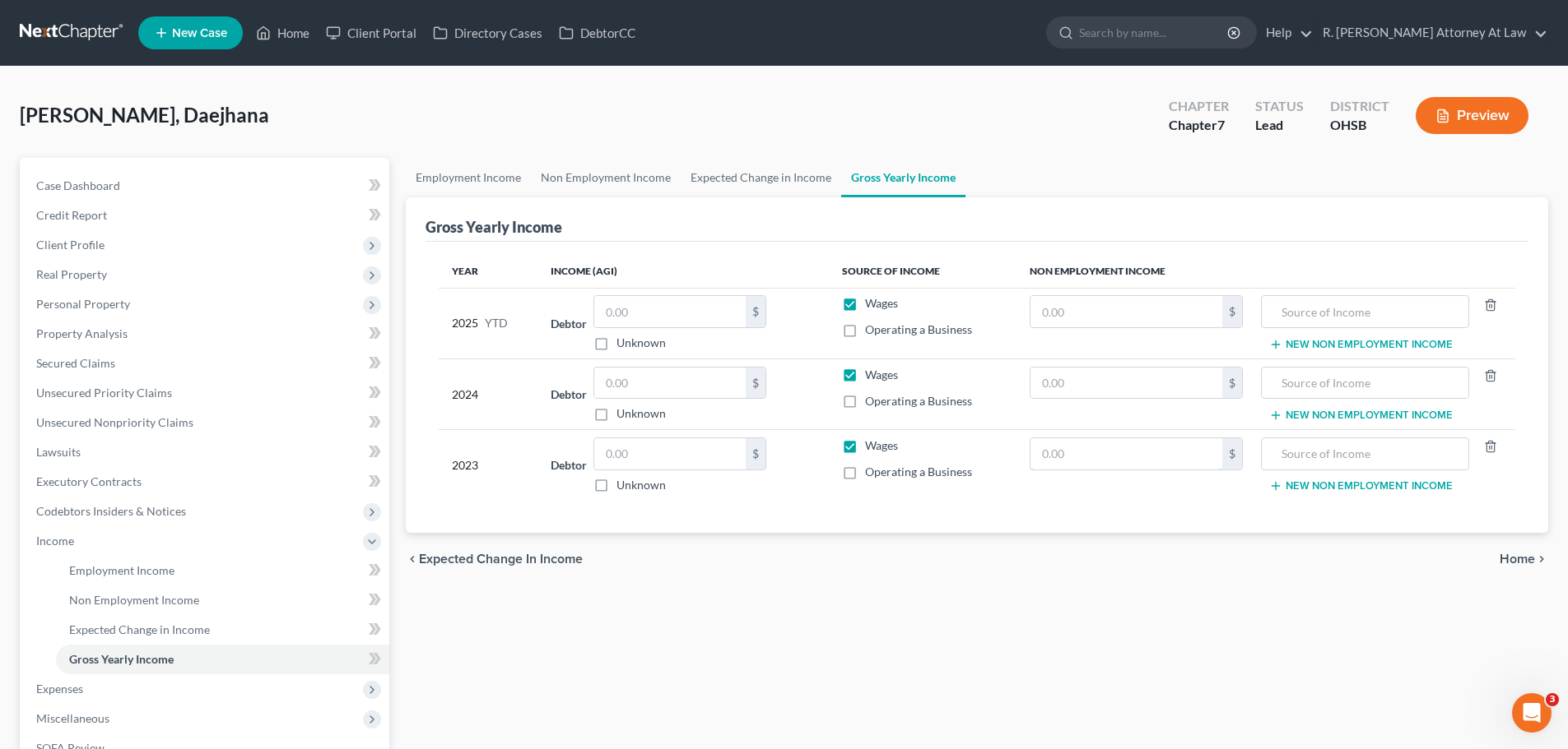
drag, startPoint x: 1084, startPoint y: 452, endPoint x: 1193, endPoint y: 426, distance: 112.1
click at [1085, 451] on input "text" at bounding box center [1126, 454] width 192 height 31
type input "6,326.00"
click at [1359, 461] on input "text" at bounding box center [1365, 454] width 189 height 31
type input "2022 Federal Refund"
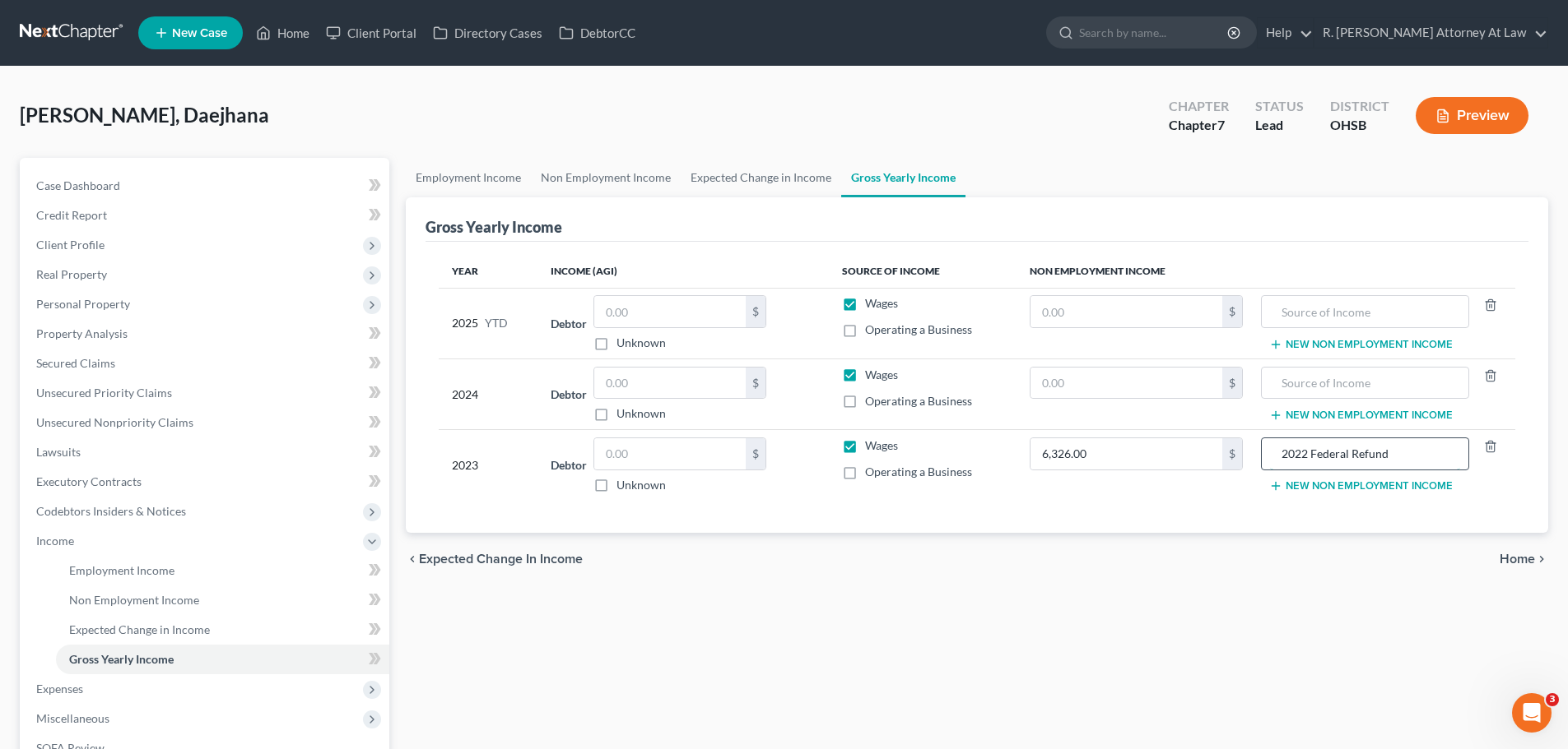
drag, startPoint x: 1351, startPoint y: 461, endPoint x: 1338, endPoint y: 450, distance: 17.0
click at [1343, 461] on input "2022 Federal Refund" at bounding box center [1365, 454] width 189 height 31
click at [1338, 480] on button "New Non Employment Income" at bounding box center [1361, 486] width 184 height 13
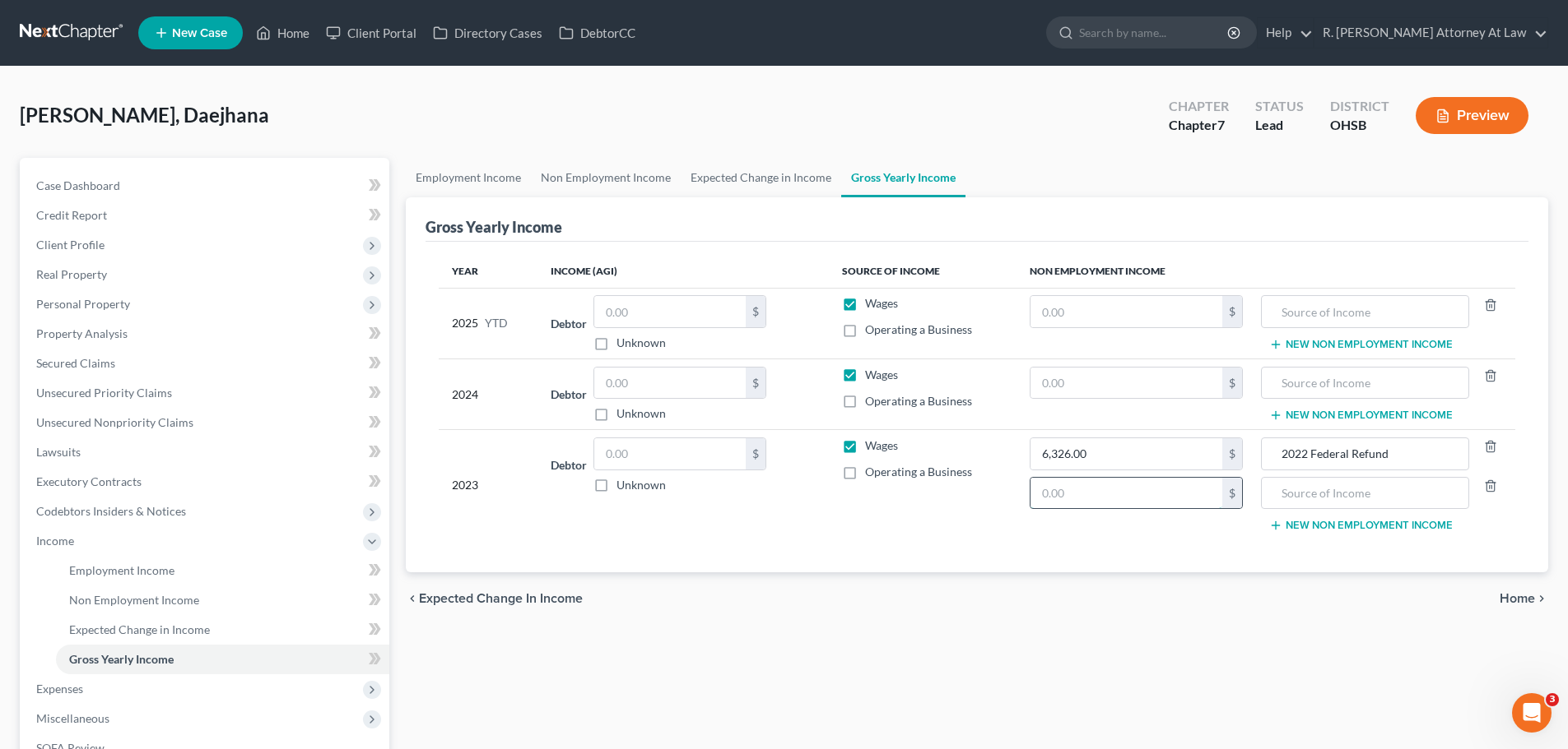
click at [1148, 494] on input "text" at bounding box center [1126, 493] width 192 height 31
type input "650.00"
click at [1317, 508] on input "text" at bounding box center [1365, 493] width 189 height 31
type input "2022 State Refund"
click at [636, 453] on input "text" at bounding box center [670, 454] width 151 height 31
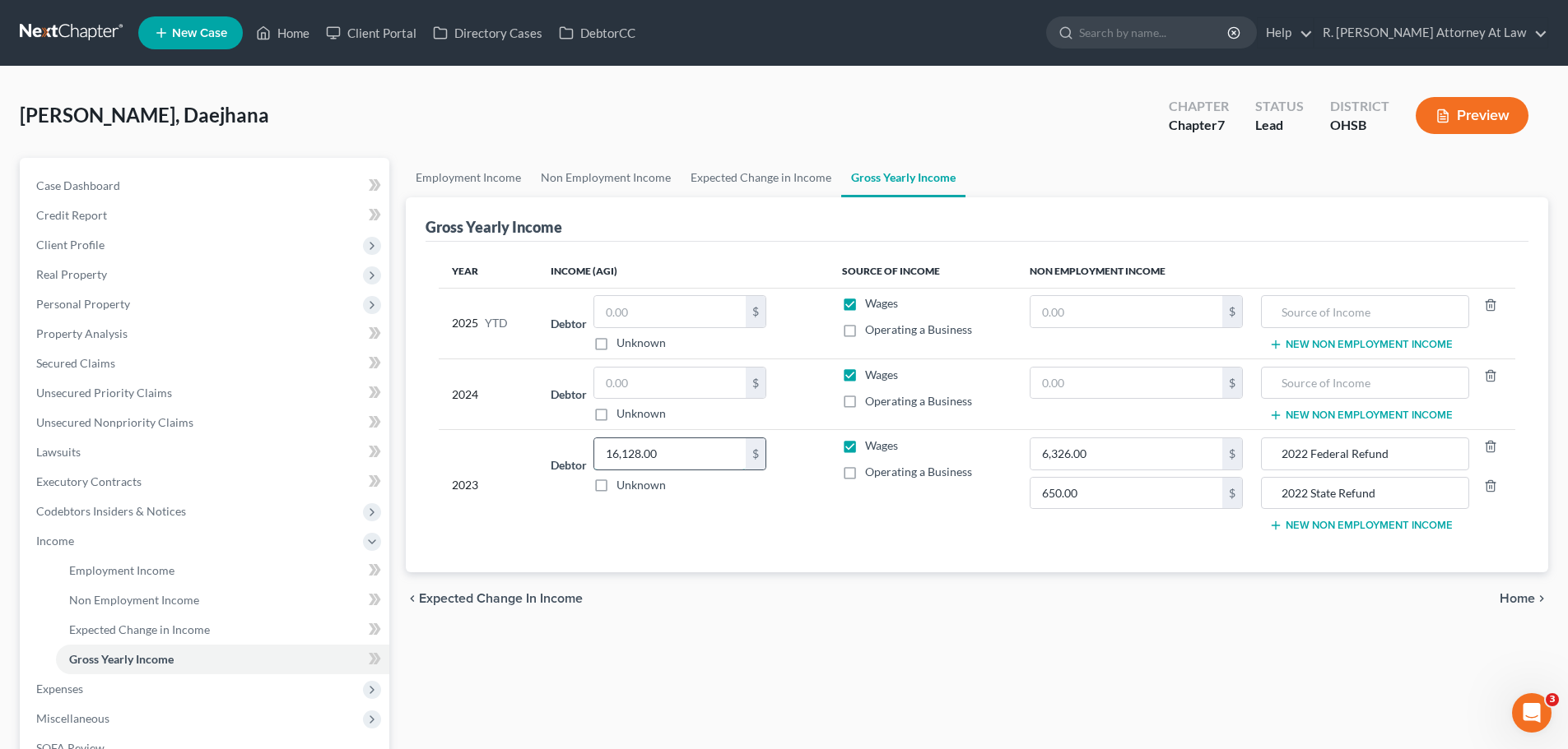
drag, startPoint x: 629, startPoint y: 452, endPoint x: 614, endPoint y: 450, distance: 15.1
click at [583, 452] on div "Debtor 16,128.00 $ Unknown Balance Undetermined 16,128.00 $ Unknown" at bounding box center [683, 465] width 264 height 56
type input "26,761.00"
click at [1093, 373] on input "text" at bounding box center [1126, 383] width 192 height 31
type input "3,875.00"
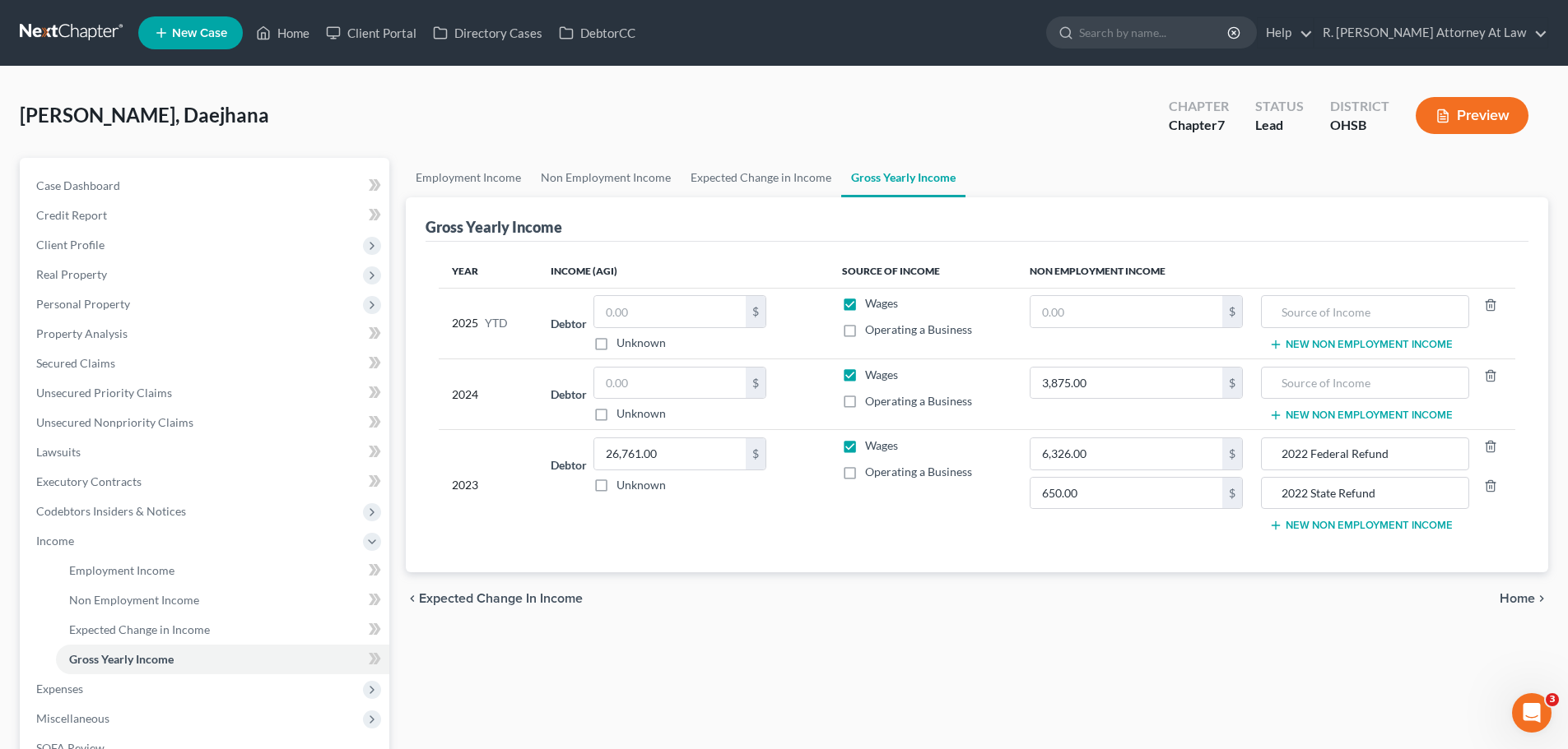
click at [1248, 384] on td "3,875.00 $" at bounding box center [1135, 394] width 239 height 71
click at [1308, 384] on input "text" at bounding box center [1365, 383] width 189 height 31
type input "2023 Federal Refund"
click at [1308, 415] on button "New Non Employment Income" at bounding box center [1361, 415] width 184 height 13
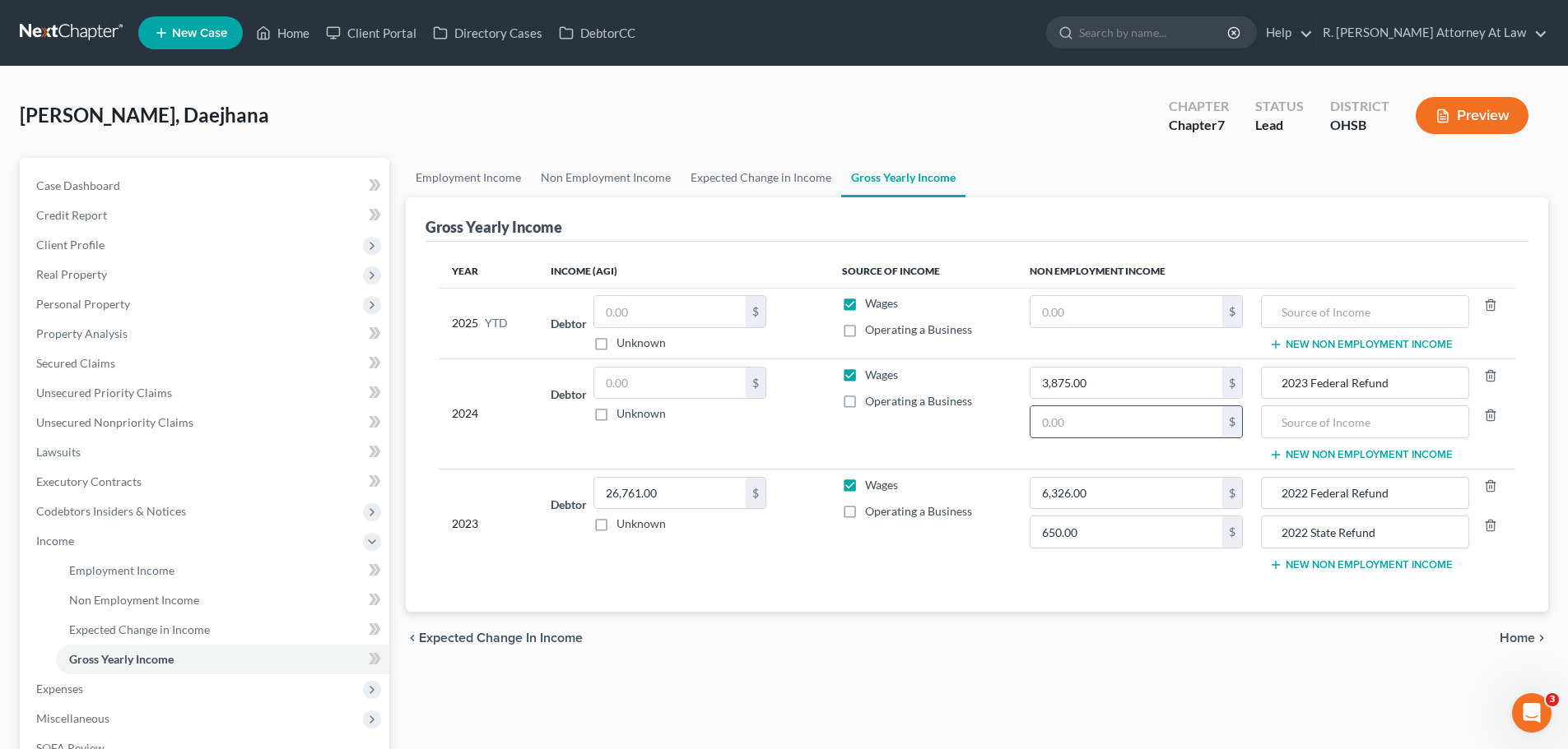
drag, startPoint x: 1127, startPoint y: 402, endPoint x: 1124, endPoint y: 411, distance: 9.5
click at [1126, 402] on td "3,875.00 $ $" at bounding box center [1135, 413] width 239 height 110
click at [1121, 416] on input "text" at bounding box center [1126, 422] width 192 height 31
type input "386.00"
click at [1303, 419] on input "text" at bounding box center [1365, 422] width 189 height 31
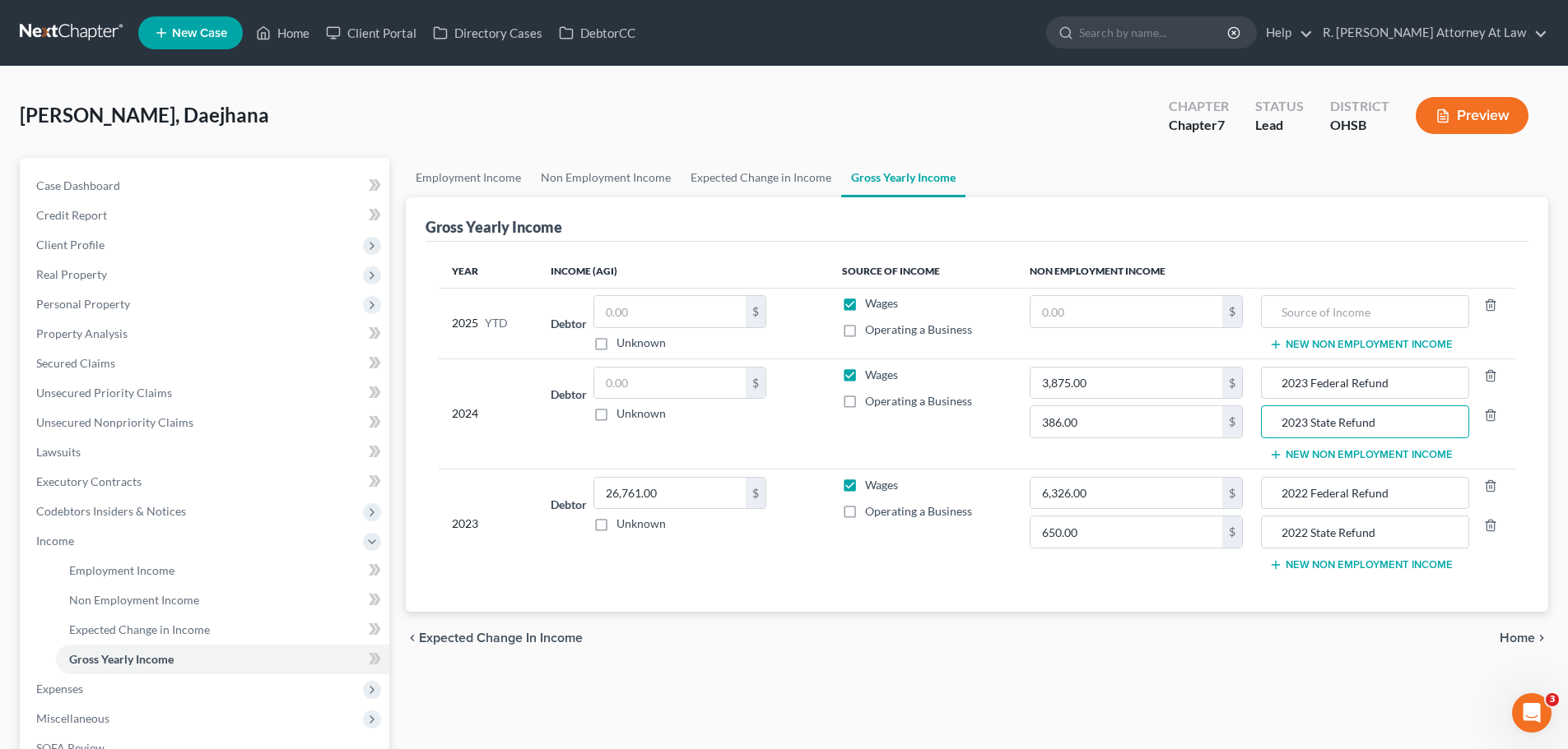
type input "2023 State Refund"
click at [596, 381] on div "$" at bounding box center [680, 383] width 173 height 33
drag, startPoint x: 625, startPoint y: 388, endPoint x: 639, endPoint y: 390, distance: 14.1
click at [626, 388] on input "text" at bounding box center [670, 383] width 151 height 31
type input "32,785.00"
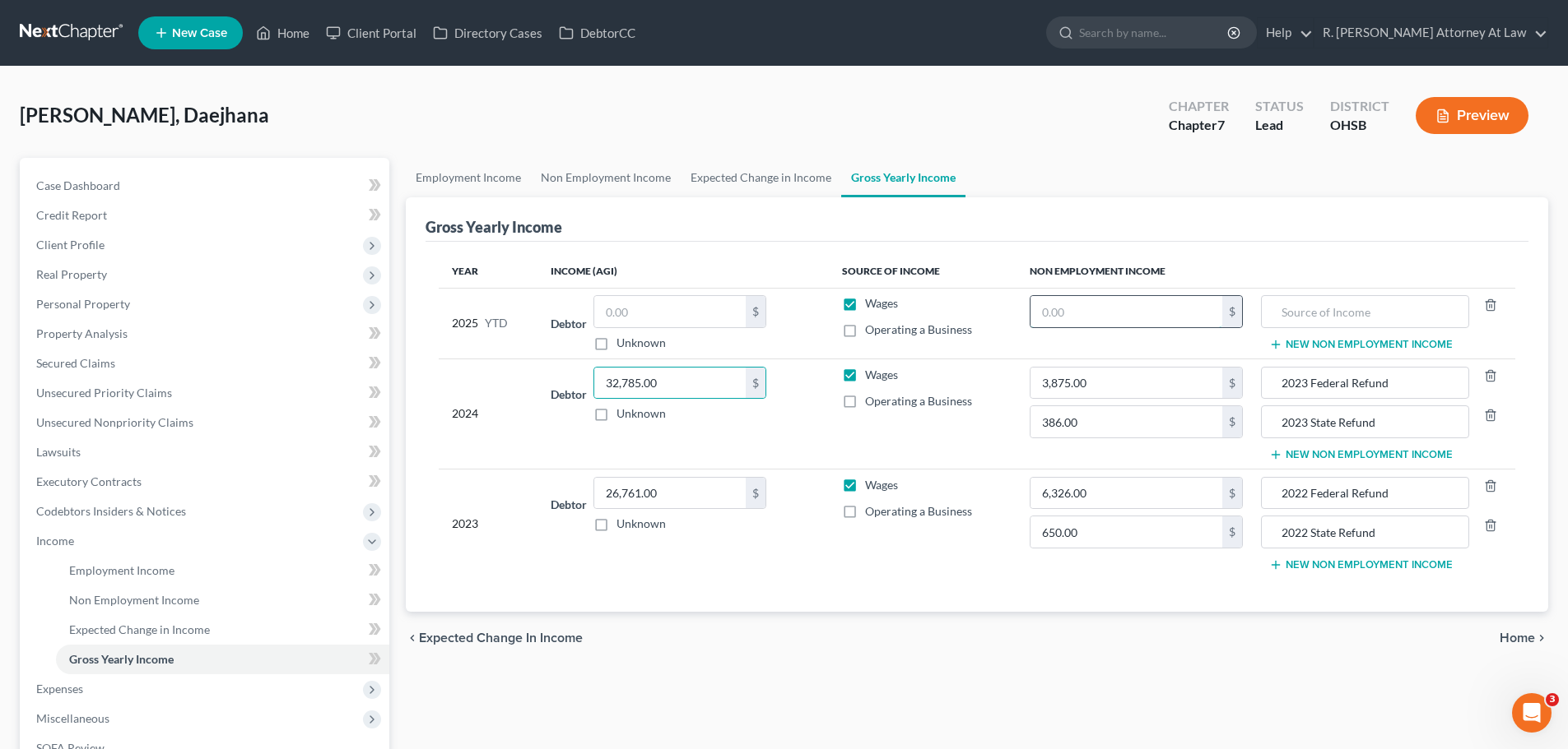
click at [1125, 319] on input "text" at bounding box center [1126, 311] width 192 height 31
type input "10,553.00"
click at [1328, 330] on td "New Non Employment Income" at bounding box center [1385, 323] width 260 height 71
click at [1325, 313] on input "text" at bounding box center [1365, 311] width 189 height 31
type input "2024 Federal Refund"
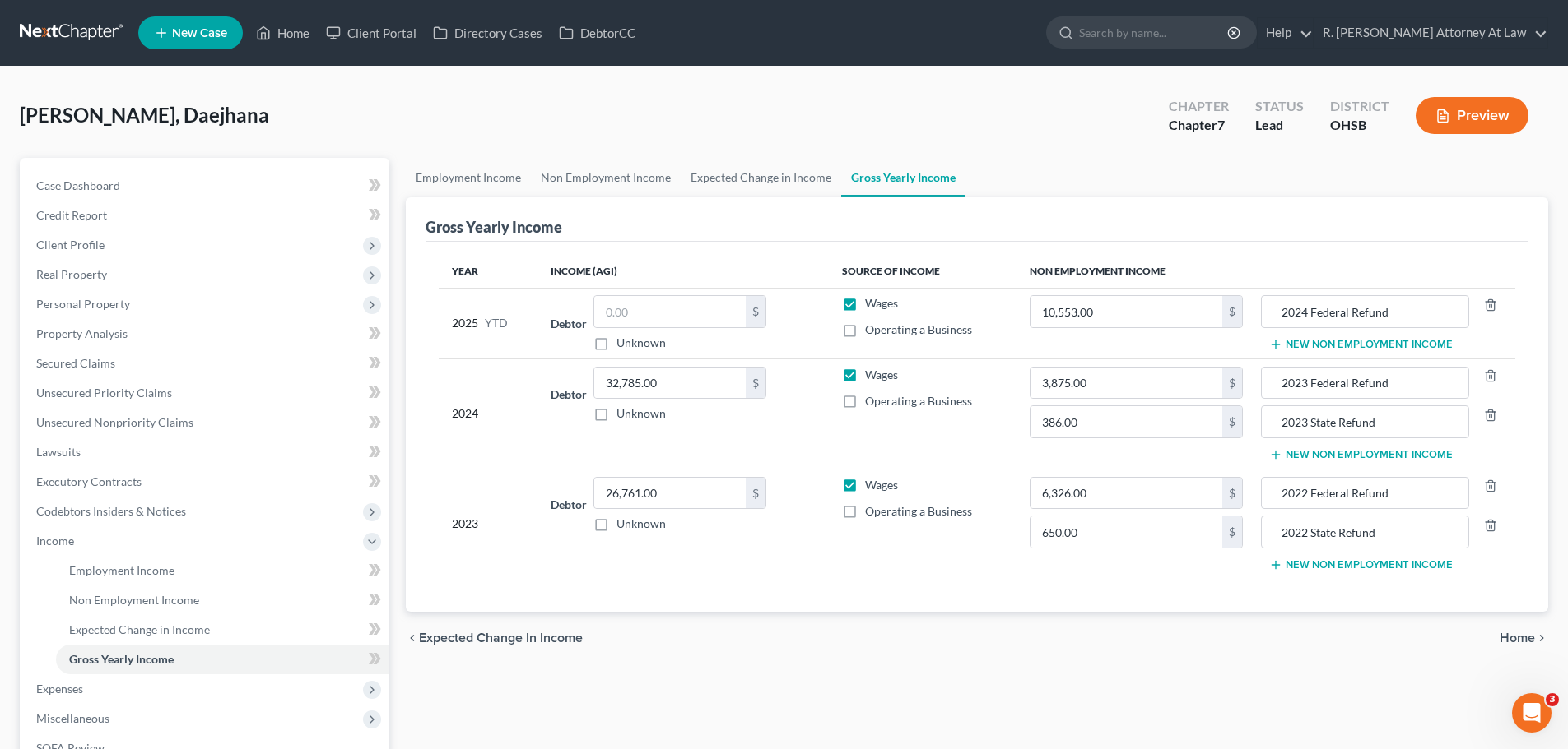
click at [1339, 346] on button "New Non Employment Income" at bounding box center [1361, 345] width 184 height 13
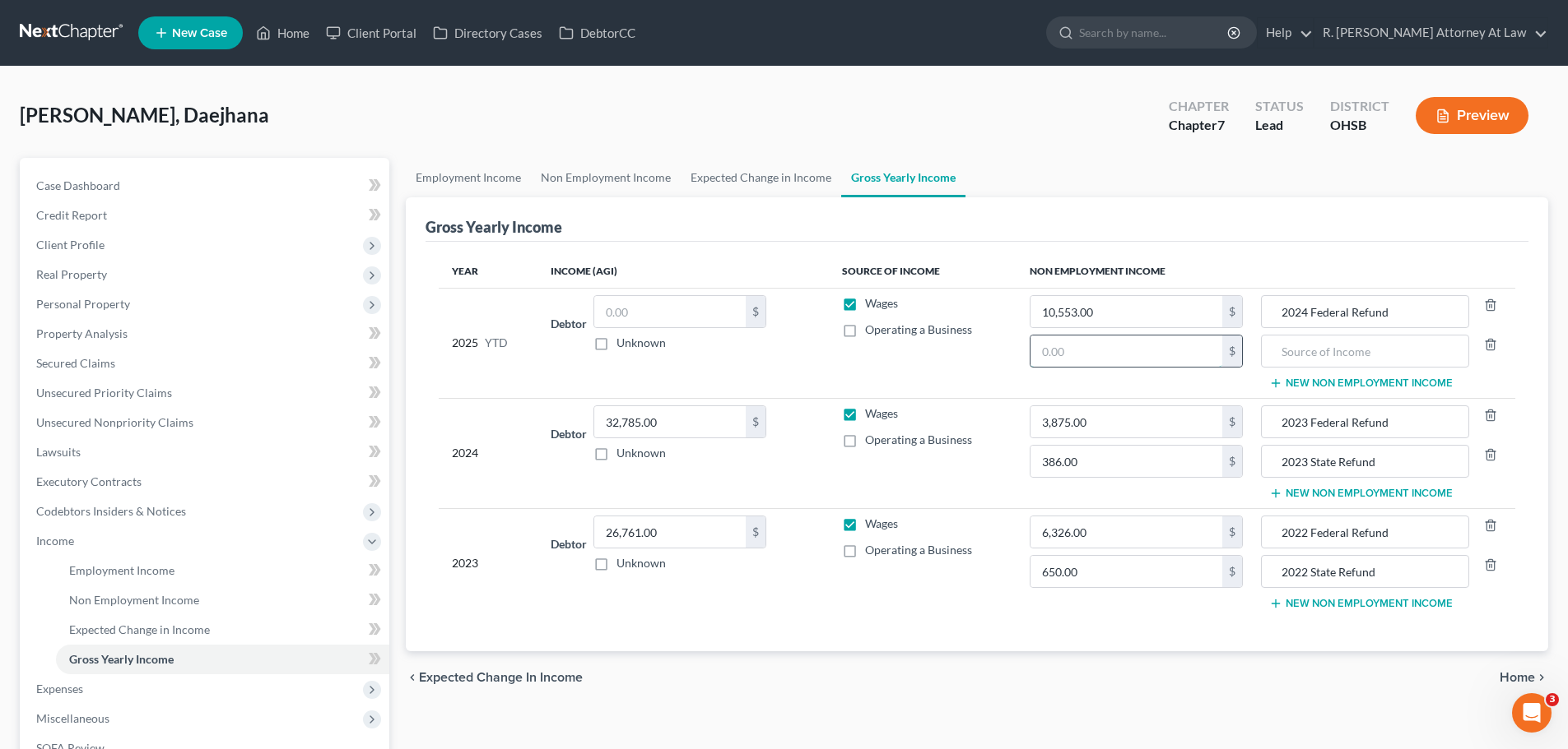
click at [1117, 349] on input "text" at bounding box center [1126, 351] width 192 height 31
type input "832.00"
click at [1314, 354] on input "text" at bounding box center [1365, 351] width 189 height 31
type input "2024 State Refund"
click at [82, 297] on span "Personal Property" at bounding box center [83, 303] width 94 height 14
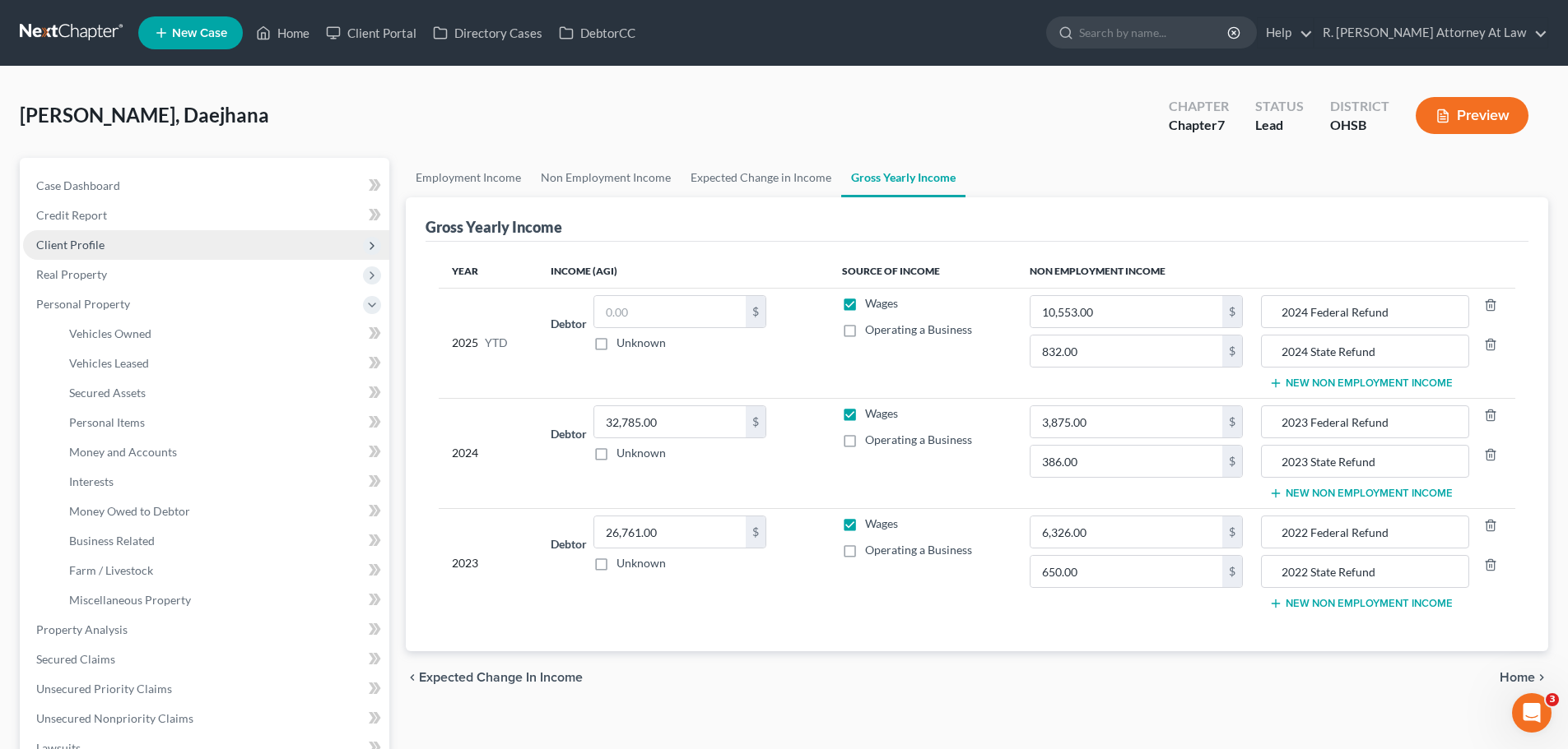
click at [67, 244] on span "Client Profile" at bounding box center [70, 244] width 68 height 14
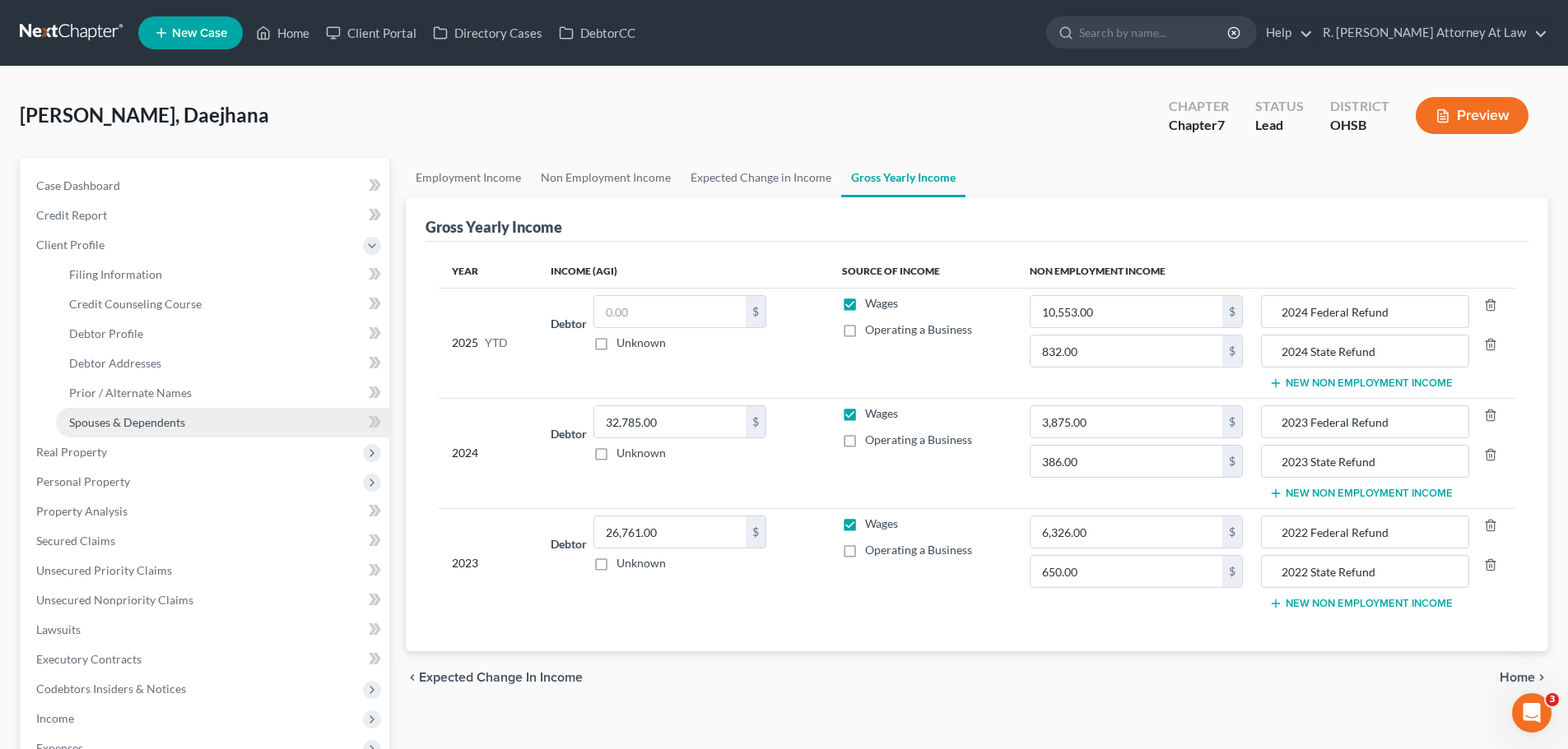
drag, startPoint x: 133, startPoint y: 421, endPoint x: 145, endPoint y: 418, distance: 12.4
click at [134, 422] on span "Spouses & Dependents" at bounding box center [127, 421] width 116 height 14
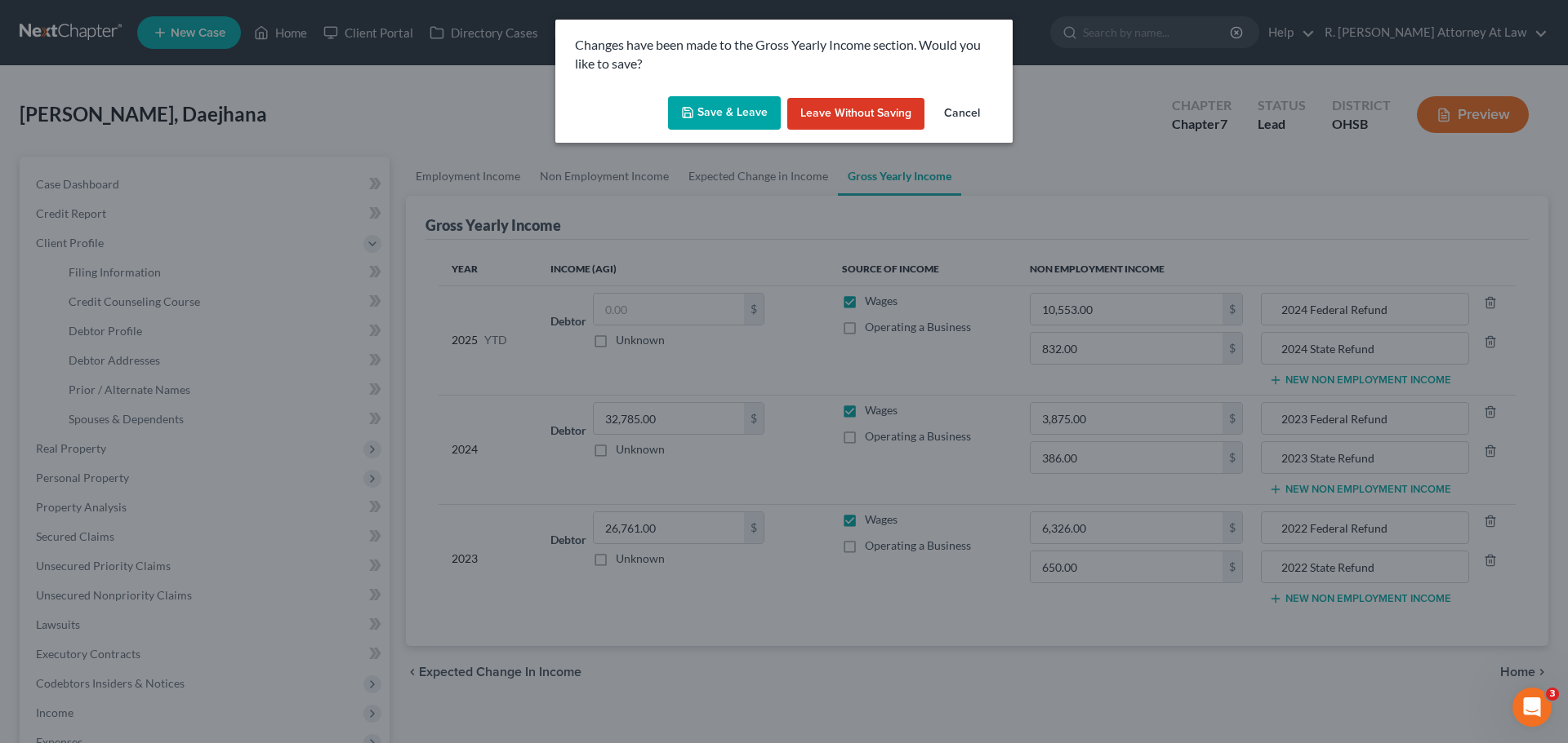
click at [732, 115] on button "Save & Leave" at bounding box center [723, 114] width 113 height 34
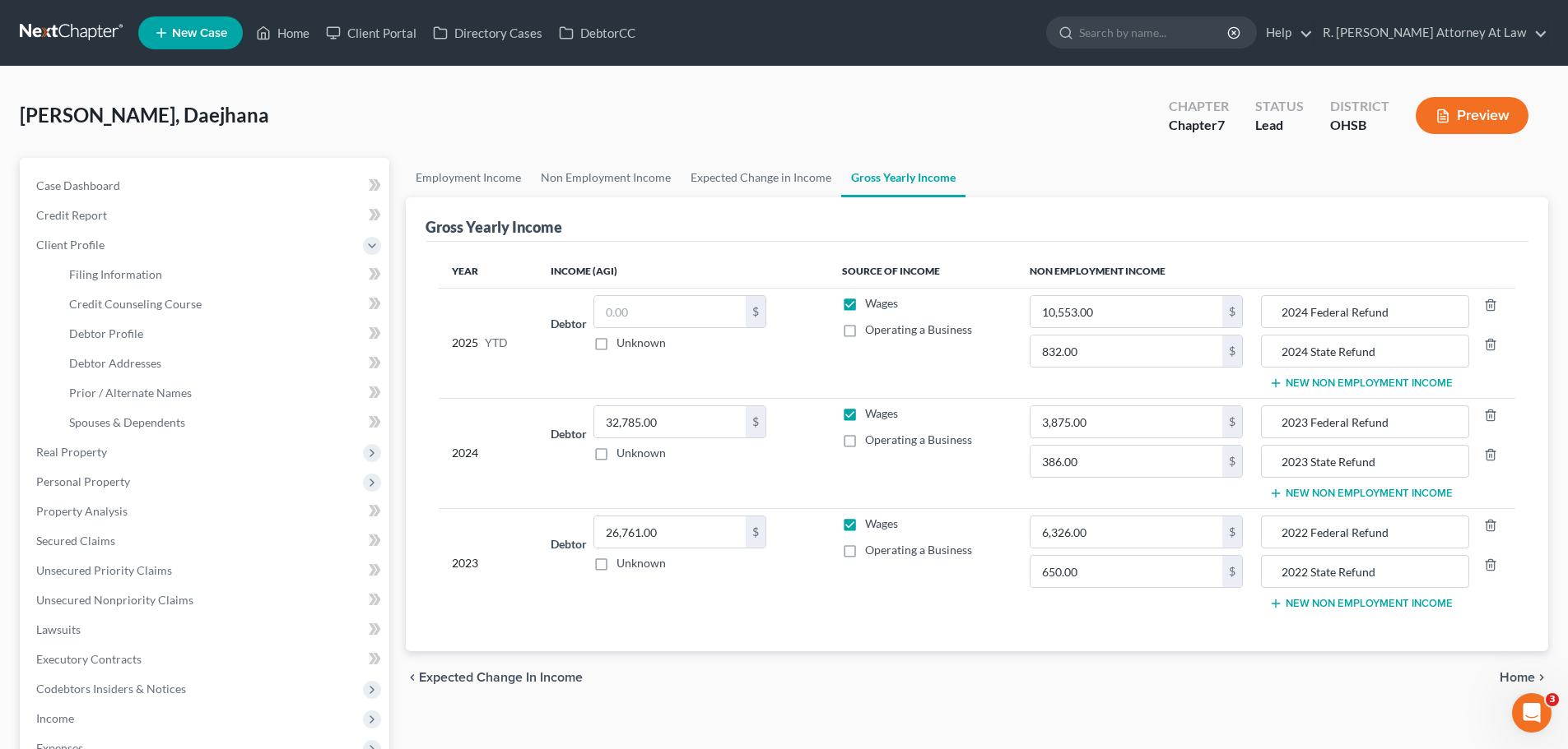
type input "650.00"
type input "2022 State Refund"
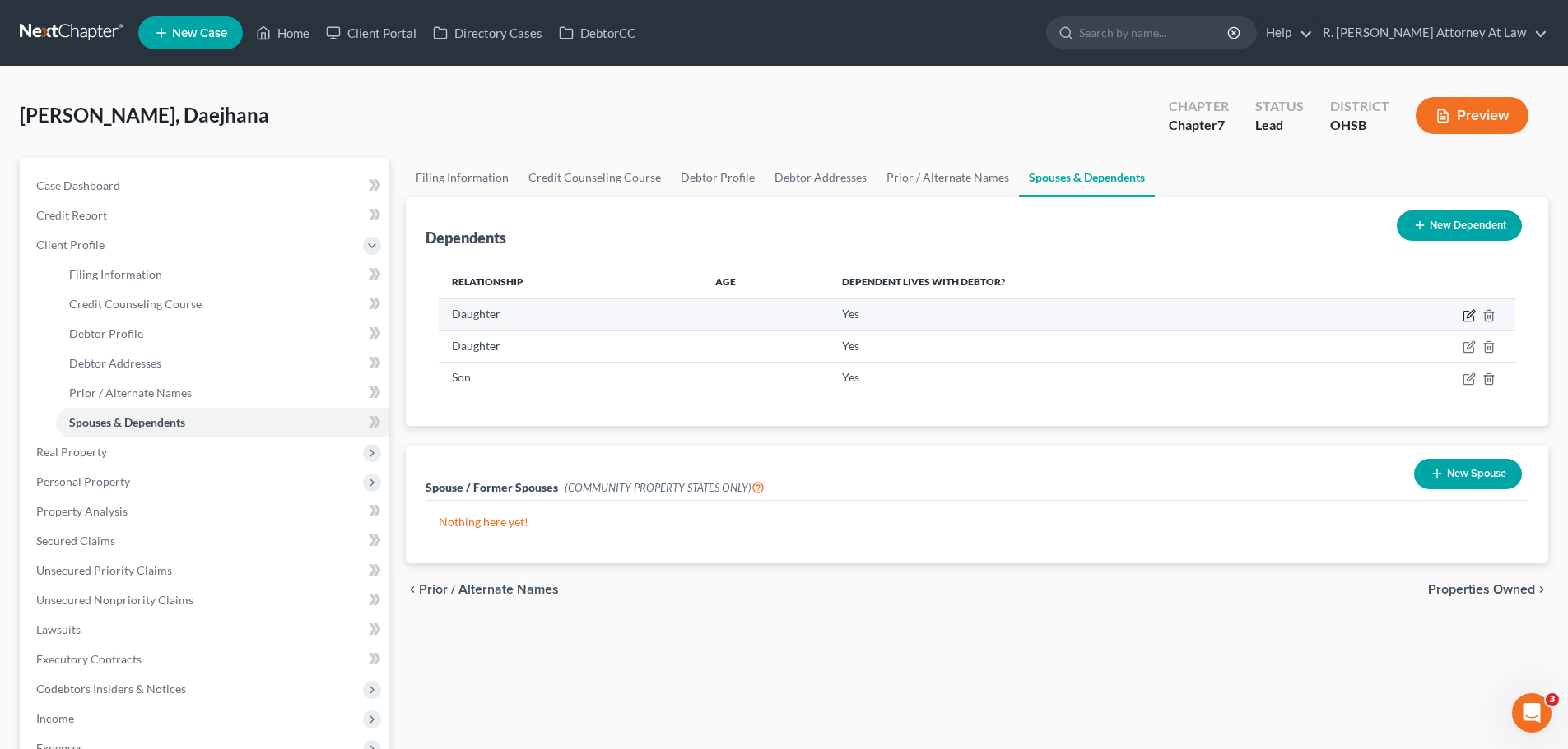
click at [1465, 316] on icon "button" at bounding box center [1469, 316] width 13 height 13
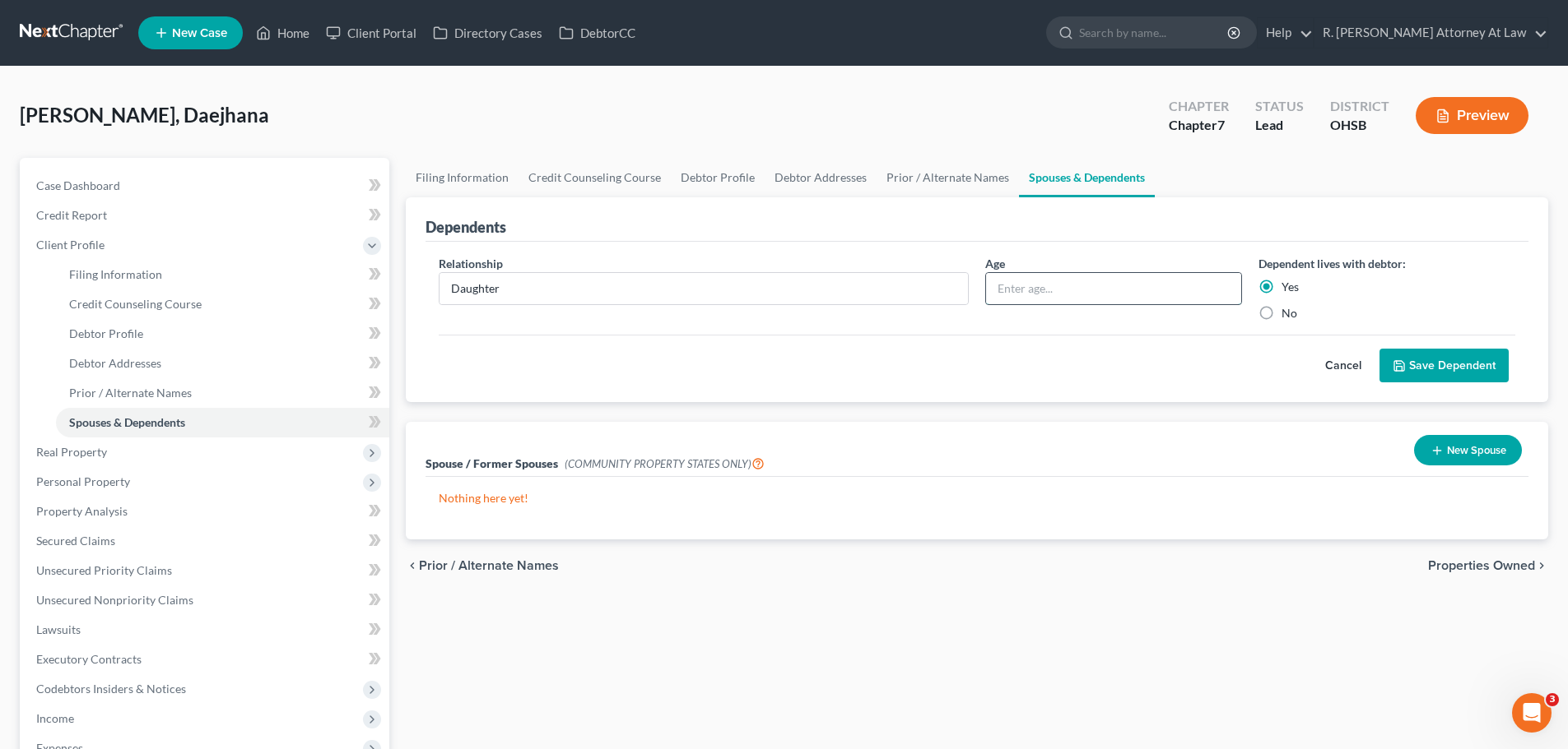
click at [1033, 274] on input "text" at bounding box center [1114, 288] width 255 height 31
type input "t"
type input "7 Years"
click at [1410, 349] on button "Save Dependent" at bounding box center [1444, 366] width 129 height 35
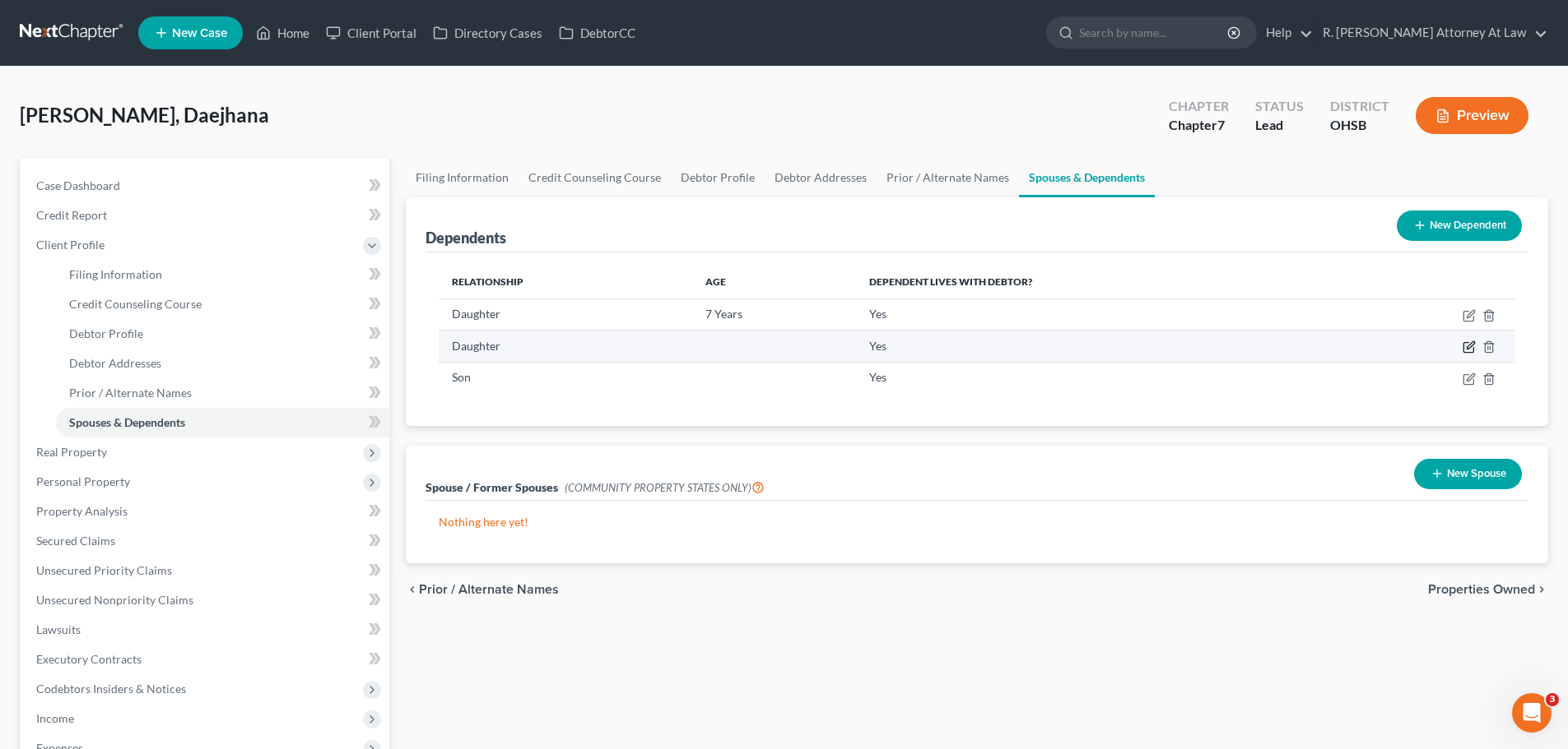
click at [1466, 349] on icon "button" at bounding box center [1469, 347] width 13 height 13
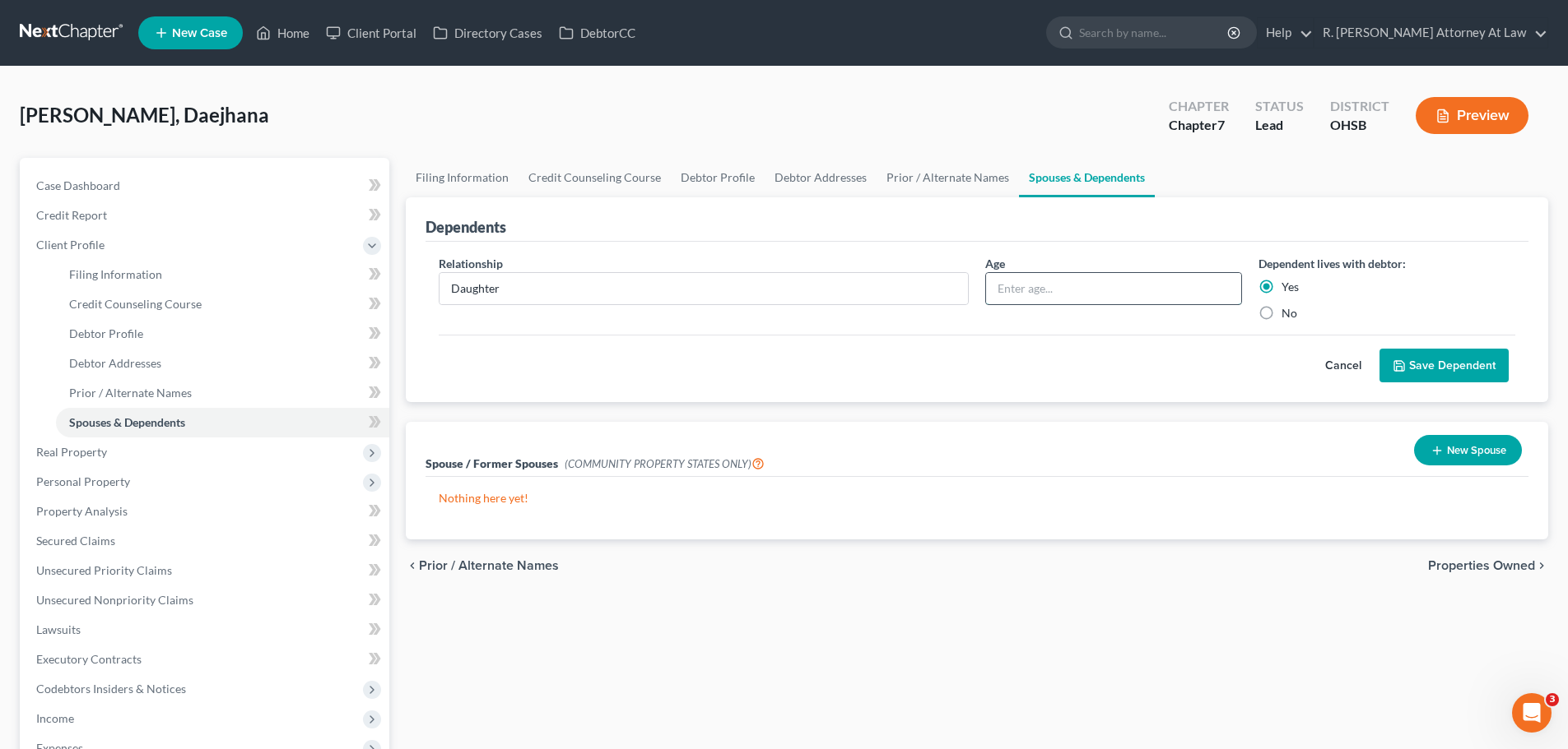
click at [1101, 296] on input "text" at bounding box center [1114, 288] width 255 height 31
type input "9 Years"
click at [1453, 374] on button "Save Dependent" at bounding box center [1444, 366] width 129 height 35
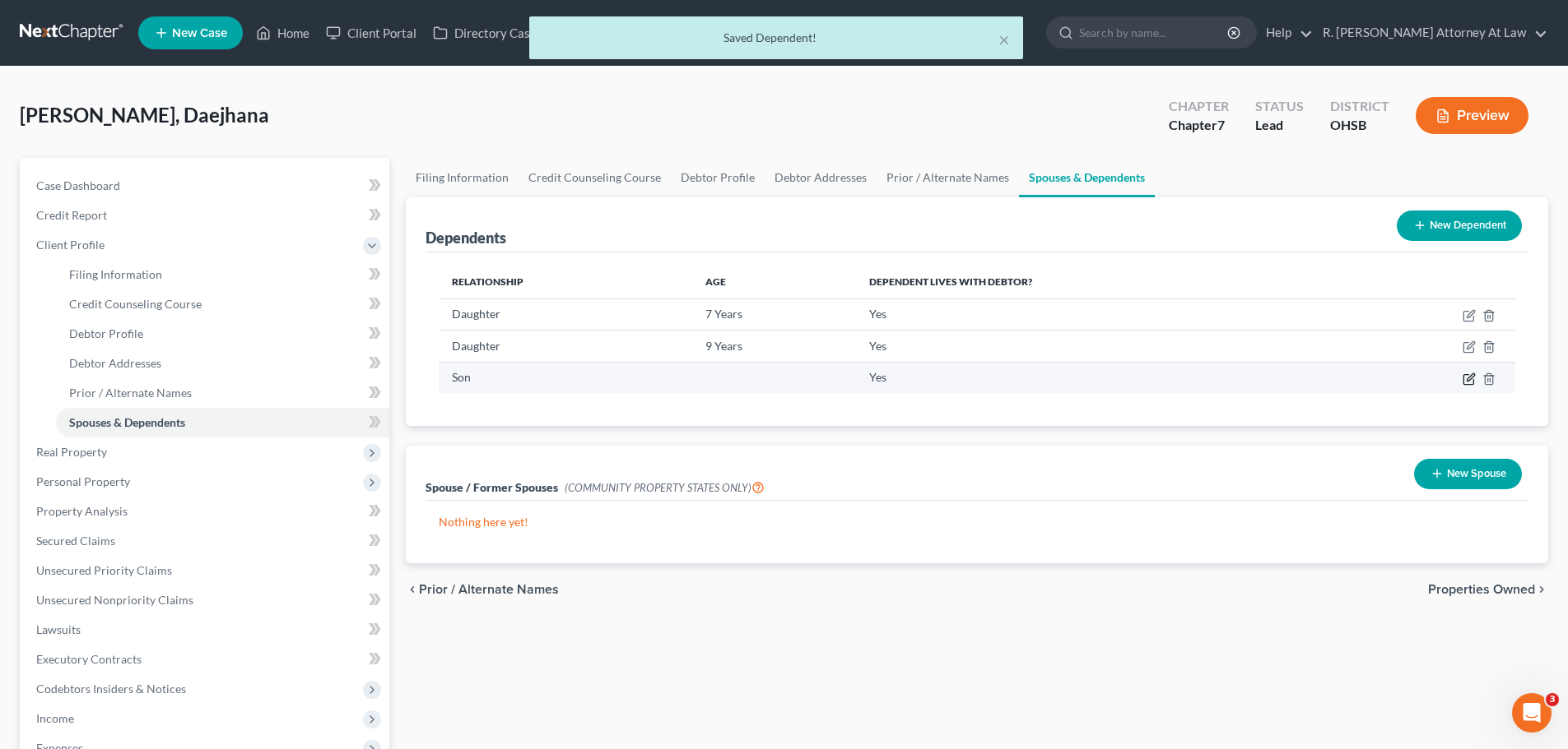
click at [1466, 382] on icon "button" at bounding box center [1469, 379] width 13 height 13
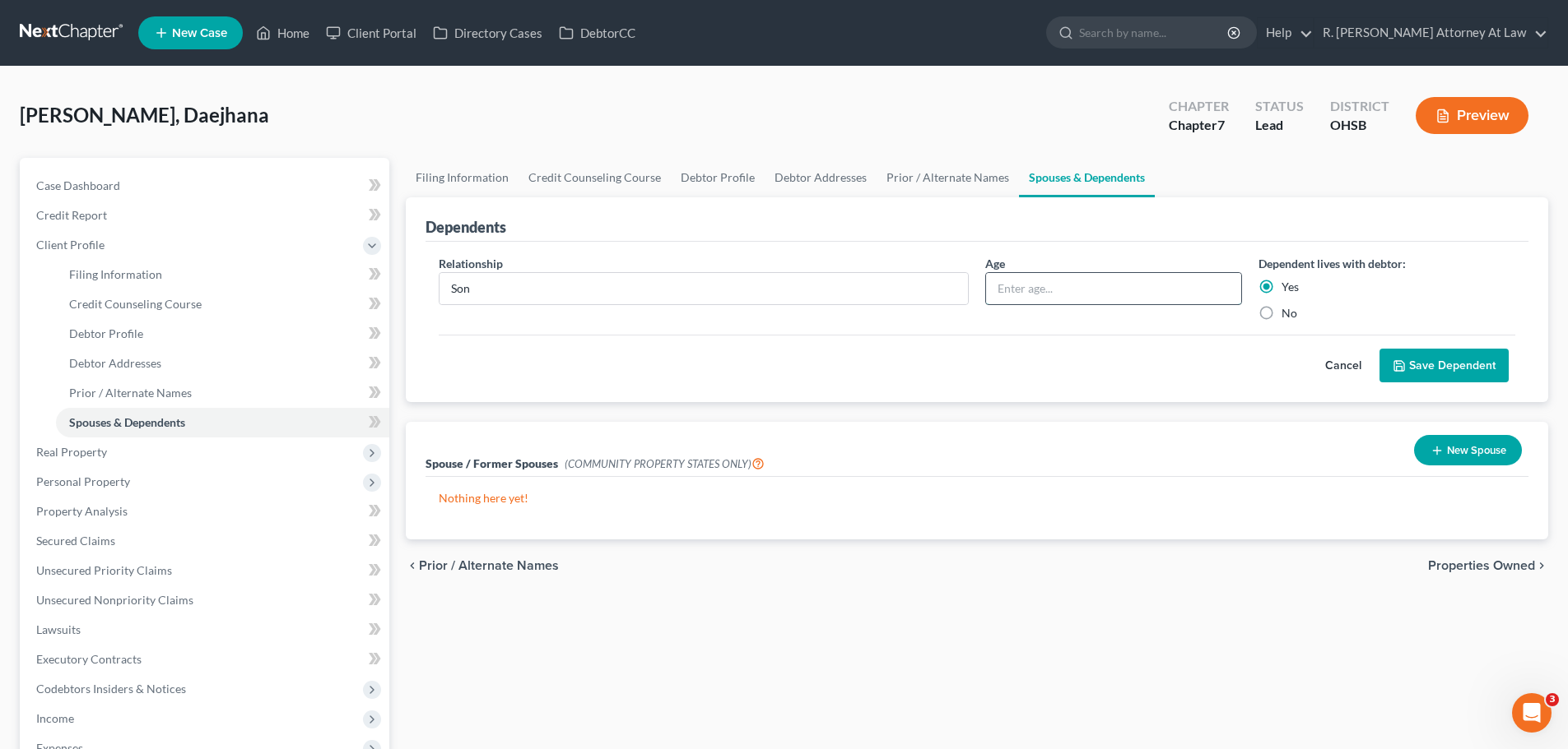
drag, startPoint x: 993, startPoint y: 279, endPoint x: 1017, endPoint y: 278, distance: 24.0
click at [994, 279] on input "text" at bounding box center [1114, 288] width 255 height 31
type input "1 Year"
click at [1455, 363] on button "Save Dependent" at bounding box center [1444, 366] width 129 height 35
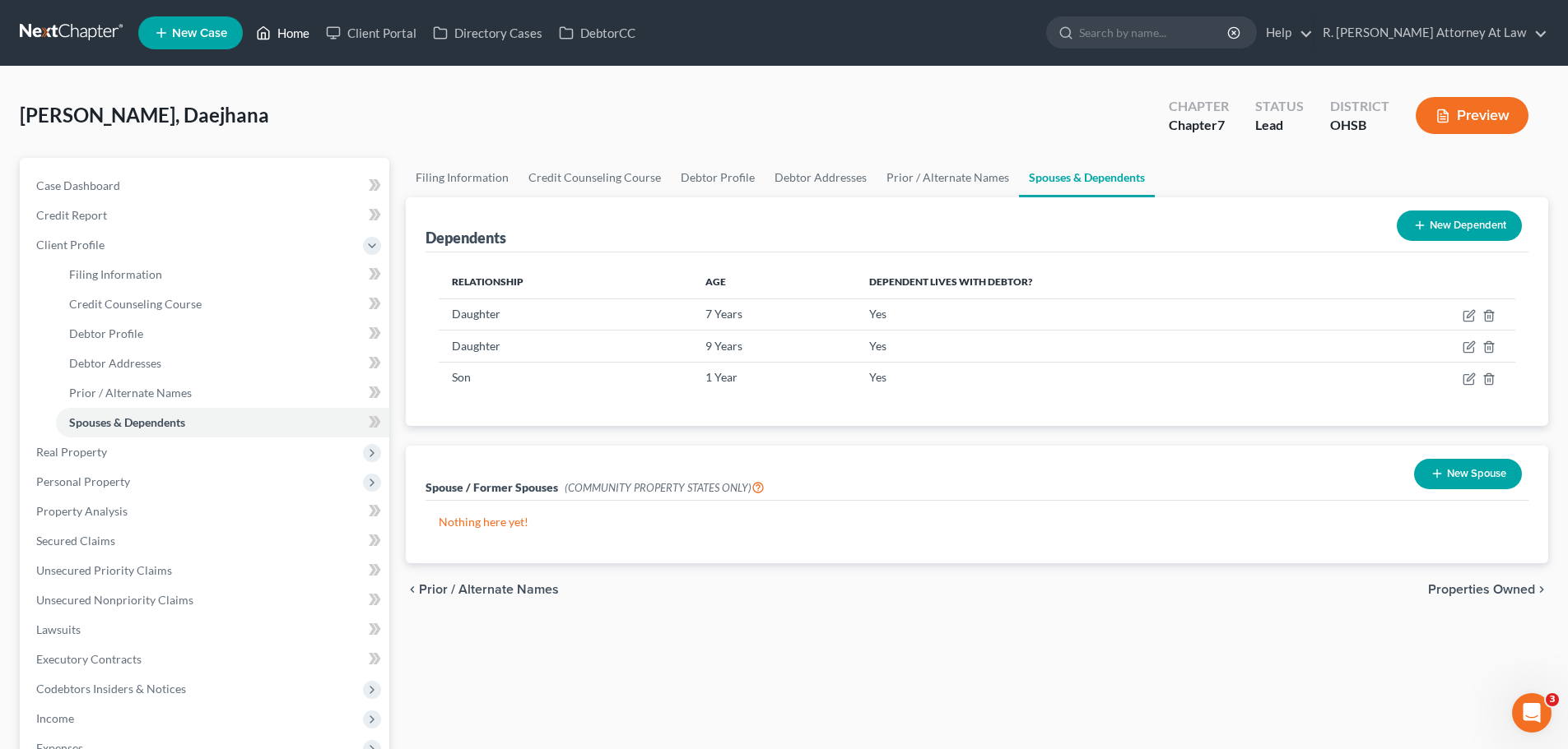
click at [297, 30] on link "Home" at bounding box center [282, 33] width 70 height 30
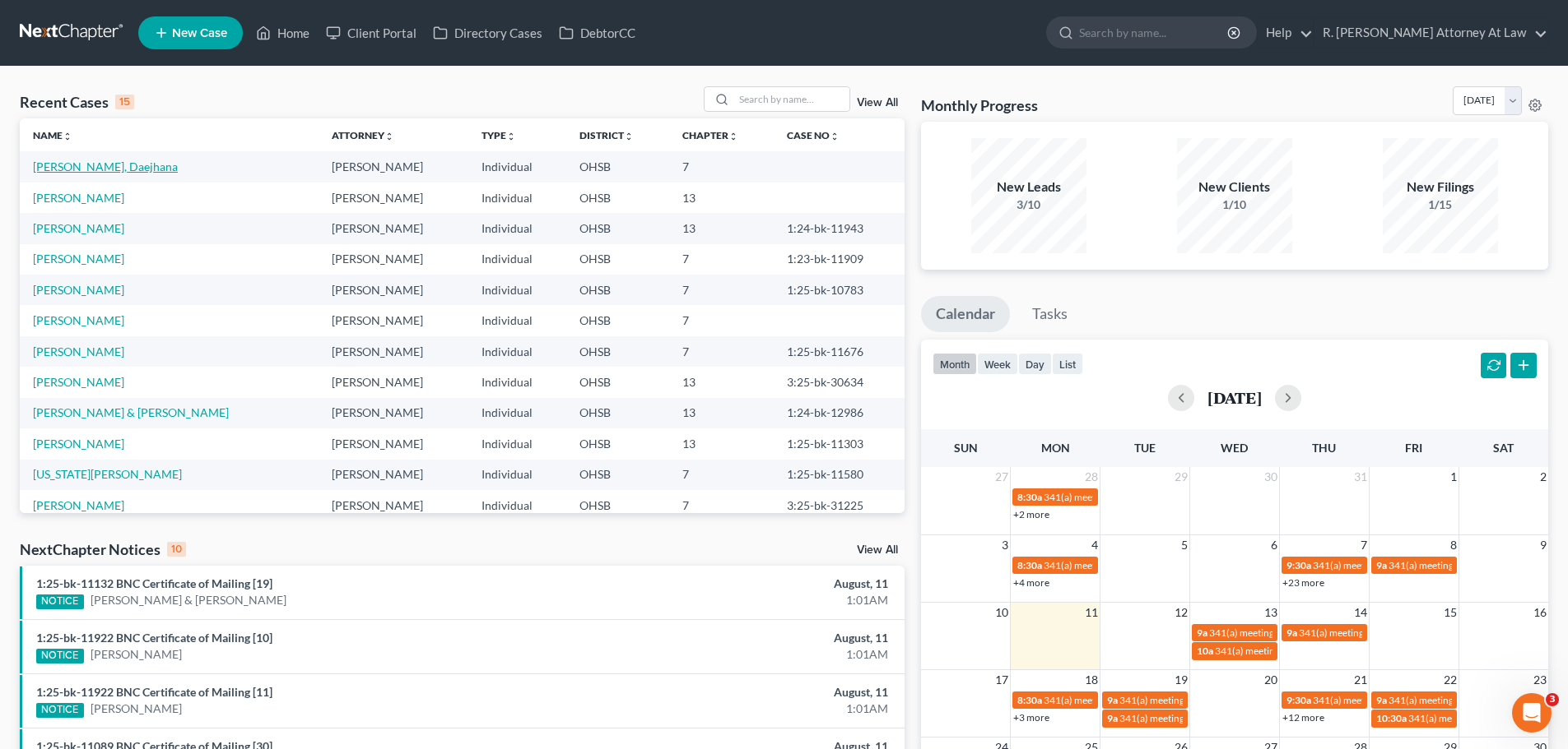
click at [73, 167] on link "[PERSON_NAME], Daejhana" at bounding box center [105, 166] width 145 height 14
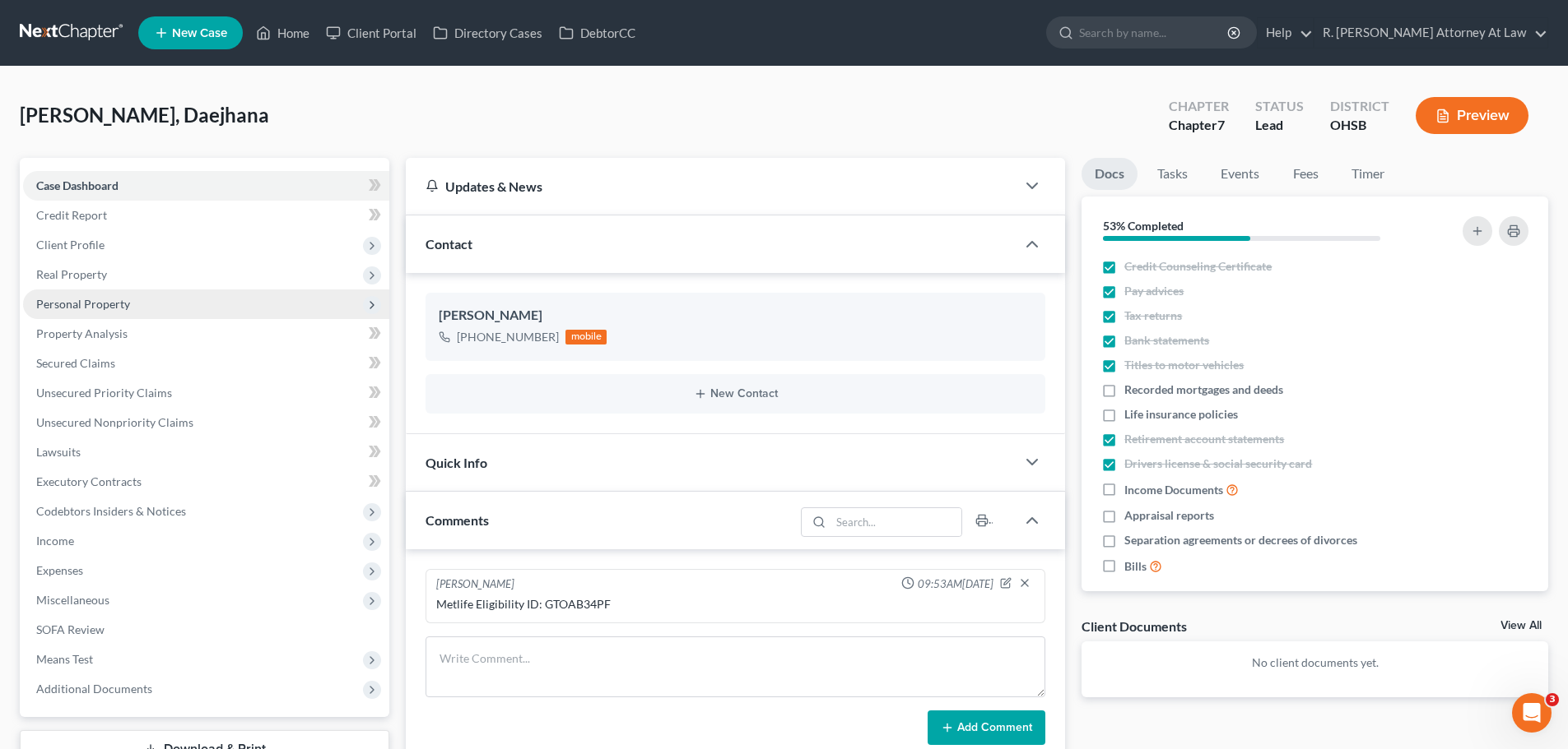
click at [97, 305] on span "Personal Property" at bounding box center [83, 303] width 94 height 14
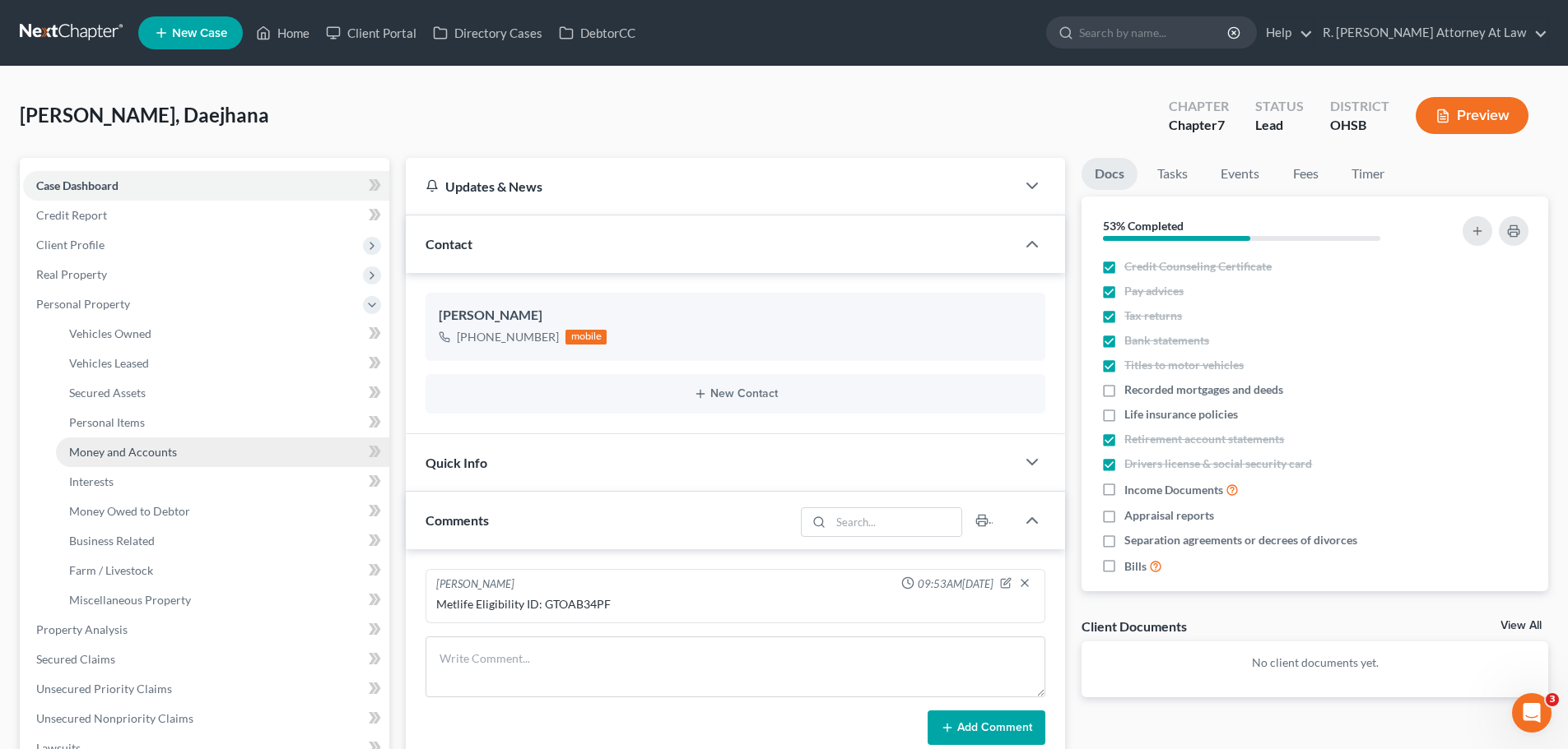
click at [129, 449] on span "Money and Accounts" at bounding box center [123, 451] width 107 height 14
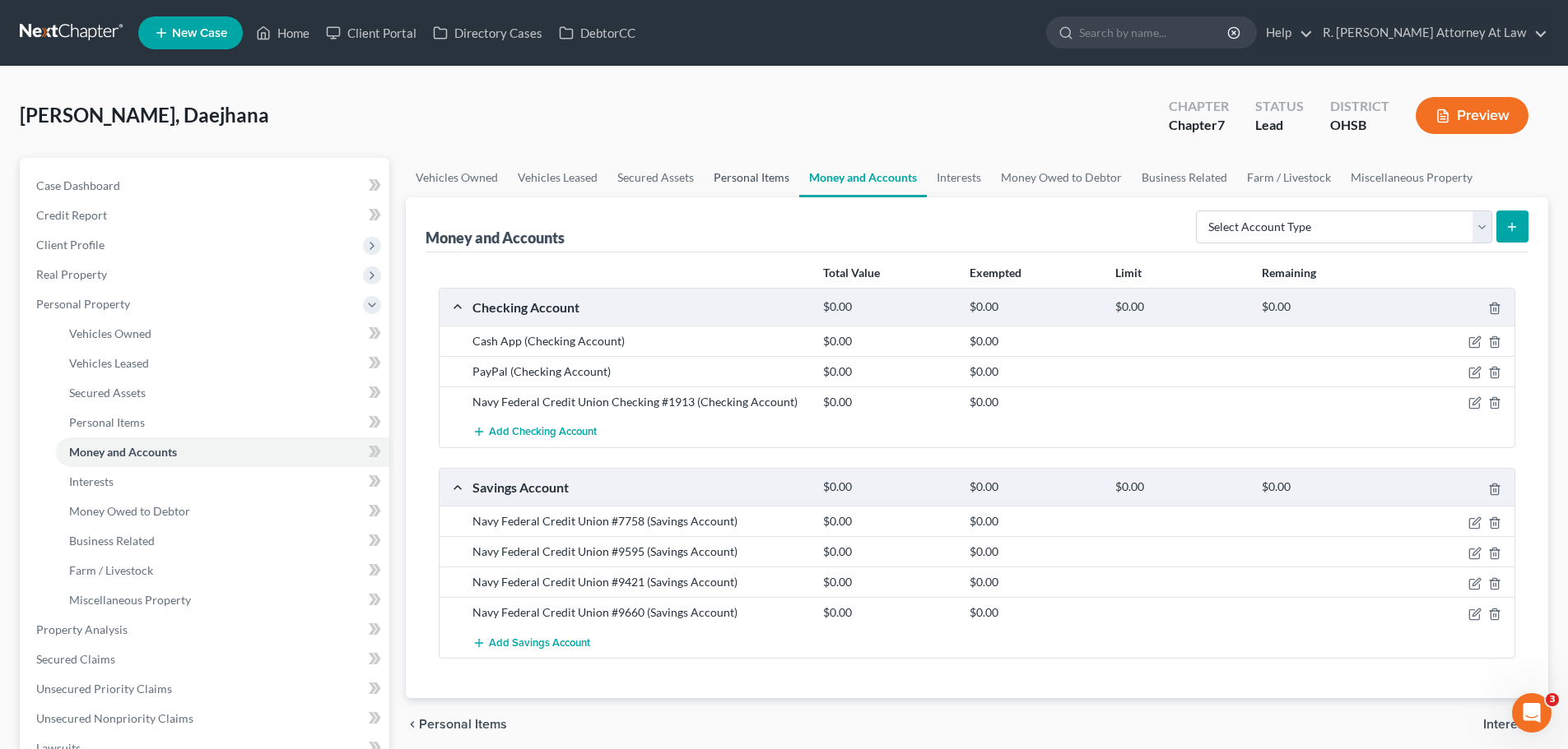
click at [769, 171] on link "Personal Items" at bounding box center [751, 177] width 96 height 39
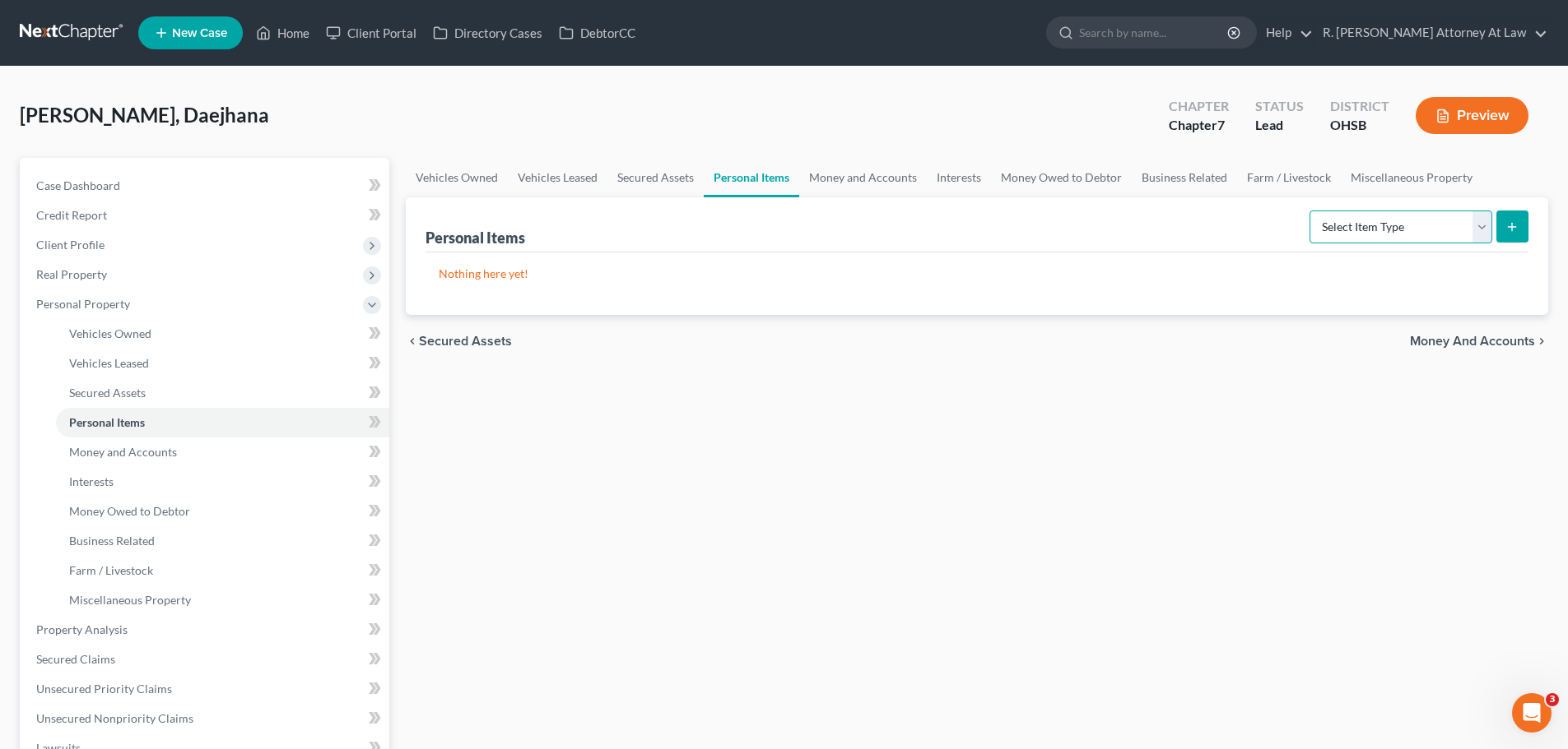
drag, startPoint x: 1344, startPoint y: 226, endPoint x: 1348, endPoint y: 243, distance: 17.5
click at [1345, 226] on select "Select Item Type Clothing Collectibles Of Value Electronics Firearms Household …" at bounding box center [1400, 227] width 183 height 33
click at [1074, 150] on div "[PERSON_NAME], Daejhana Upgraded Chapter Chapter 7 Status Lead District [GEOGRA…" at bounding box center [784, 122] width 1529 height 72
click at [1362, 238] on select "Select Item Type Clothing Collectibles Of Value Electronics Firearms Household …" at bounding box center [1400, 227] width 183 height 33
select select "household_goods"
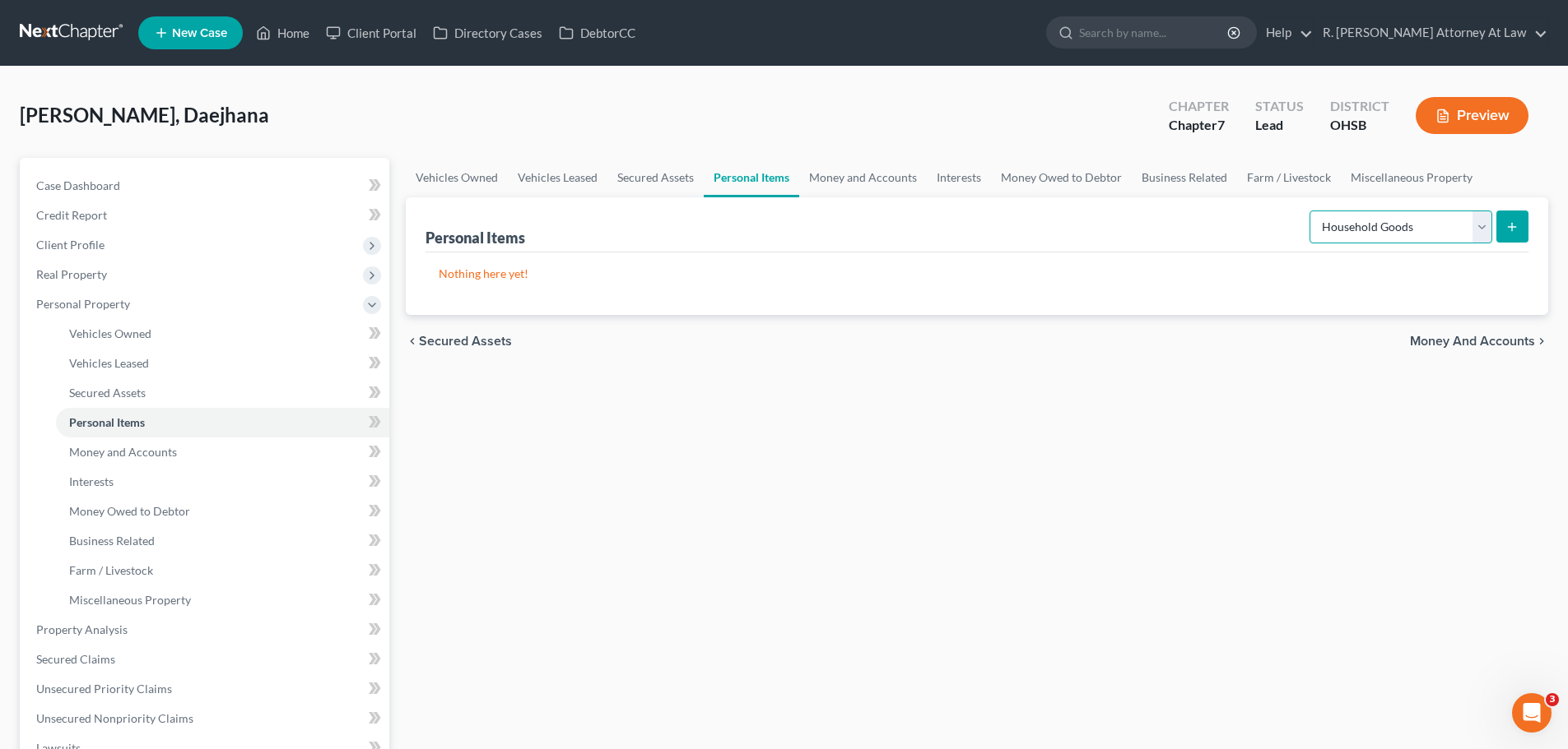
click at [1311, 210] on select "Select Item Type Clothing Collectibles Of Value Electronics Firearms Household …" at bounding box center [1400, 227] width 183 height 33
click at [1512, 222] on icon "submit" at bounding box center [1512, 227] width 13 height 13
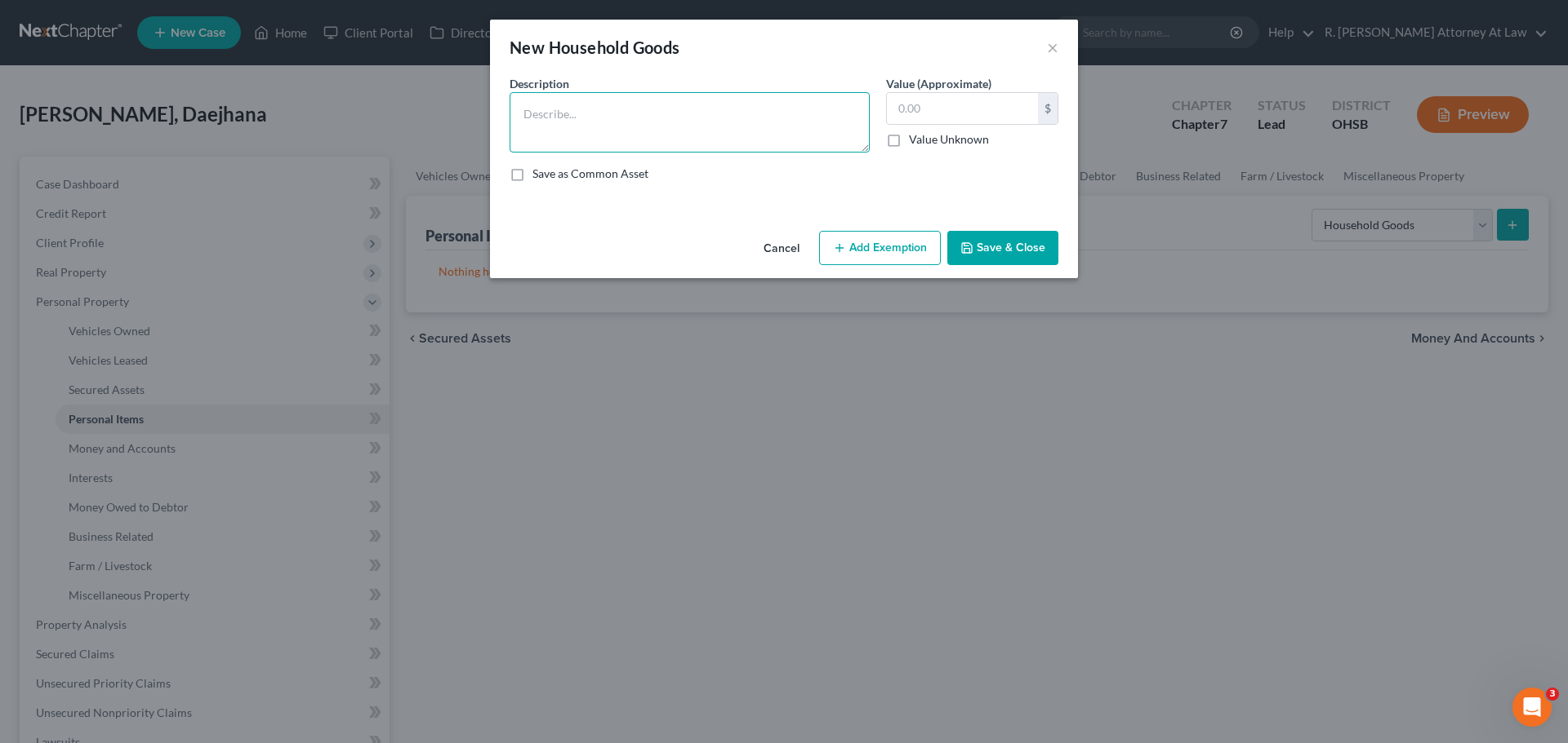
drag, startPoint x: 511, startPoint y: 141, endPoint x: 585, endPoint y: 141, distance: 74.0
click at [514, 141] on textarea at bounding box center [689, 122] width 360 height 60
drag, startPoint x: 587, startPoint y: 140, endPoint x: 647, endPoint y: 125, distance: 61.8
click at [590, 140] on textarea at bounding box center [689, 122] width 360 height 60
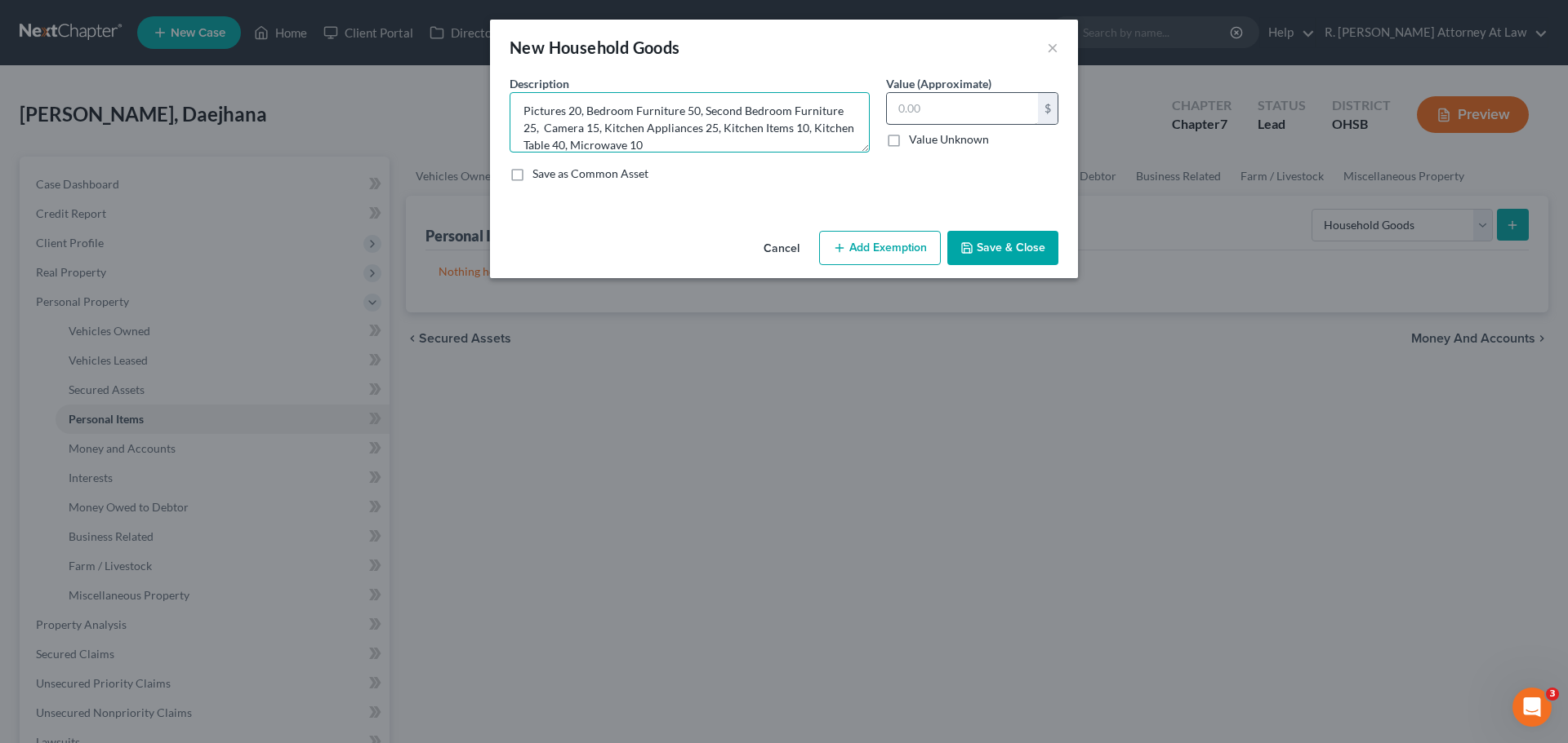
type textarea "Pictures 20, Bedroom Furniture 50, Second Bedroom Furniture 25, Camera 15, Kitc…"
click at [940, 113] on input "text" at bounding box center [962, 108] width 151 height 31
drag, startPoint x: 900, startPoint y: 259, endPoint x: 714, endPoint y: 378, distance: 220.8
click at [898, 259] on button "Add Exemption" at bounding box center [880, 248] width 122 height 34
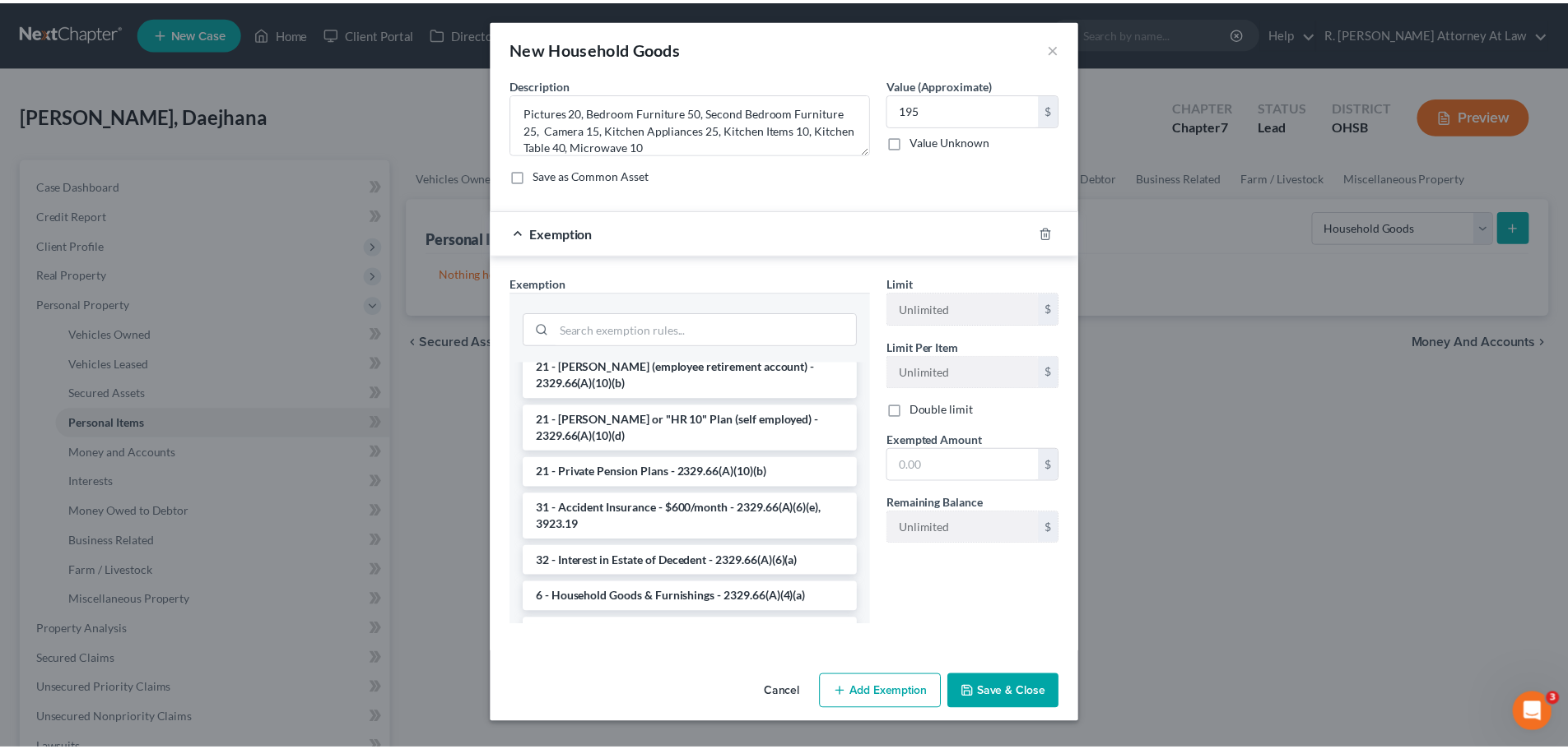
scroll to position [247, 0]
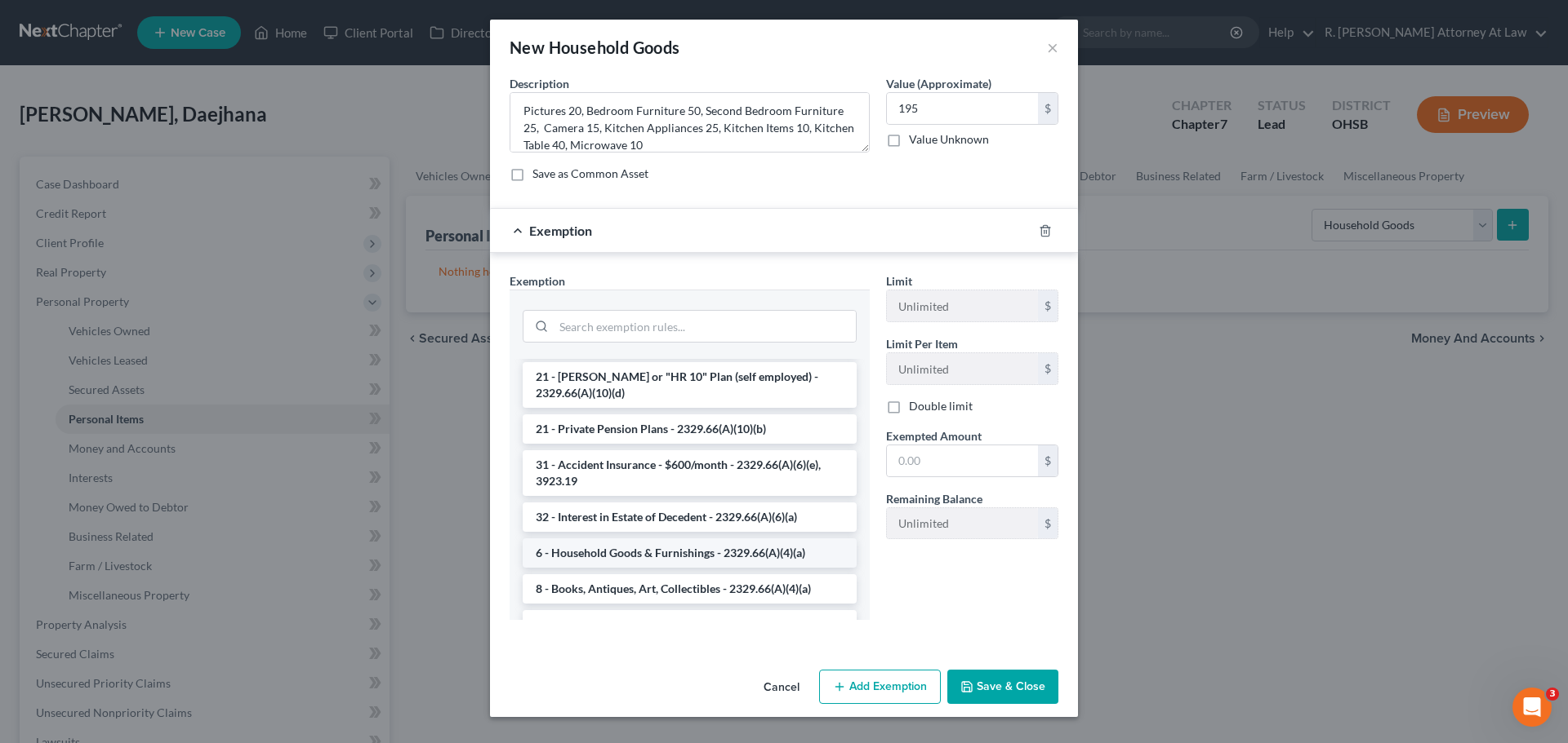
click at [593, 539] on li "6 - Household Goods & Furnishings - 2329.66(A)(4)(a)" at bounding box center [690, 553] width 334 height 30
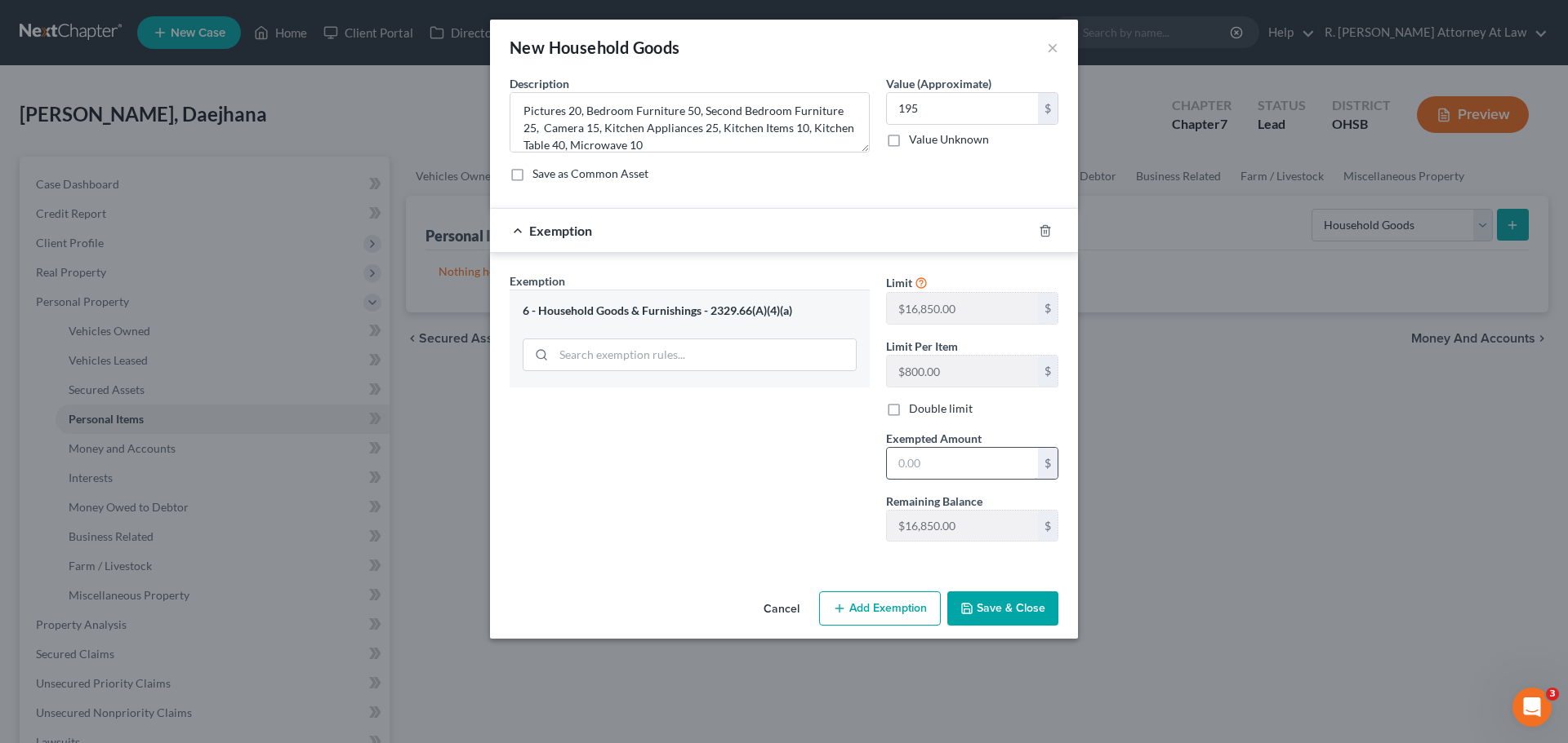
click at [985, 471] on input "text" at bounding box center [962, 463] width 151 height 31
click at [975, 599] on button "Save & Close" at bounding box center [1003, 608] width 111 height 34
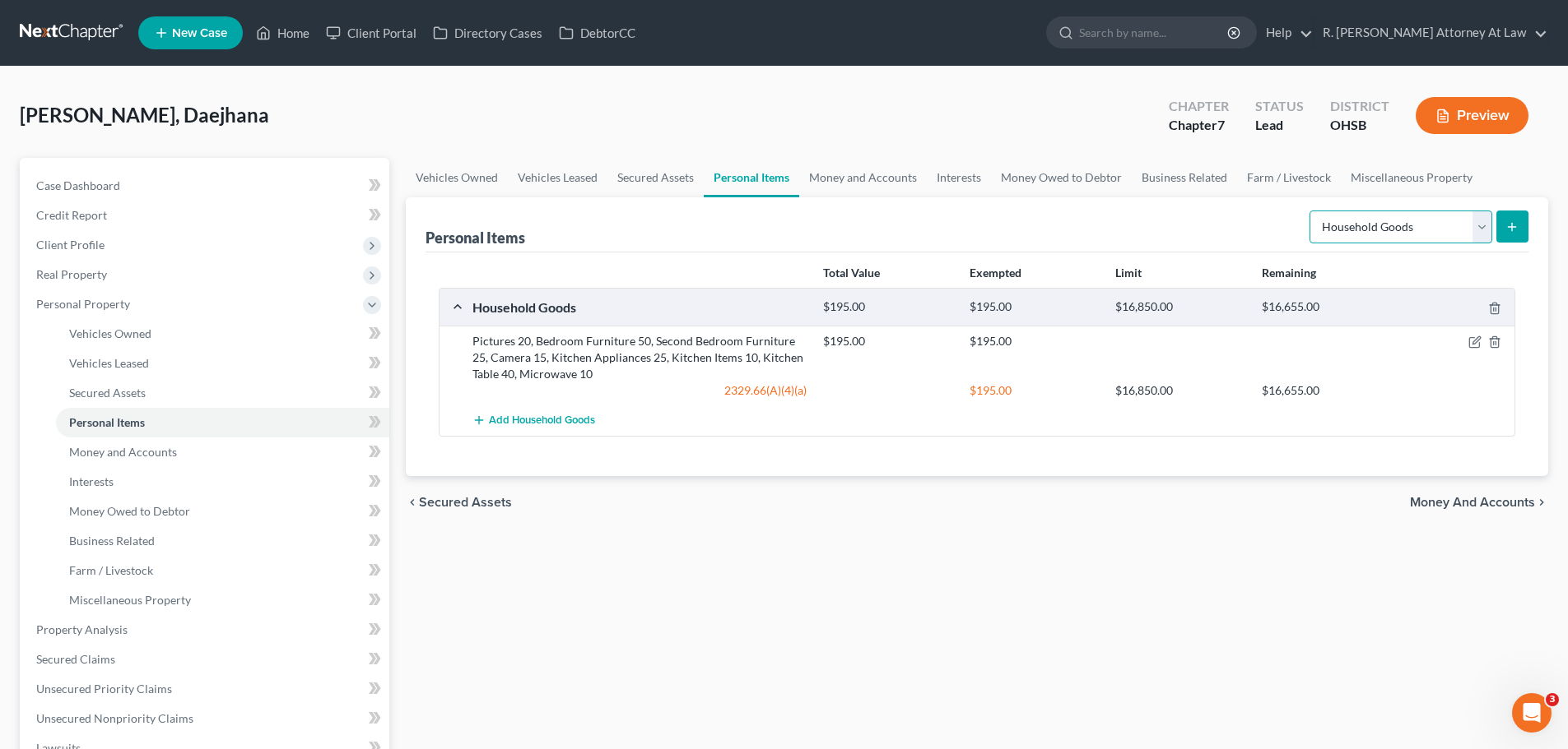
drag, startPoint x: 1393, startPoint y: 224, endPoint x: 1381, endPoint y: 235, distance: 16.3
click at [1392, 225] on select "Select Item Type Clothing Collectibles Of Value Electronics Firearms Household …" at bounding box center [1400, 227] width 183 height 33
click at [1311, 210] on select "Select Item Type Clothing Collectibles Of Value Electronics Firearms Household …" at bounding box center [1400, 227] width 183 height 33
click at [1512, 223] on icon "submit" at bounding box center [1512, 227] width 13 height 13
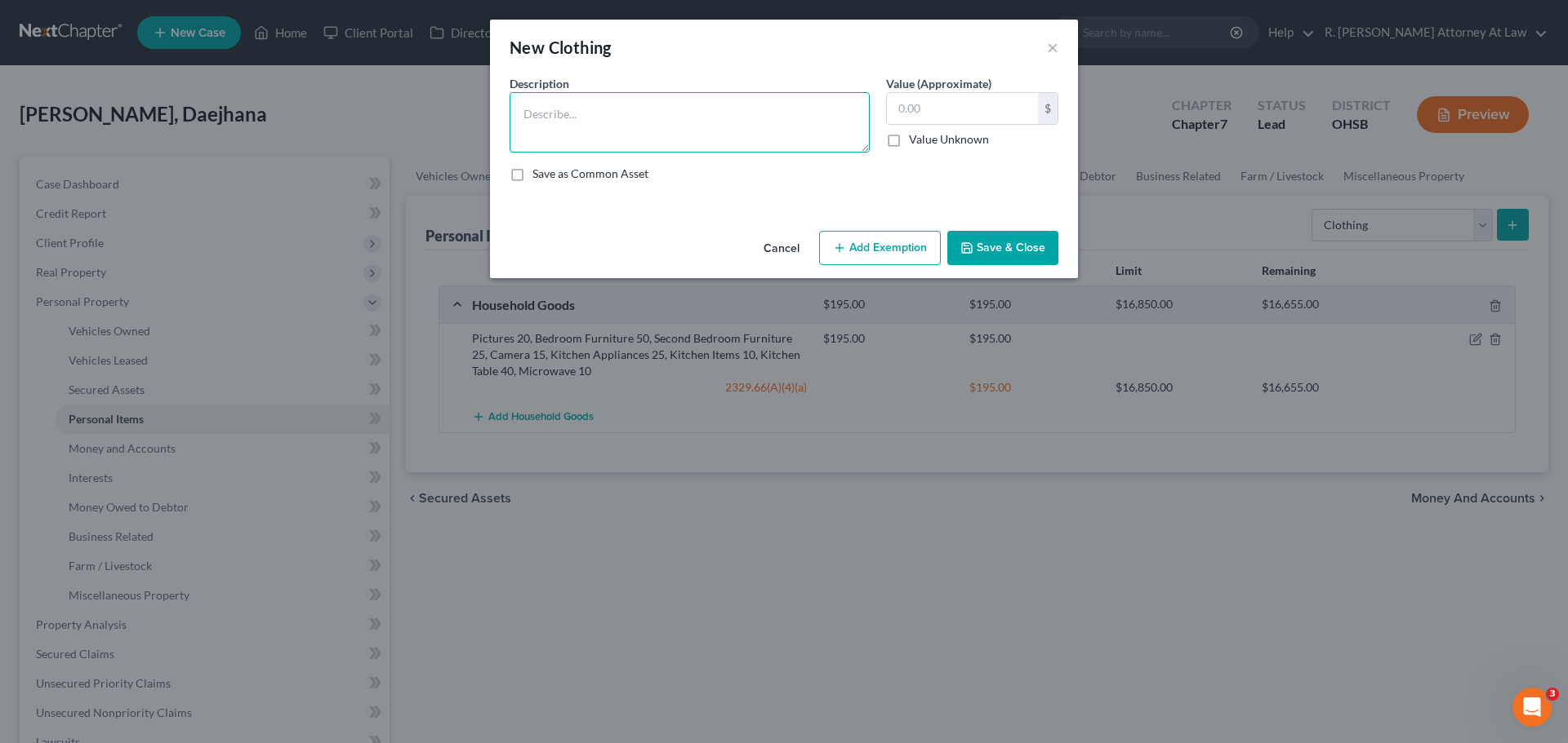
click at [556, 105] on textarea at bounding box center [689, 122] width 360 height 60
drag, startPoint x: 834, startPoint y: 254, endPoint x: 820, endPoint y: 258, distance: 14.6
click at [835, 252] on button "Add Exemption" at bounding box center [880, 248] width 122 height 34
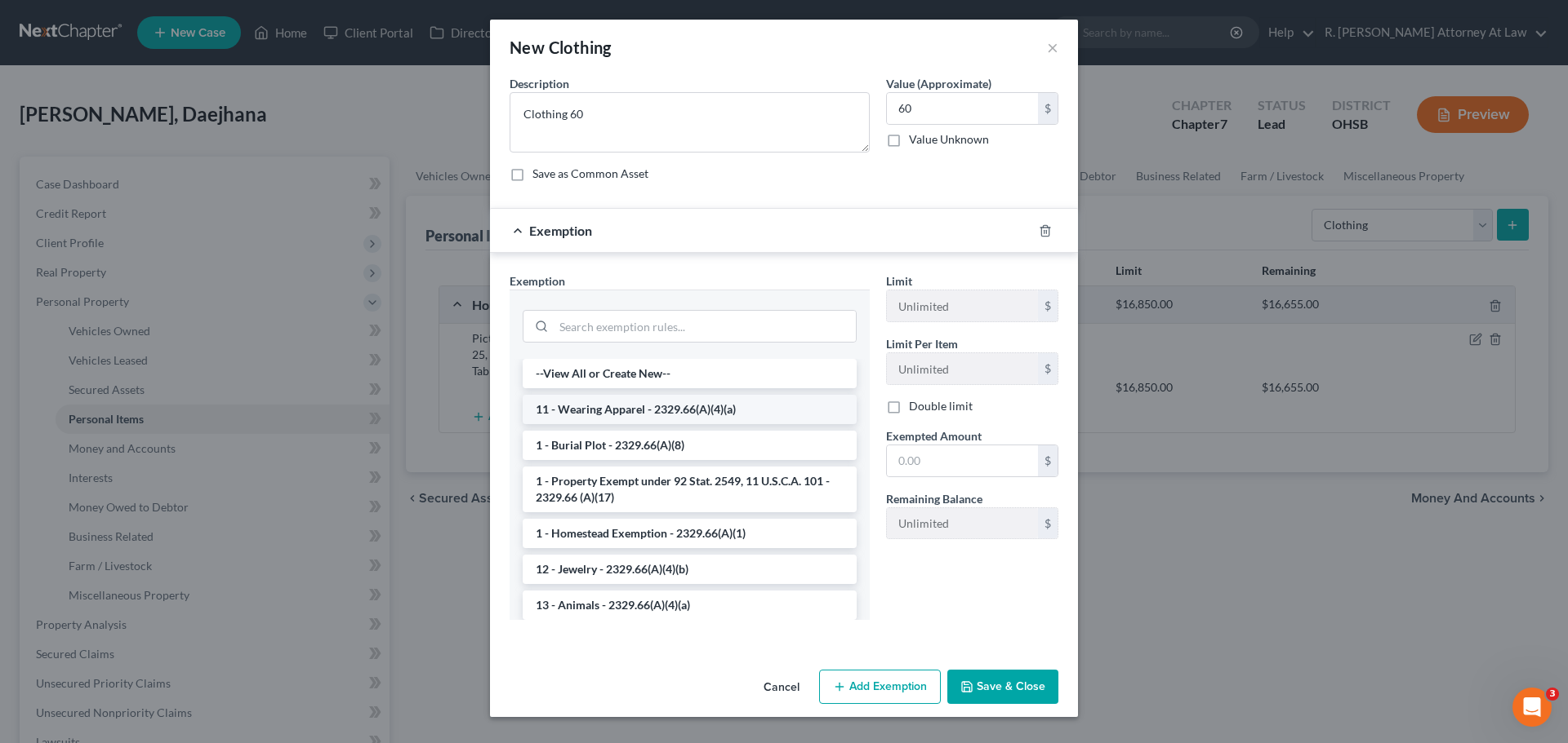
click at [584, 413] on li "11 - Wearing Apparel - 2329.66(A)(4)(a)" at bounding box center [690, 410] width 334 height 30
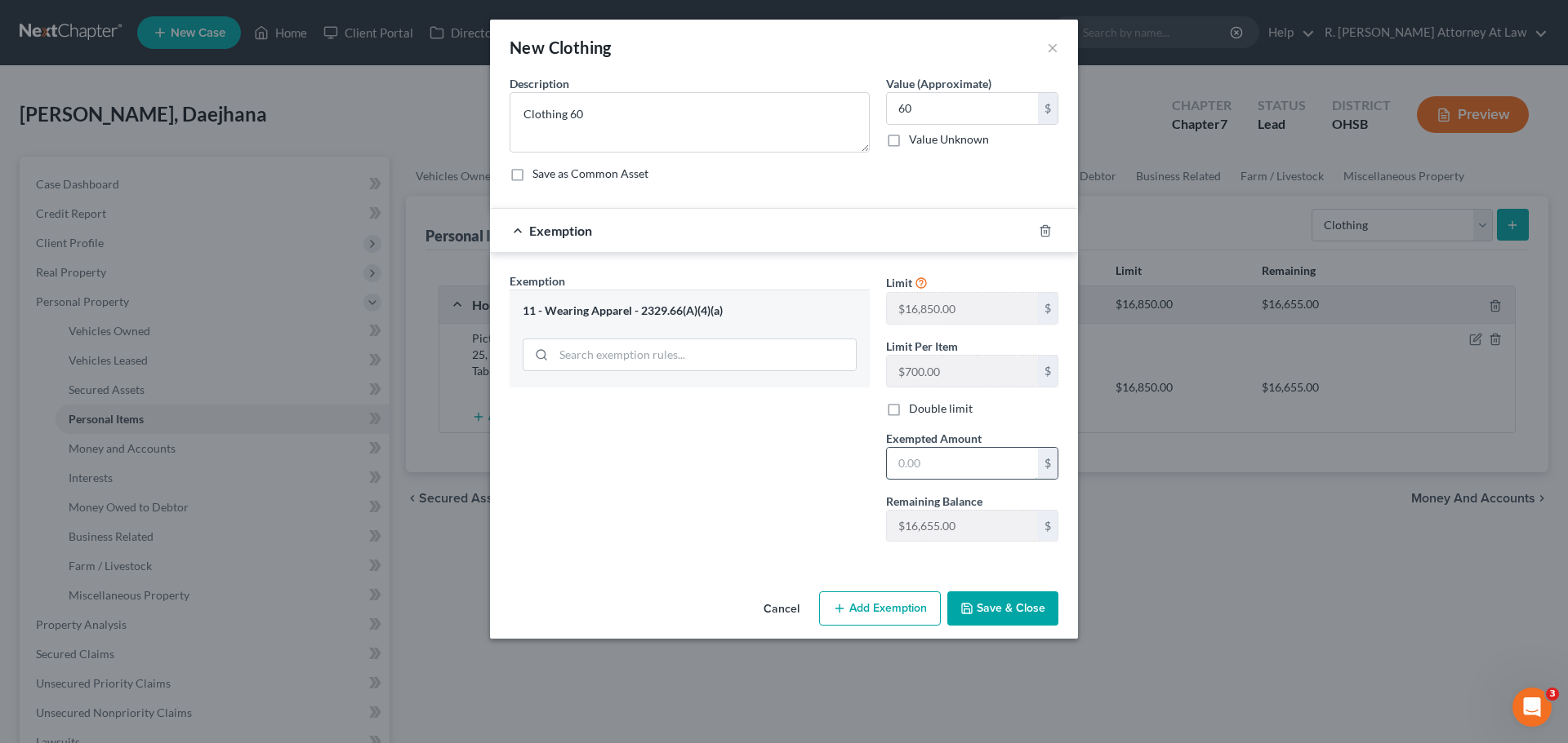
click at [930, 461] on input "text" at bounding box center [962, 463] width 151 height 31
click at [642, 445] on div "Exemption Set must be selected for CA. Exemption * 11 - Wearing Apparel - 2329.…" at bounding box center [689, 413] width 377 height 283
click at [1040, 609] on button "Save & Close" at bounding box center [1003, 608] width 111 height 34
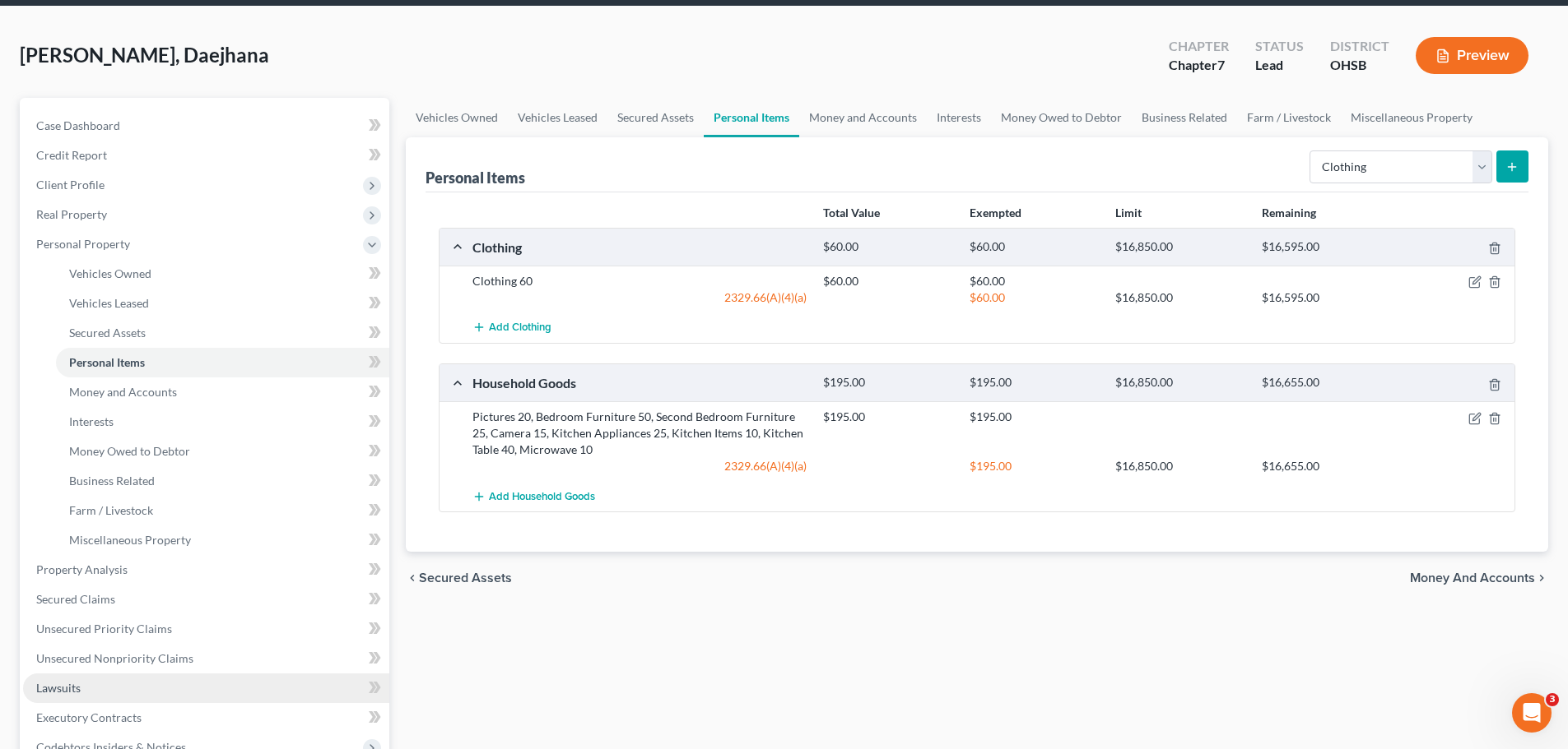
scroll to position [329, 0]
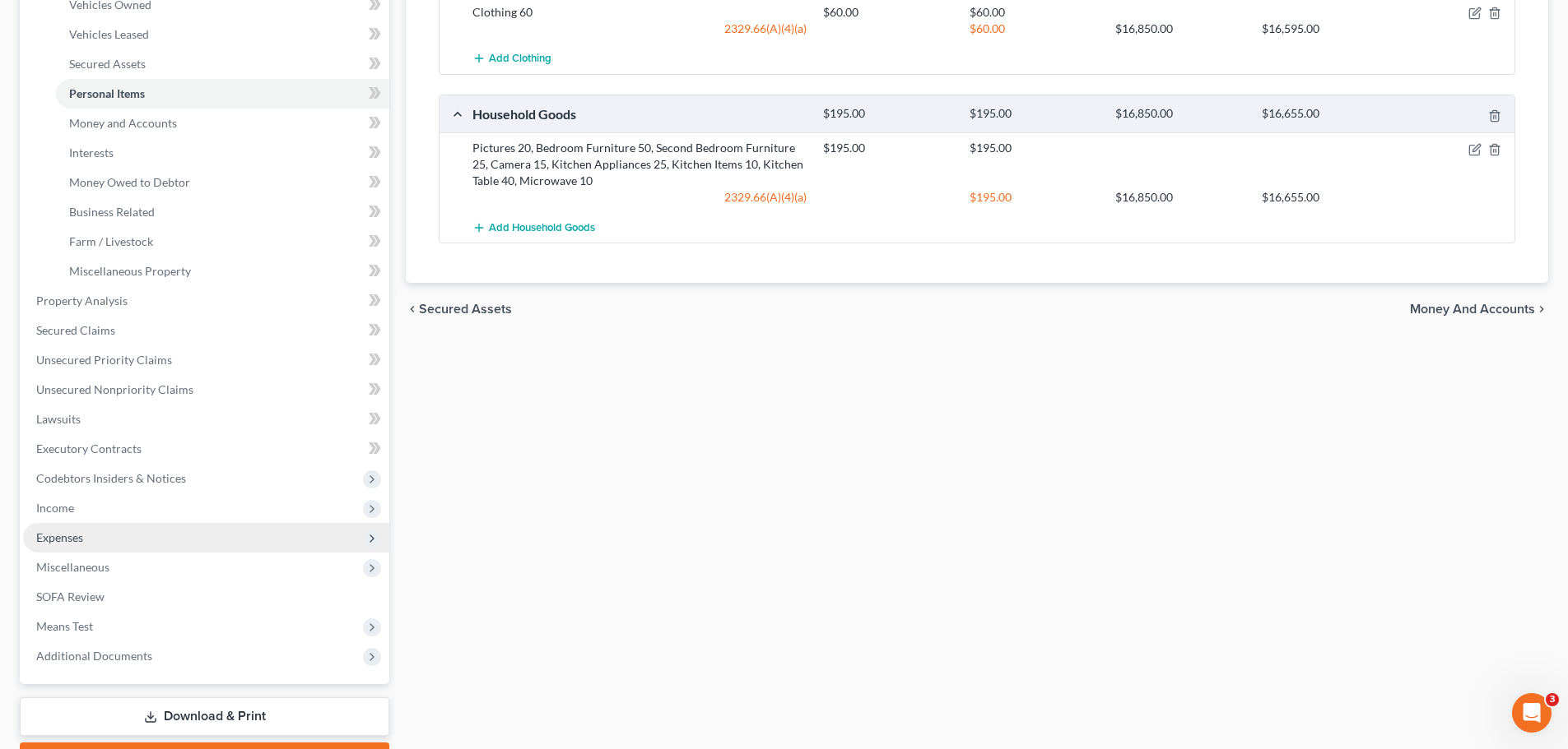
drag, startPoint x: 74, startPoint y: 533, endPoint x: 87, endPoint y: 530, distance: 13.3
click at [74, 534] on span "Expenses" at bounding box center [60, 537] width 47 height 14
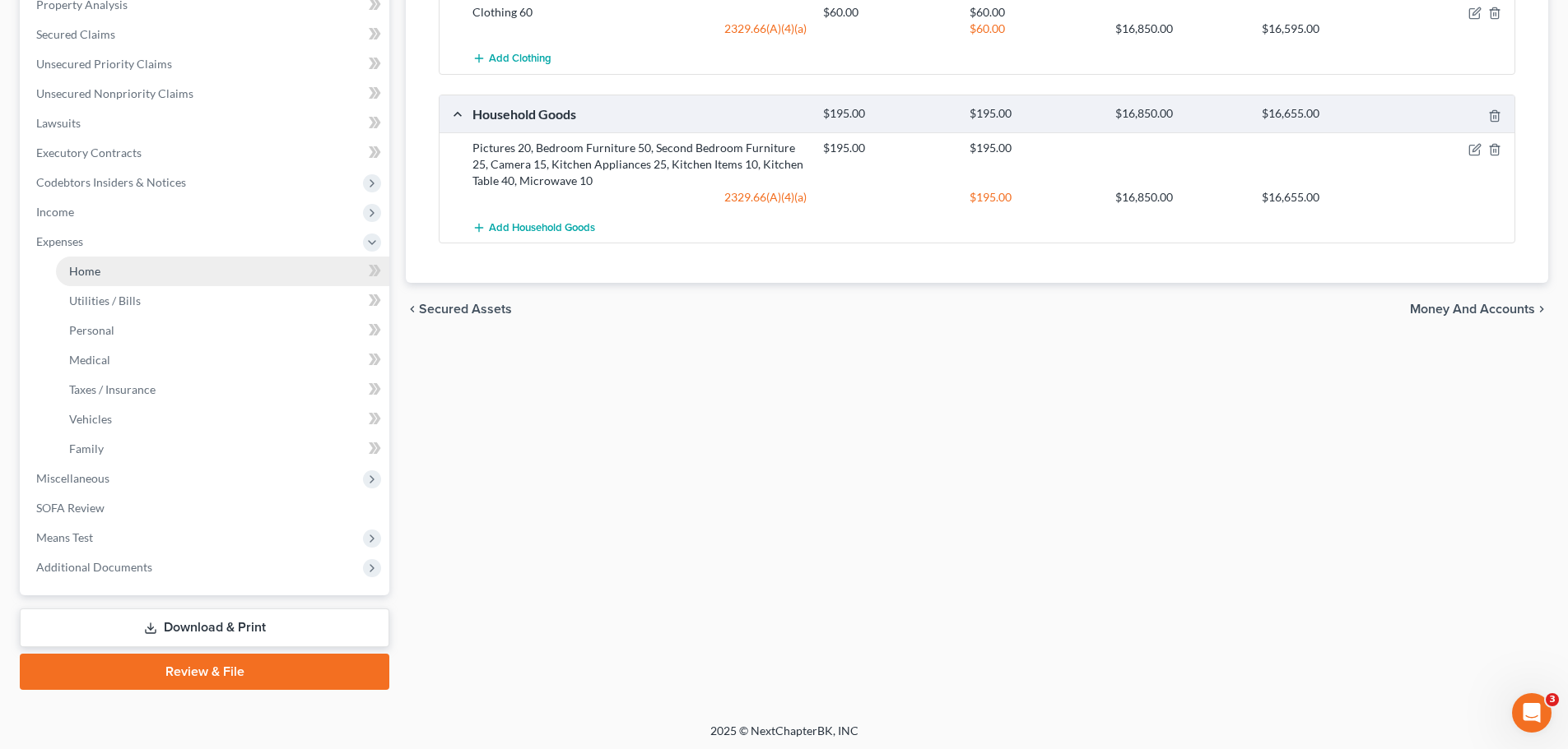
click at [94, 269] on span "Home" at bounding box center [85, 270] width 31 height 14
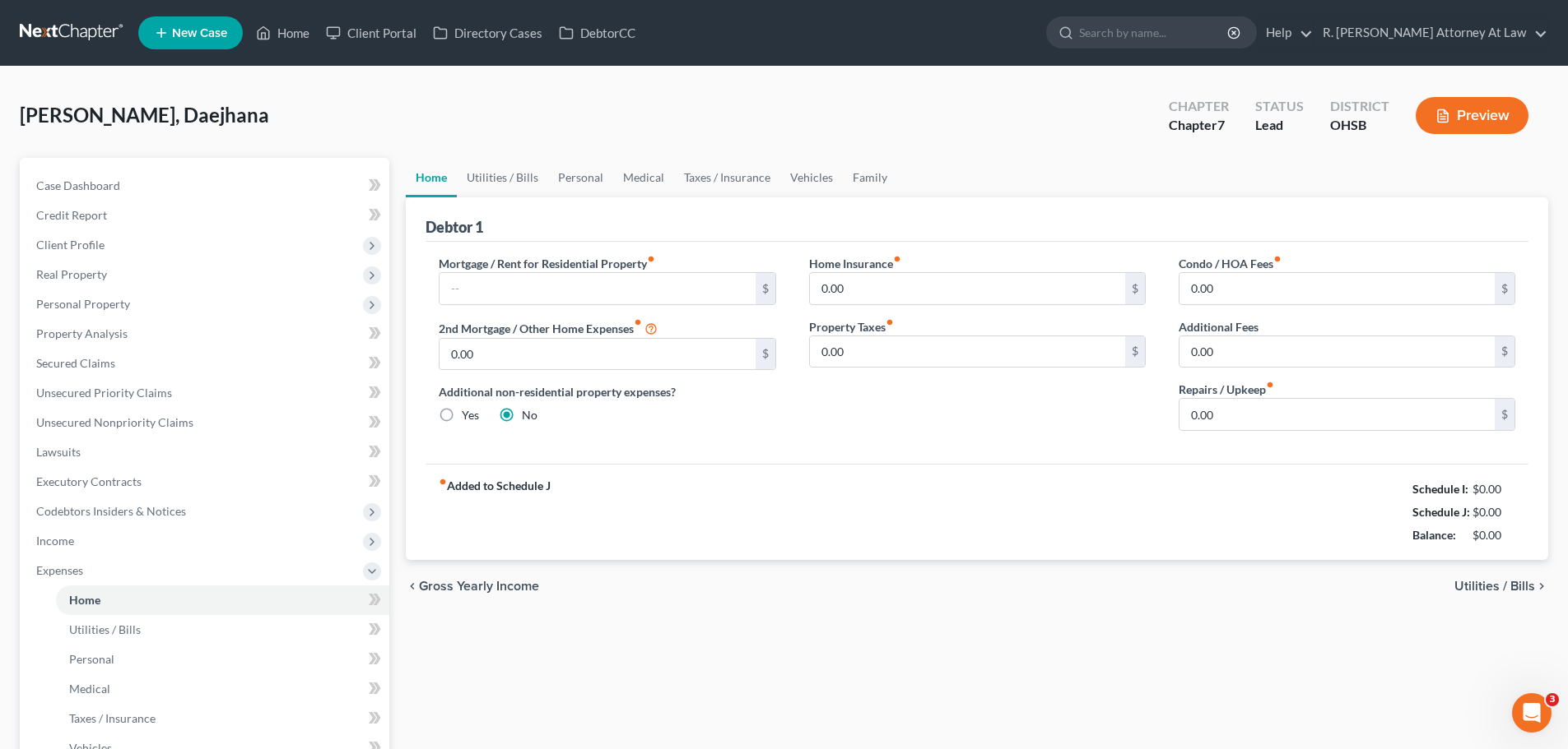
click at [489, 306] on div "Mortgage / Rent for Residential Property fiber_manual_record $ 2nd Mortgage / O…" at bounding box center [607, 349] width 370 height 189
click at [479, 291] on input "text" at bounding box center [597, 288] width 315 height 31
click at [502, 165] on link "Utilities / Bills" at bounding box center [503, 177] width 91 height 39
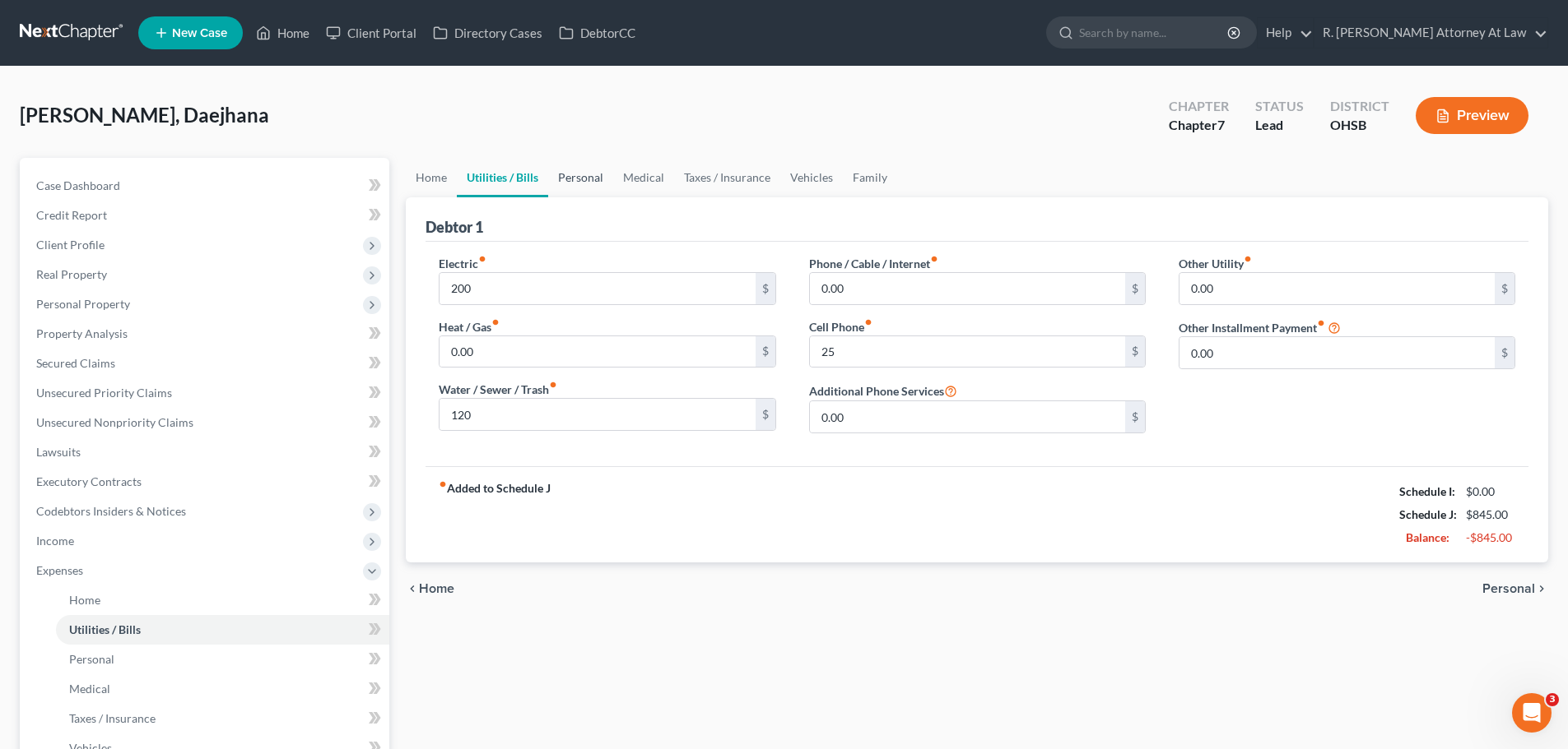
click at [589, 185] on link "Personal" at bounding box center [580, 177] width 65 height 39
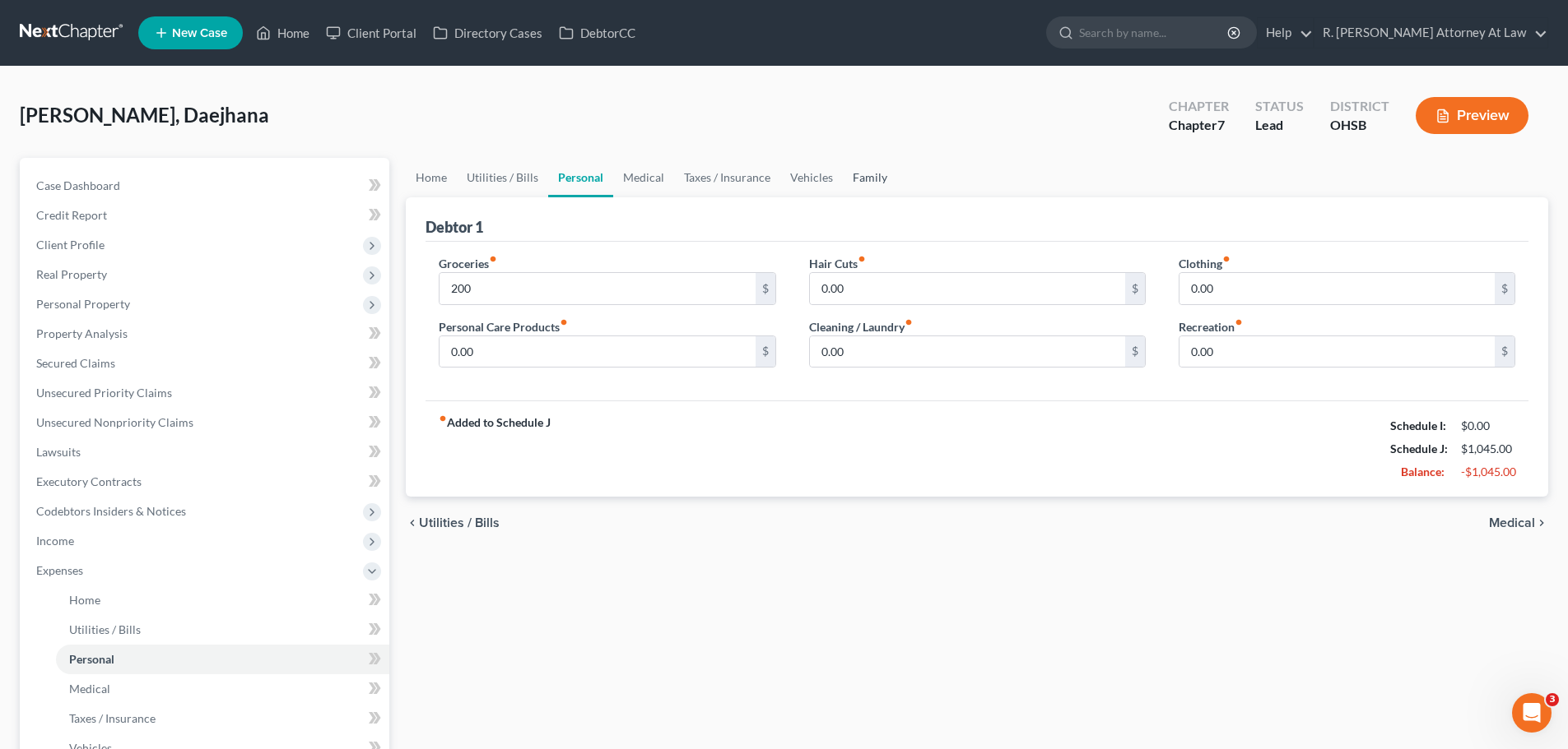
click at [865, 176] on link "Family" at bounding box center [871, 177] width 55 height 39
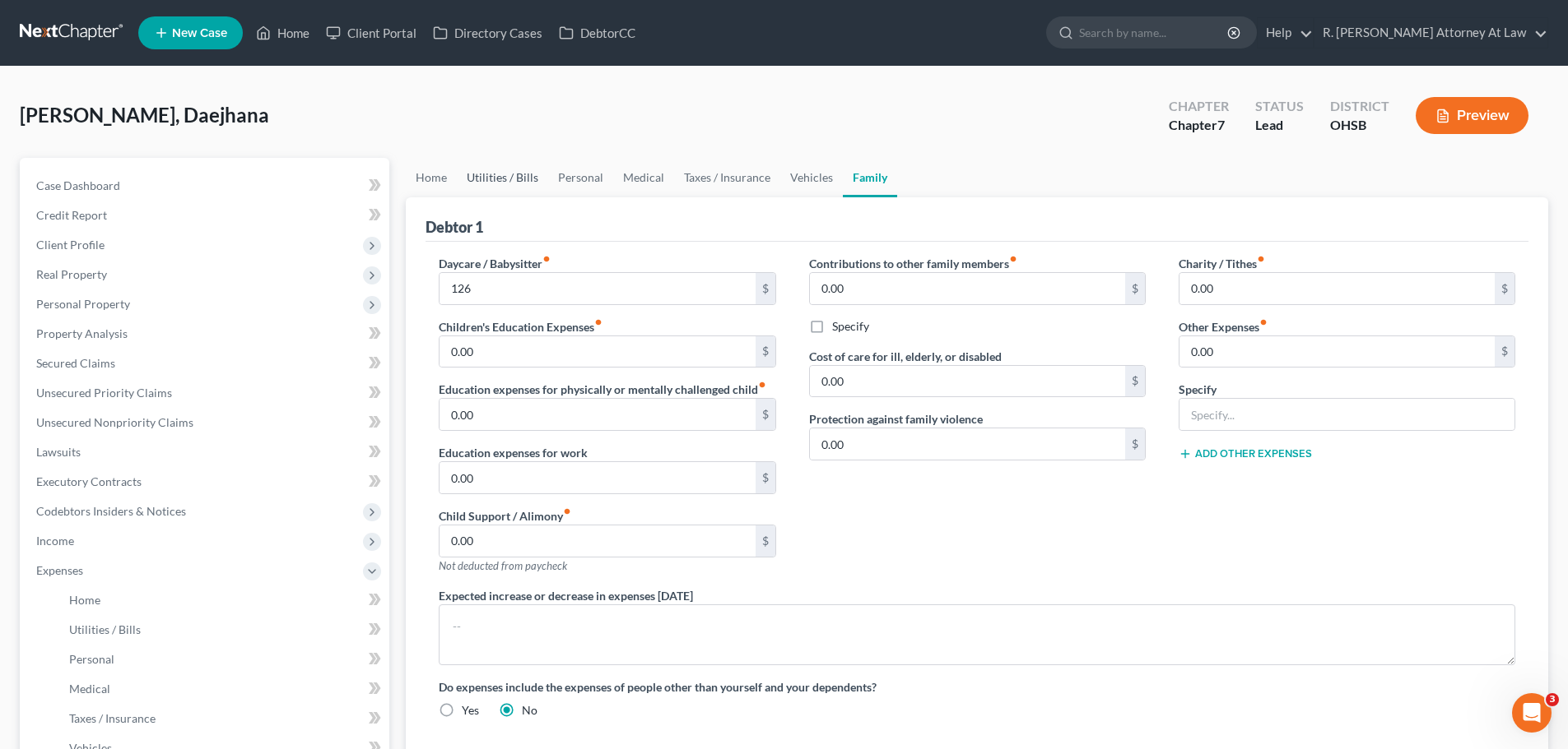
click at [503, 180] on link "Utilities / Bills" at bounding box center [503, 177] width 91 height 39
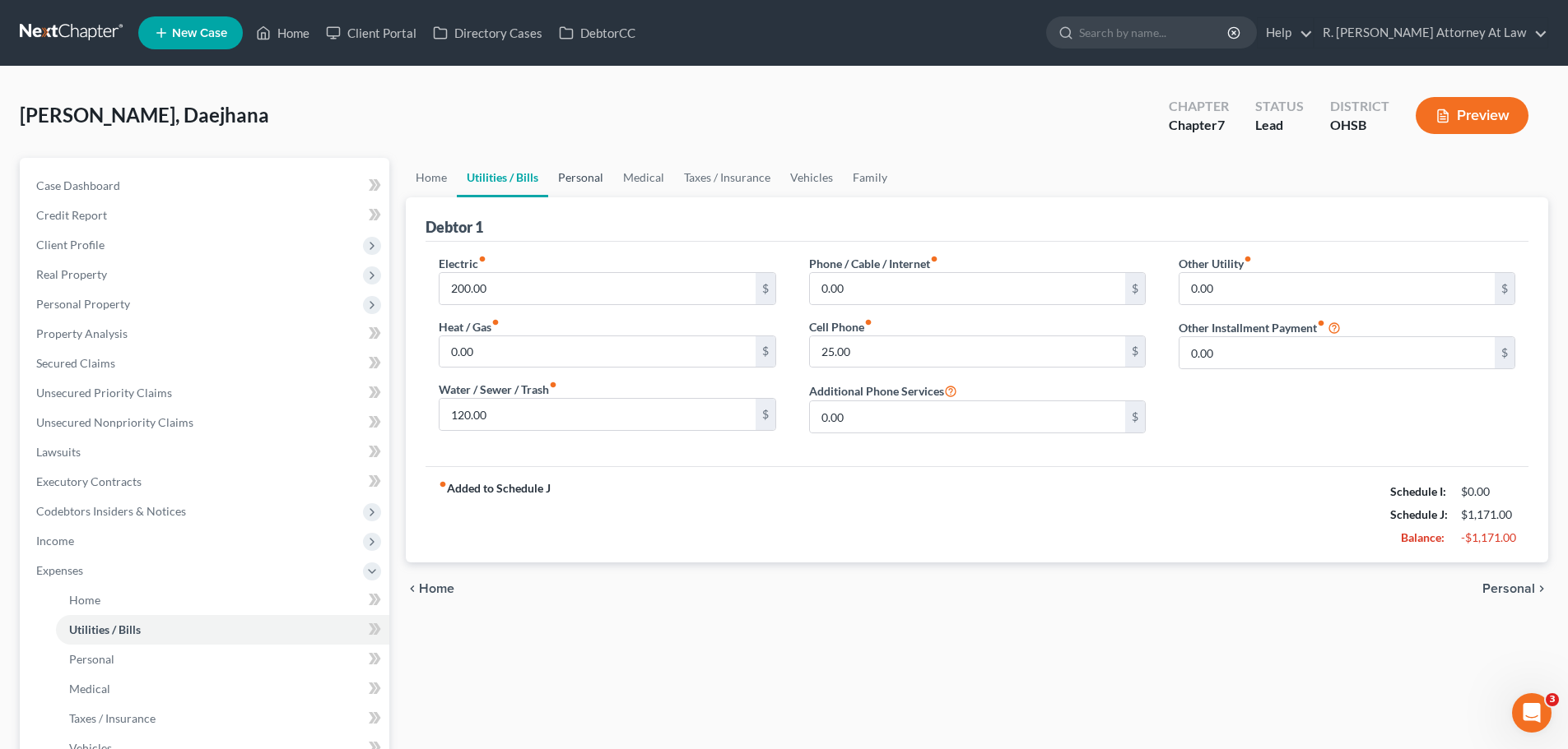
click at [564, 174] on link "Personal" at bounding box center [580, 177] width 65 height 39
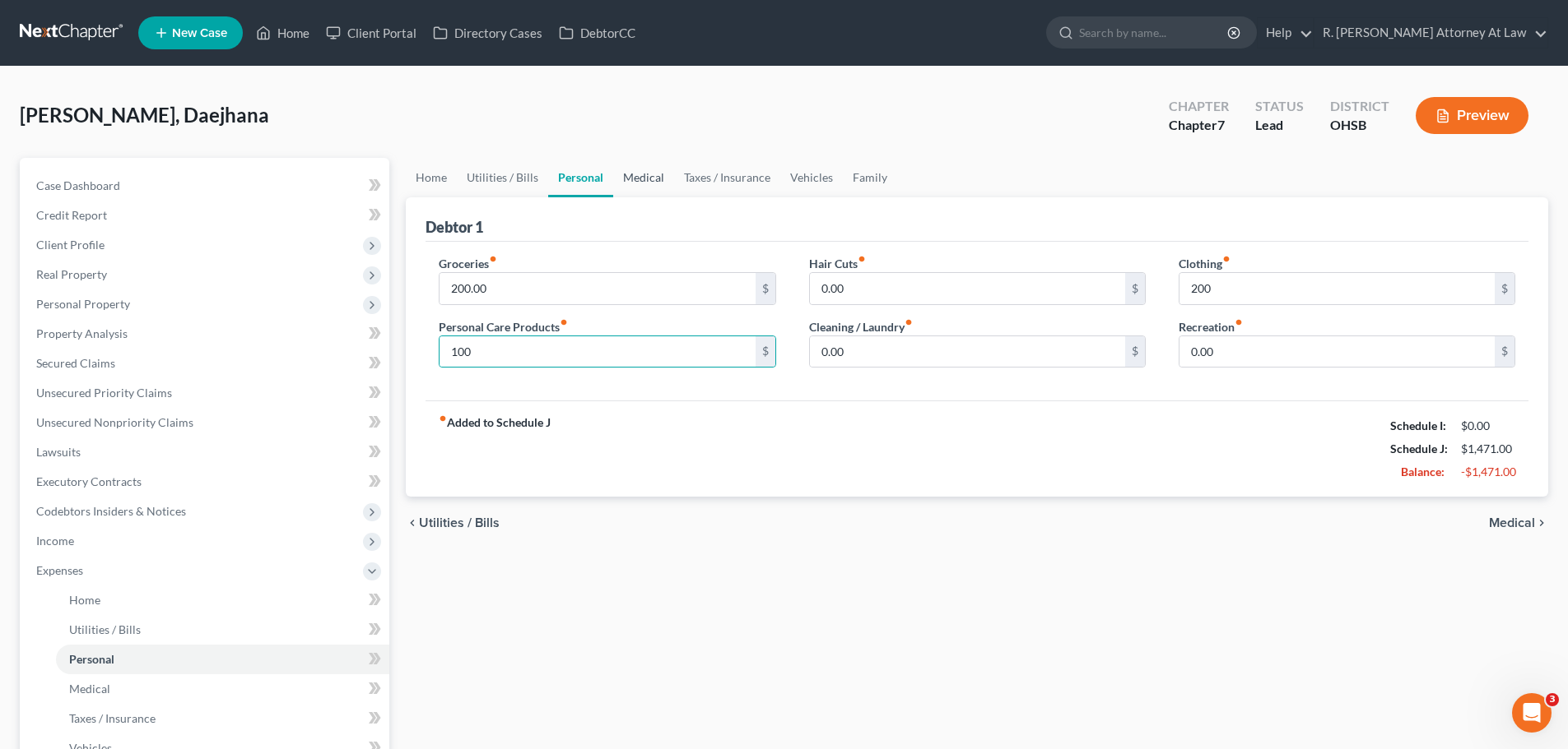
drag, startPoint x: 649, startPoint y: 190, endPoint x: 634, endPoint y: 190, distance: 15.0
click at [648, 190] on link "Medical" at bounding box center [643, 177] width 61 height 39
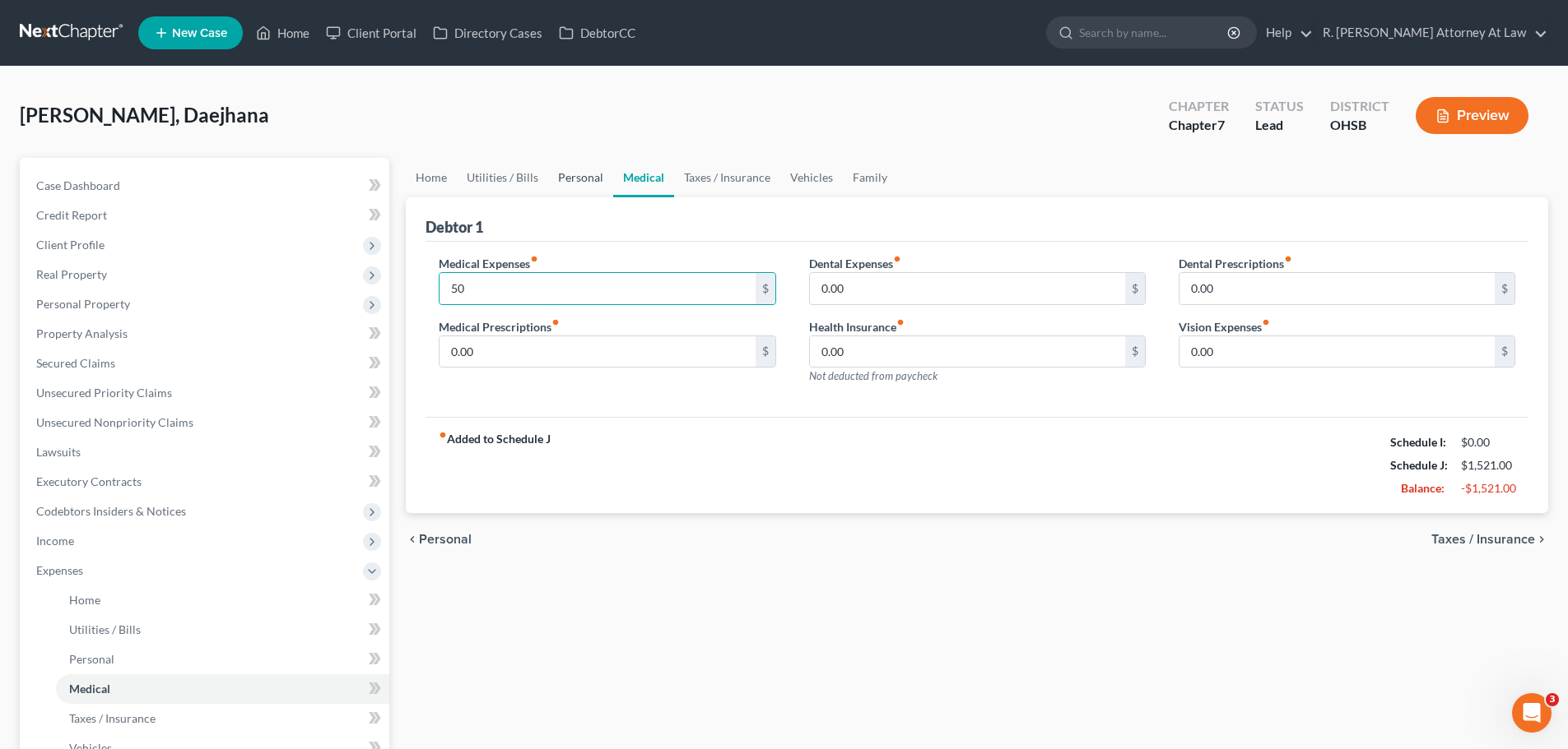
click at [560, 177] on link "Personal" at bounding box center [580, 177] width 65 height 39
